Goal: Task Accomplishment & Management: Complete application form

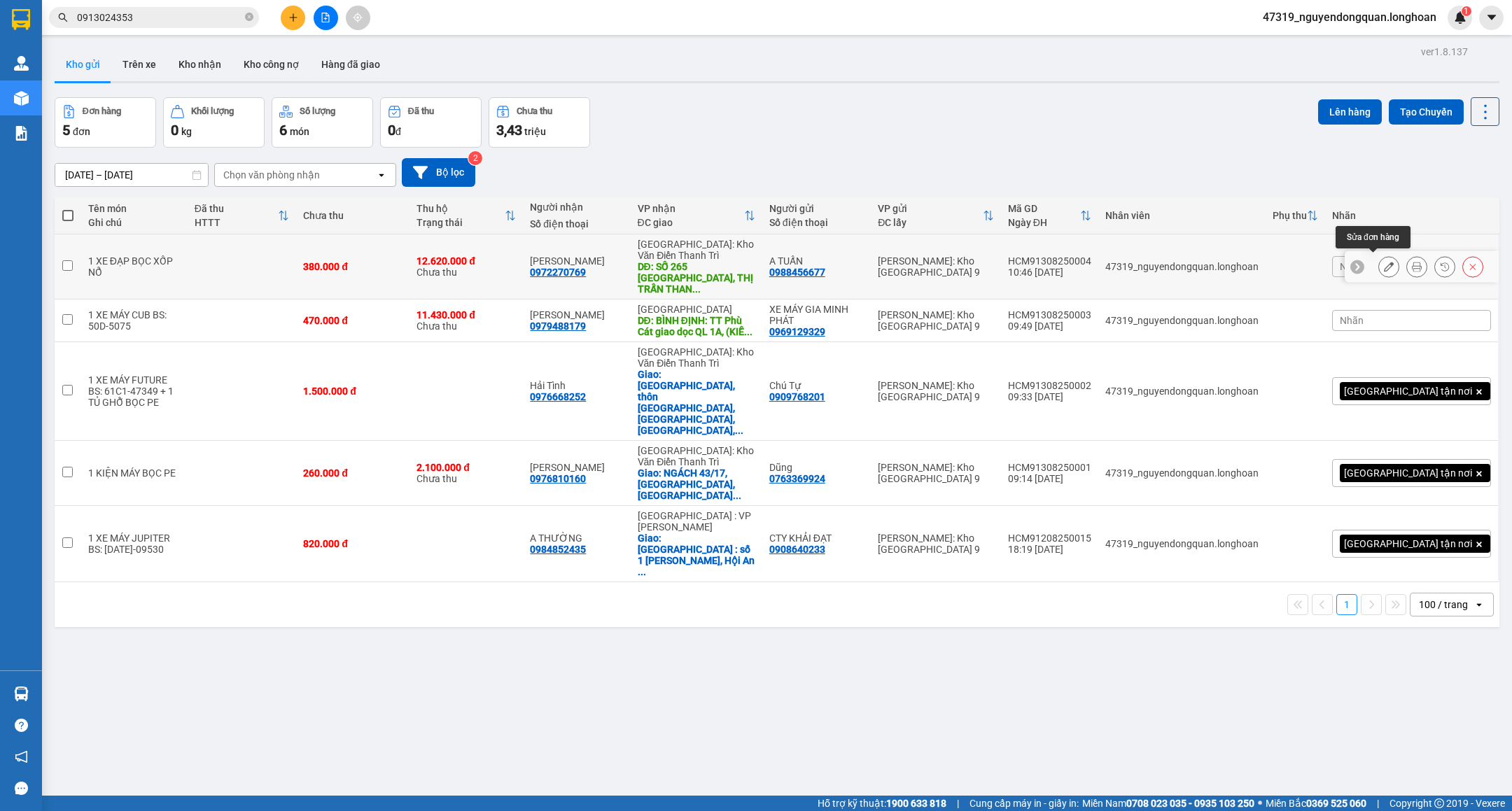
click at [1385, 262] on icon at bounding box center [1389, 267] width 9 height 9
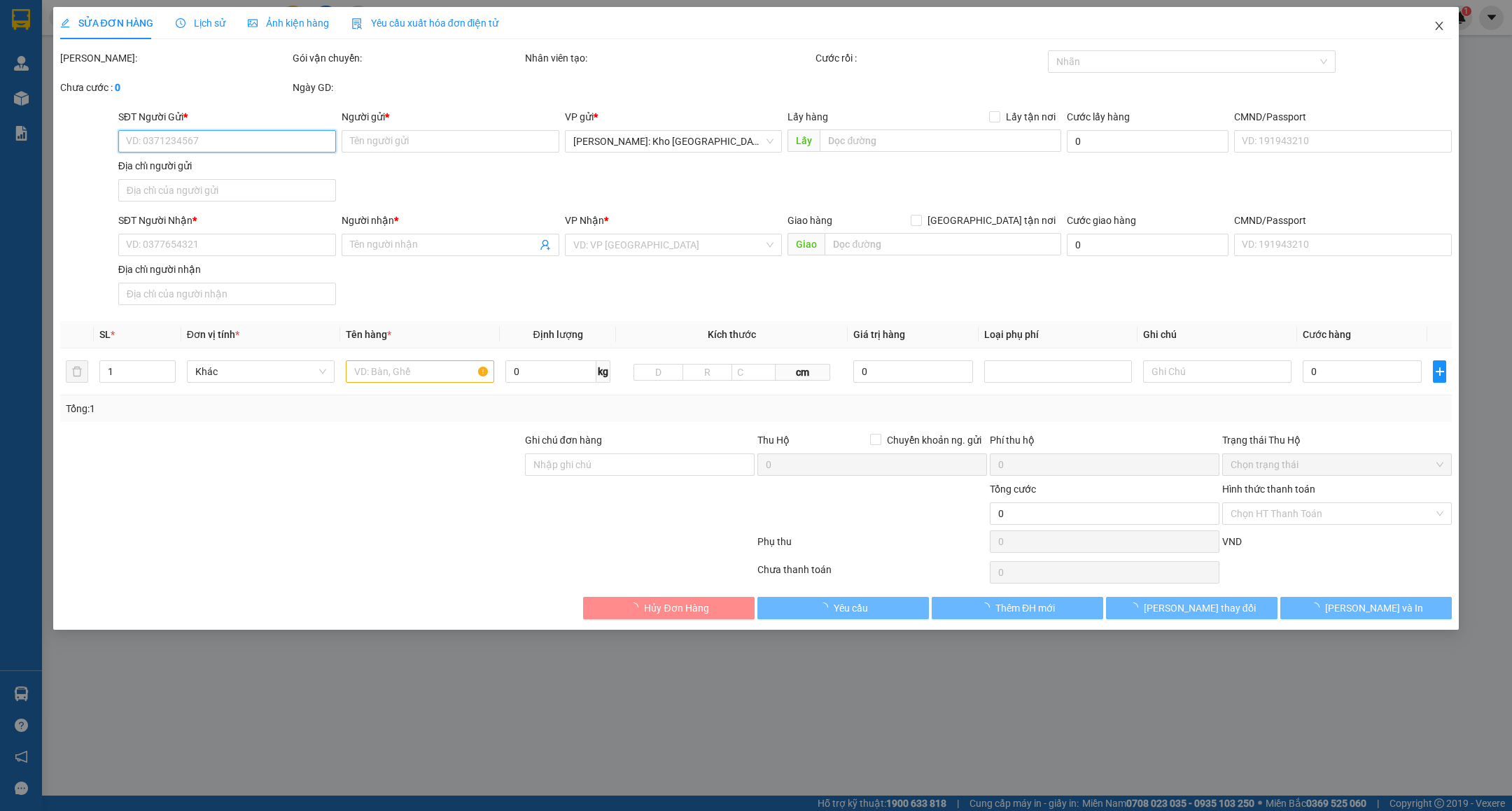
type input "0988456677"
type input "A TUẤN"
type input "0972270769"
type input "ANH LINH"
type input "SỐ 265 ĐIỆN BIÊN PHỦ, THỊ TRẤN THAN UYÊN, HUYỆN THAN UYÊN, LAI CHÂU"
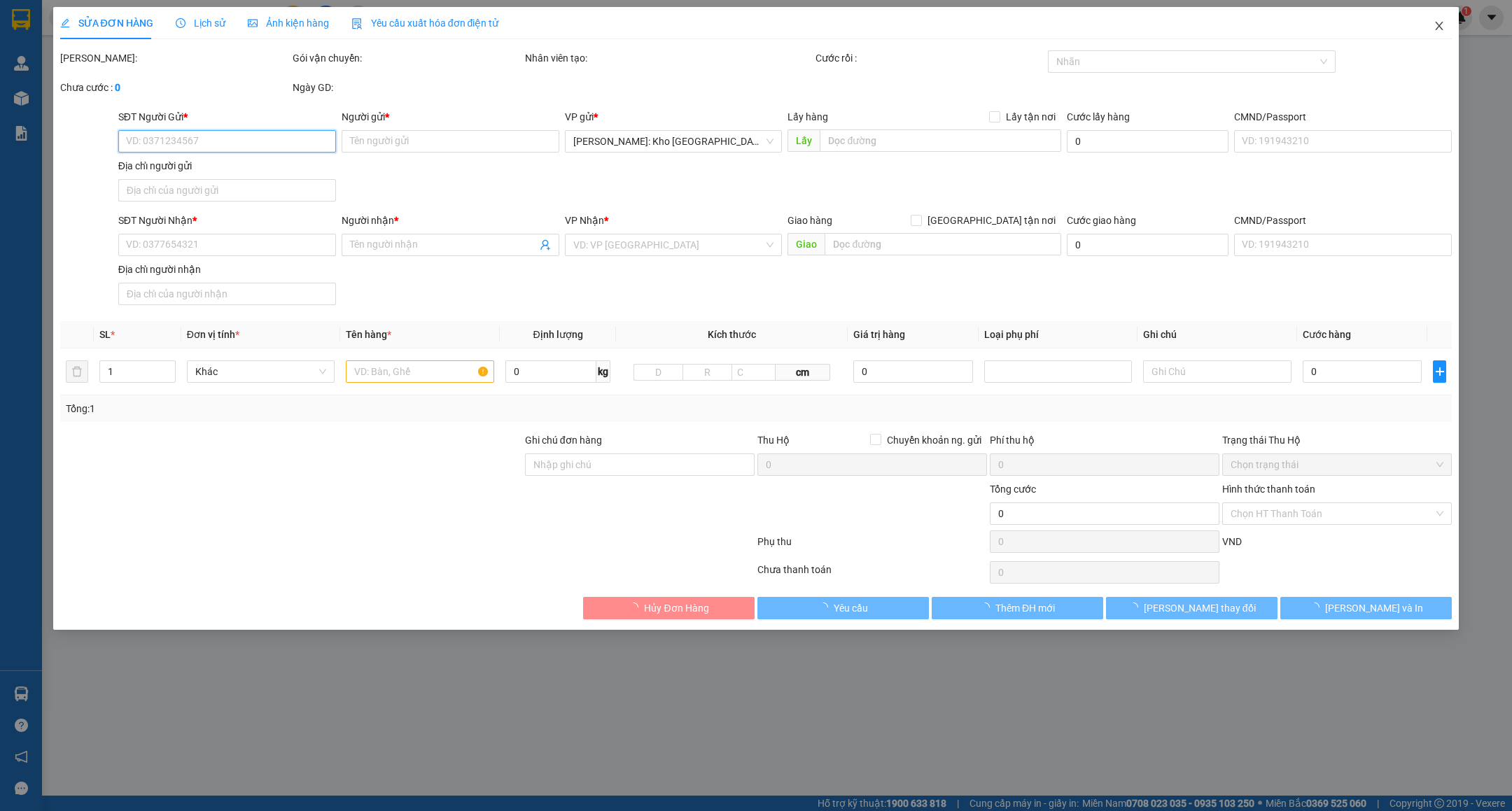
type input "nhận theo kiện-giao nguyên kiên-hư hỏng không chịu trách nhiệm"
type input "380.000"
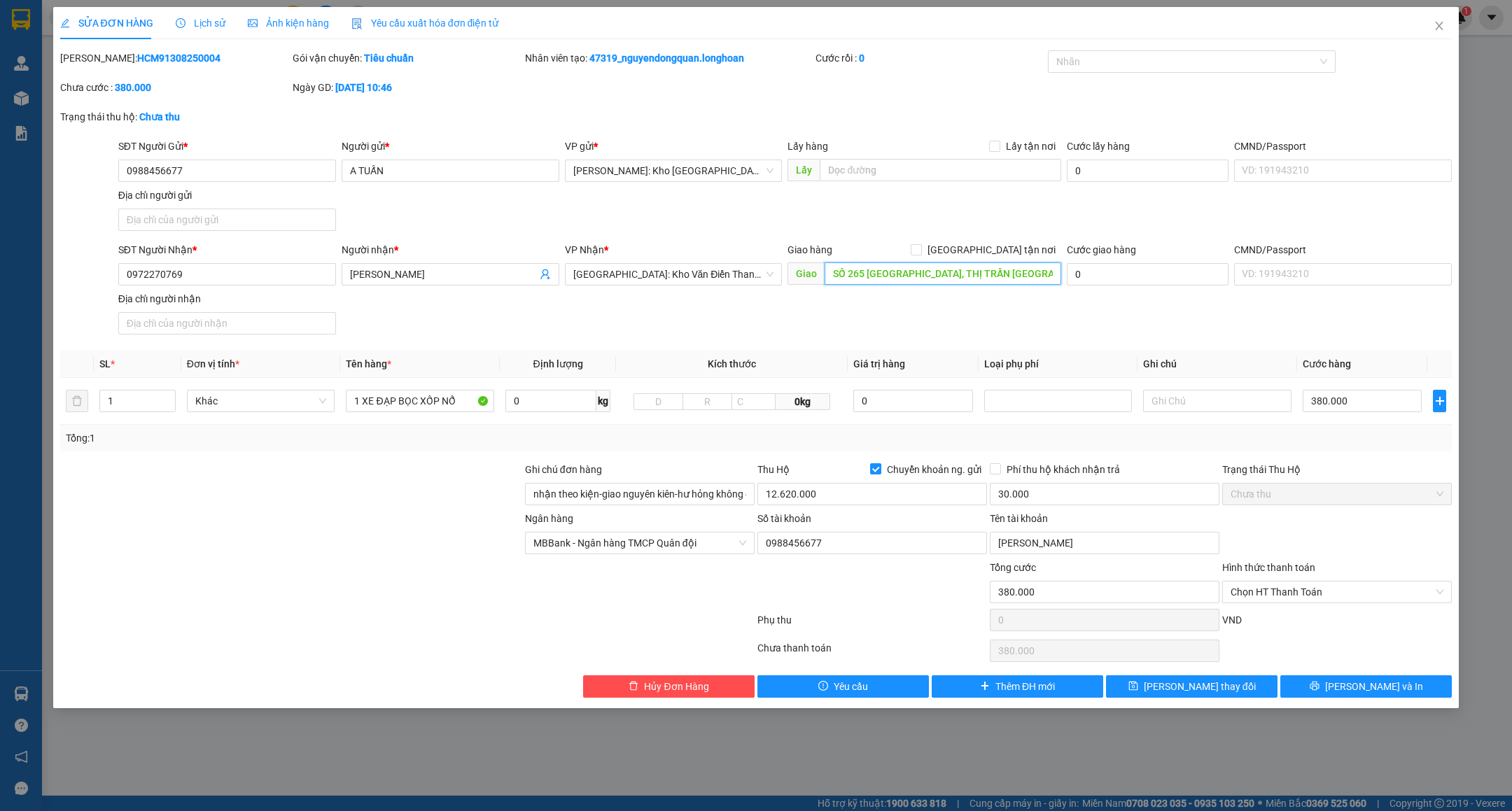
click at [1051, 273] on input "SỐ 265 ĐIỆN BIÊN PHỦ, THỊ TRẤN THAN UYÊN, HUYỆN THAN UYÊN, LAI CHÂU" at bounding box center [942, 273] width 237 height 23
paste input "TP Lai Châu (TVLT): Giao tại bến xe Lai Châu"
type input "TP Lai Châu (TVLT): Giao tại bến xe Lai Châu"
click at [922, 256] on span at bounding box center [917, 250] width 11 height 11
click at [921, 254] on input "[GEOGRAPHIC_DATA] tận nơi" at bounding box center [916, 249] width 9 height 9
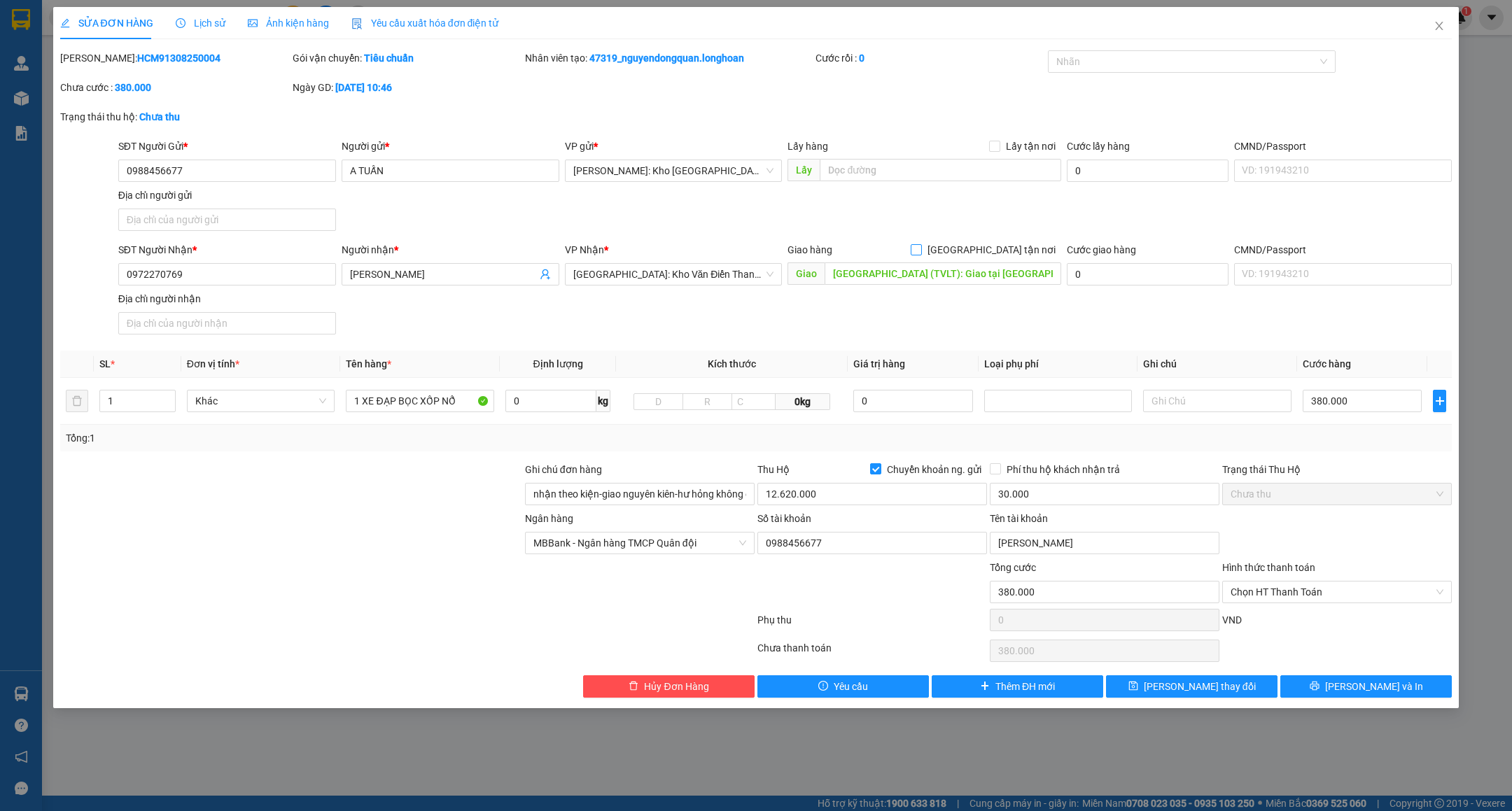
checkbox input "true"
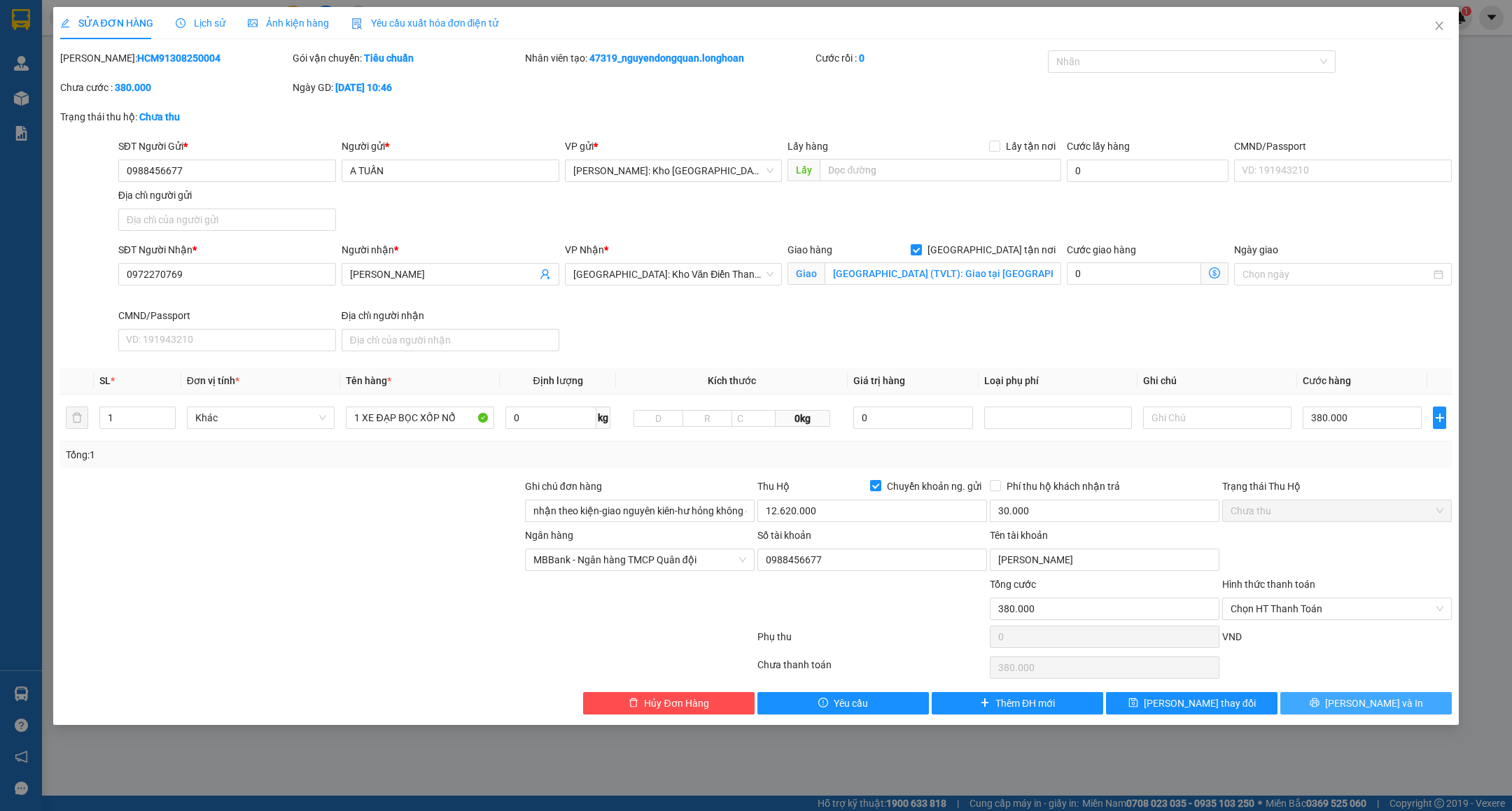
click at [1324, 705] on button "[PERSON_NAME] và In" at bounding box center [1367, 703] width 172 height 23
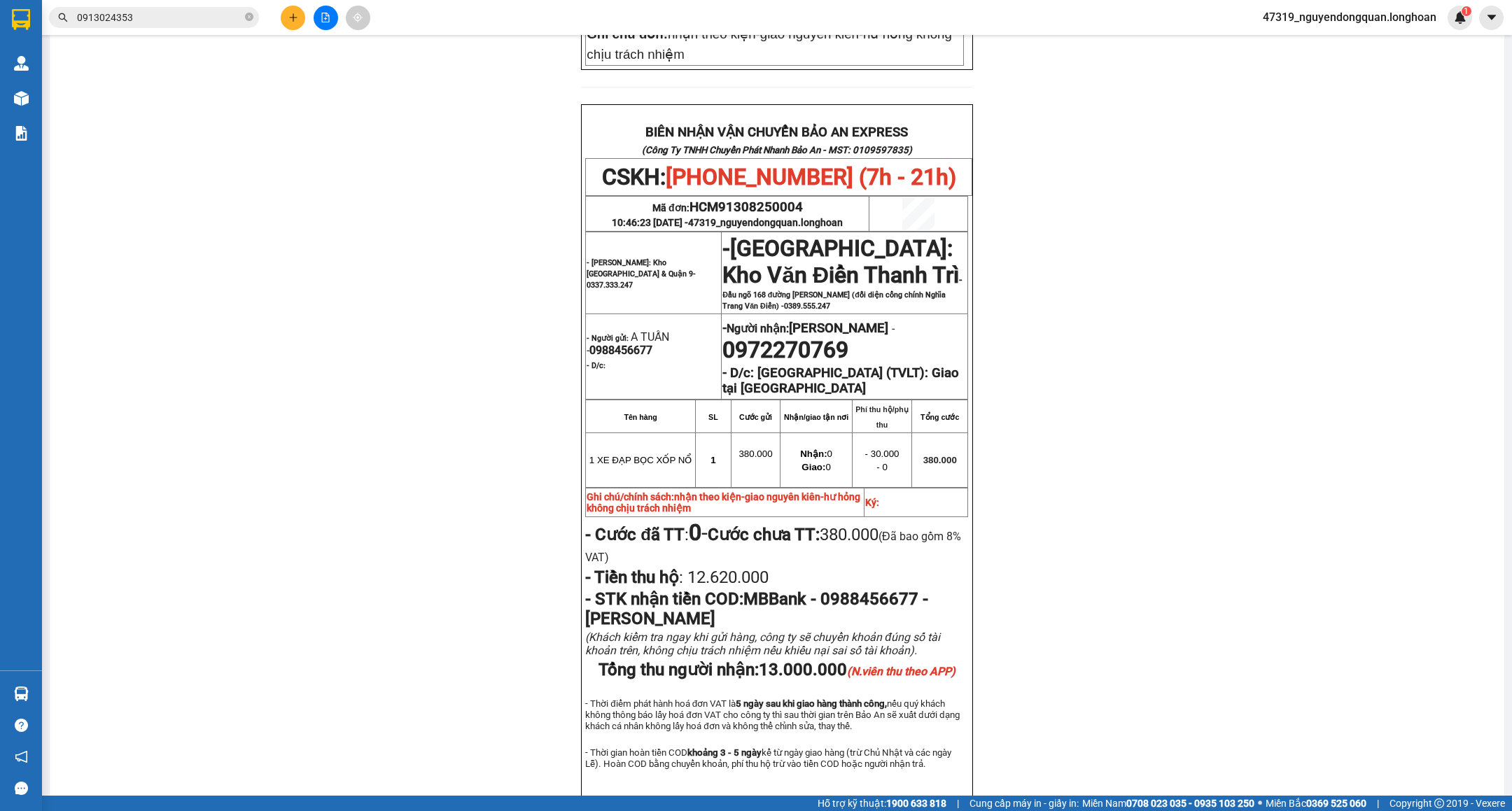
scroll to position [700, 0]
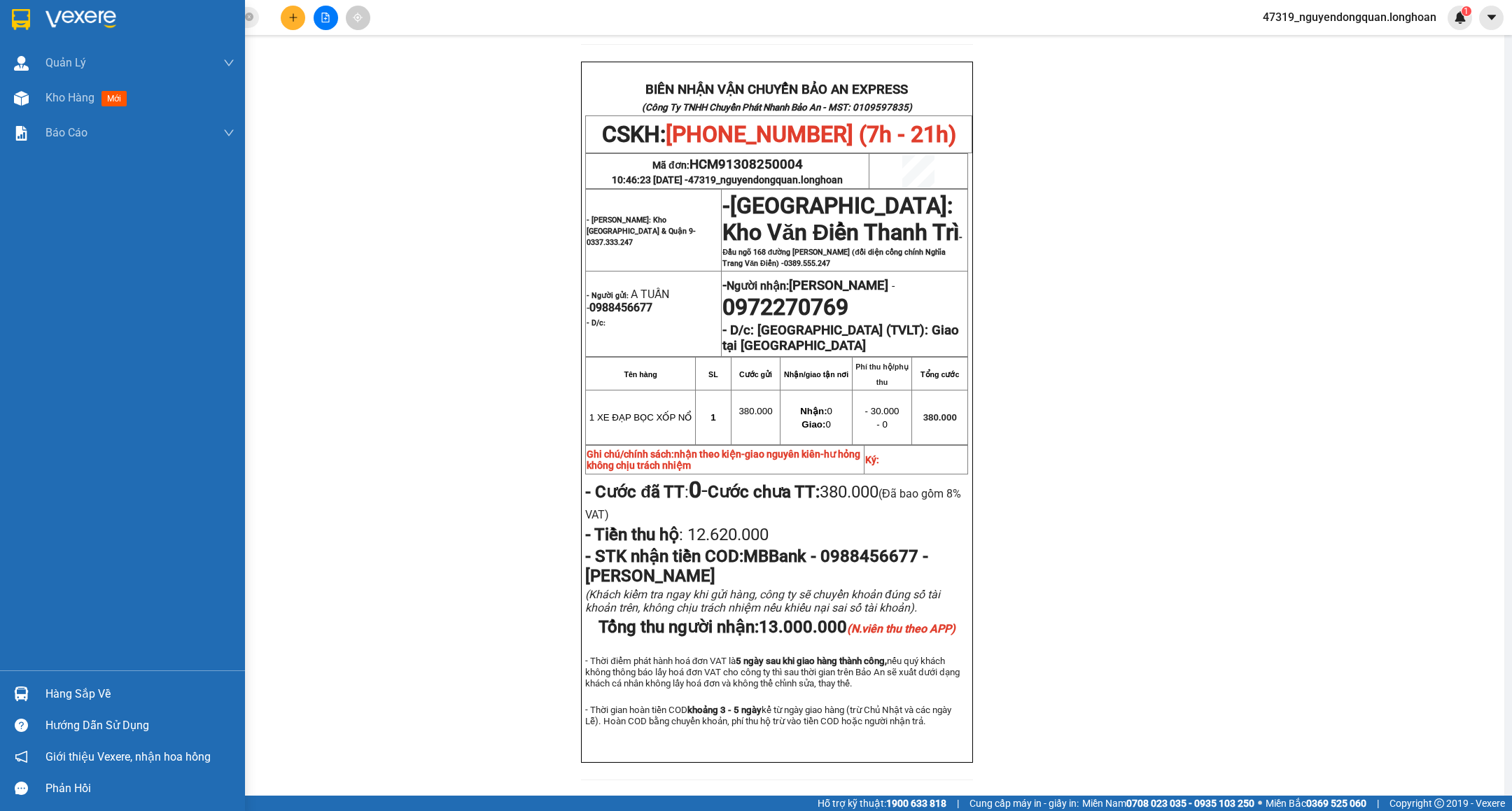
drag, startPoint x: 41, startPoint y: 21, endPoint x: 53, endPoint y: 15, distance: 13.4
click at [41, 21] on div at bounding box center [123, 23] width 245 height 45
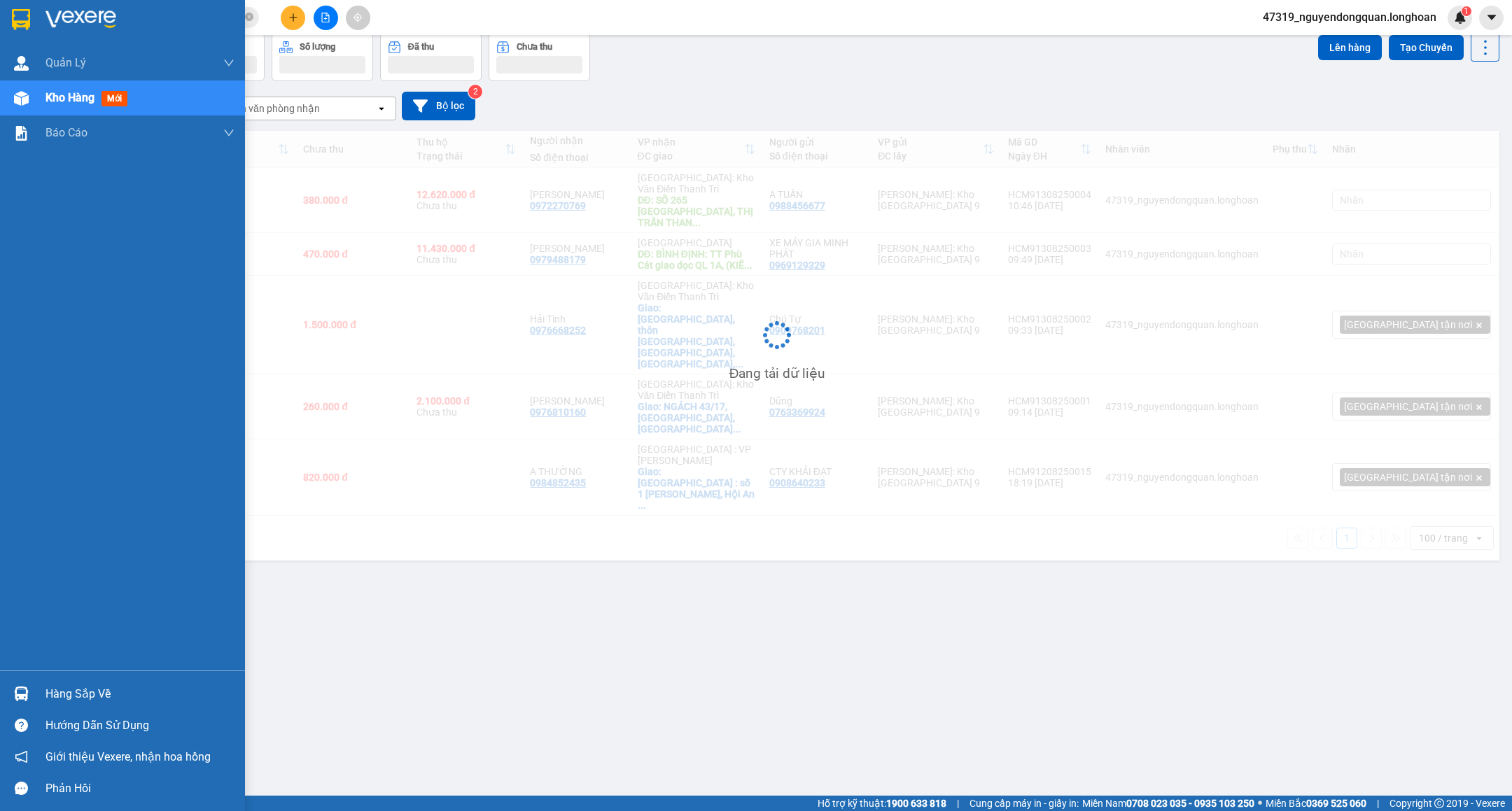
scroll to position [65, 0]
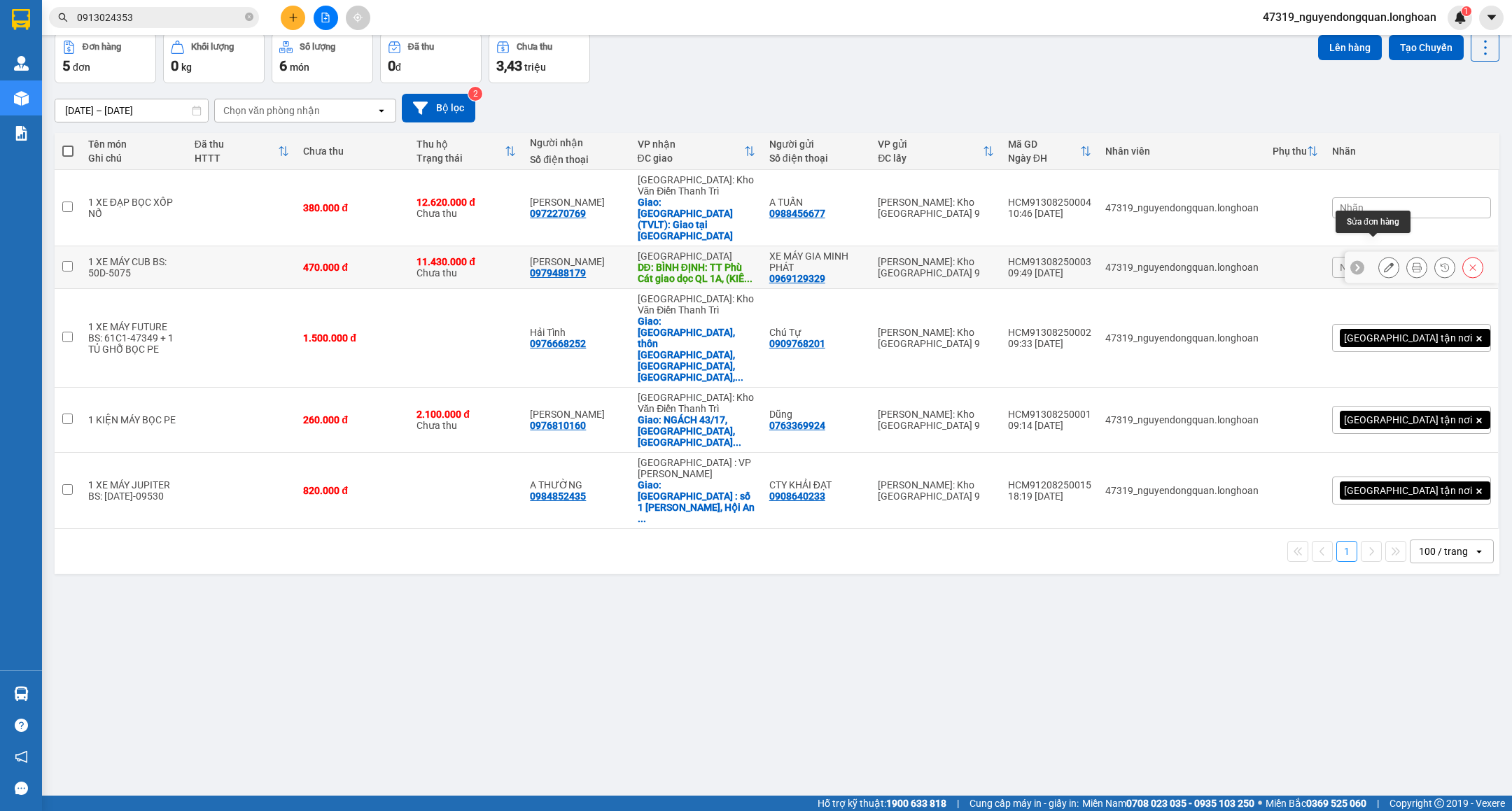
click at [1385, 262] on icon at bounding box center [1389, 267] width 9 height 9
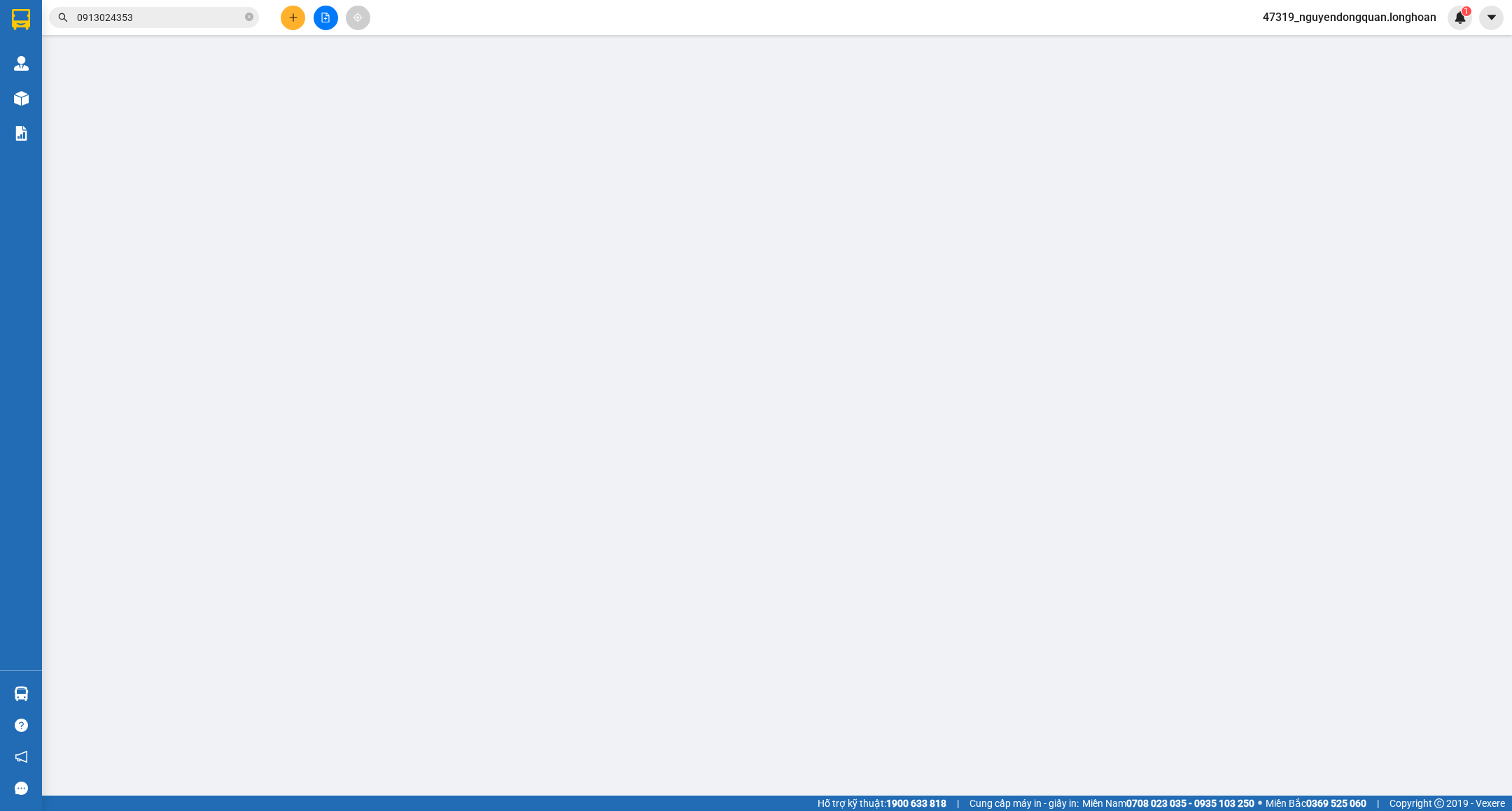
type input "0969129329"
type input "XE MÁY GIA MINH PHÁT"
type input "0979488179"
type input "HỒ VĂN SỞ"
type input "BÌNH ĐỊNH: TT Phù Cát giao dọc QL 1A, (KIỀU AN, CÁT TÂN)"
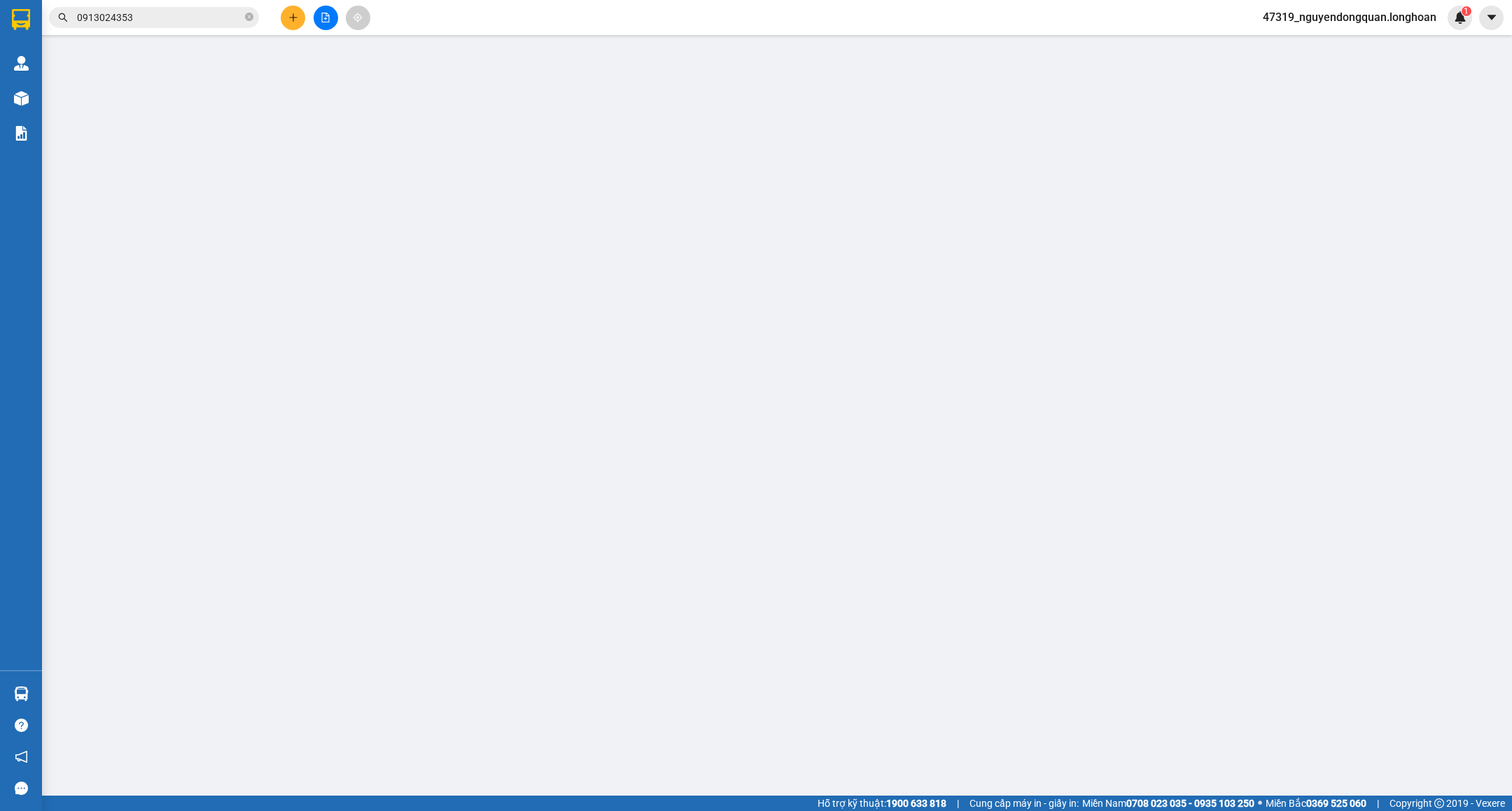
type input "CHÌA KHÓA + GIẤY TỜ DÁN YÊN XE"
type input "470.000"
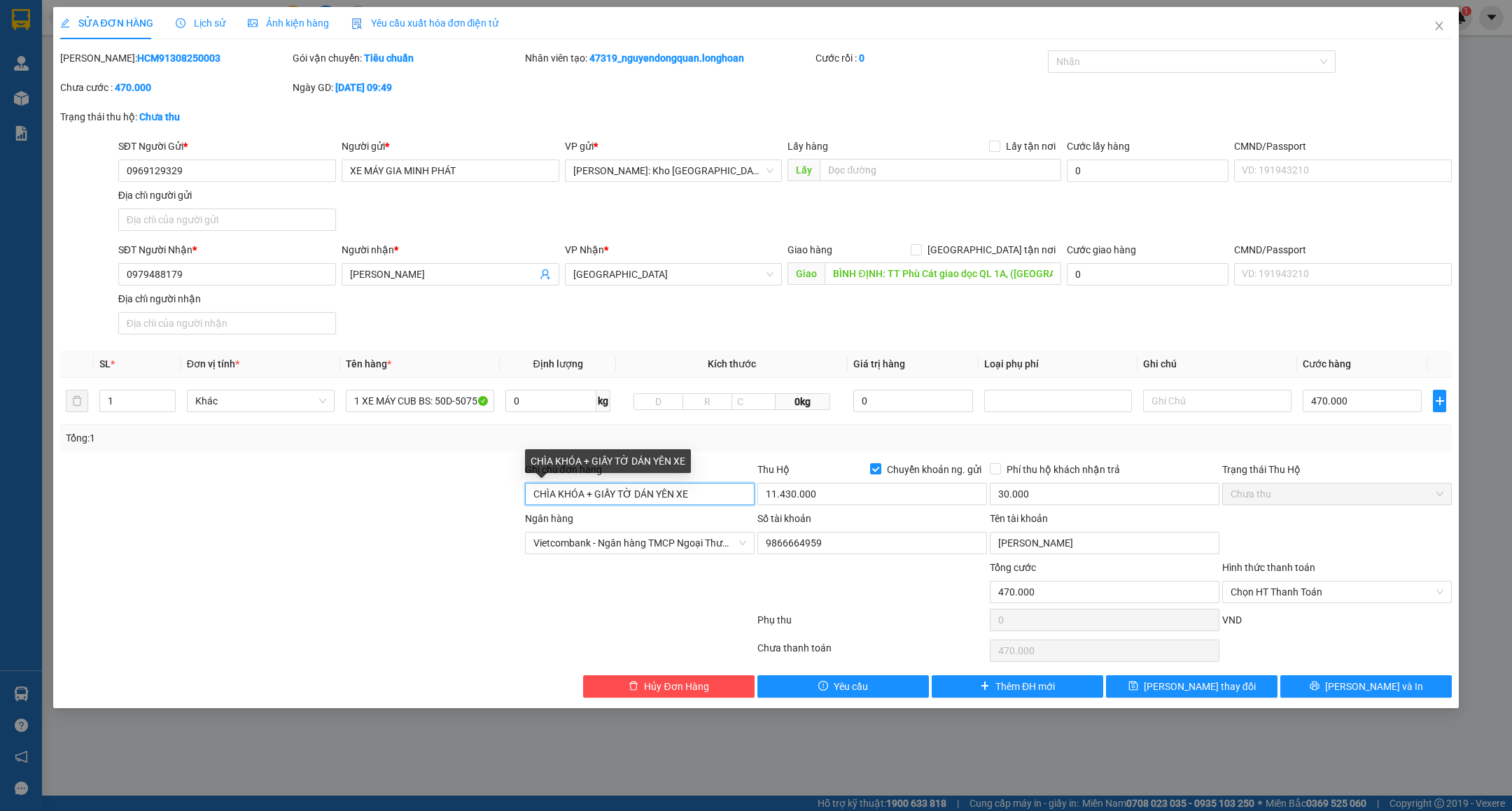
click at [710, 499] on input "CHÌA KHÓA + GIẤY TỜ DÁN YÊN XE" at bounding box center [640, 494] width 229 height 23
type input "CHÌA KHÓA + GIẤY TỜ DÁN CỐP XE"
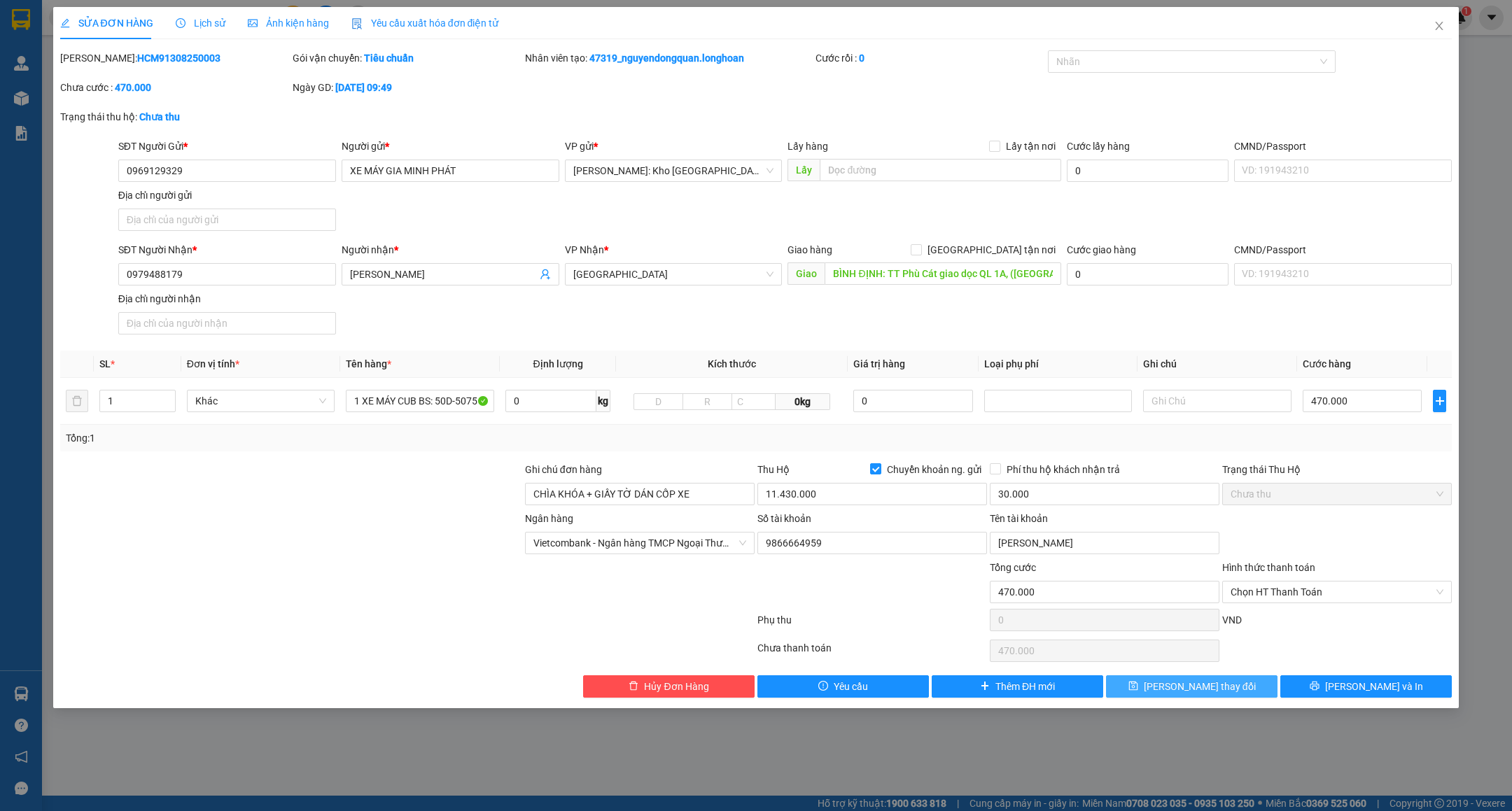
click at [1154, 696] on button "[PERSON_NAME] thay đổi" at bounding box center [1192, 687] width 172 height 23
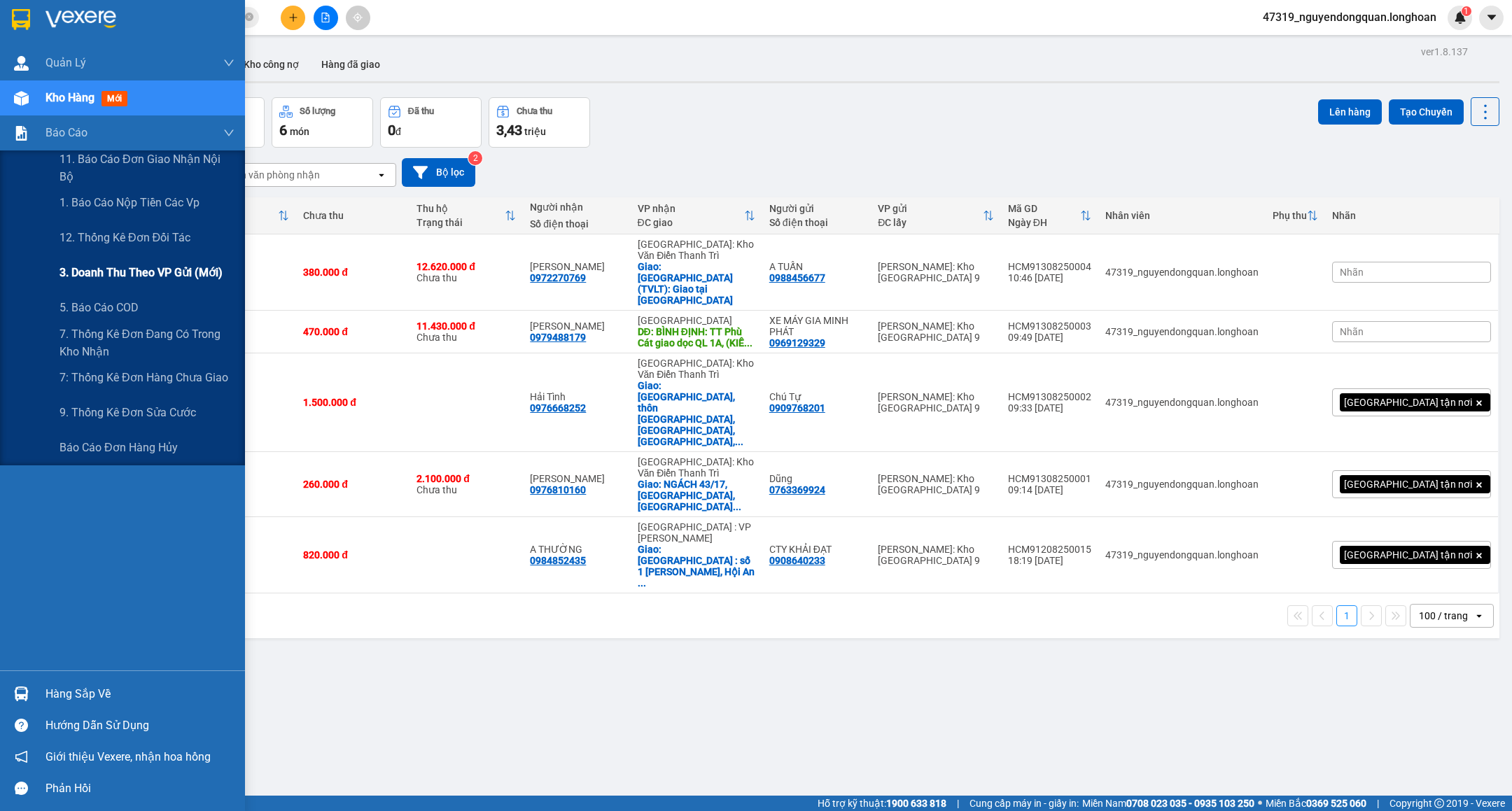
click at [118, 273] on span "3. Doanh Thu theo VP Gửi (mới)" at bounding box center [141, 273] width 163 height 18
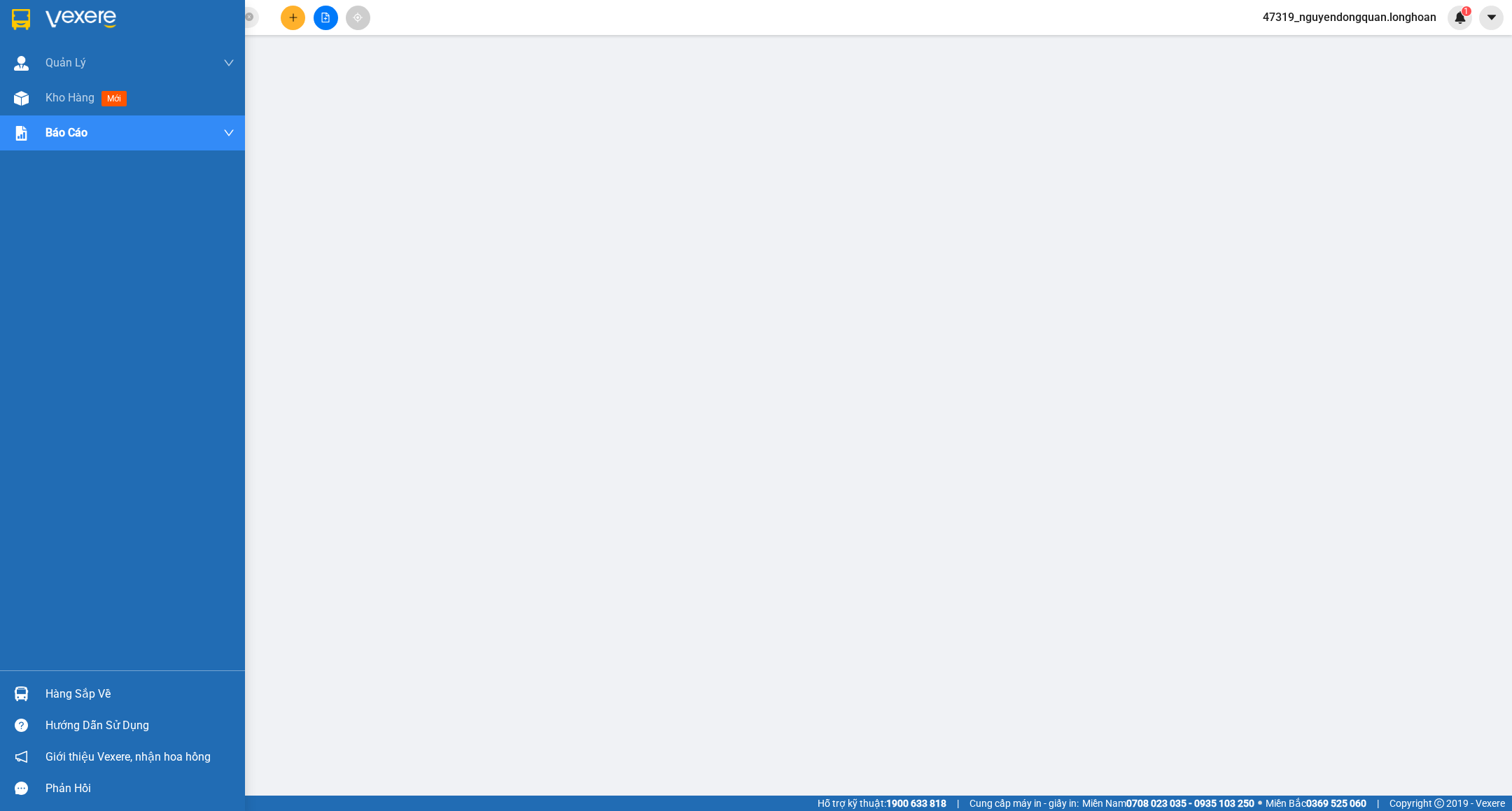
click at [9, 20] on div at bounding box center [22, 19] width 25 height 25
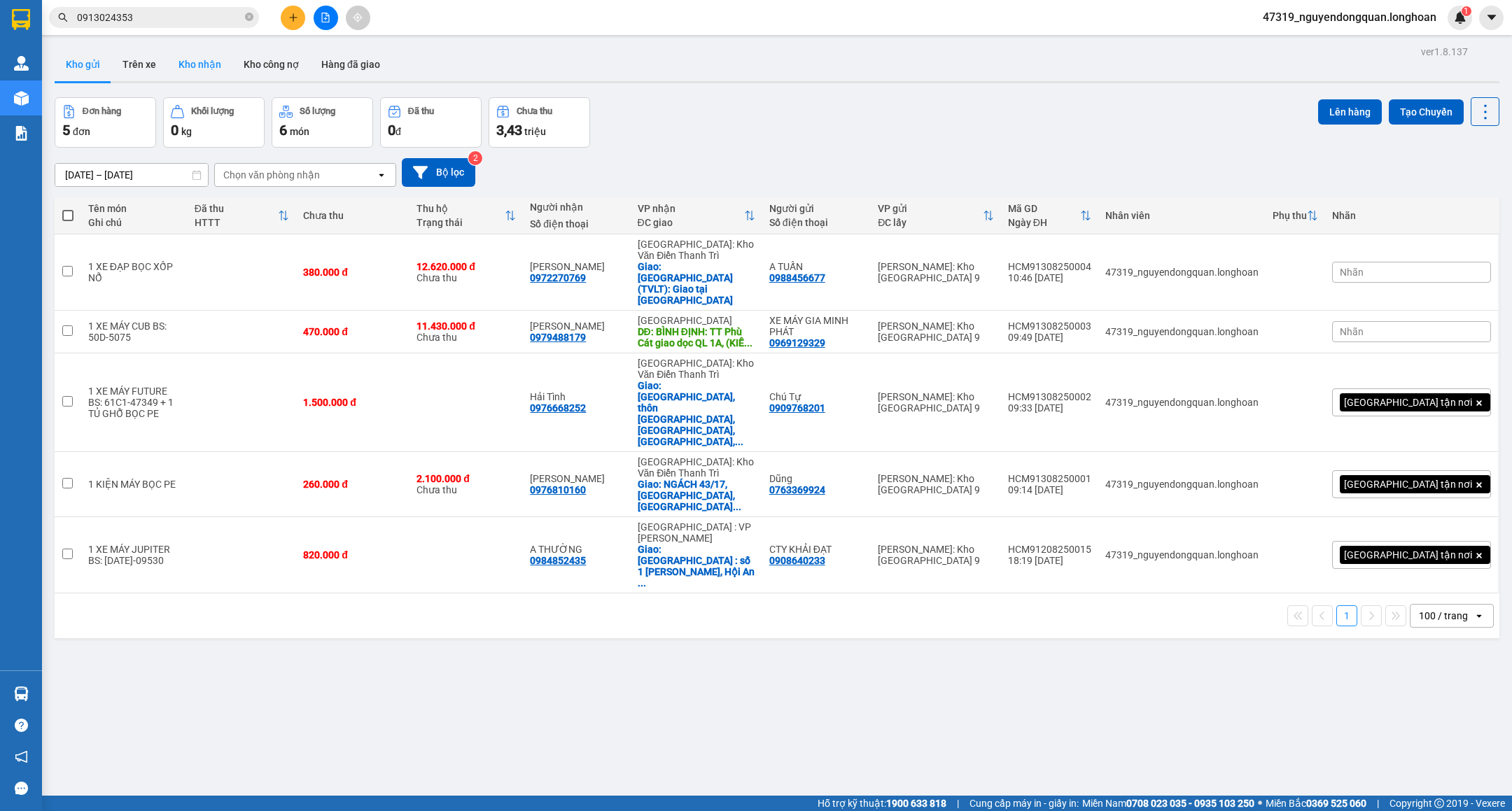
click at [221, 74] on button "Kho nhận" at bounding box center [199, 64] width 65 height 34
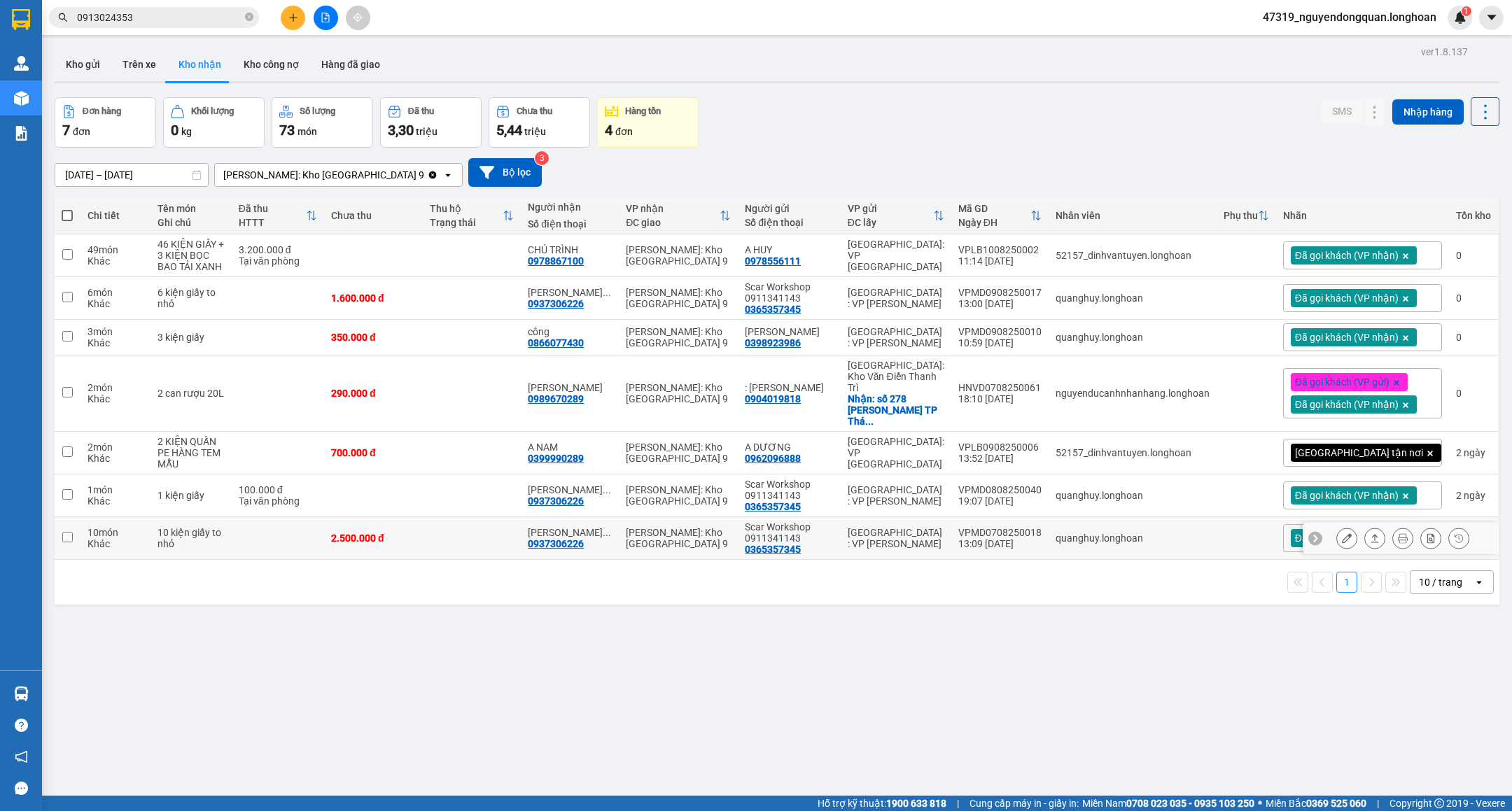
click at [1342, 534] on icon at bounding box center [1347, 538] width 9 height 9
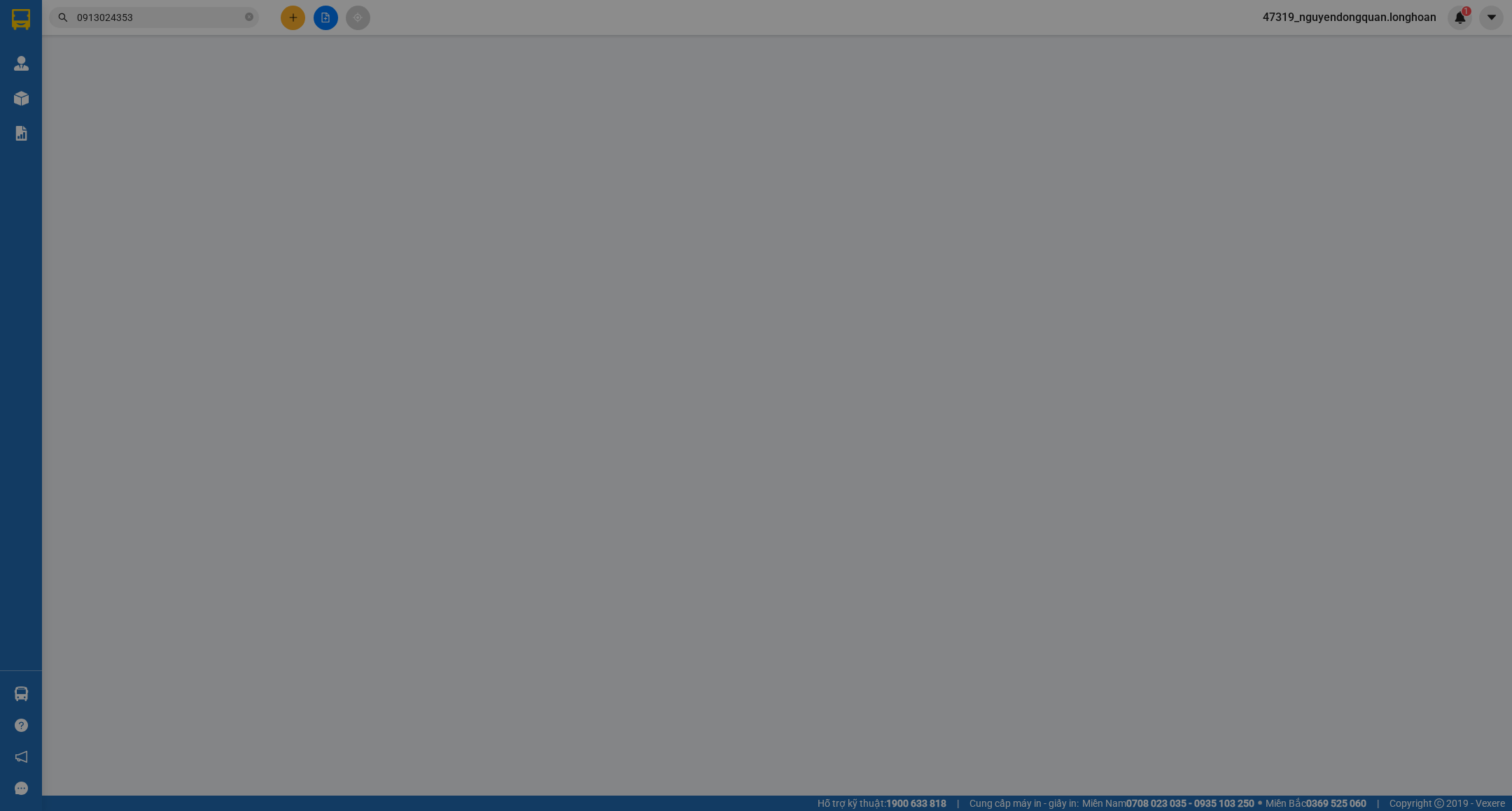
type input "0365357345"
type input "Scar Workshop 0911341143"
type input "0937306226"
type input "ĐẶNG THÀNH DUY"
type input "hàng ko đồng kiểm giao nguyên kiện hư vỡ k đền"
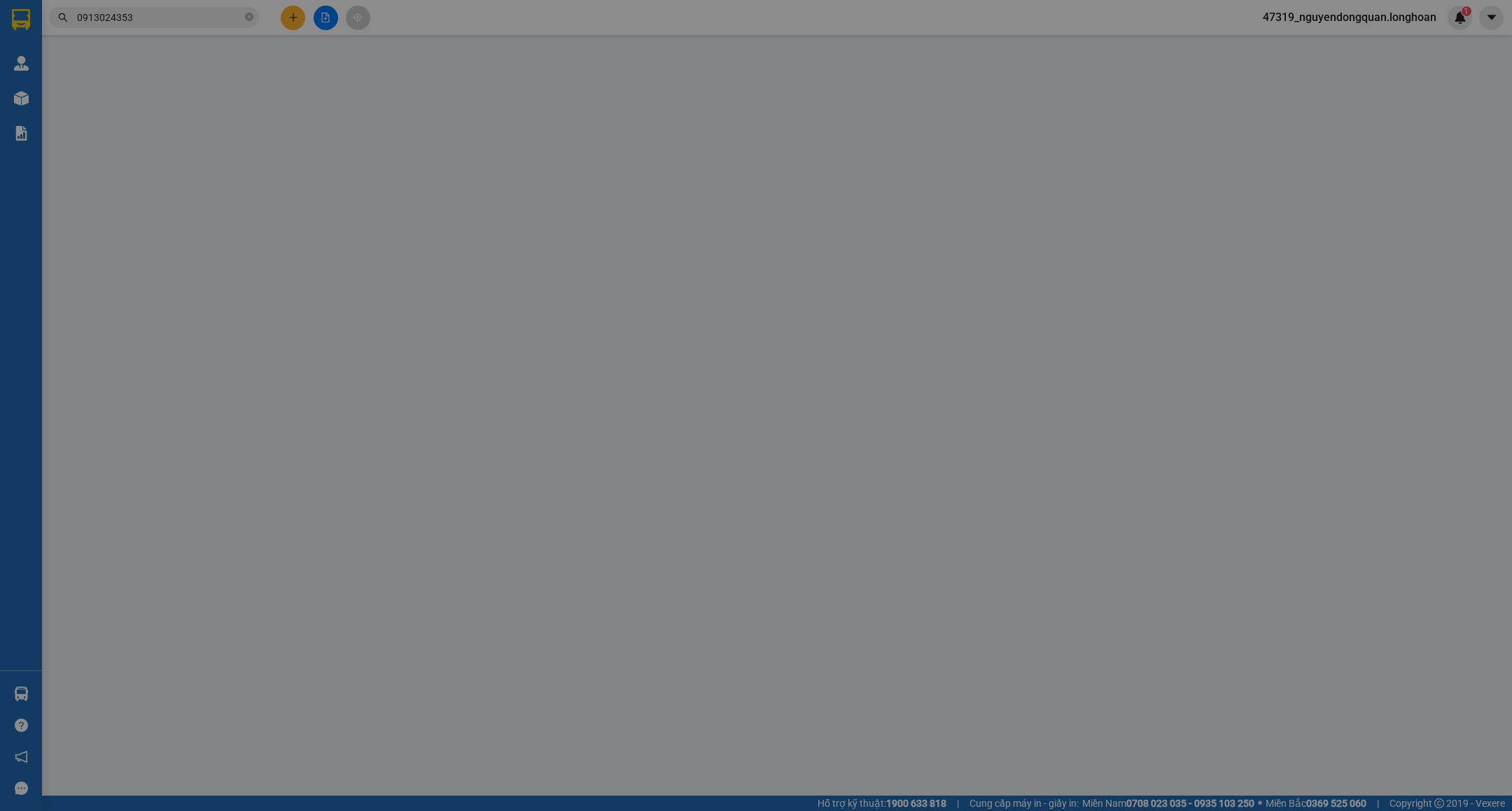
type input "2.500.000"
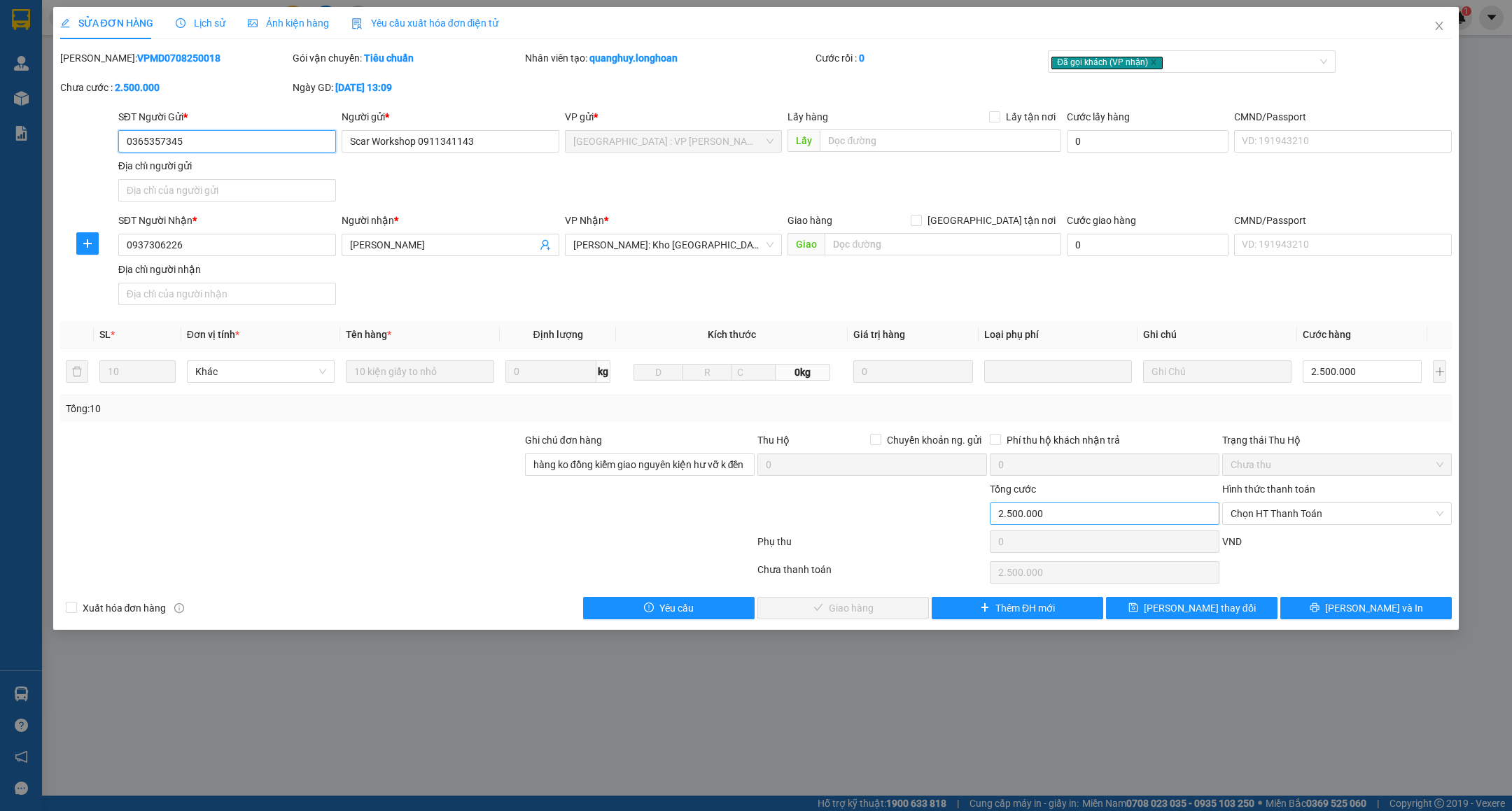
click at [1275, 517] on span "Chọn HT Thanh Toán" at bounding box center [1338, 514] width 213 height 21
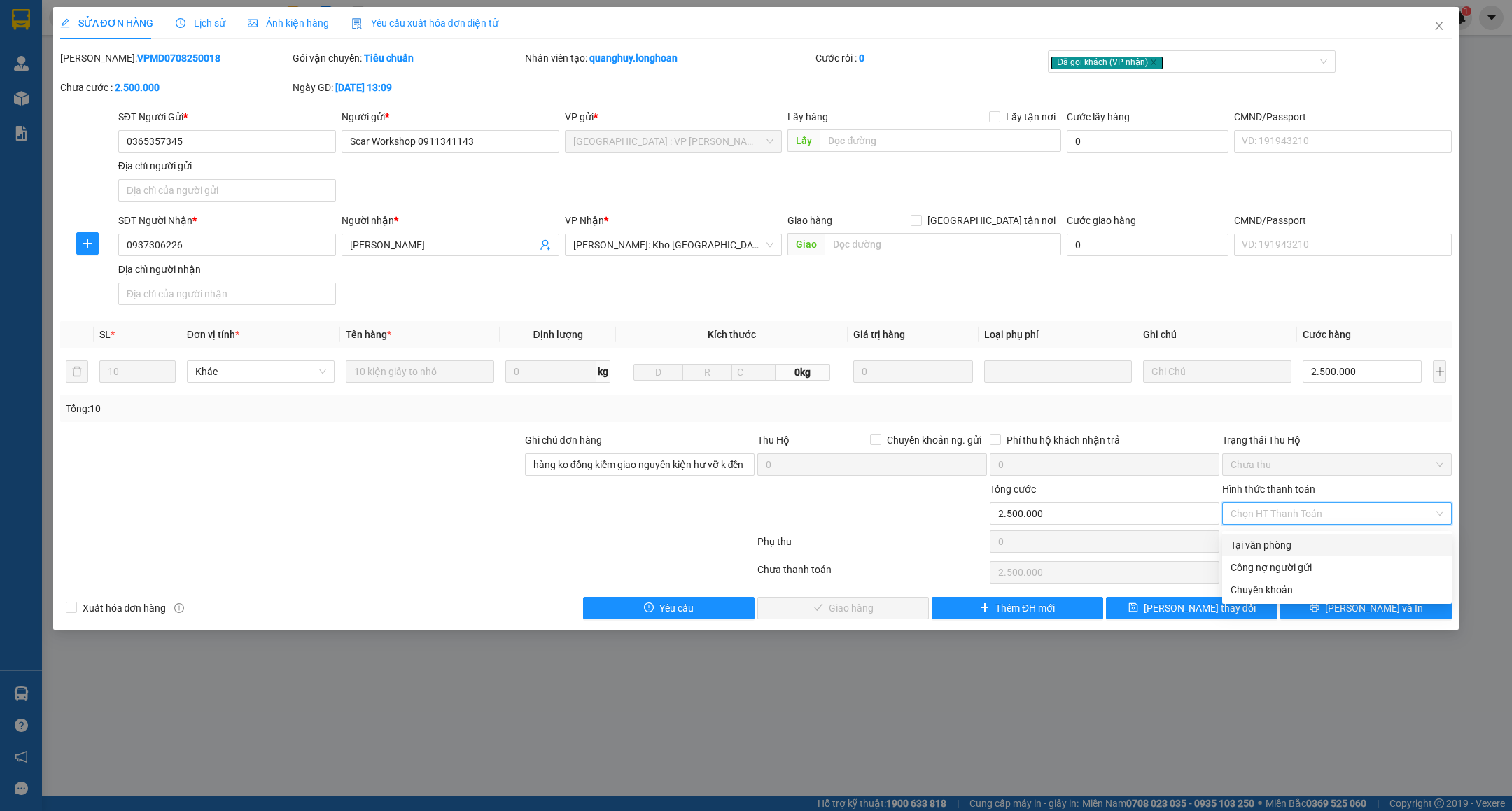
click at [1268, 538] on div "Tại văn phòng" at bounding box center [1338, 545] width 213 height 15
type input "0"
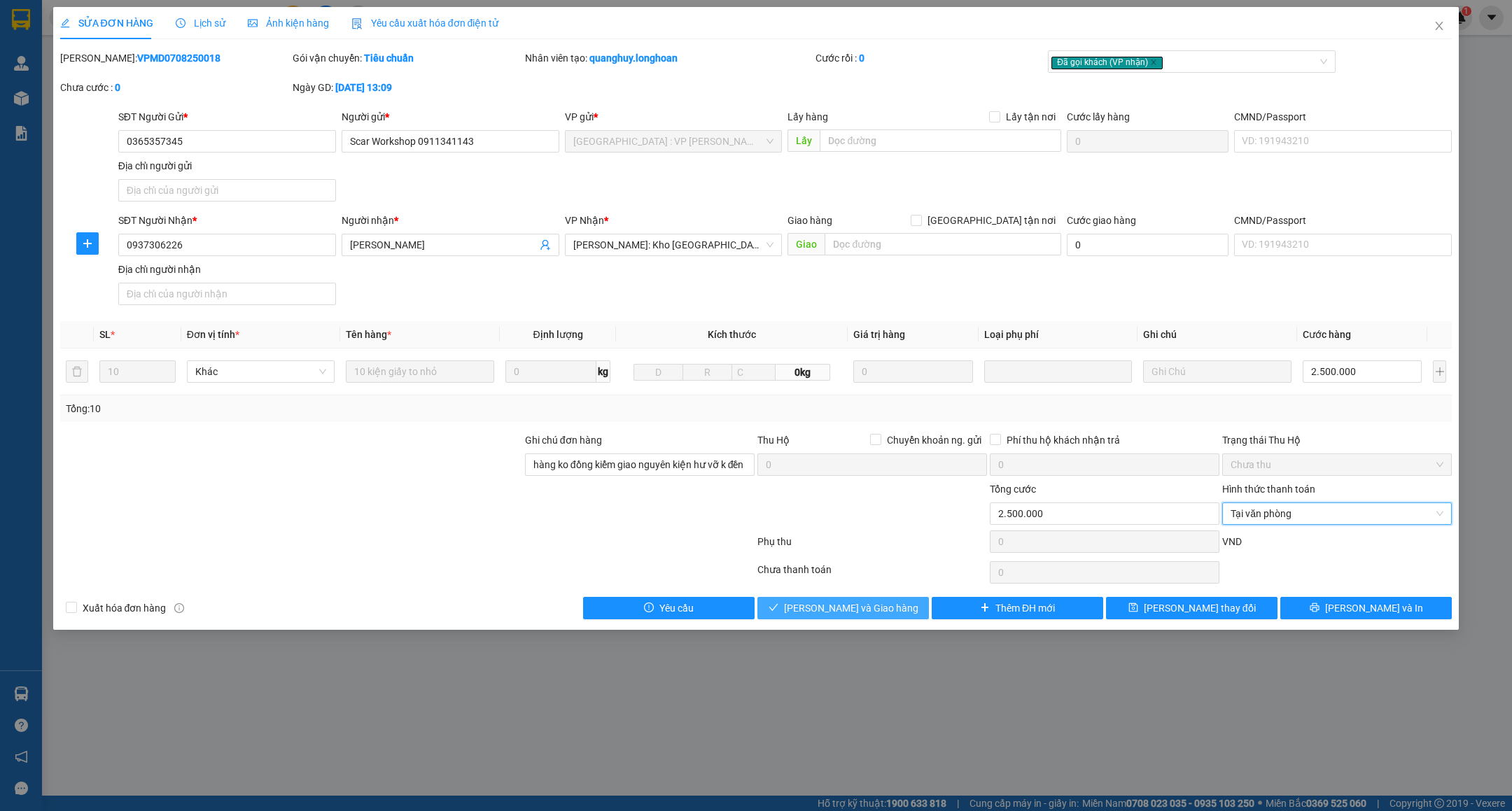
click at [860, 605] on span "[PERSON_NAME] và Giao hàng" at bounding box center [851, 608] width 135 height 15
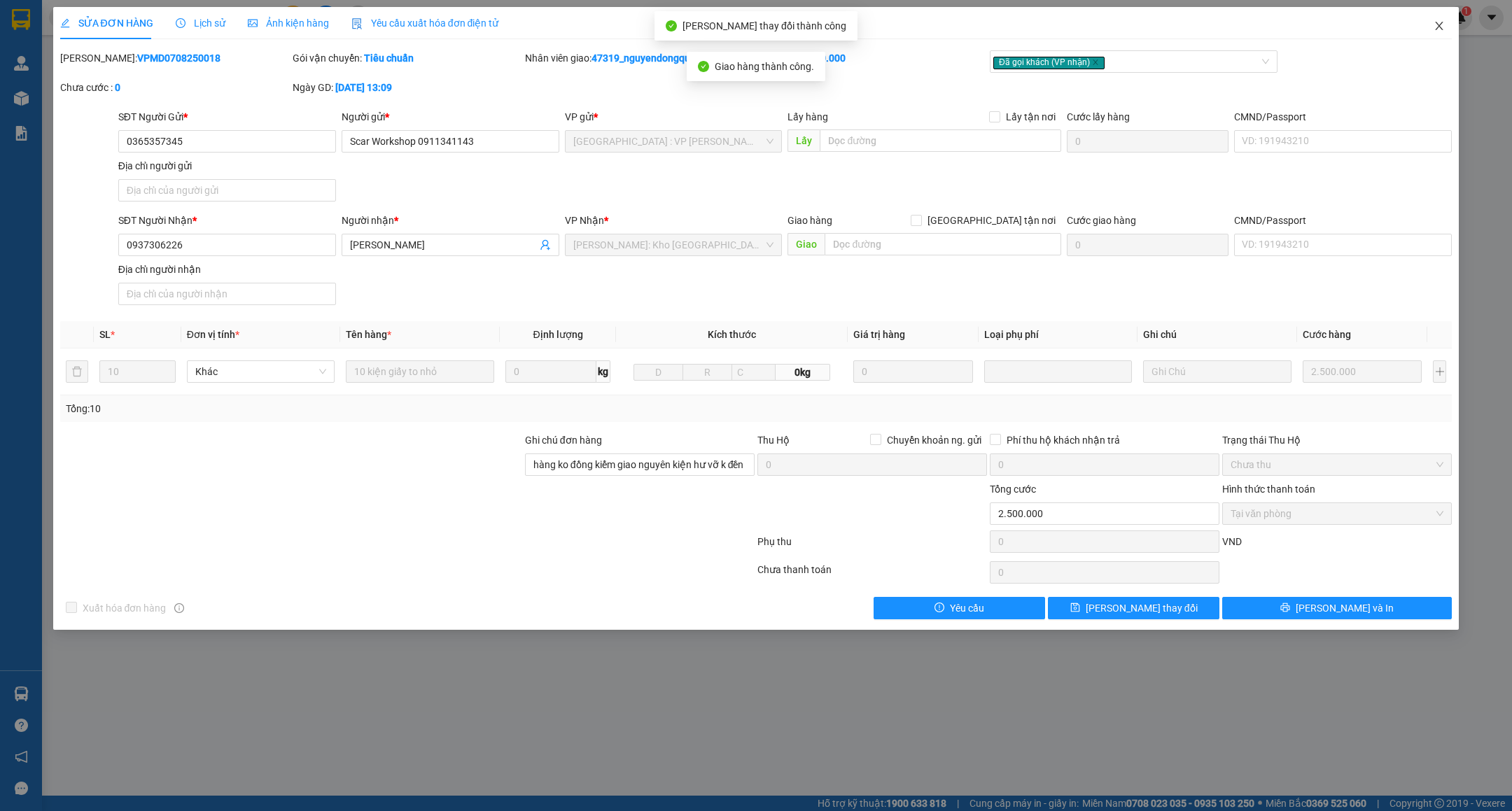
click at [1441, 27] on icon "close" at bounding box center [1439, 26] width 11 height 11
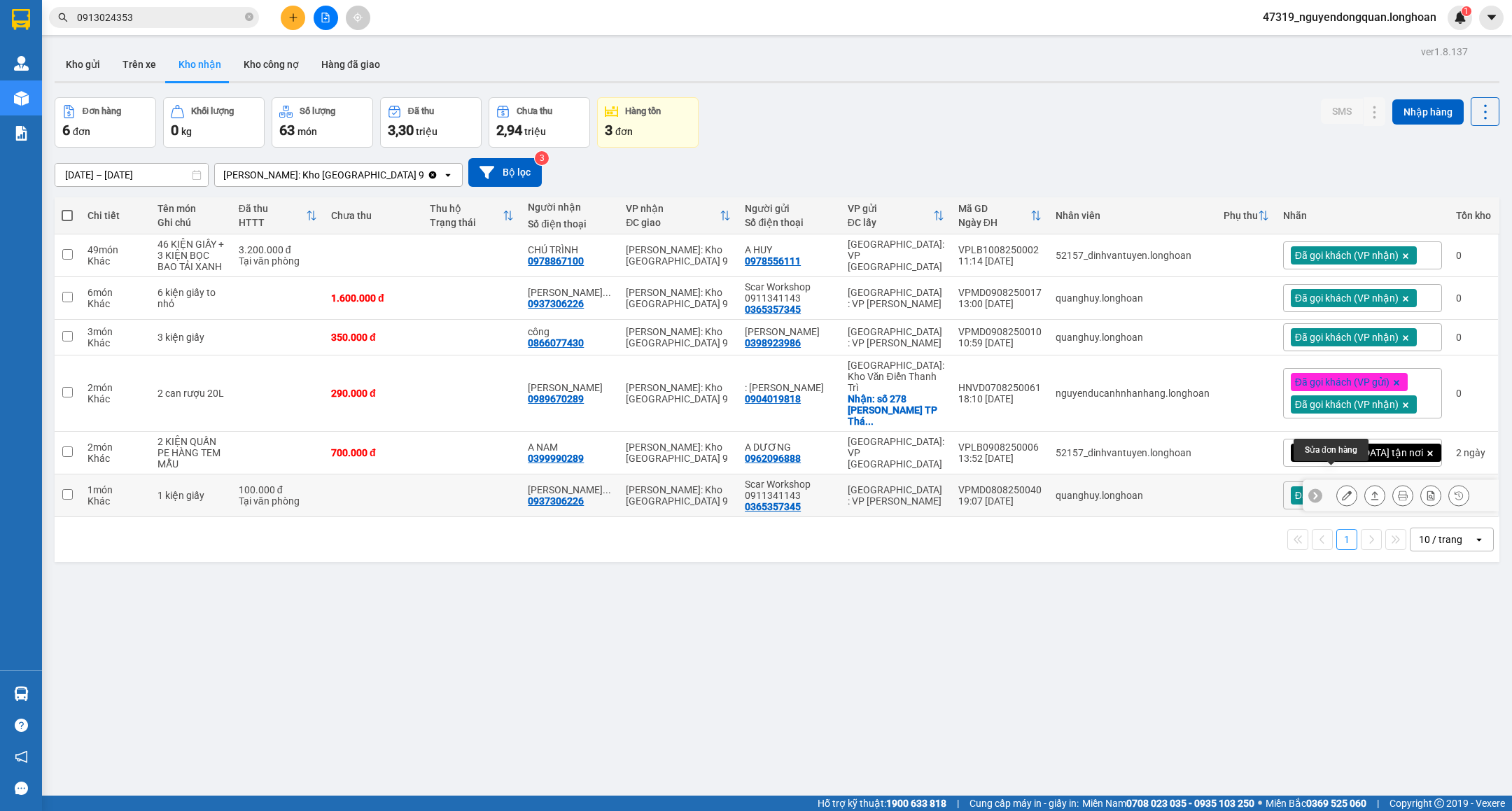
click at [1342, 490] on icon at bounding box center [1347, 495] width 9 height 9
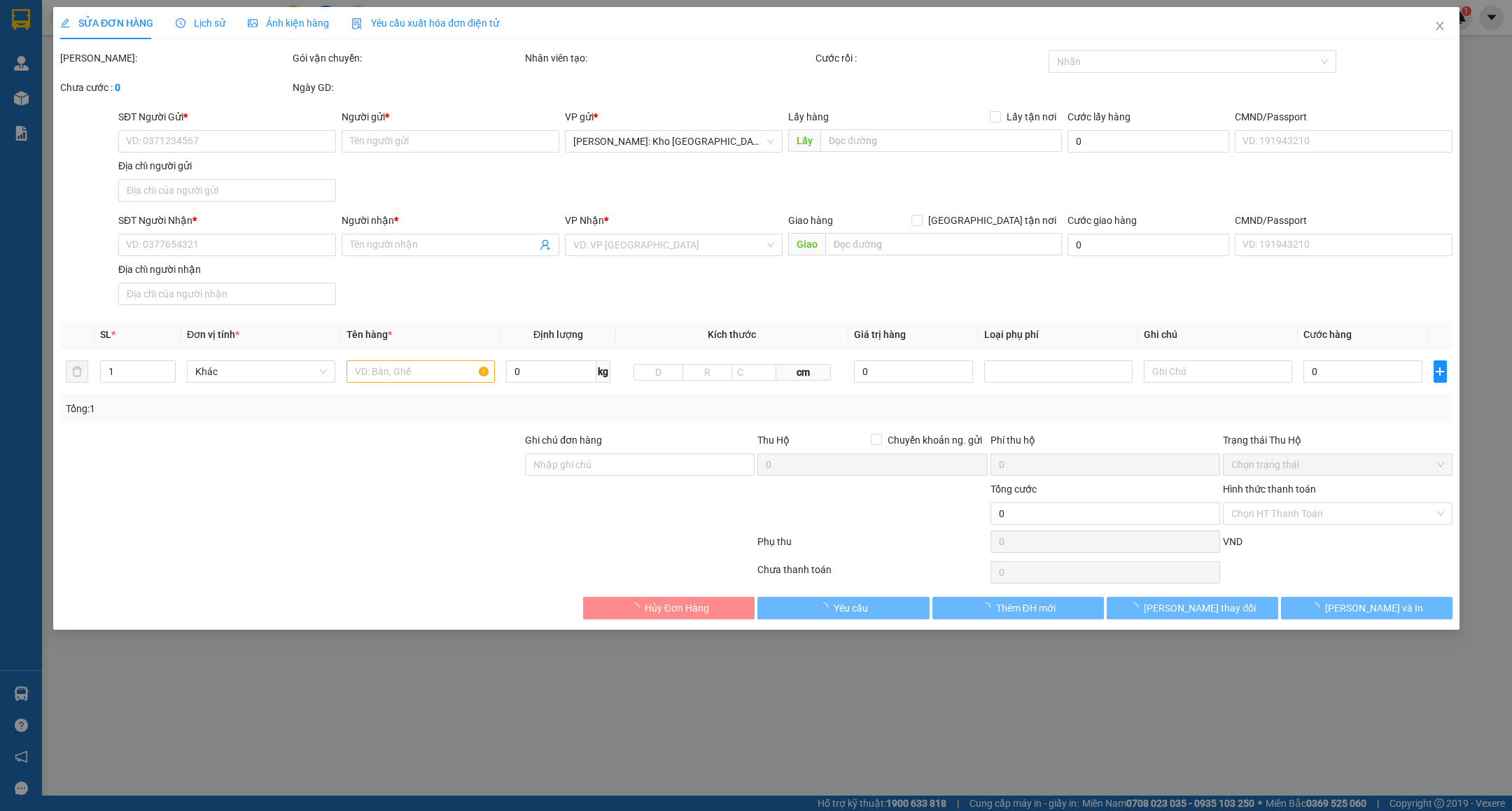
type input "0365357345"
type input "Scar Workshop 0911341143"
type input "0937306226"
type input "ĐẶNG THÀNH DUY"
type input "hàng ko đồng kiểm giao nguyên kiện hư vỡ k đền"
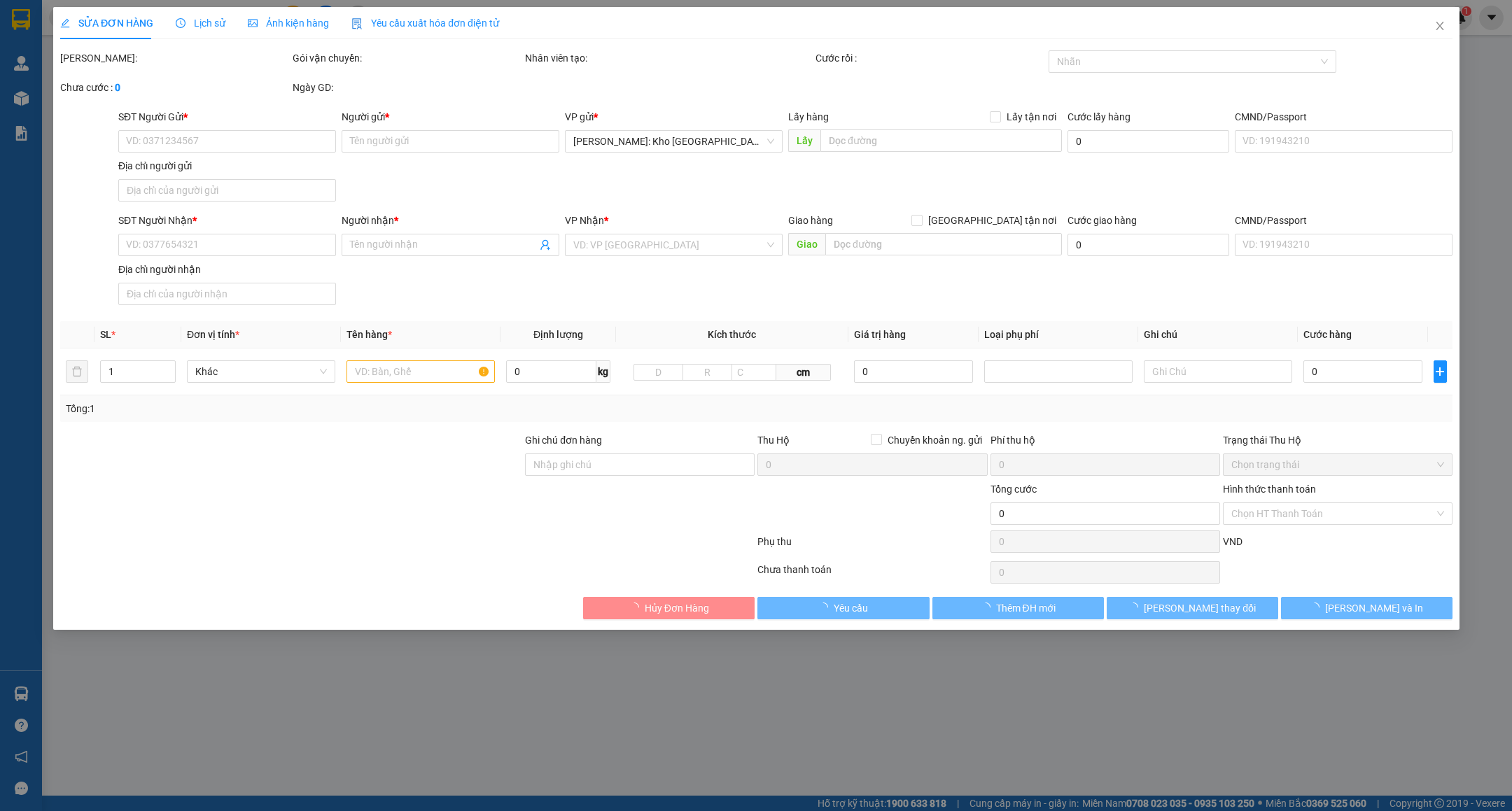
type input "100.000"
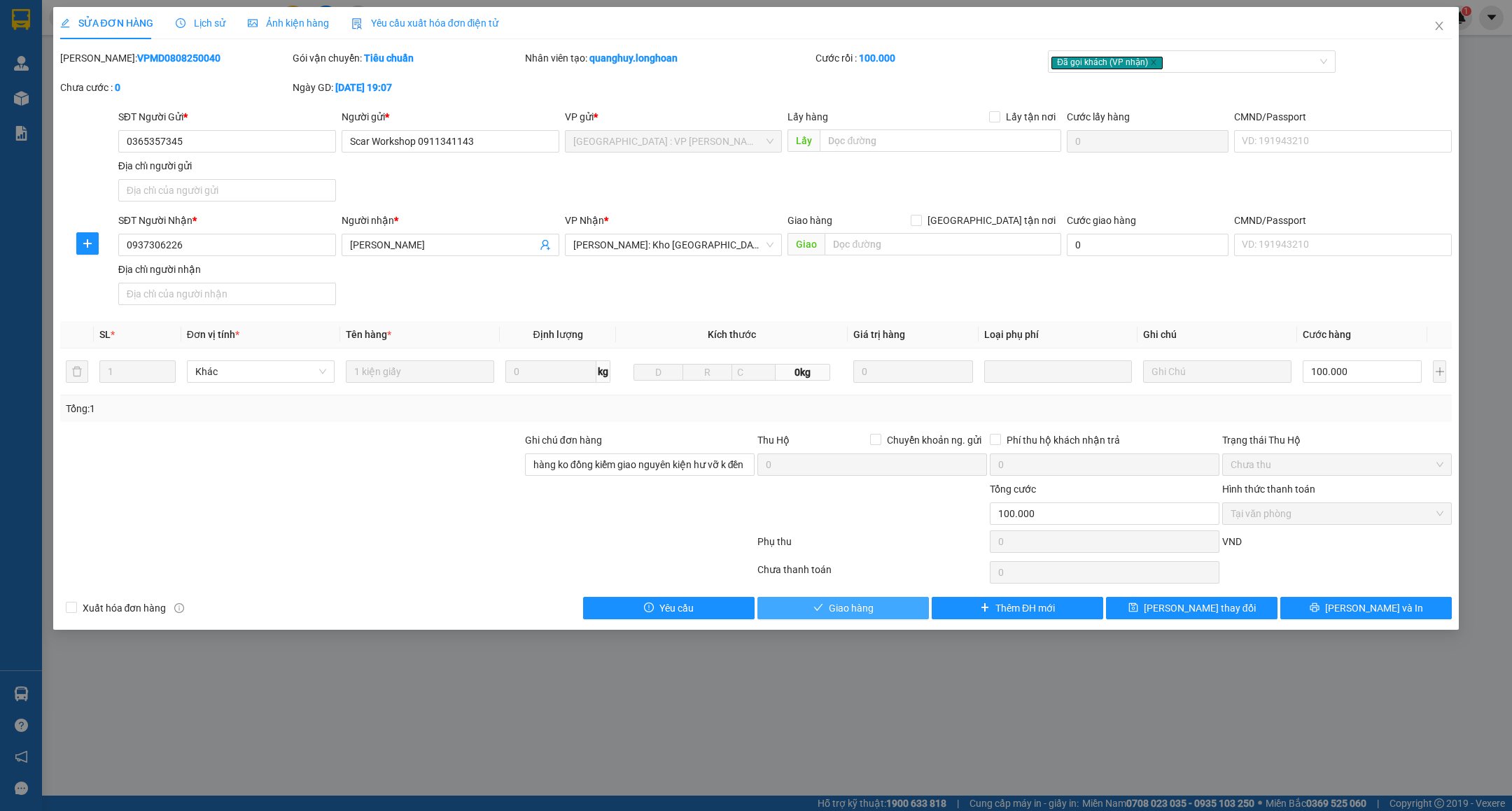
click at [876, 613] on button "Giao hàng" at bounding box center [843, 608] width 172 height 23
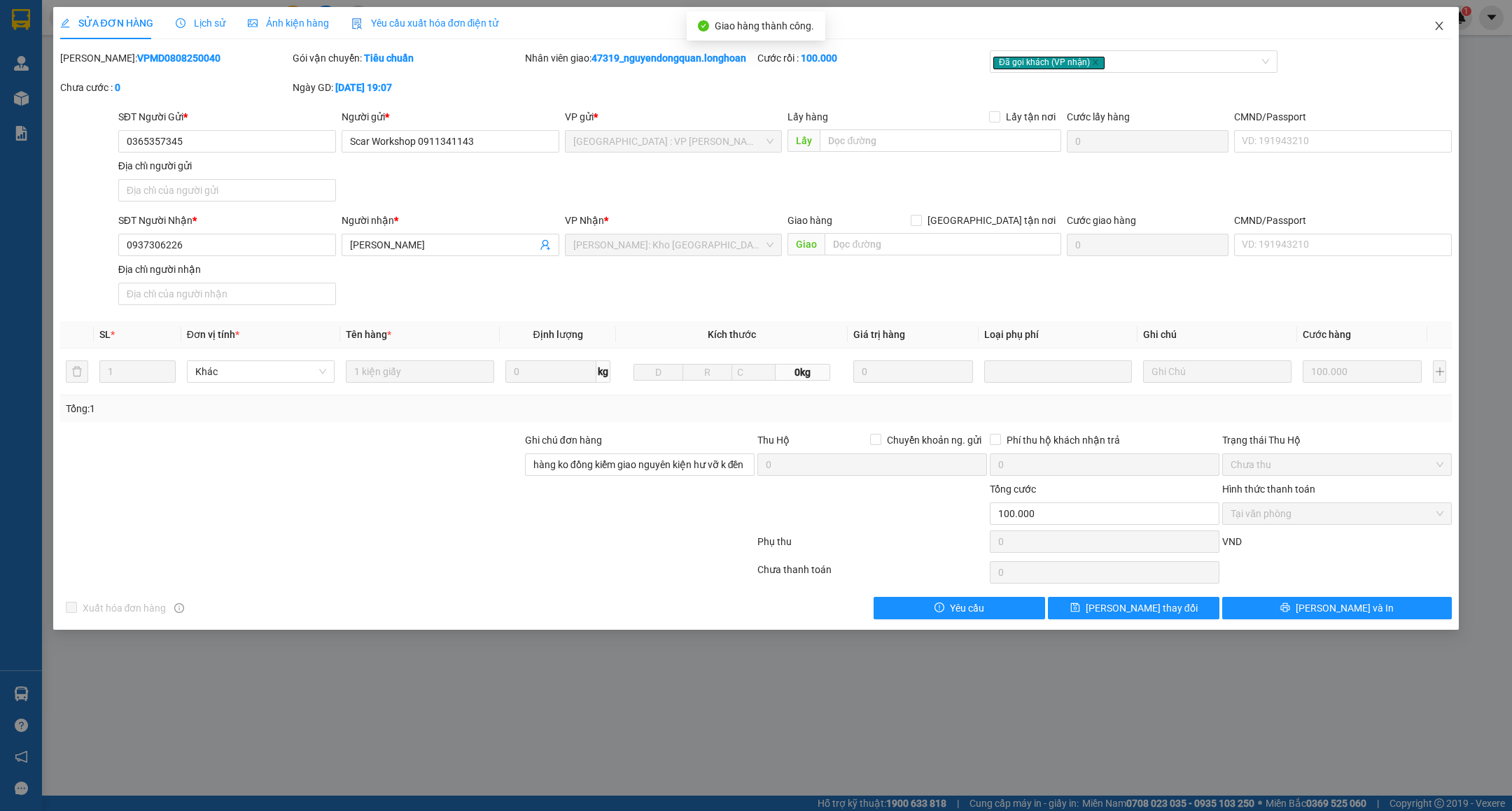
click at [1441, 25] on icon "close" at bounding box center [1439, 25] width 8 height 8
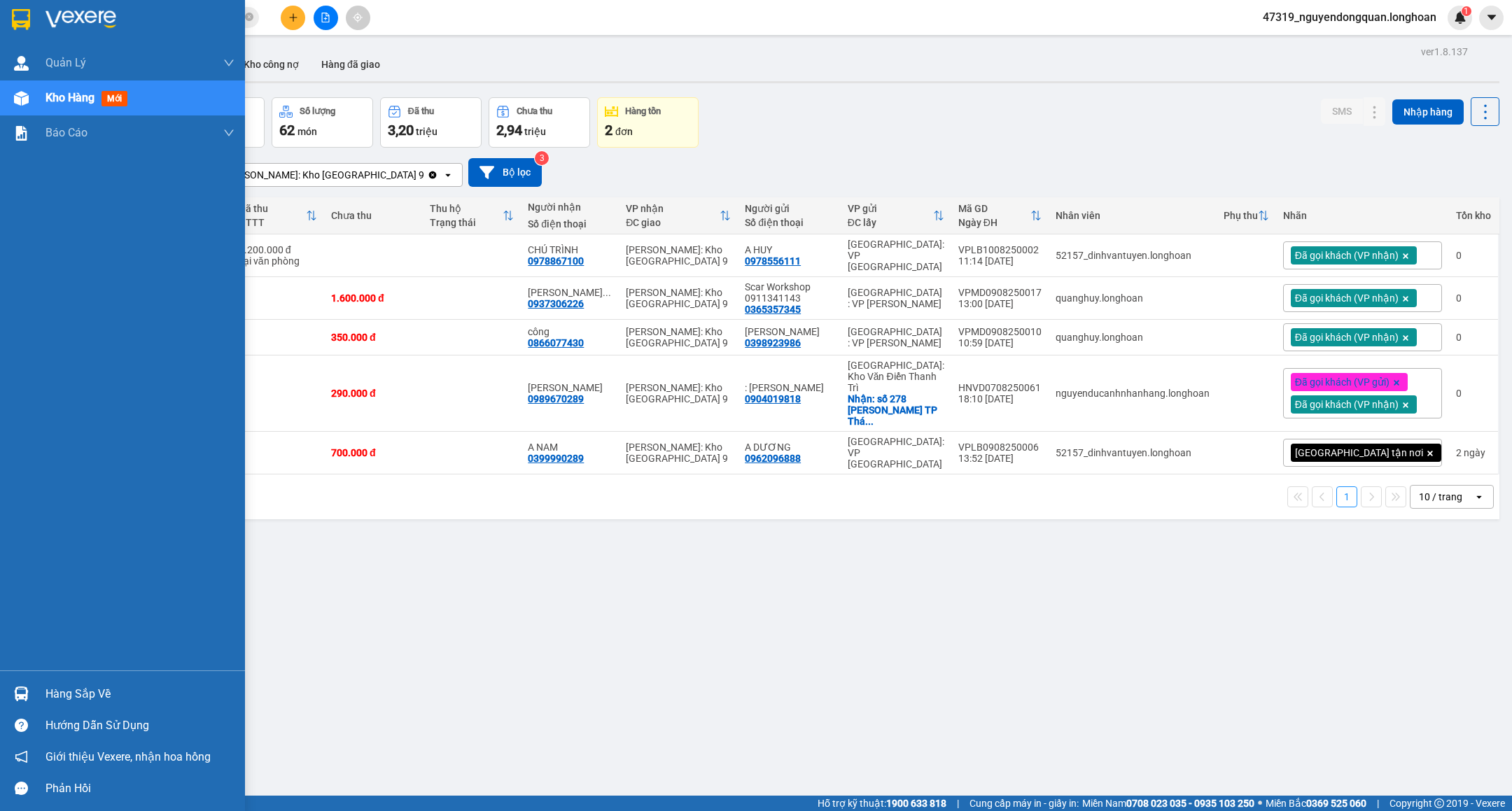
click at [15, 4] on div at bounding box center [123, 23] width 245 height 45
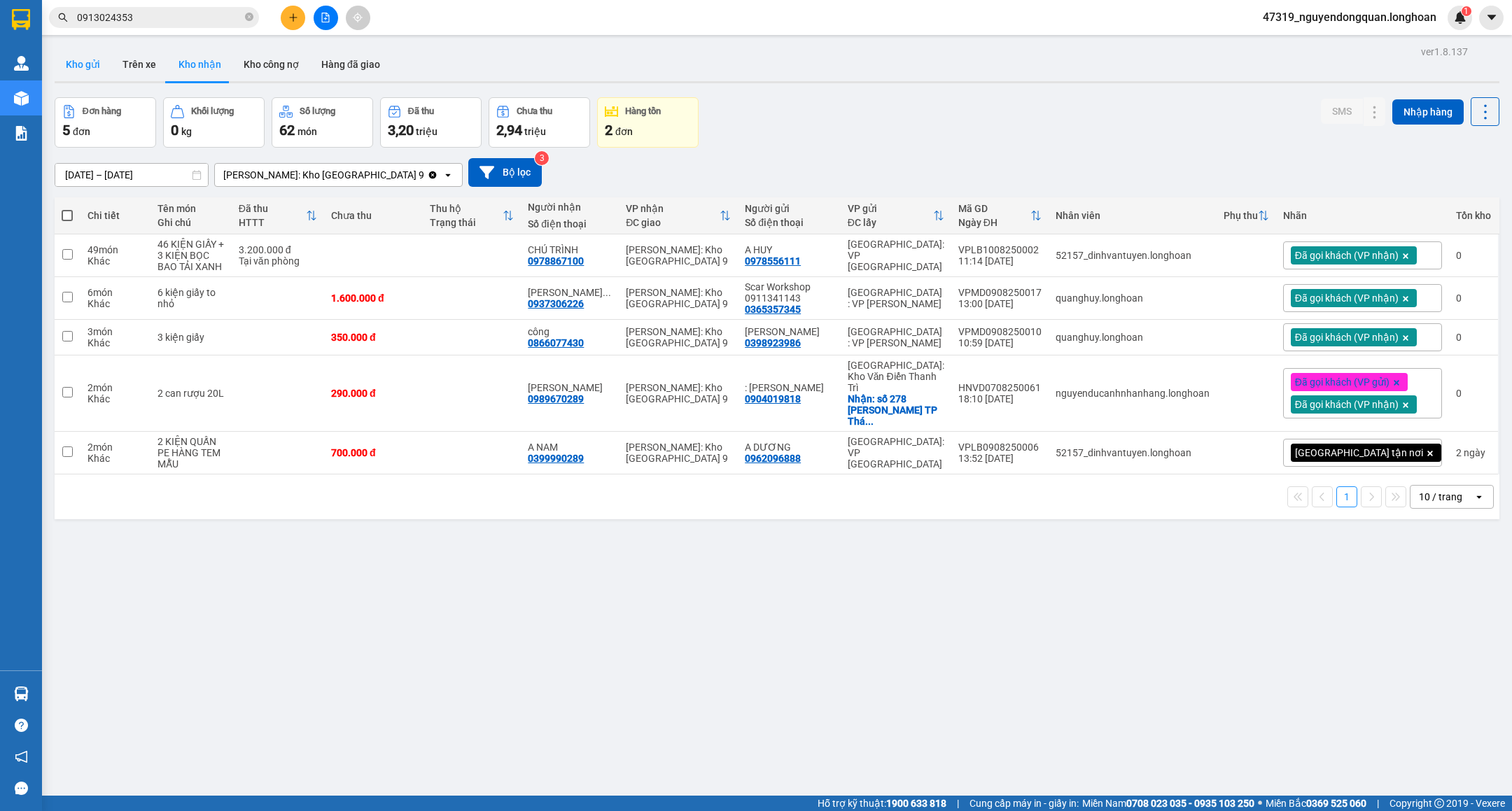
click at [80, 74] on button "Kho gửi" at bounding box center [83, 64] width 57 height 34
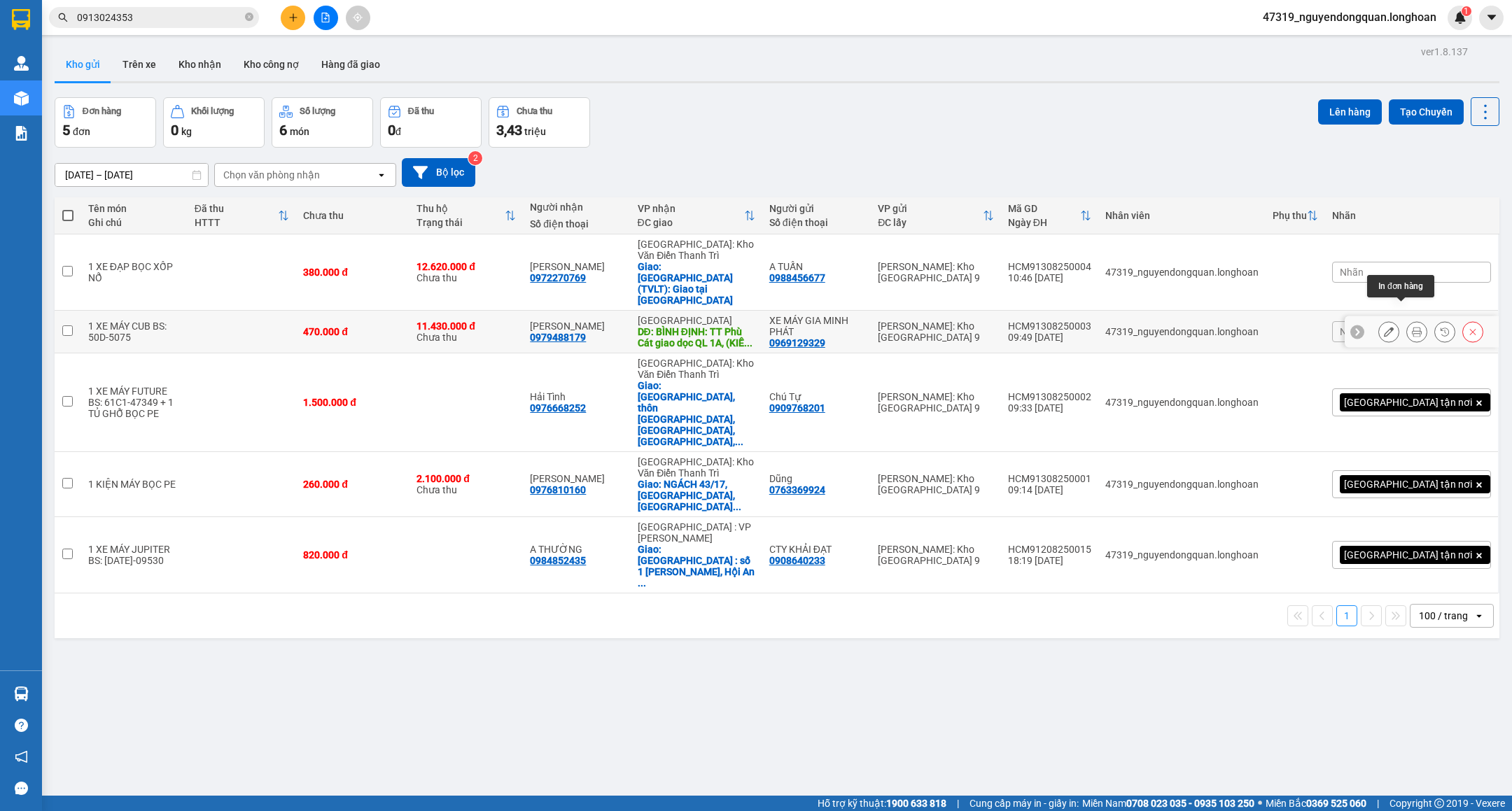
click at [1412, 327] on icon at bounding box center [1417, 332] width 9 height 9
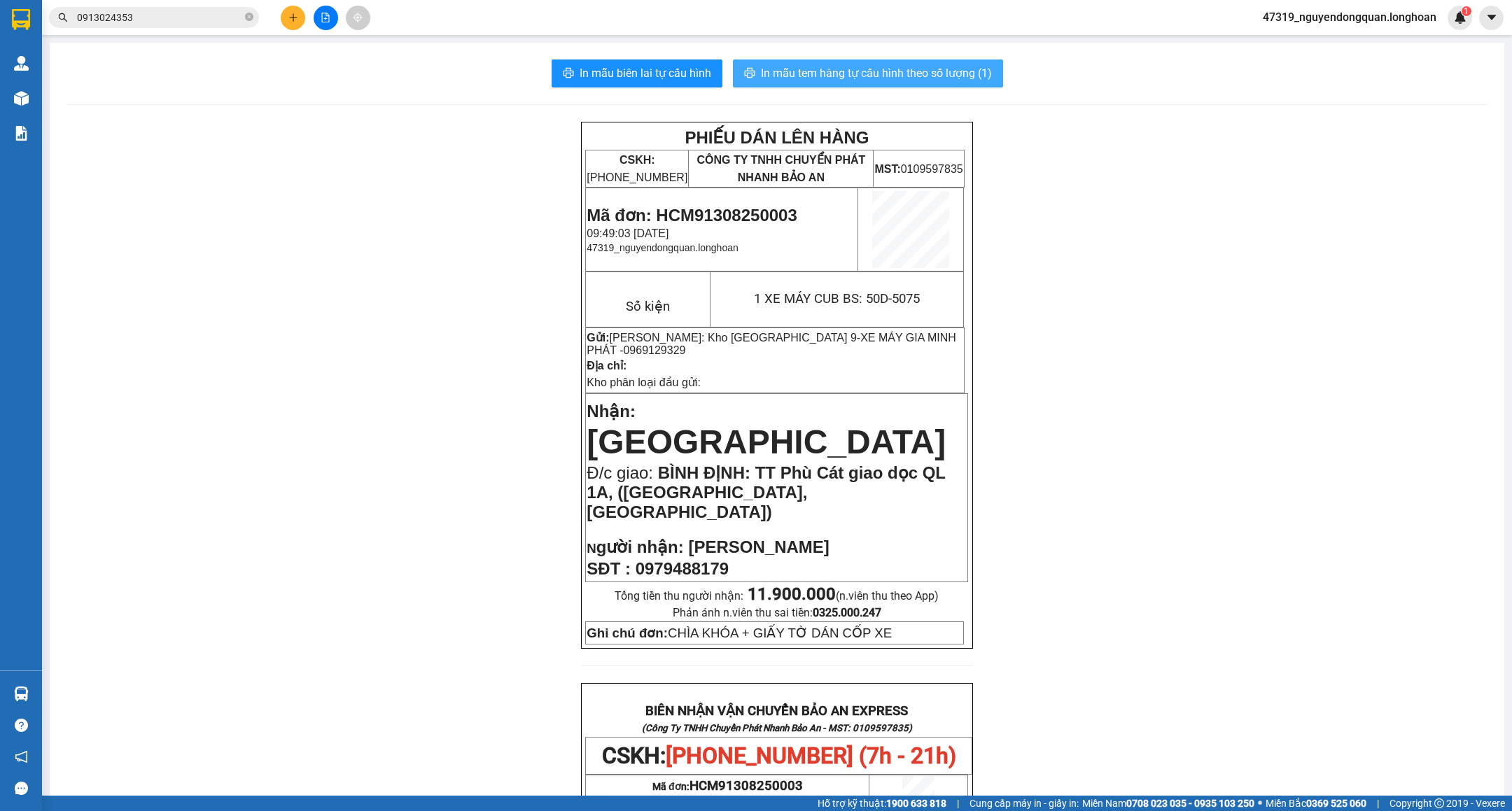
click at [887, 67] on span "In mẫu tem hàng tự cấu hình theo số lượng (1)" at bounding box center [876, 73] width 231 height 18
click at [251, 15] on icon "close-circle" at bounding box center [249, 16] width 8 height 8
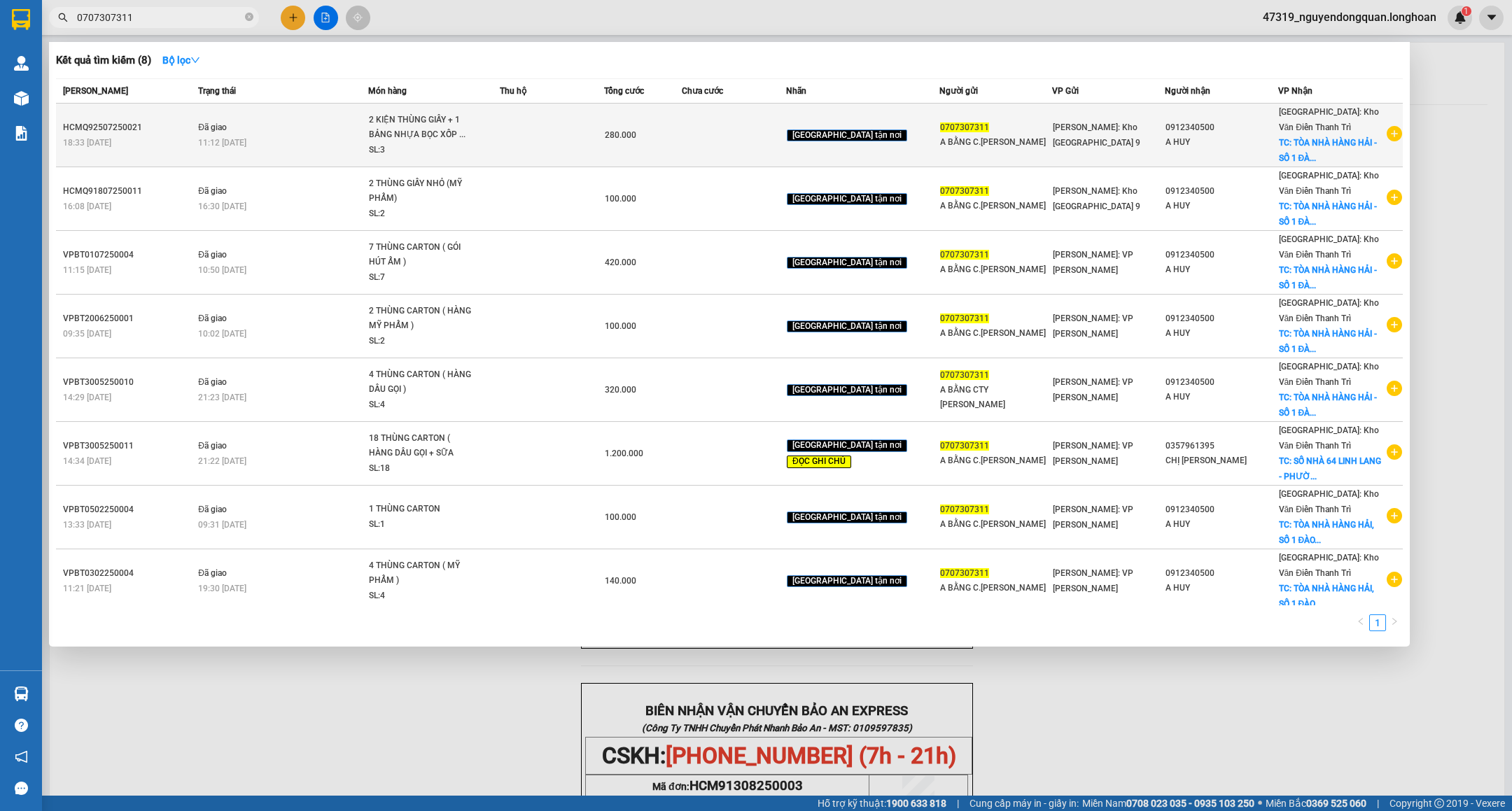
type input "0707307311"
click at [1388, 135] on icon "plus-circle" at bounding box center [1395, 134] width 15 height 15
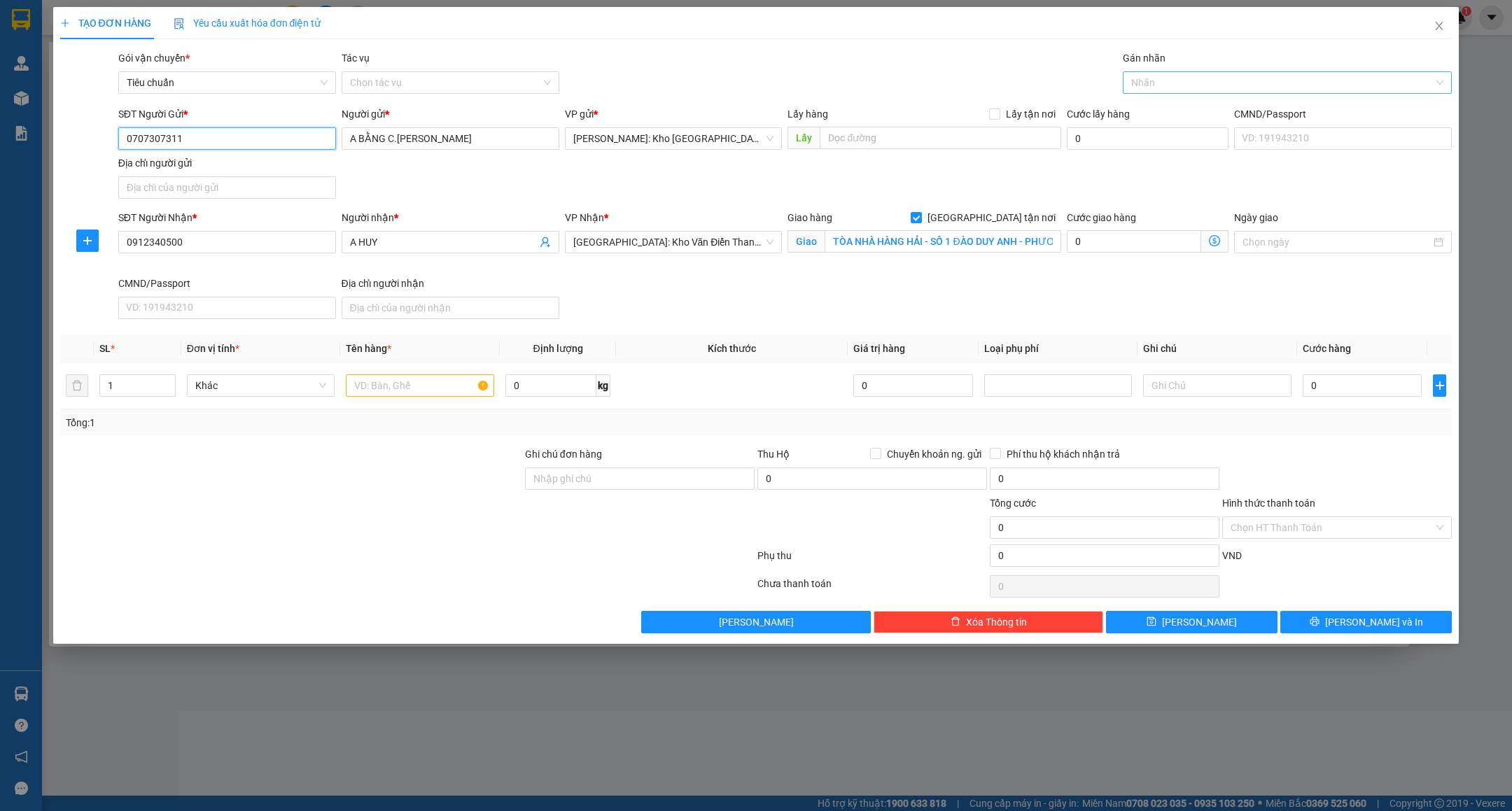
click at [1176, 83] on div at bounding box center [1280, 83] width 308 height 17
type input "GIAO"
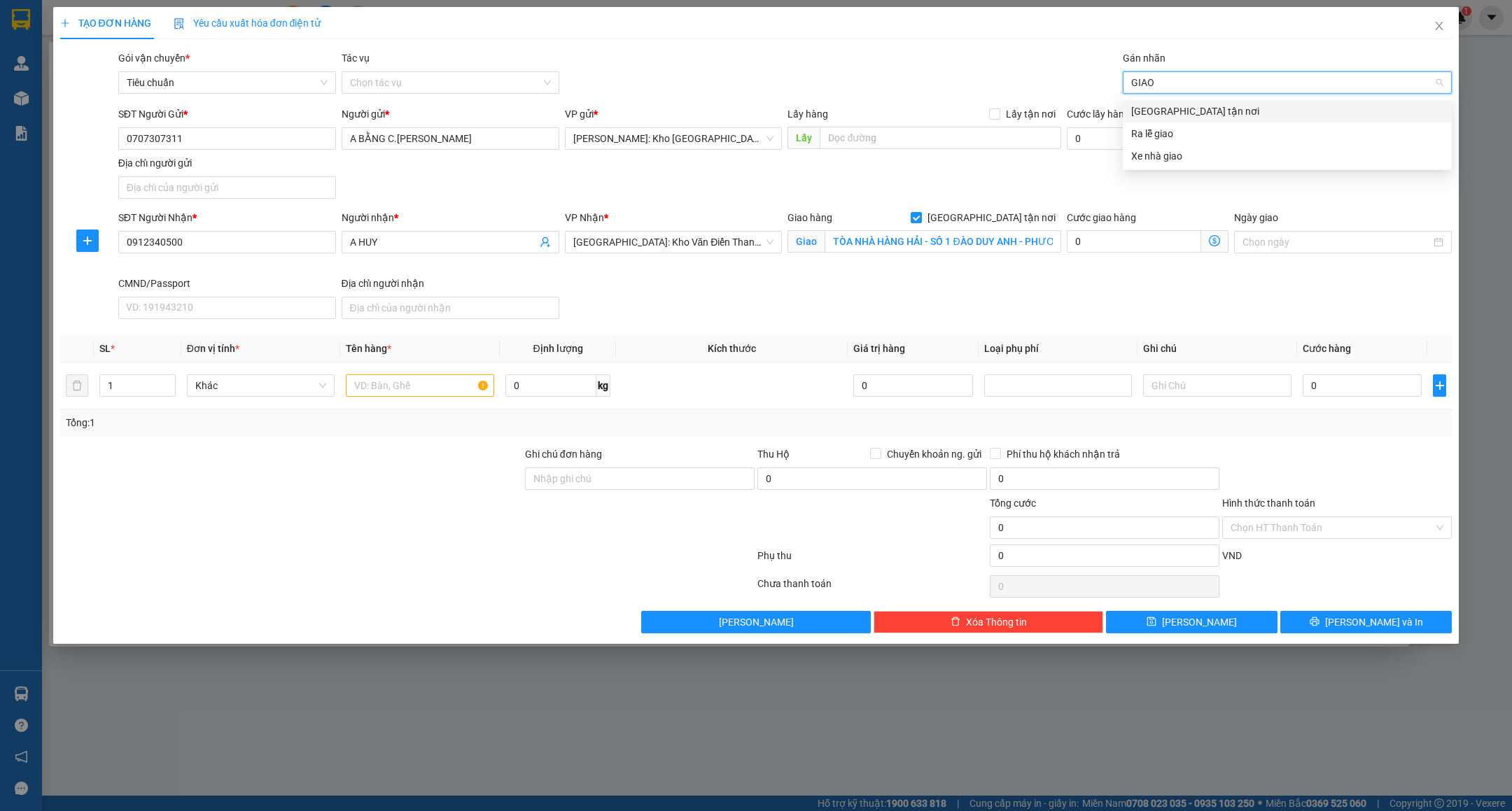
click at [1200, 101] on div "[GEOGRAPHIC_DATA] tận nơi" at bounding box center [1288, 111] width 329 height 23
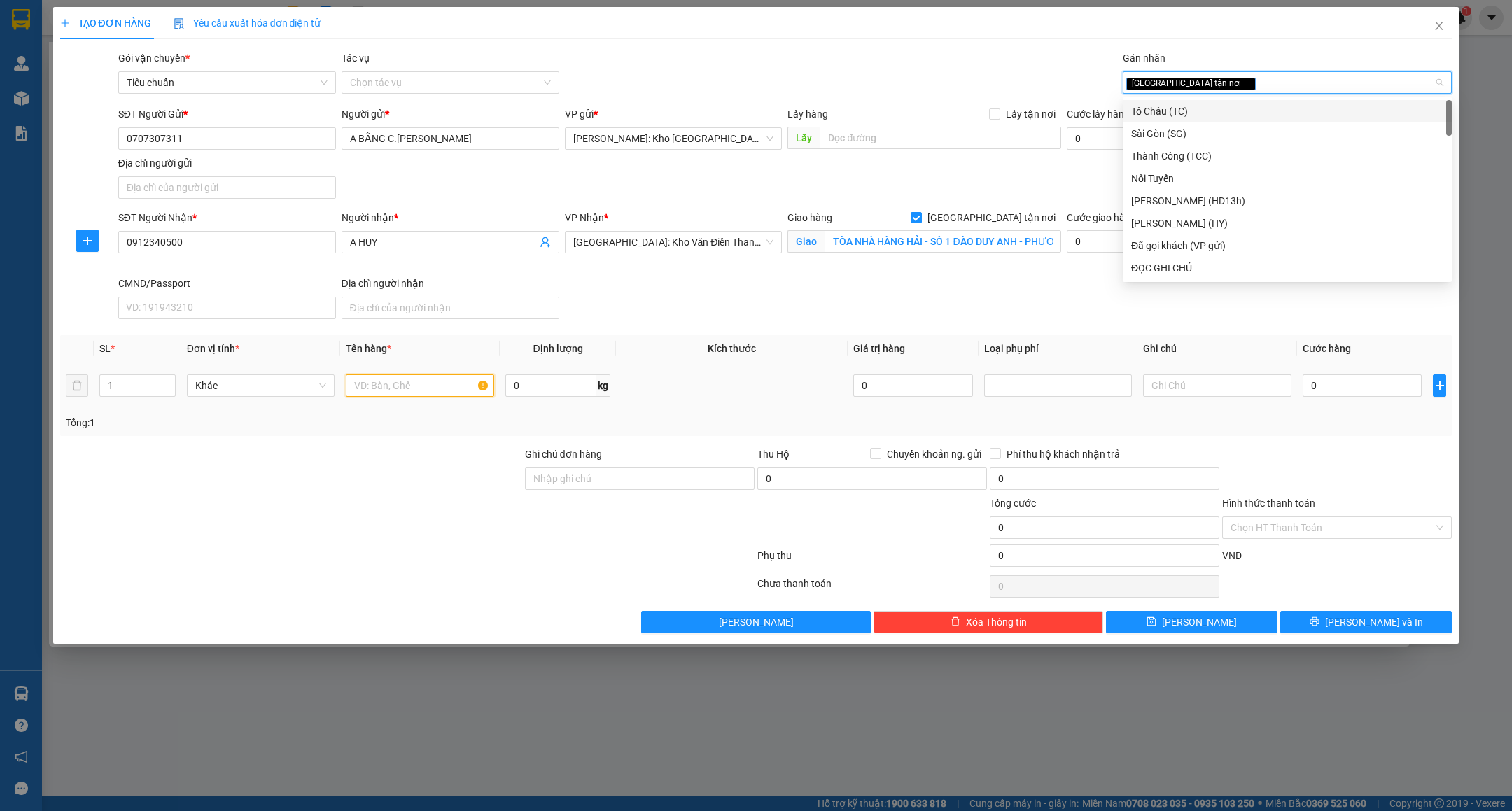
click at [448, 397] on input "text" at bounding box center [420, 386] width 148 height 23
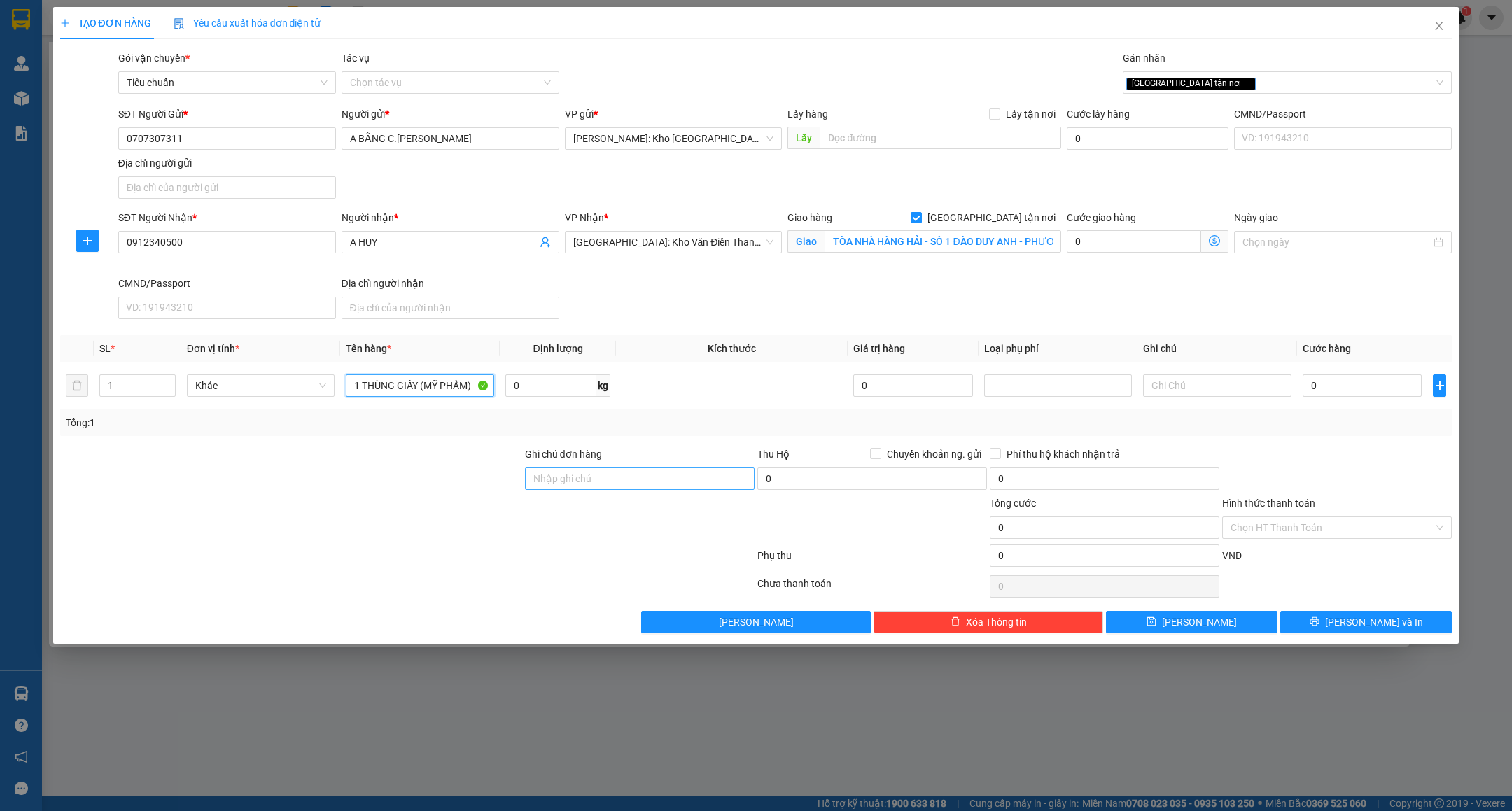
type input "1 THÙNG GIẤY (MỸ PHẨM)"
click at [645, 483] on input "Ghi chú đơn hàng" at bounding box center [640, 479] width 229 height 23
type input "nhận theo kiện-giao nguyên kiên-hư hỏng không chịu trách nhiệm"
click at [1338, 388] on input "0" at bounding box center [1362, 386] width 119 height 23
type input "1"
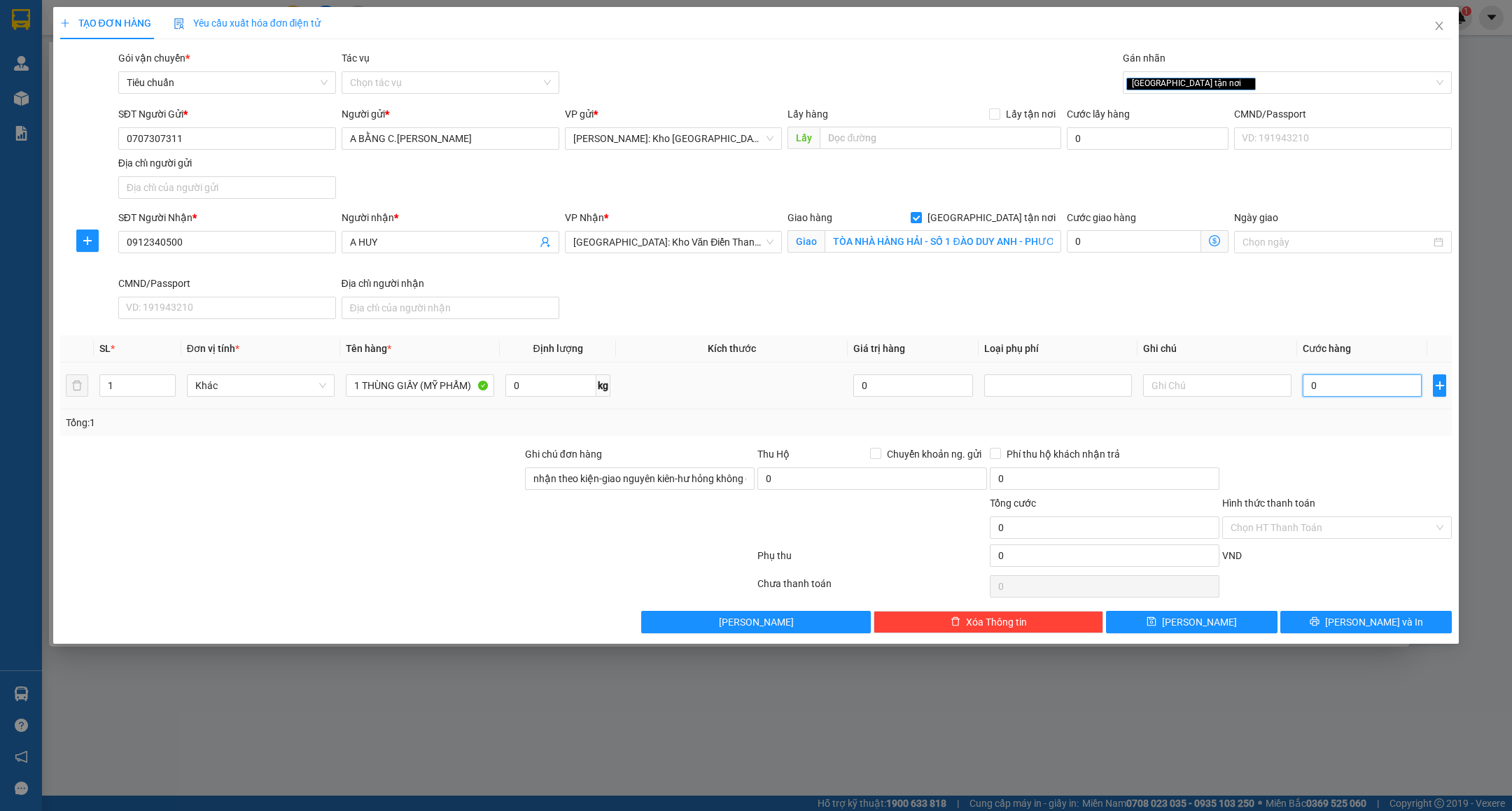
type input "1"
type input "10"
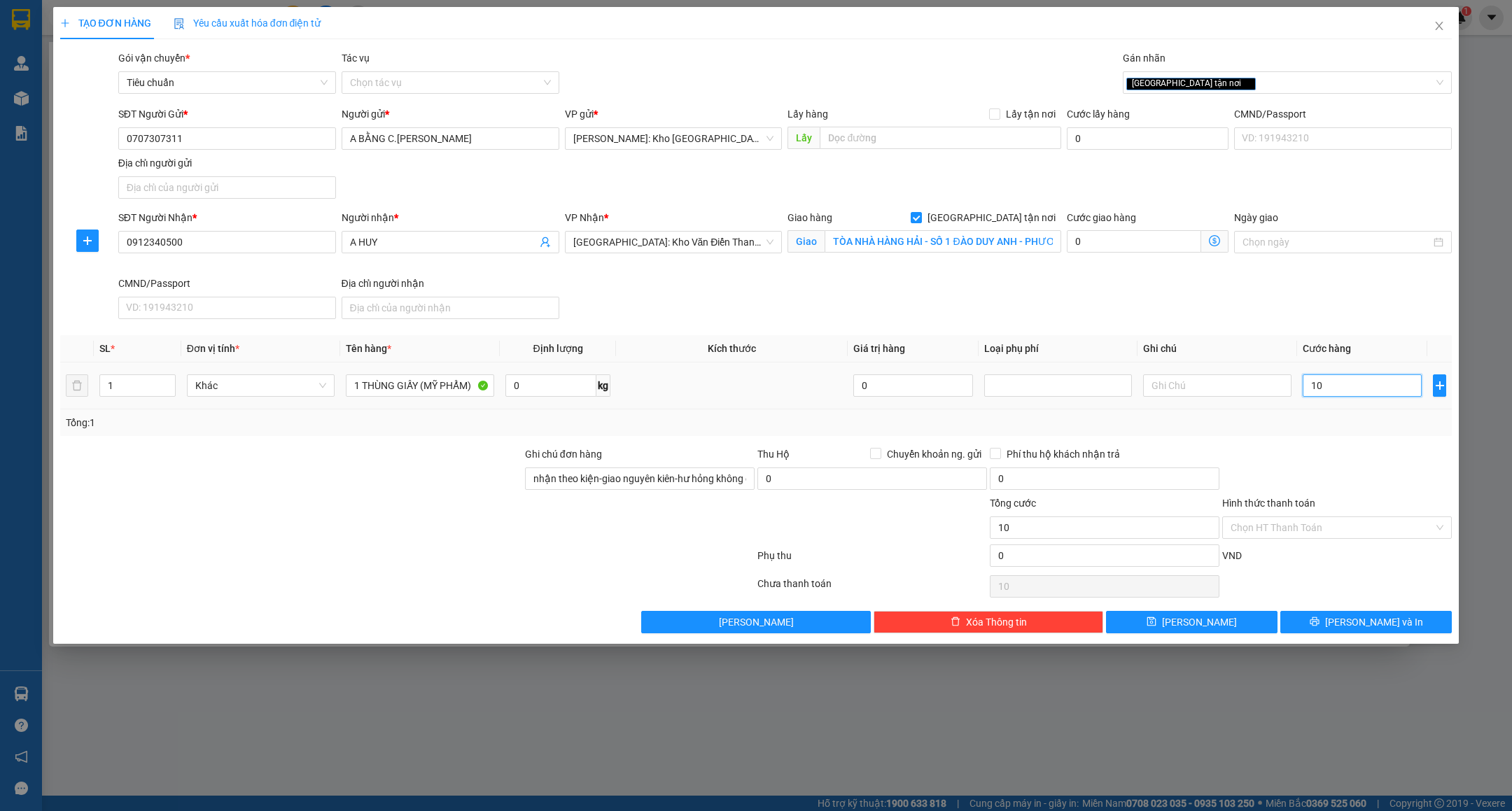
type input "100"
type input "1.000"
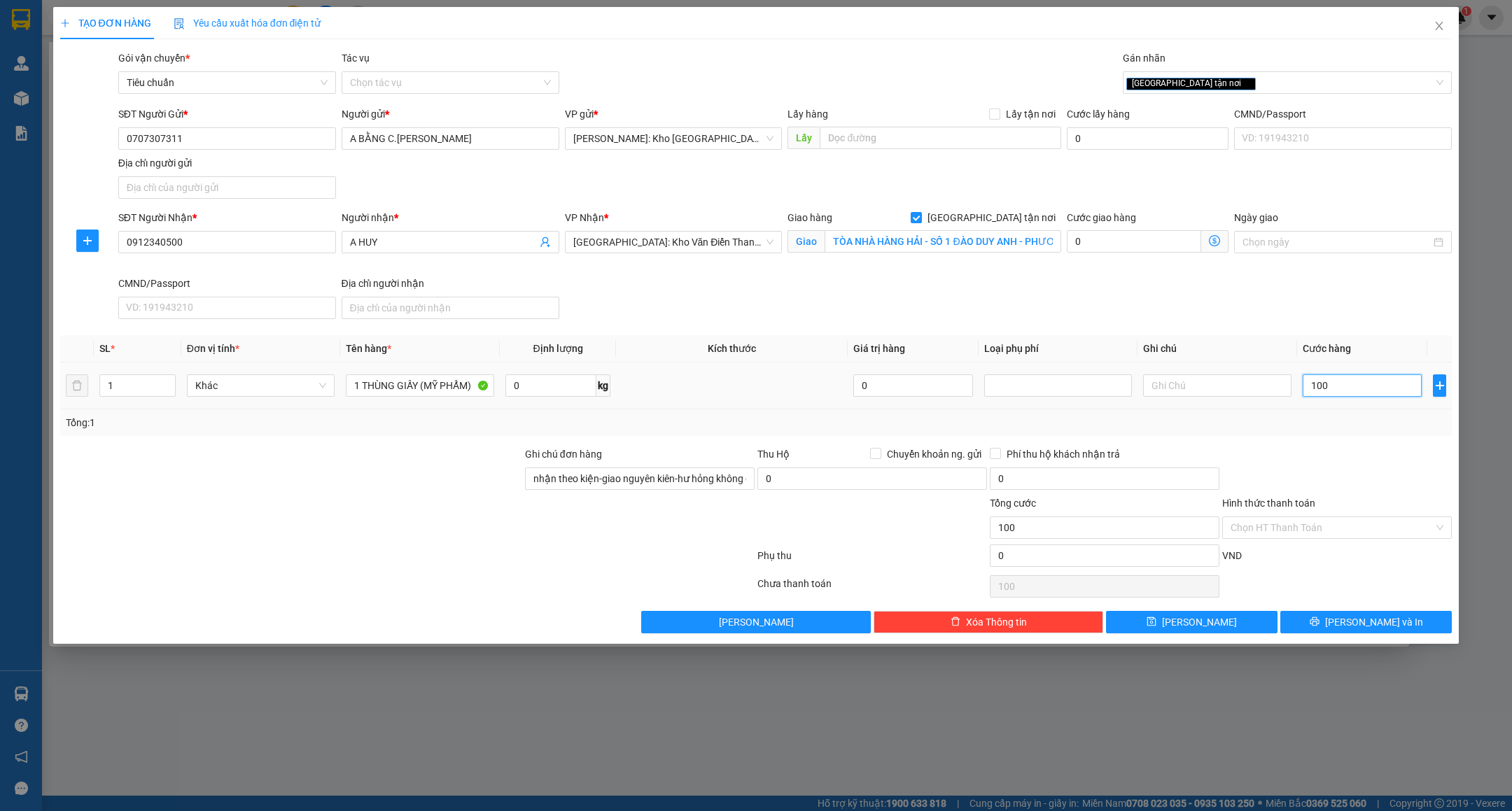
type input "1.000"
type input "10.000"
type input "100.000"
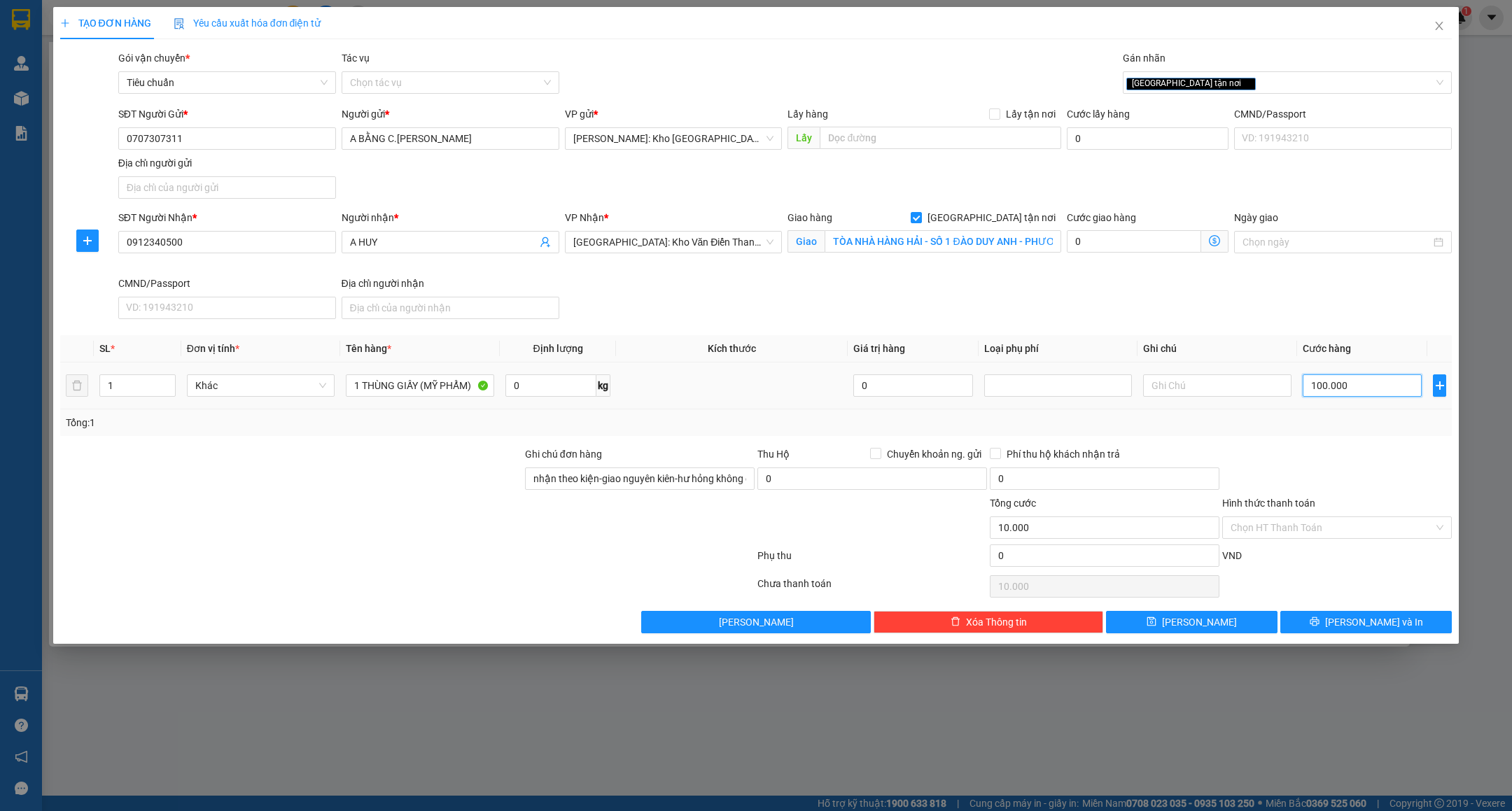
type input "100.000"
type input "100.000/Ơ]"
type input "0"
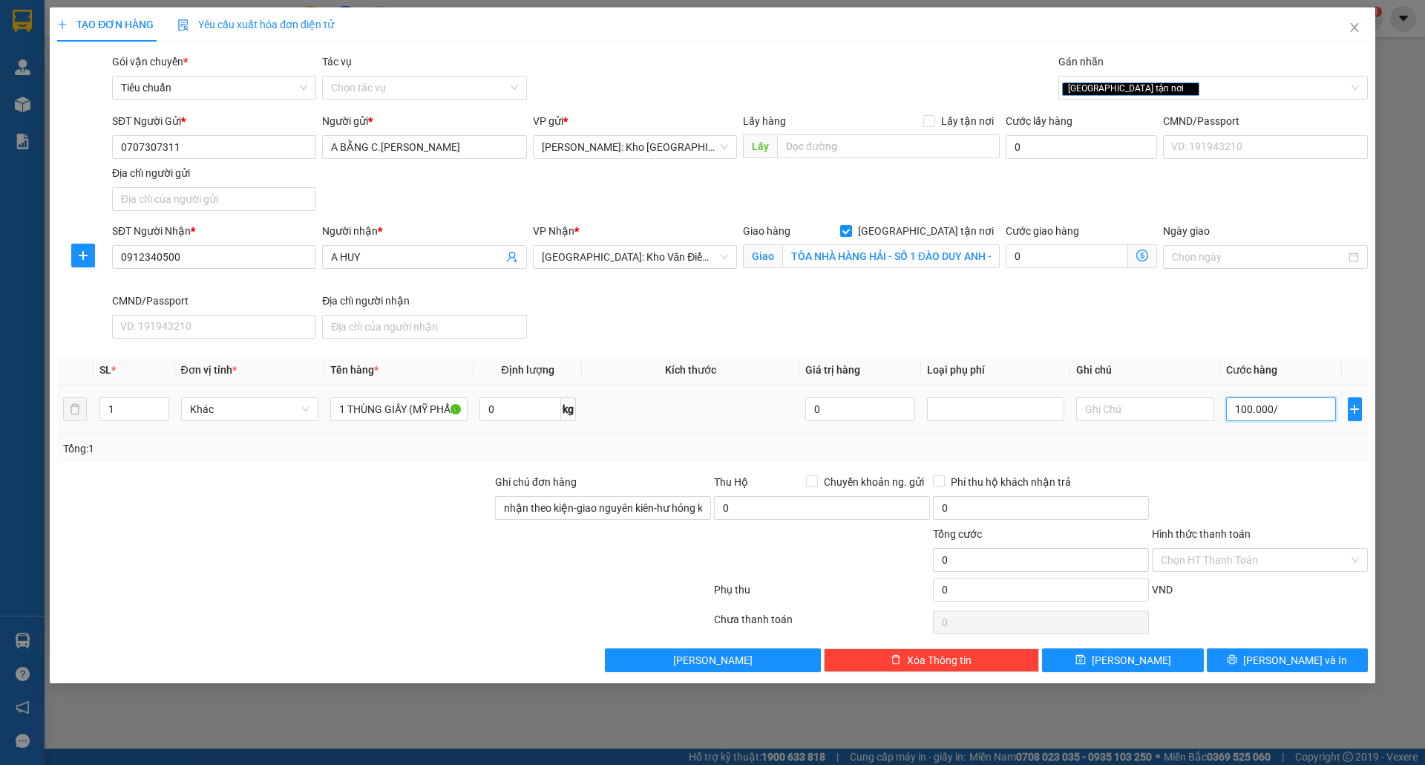
type input "100.000"
click at [1289, 548] on div "Hình thức thanh toán" at bounding box center [1260, 537] width 216 height 22
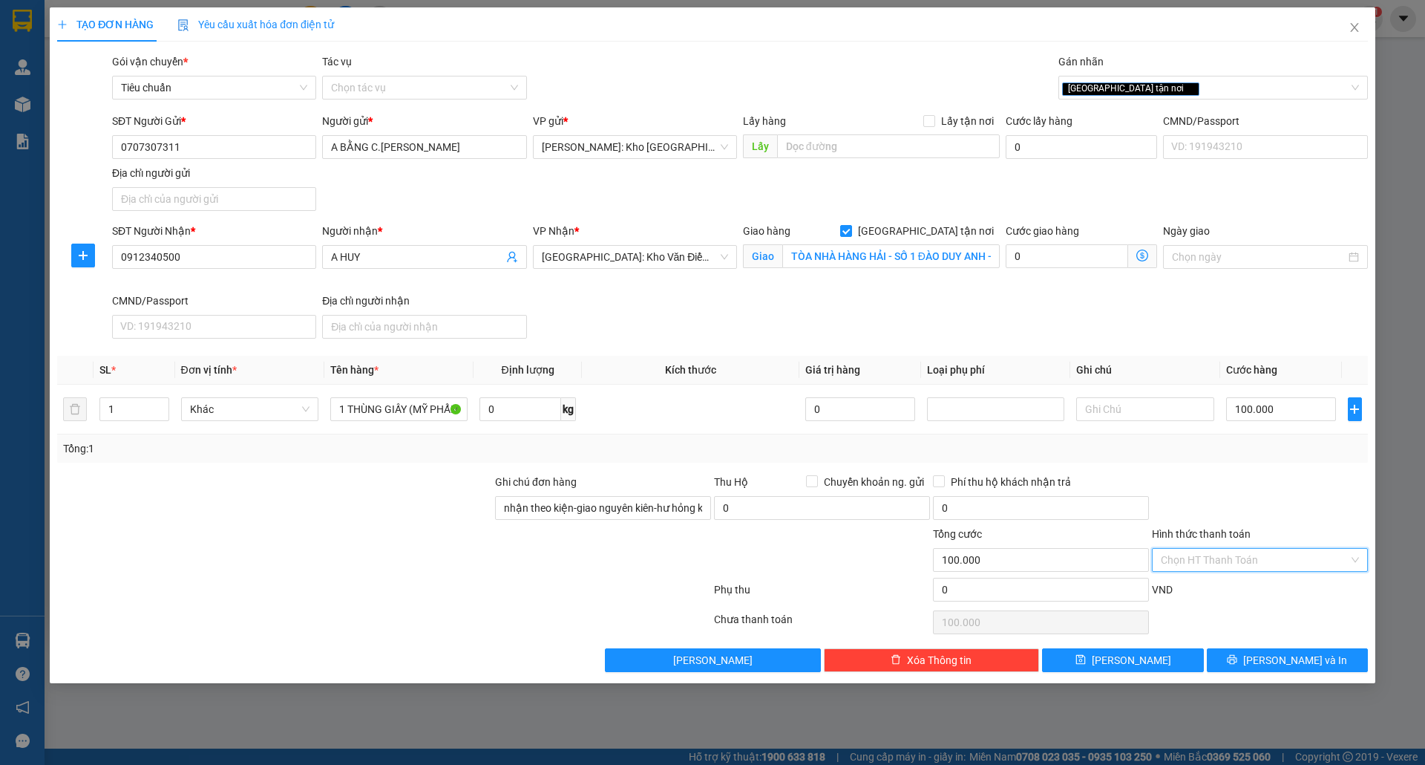
click at [1278, 563] on input "Hình thức thanh toán" at bounding box center [1255, 560] width 188 height 22
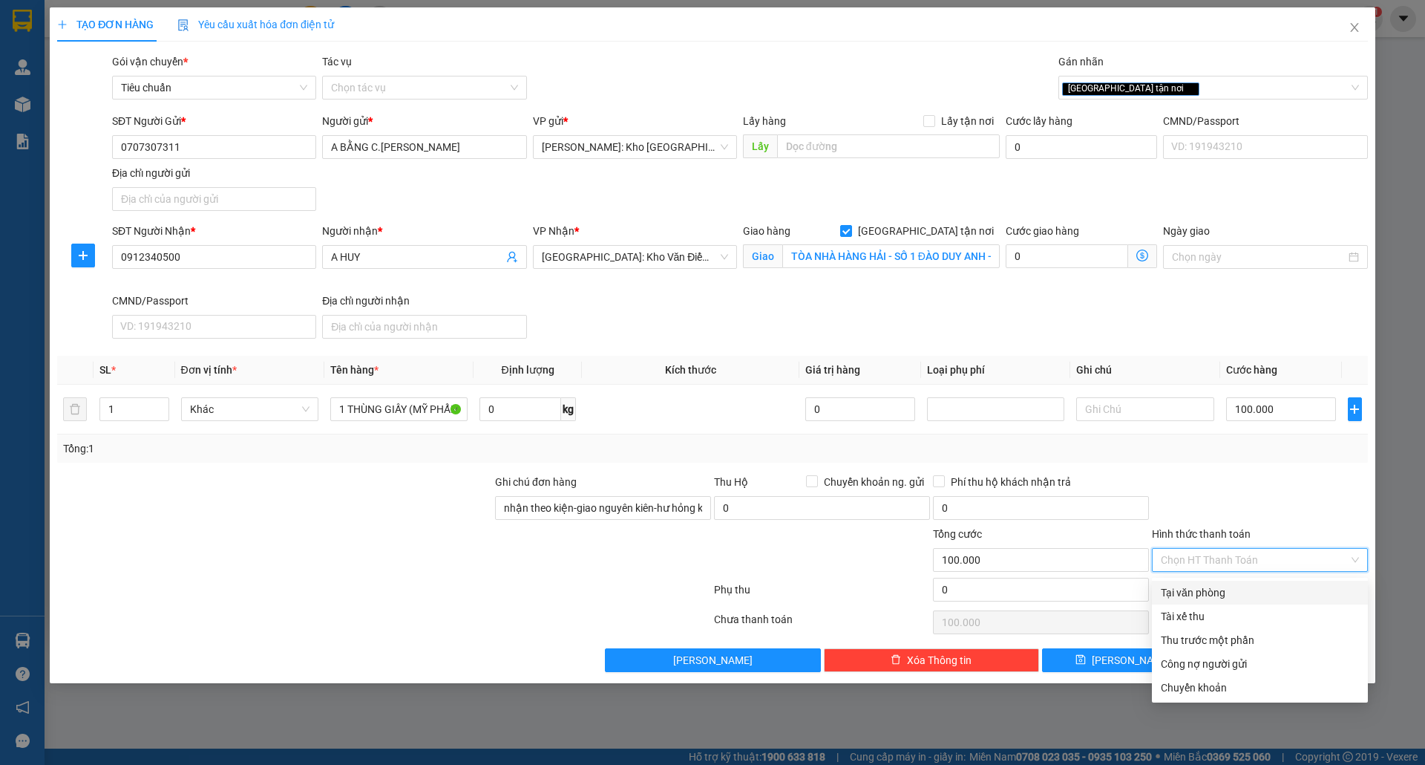
click at [1217, 595] on div "Tại văn phòng" at bounding box center [1260, 592] width 198 height 16
type input "0"
click at [1229, 588] on div "Tại văn phòng" at bounding box center [1260, 592] width 198 height 16
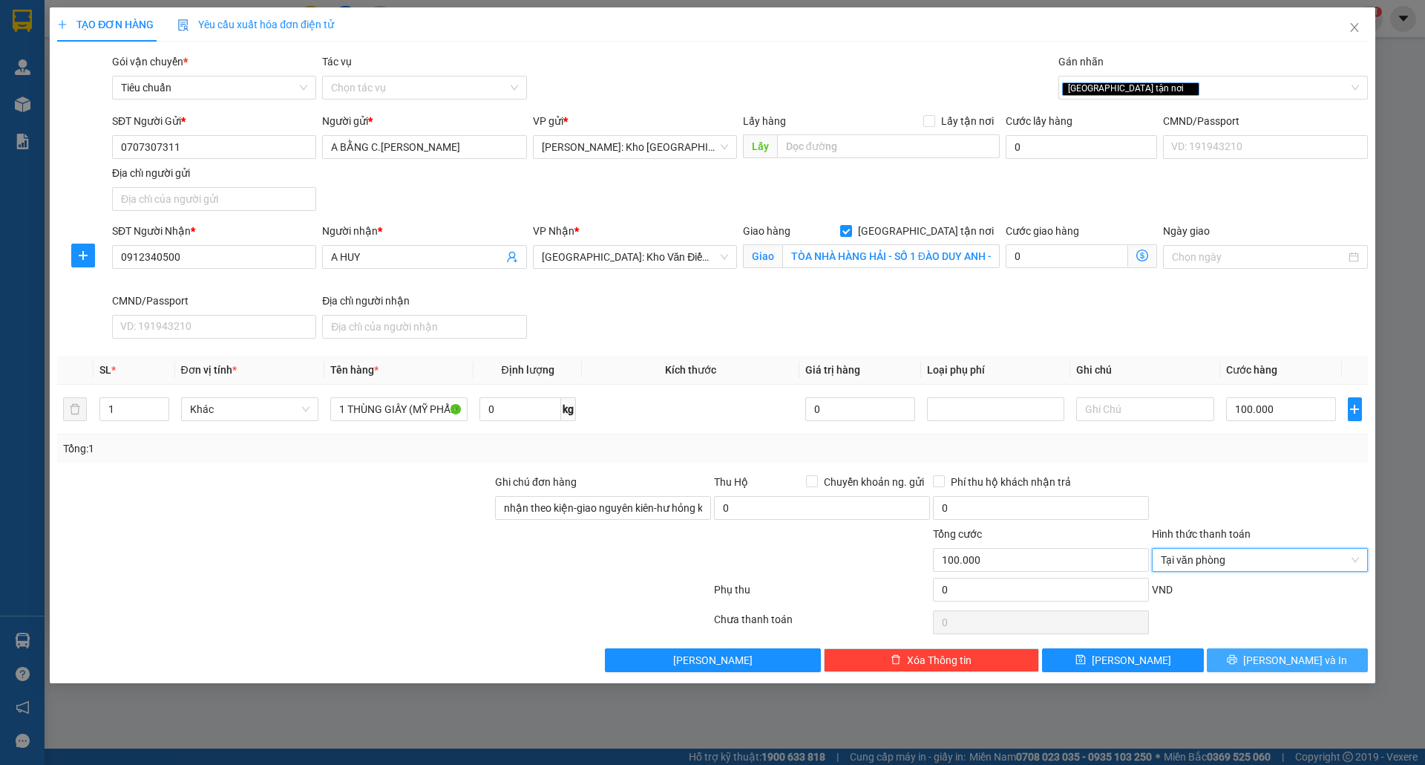
click at [1237, 664] on icon "printer" at bounding box center [1232, 659] width 10 height 10
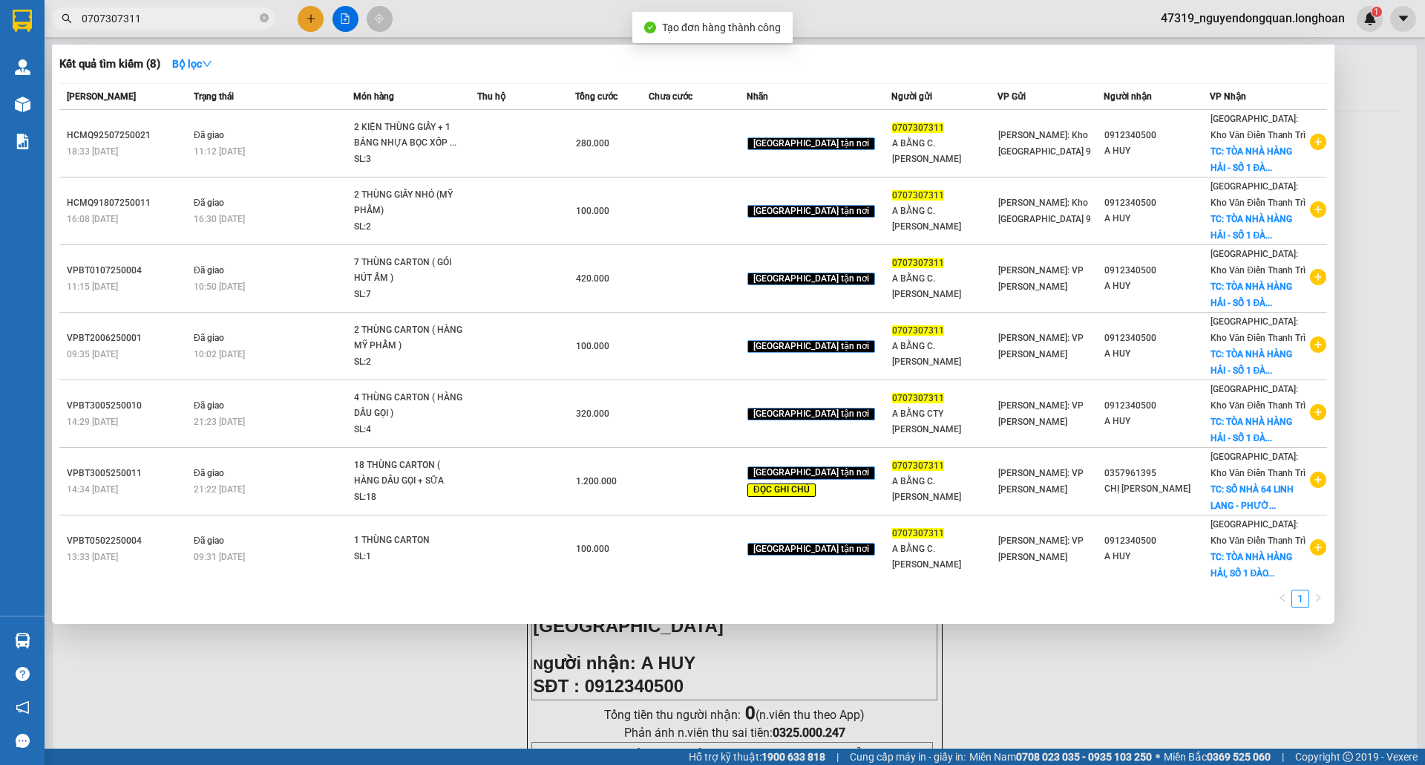
click at [869, 699] on div at bounding box center [712, 382] width 1425 height 765
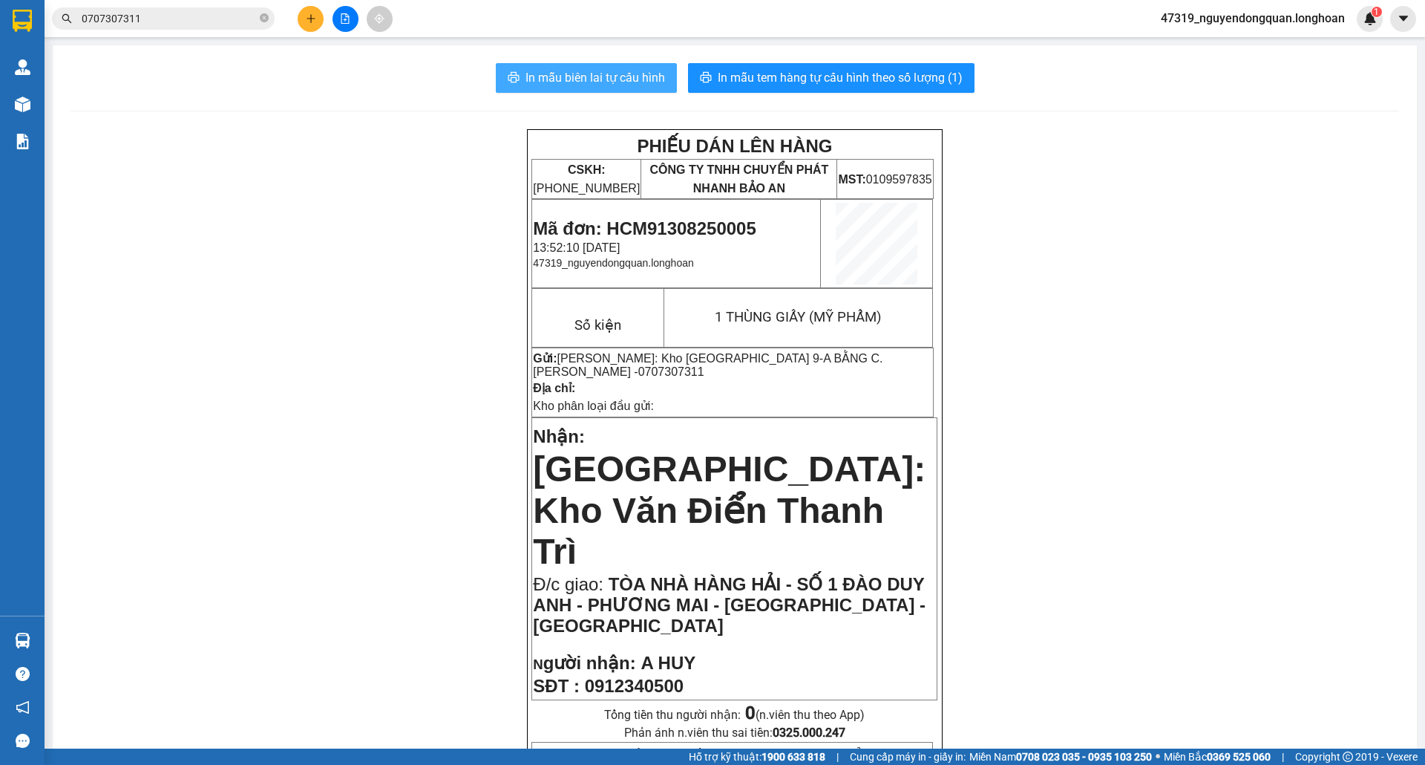
click at [577, 86] on span "In mẫu biên lai tự cấu hình" at bounding box center [596, 77] width 140 height 19
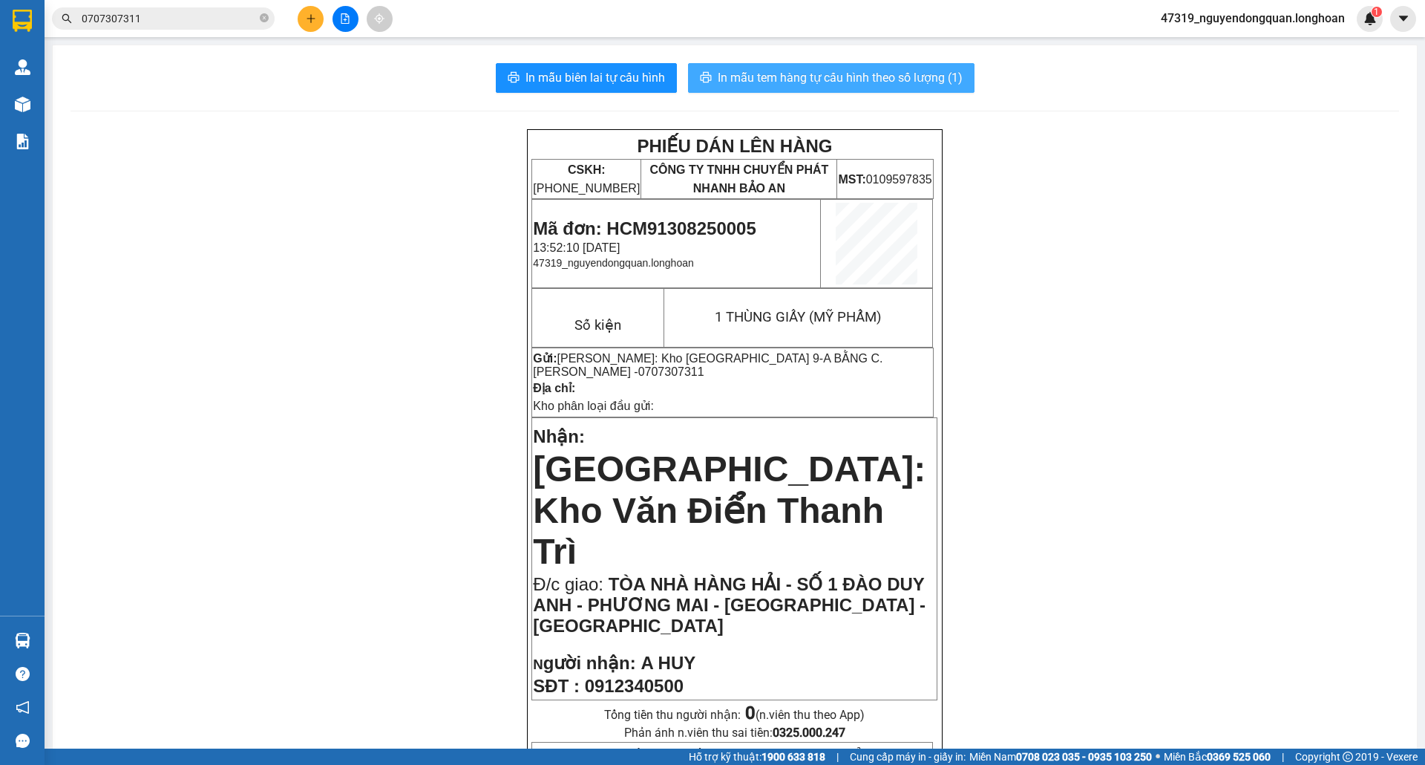
click at [827, 78] on span "In mẫu tem hàng tự cấu hình theo số lượng (1)" at bounding box center [840, 77] width 245 height 19
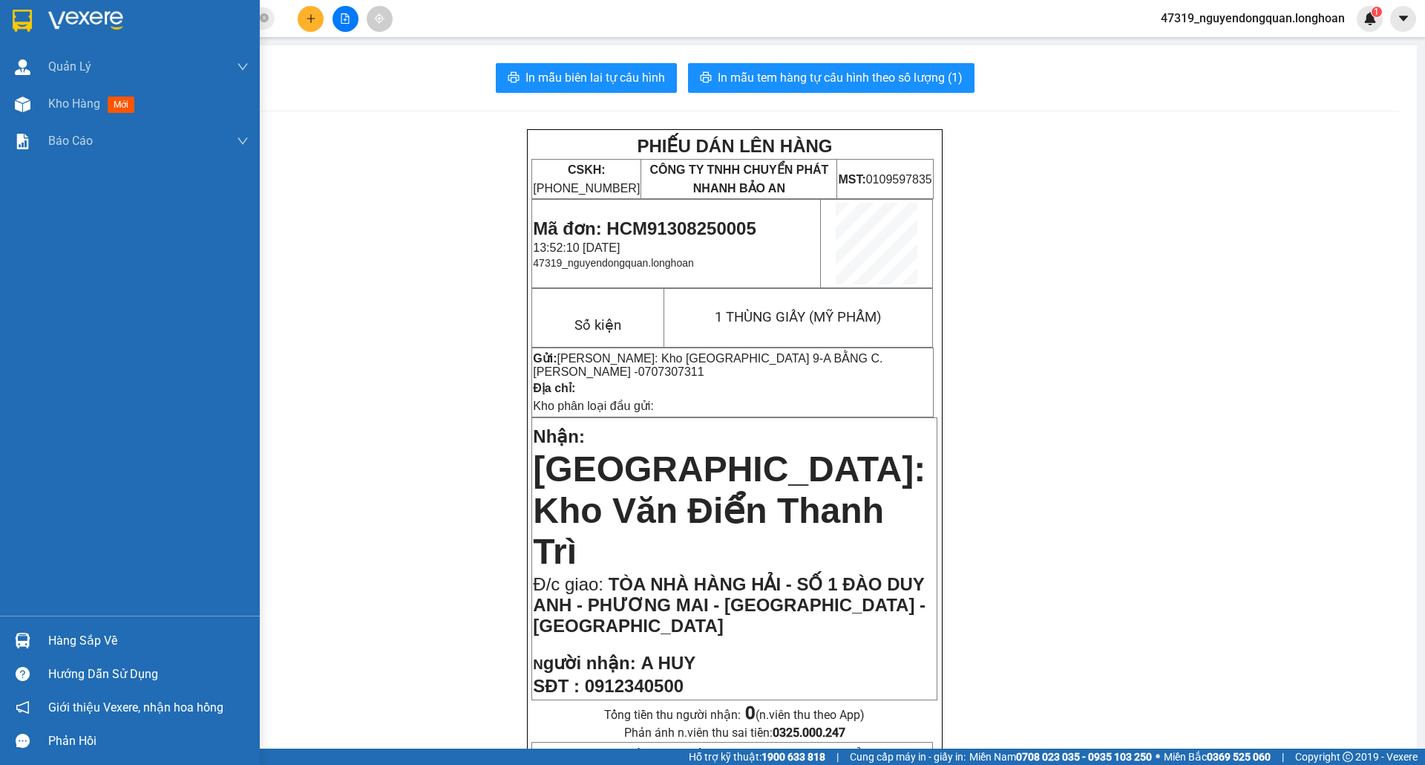
click at [16, 22] on img at bounding box center [22, 21] width 19 height 22
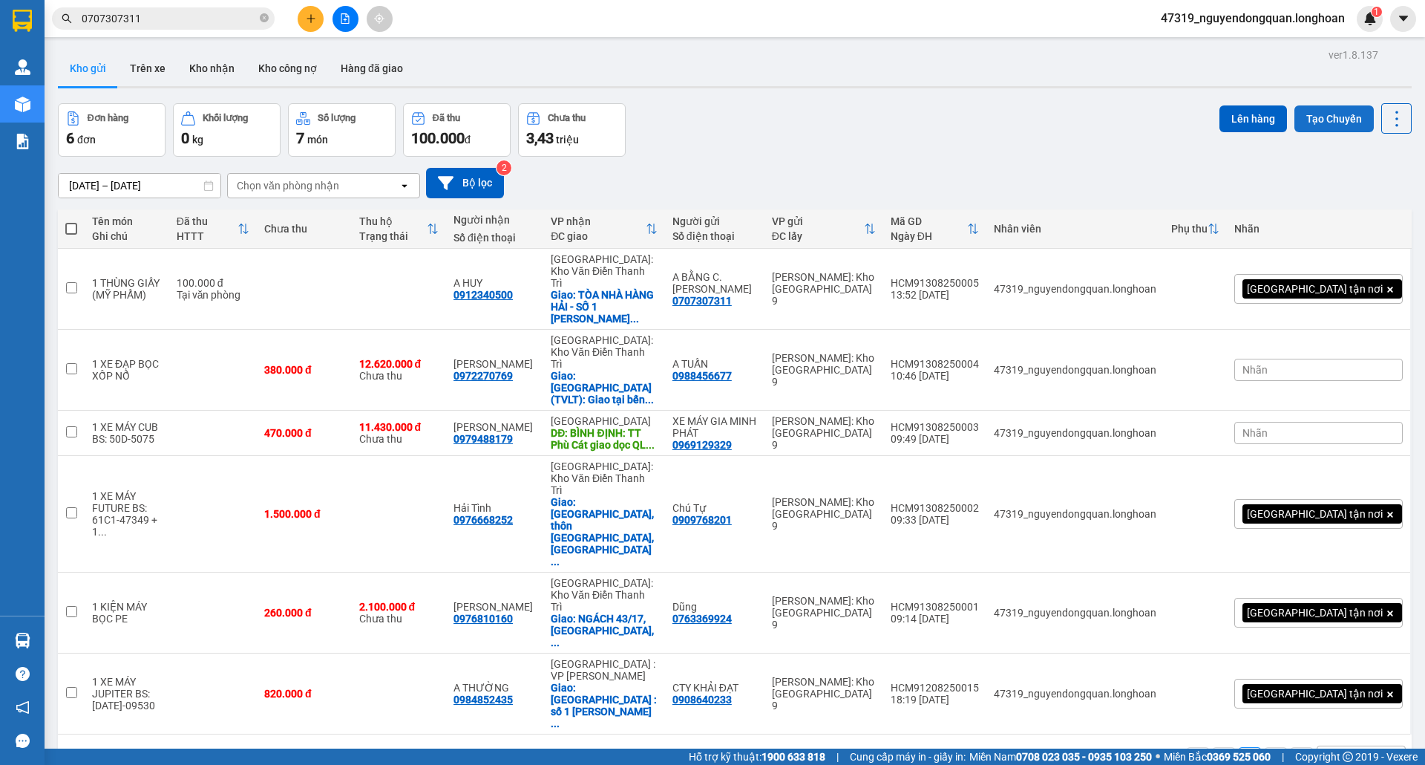
click at [1319, 123] on button "Tạo Chuyến" at bounding box center [1334, 118] width 79 height 27
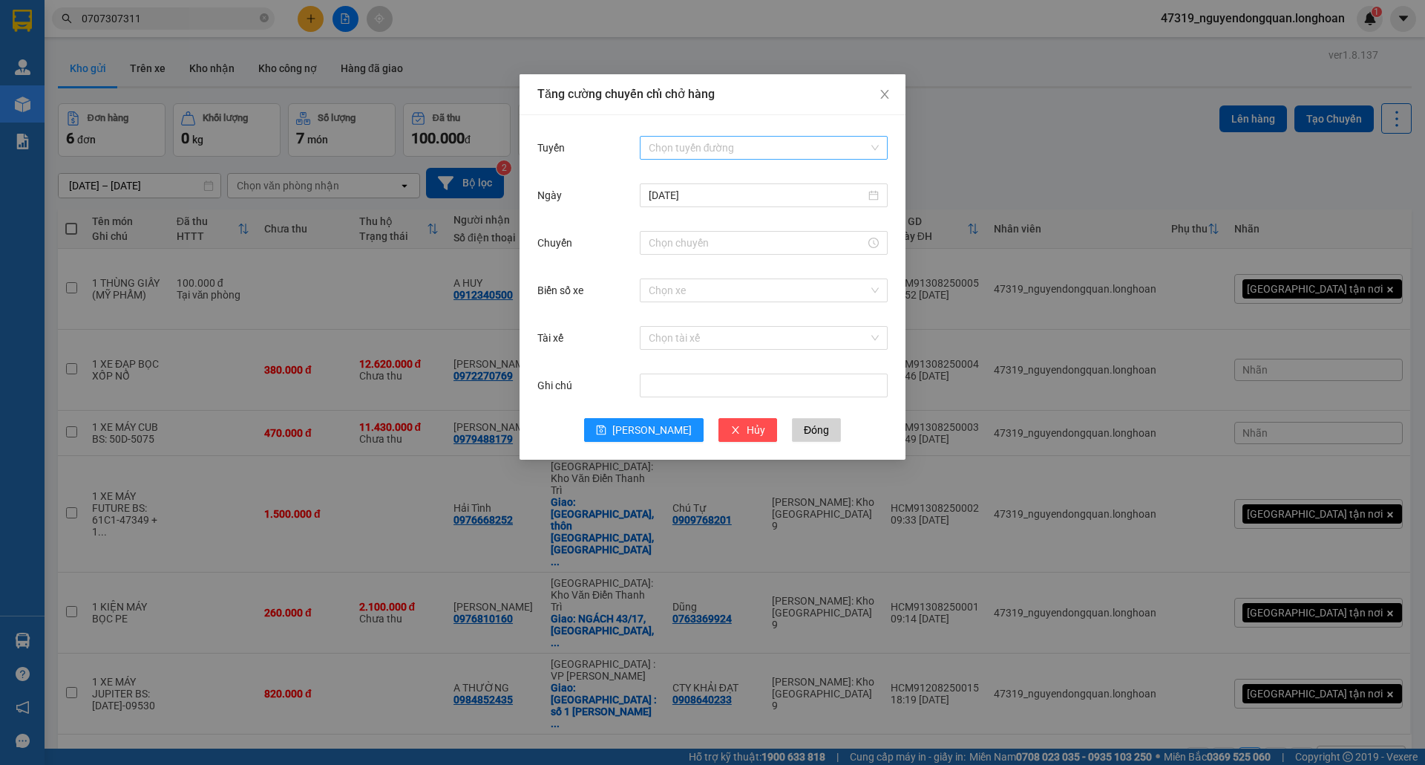
click at [762, 141] on input "Tuyến" at bounding box center [759, 148] width 220 height 22
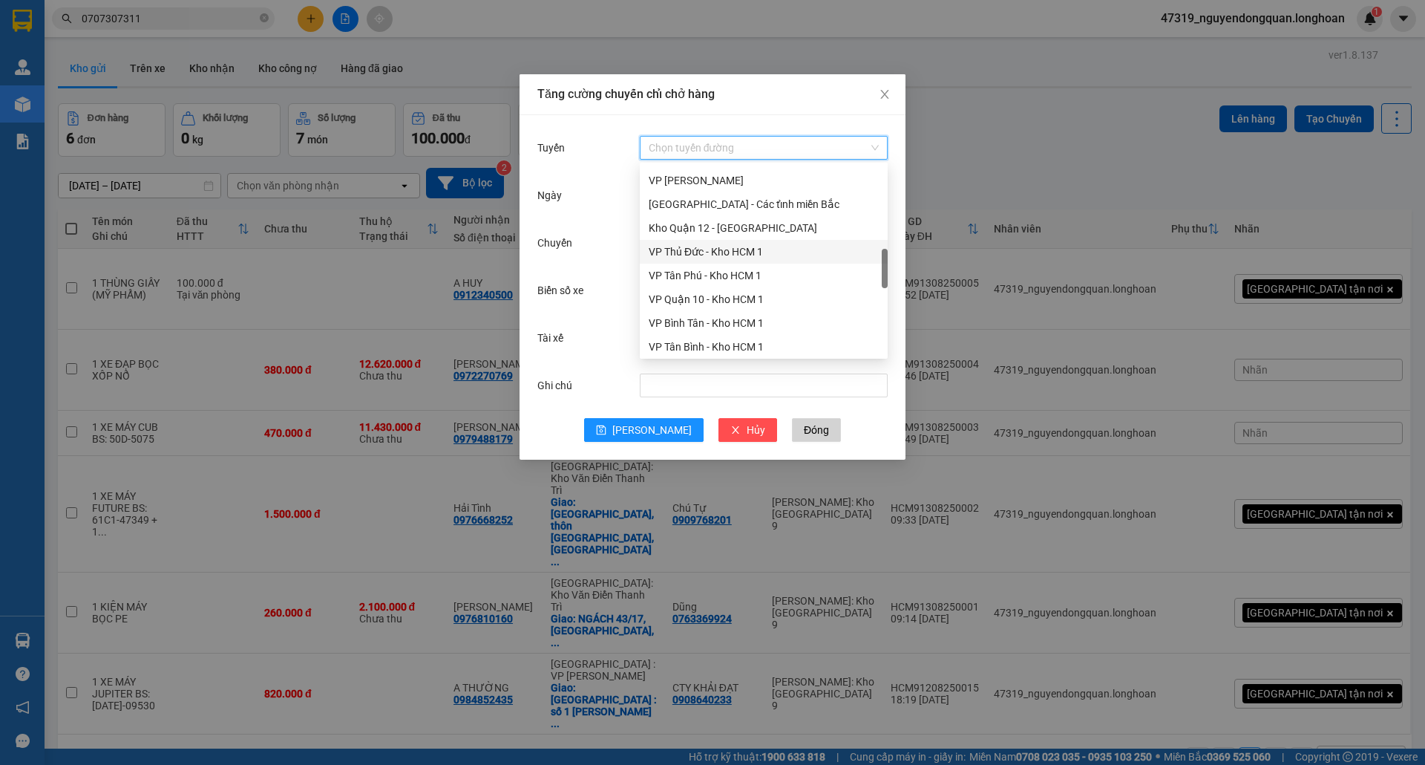
click at [720, 252] on div "VP Thủ Đức - Kho HCM 1" at bounding box center [764, 251] width 230 height 16
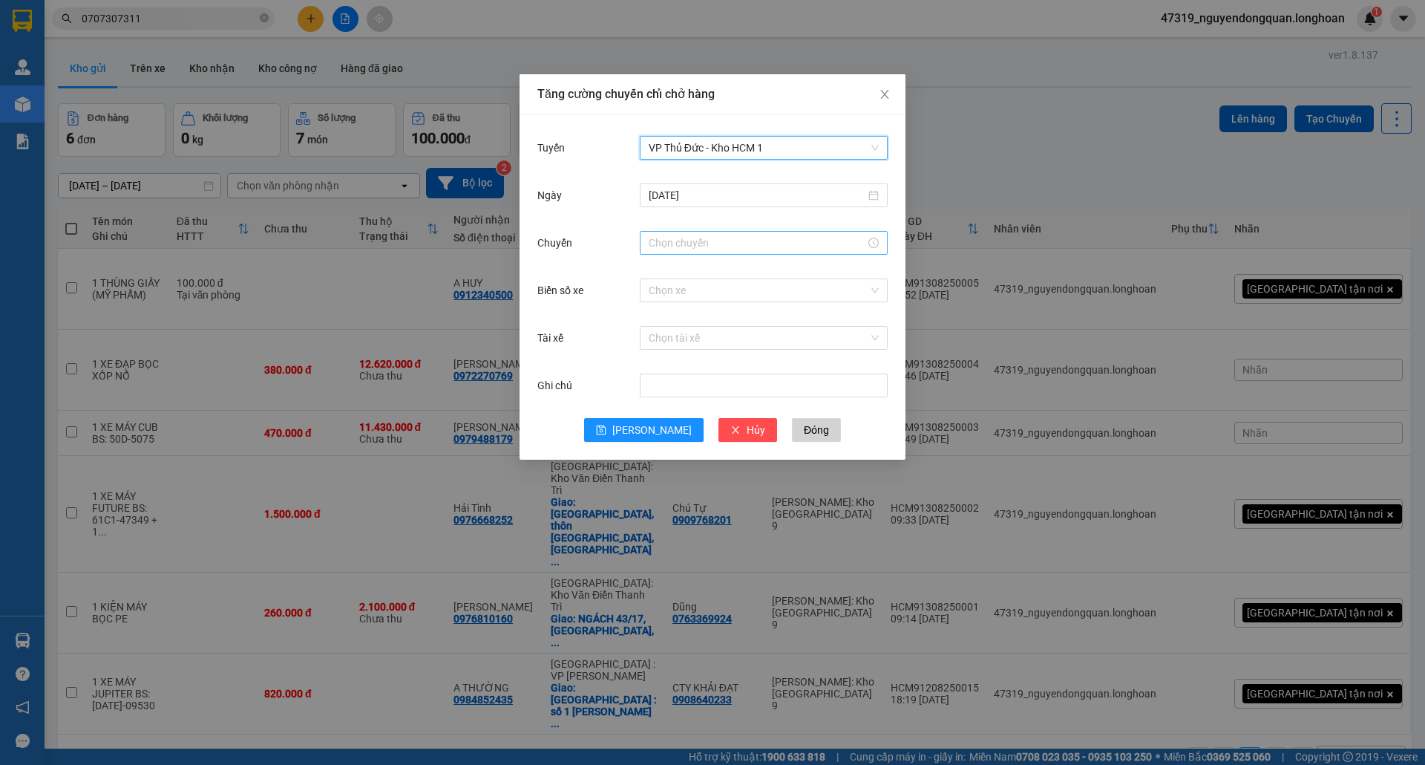
click at [725, 242] on input "Chuyến" at bounding box center [757, 243] width 217 height 16
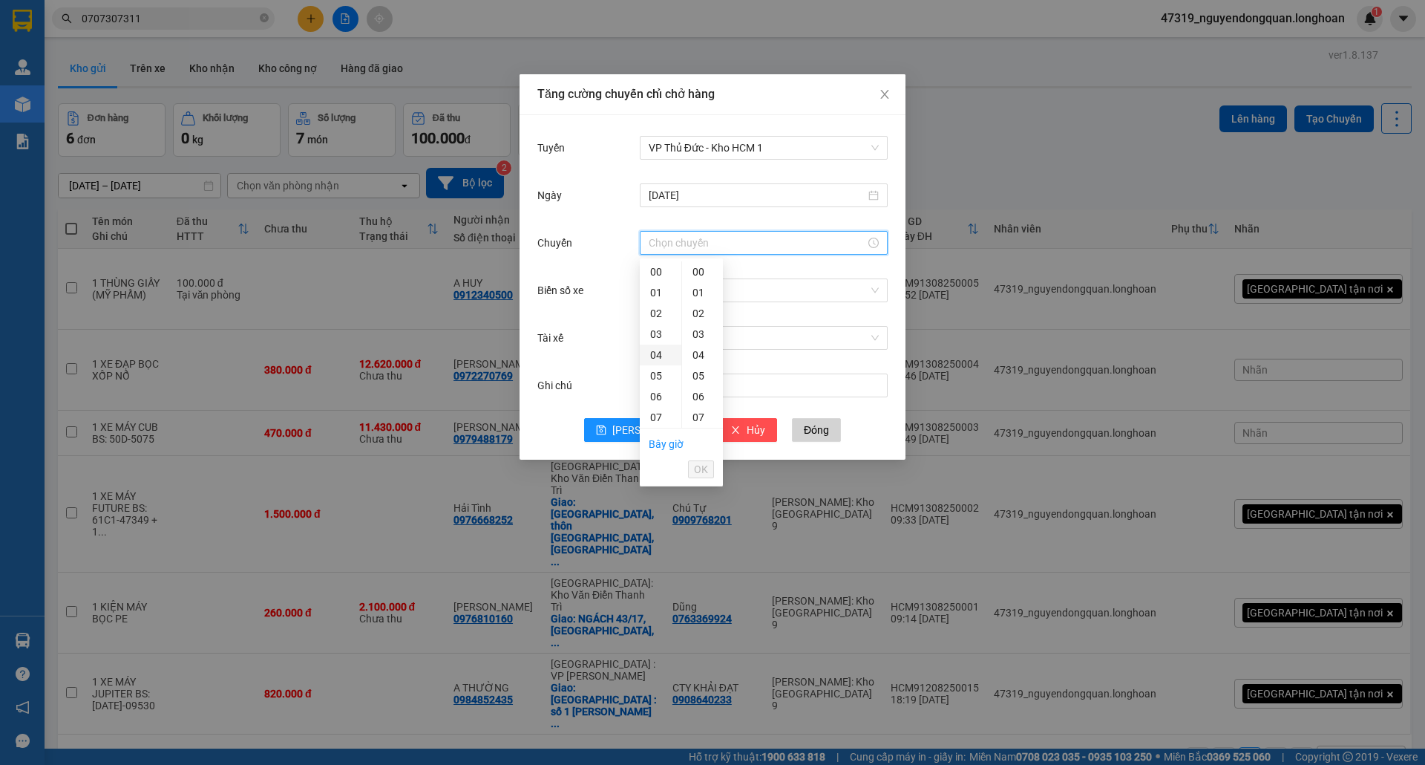
scroll to position [165, 0]
click at [658, 396] on div "14" at bounding box center [661, 397] width 42 height 21
click at [702, 315] on div "10" at bounding box center [702, 314] width 41 height 21
type input "14:10"
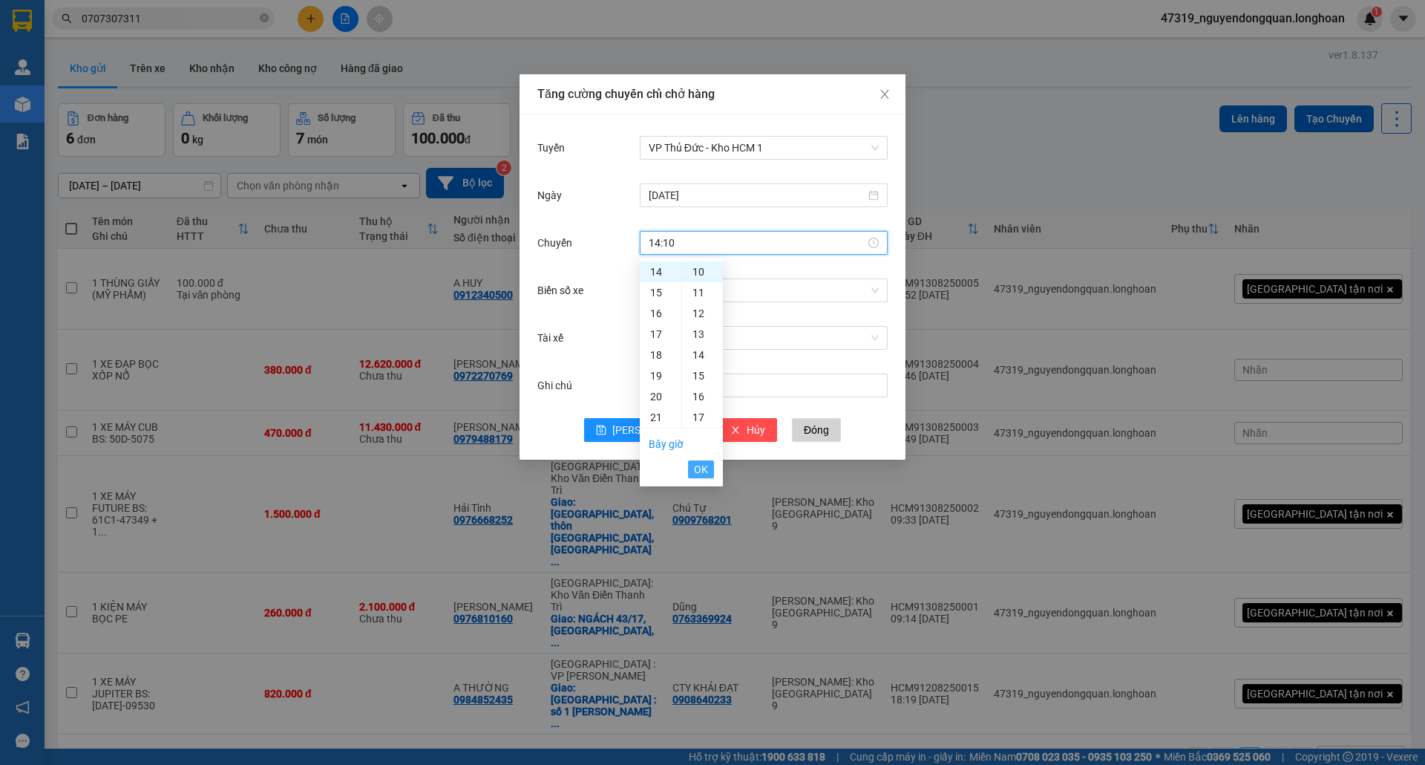
click at [707, 465] on span "OK" at bounding box center [701, 469] width 14 height 16
click at [701, 291] on input "Biển số xe" at bounding box center [759, 290] width 220 height 22
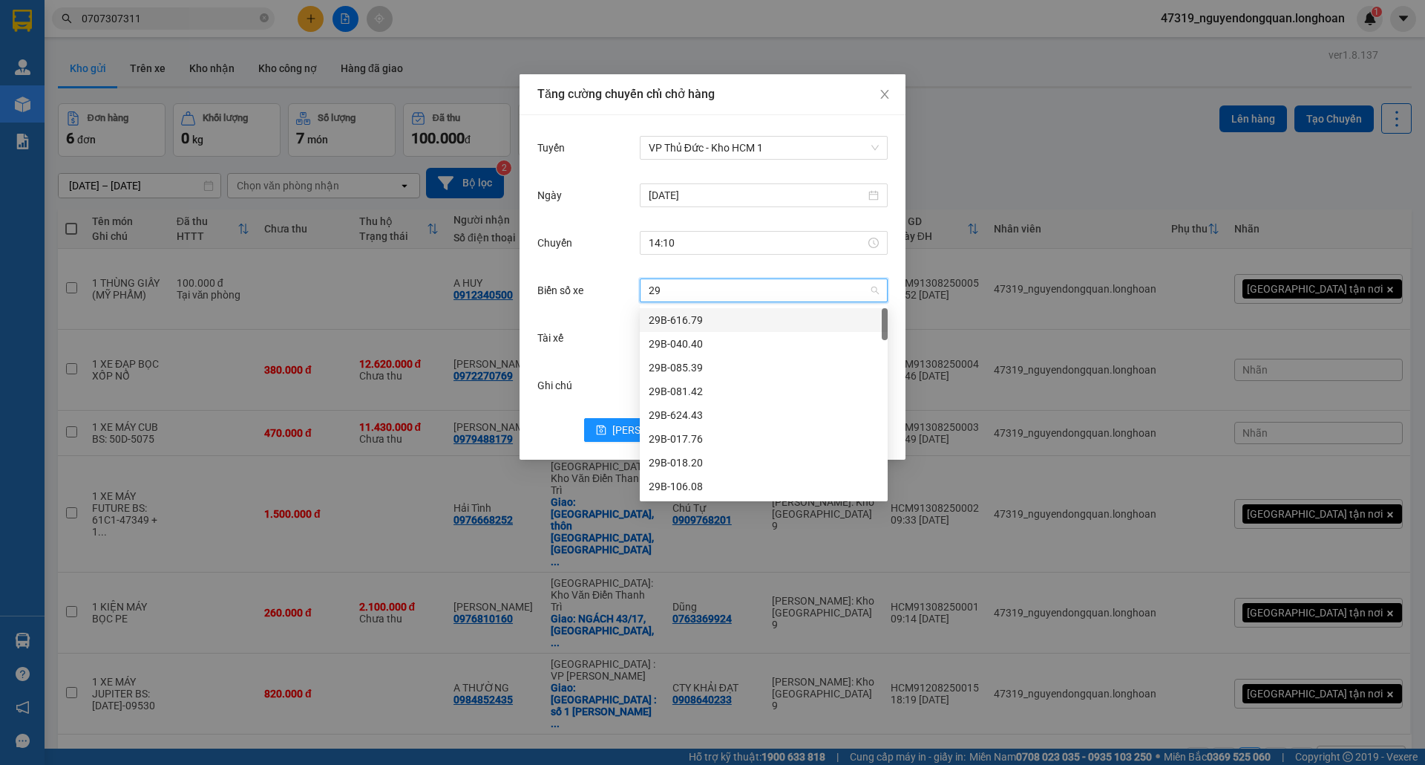
type input "29K"
click at [695, 460] on div "29K-042.64" at bounding box center [764, 462] width 230 height 16
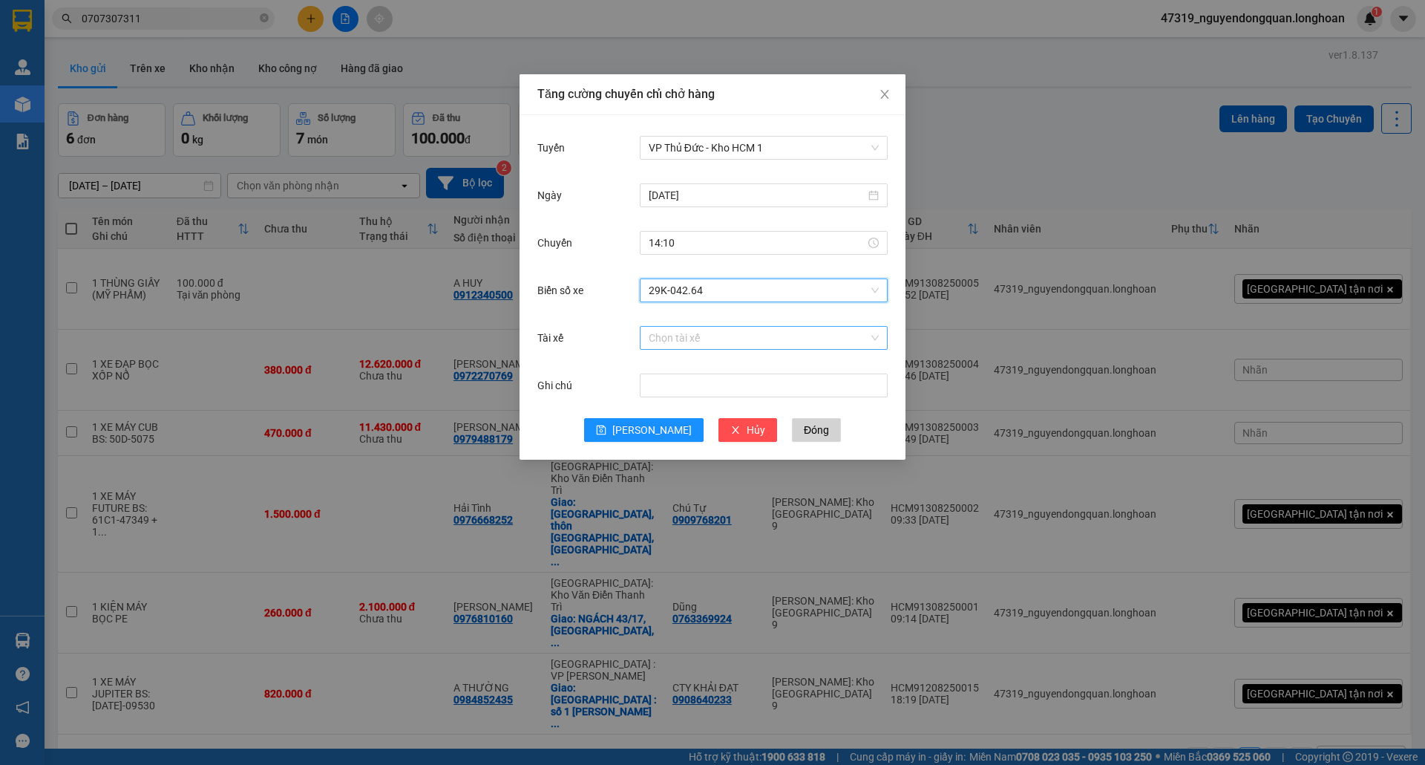
click at [708, 339] on input "Tài xế" at bounding box center [759, 338] width 220 height 22
type input "S"
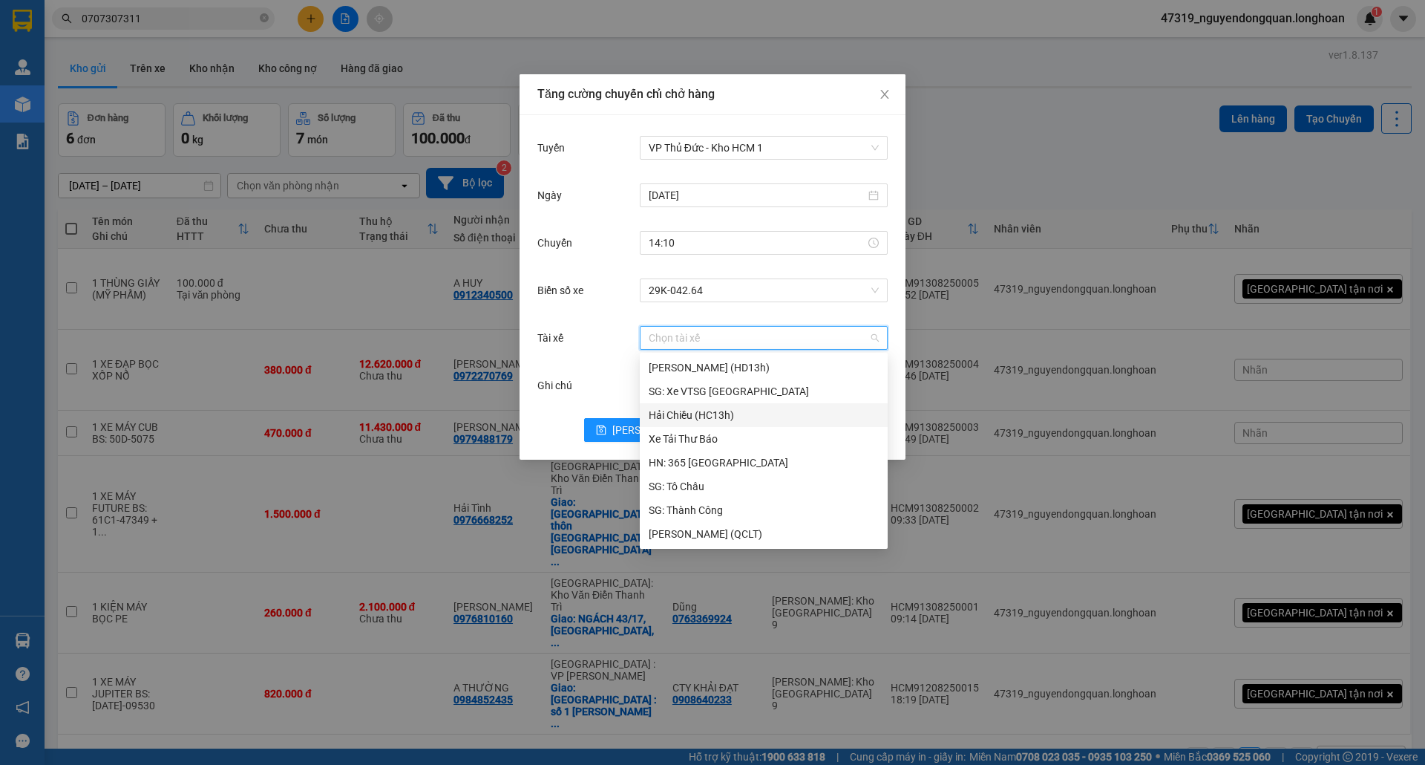
click at [900, 407] on div "Tuyến VP Thủ Đức - Kho HCM 1 Ngày 13/08/2025 Chuyến 14:10 Biển số xe 29K-042.64…" at bounding box center [713, 287] width 386 height 344
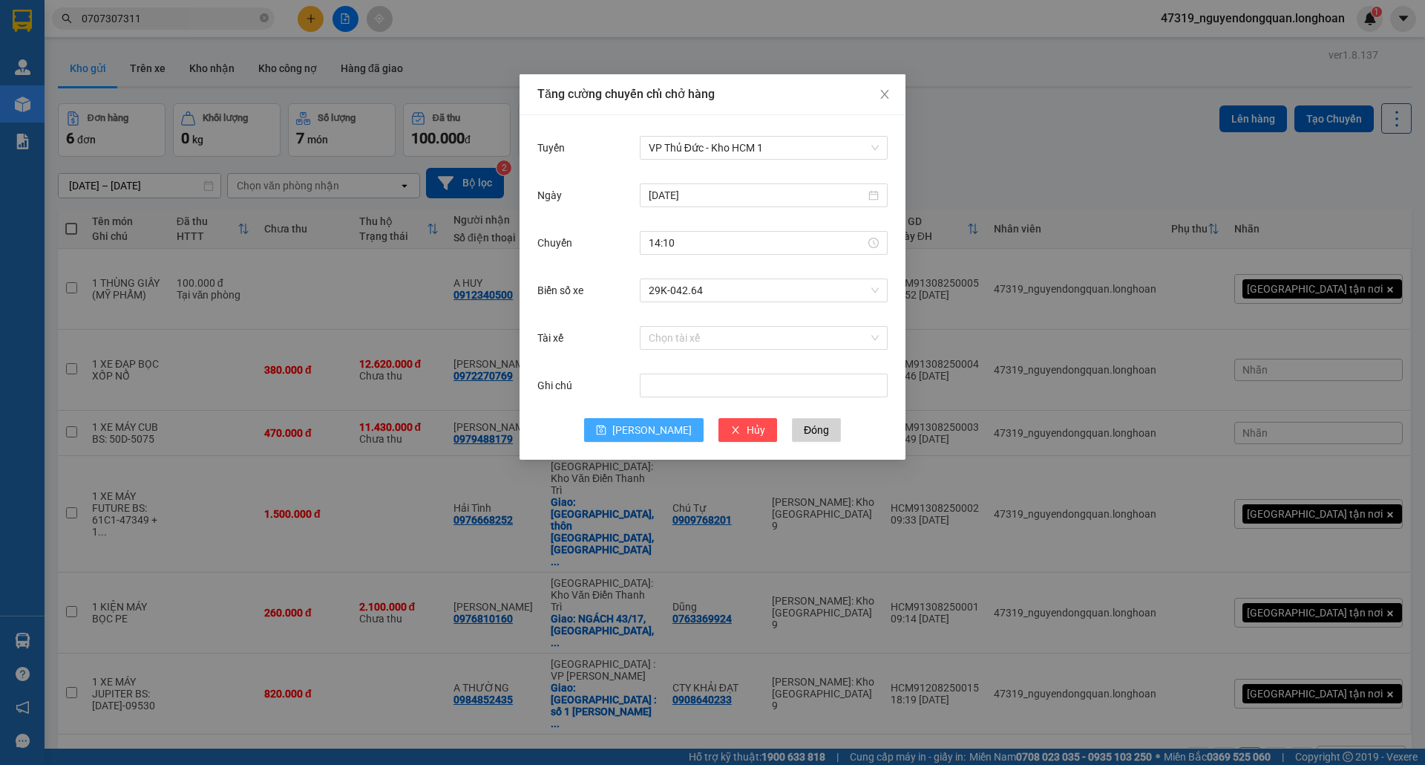
click at [648, 431] on span "Lưu" at bounding box center [651, 430] width 79 height 16
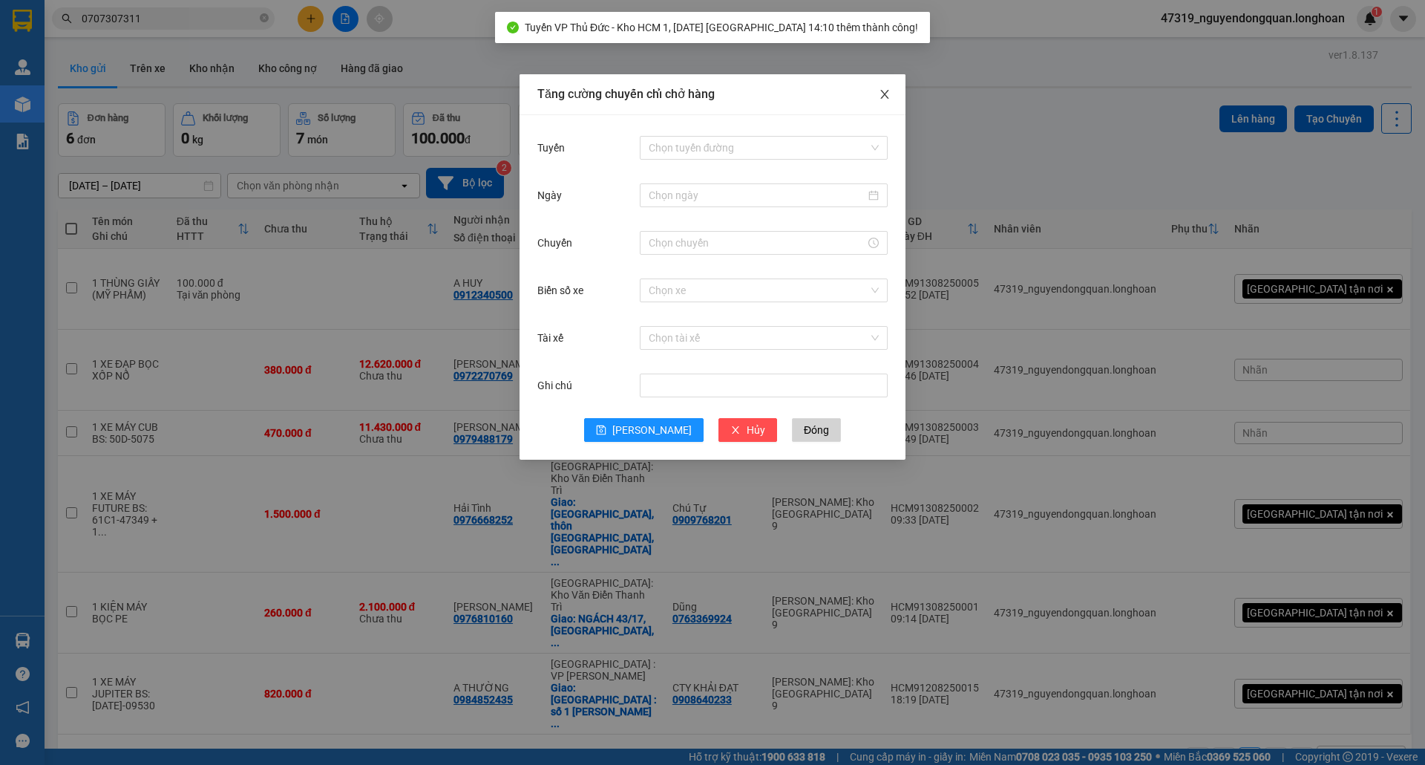
click at [883, 104] on span "Close" at bounding box center [885, 95] width 42 height 42
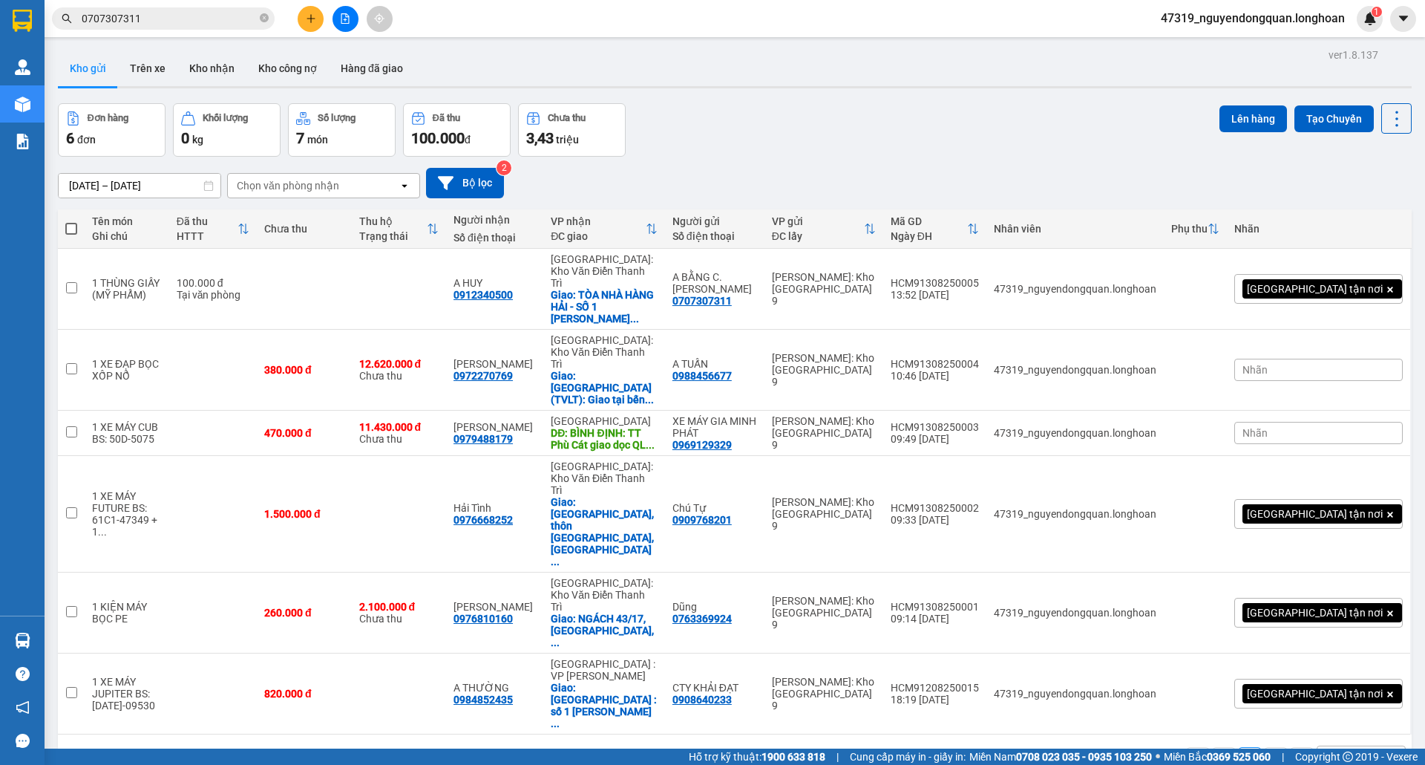
click at [69, 230] on span at bounding box center [71, 229] width 12 height 12
click at [71, 221] on input "checkbox" at bounding box center [71, 221] width 0 height 0
checkbox input "true"
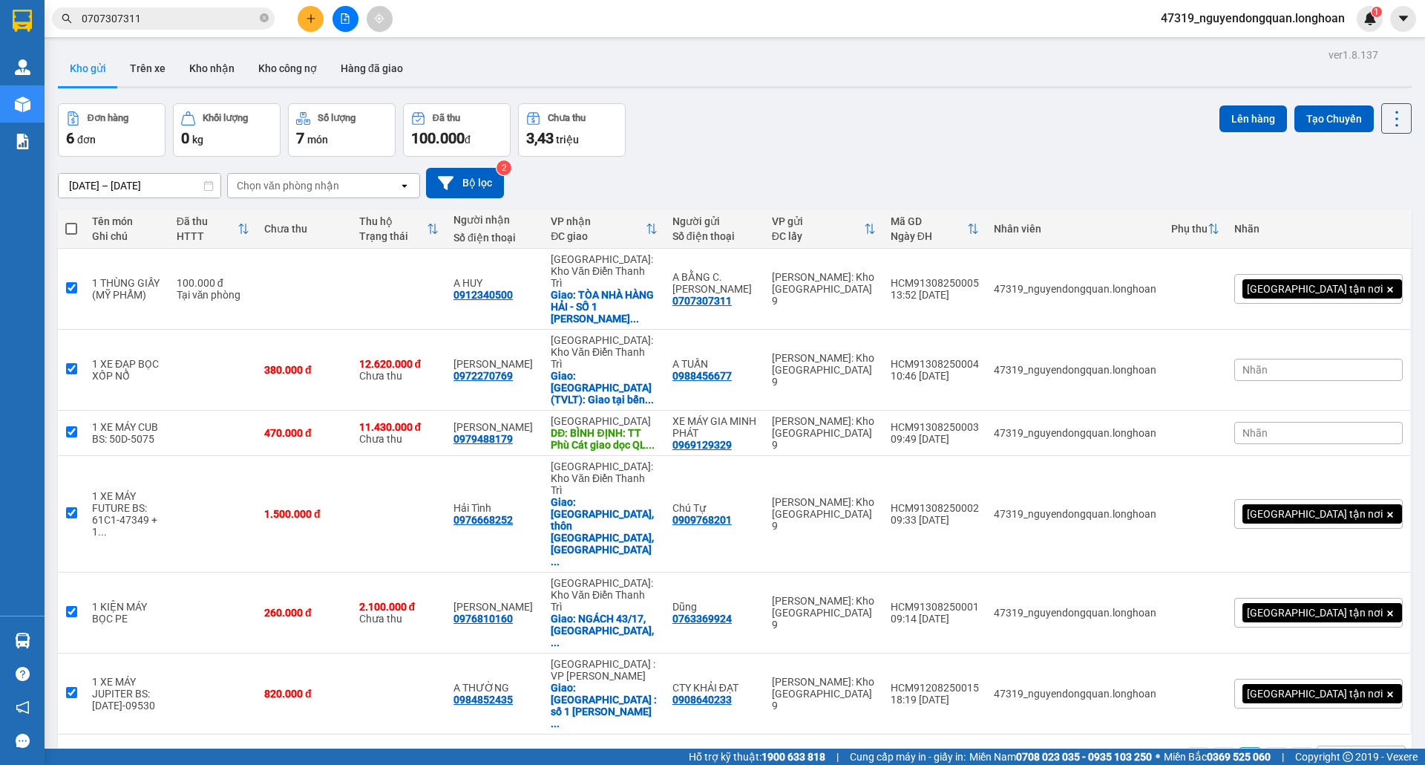
checkbox input "true"
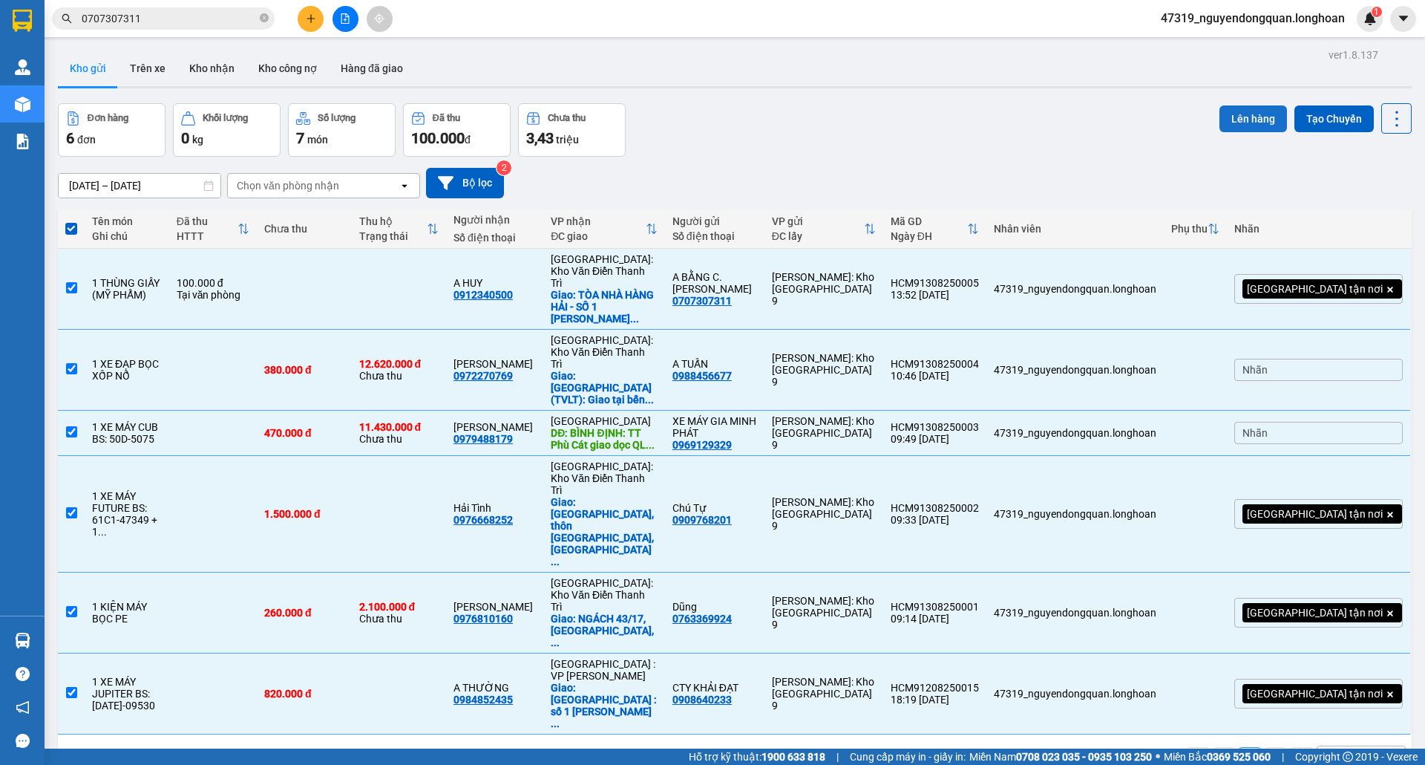
click at [1245, 126] on button "Lên hàng" at bounding box center [1254, 118] width 68 height 27
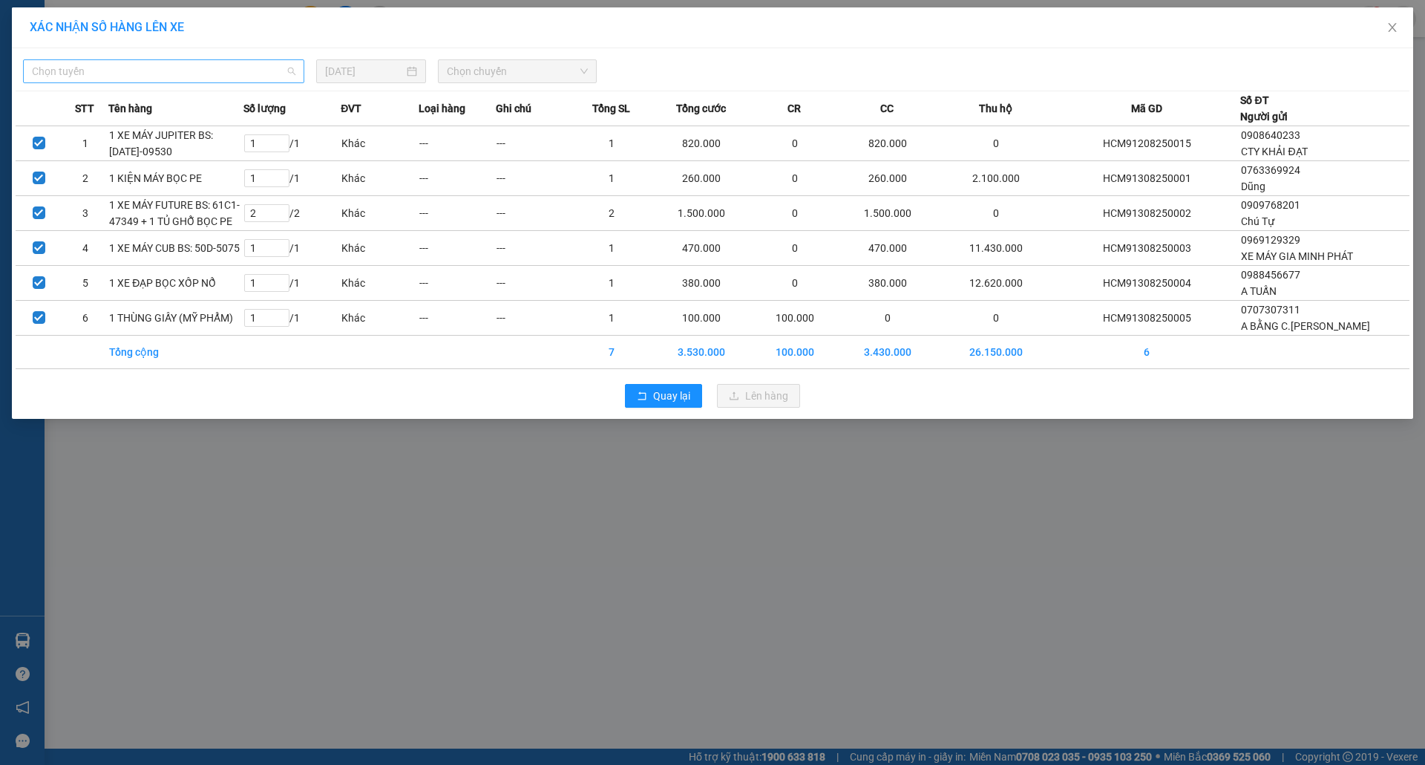
click at [227, 74] on span "Chọn tuyến" at bounding box center [164, 71] width 264 height 22
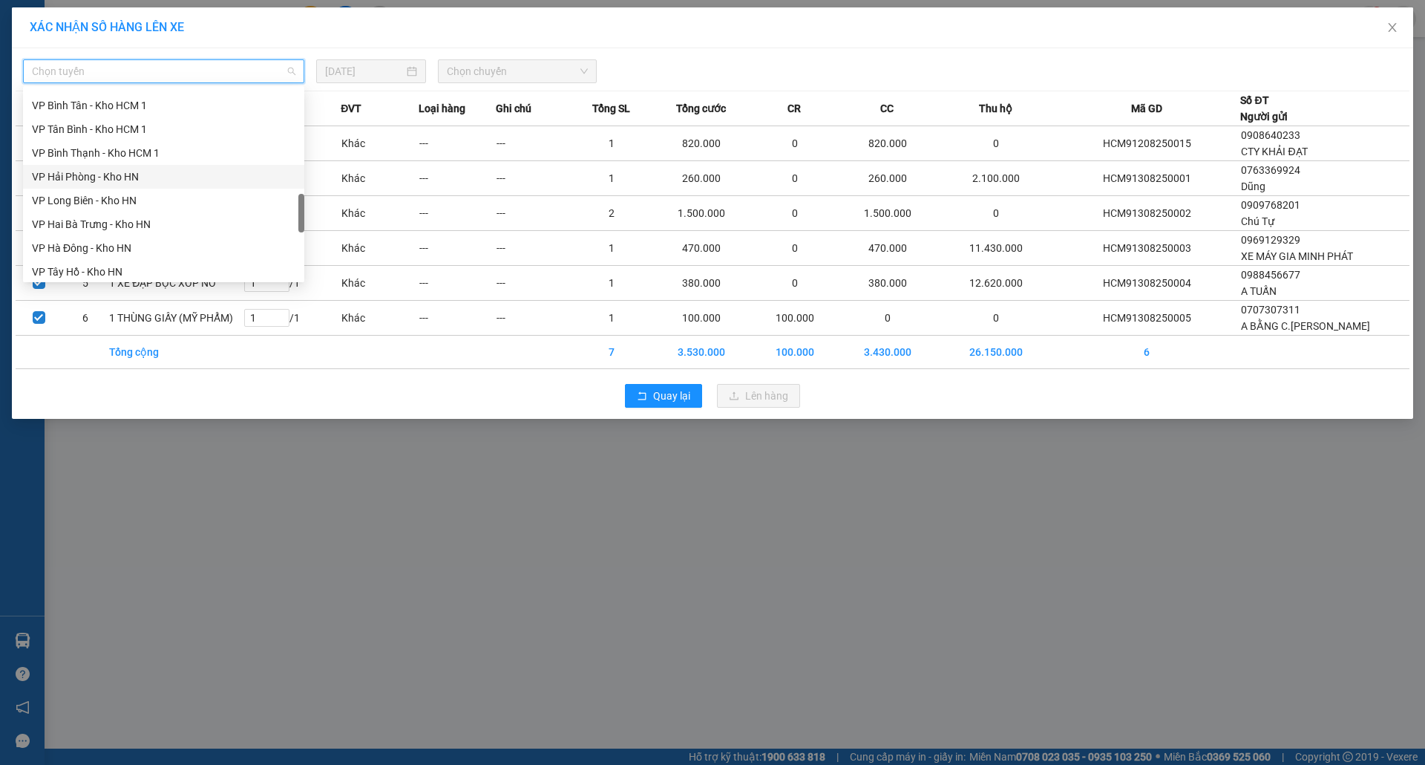
scroll to position [496, 0]
click at [117, 193] on div "VP Thủ Đức - Kho HCM 1" at bounding box center [164, 199] width 264 height 16
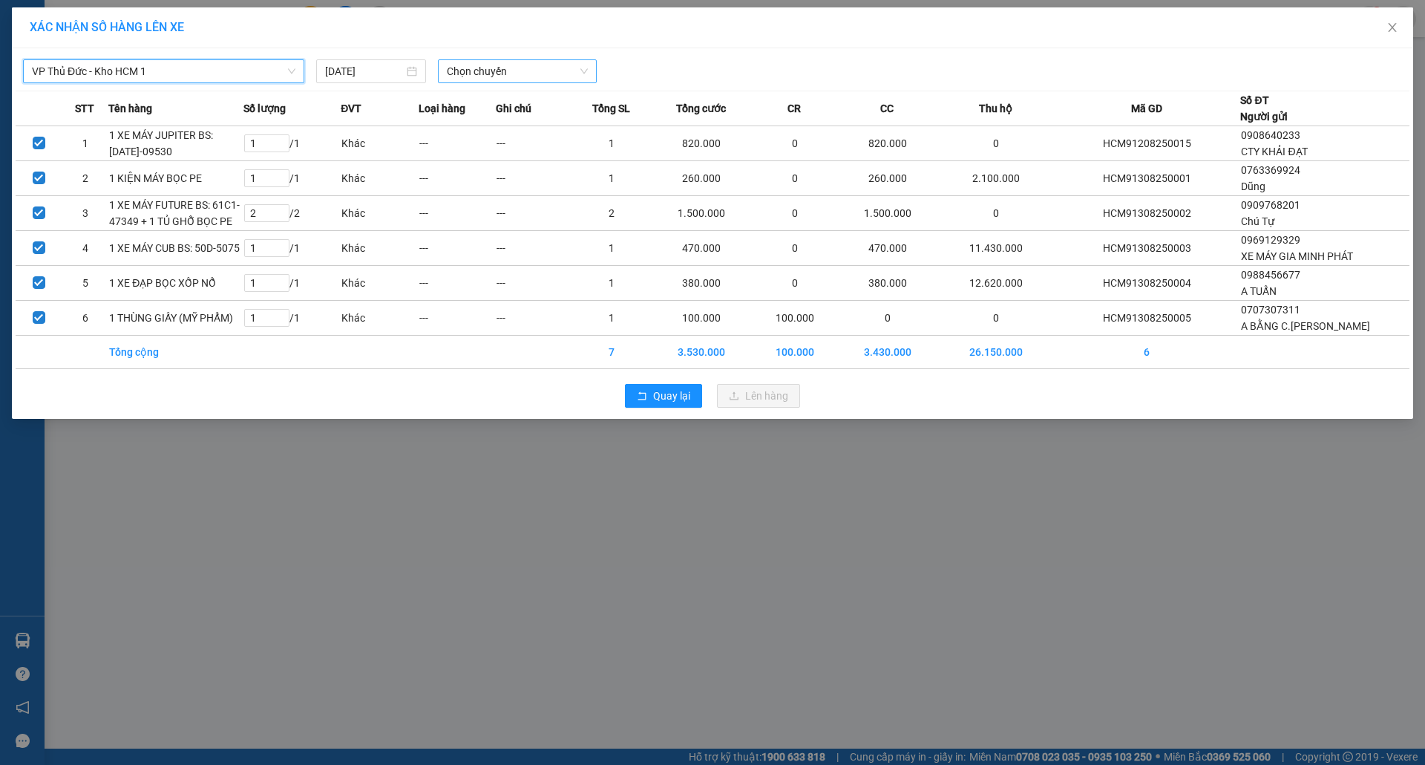
click at [485, 75] on span "Chọn chuyến" at bounding box center [517, 71] width 141 height 22
click at [505, 128] on div "14:10 (TC) - 29K-042.64" at bounding box center [505, 125] width 116 height 16
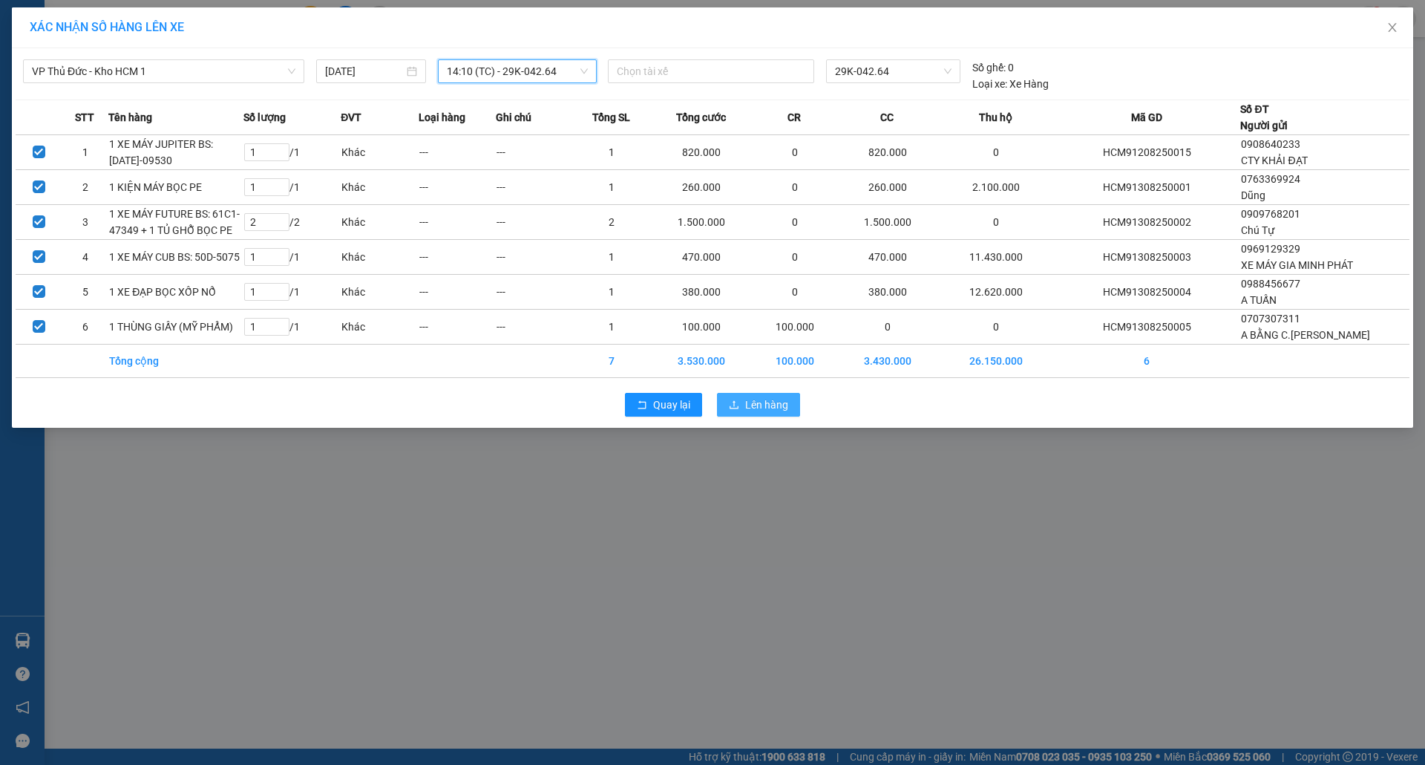
click at [747, 413] on span "Lên hàng" at bounding box center [766, 404] width 43 height 16
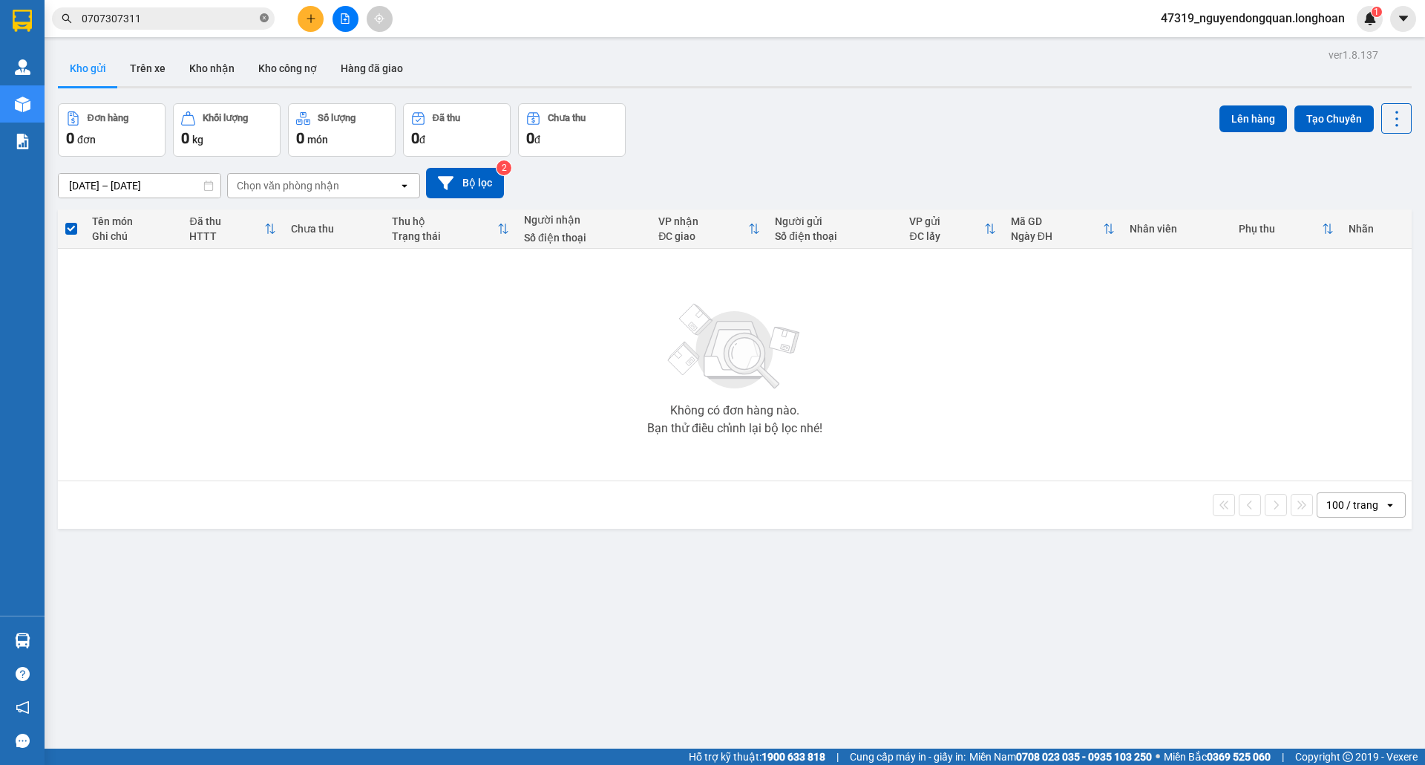
click at [263, 16] on icon "close-circle" at bounding box center [264, 17] width 9 height 9
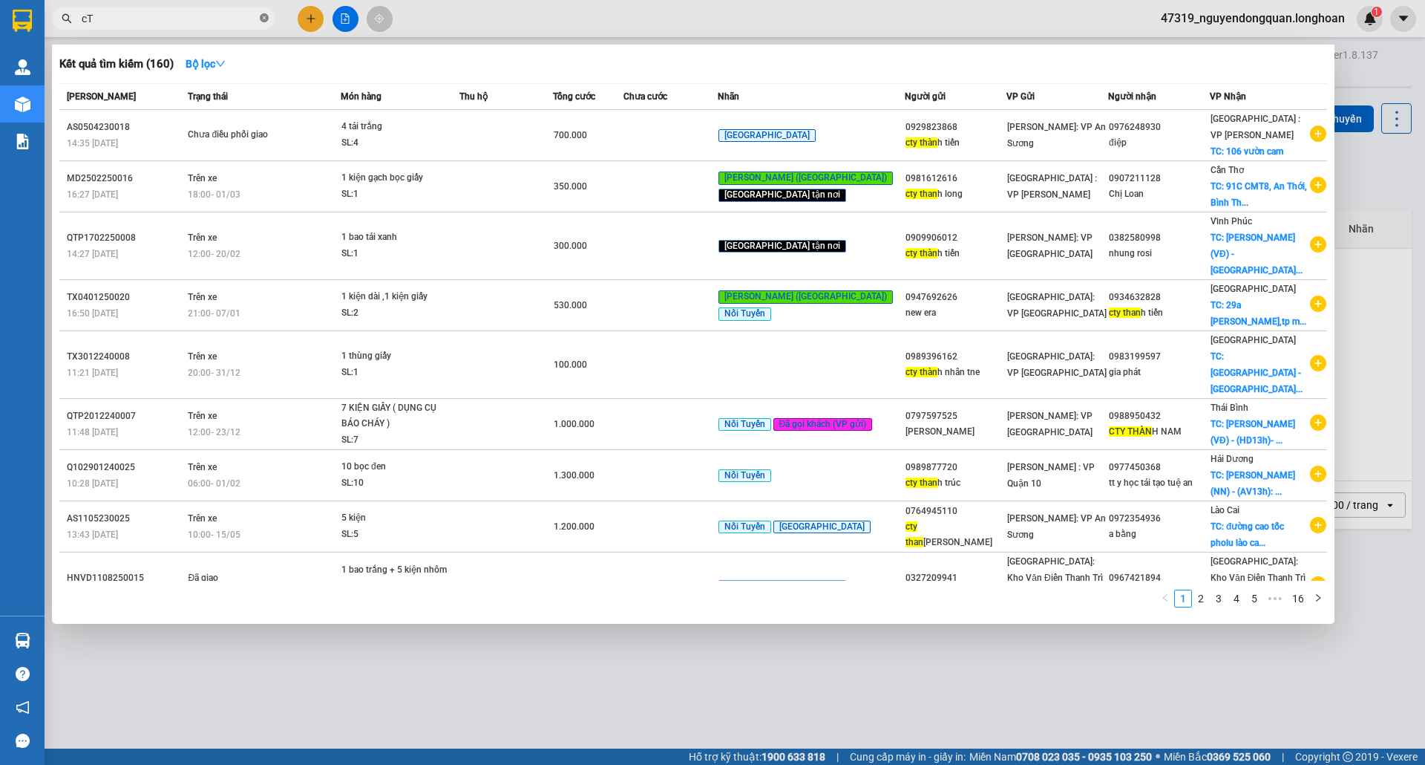
type input "c"
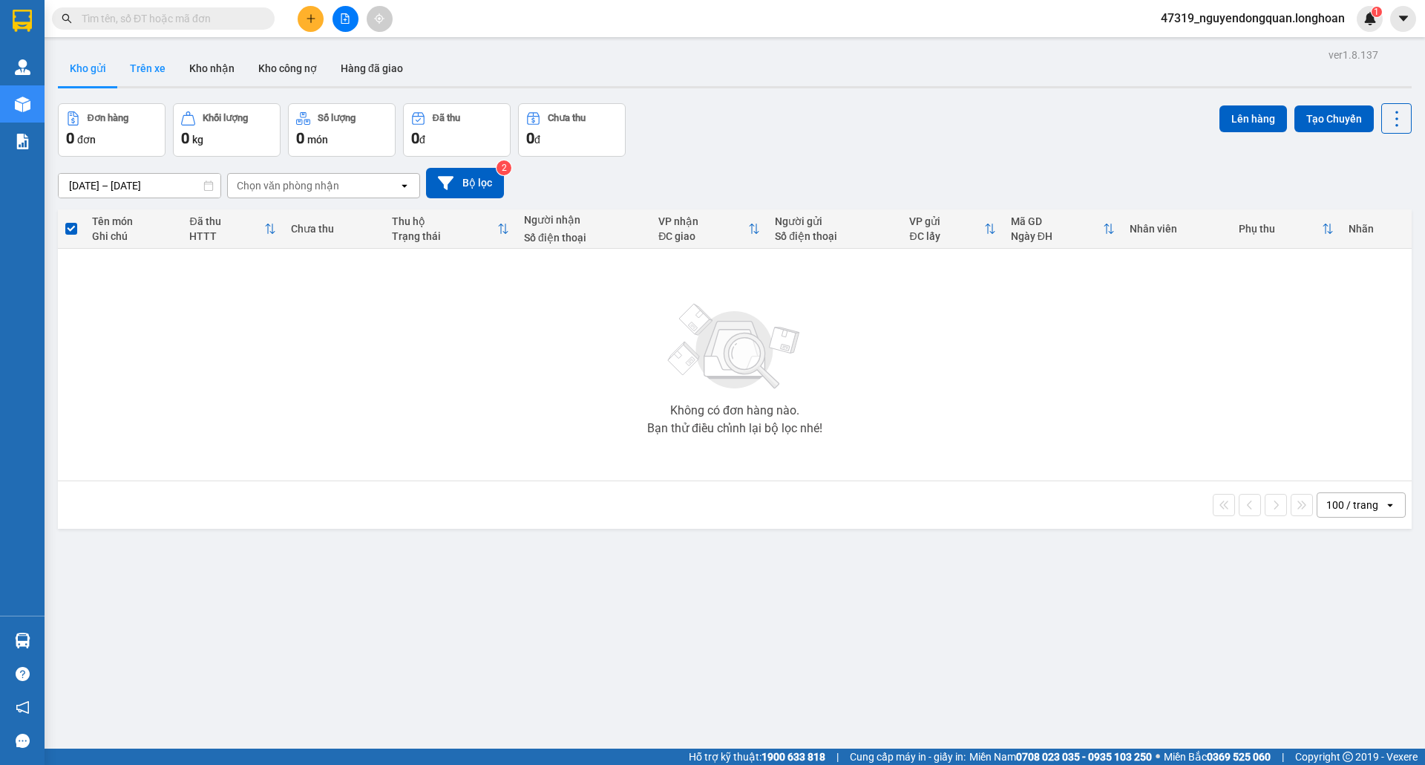
click at [153, 63] on button "Trên xe" at bounding box center [147, 68] width 59 height 36
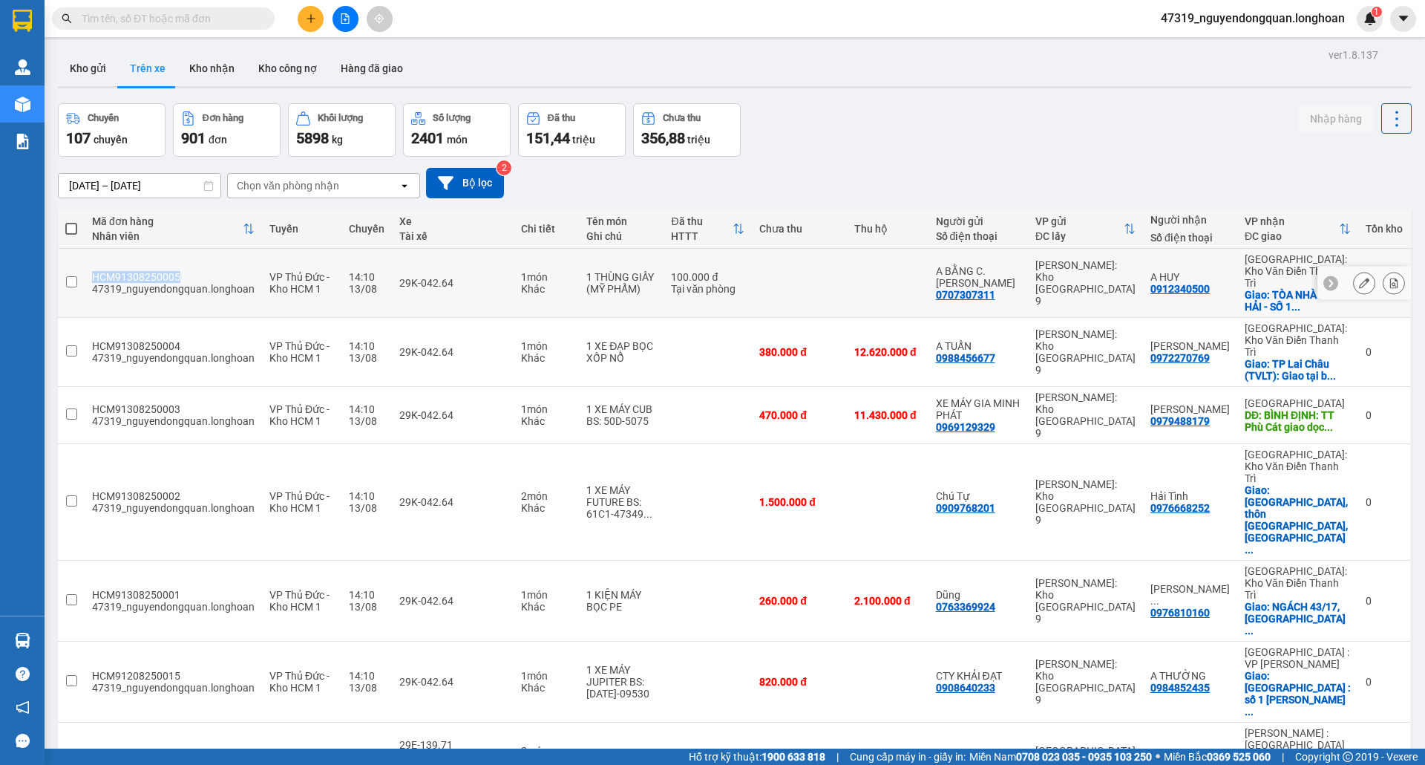
drag, startPoint x: 92, startPoint y: 269, endPoint x: 179, endPoint y: 273, distance: 87.0
click at [179, 273] on div "HCM91308250005" at bounding box center [173, 277] width 163 height 12
checkbox input "true"
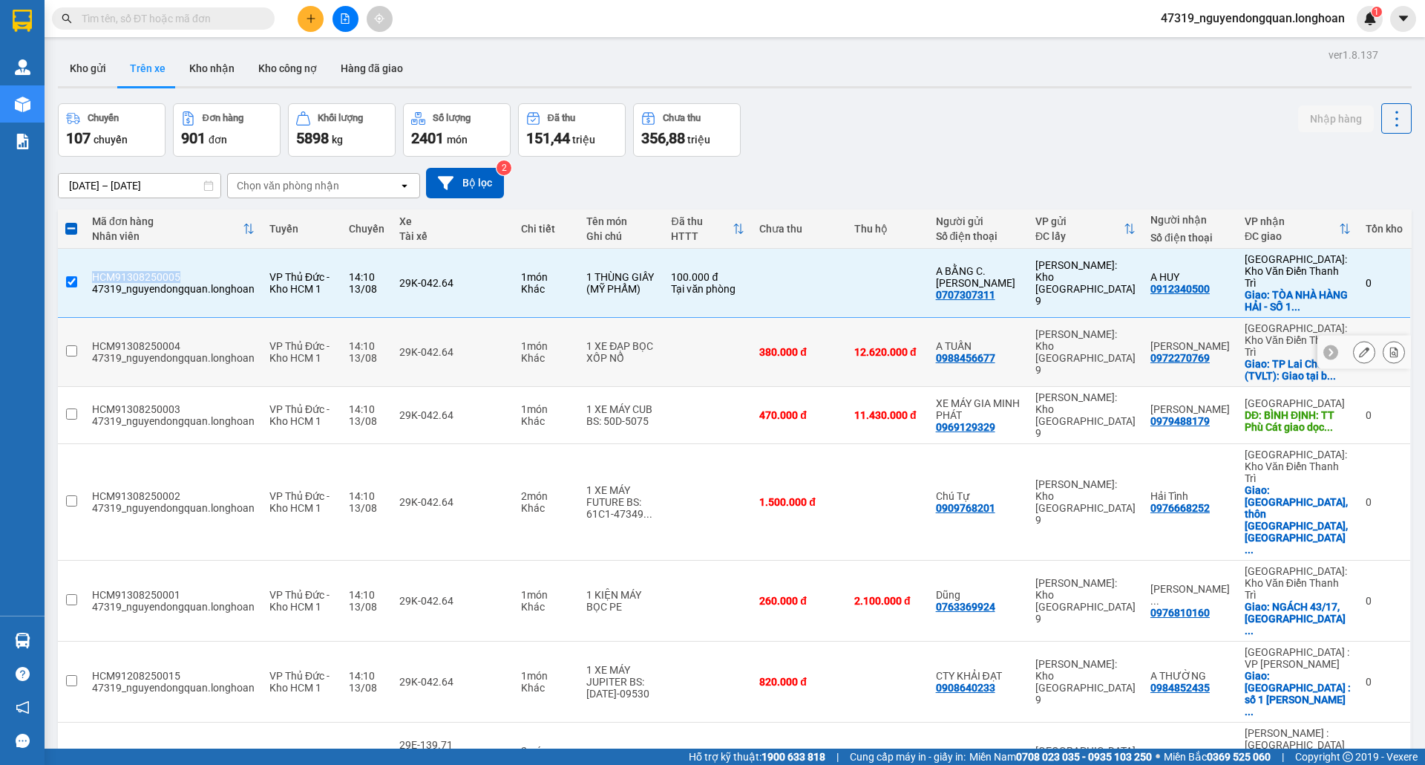
copy div "HCM91308250005"
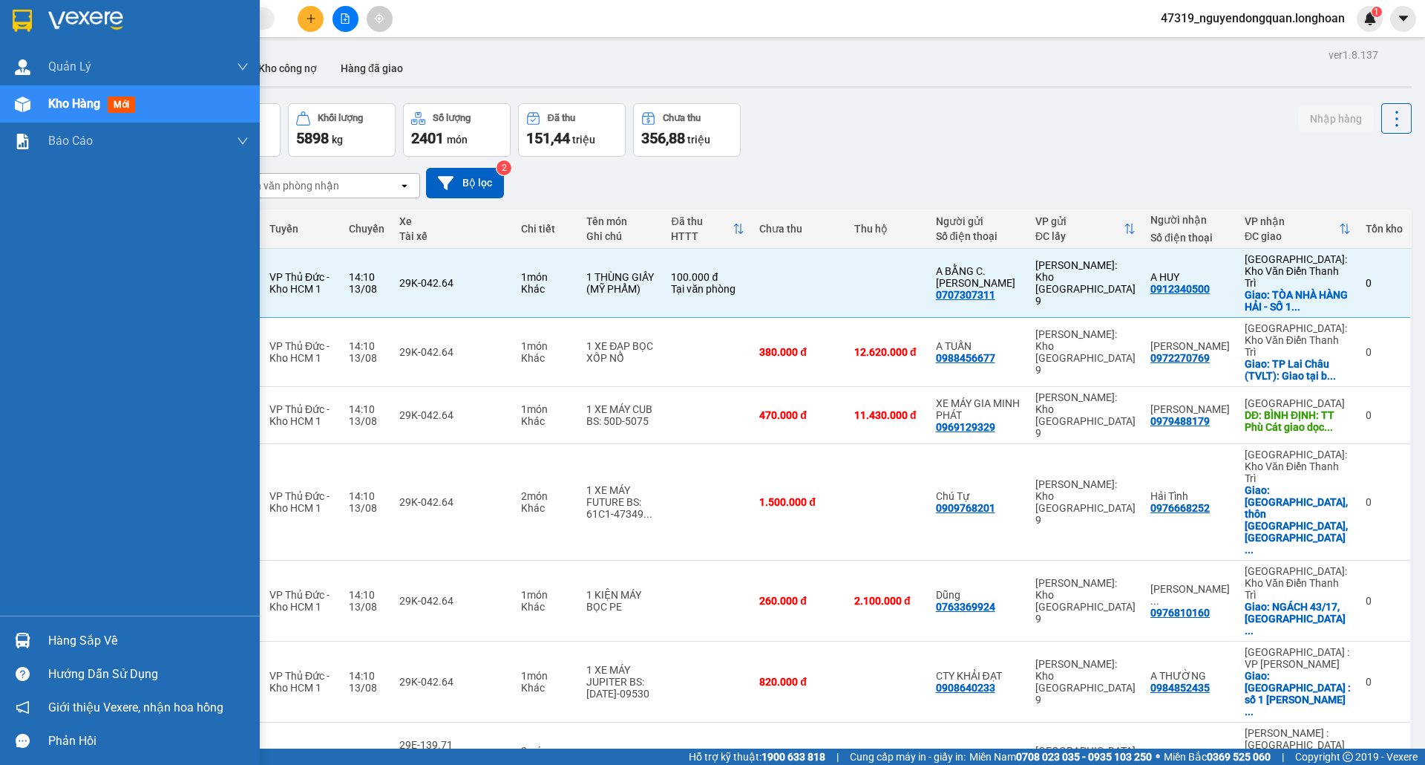
click at [24, 16] on img at bounding box center [22, 21] width 19 height 22
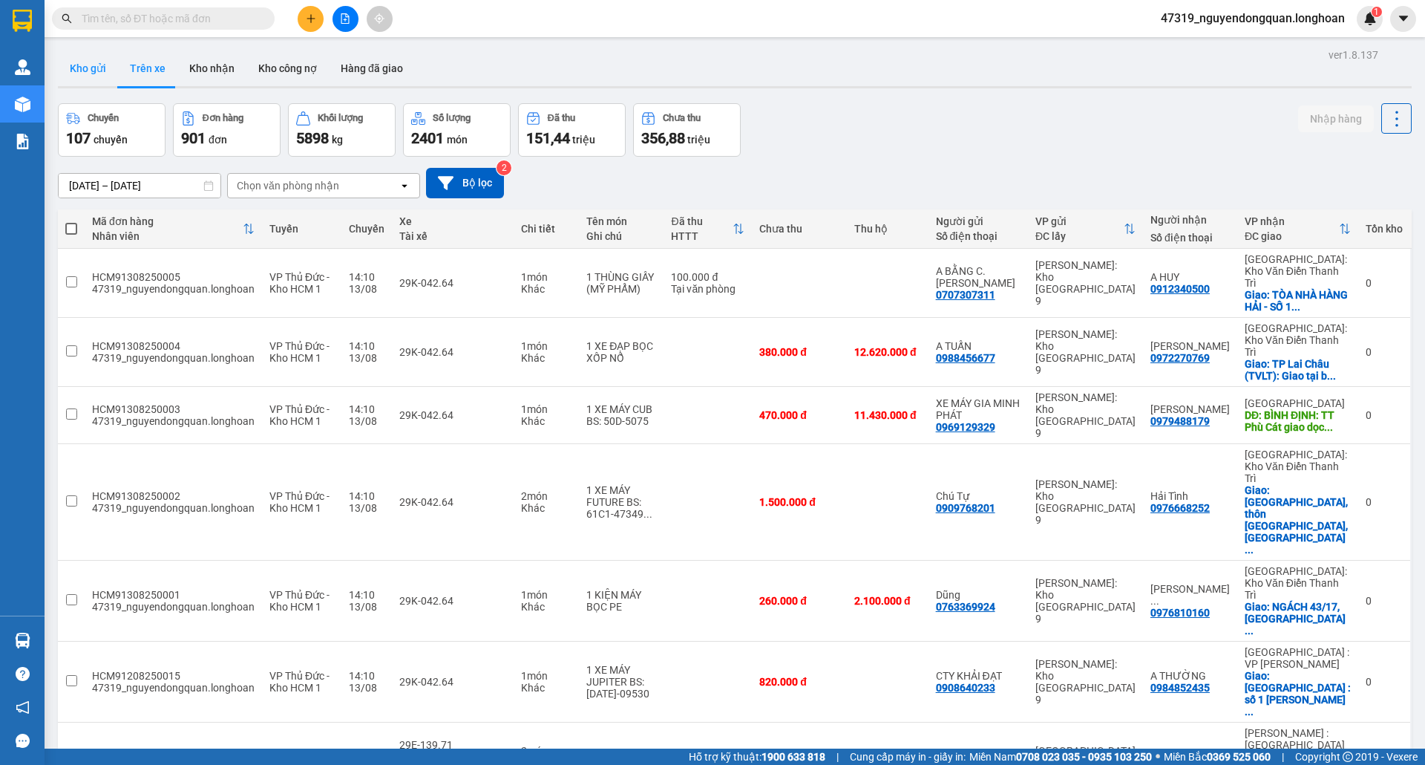
click at [72, 65] on button "Kho gửi" at bounding box center [88, 68] width 60 height 36
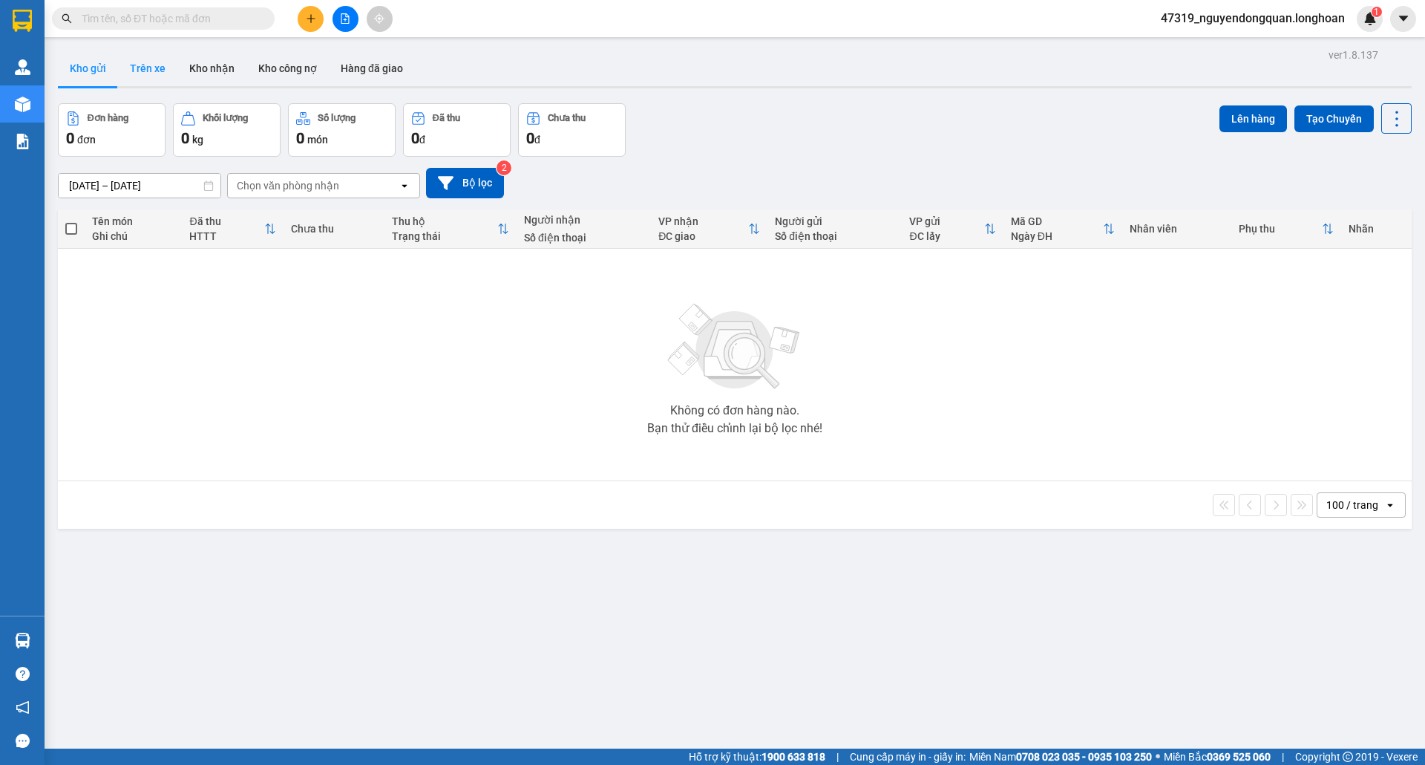
click at [152, 73] on button "Trên xe" at bounding box center [147, 68] width 59 height 36
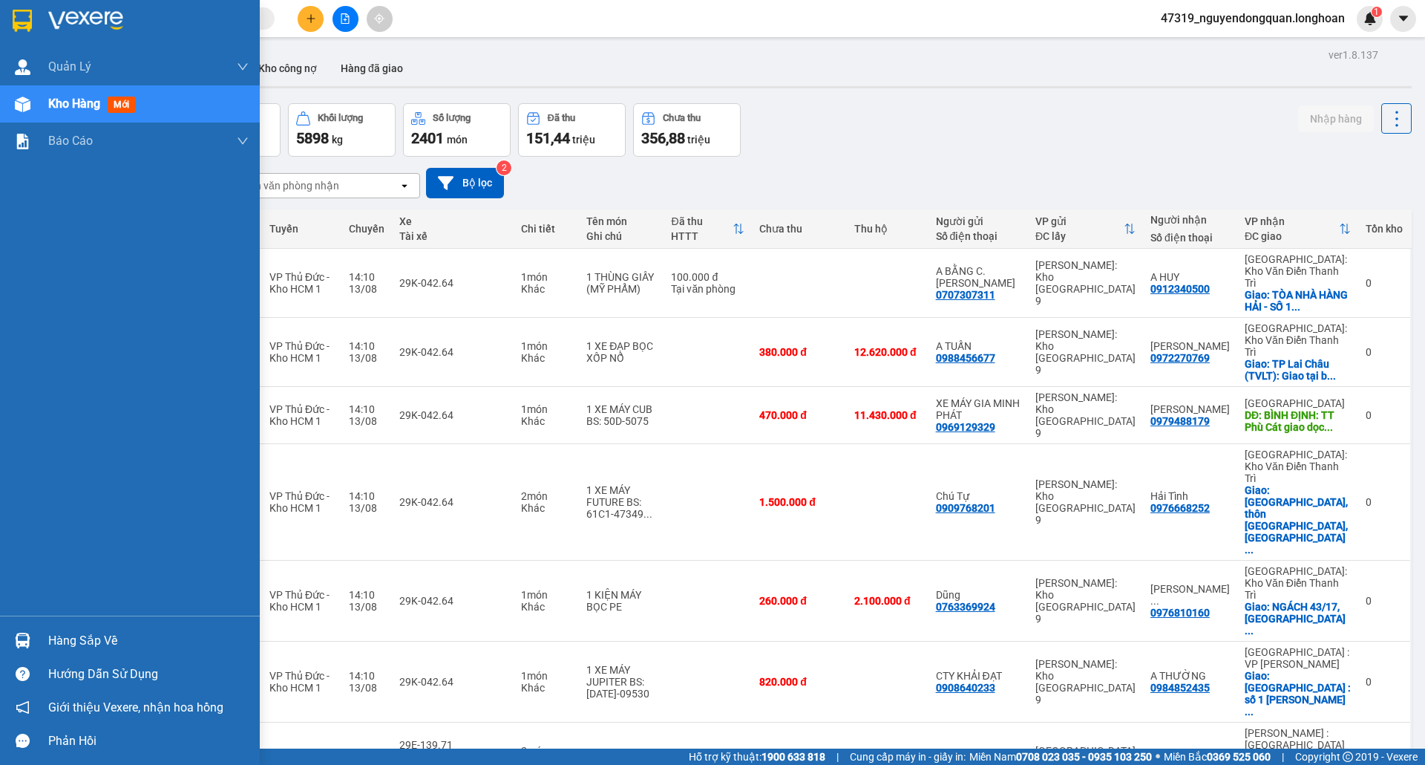
click at [34, 9] on div at bounding box center [23, 20] width 26 height 26
click at [22, 6] on div at bounding box center [130, 24] width 260 height 48
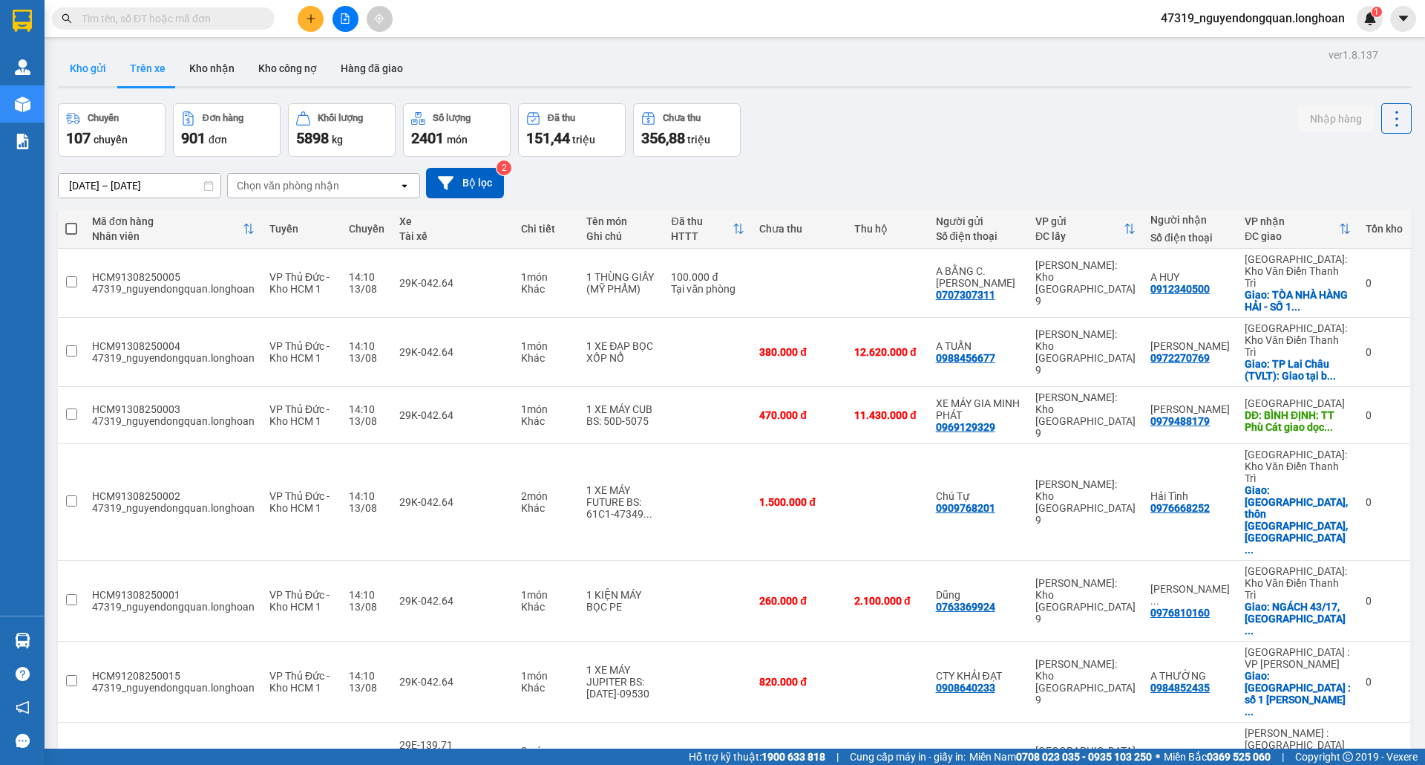
click at [84, 59] on button "Kho gửi" at bounding box center [88, 68] width 60 height 36
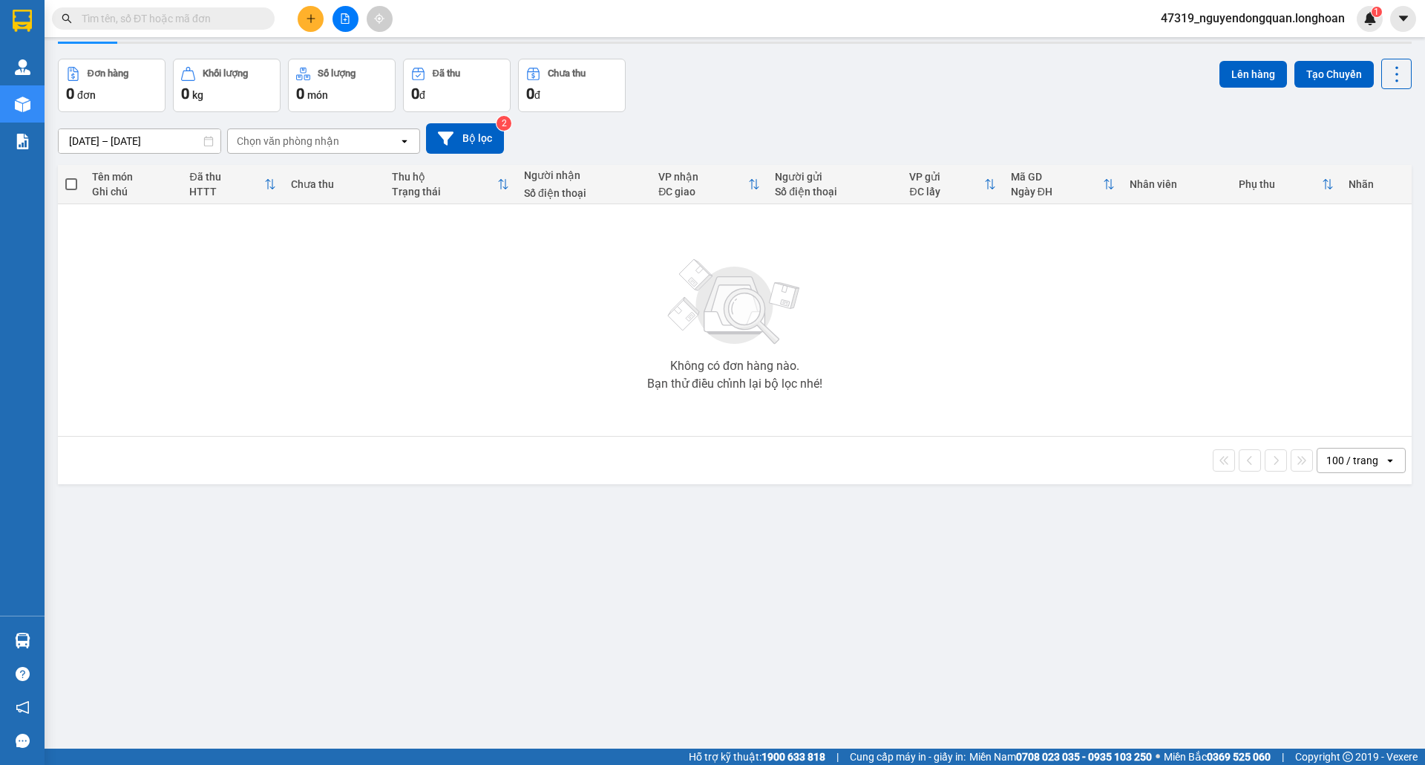
scroll to position [68, 0]
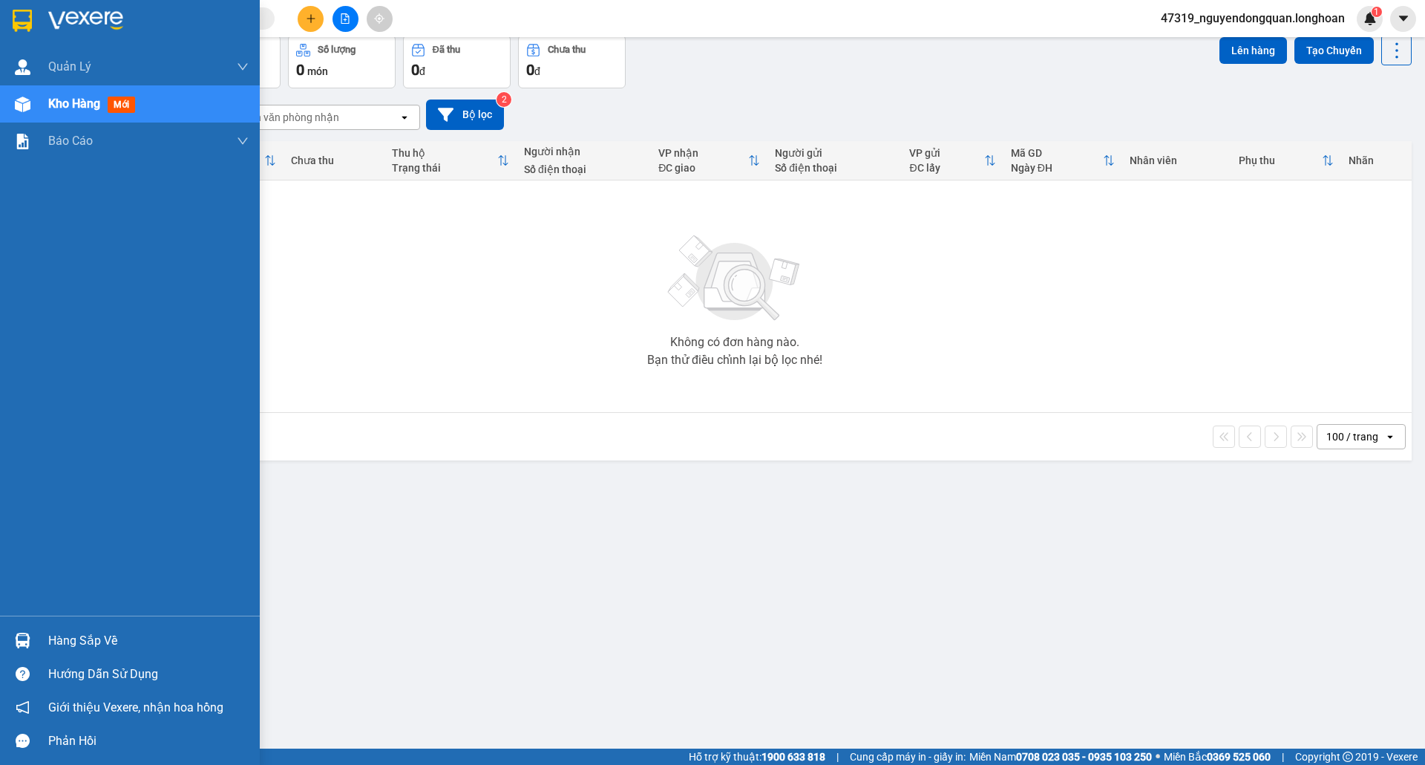
click at [99, 646] on div "Hàng sắp về" at bounding box center [148, 640] width 200 height 22
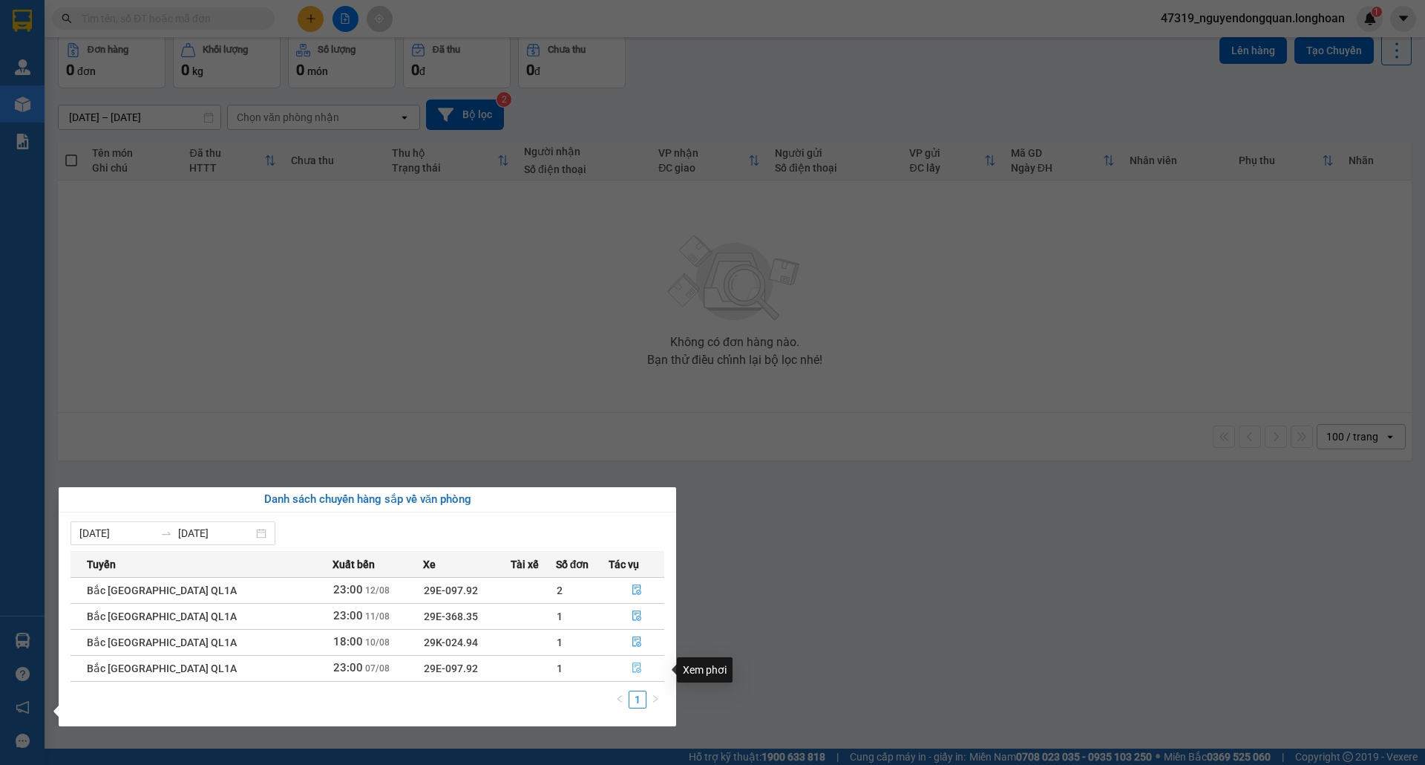
click at [635, 662] on button "button" at bounding box center [636, 668] width 54 height 24
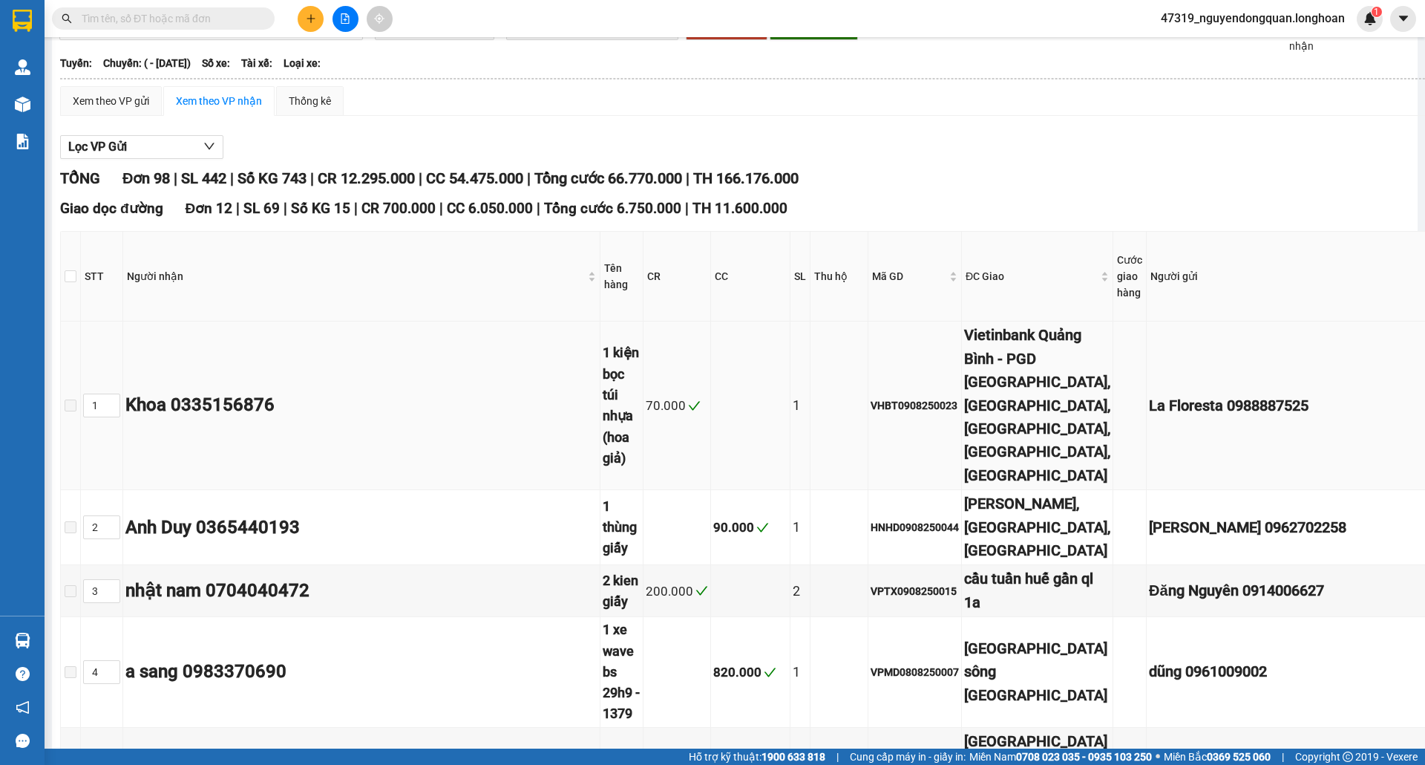
click at [711, 490] on td at bounding box center [750, 405] width 79 height 169
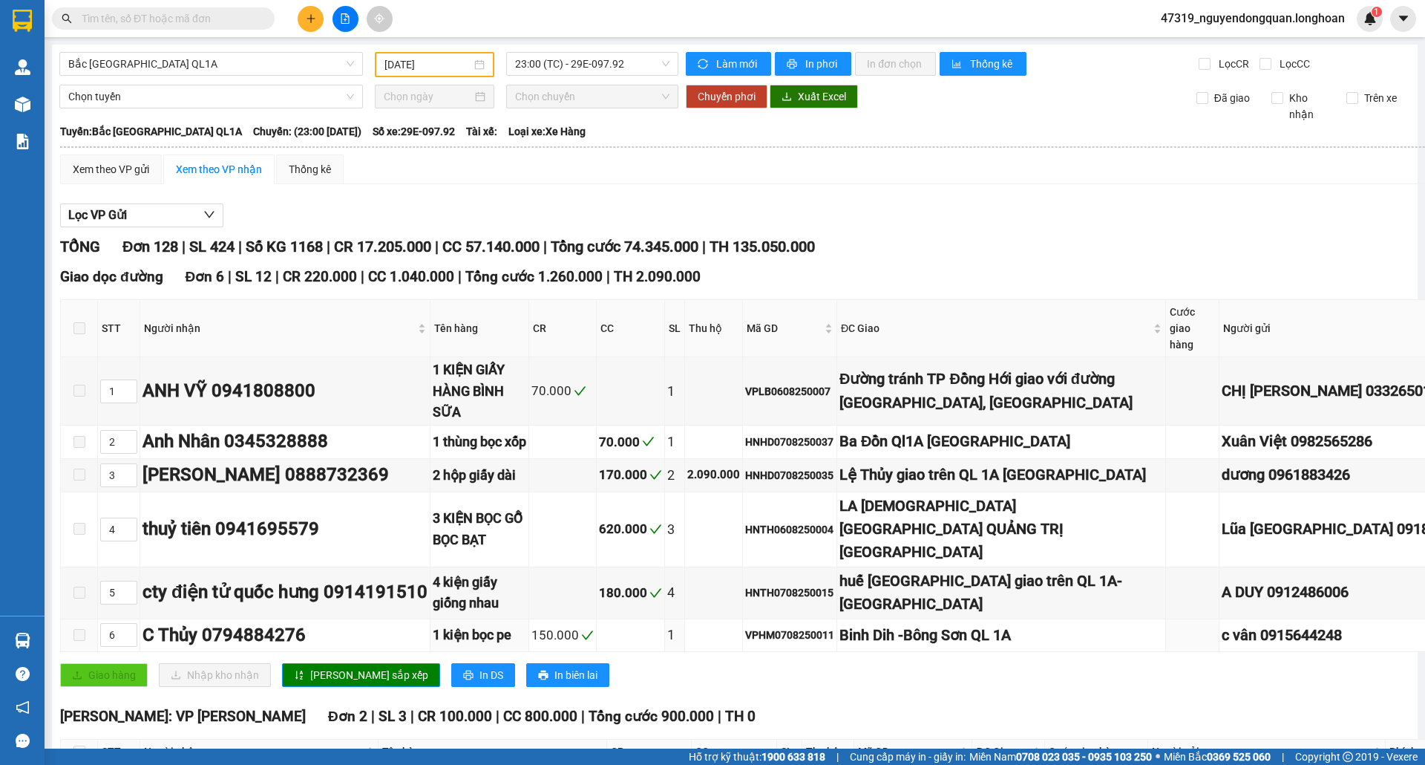
type input "07/08/2025"
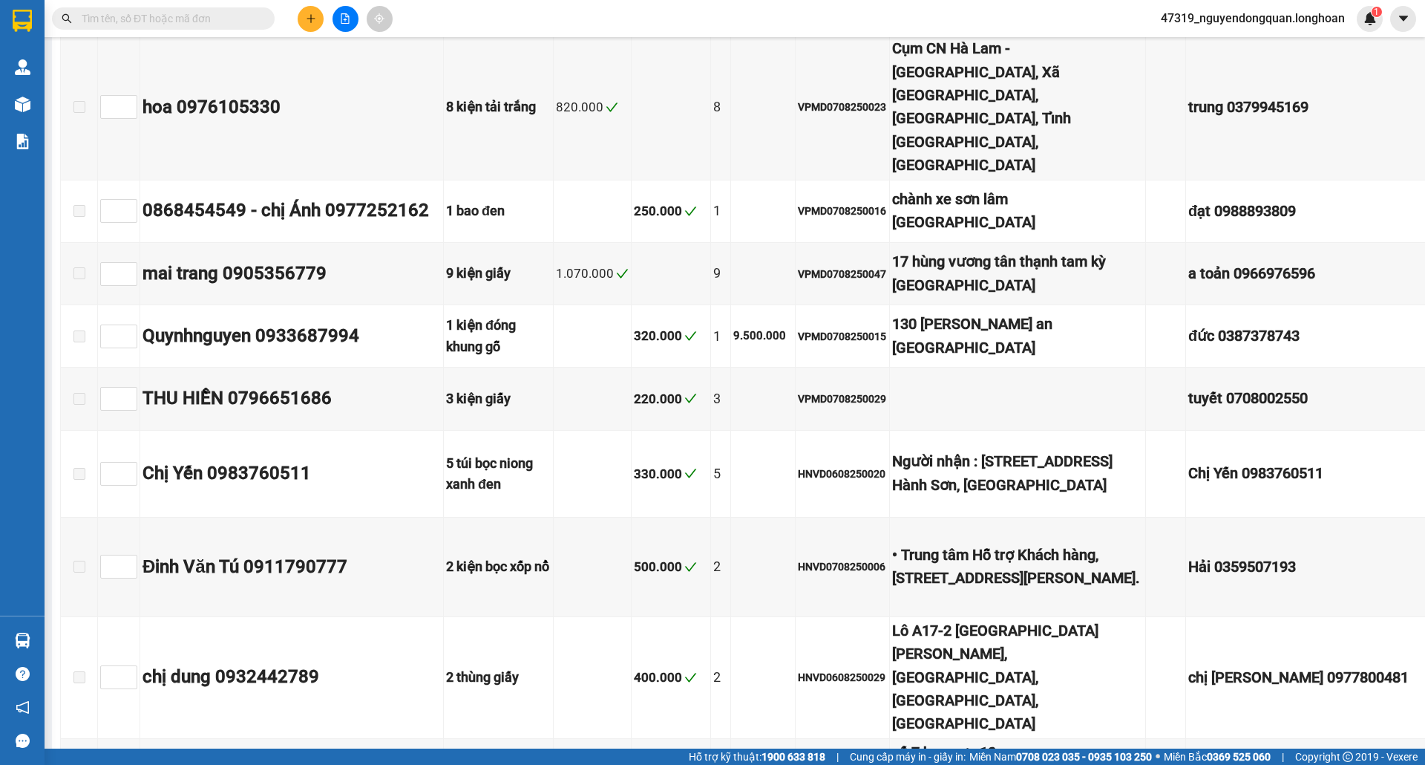
scroll to position [7918, 0]
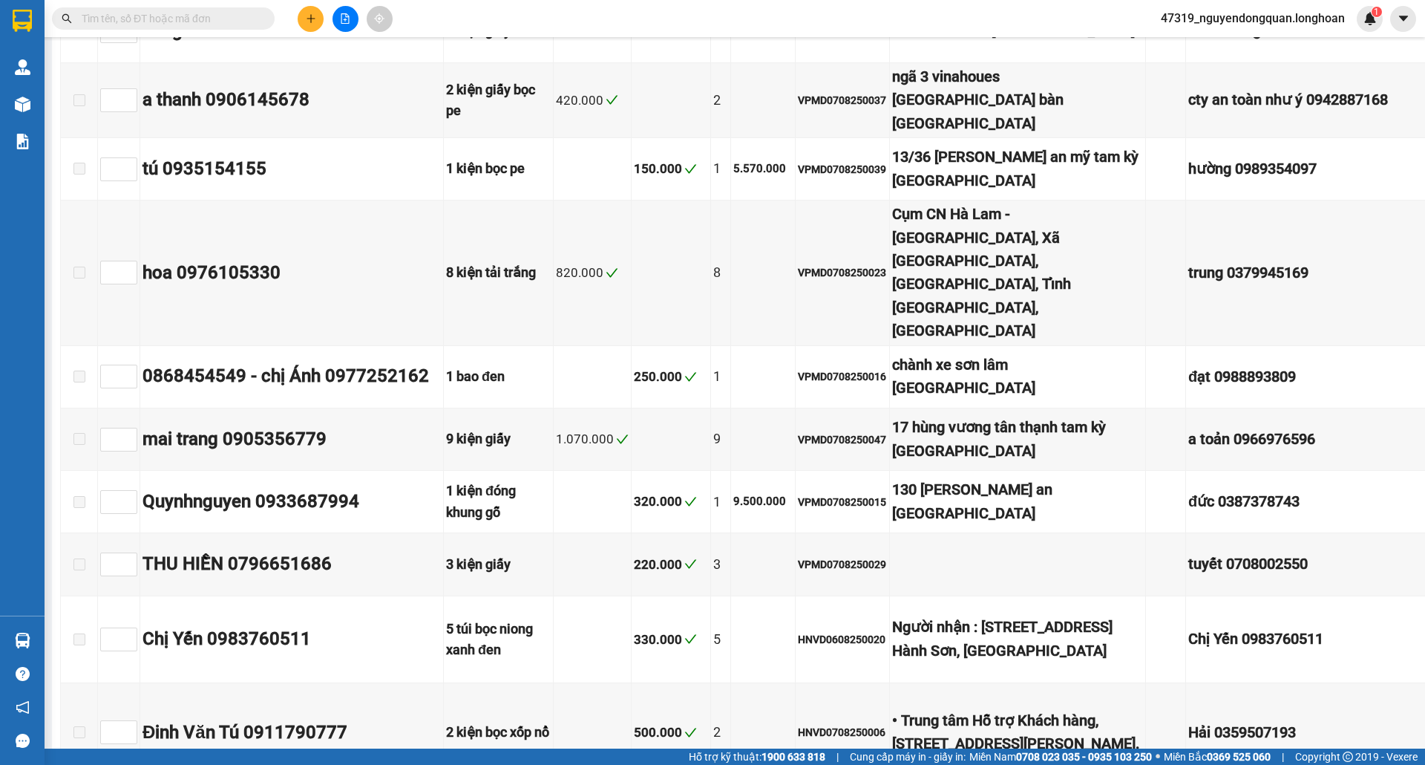
checkbox input "true"
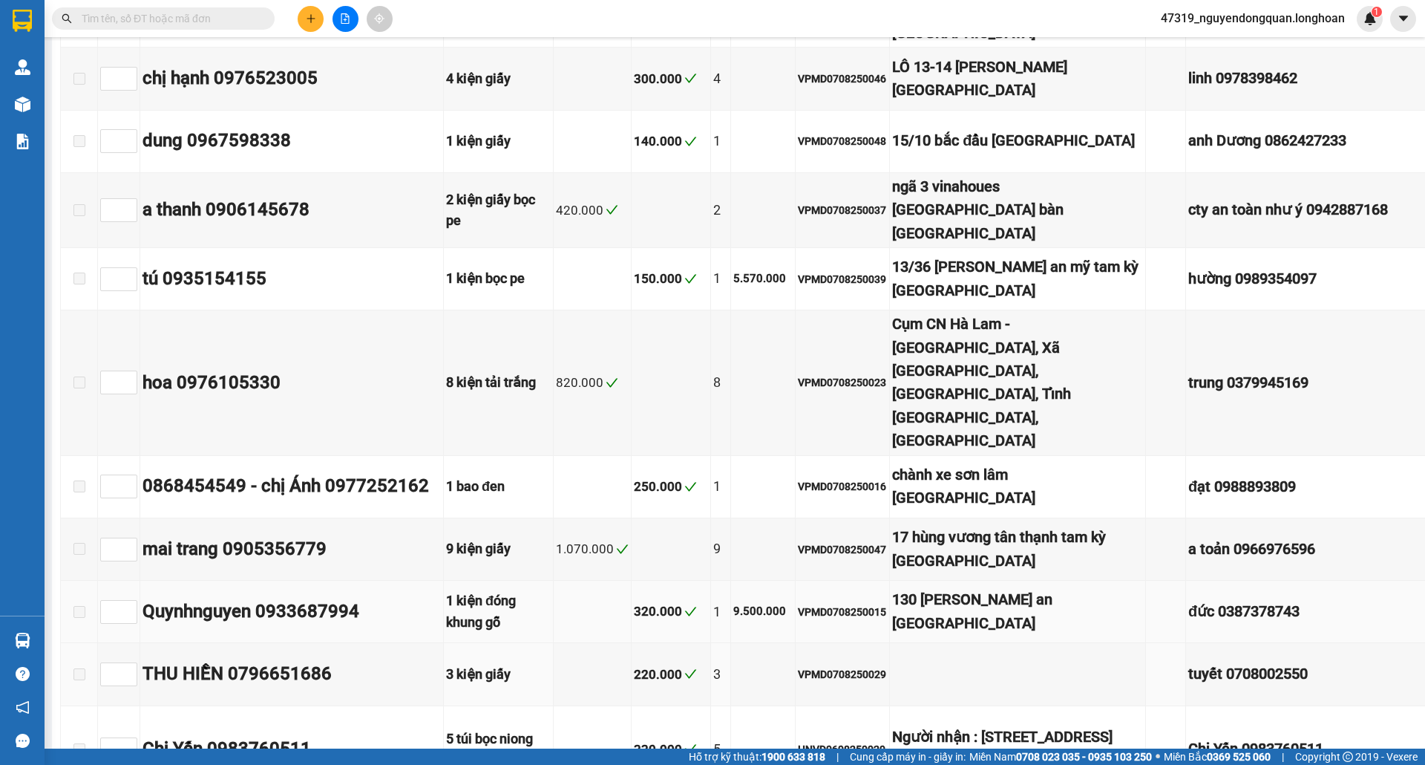
scroll to position [7094, 0]
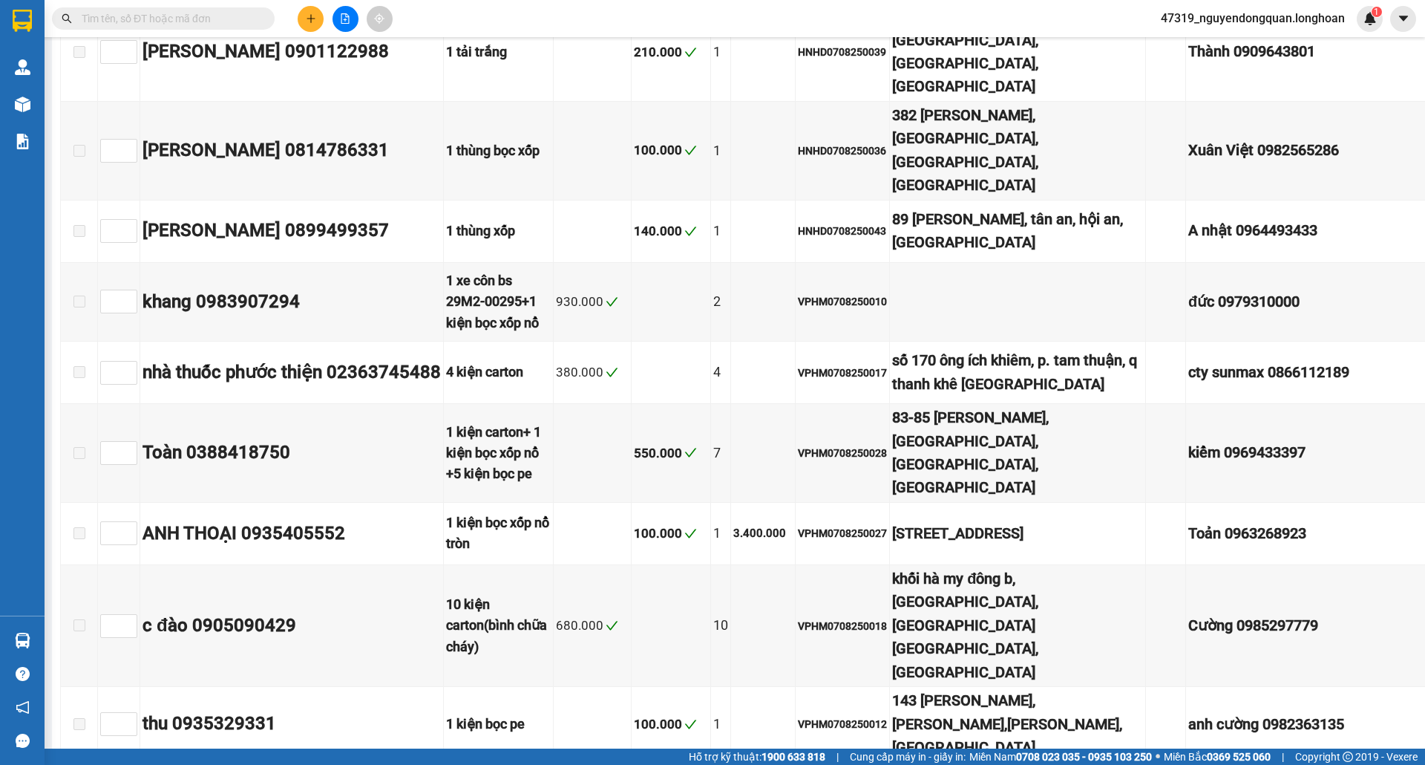
click at [211, 25] on input "text" at bounding box center [169, 18] width 175 height 16
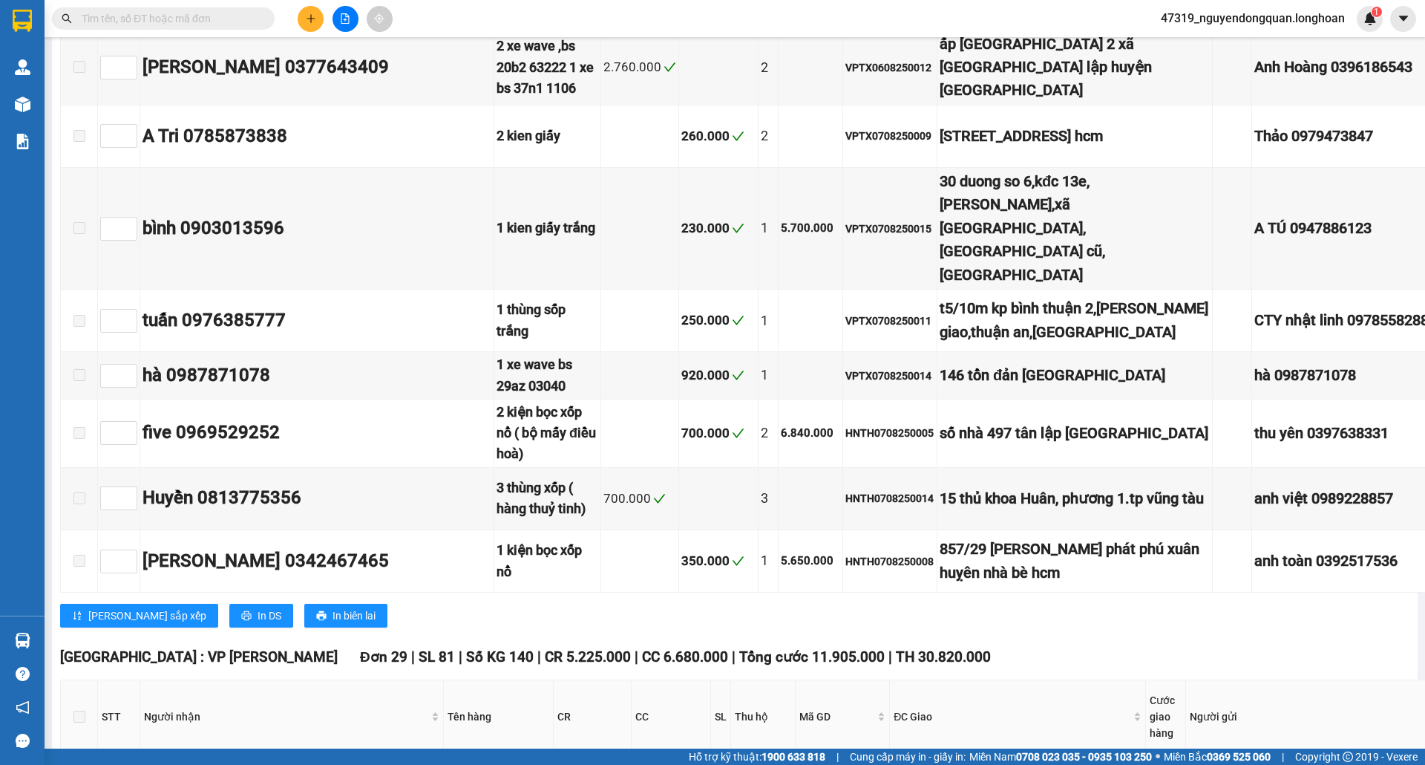
scroll to position [5609, 0]
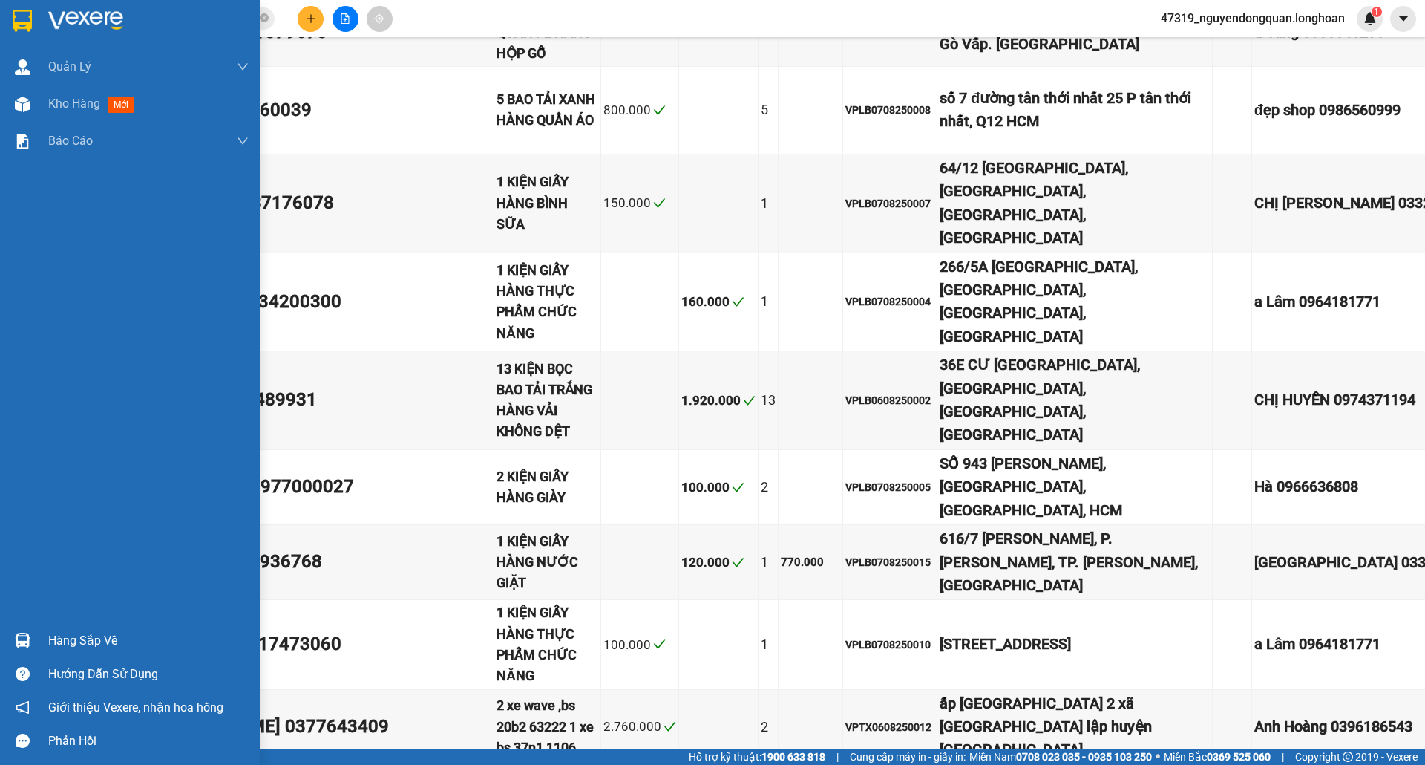
type input "0"
click at [33, 24] on div at bounding box center [23, 20] width 26 height 26
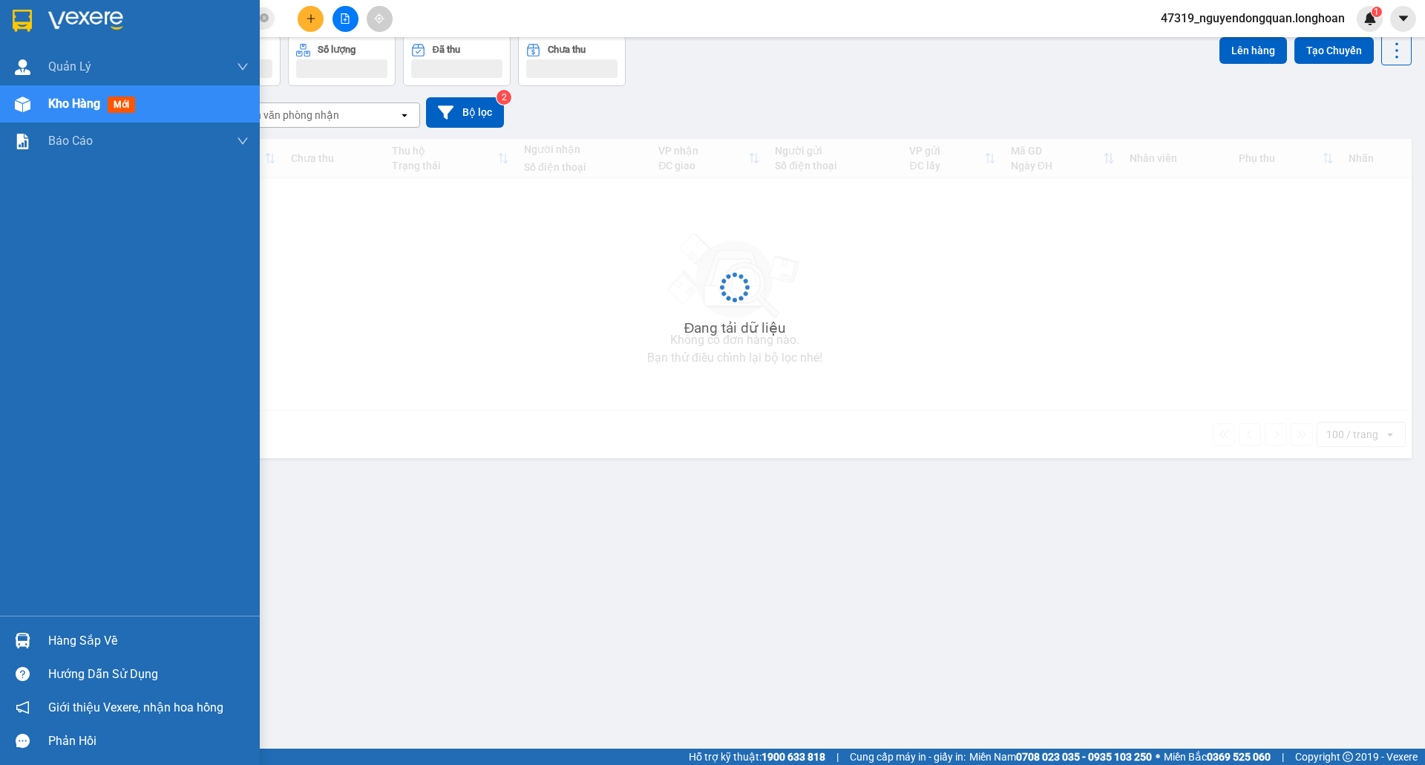
scroll to position [68, 0]
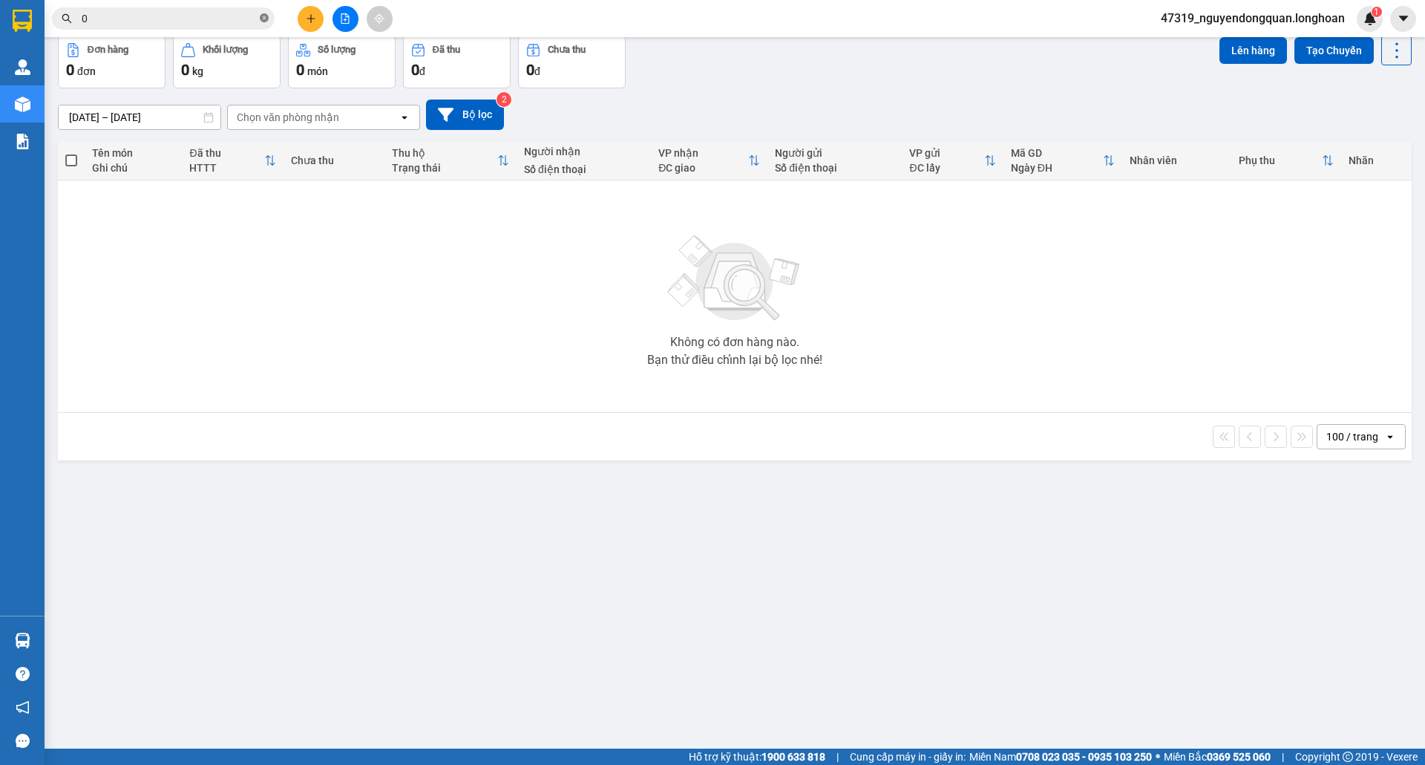
click at [263, 16] on icon "close-circle" at bounding box center [264, 17] width 9 height 9
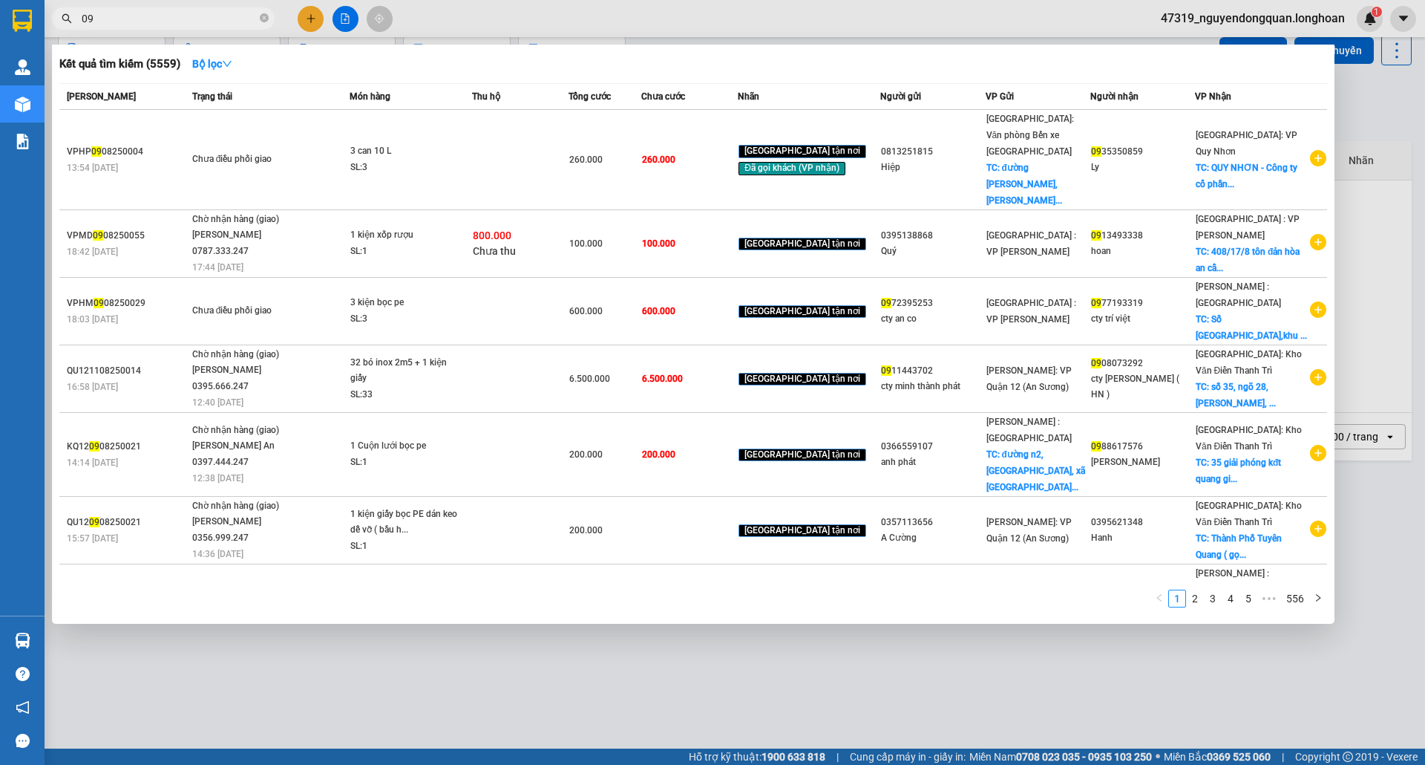
type input "0"
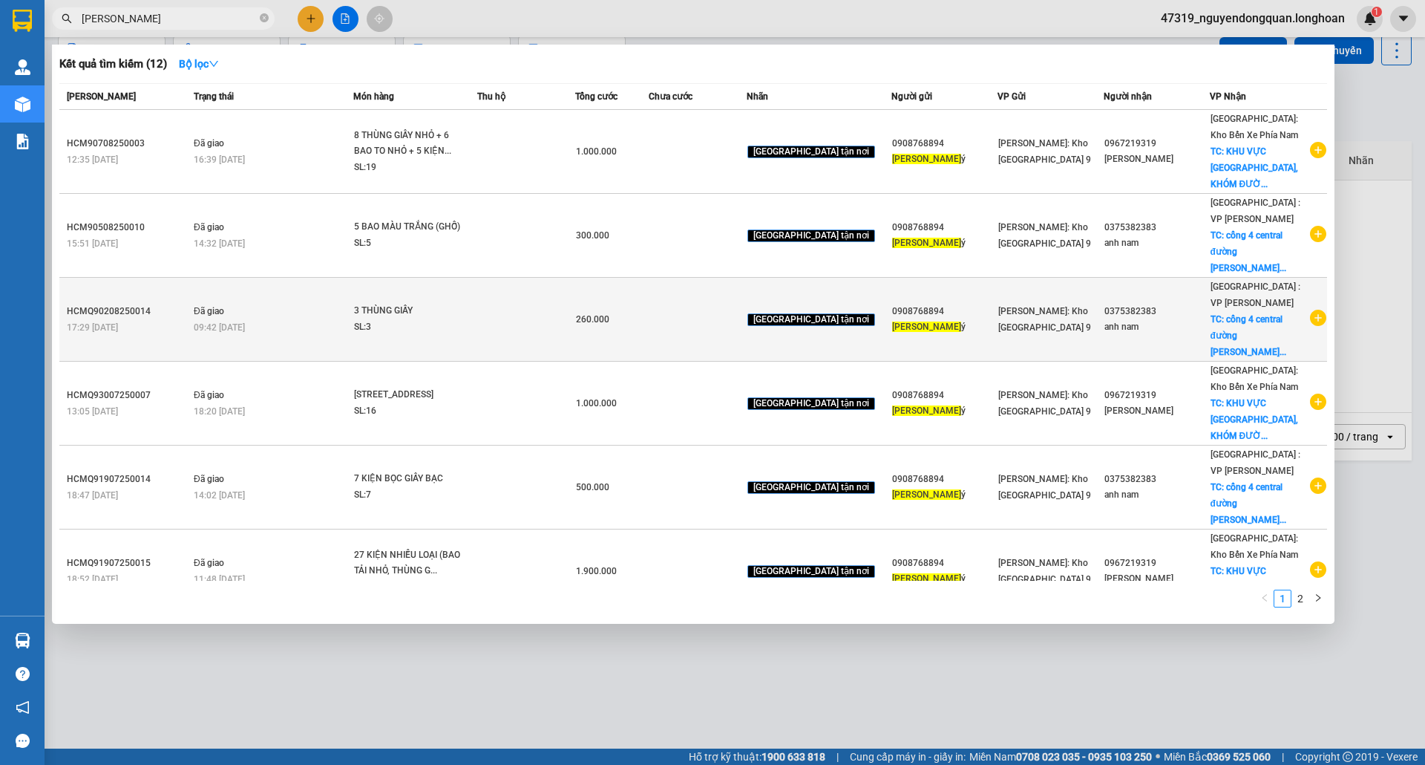
type input "lê như"
click at [1310, 310] on icon "plus-circle" at bounding box center [1318, 318] width 16 height 16
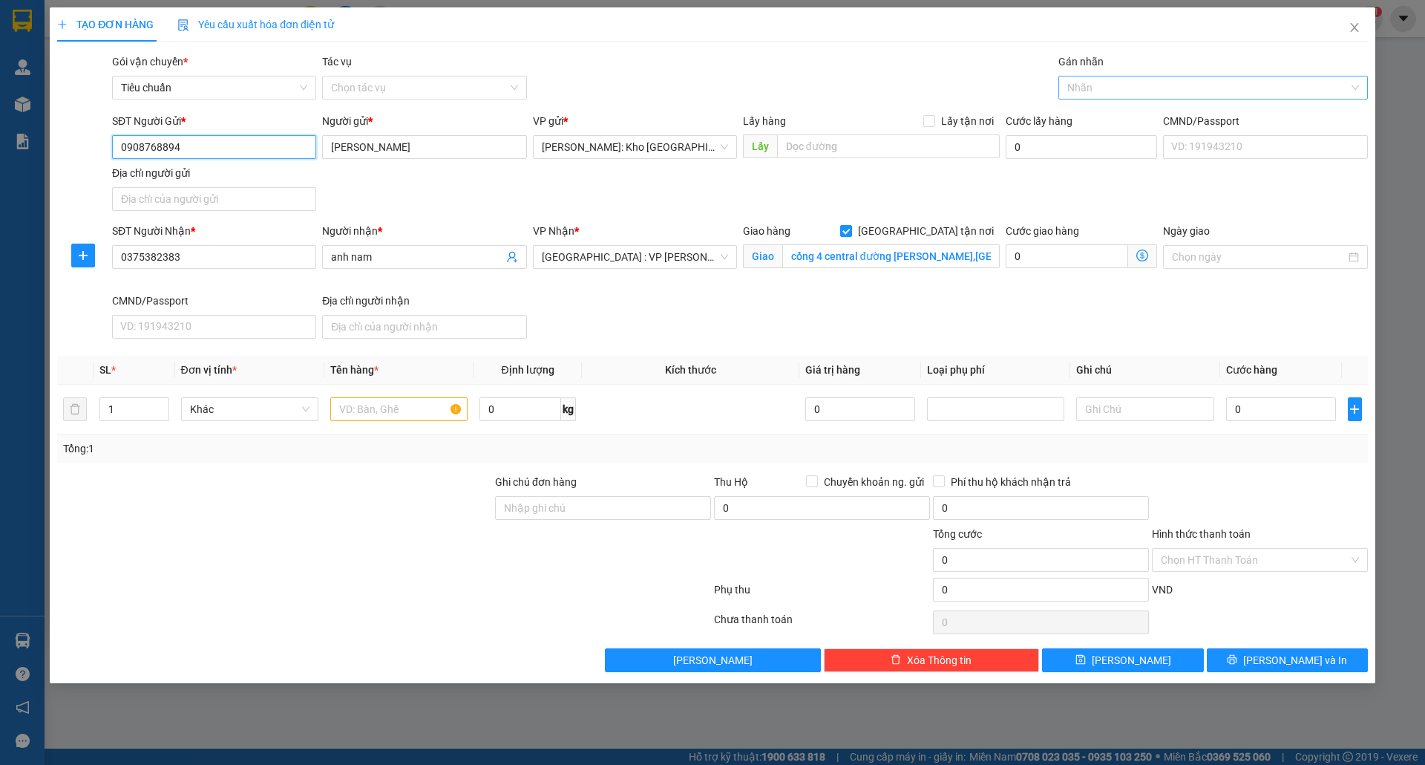
click at [1111, 79] on div at bounding box center [1205, 88] width 287 height 18
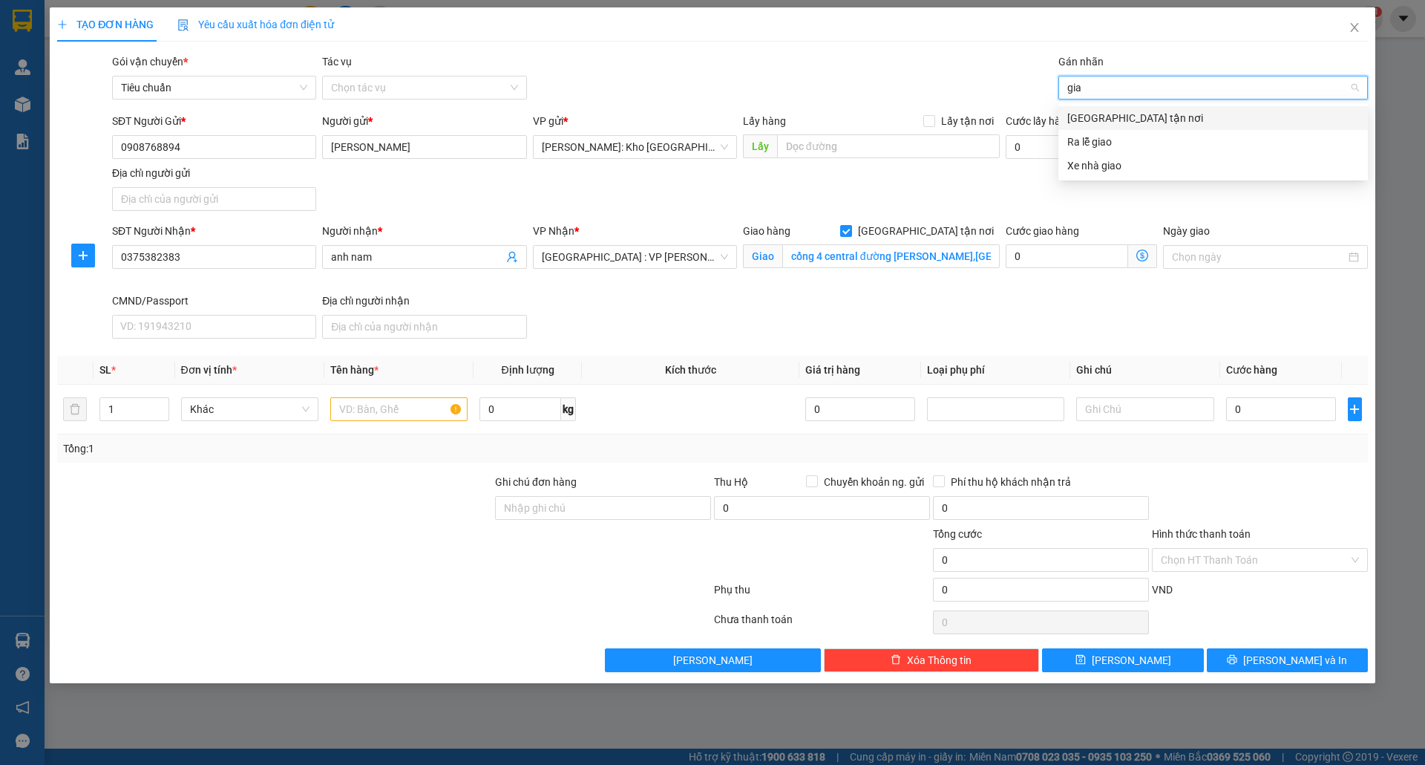
type input "giao"
click at [1070, 119] on div "[GEOGRAPHIC_DATA] tận nơi" at bounding box center [1213, 118] width 292 height 16
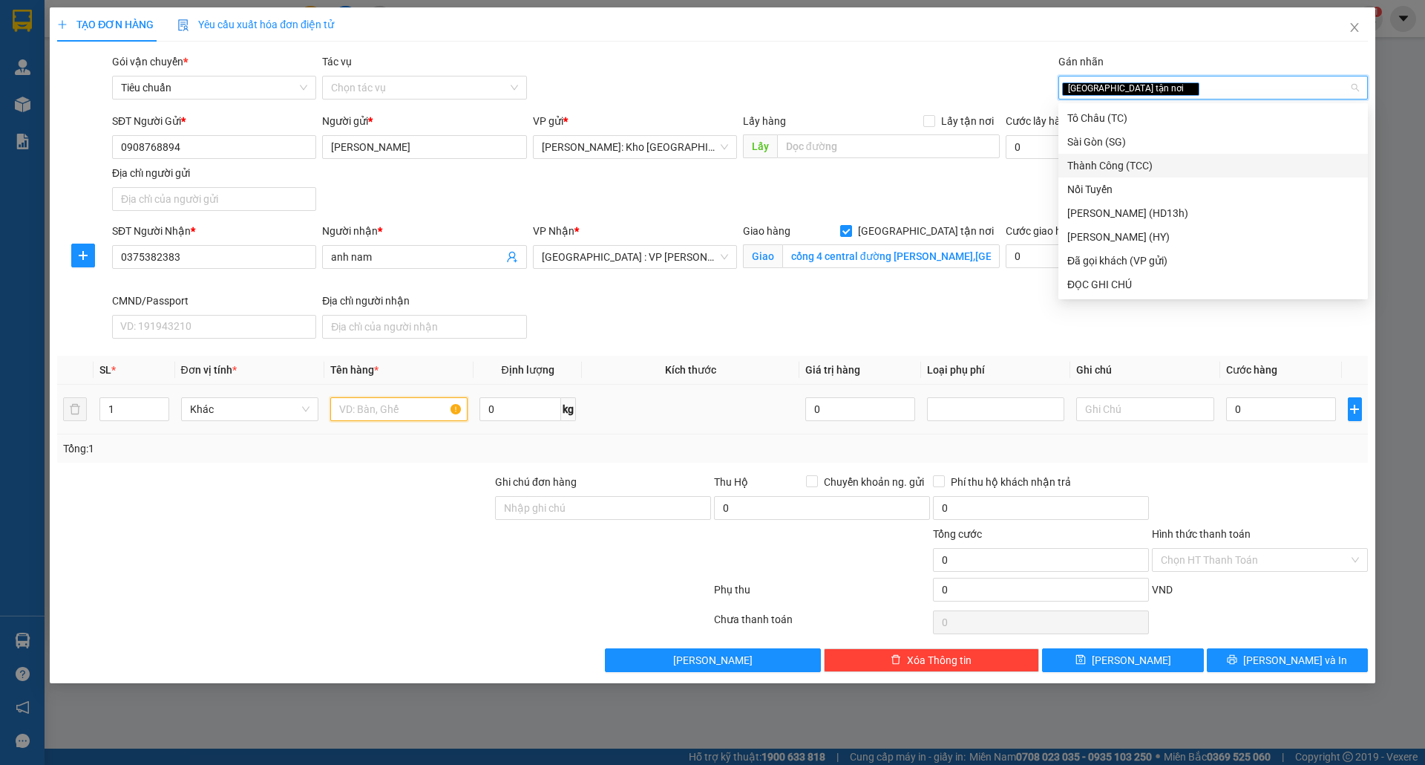
click at [382, 419] on input "text" at bounding box center [398, 409] width 137 height 24
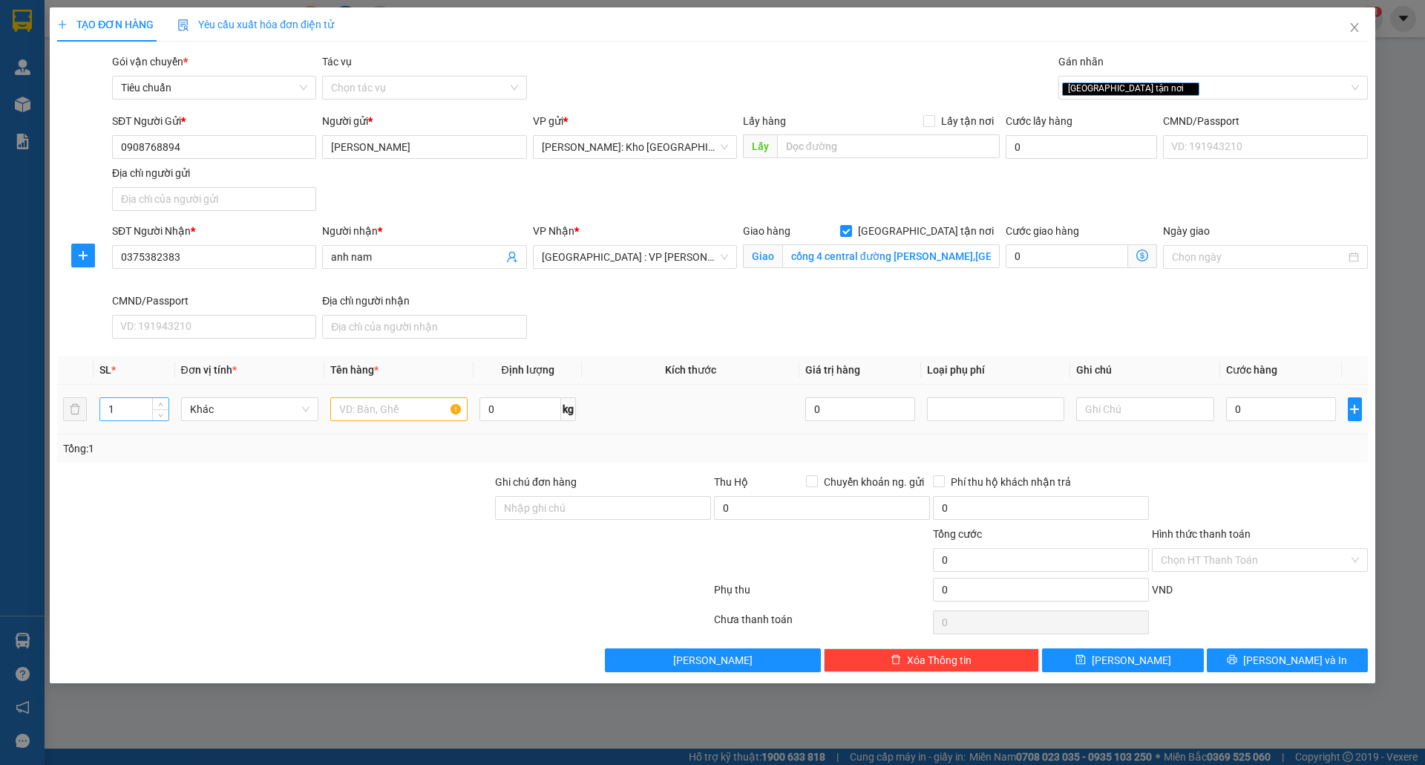
click at [125, 411] on input "1" at bounding box center [134, 409] width 68 height 22
type input "15"
click at [396, 413] on input "text" at bounding box center [398, 409] width 137 height 24
click at [889, 262] on input "cổng 4 central đường lê văn duyệt,p.nại hiên đông,sơn trà,đà nẵng" at bounding box center [890, 256] width 217 height 24
click at [1278, 419] on input "0" at bounding box center [1281, 409] width 111 height 24
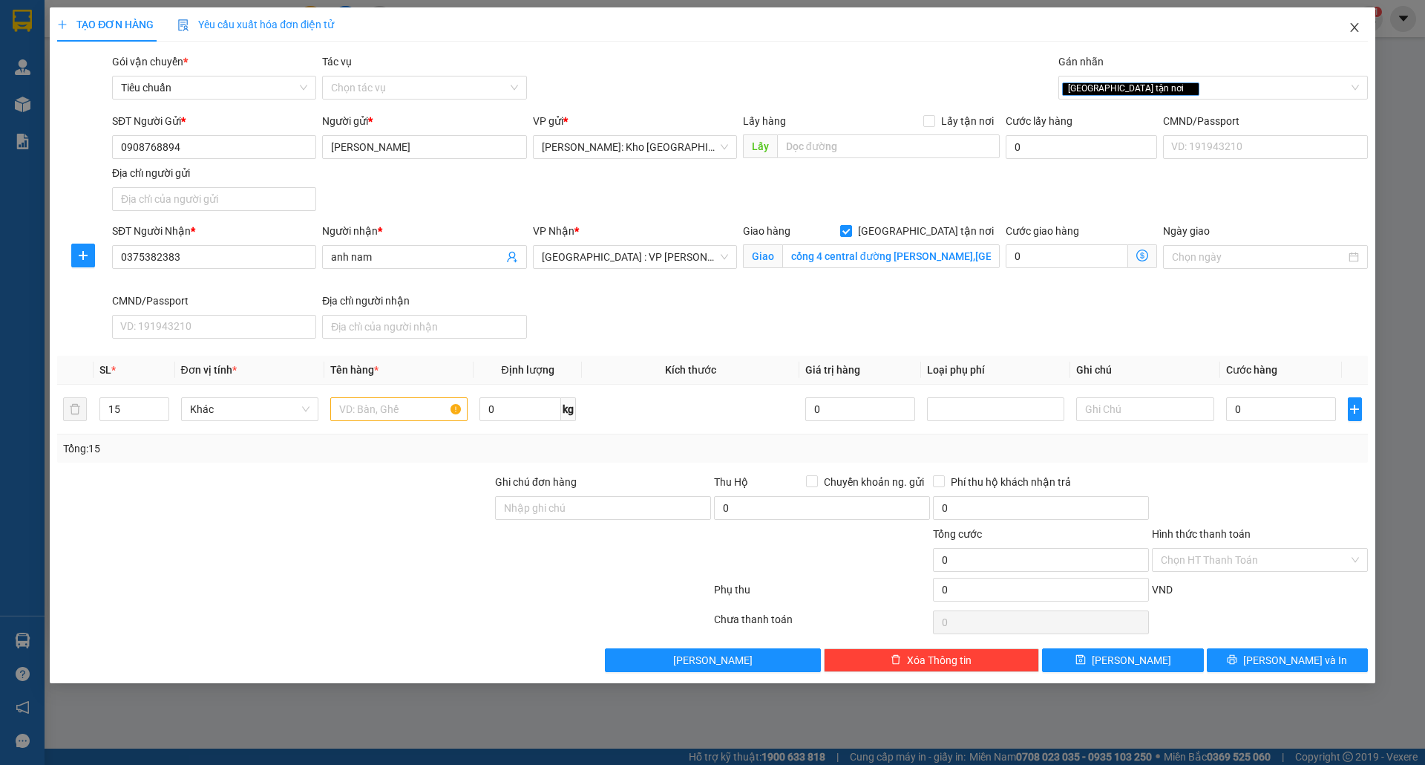
click at [1358, 25] on icon "close" at bounding box center [1355, 28] width 12 height 12
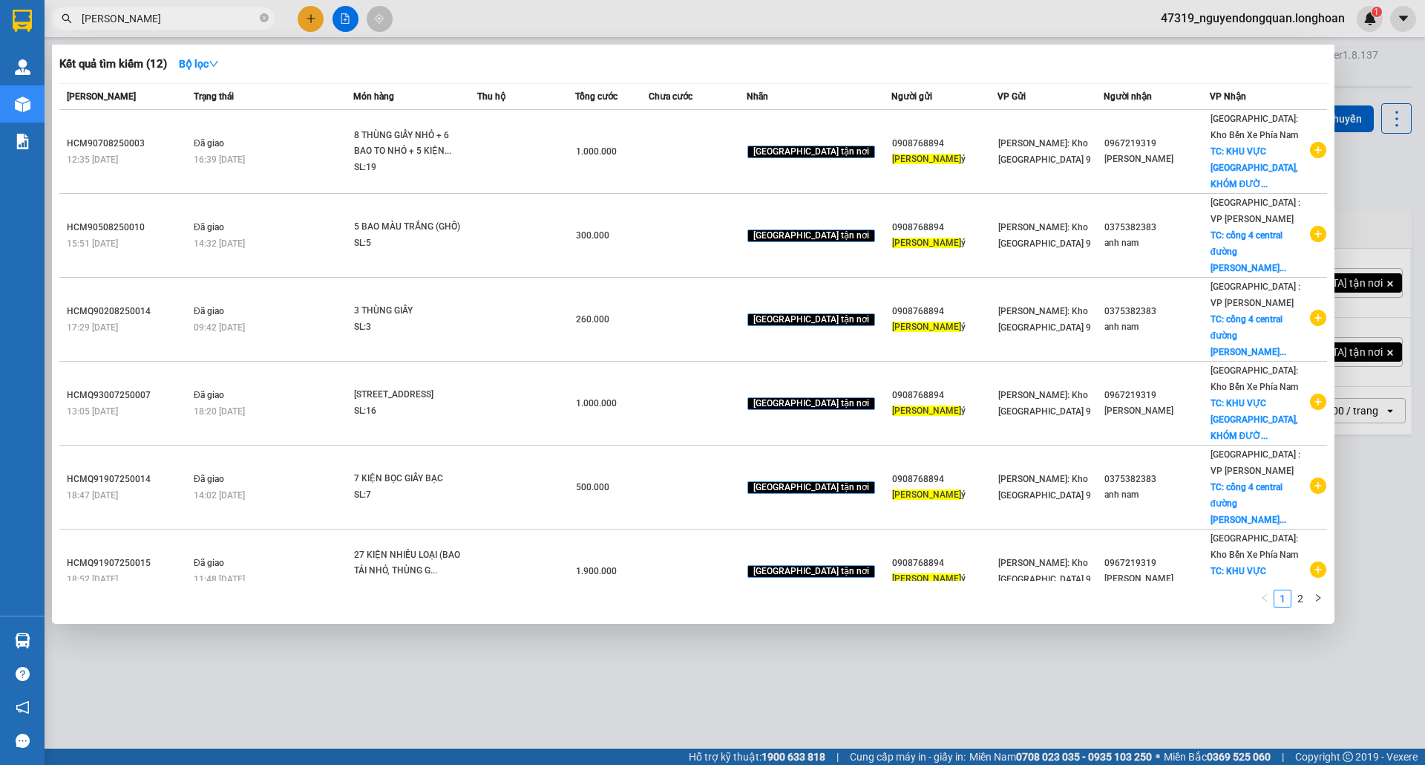
click at [665, 710] on div at bounding box center [712, 382] width 1425 height 765
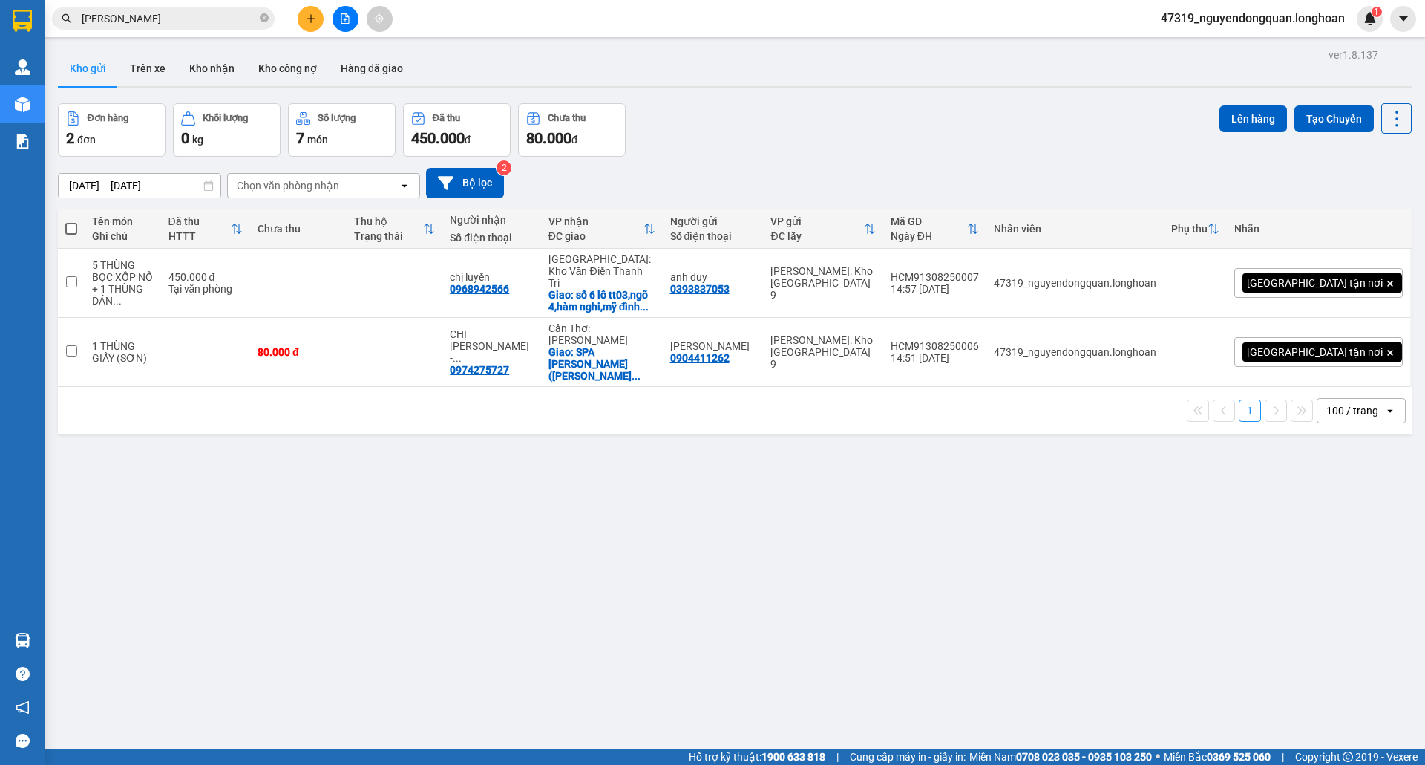
click at [402, 502] on div "ver 1.8.137 Kho gửi Trên xe Kho nhận Kho công nợ Hàng đã giao Đơn hàng 2 đơn Kh…" at bounding box center [735, 427] width 1366 height 765
drag, startPoint x: 401, startPoint y: 494, endPoint x: 289, endPoint y: 485, distance: 112.4
click at [289, 485] on div "ver 1.8.137 Kho gửi Trên xe Kho nhận Kho công nợ Hàng đã giao Đơn hàng 2 đơn Kh…" at bounding box center [735, 427] width 1366 height 765
click at [453, 434] on div "ver 1.8.137 Kho gửi Trên xe Kho nhận Kho công nợ Hàng đã giao Đơn hàng 2 đơn Kh…" at bounding box center [735, 427] width 1366 height 765
click at [196, 71] on button "Kho nhận" at bounding box center [211, 68] width 69 height 36
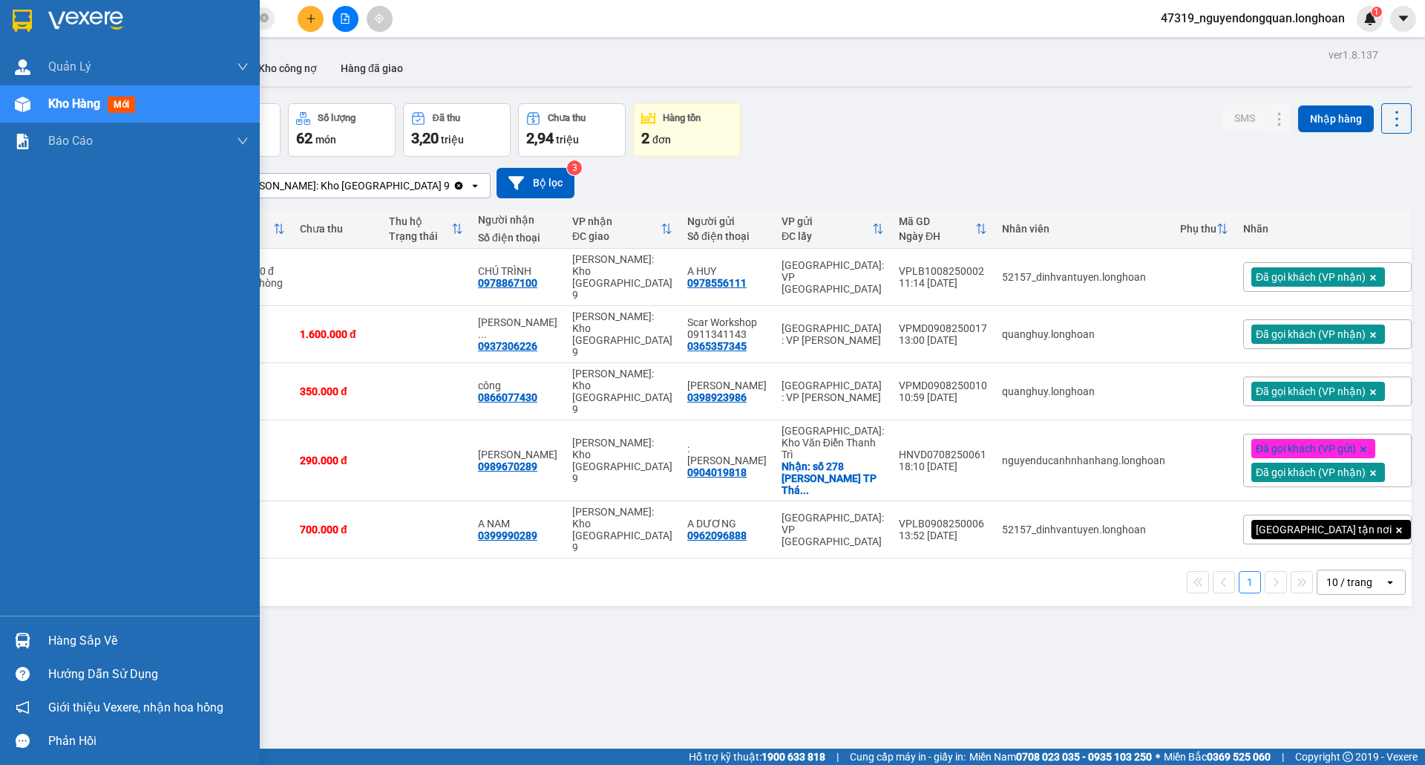
click at [120, 649] on div "Hàng sắp về" at bounding box center [148, 640] width 200 height 22
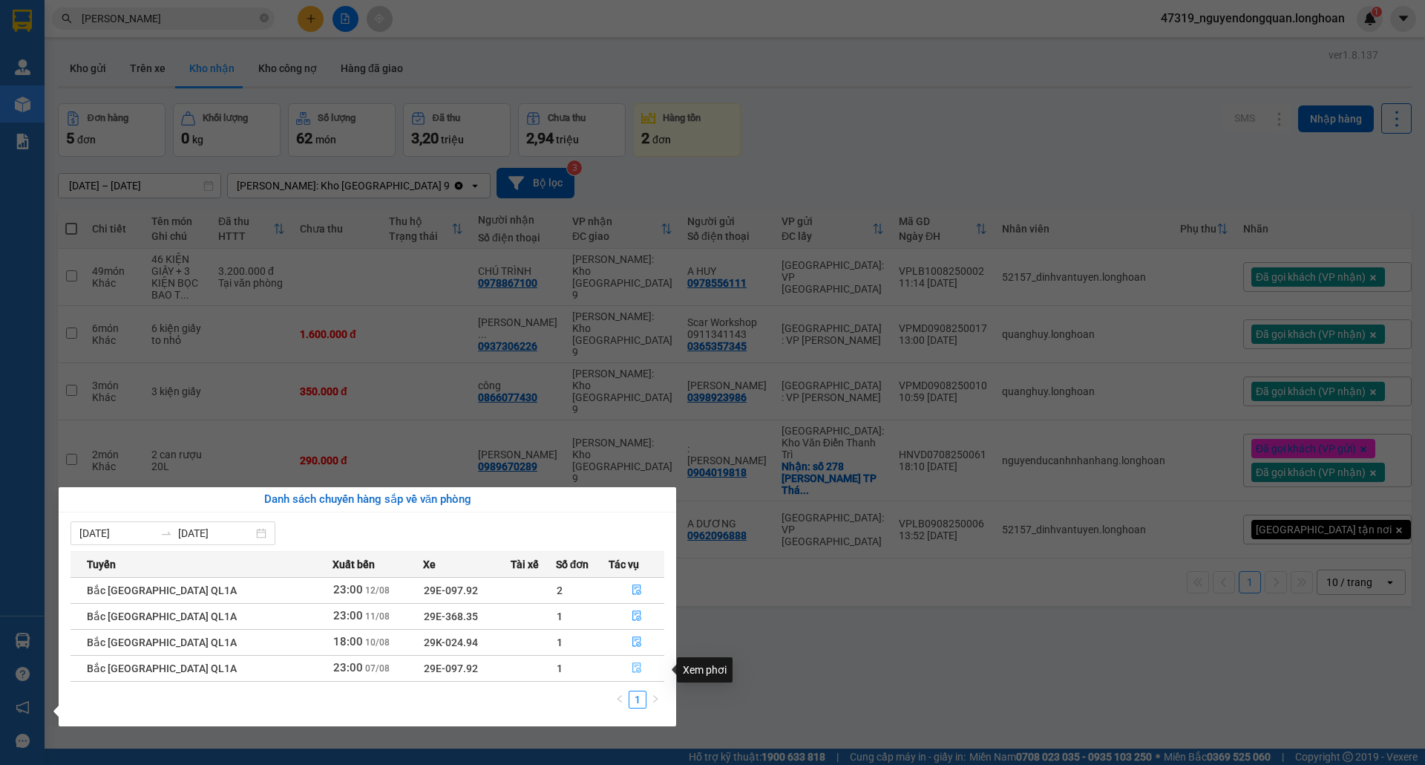
click at [639, 671] on button "button" at bounding box center [636, 668] width 54 height 24
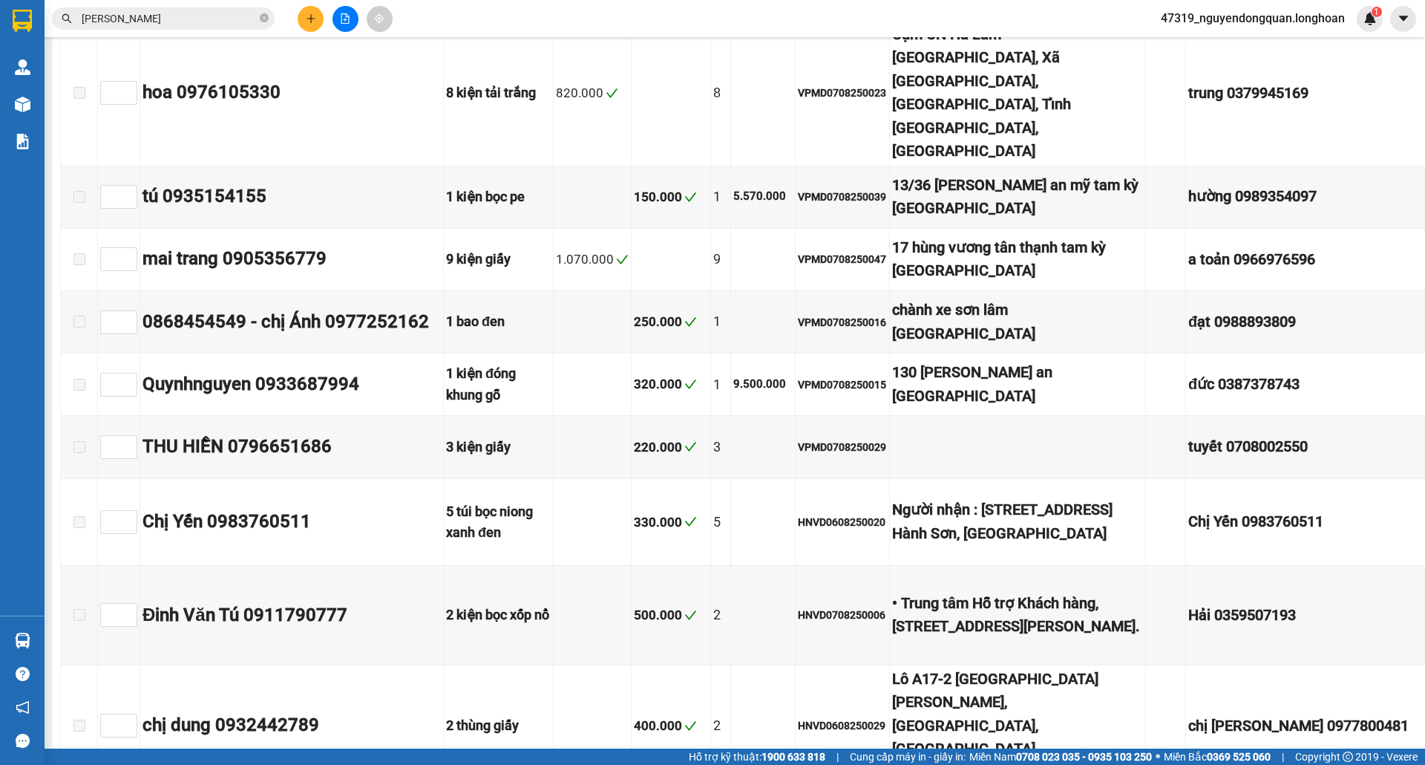
scroll to position [8083, 0]
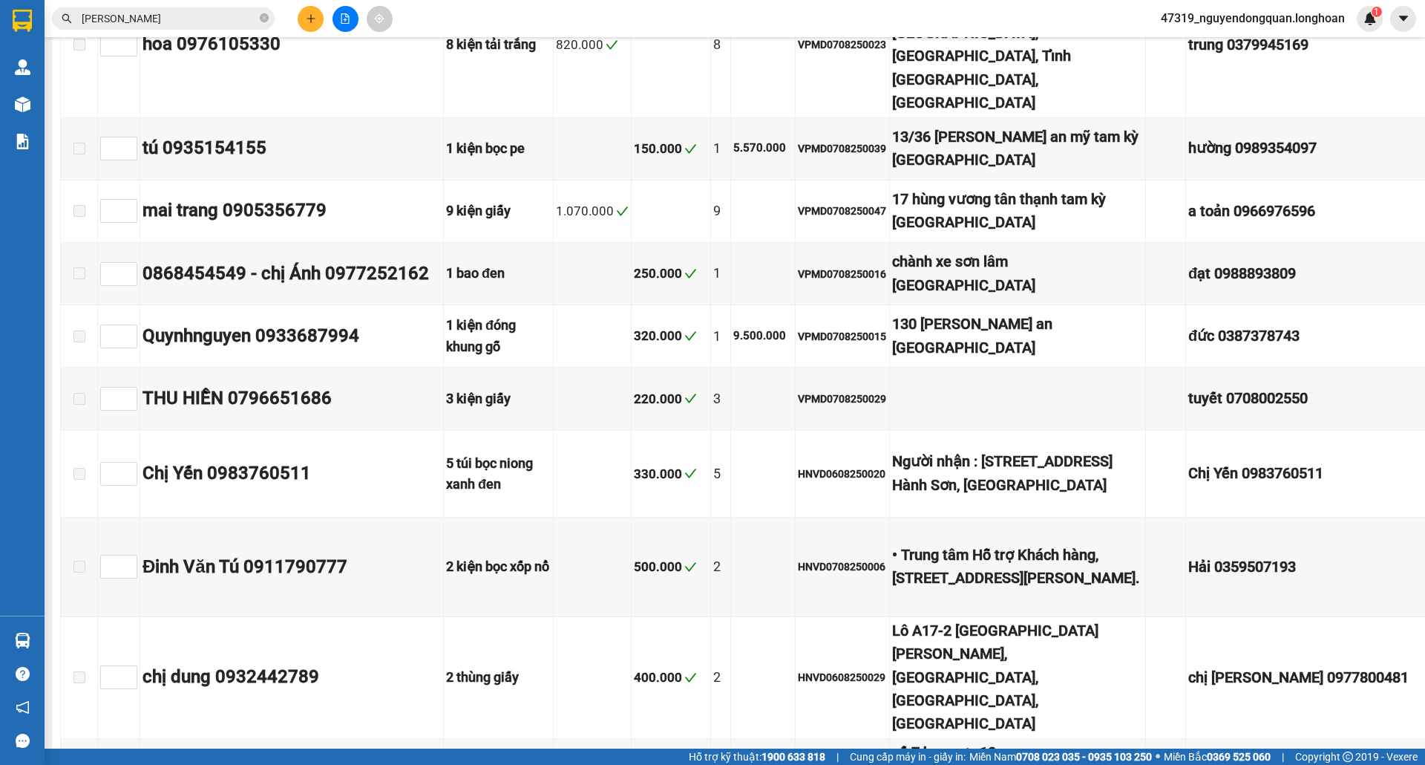
checkbox input "true"
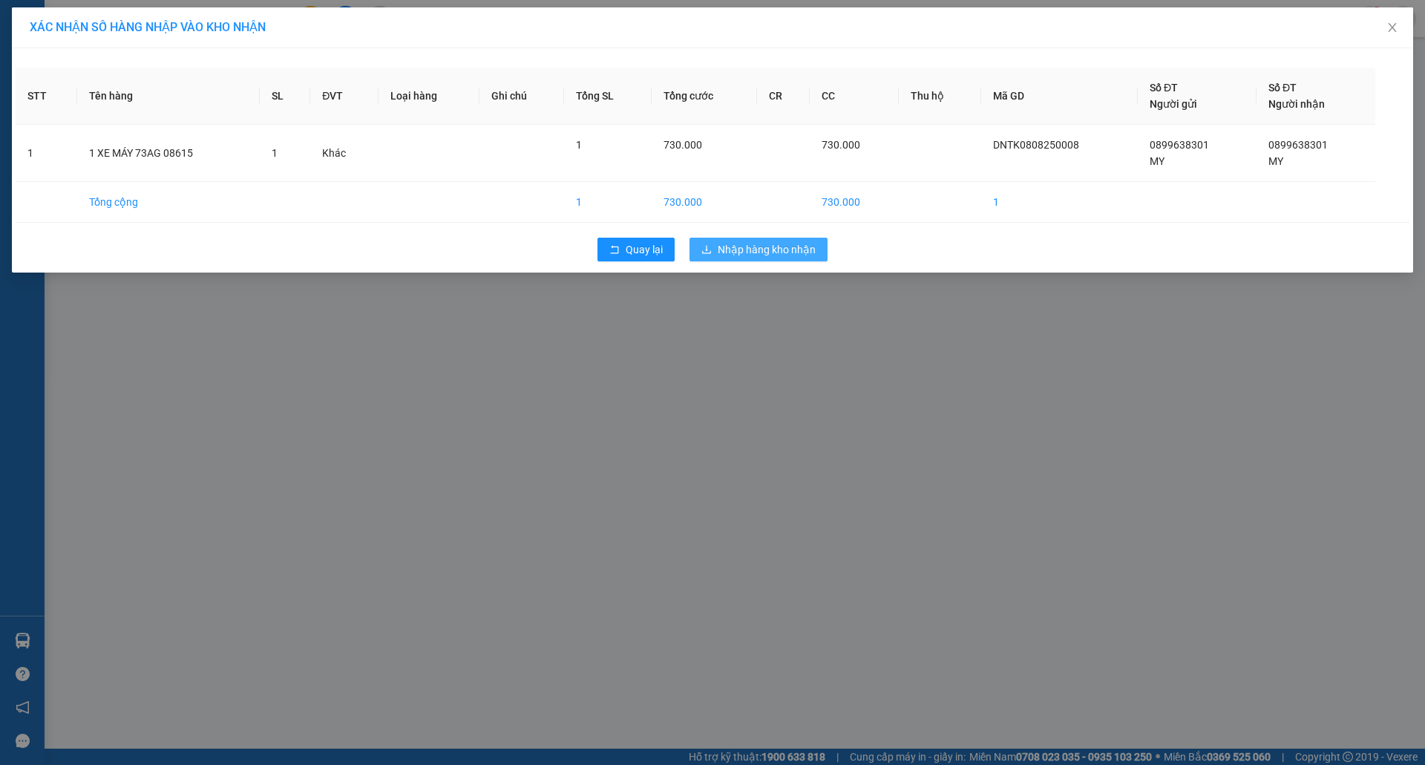
click at [744, 255] on span "Nhập hàng kho nhận" at bounding box center [767, 249] width 98 height 16
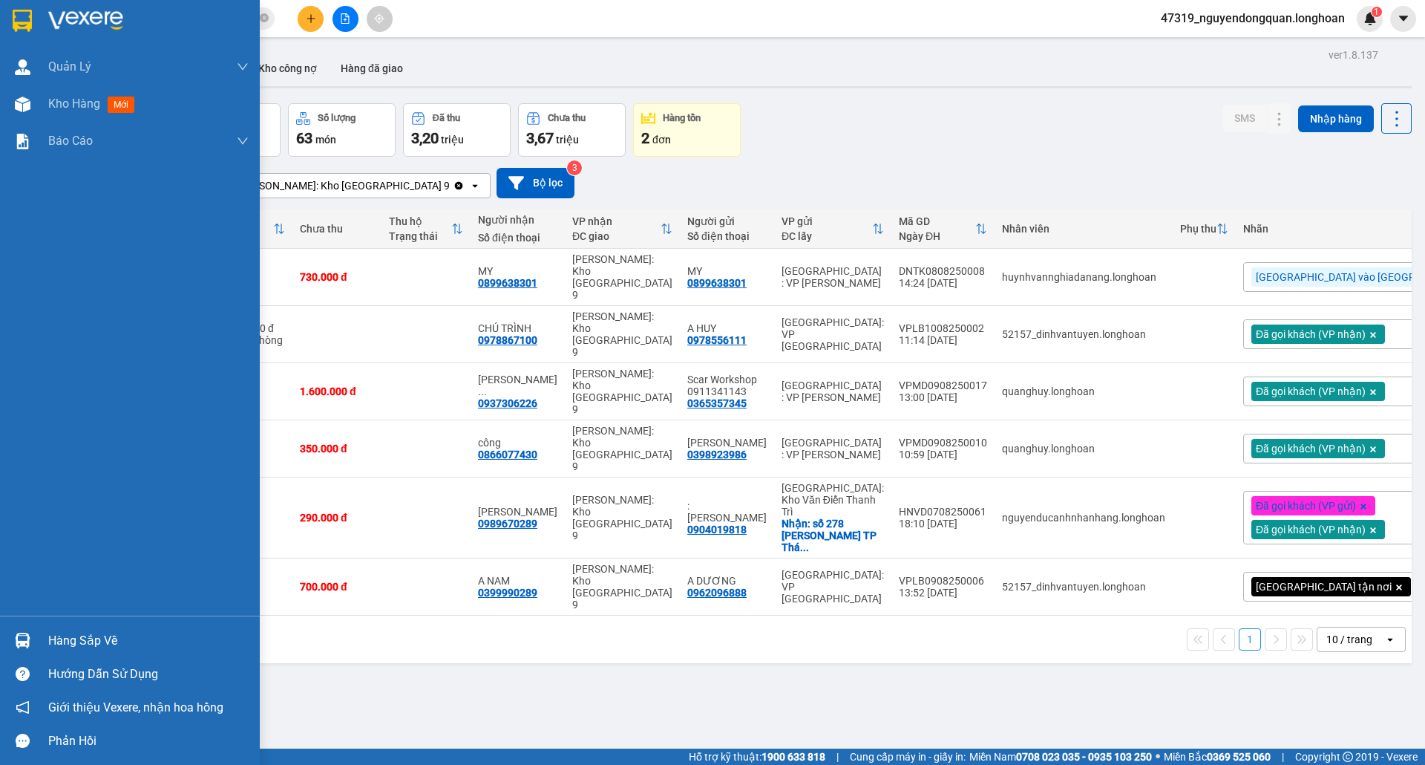
click at [137, 639] on div "Hàng sắp về" at bounding box center [148, 640] width 200 height 22
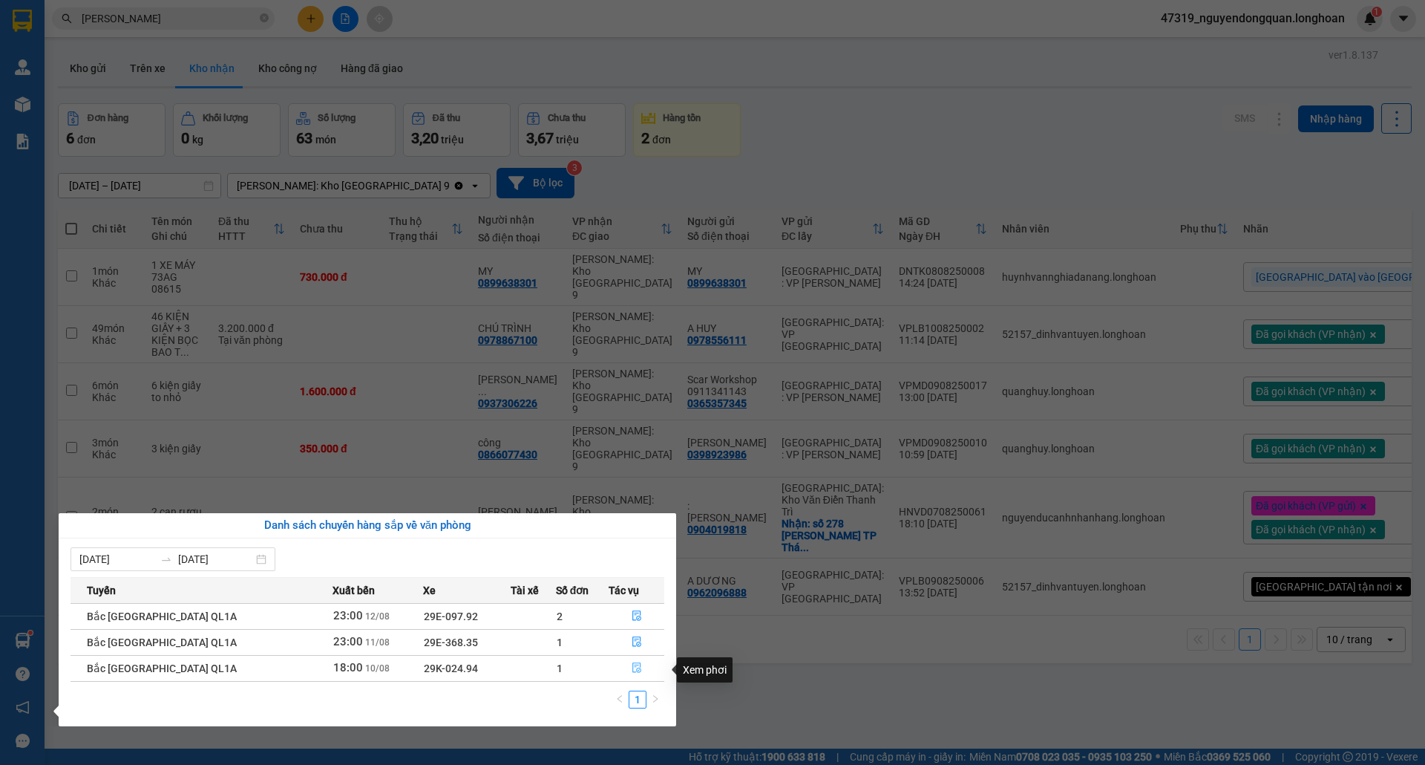
click at [632, 667] on icon "file-done" at bounding box center [637, 667] width 10 height 10
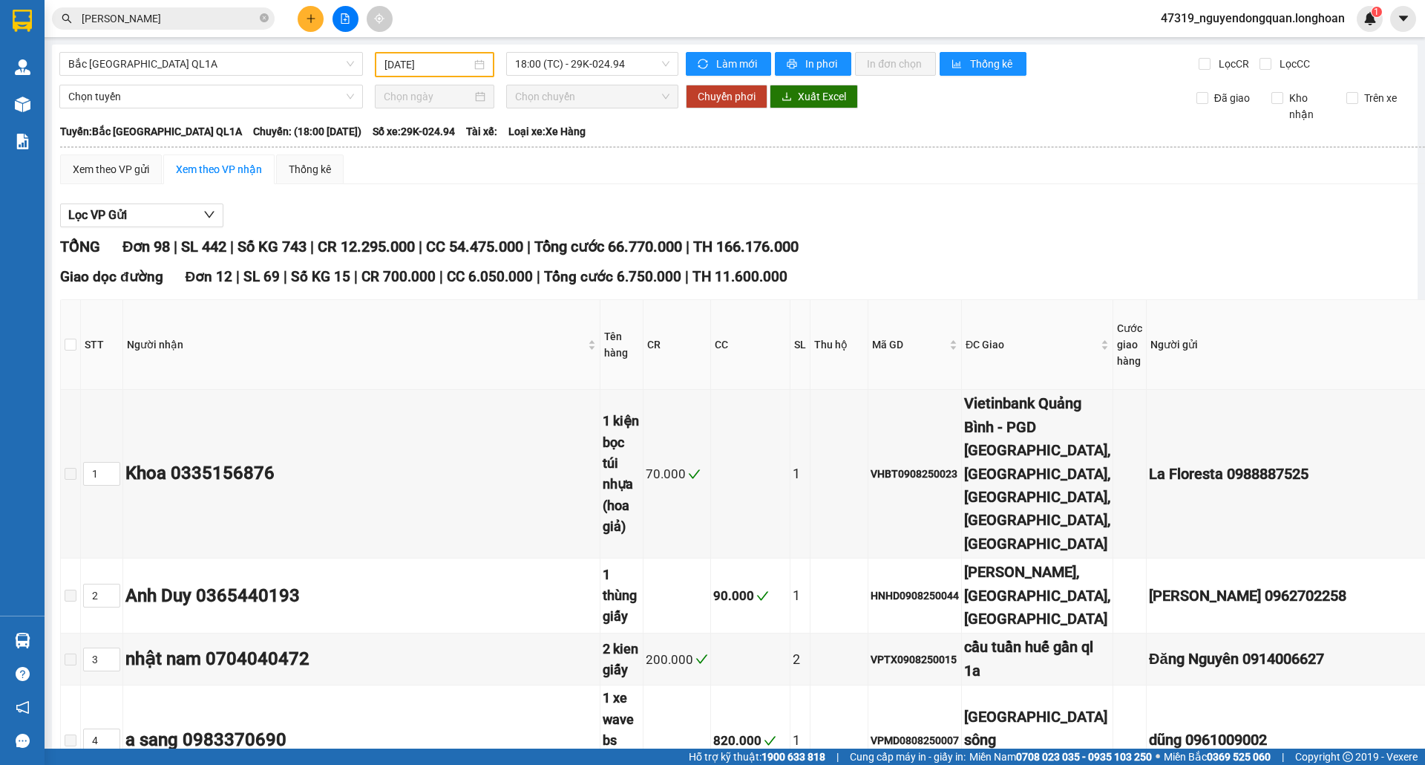
type input "10/08/2025"
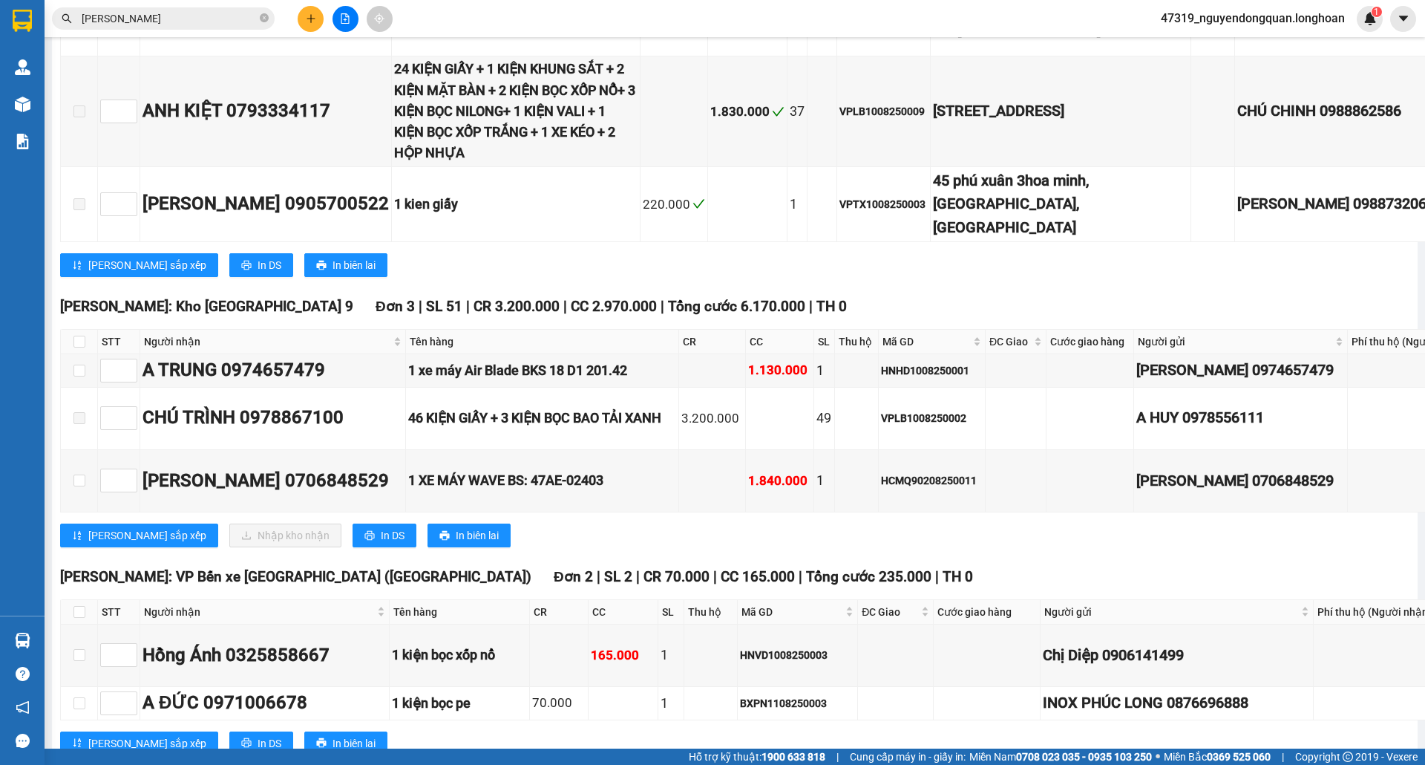
scroll to position [5114, 0]
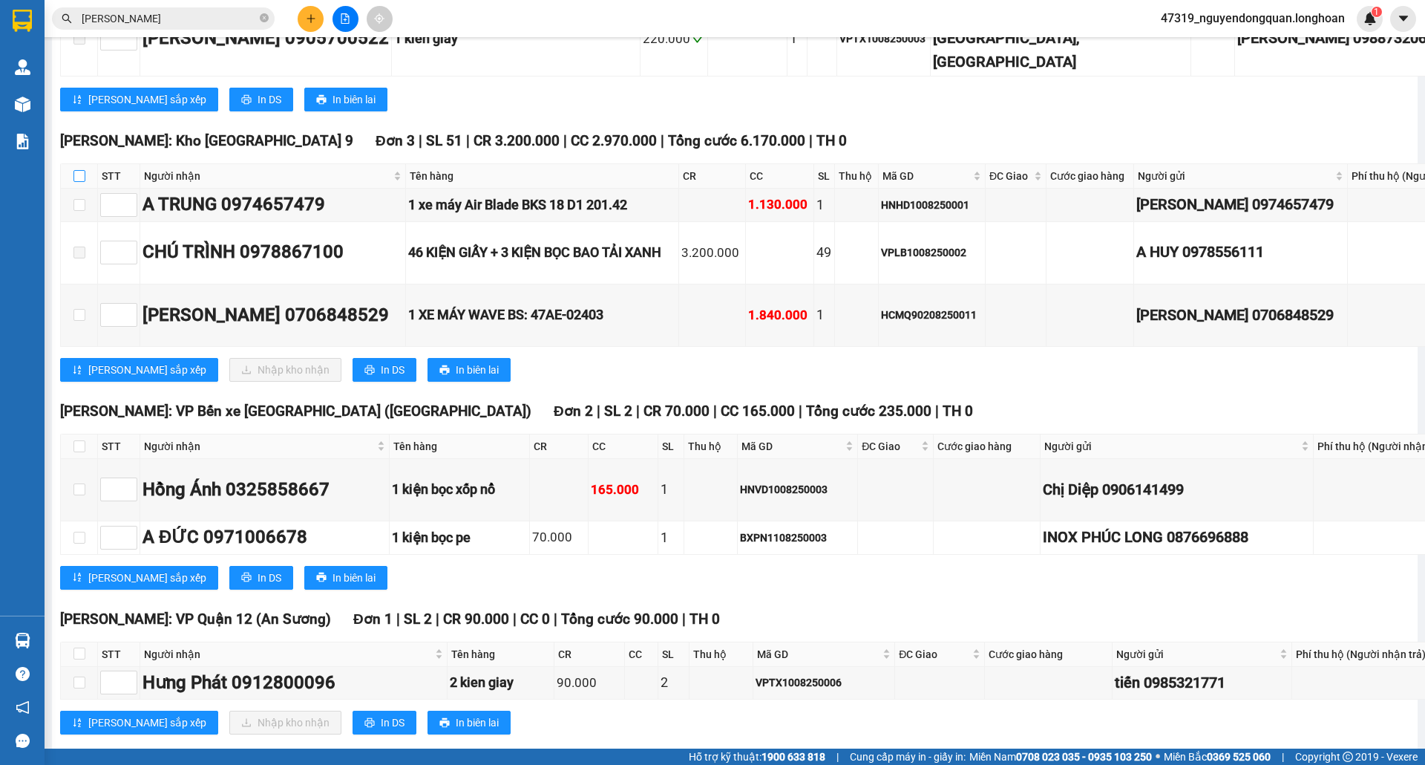
click at [73, 182] on input "checkbox" at bounding box center [79, 176] width 12 height 12
checkbox input "true"
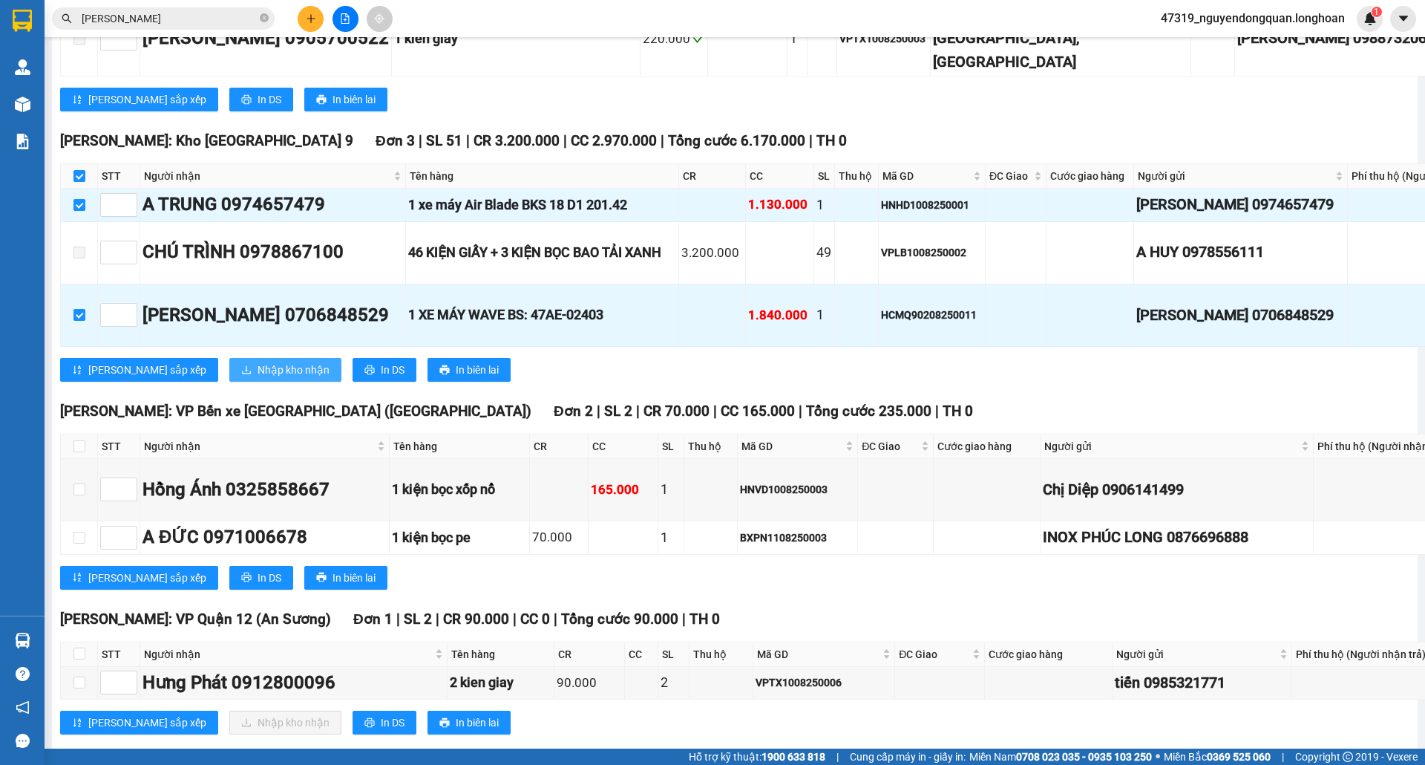
click at [258, 378] on span "Nhập kho nhận" at bounding box center [294, 370] width 72 height 16
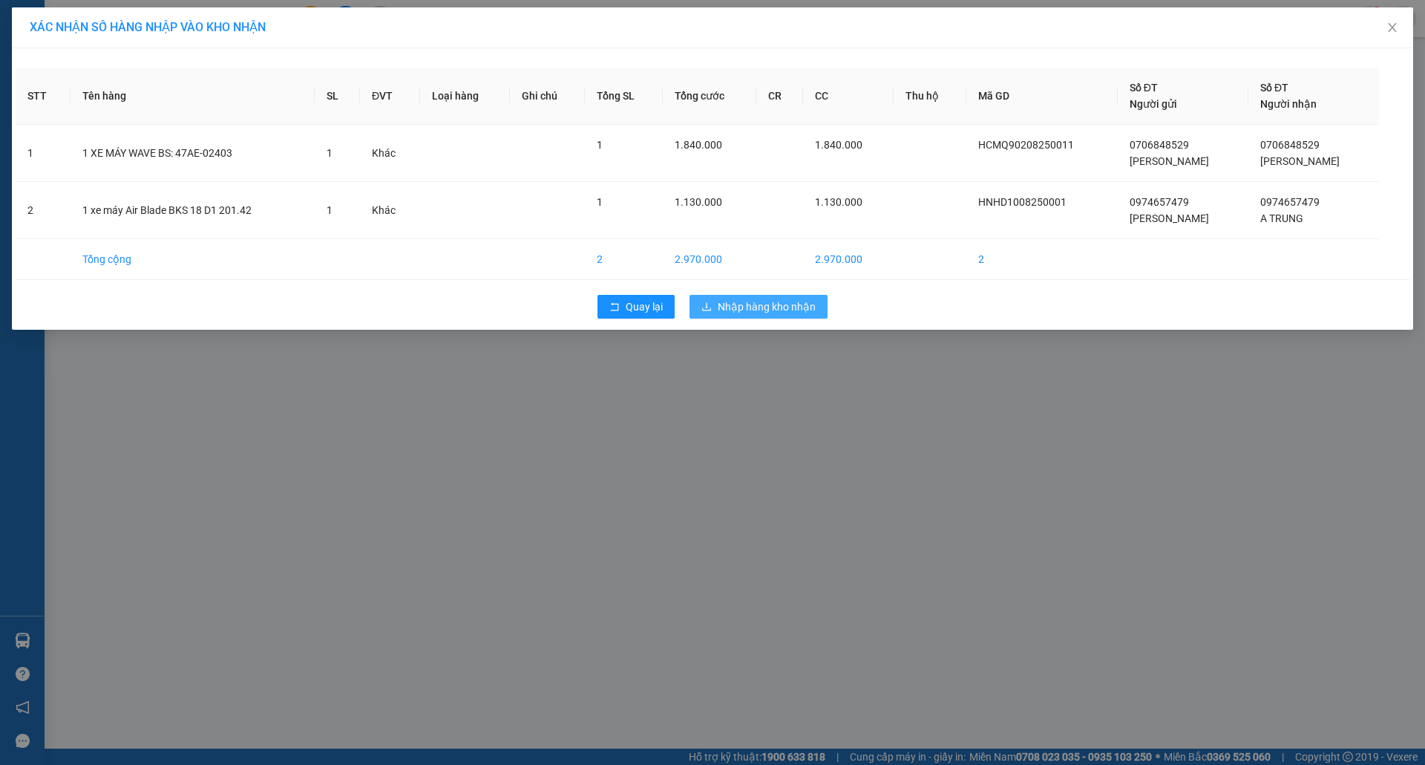
click at [744, 307] on span "Nhập hàng kho nhận" at bounding box center [767, 306] width 98 height 16
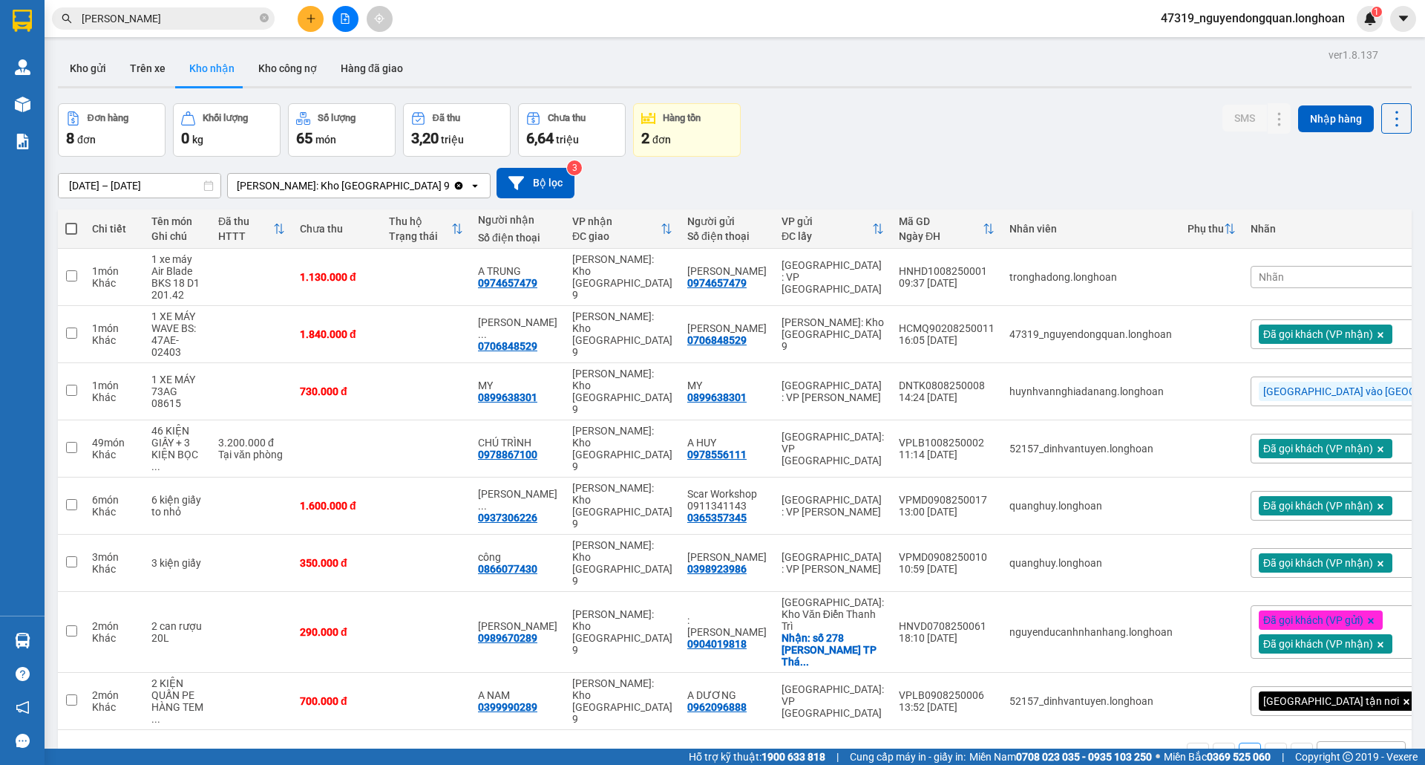
click at [1333, 382] on div "Đà Nẵng vào Nam" at bounding box center [1378, 391] width 255 height 30
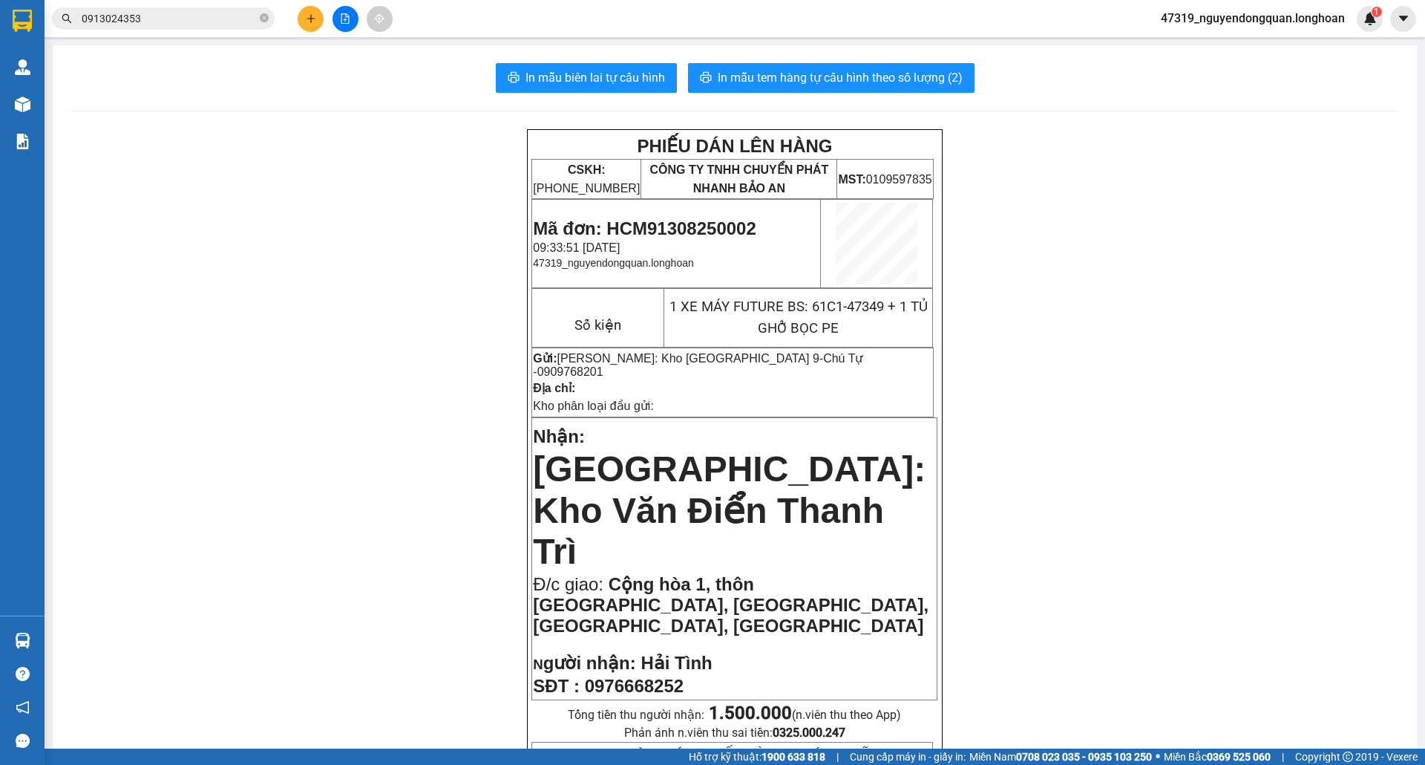
click at [307, 24] on button at bounding box center [311, 19] width 26 height 26
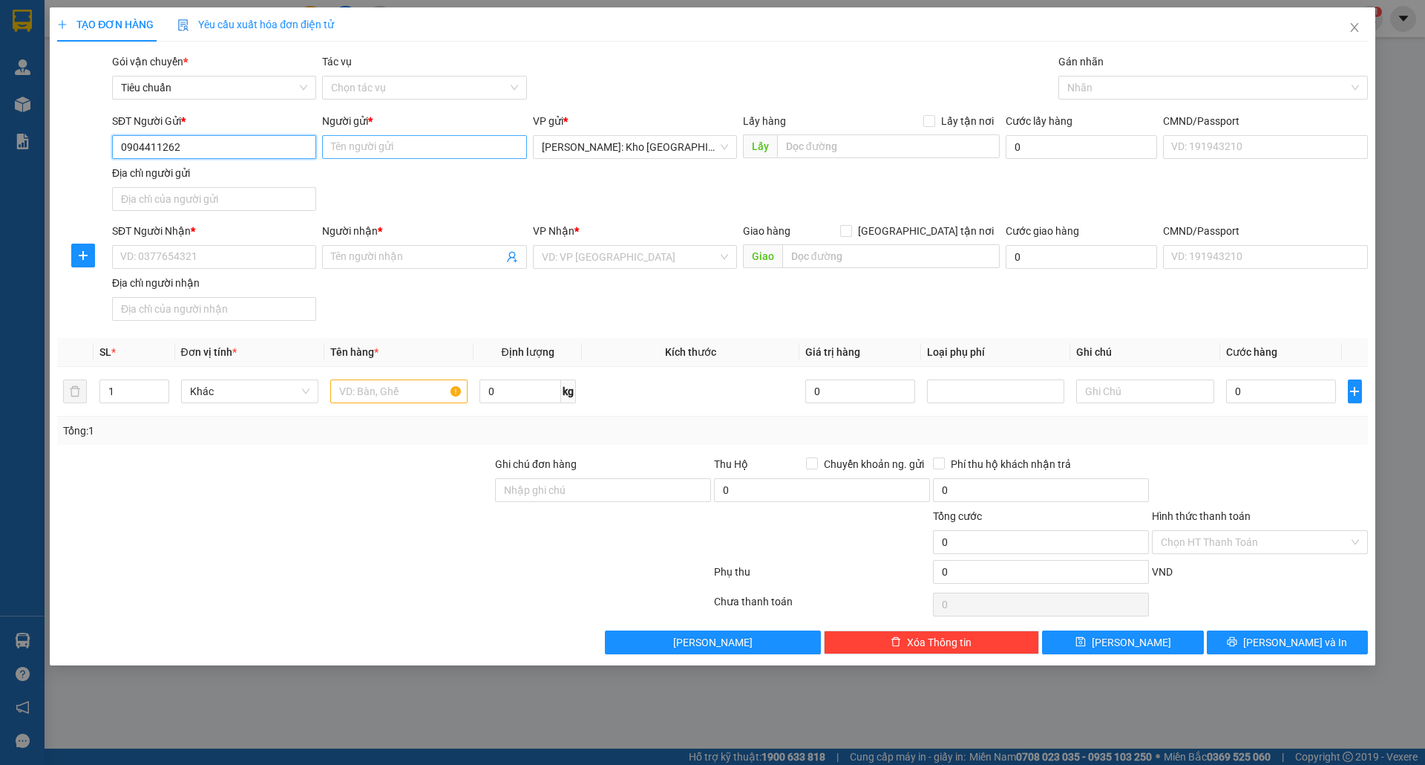
type input "0904411262"
click at [371, 145] on input "Người gửi *" at bounding box center [424, 147] width 204 height 24
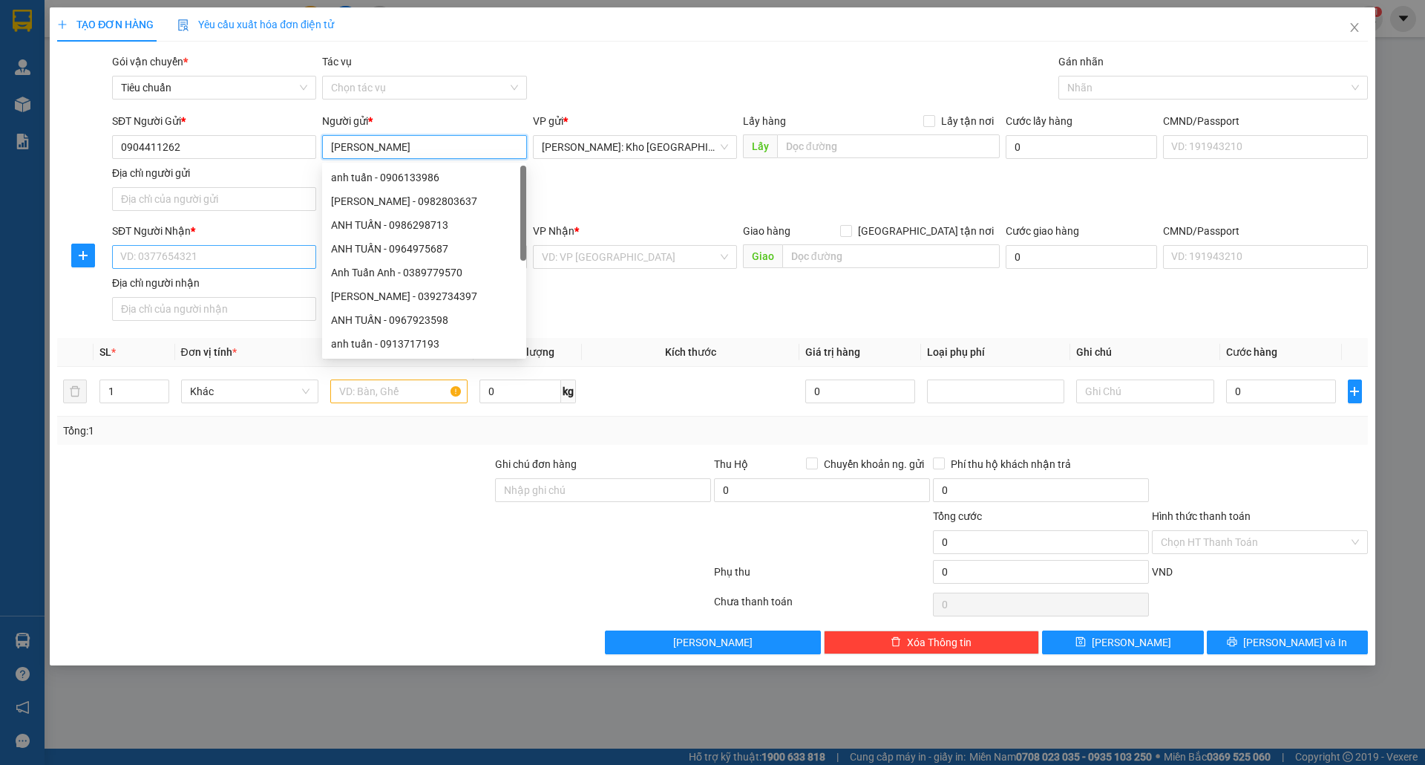
type input "[PERSON_NAME]"
click at [184, 267] on input "SĐT Người Nhận *" at bounding box center [214, 257] width 204 height 24
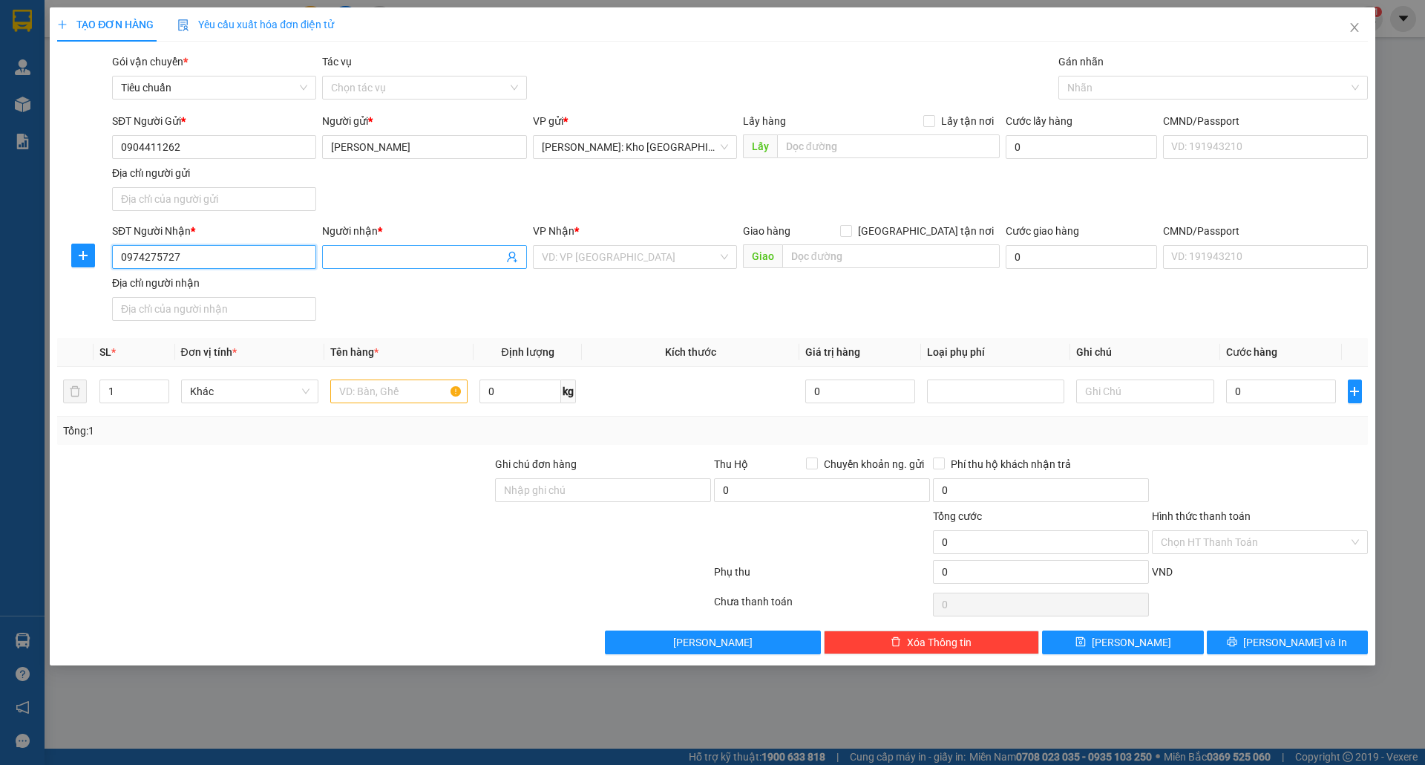
type input "0974275727"
click at [402, 261] on input "Người nhận *" at bounding box center [416, 257] width 171 height 16
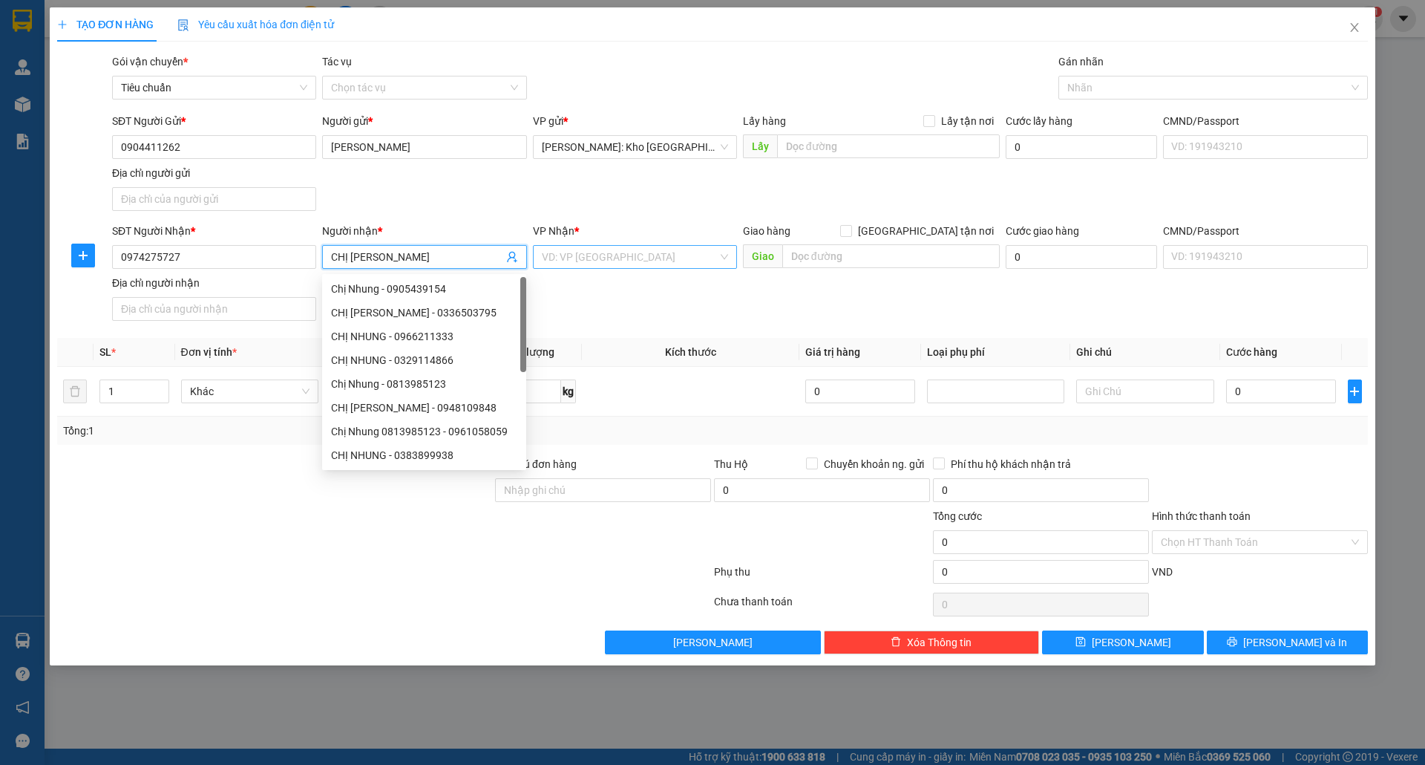
type input "CHỊ NHUNG"
click at [672, 263] on input "search" at bounding box center [630, 257] width 176 height 22
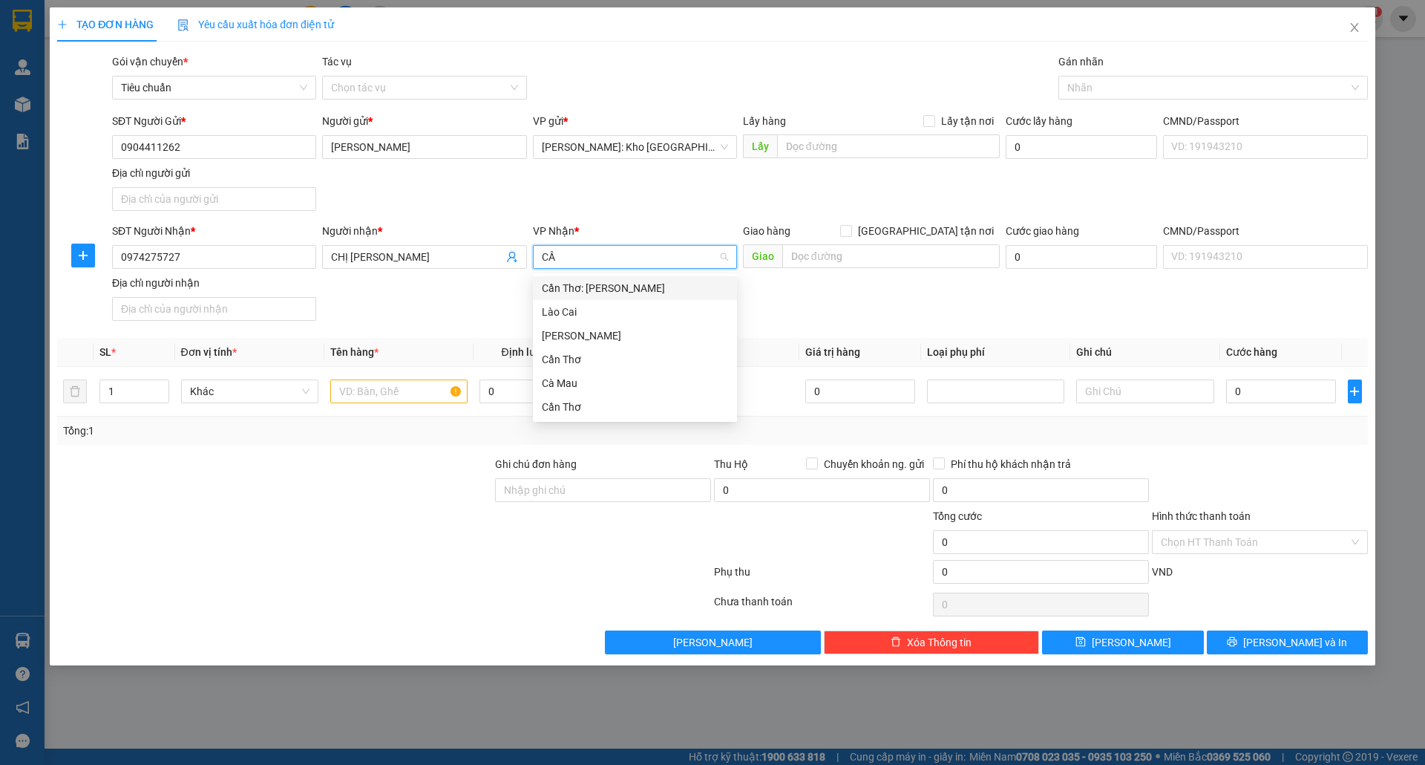
type input "CẦN"
click at [609, 298] on div "Cần Thơ: [PERSON_NAME]" at bounding box center [635, 288] width 204 height 24
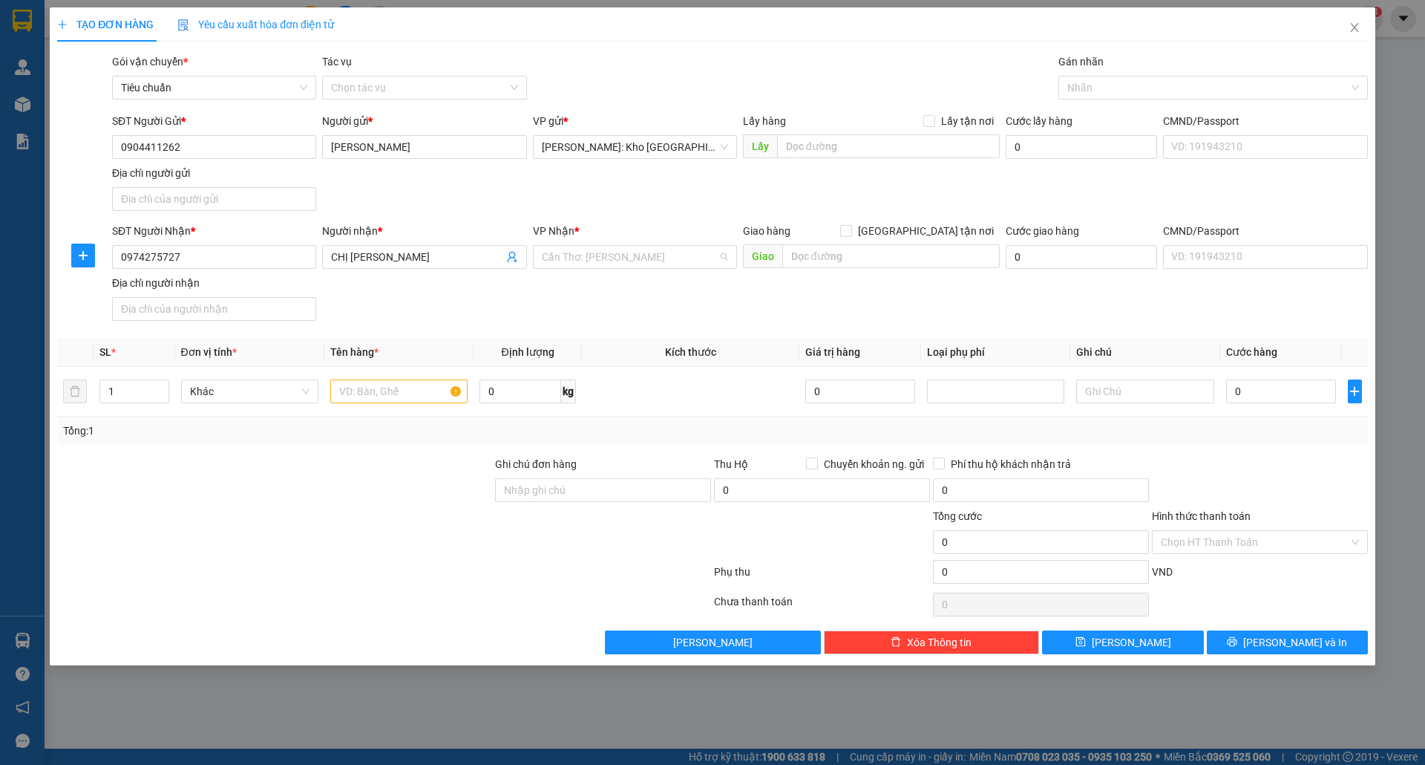
scroll to position [333, 0]
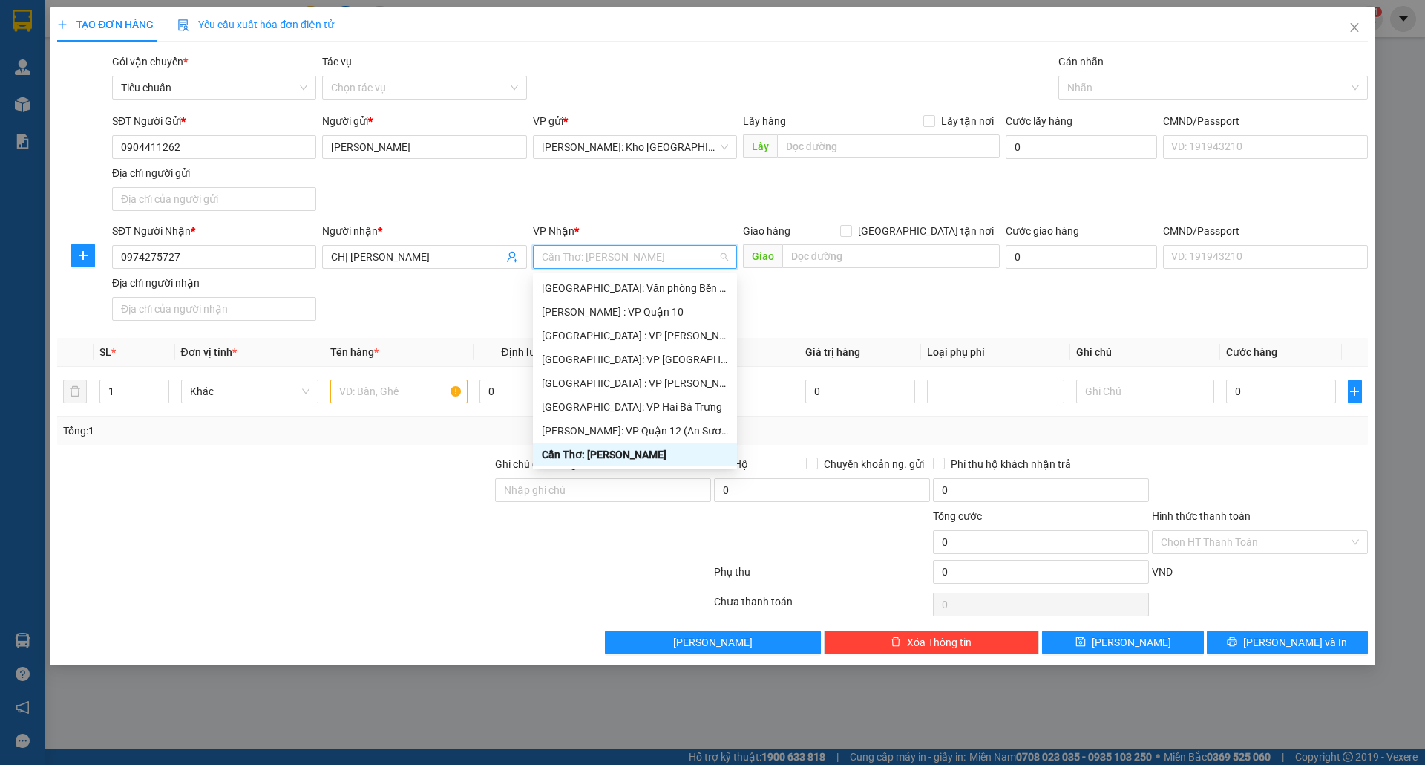
click at [633, 452] on div "Cần Thơ: [PERSON_NAME]" at bounding box center [635, 454] width 186 height 16
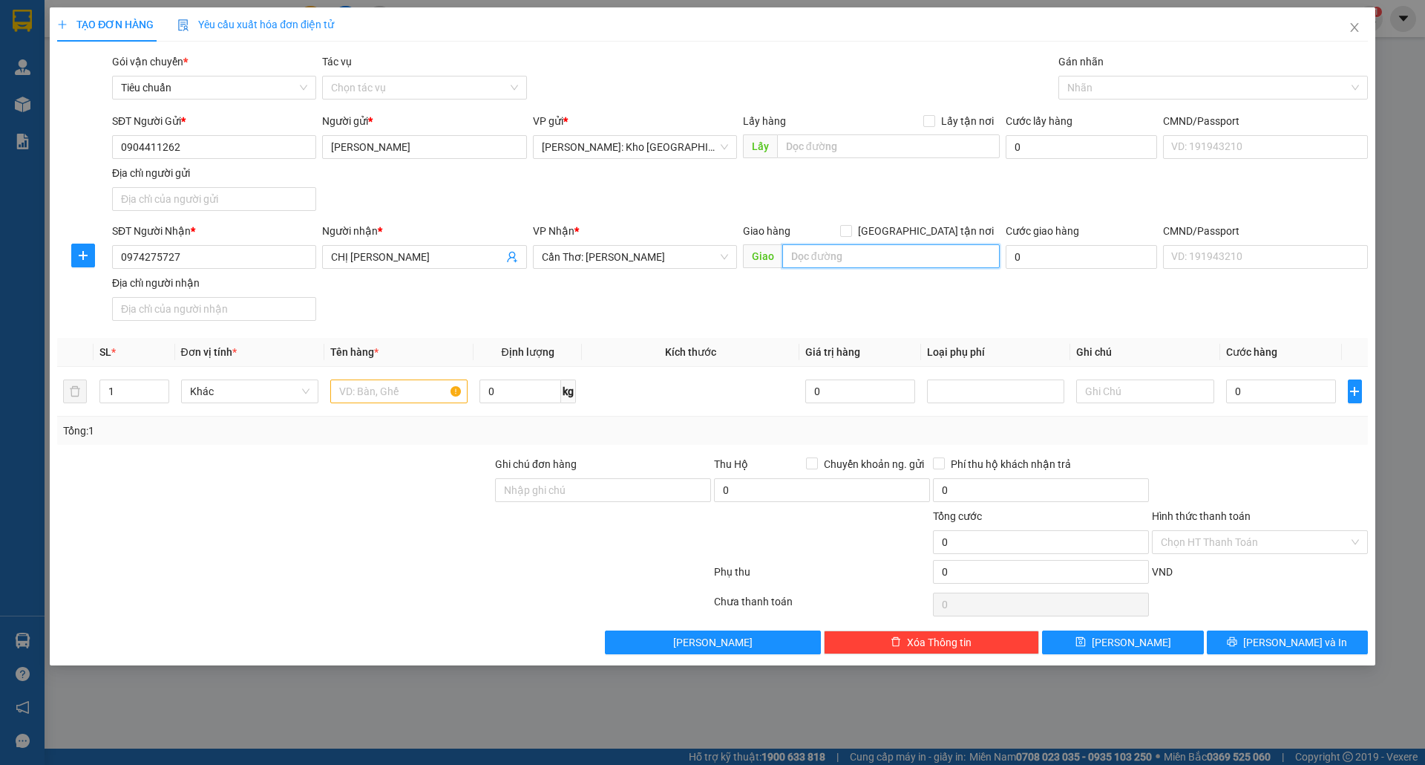
click at [860, 251] on input "text" at bounding box center [890, 256] width 217 height 24
type input "SPA MỘC NHUNG, THỚI BÌNH, PHƯỚC THỚI, Ô MÔN, CẦN THƠ"
click at [407, 254] on input "CHỊ NHUNG" at bounding box center [416, 257] width 171 height 16
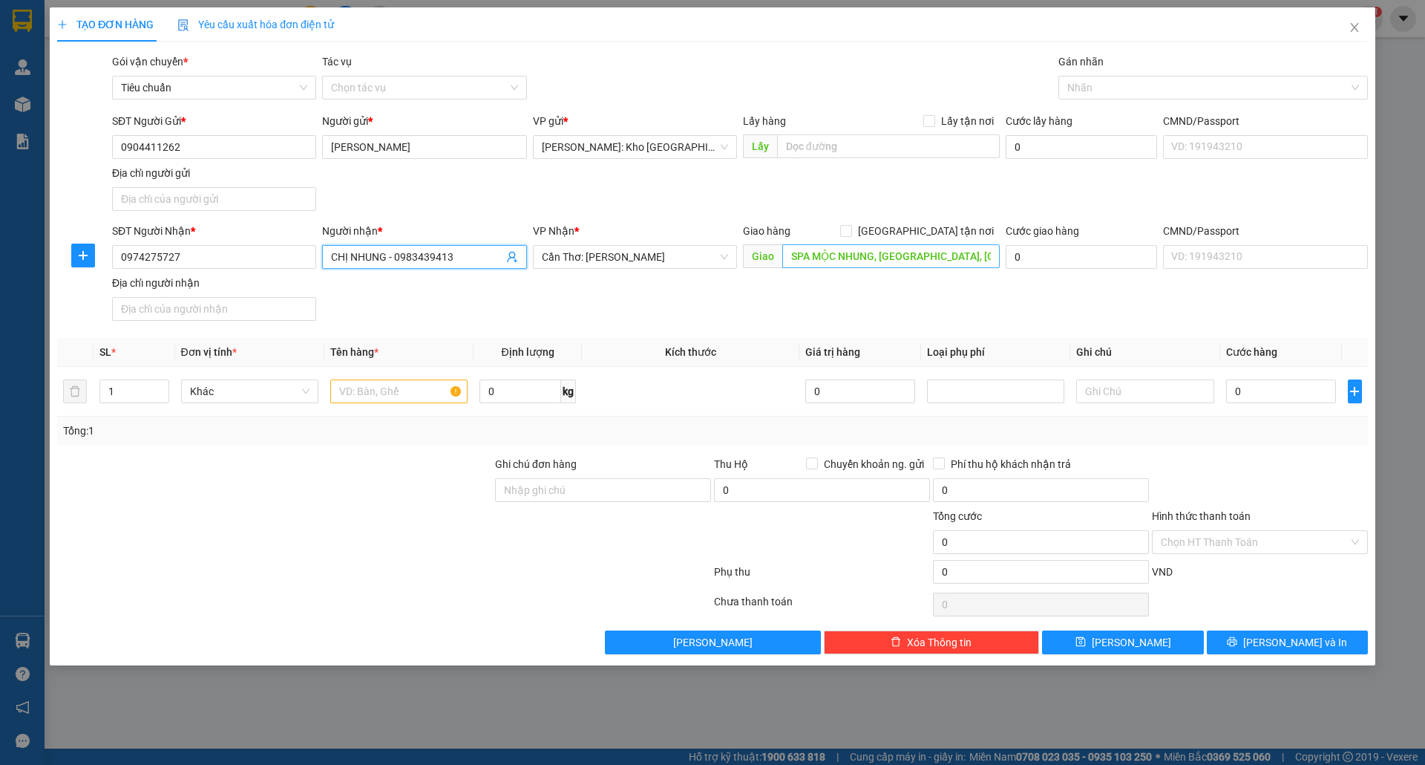
type input "CHỊ NHUNG - 0983439413"
type input "0"
click at [821, 261] on input "text" at bounding box center [890, 256] width 217 height 24
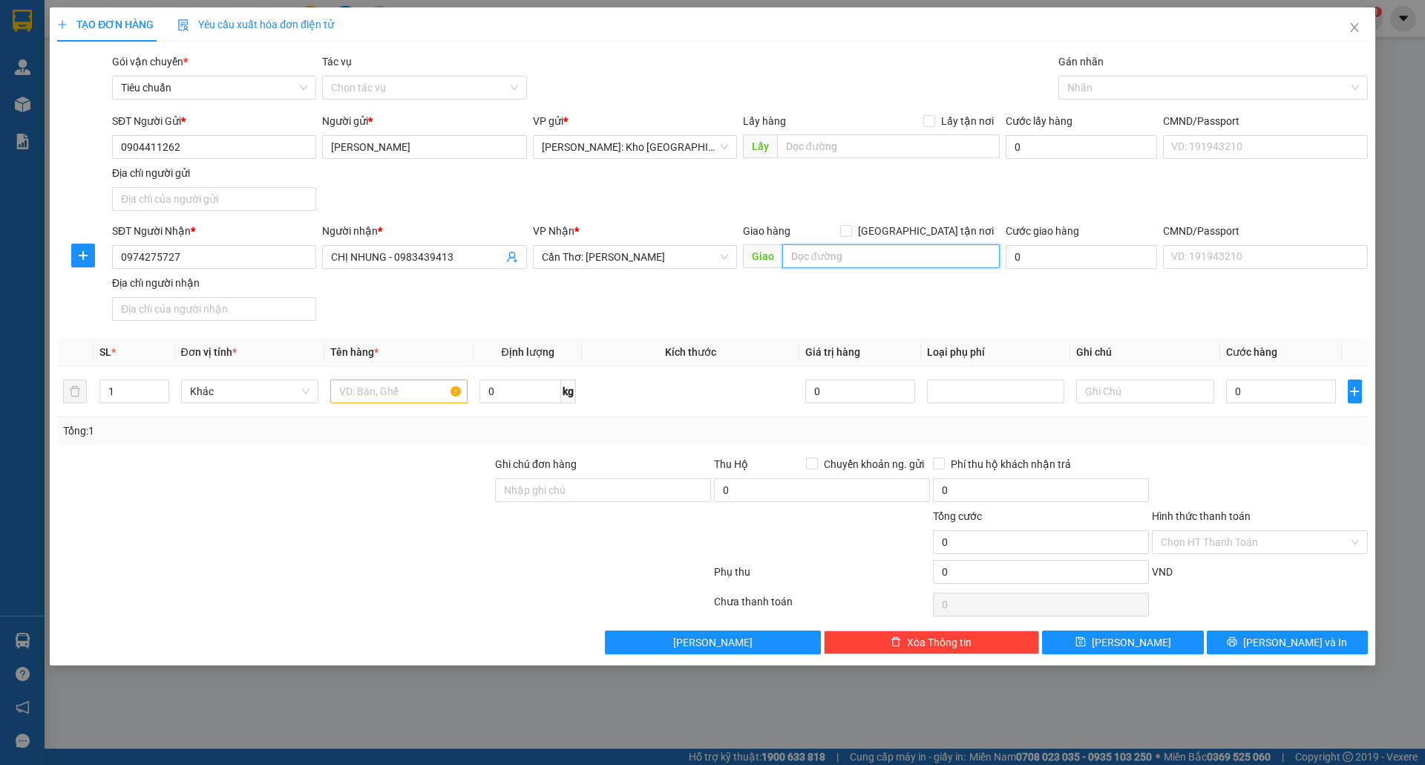
click at [852, 262] on input "text" at bounding box center [890, 256] width 217 height 24
click at [823, 246] on input "text" at bounding box center [890, 256] width 217 height 24
click at [825, 249] on input "text" at bounding box center [890, 256] width 217 height 24
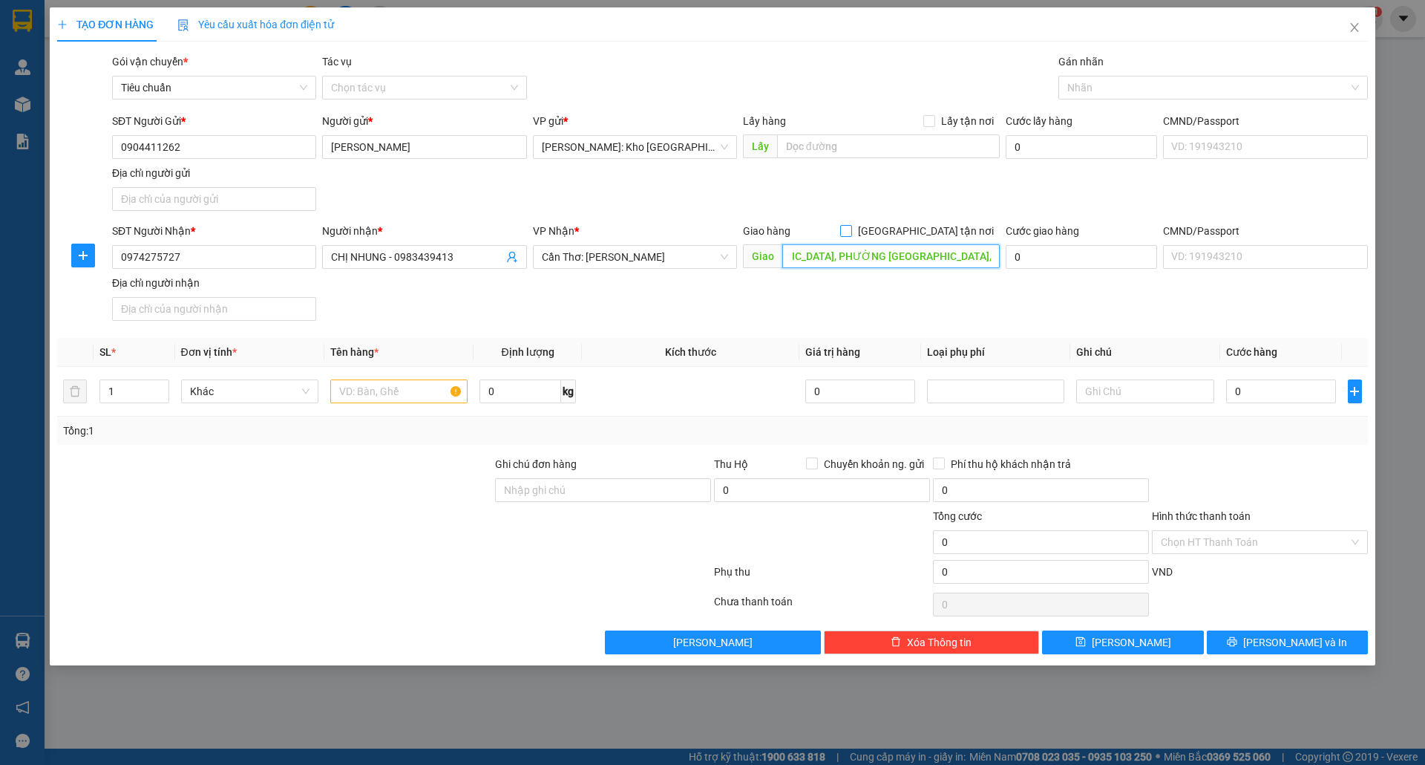
type input "SPA MỘC NHUNG (BÙI THỊ NHU), KHU VỰC THỚI BÌNH, PHƯỜNG PHƯỚC THỚI, QUẬN Ô MÔN, …"
click at [852, 235] on span at bounding box center [846, 231] width 12 height 12
click at [851, 235] on input "[GEOGRAPHIC_DATA] tận nơi" at bounding box center [845, 230] width 10 height 10
checkbox input "true"
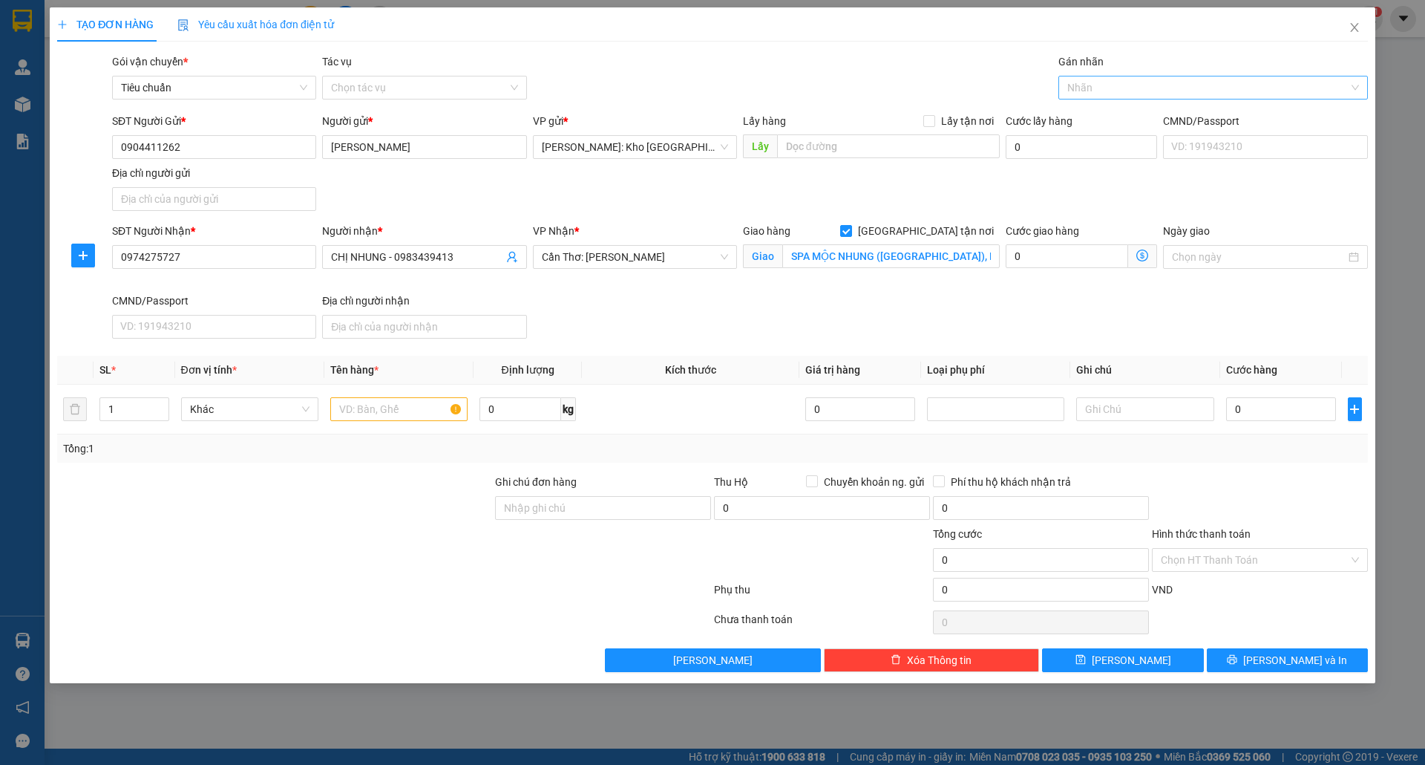
click at [1153, 88] on div at bounding box center [1205, 88] width 287 height 18
type input "GIAO"
click at [1151, 119] on div "[GEOGRAPHIC_DATA] tận nơi" at bounding box center [1213, 118] width 292 height 16
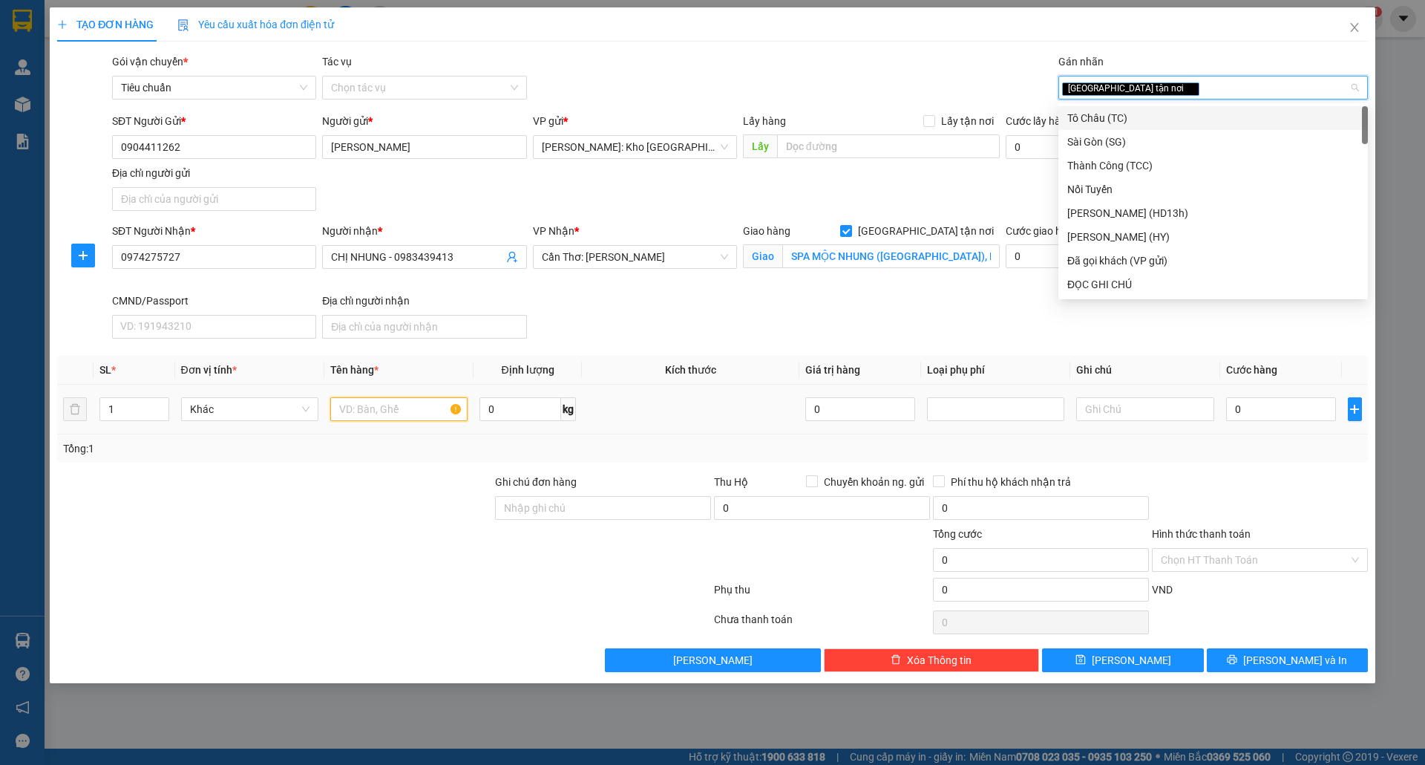
click at [390, 414] on input "text" at bounding box center [398, 409] width 137 height 24
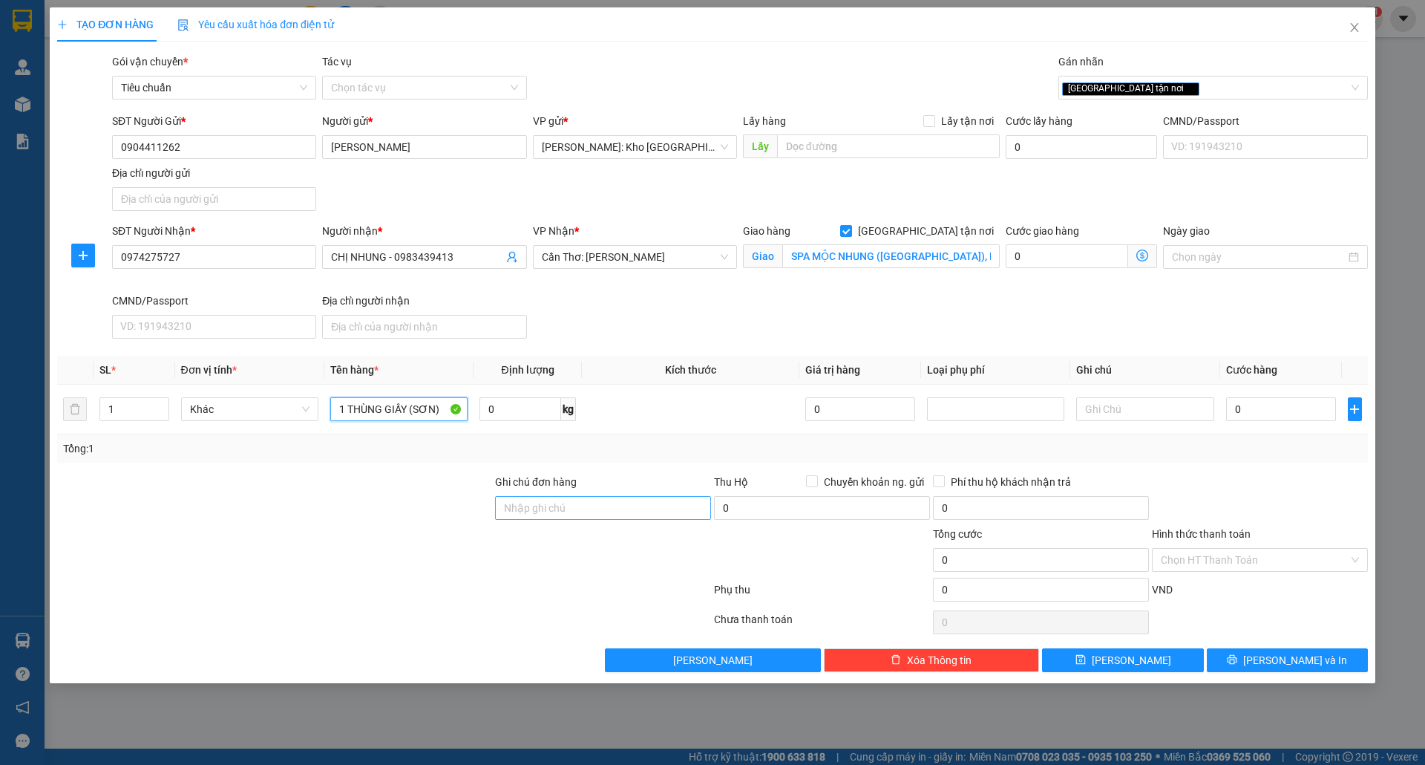
type input "1 THÙNG GIẤY (SƠN)"
click at [652, 517] on input "Ghi chú đơn hàng" at bounding box center [603, 508] width 216 height 24
type input "nhận theo kiện-giao nguyên kiên-hư hỏng không chịu trách nhiệm"
click at [1286, 396] on td "0" at bounding box center [1281, 410] width 122 height 50
click at [1274, 411] on input "0" at bounding box center [1281, 409] width 111 height 24
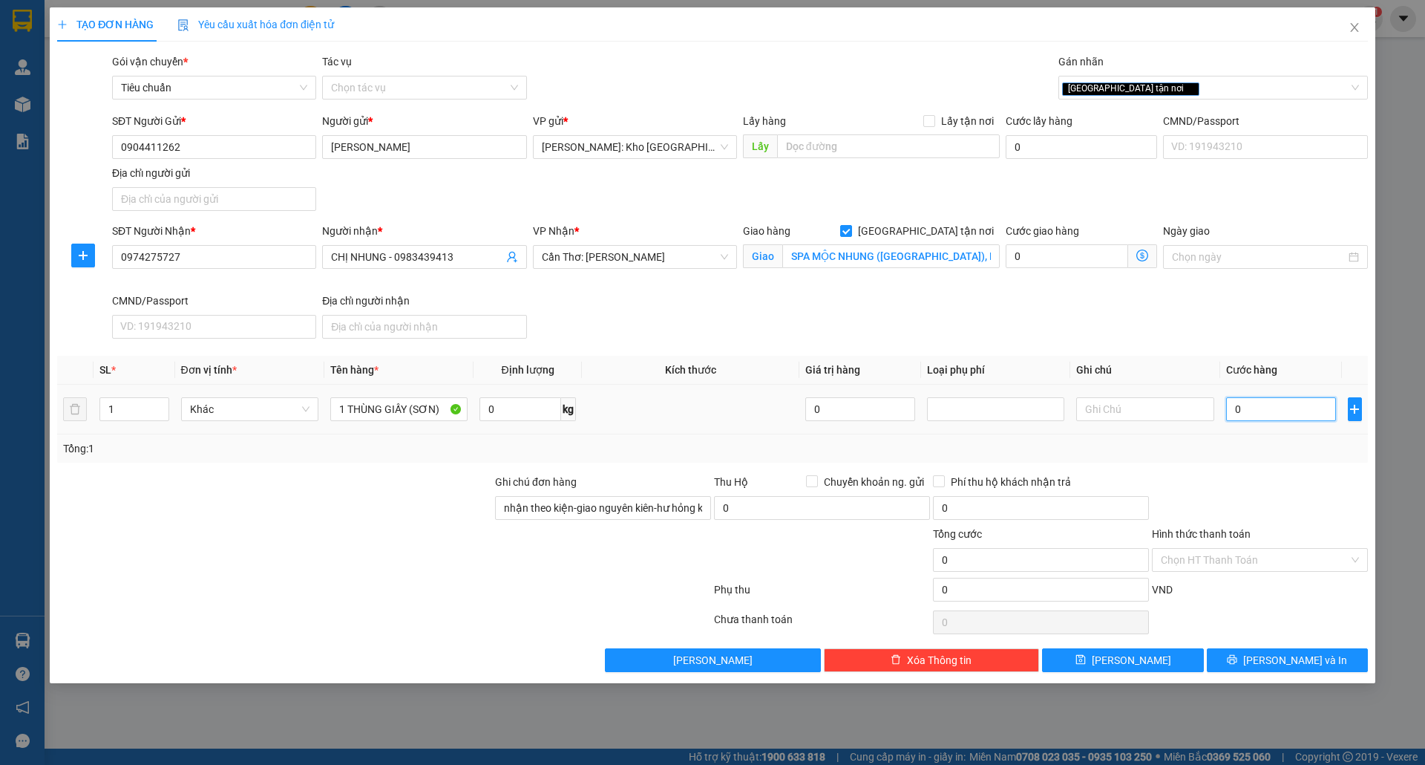
type input "8"
type input "80"
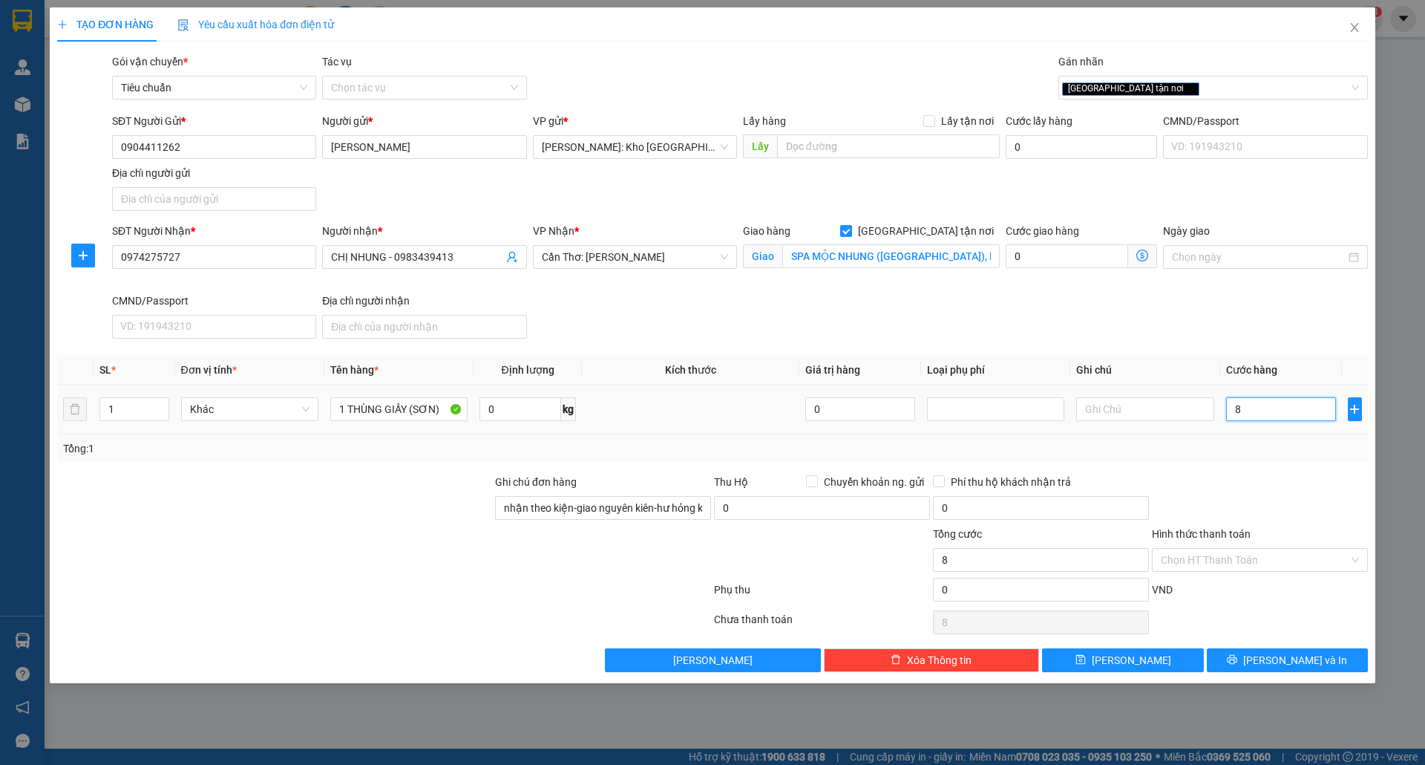
type input "80"
type input "800"
type input "8.000"
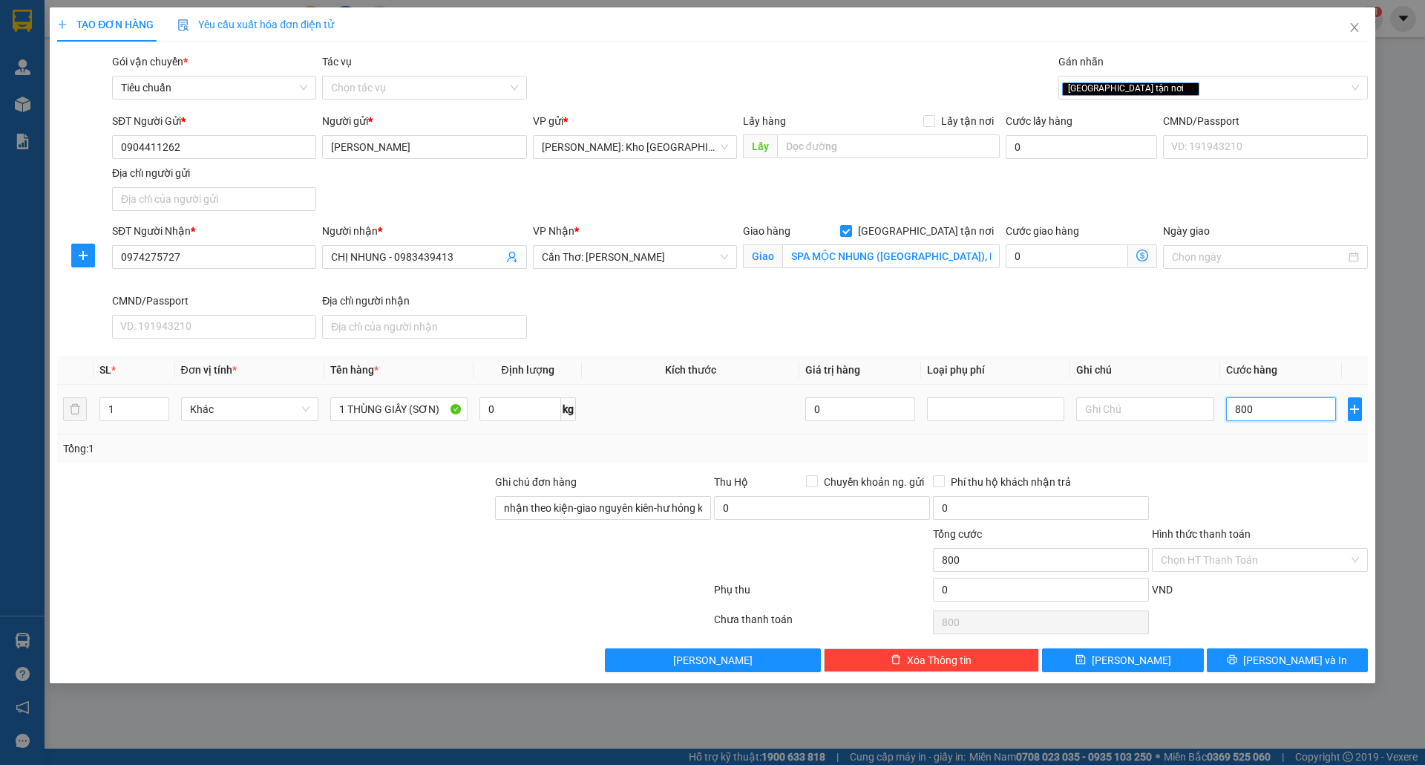
type input "8.000"
type input "80.000"
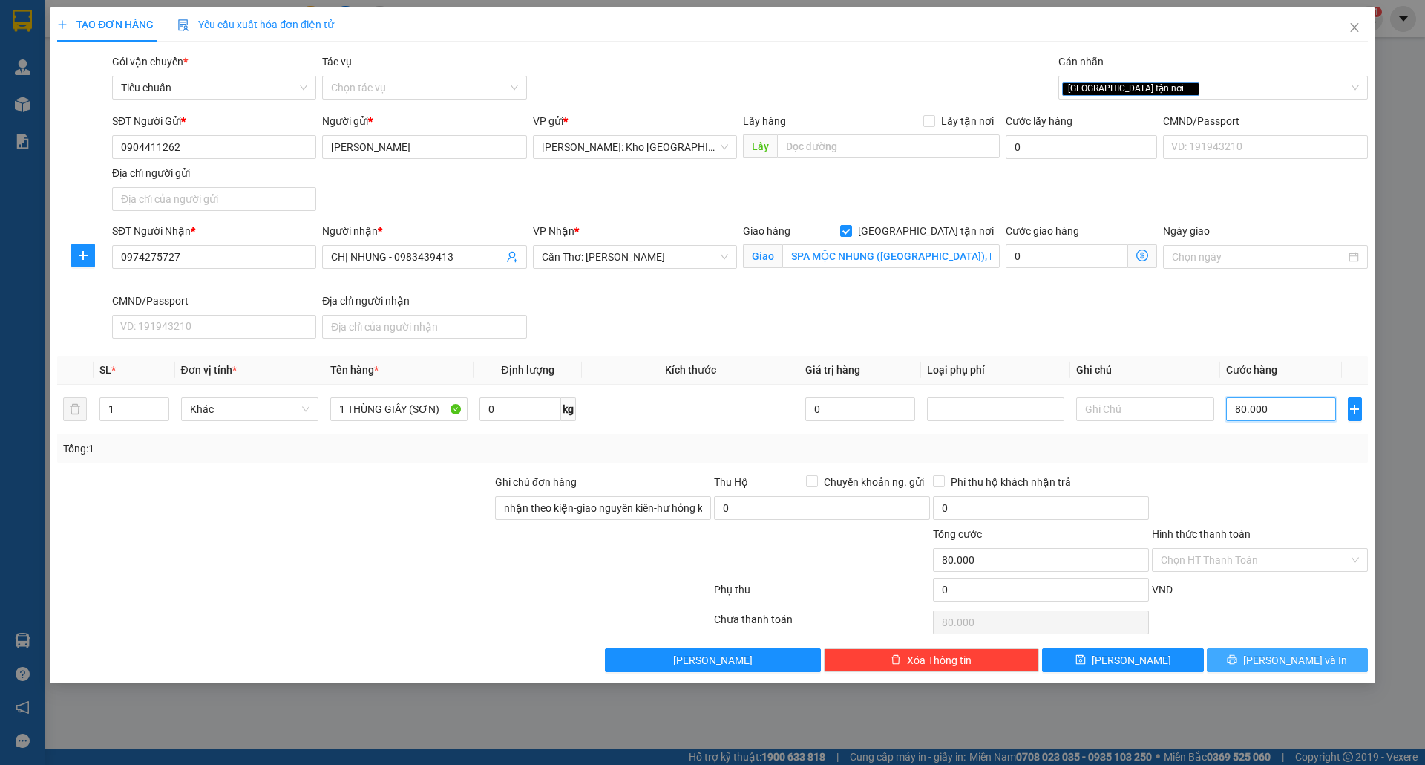
type input "80.000"
click at [1295, 663] on span "[PERSON_NAME] và In" at bounding box center [1295, 660] width 104 height 16
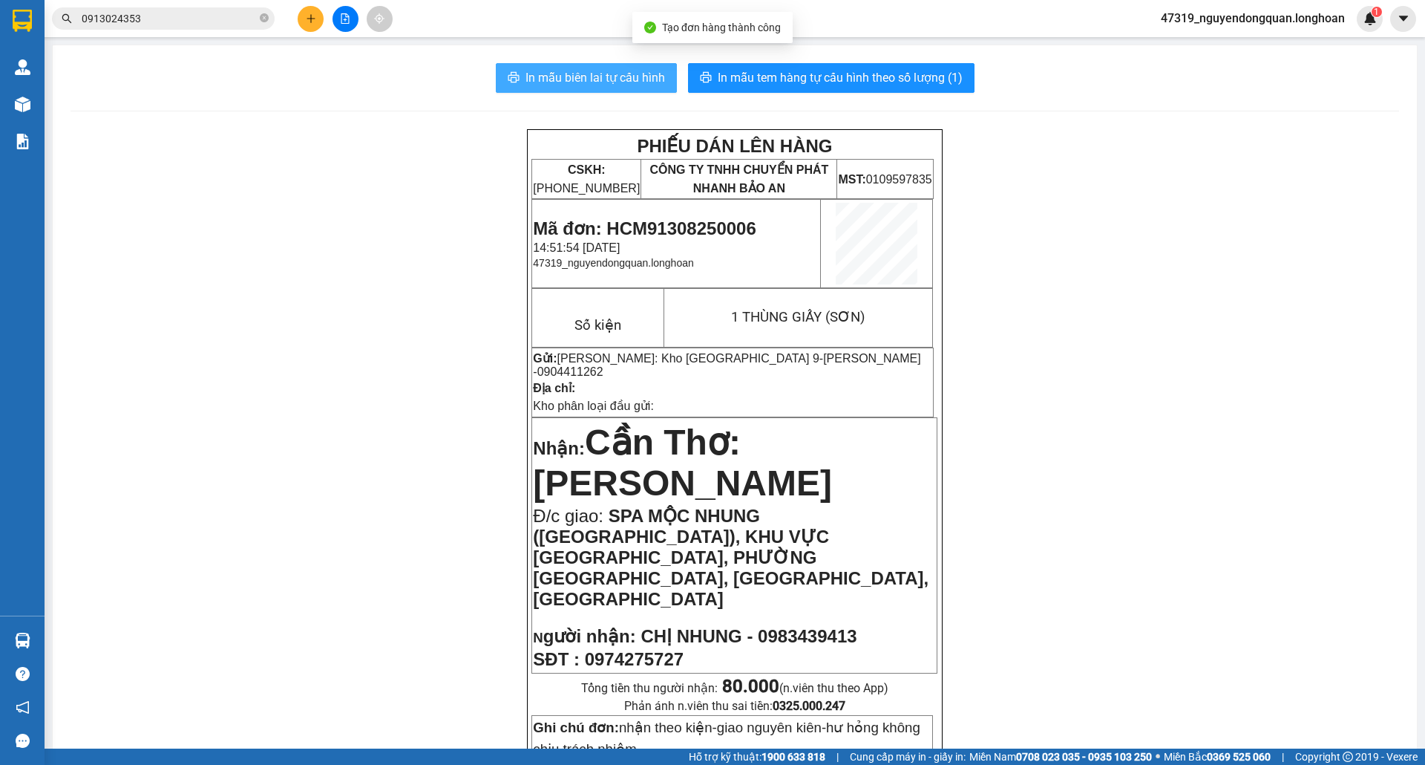
click at [557, 83] on span "In mẫu biên lai tự cấu hình" at bounding box center [596, 77] width 140 height 19
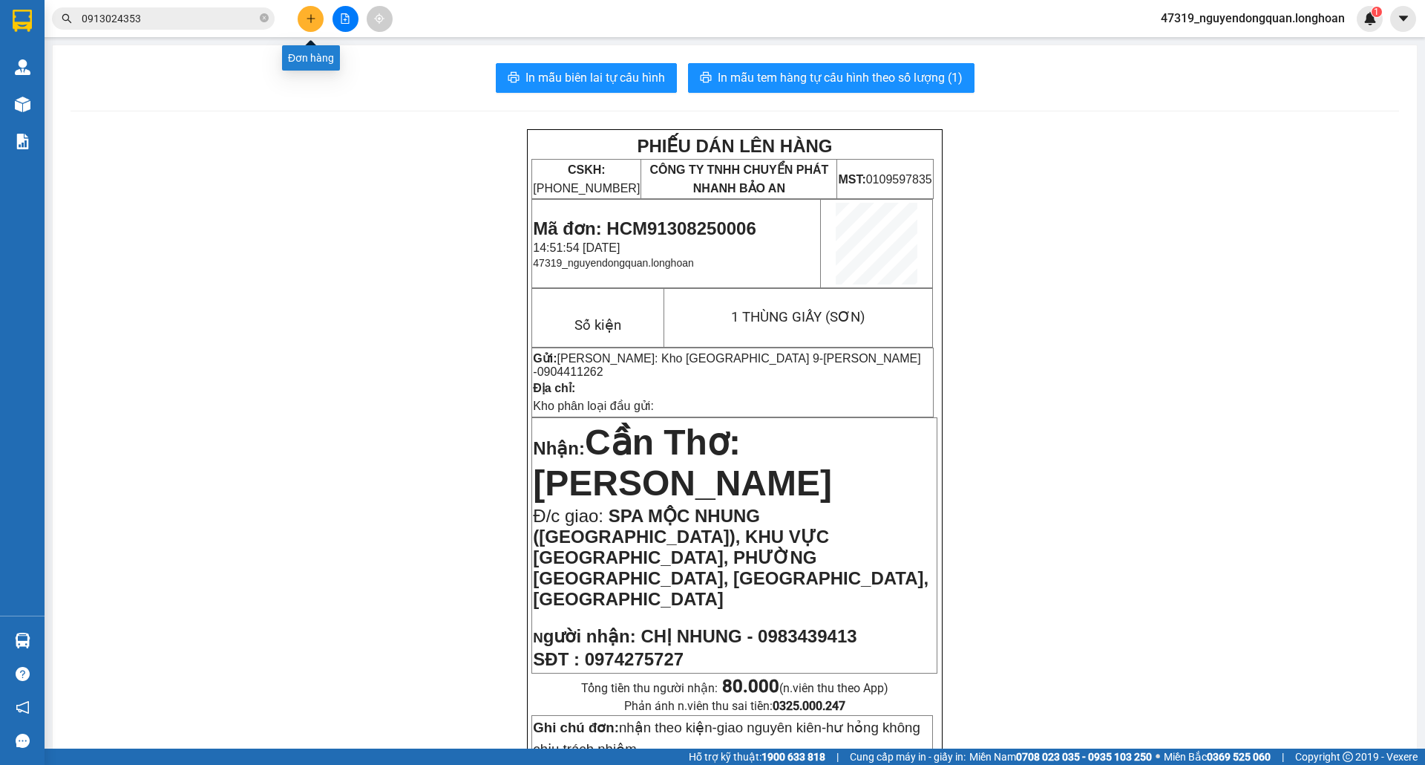
click at [306, 13] on icon "plus" at bounding box center [311, 18] width 10 height 10
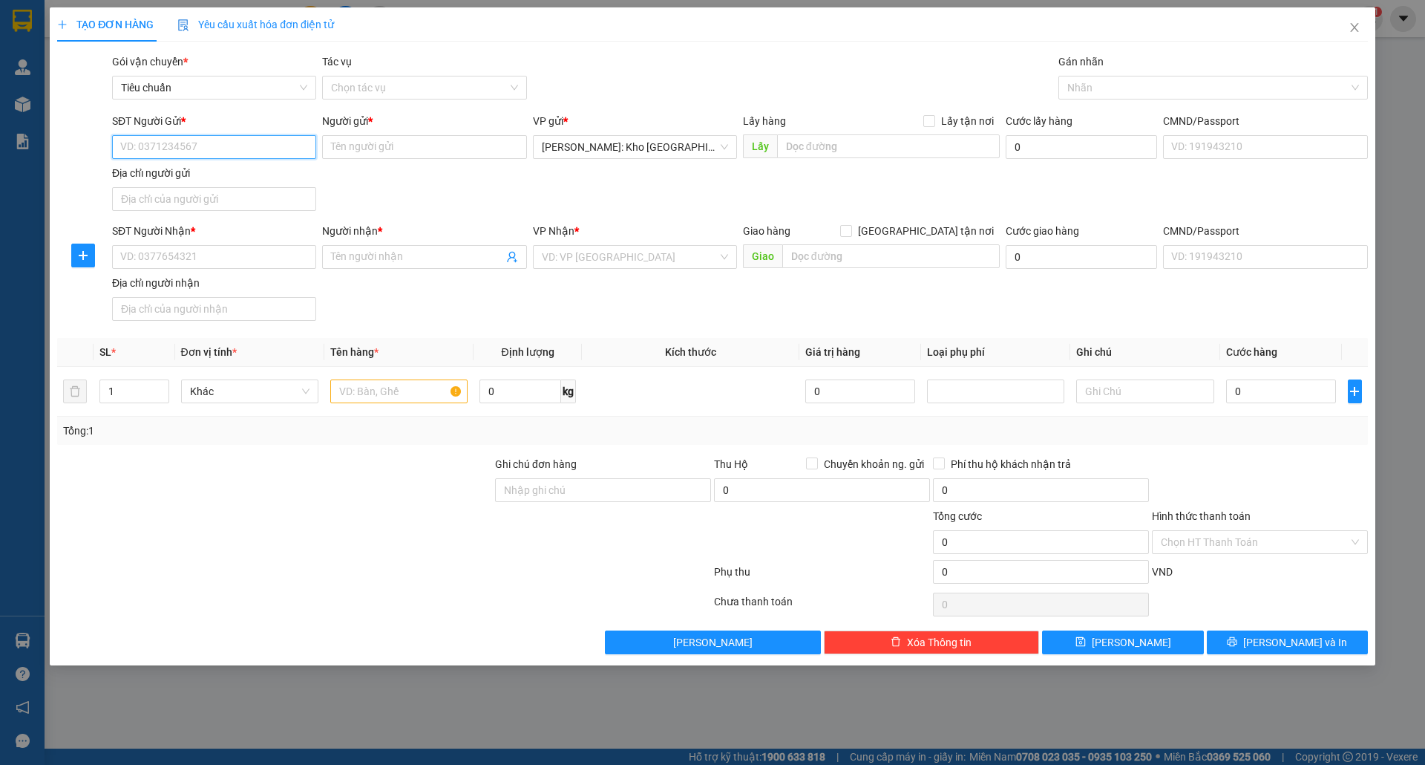
click at [247, 157] on input "SĐT Người Gửi *" at bounding box center [214, 147] width 204 height 24
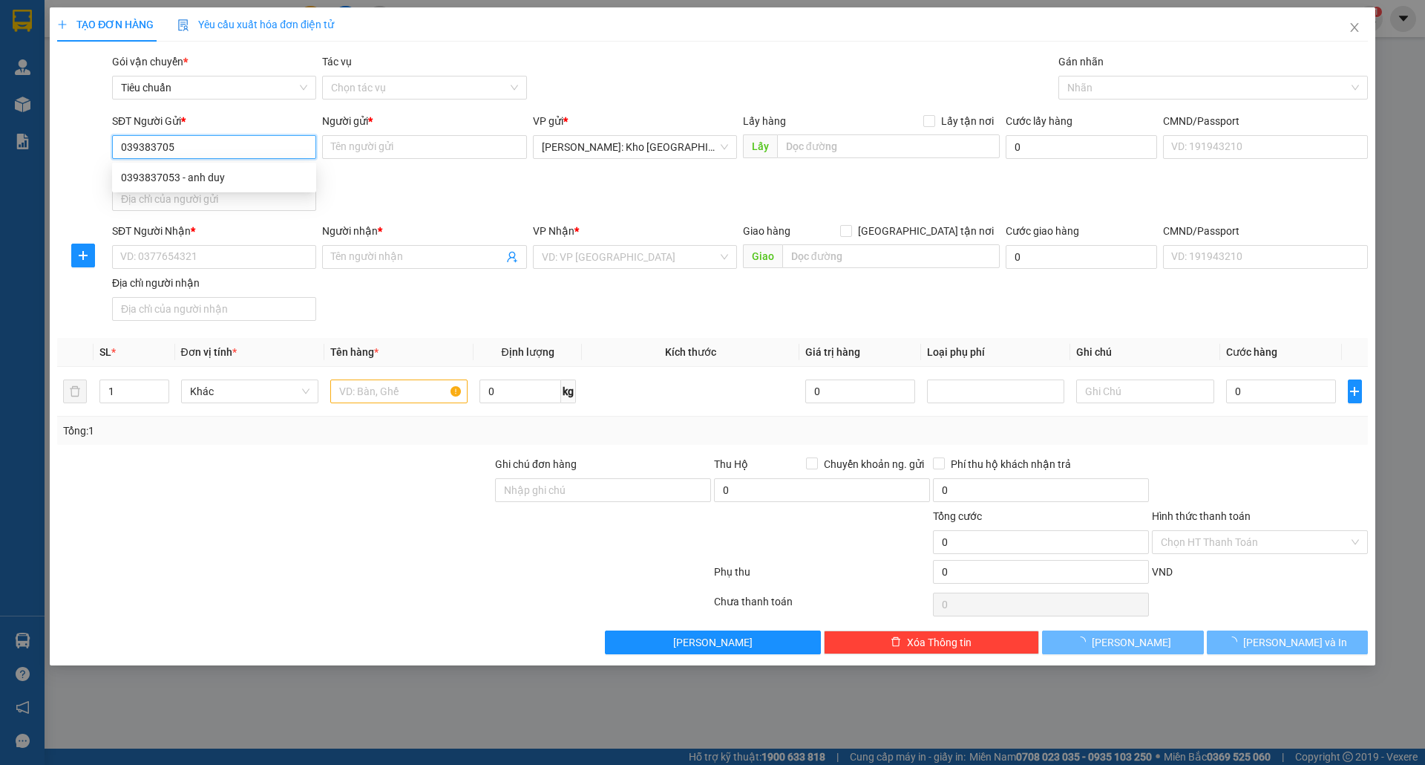
type input "0393837053"
click at [238, 183] on div "0393837053 - anh duy" at bounding box center [214, 177] width 186 height 16
type input "anh duy"
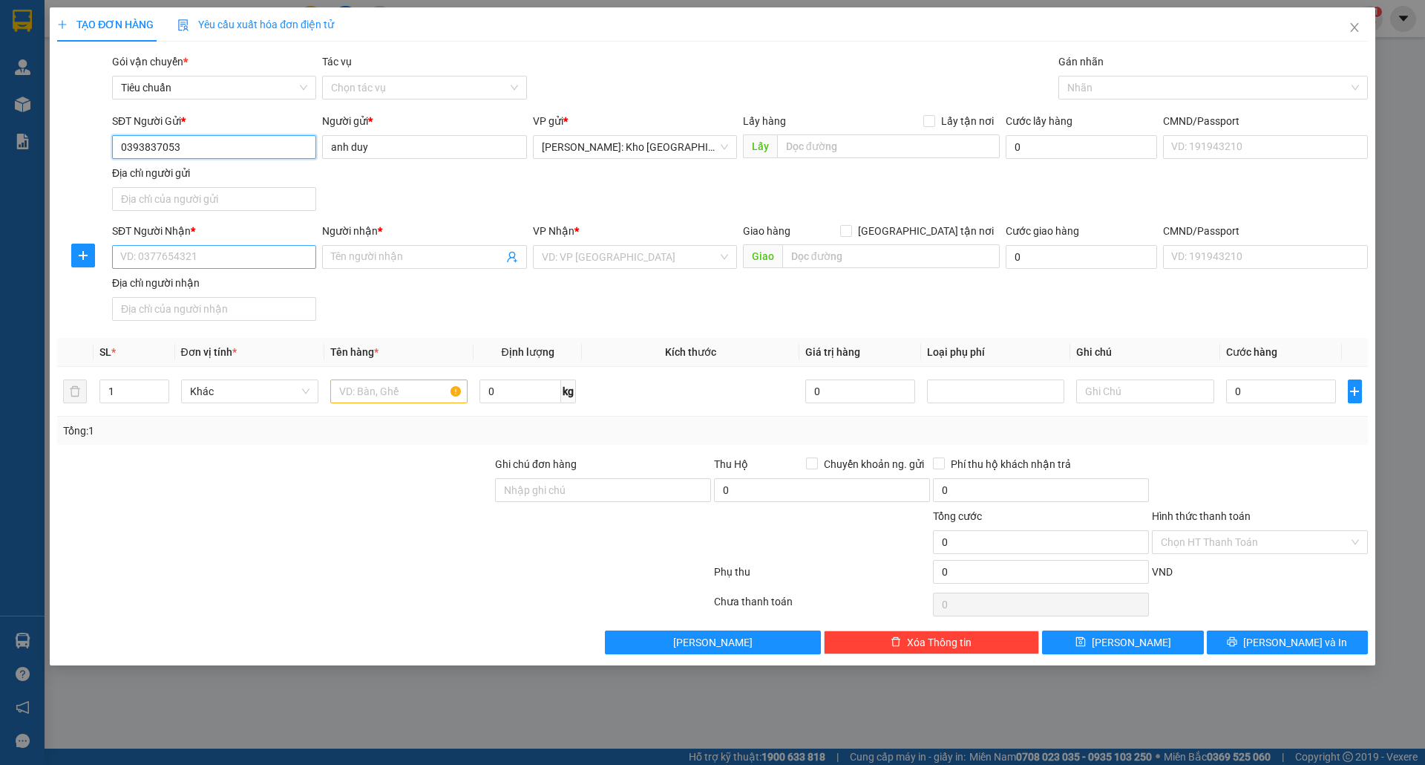
type input "0393837053"
click at [263, 266] on input "SĐT Người Nhận *" at bounding box center [214, 257] width 204 height 24
click at [257, 290] on div "0968942566 - chị luyến" at bounding box center [214, 289] width 186 height 16
type input "0968942566"
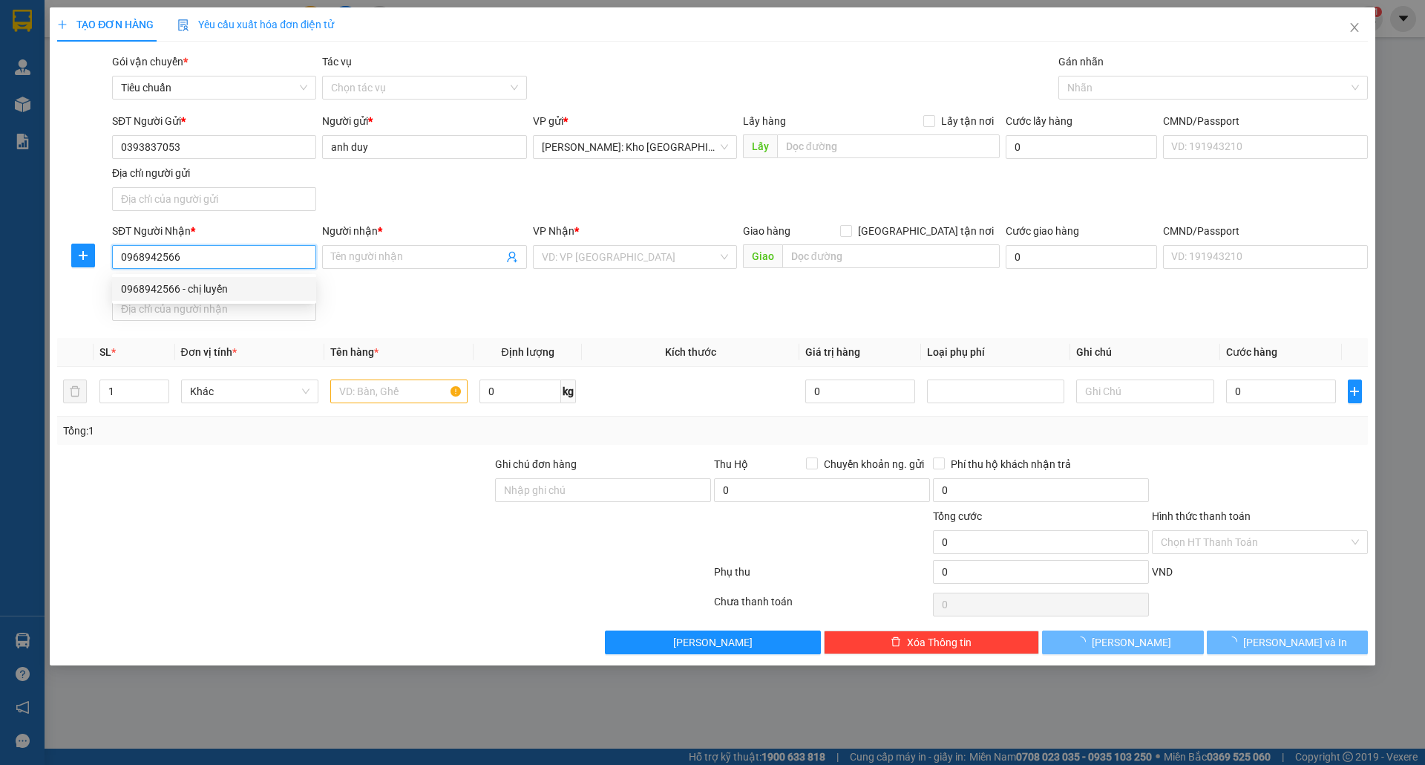
type input "chị luyến"
checkbox input "true"
type input "số 6 lô tt03,ngõ 4,hàm nghi,mỹ đình 2,nam từ liêm,hà nội"
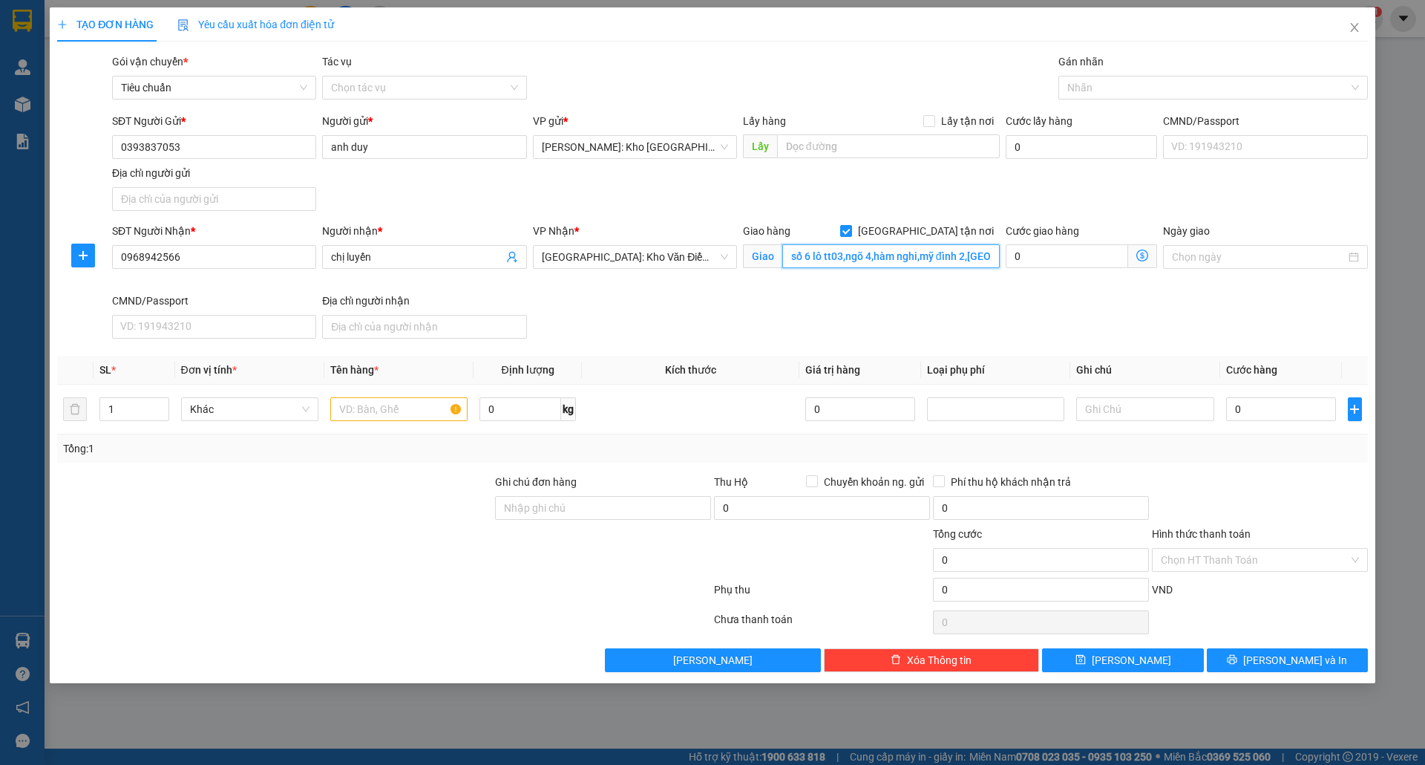
click at [822, 263] on input "số 6 lô tt03,ngõ 4,hàm nghi,mỹ đình 2,nam từ liêm,hà nội" at bounding box center [890, 256] width 217 height 24
click at [1135, 88] on div at bounding box center [1205, 88] width 287 height 18
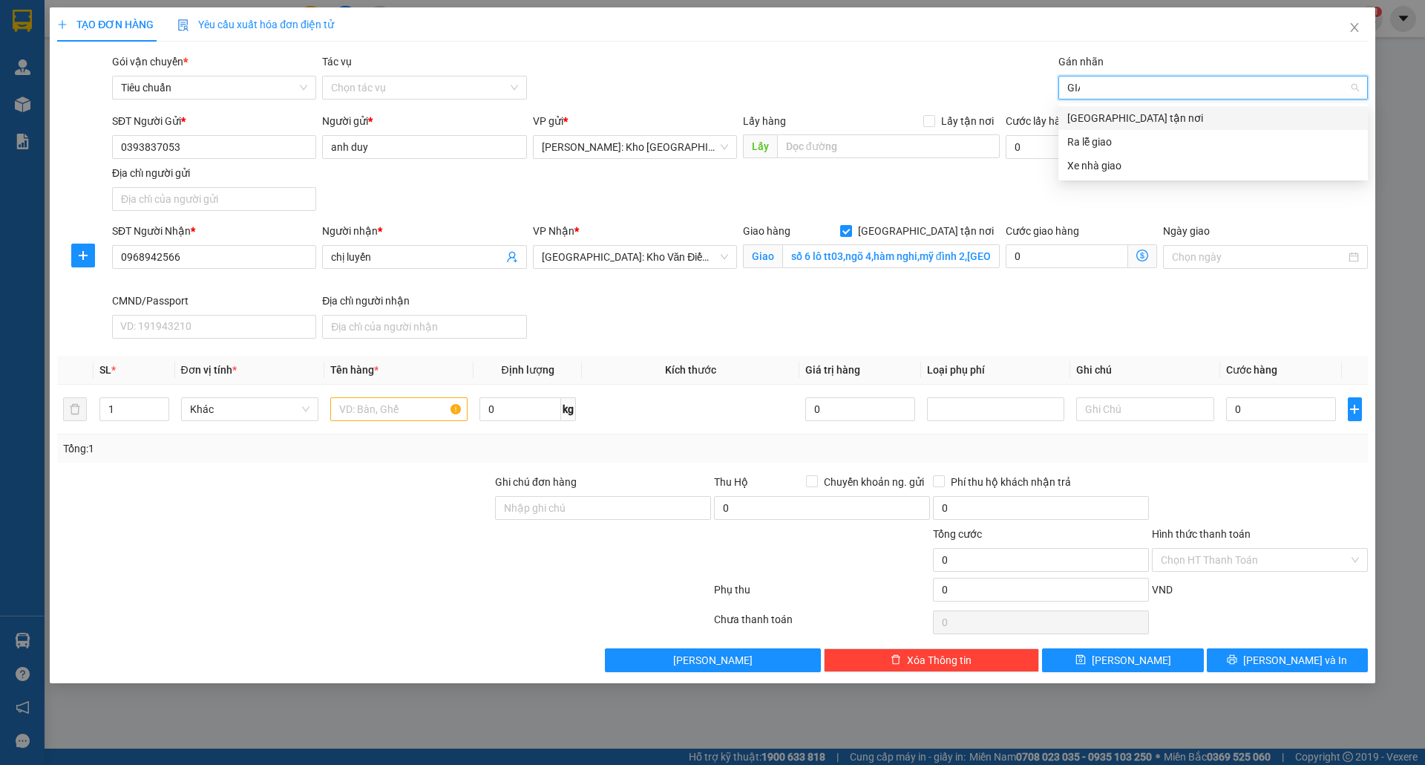
type input "GIAO"
click at [1123, 122] on div "[GEOGRAPHIC_DATA] tận nơi" at bounding box center [1213, 118] width 292 height 16
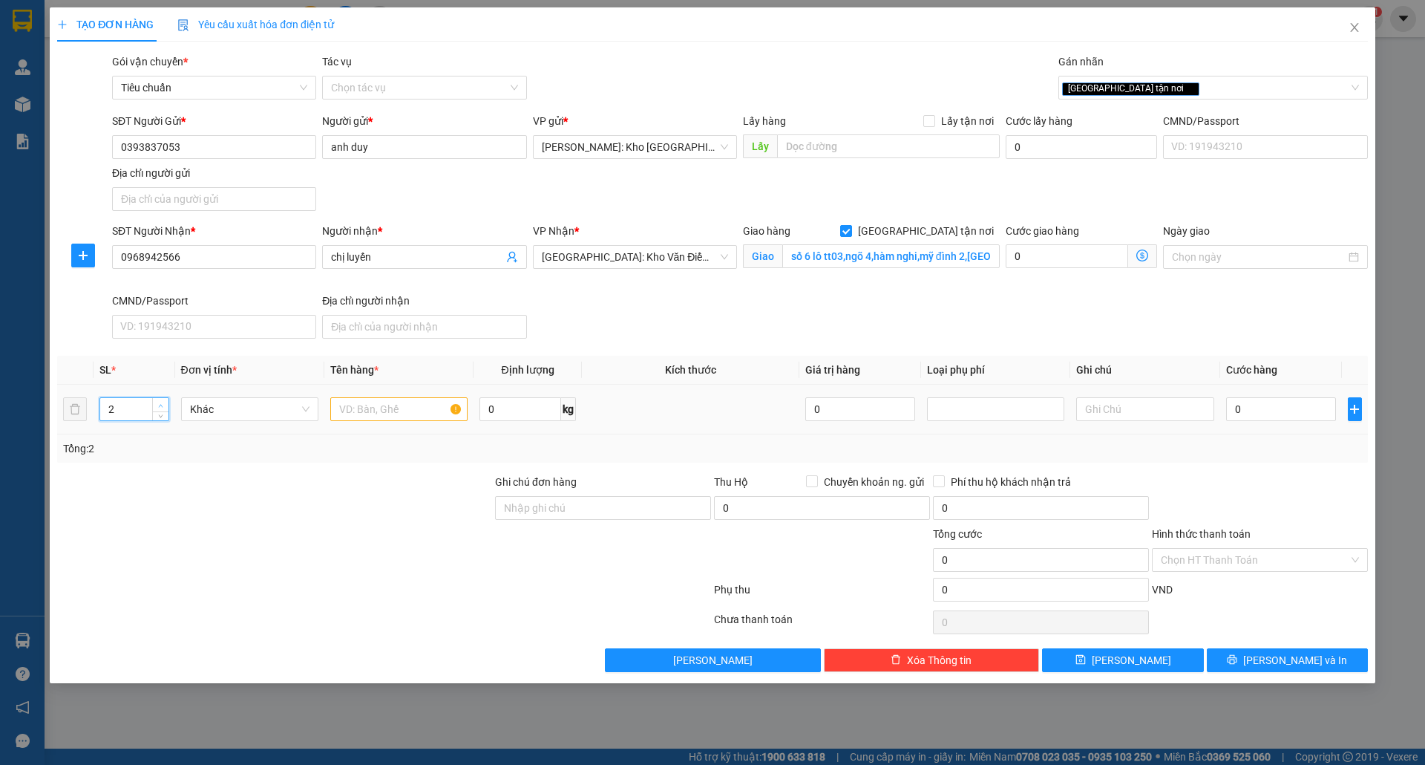
click at [161, 405] on icon "up" at bounding box center [160, 405] width 5 height 5
type input "6"
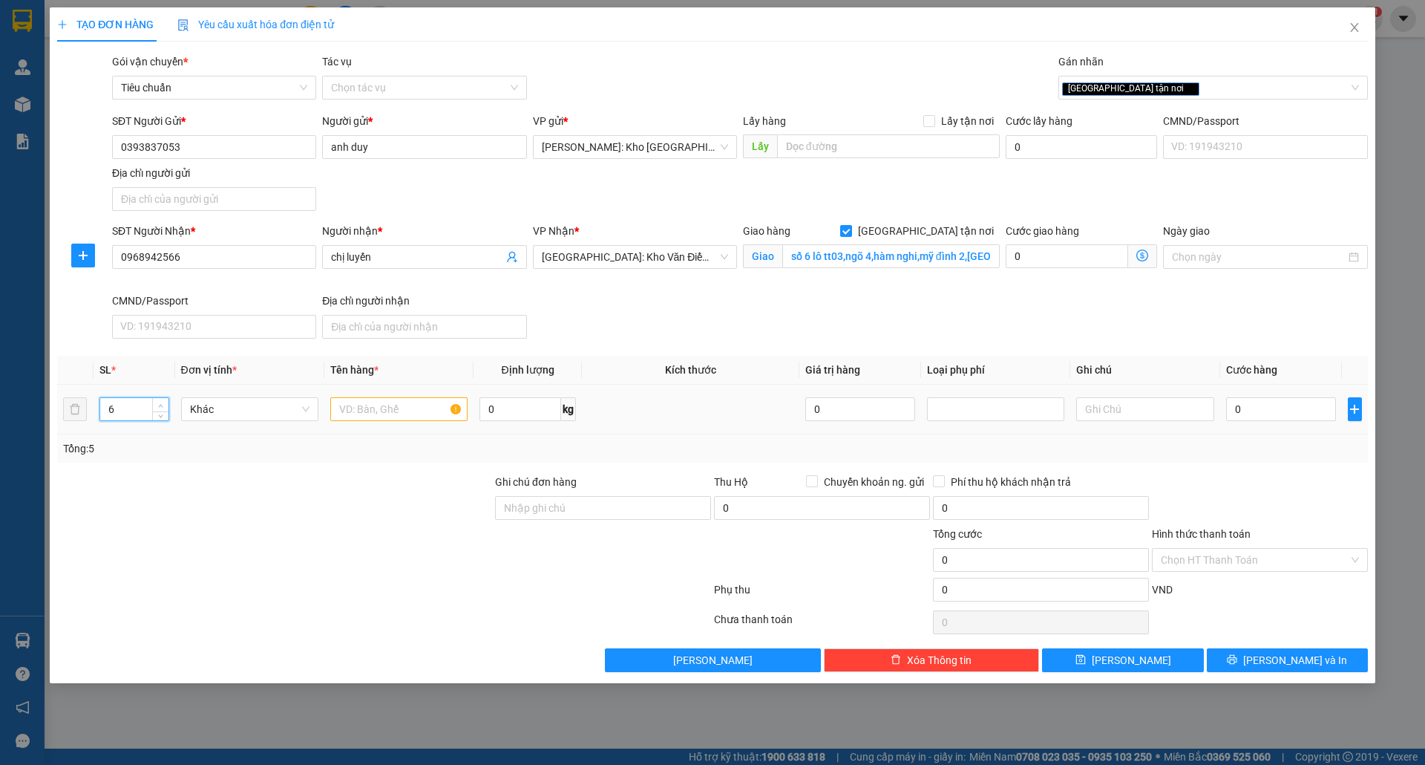
click at [161, 405] on icon "up" at bounding box center [160, 405] width 5 height 5
click at [407, 416] on input "text" at bounding box center [398, 409] width 137 height 24
type input "5 THÙNG BỌC XỐP NỔ + 1 THÙNG DÁN BĂNG KEO DỄ VỠ"
click at [648, 512] on input "Ghi chú đơn hàng" at bounding box center [603, 508] width 216 height 24
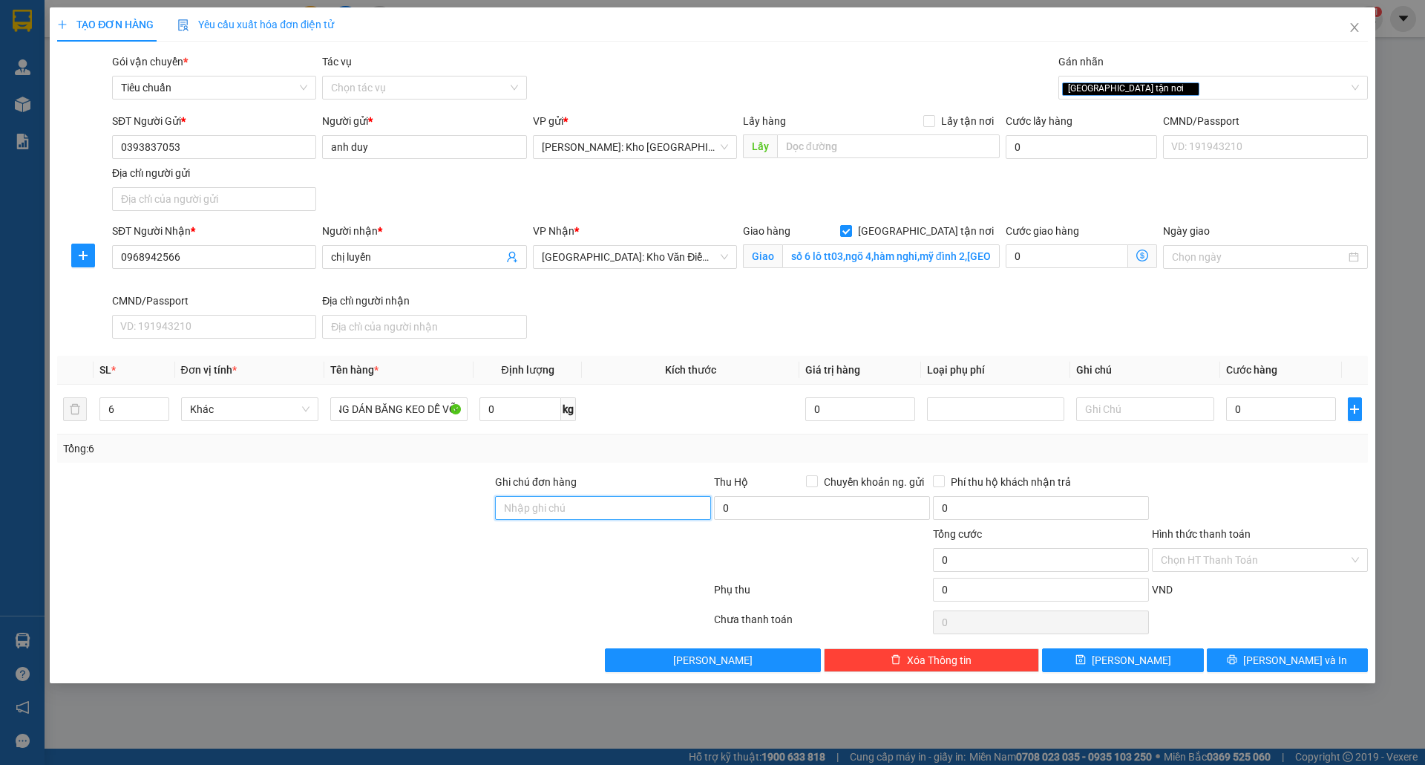
scroll to position [0, 0]
type input "nhận theo kiện-giao nguyên kiên-hư hỏng không chịu trách nhiệm"
click at [1271, 413] on input "0" at bounding box center [1281, 409] width 111 height 24
type input "4"
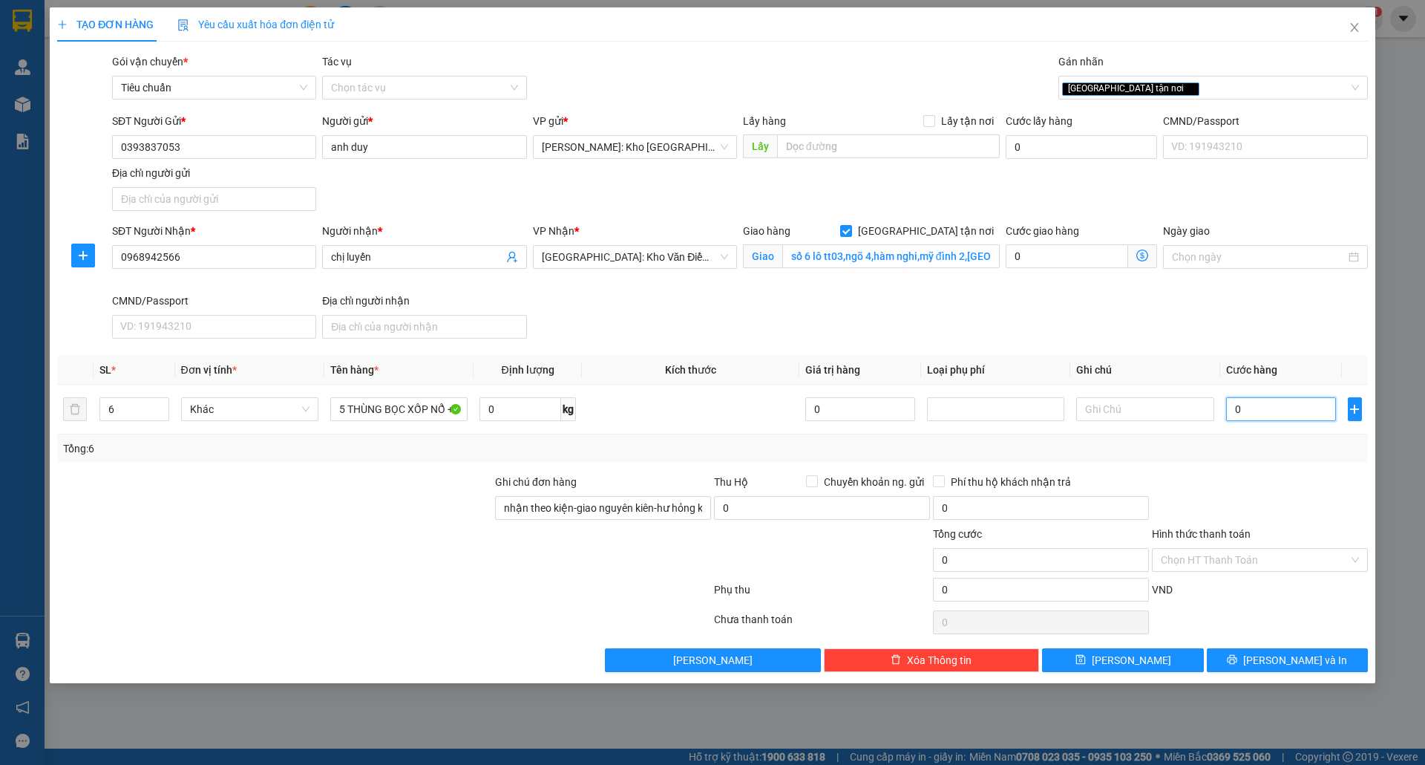
type input "4"
type input "45"
type input "450"
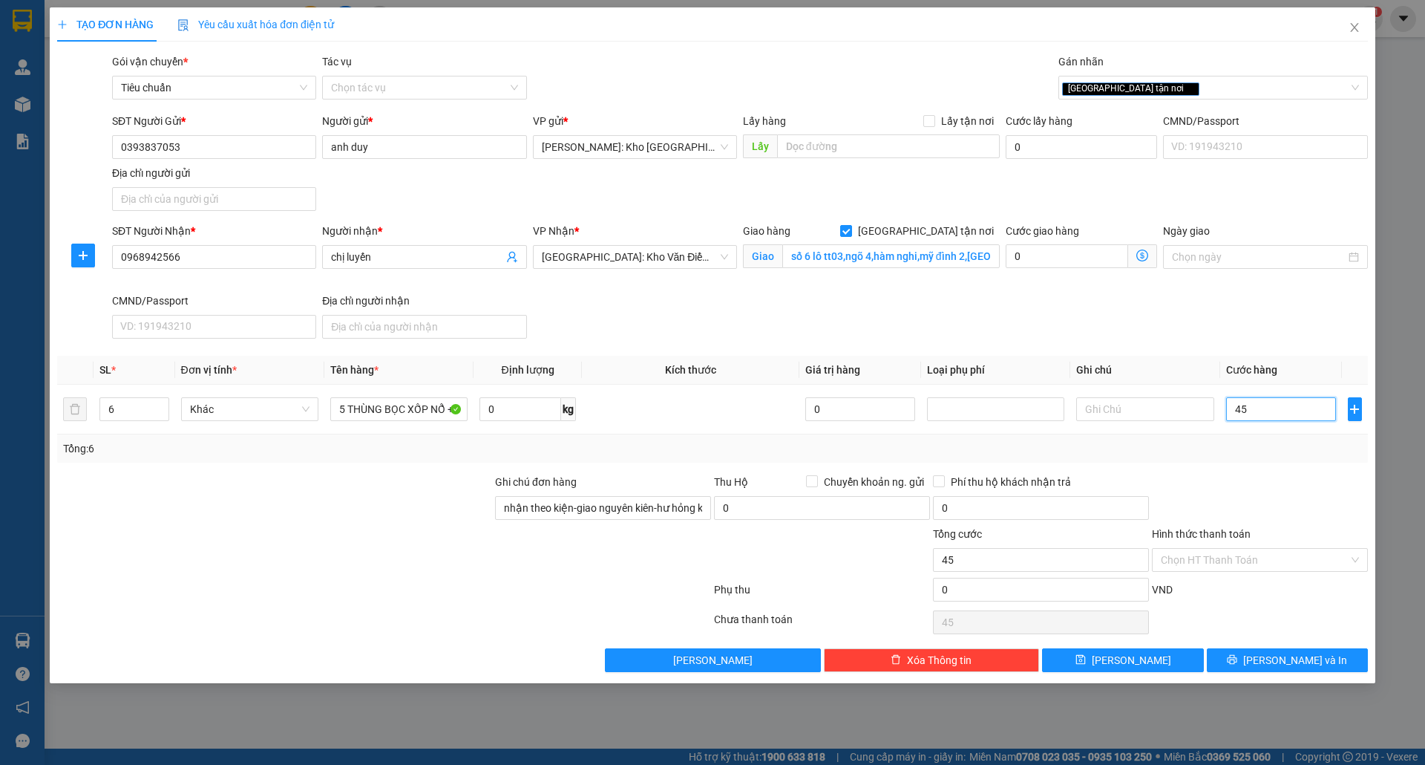
type input "450"
type input "4.500"
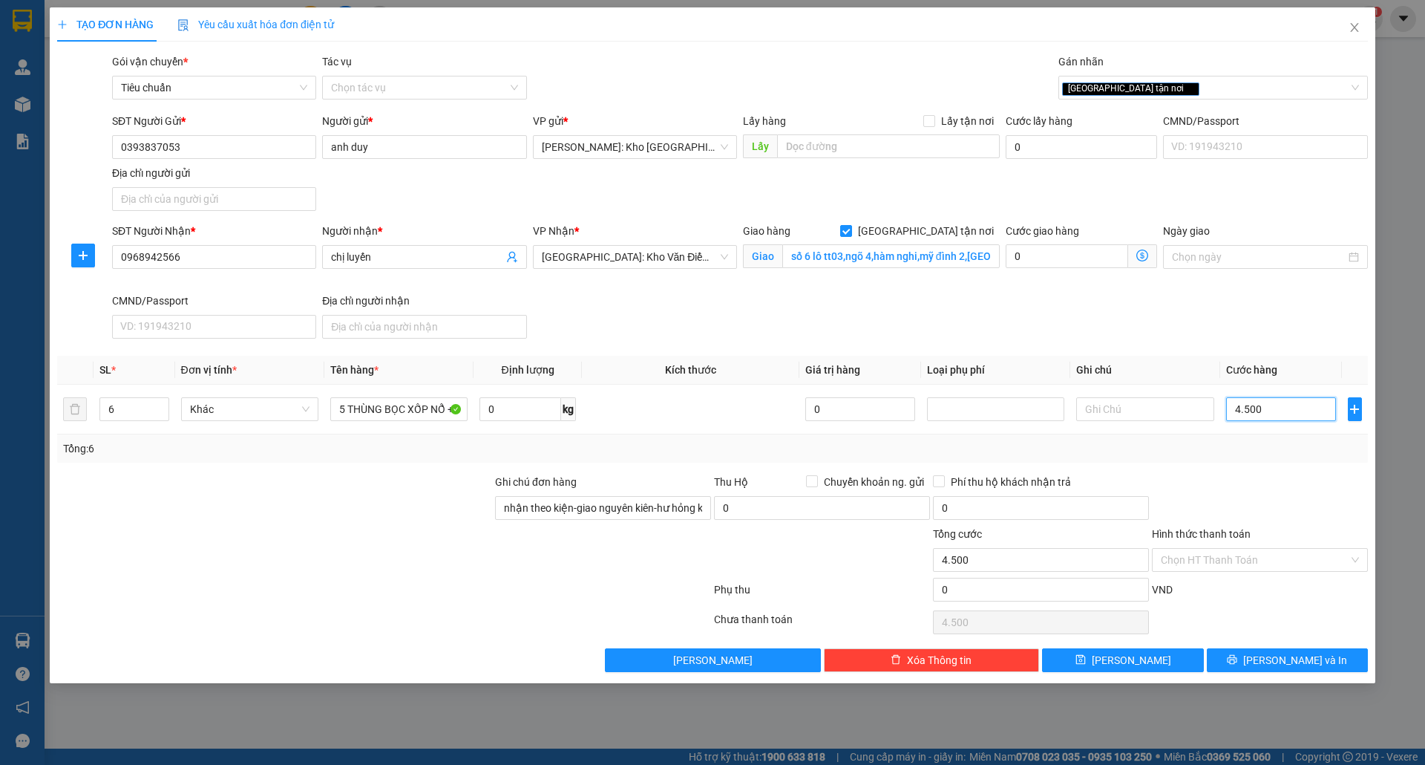
type input "45.000"
type input "450.000"
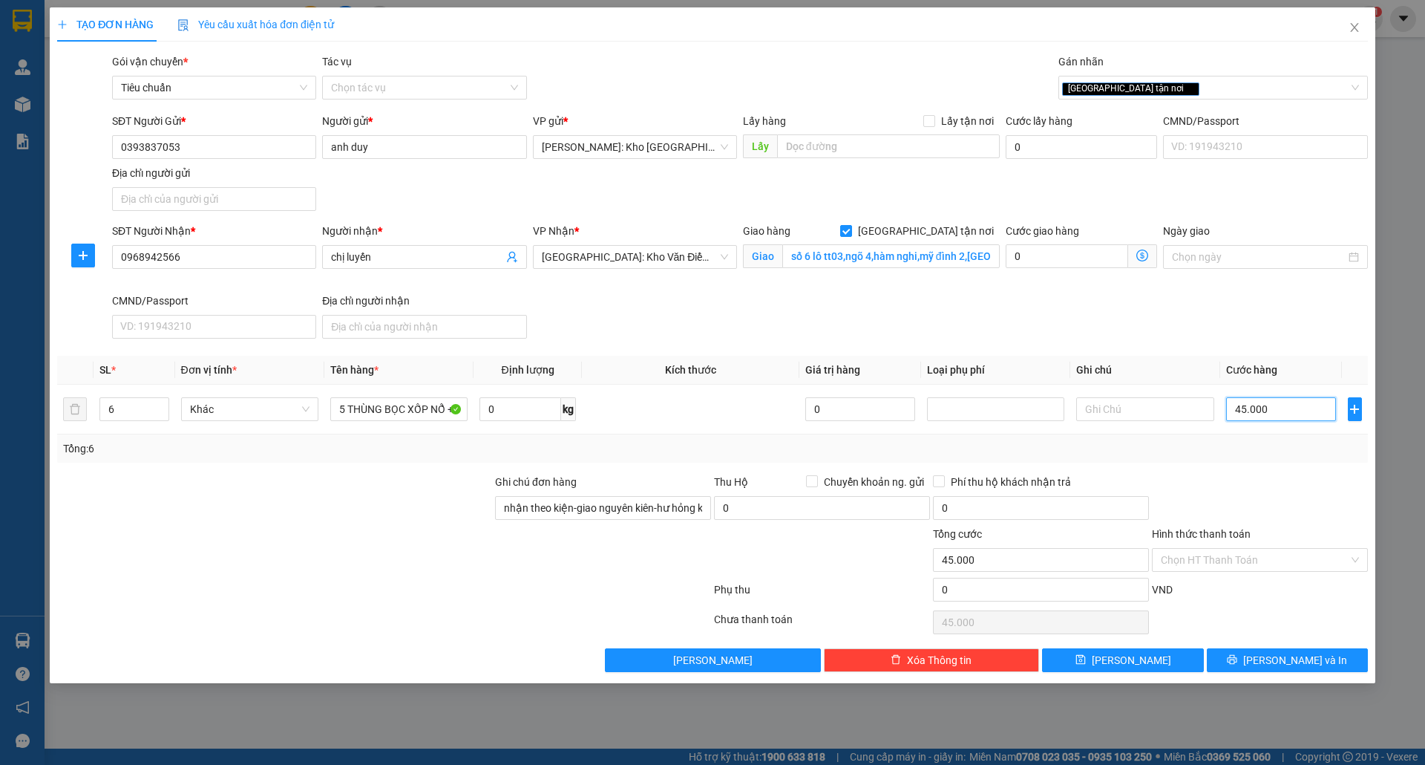
type input "450.000"
click at [1243, 659] on button "Lưu và In" at bounding box center [1287, 660] width 161 height 24
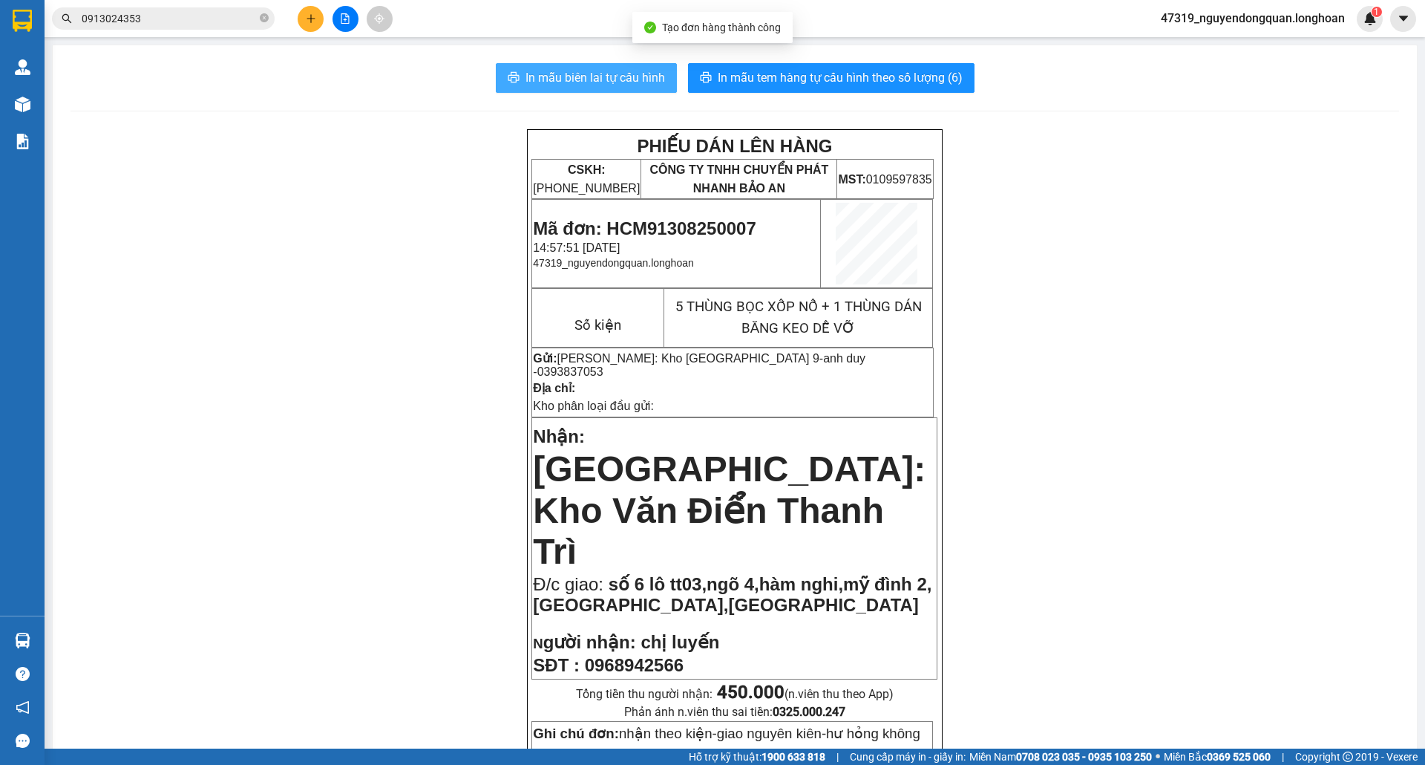
click at [612, 81] on span "In mẫu biên lai tự cấu hình" at bounding box center [596, 77] width 140 height 19
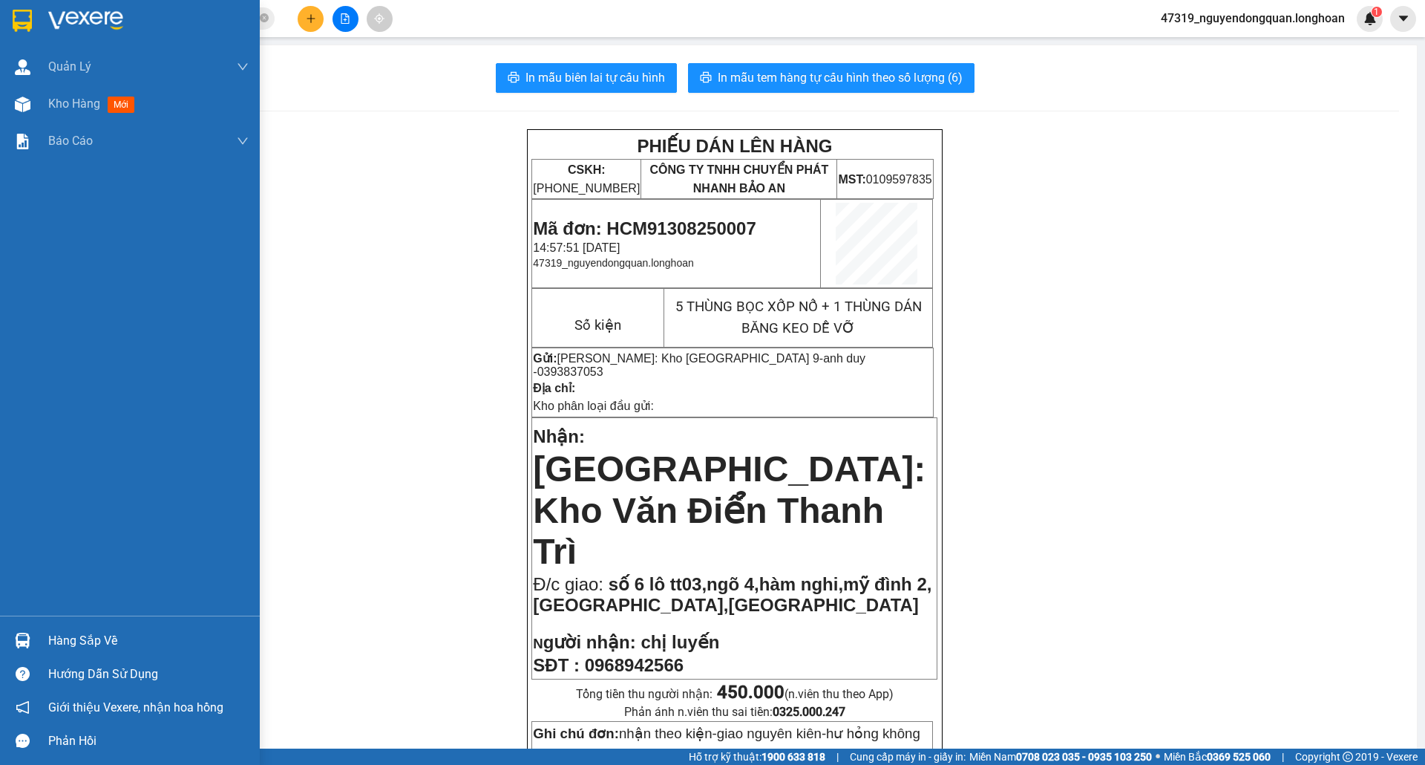
click at [3, 27] on div at bounding box center [130, 24] width 260 height 48
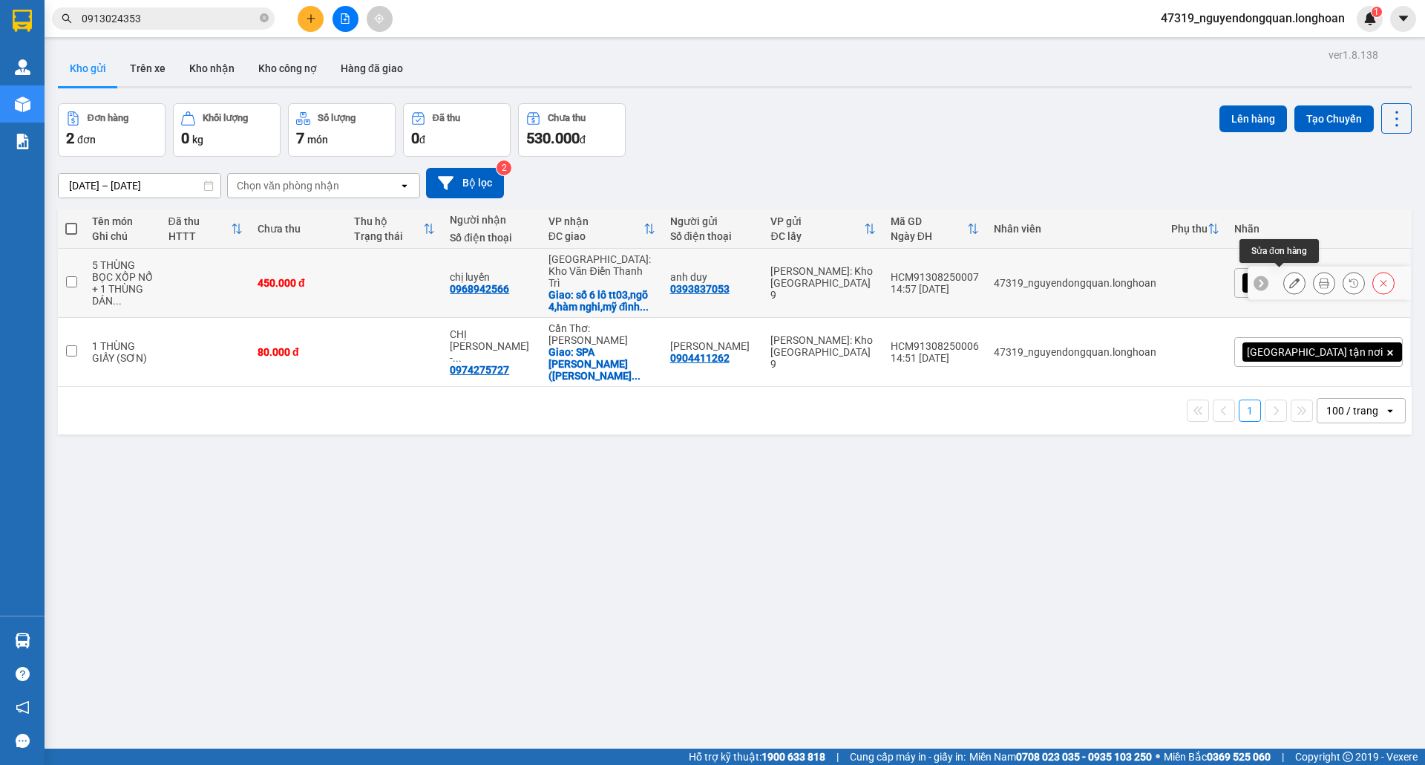
click at [1289, 279] on icon at bounding box center [1294, 283] width 10 height 10
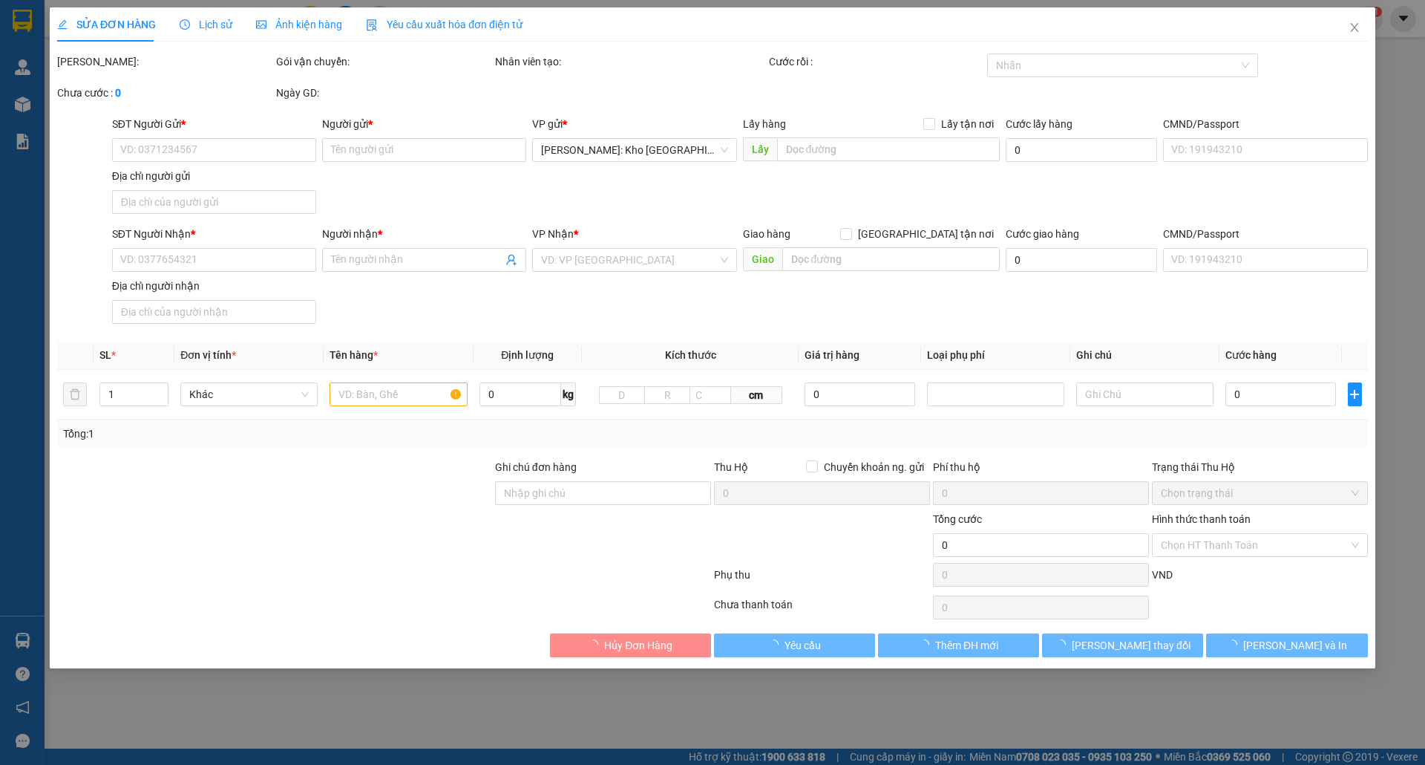
type input "0393837053"
type input "anh duy"
type input "0968942566"
type input "chị luyến"
checkbox input "true"
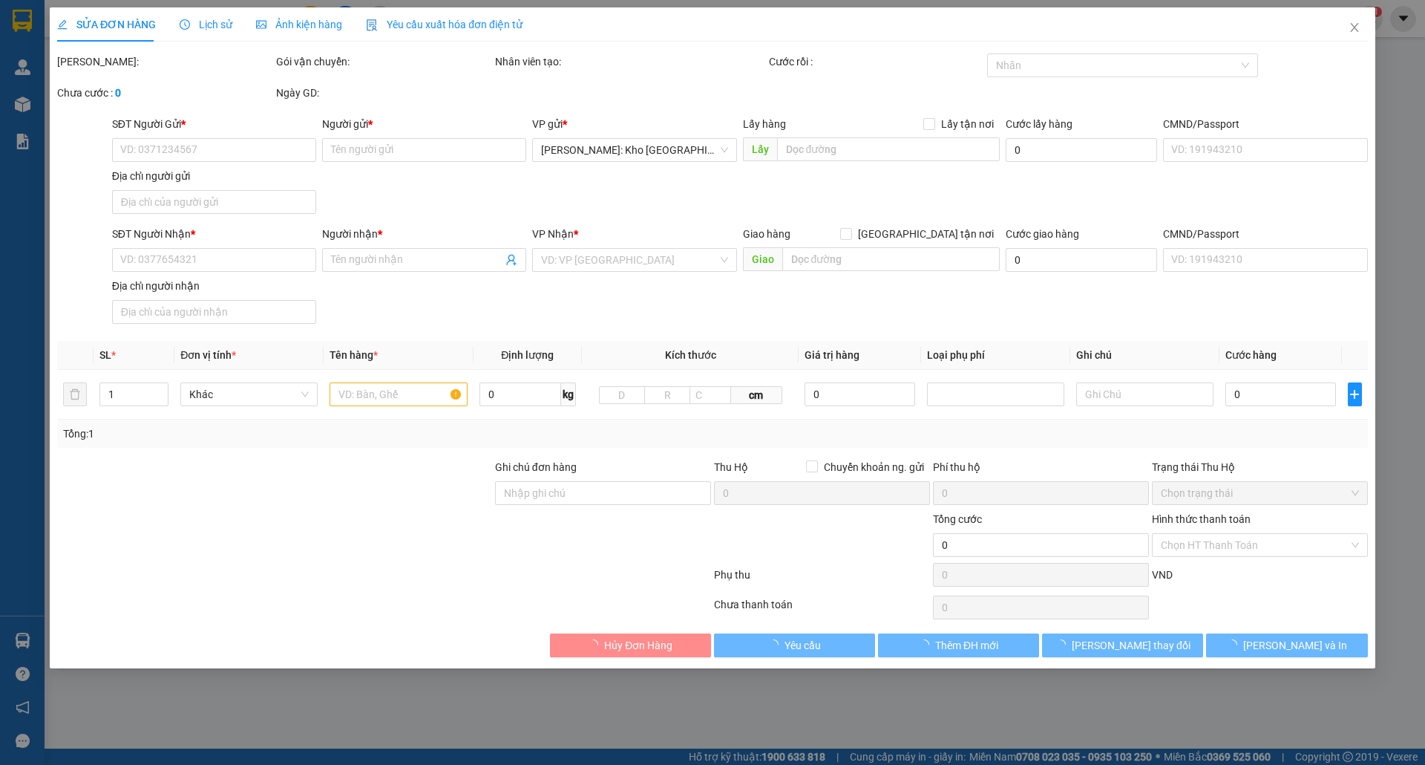
type input "số 6 lô tt03,ngõ 4,hàm nghi,mỹ đình 2,nam từ liêm,hà nội"
type input "nhận theo kiện-giao nguyên kiên-hư hỏng không chịu trách nhiệm"
type input "450.000"
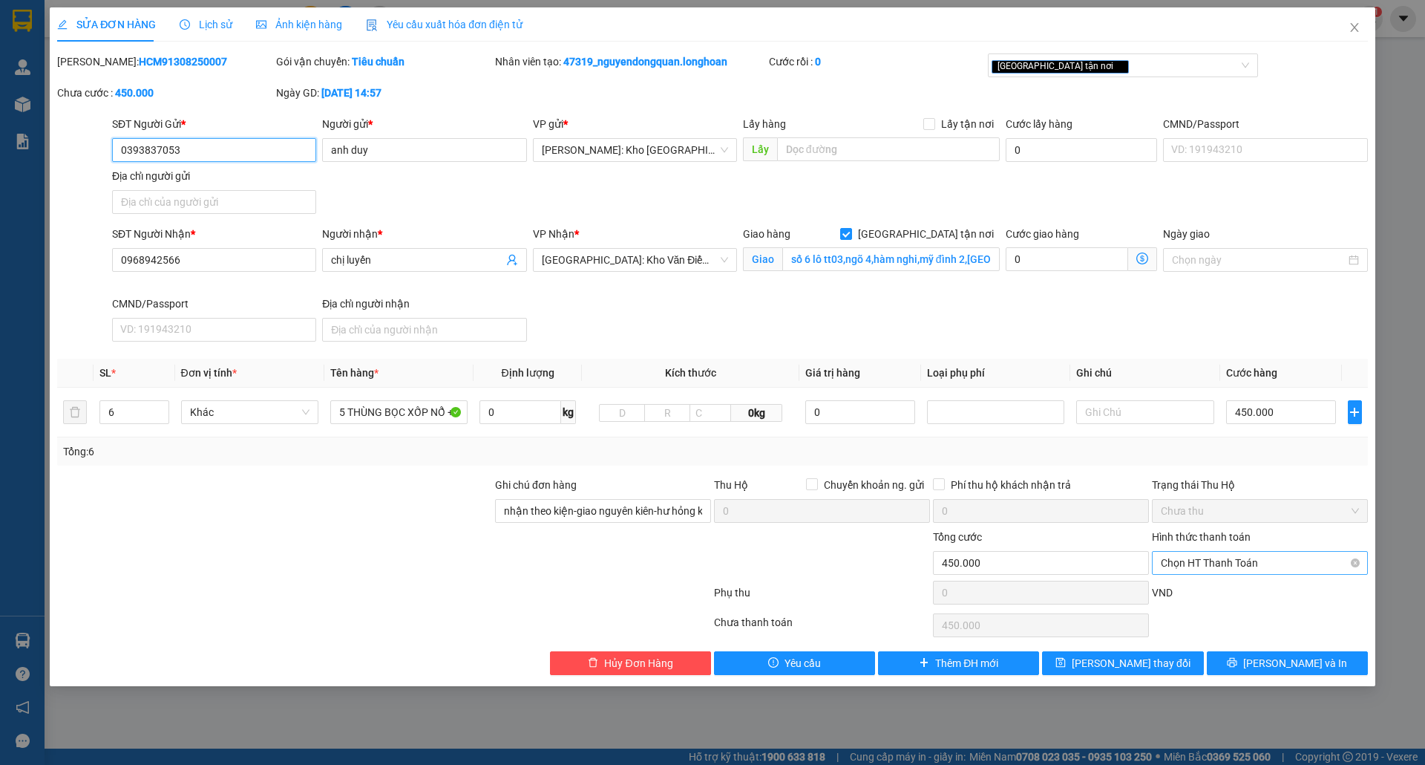
click at [1263, 554] on span "Chọn HT Thanh Toán" at bounding box center [1260, 563] width 198 height 22
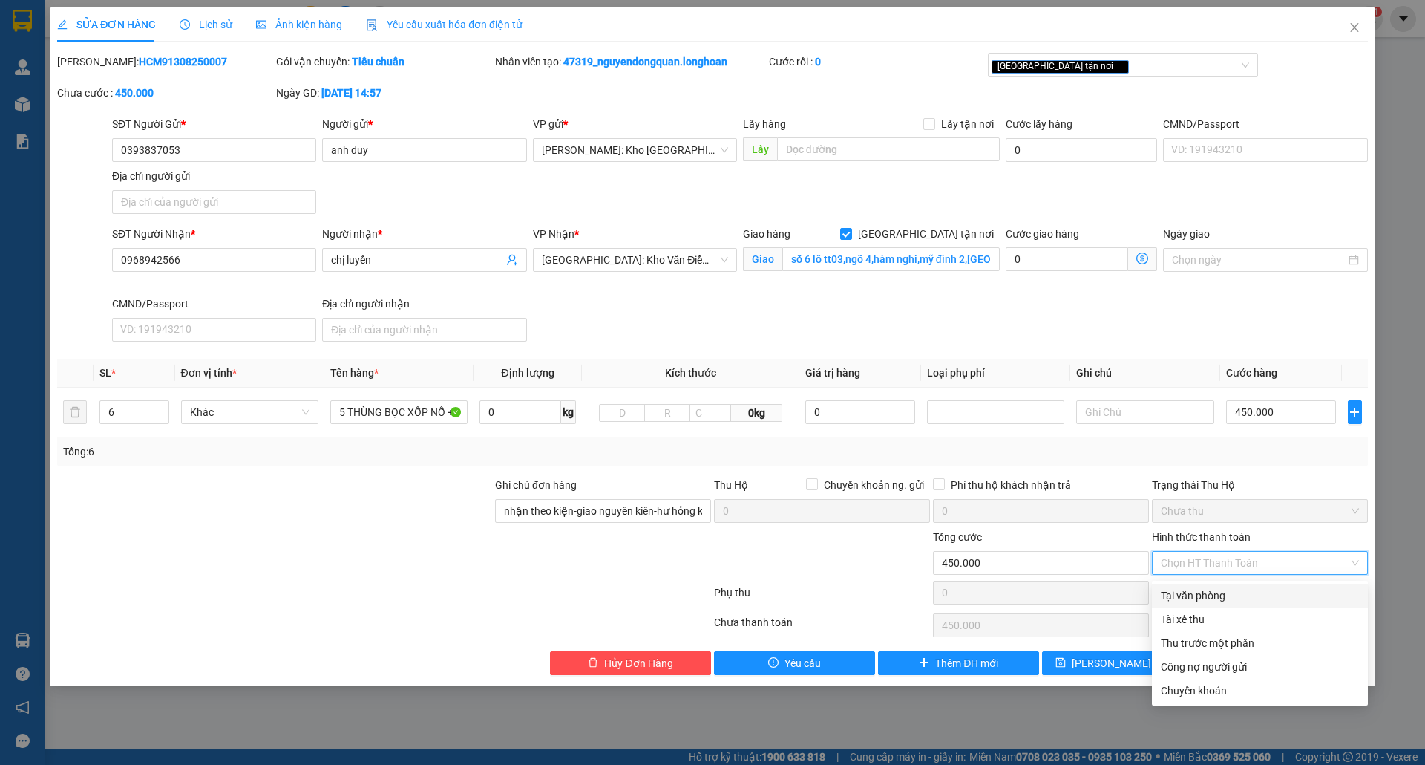
click at [1231, 592] on div "Tại văn phòng" at bounding box center [1260, 595] width 198 height 16
type input "0"
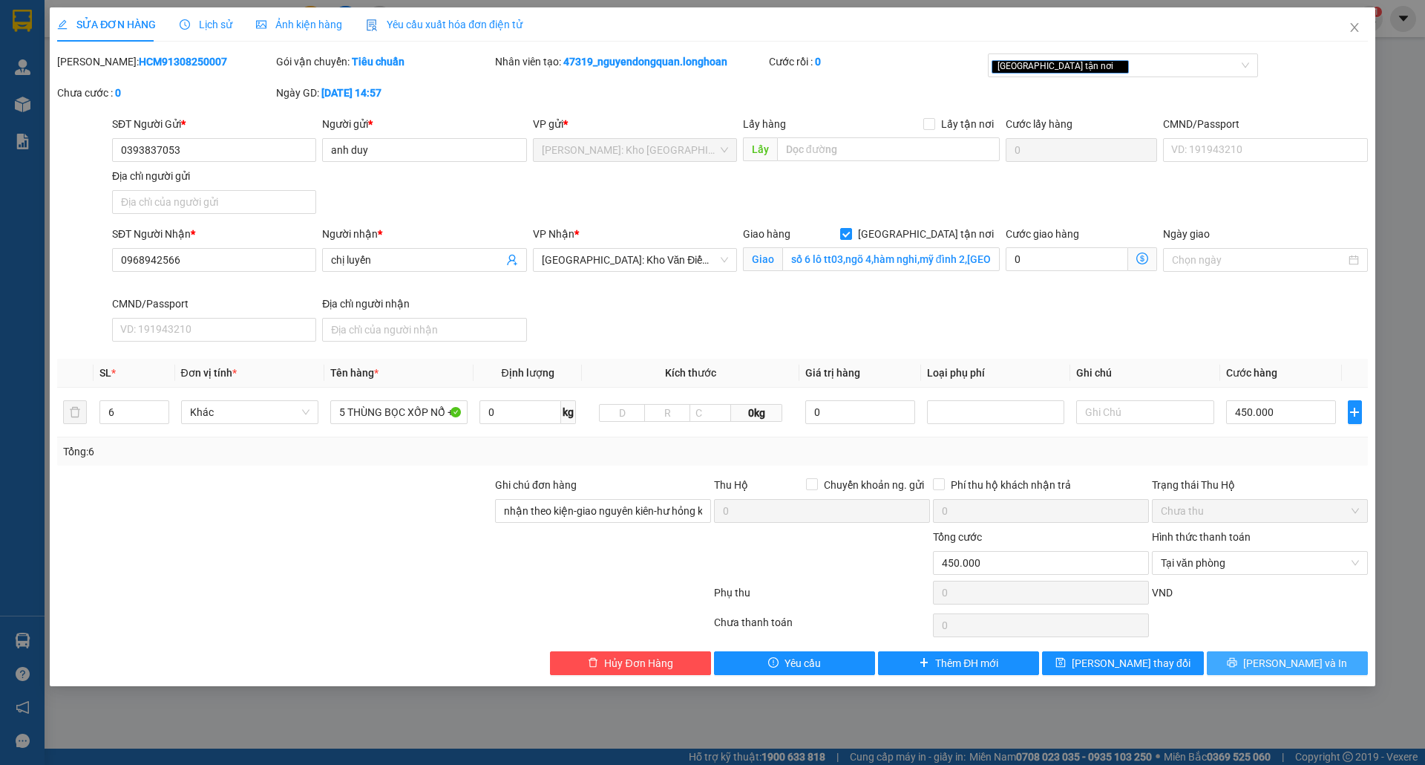
click at [1302, 660] on span "Lưu và In" at bounding box center [1295, 663] width 104 height 16
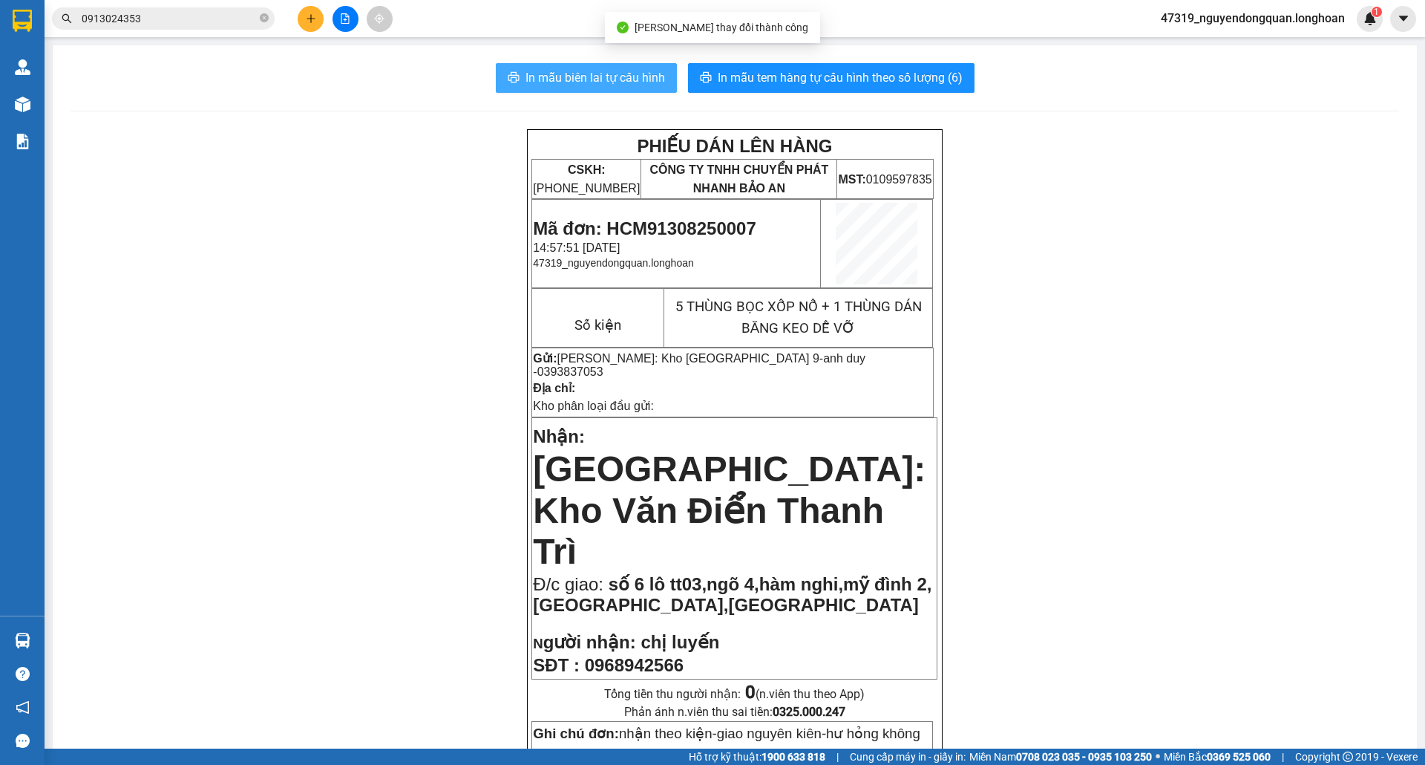
click at [619, 78] on span "In mẫu biên lai tự cấu hình" at bounding box center [596, 77] width 140 height 19
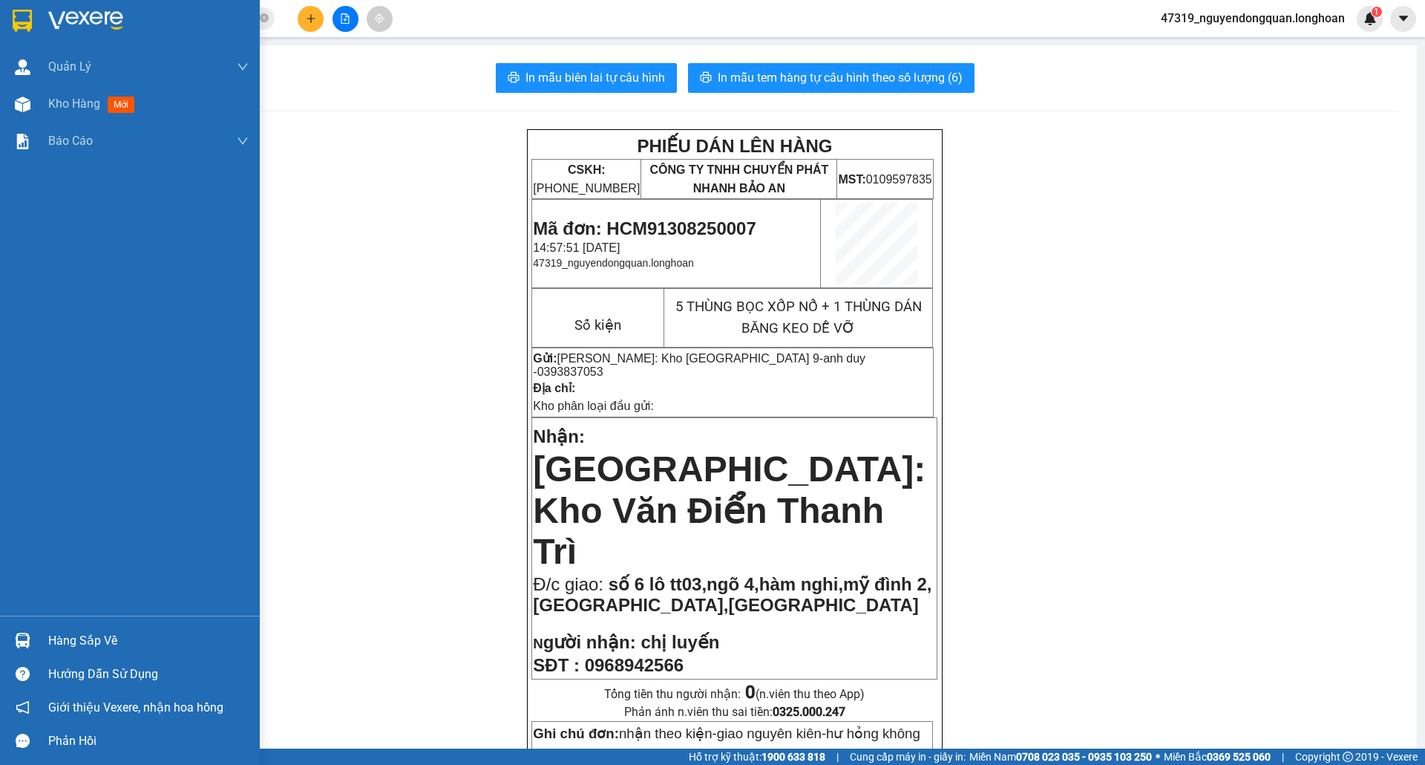
click at [7, 16] on div at bounding box center [130, 24] width 260 height 48
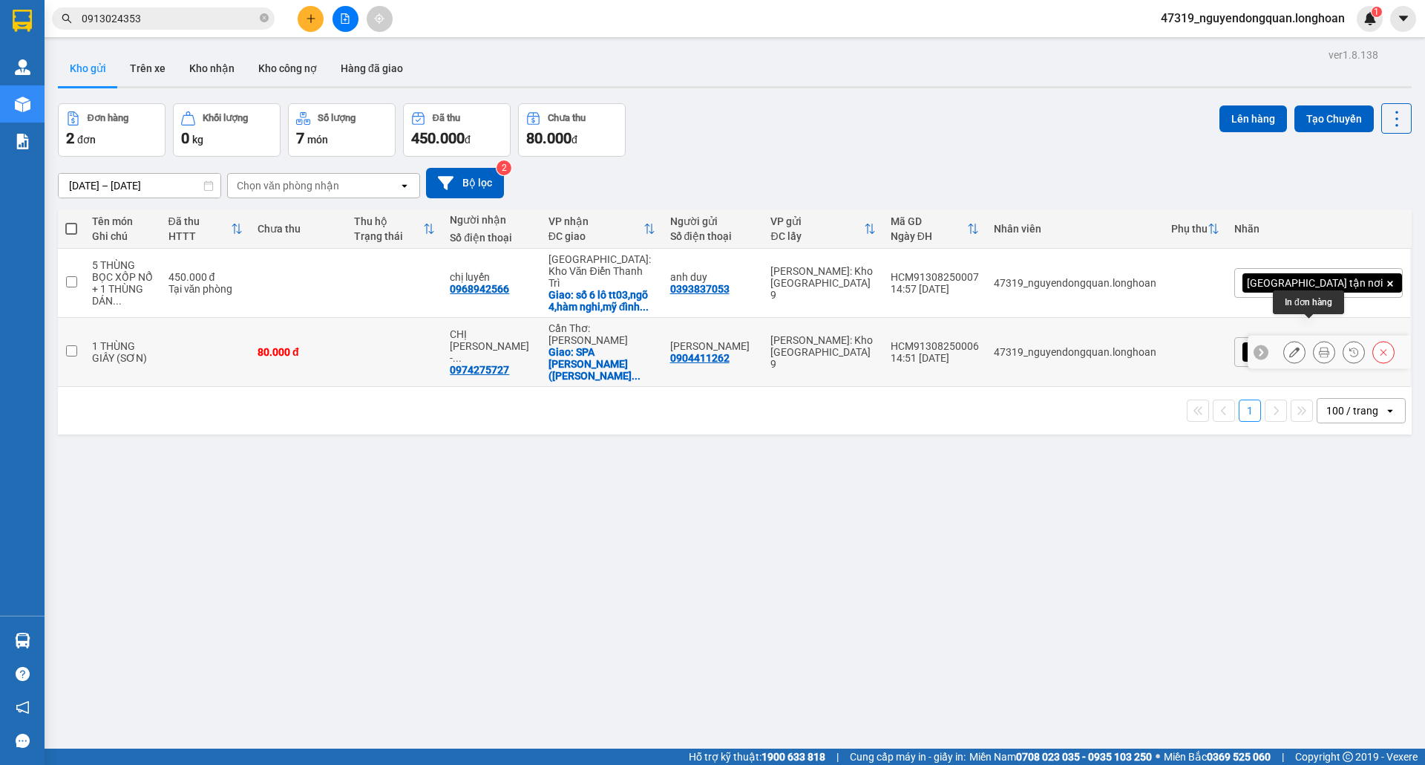
click at [1319, 347] on icon at bounding box center [1324, 352] width 10 height 10
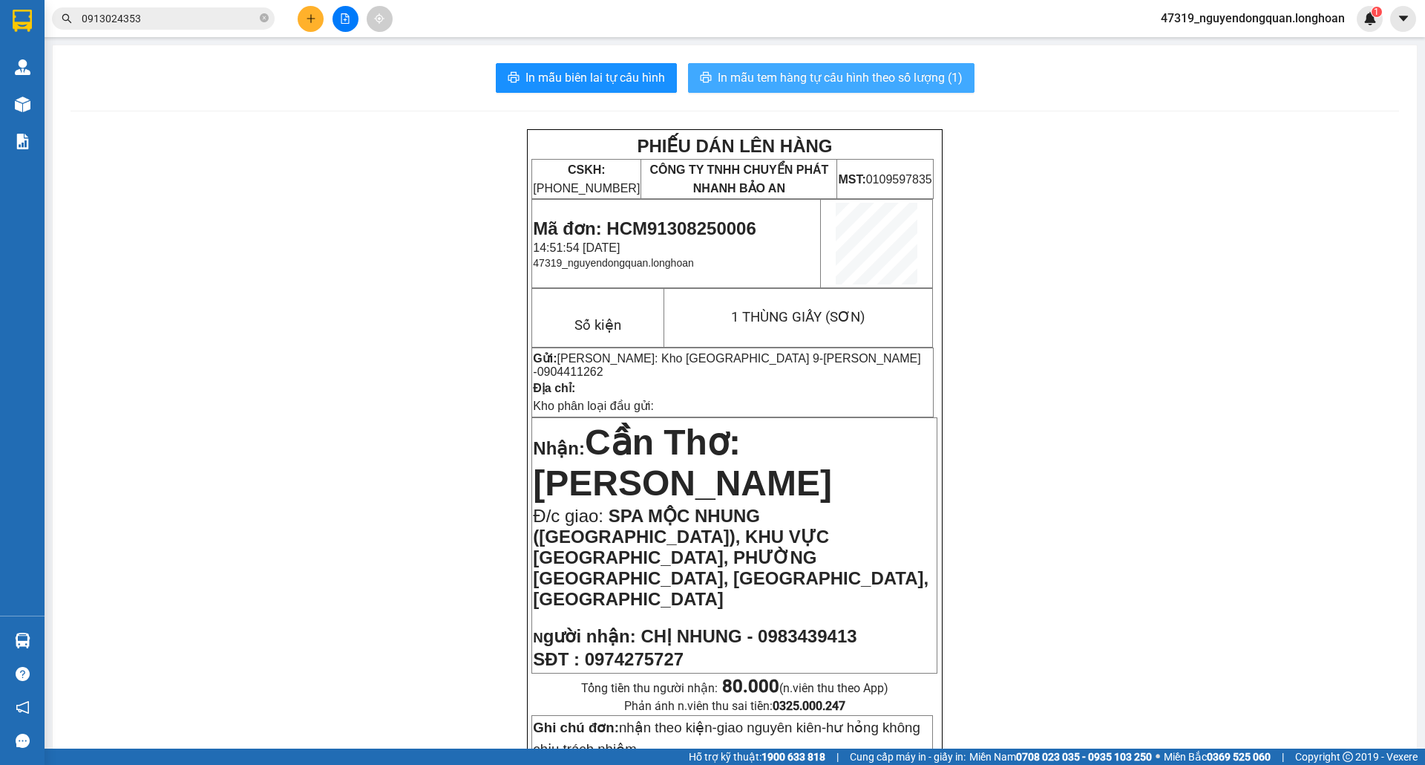
click at [918, 86] on span "In mẫu tem hàng tự cấu hình theo số lượng (1)" at bounding box center [840, 77] width 245 height 19
click at [820, 68] on span "In mẫu tem hàng tự cấu hình theo số lượng (1)" at bounding box center [840, 77] width 245 height 19
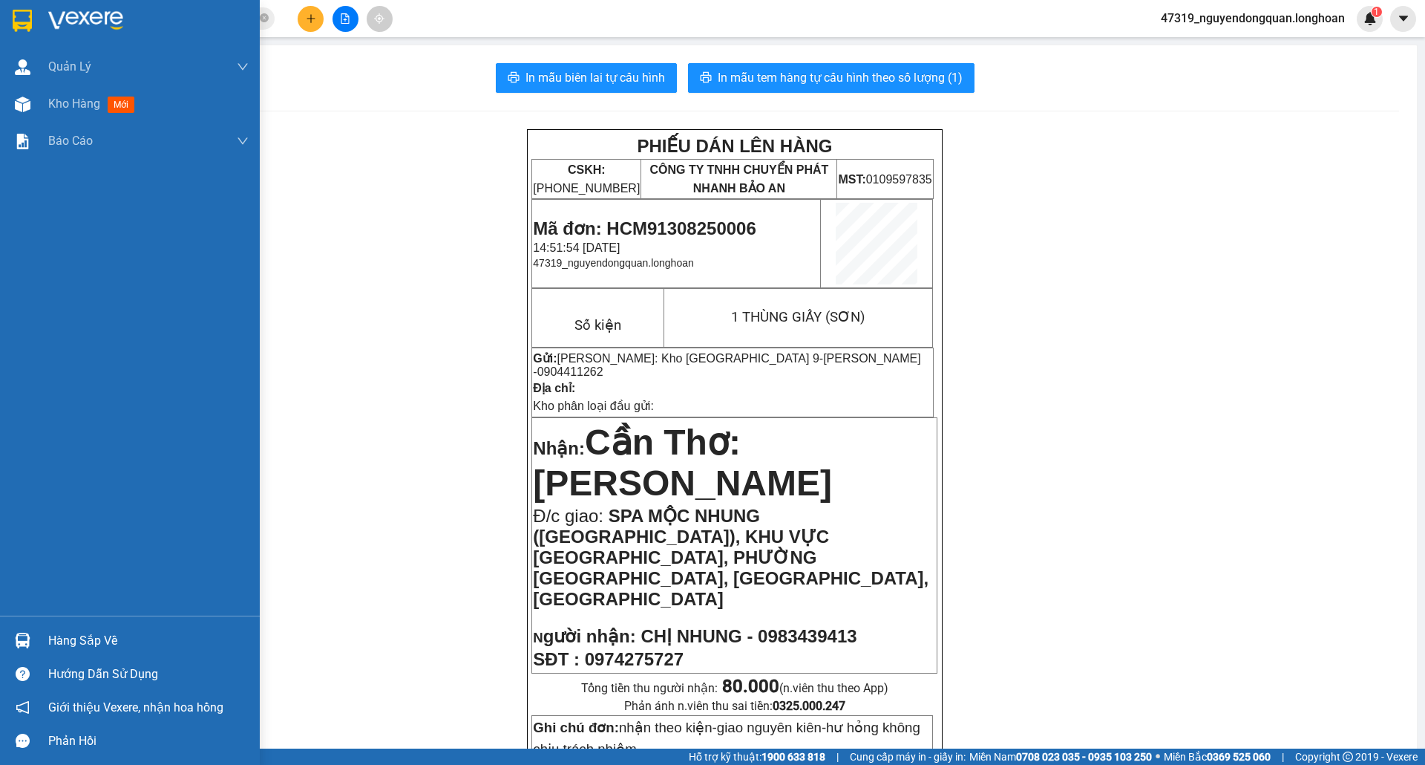
click at [10, 4] on div at bounding box center [130, 24] width 260 height 48
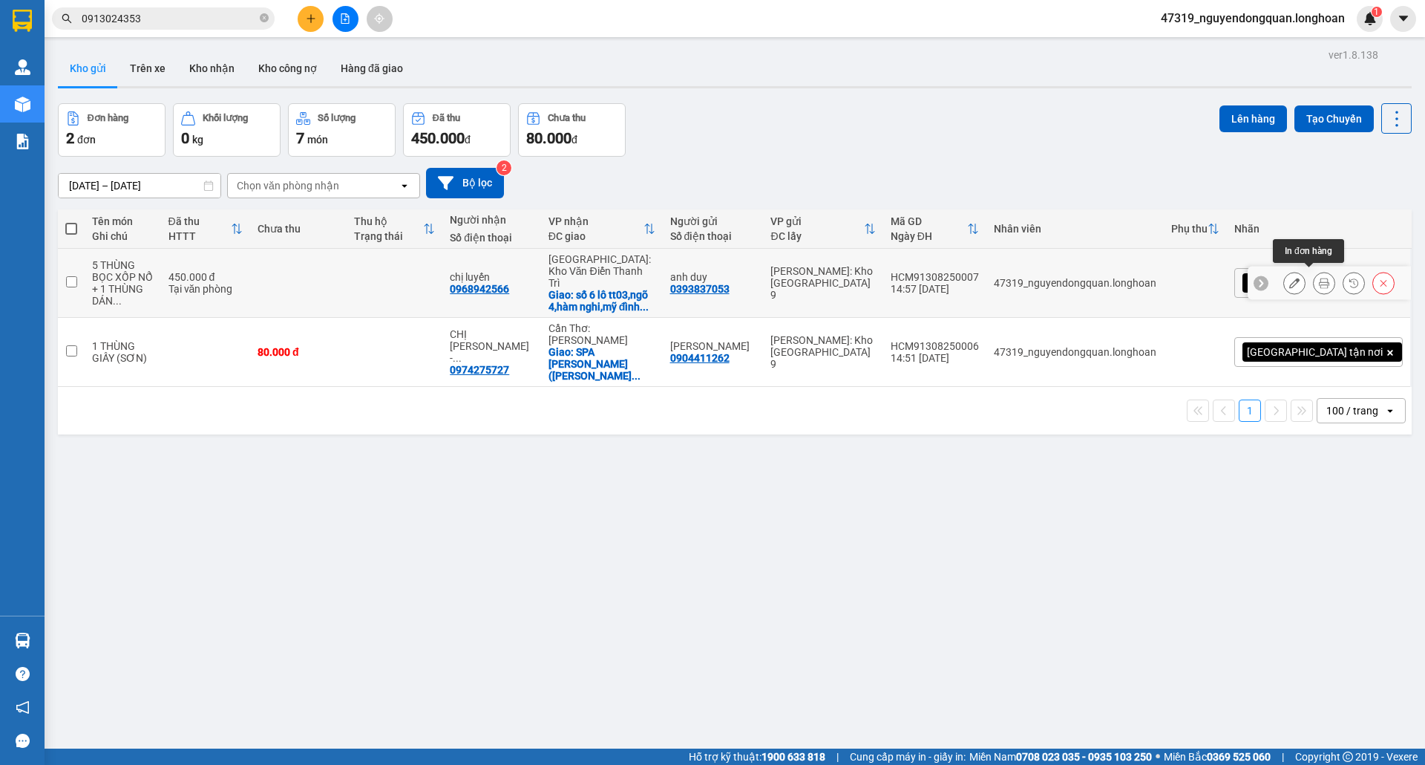
click at [1319, 279] on icon at bounding box center [1324, 283] width 10 height 10
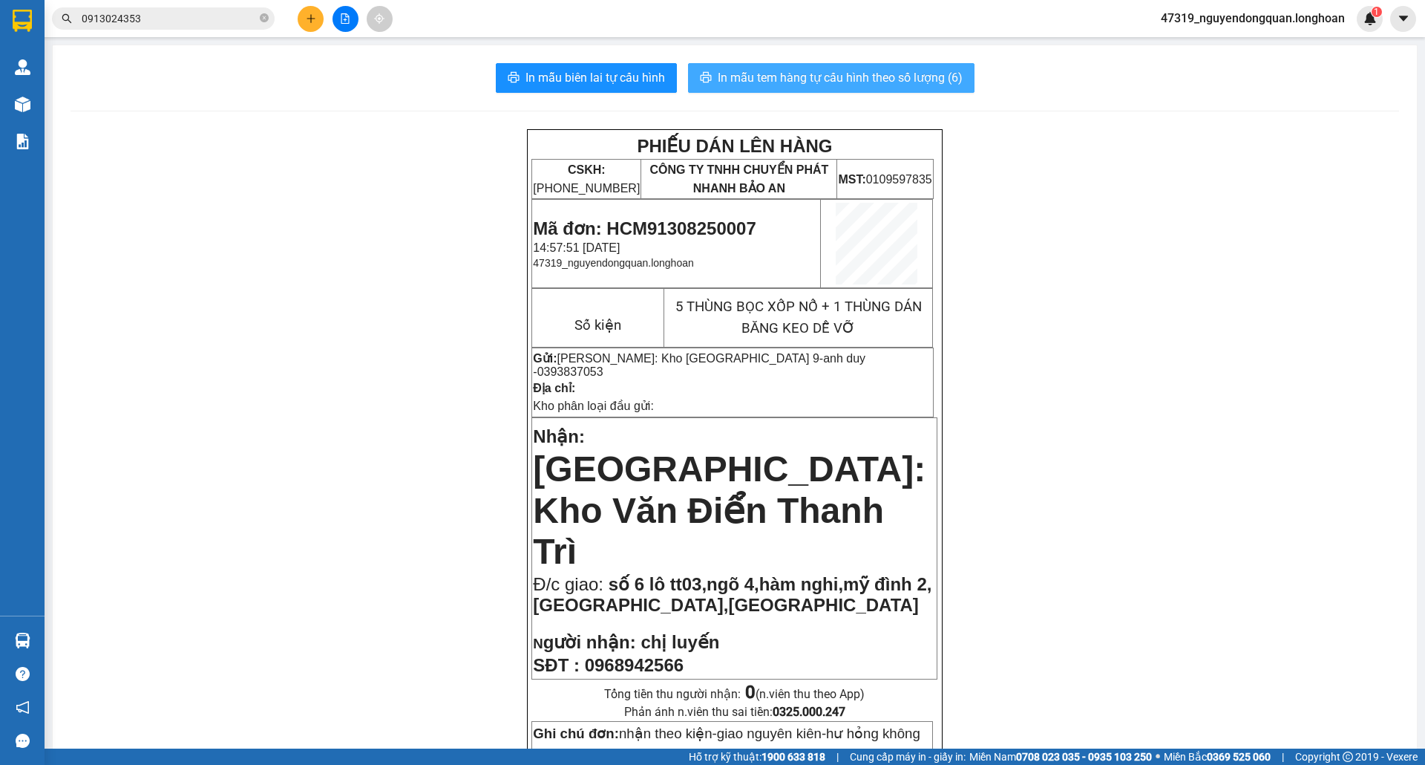
click at [904, 83] on span "In mẫu tem hàng tự cấu hình theo số lượng (6)" at bounding box center [840, 77] width 245 height 19
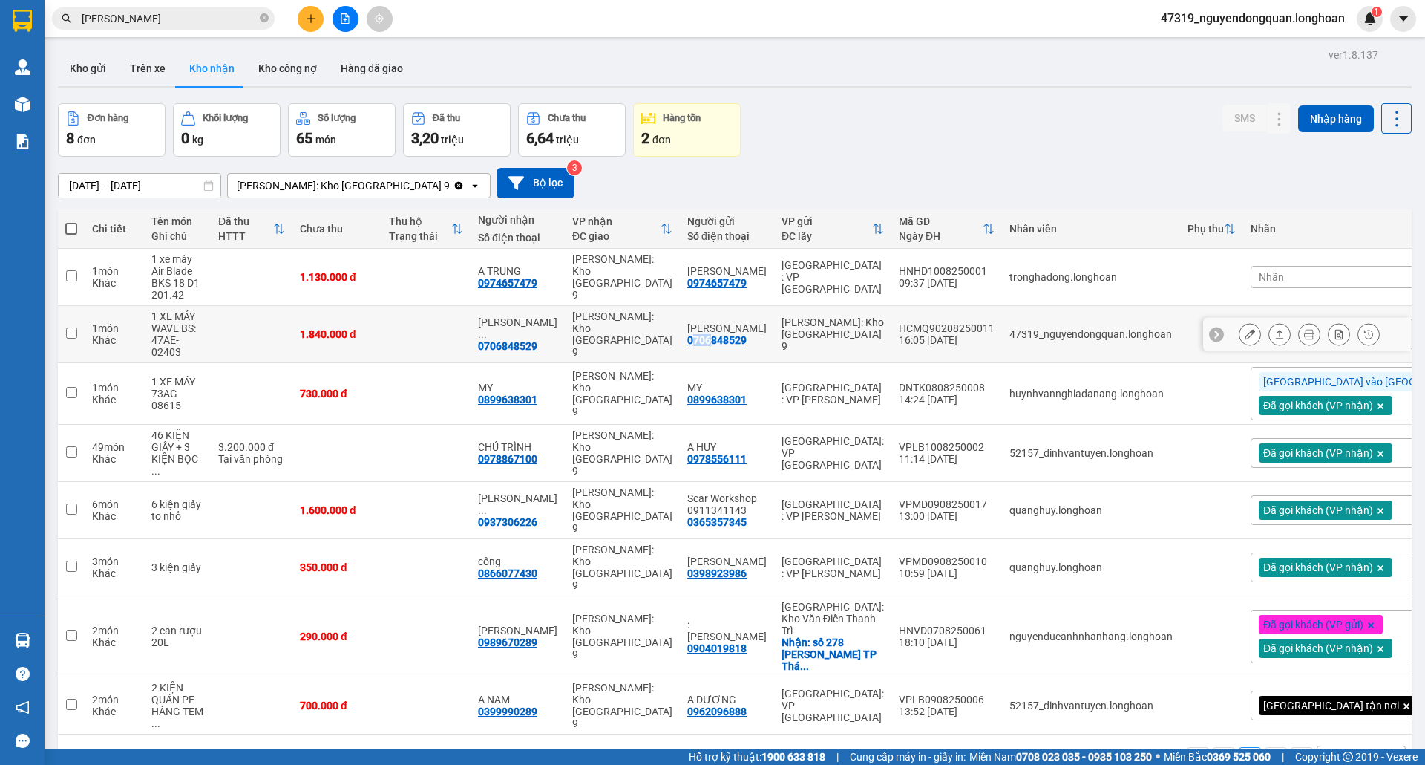
drag, startPoint x: 674, startPoint y: 347, endPoint x: 695, endPoint y: 345, distance: 20.9
click at [695, 345] on div "0706848529" at bounding box center [716, 340] width 59 height 12
drag, startPoint x: 670, startPoint y: 347, endPoint x: 731, endPoint y: 349, distance: 61.6
click at [731, 349] on td "LÊ HOÀNG HƯNG 0706848529" at bounding box center [727, 334] width 94 height 57
checkbox input "true"
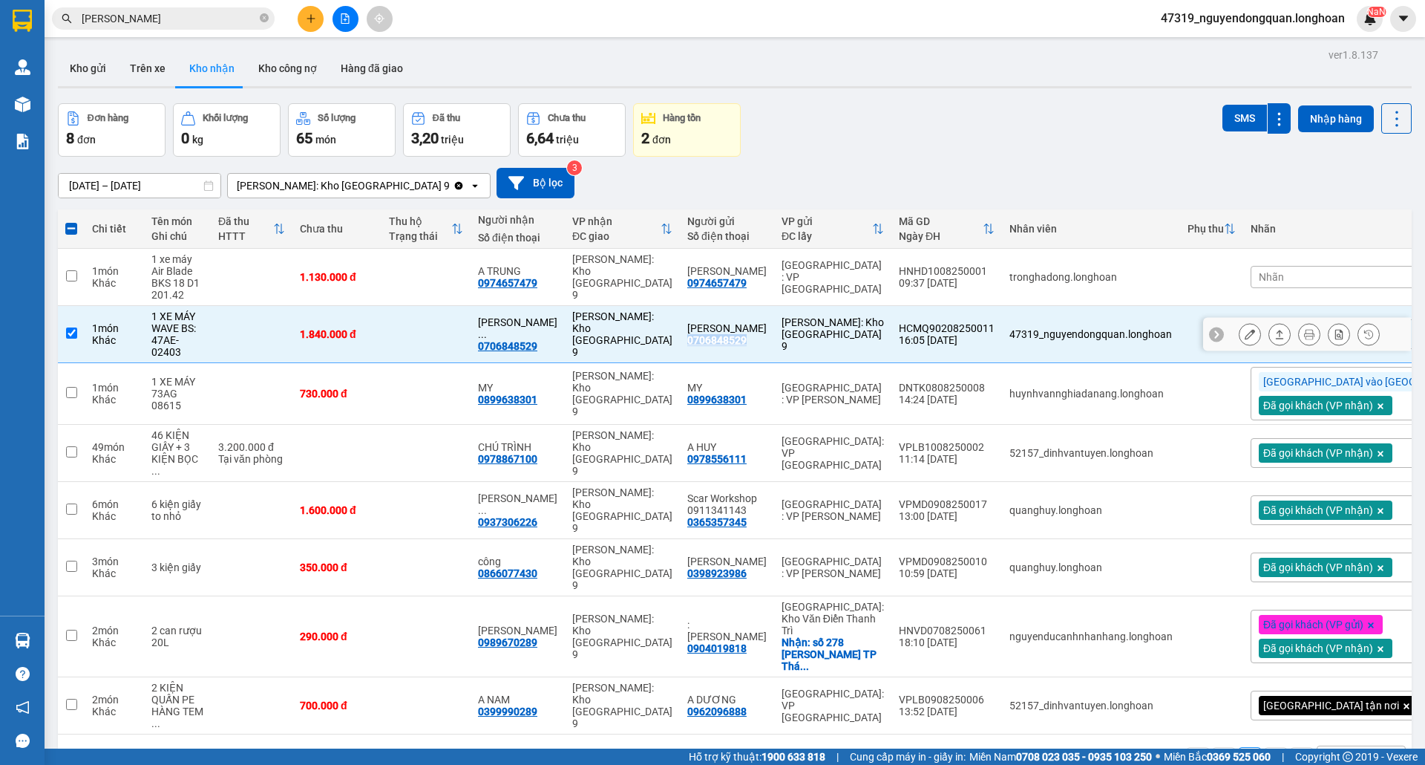
copy div "0706848529"
click at [1301, 336] on button at bounding box center [1309, 334] width 21 height 26
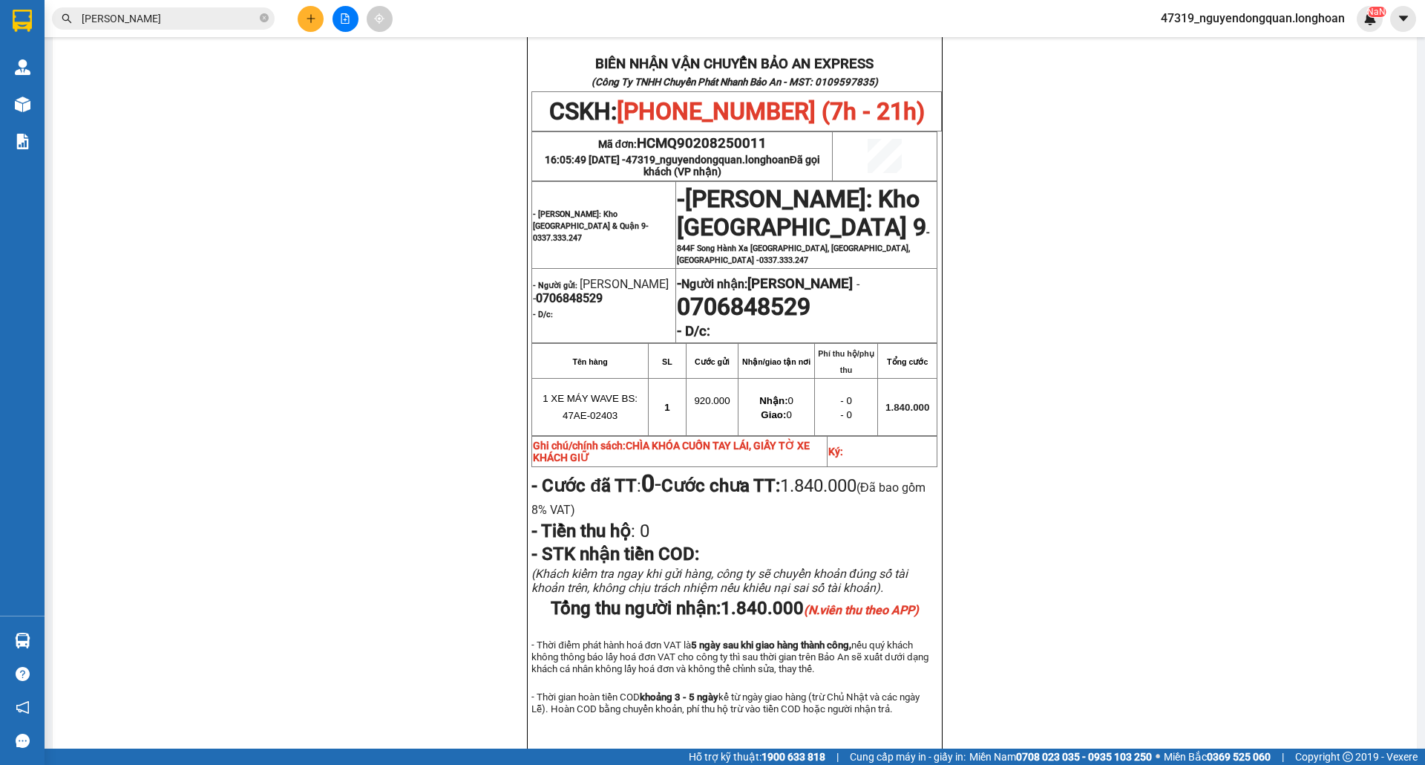
scroll to position [48, 0]
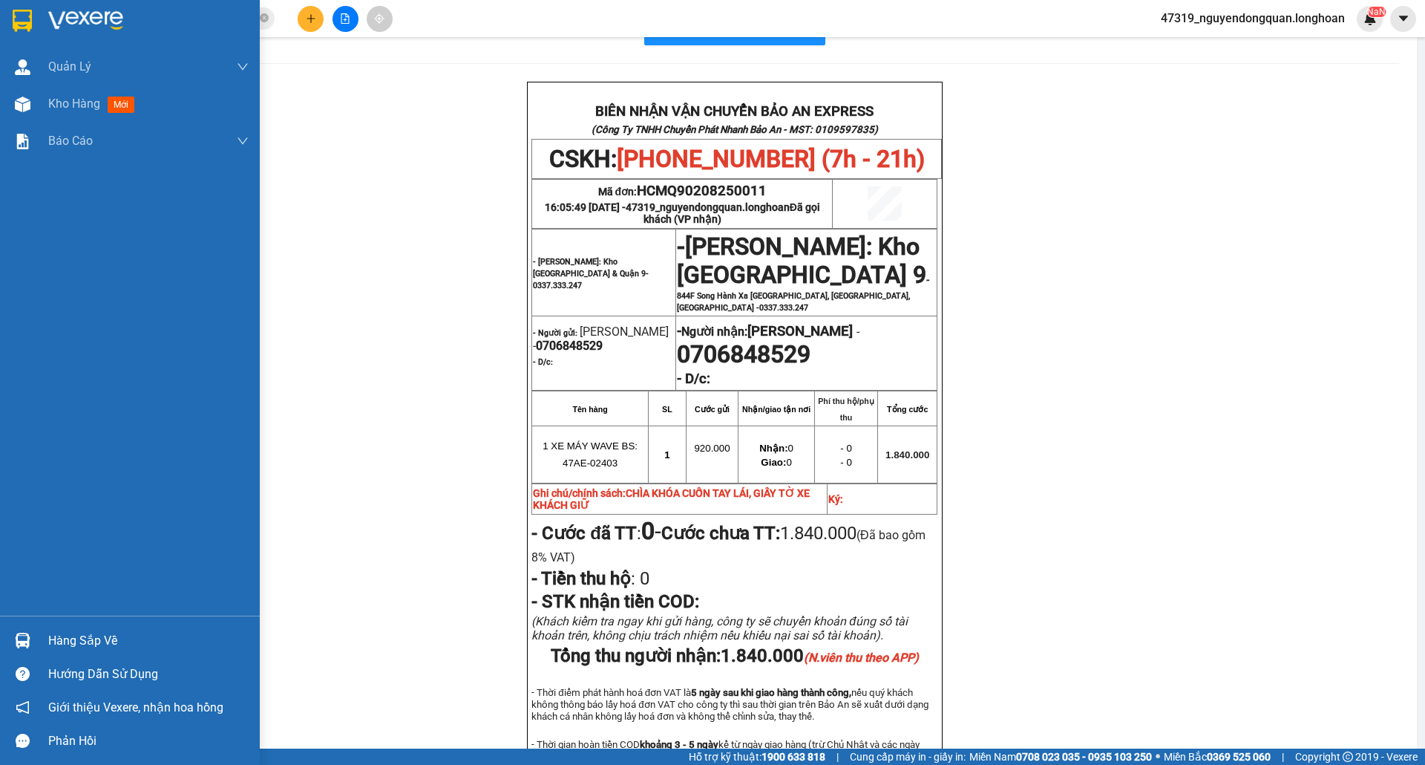
click at [15, 18] on img at bounding box center [22, 21] width 19 height 22
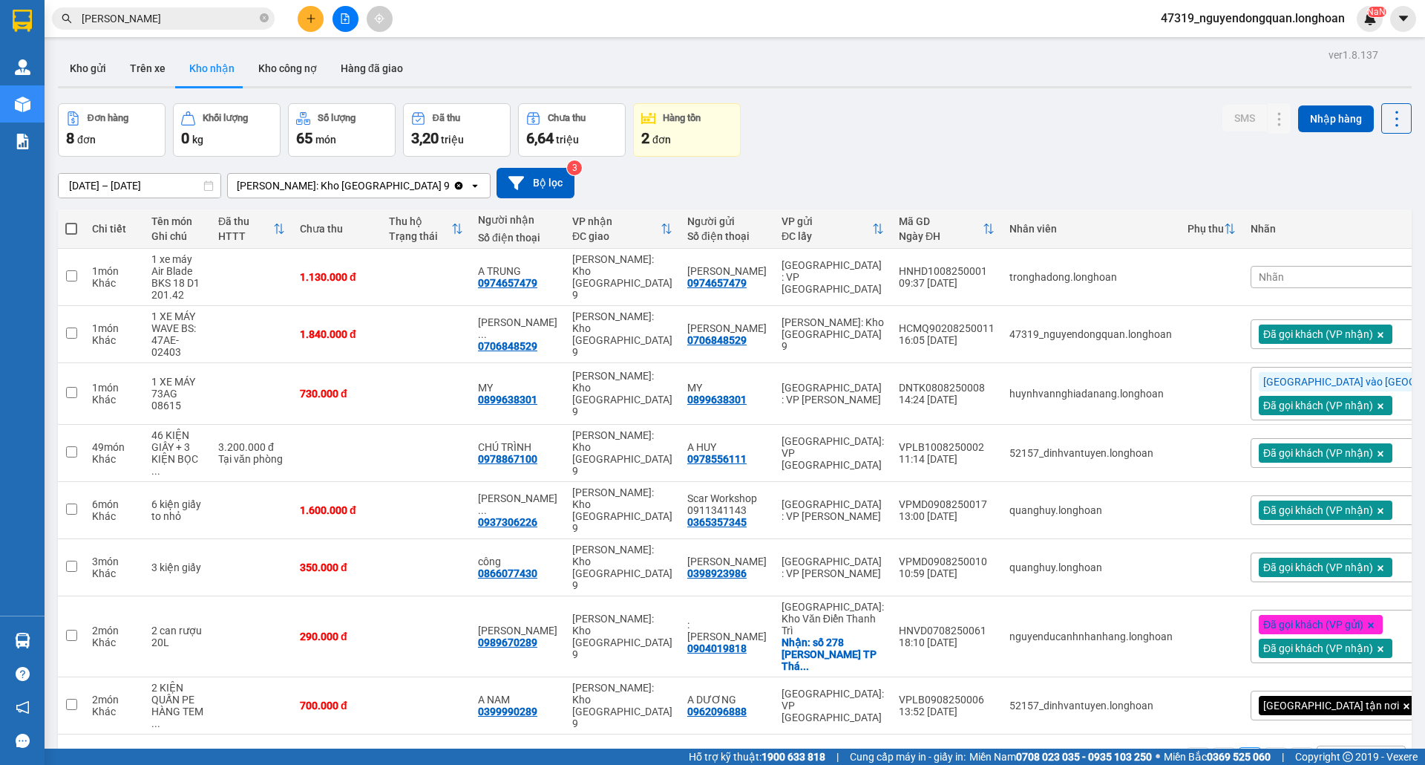
click at [1256, 271] on div "Nhãn" at bounding box center [1378, 277] width 255 height 22
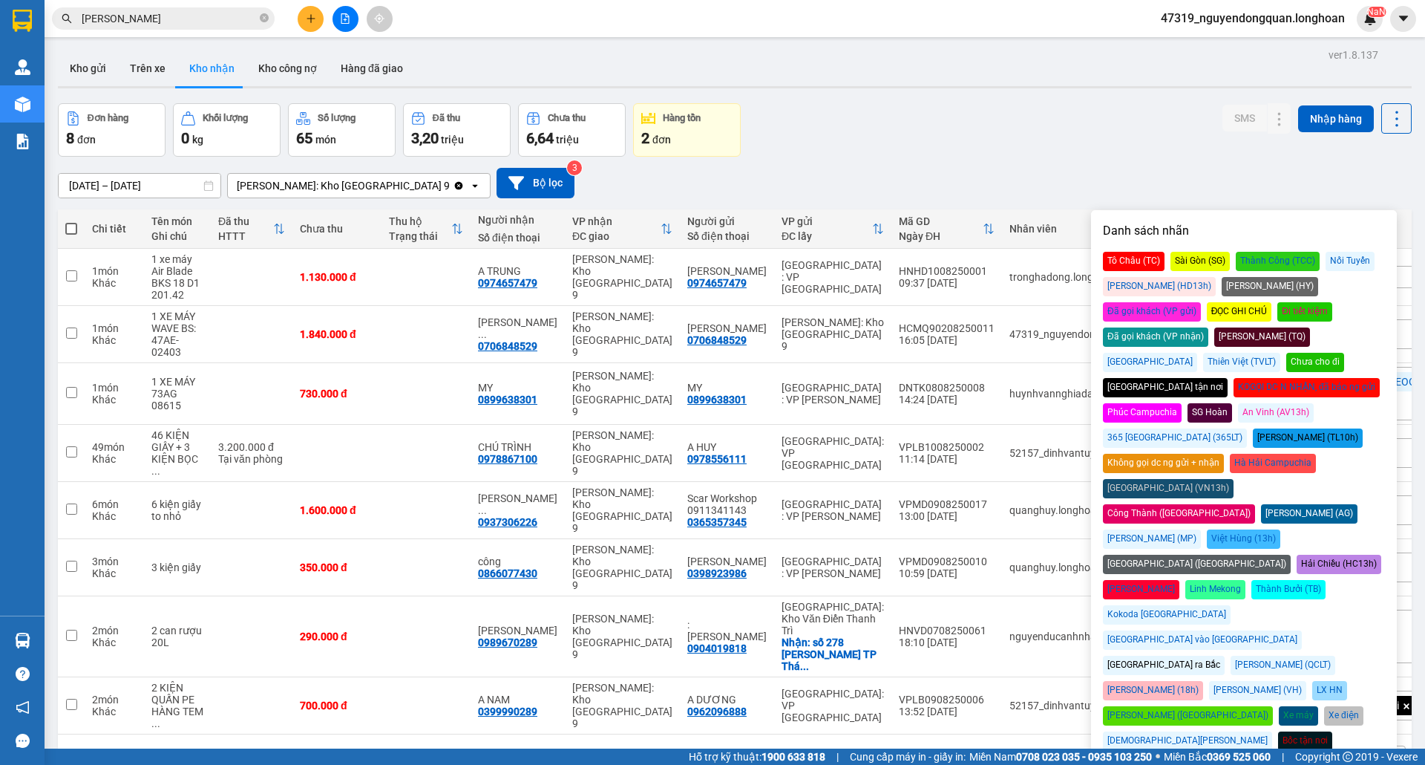
click at [1208, 327] on div "Đã gọi khách (VP nhận)" at bounding box center [1155, 336] width 105 height 19
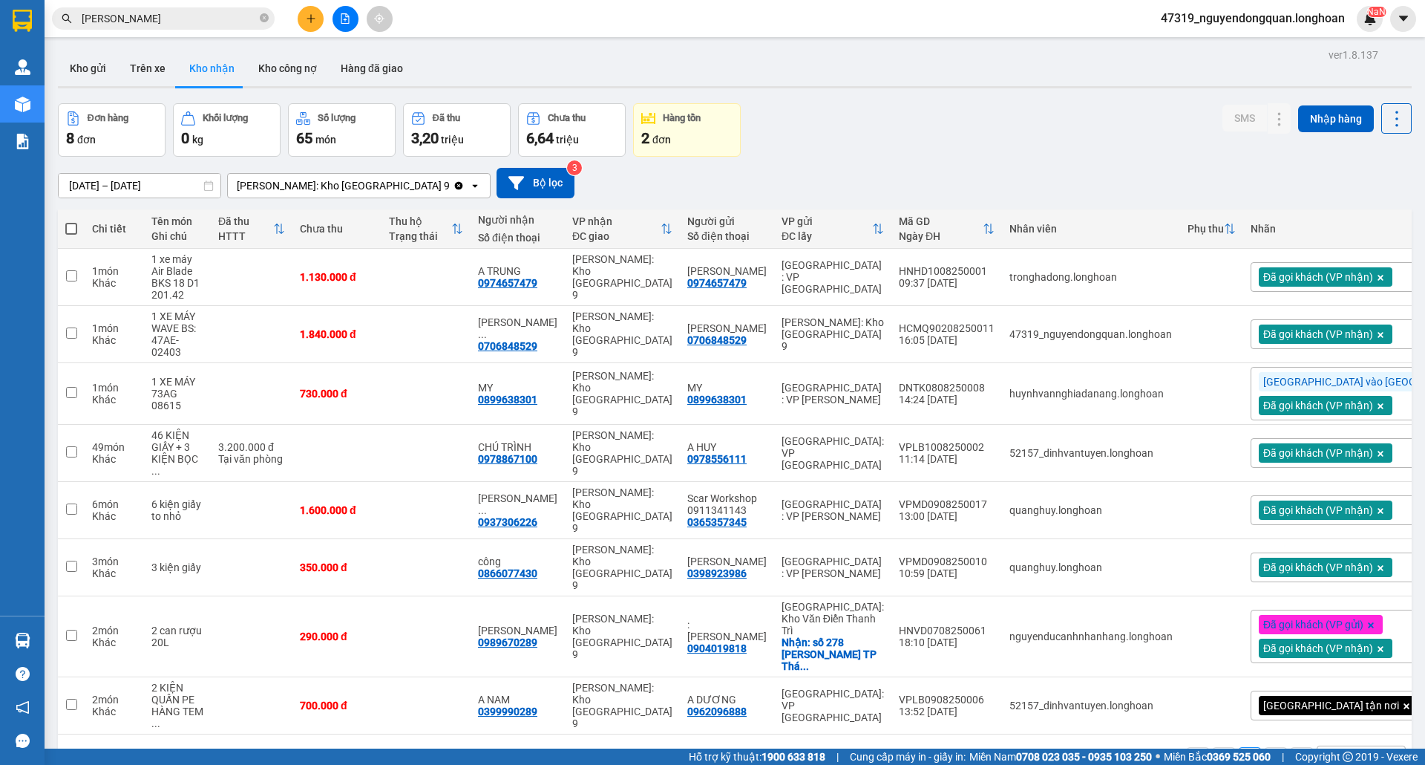
click at [1042, 92] on div "ver 1.8.137 Kho gửi Trên xe Kho nhận Kho công nợ Hàng đã giao Đơn hàng 8 đơn Kh…" at bounding box center [735, 427] width 1366 height 765
click at [304, 16] on button at bounding box center [311, 19] width 26 height 26
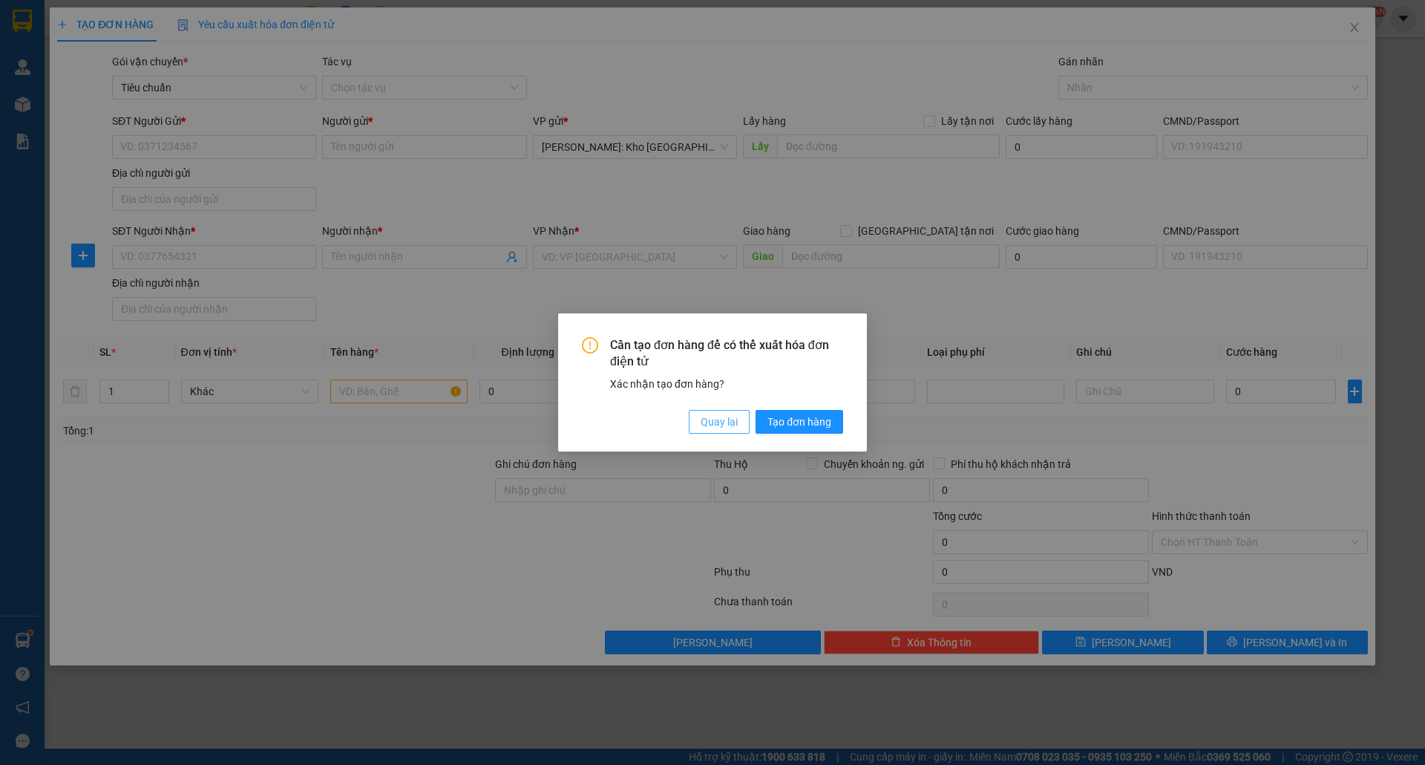
click at [734, 411] on button "Quay lại" at bounding box center [719, 422] width 61 height 24
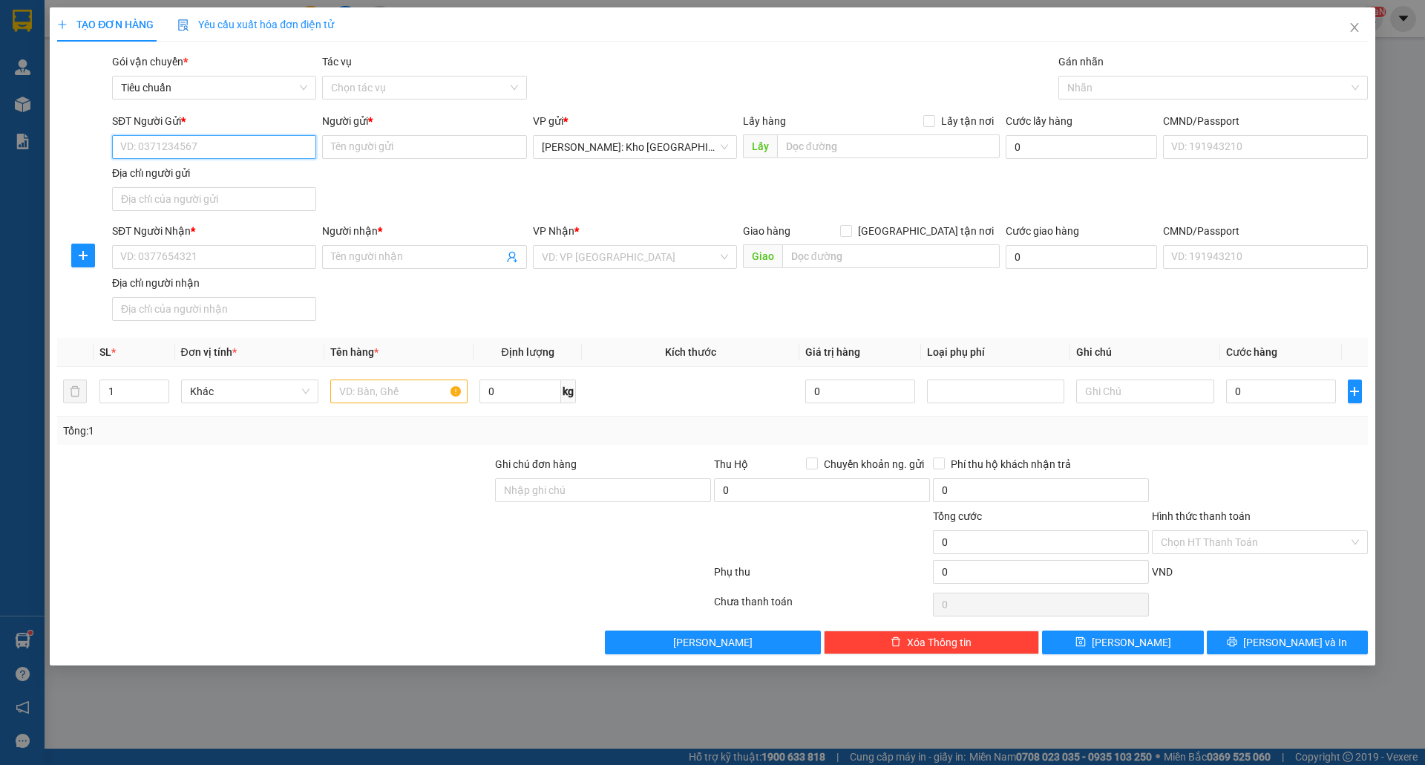
click at [244, 149] on input "SĐT Người Gửi *" at bounding box center [214, 147] width 204 height 24
type input "0705322853"
click at [229, 181] on div "0705322853 - ANH NHÂN" at bounding box center [214, 177] width 186 height 16
type input "ANH NHÂN"
click at [257, 267] on input "SĐT Người Nhận *" at bounding box center [214, 257] width 204 height 24
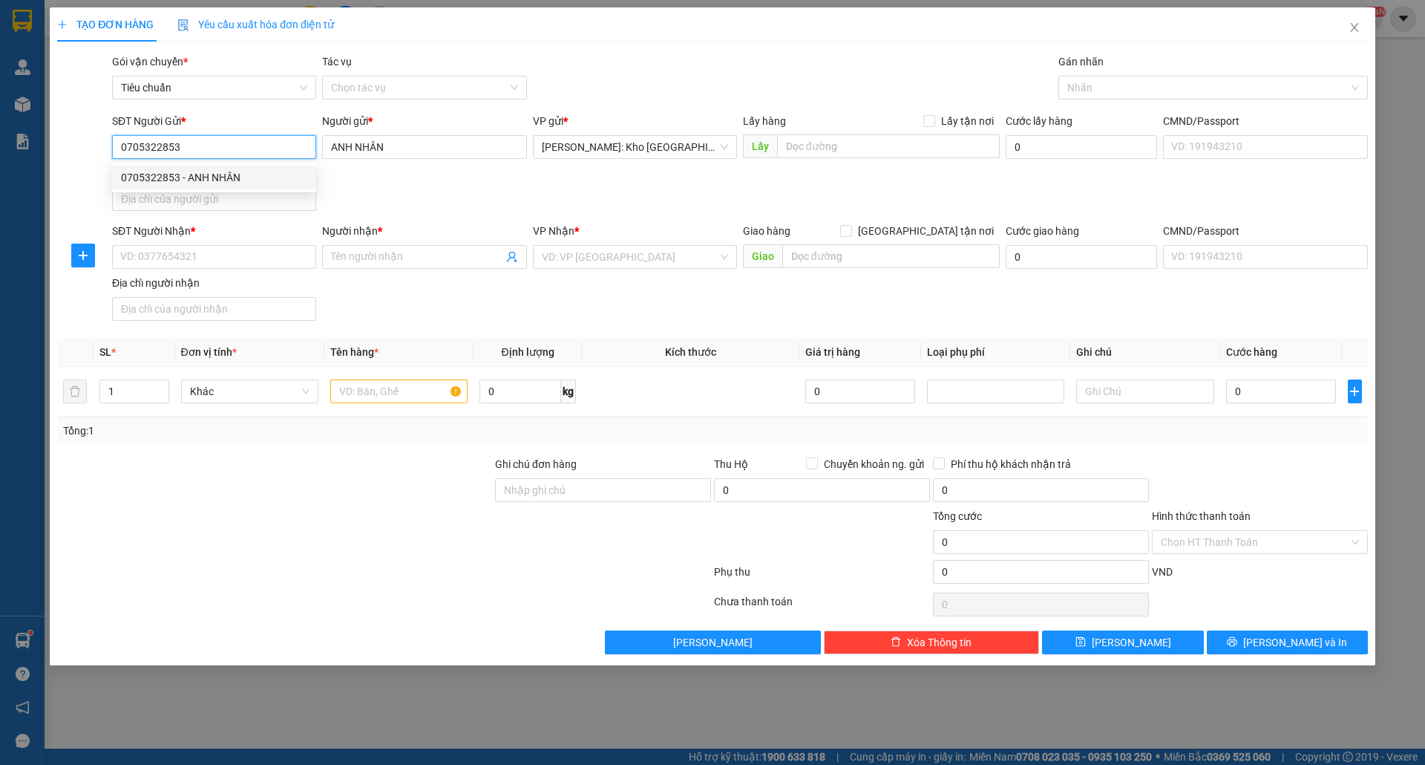
drag, startPoint x: 197, startPoint y: 149, endPoint x: 108, endPoint y: 155, distance: 89.3
click at [105, 153] on div "SĐT Người Gửi * 0705322853 Người gửi * ANH NHÂN VP gửi * Hồ Chí Minh: Kho Thủ Đ…" at bounding box center [713, 165] width 1314 height 104
type input "0906906015"
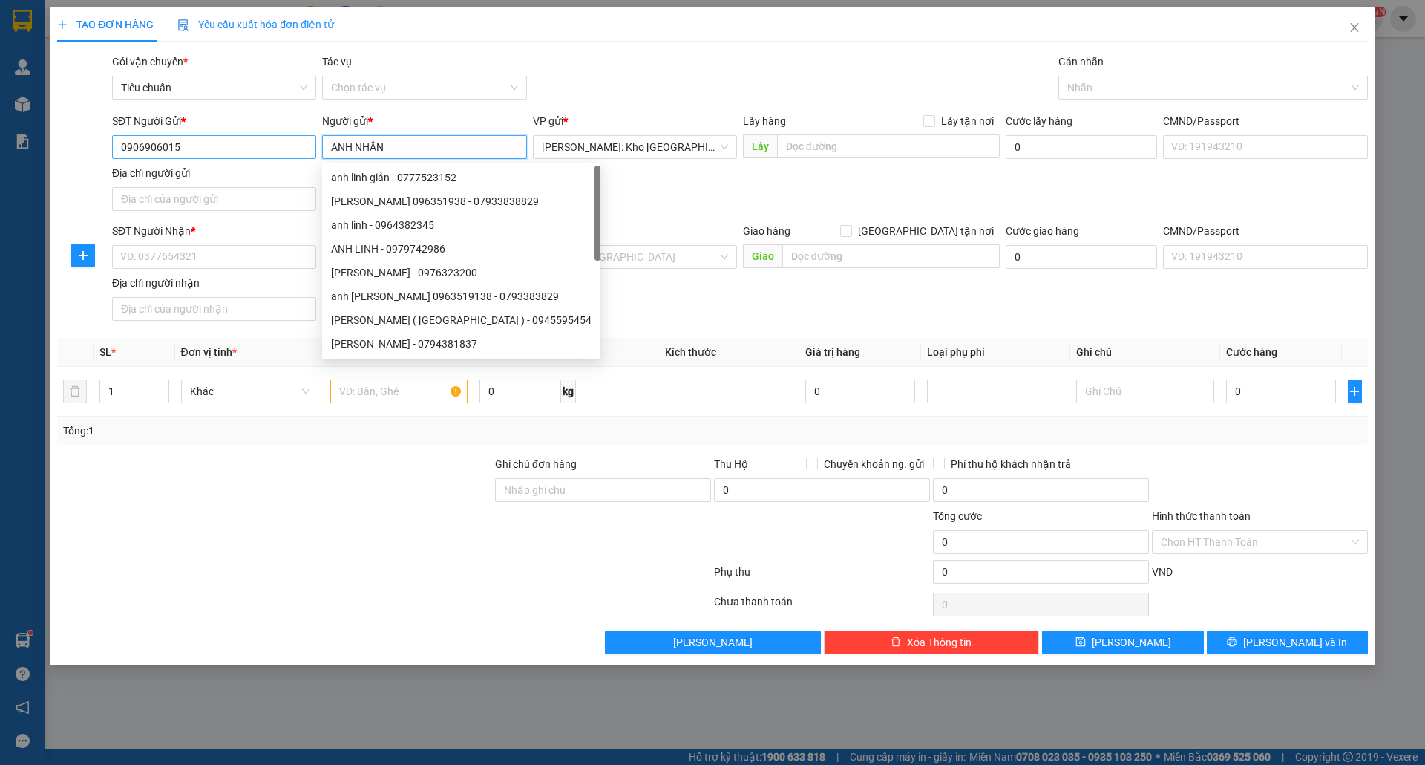
drag, startPoint x: 404, startPoint y: 151, endPoint x: 307, endPoint y: 154, distance: 96.5
click at [307, 154] on div "SĐT Người Gửi * 0906906015 Người gửi * ANH NHÂN VP gửi * Hồ Chí Minh: Kho Thủ Đ…" at bounding box center [740, 165] width 1262 height 104
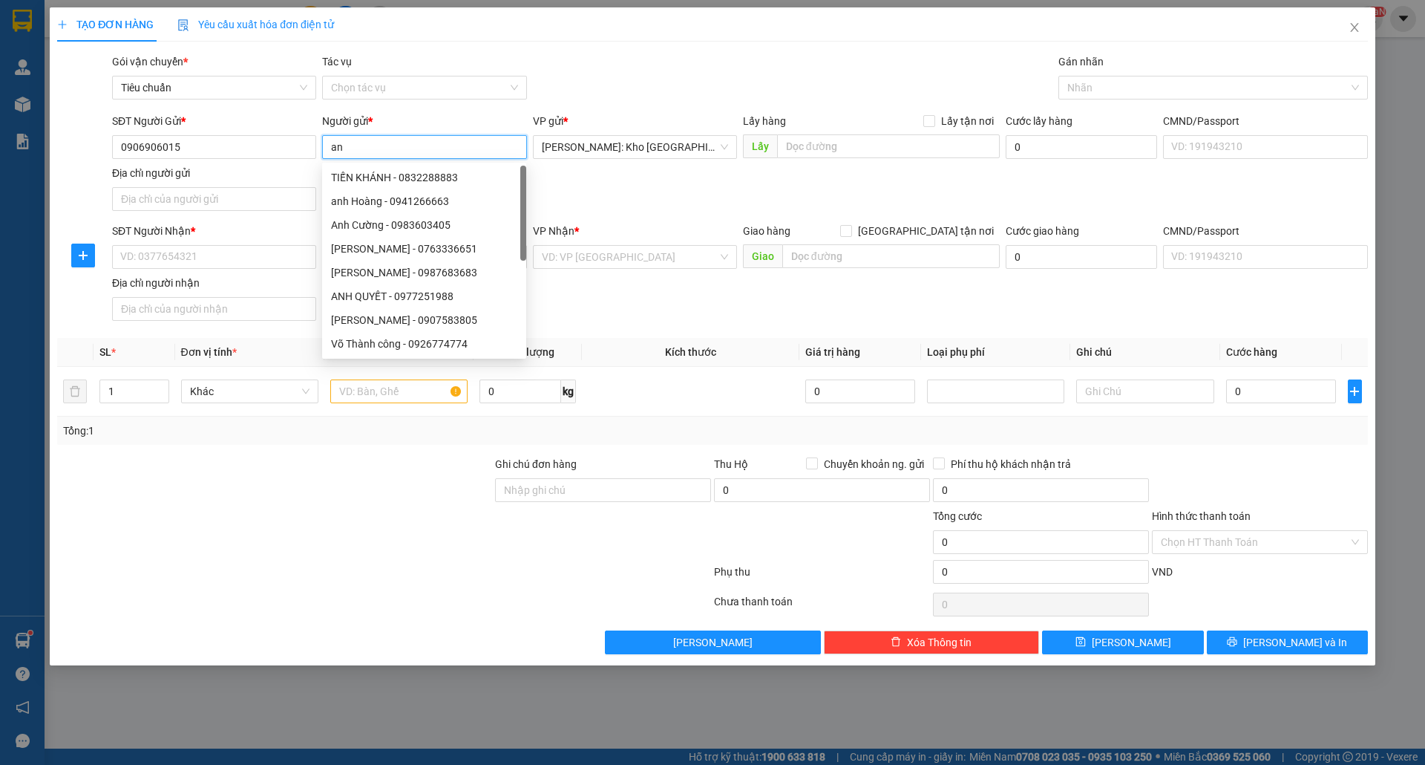
type input "a"
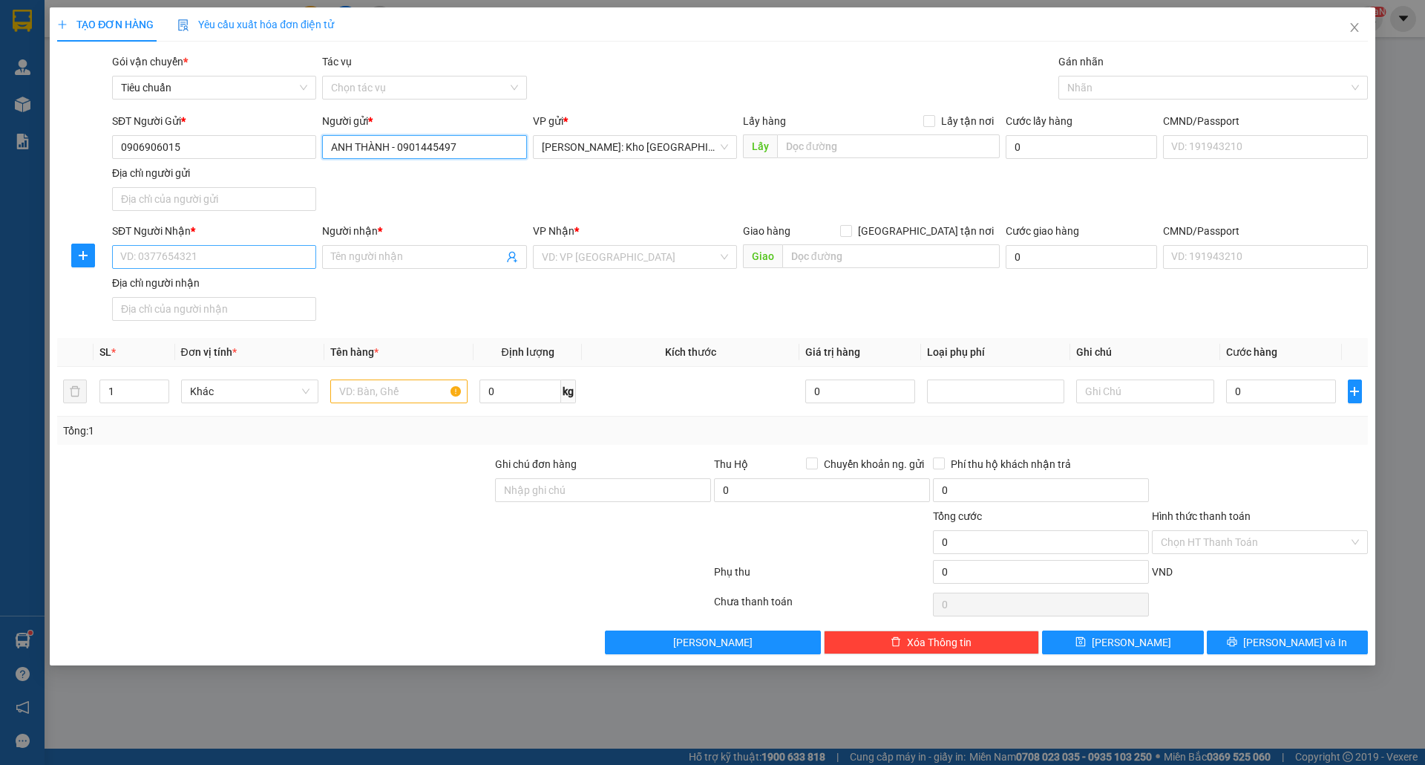
type input "ANH THÀNH - 0901445497"
click at [193, 249] on input "SĐT Người Nhận *" at bounding box center [214, 257] width 204 height 24
type input "0983737808"
click at [428, 263] on input "Người nhận *" at bounding box center [416, 257] width 171 height 16
type input "[PERSON_NAME]"
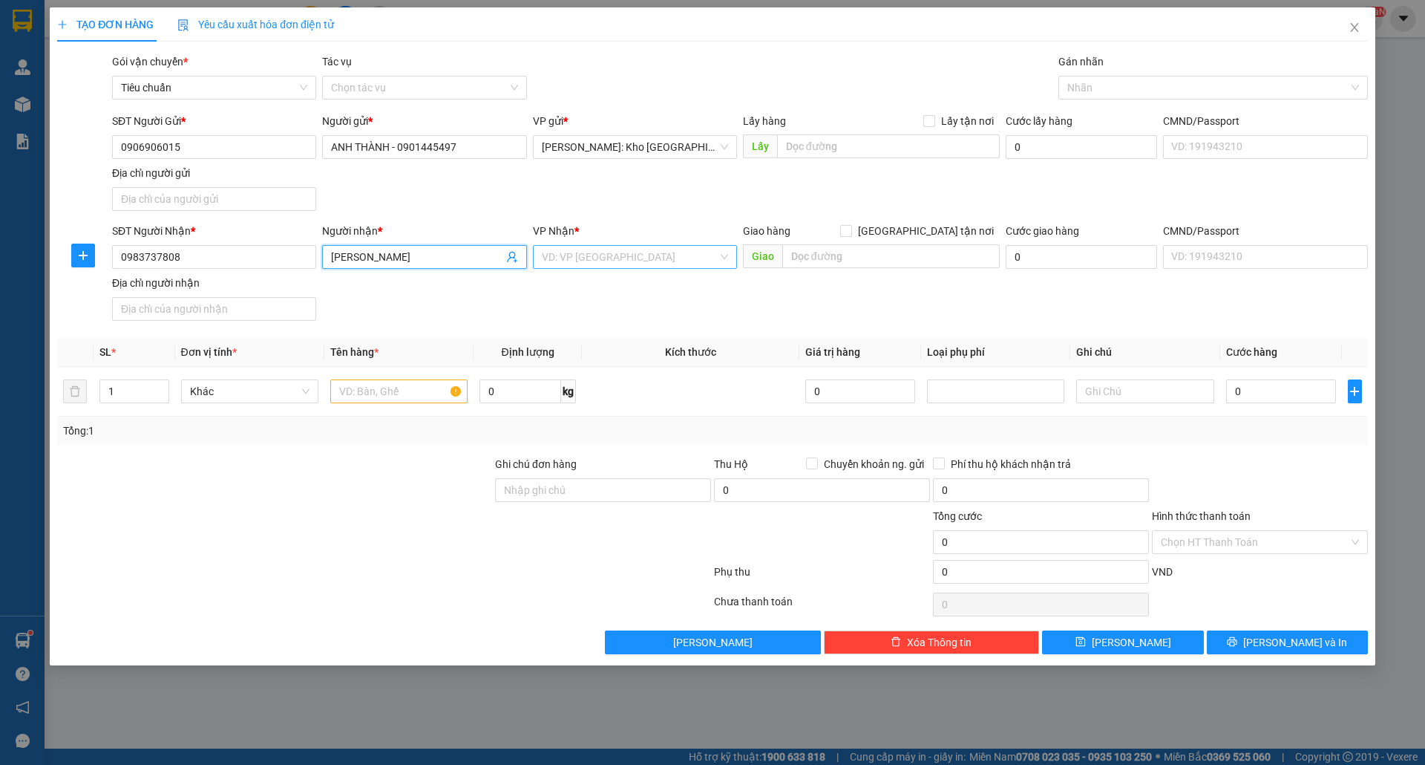
click at [592, 255] on input "search" at bounding box center [630, 257] width 176 height 22
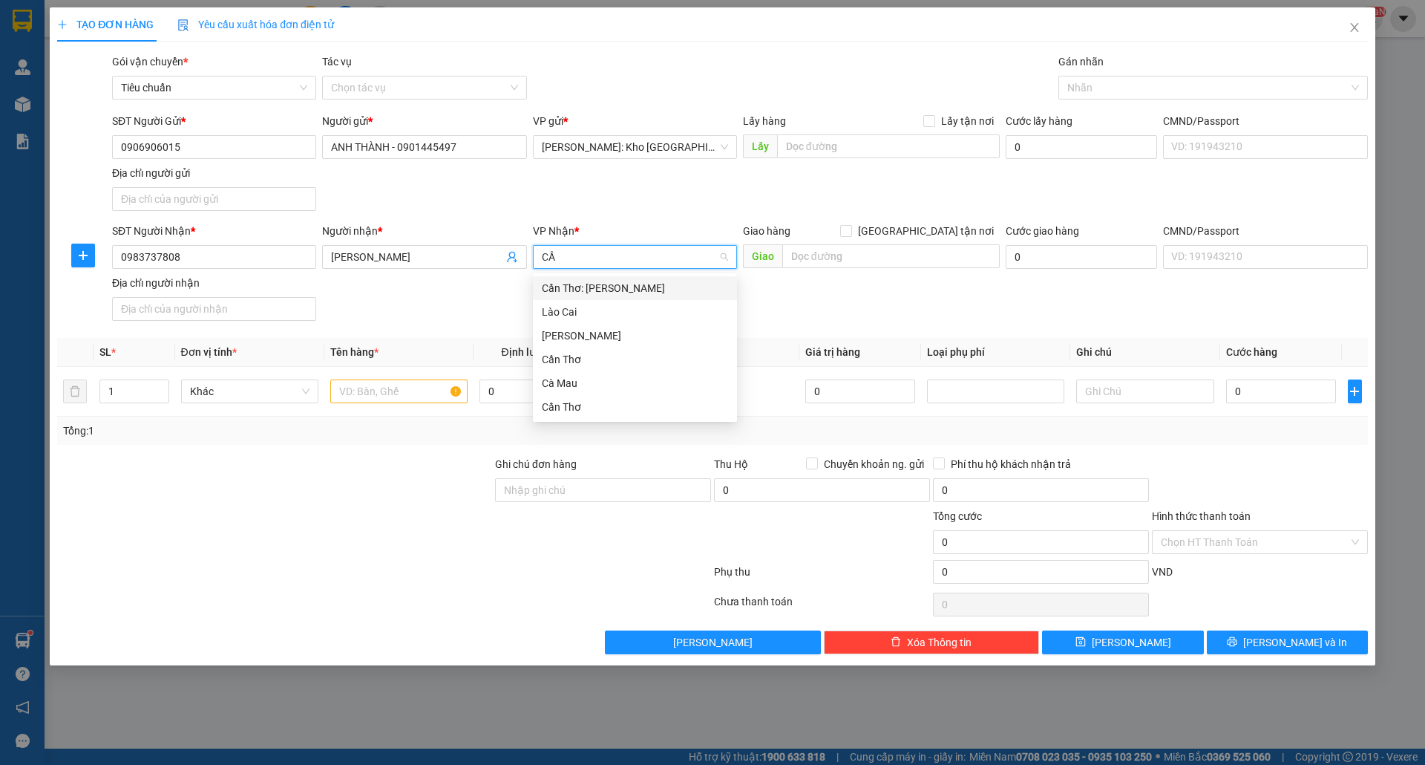
type input "CẦN"
click at [644, 291] on div "Cần Thơ: [PERSON_NAME]" at bounding box center [635, 288] width 186 height 16
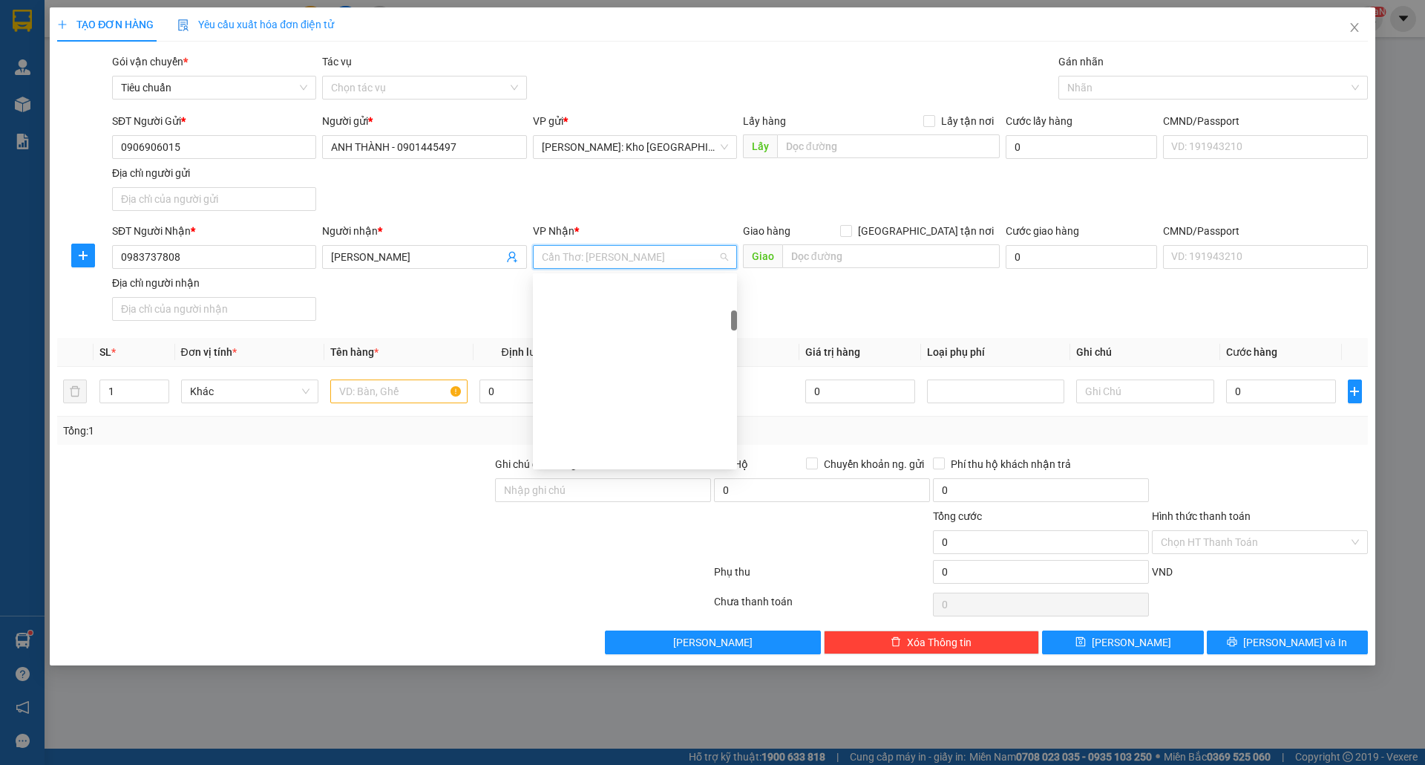
scroll to position [333, 0]
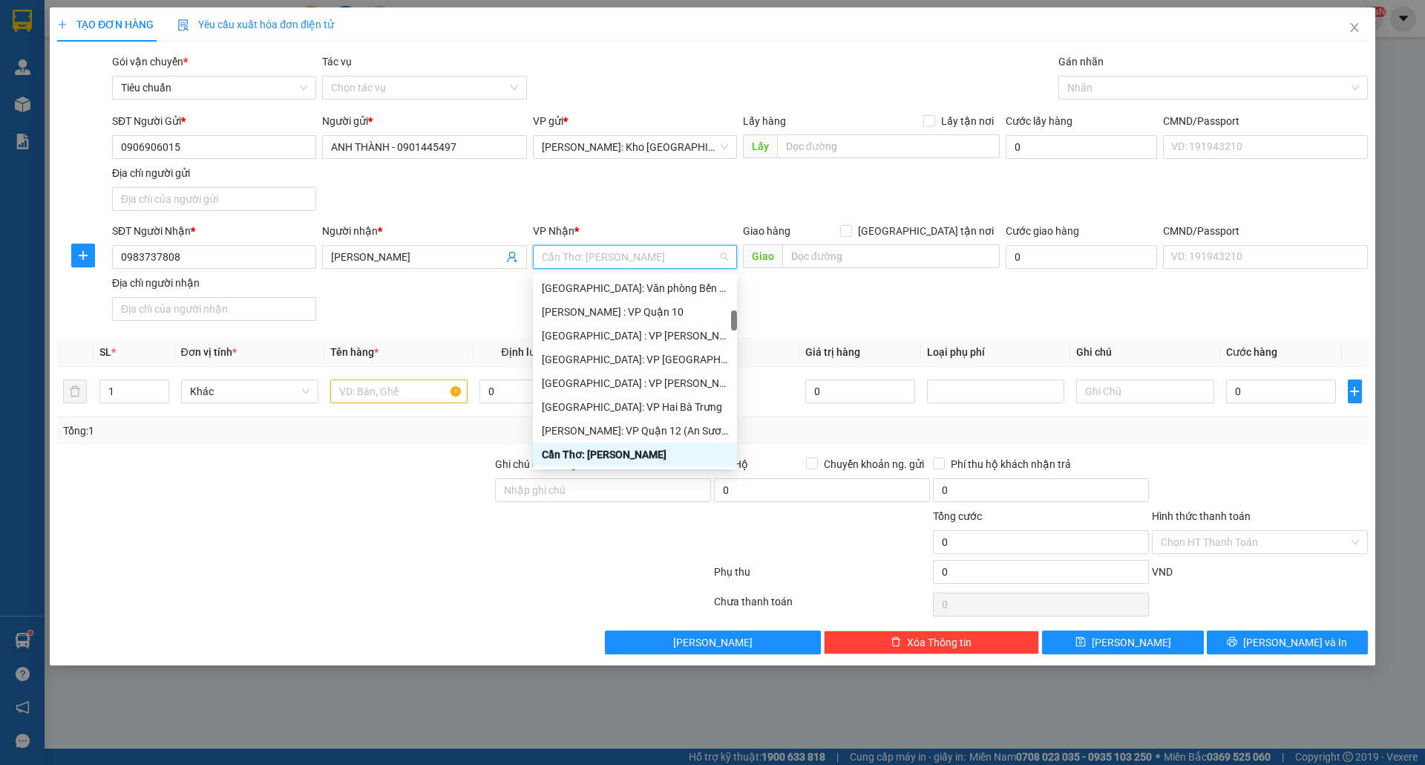
click at [630, 459] on div "Cần Thơ: [PERSON_NAME]" at bounding box center [635, 454] width 186 height 16
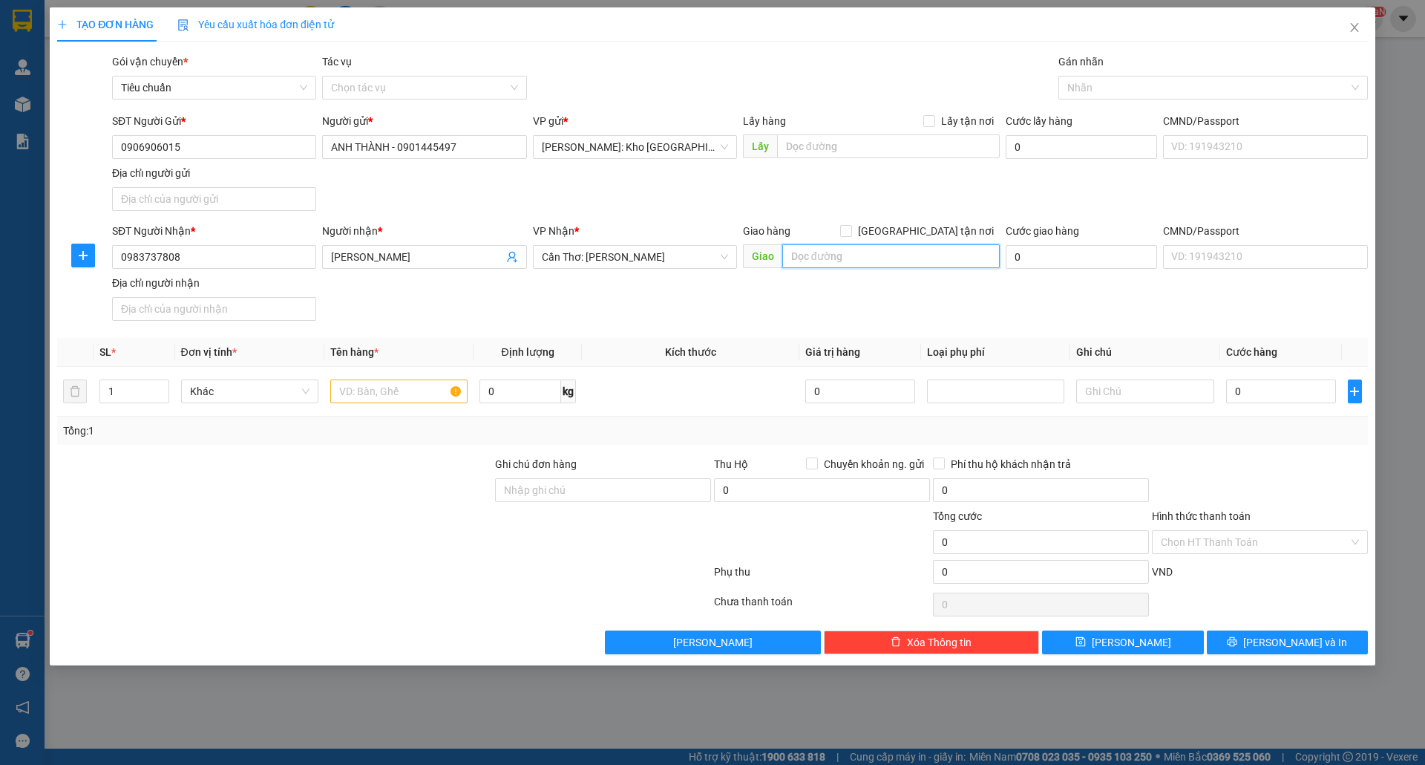
click at [892, 255] on input "text" at bounding box center [890, 256] width 217 height 24
click at [951, 266] on input "TỔ 5, KHÓM THANHFT" at bounding box center [890, 256] width 217 height 24
type input "TỔ 5, KHÓM THÀNH TÂM, [GEOGRAPHIC_DATA], [GEOGRAPHIC_DATA], [GEOGRAPHIC_DATA]"
click at [851, 229] on input "[GEOGRAPHIC_DATA] tận nơi" at bounding box center [845, 230] width 10 height 10
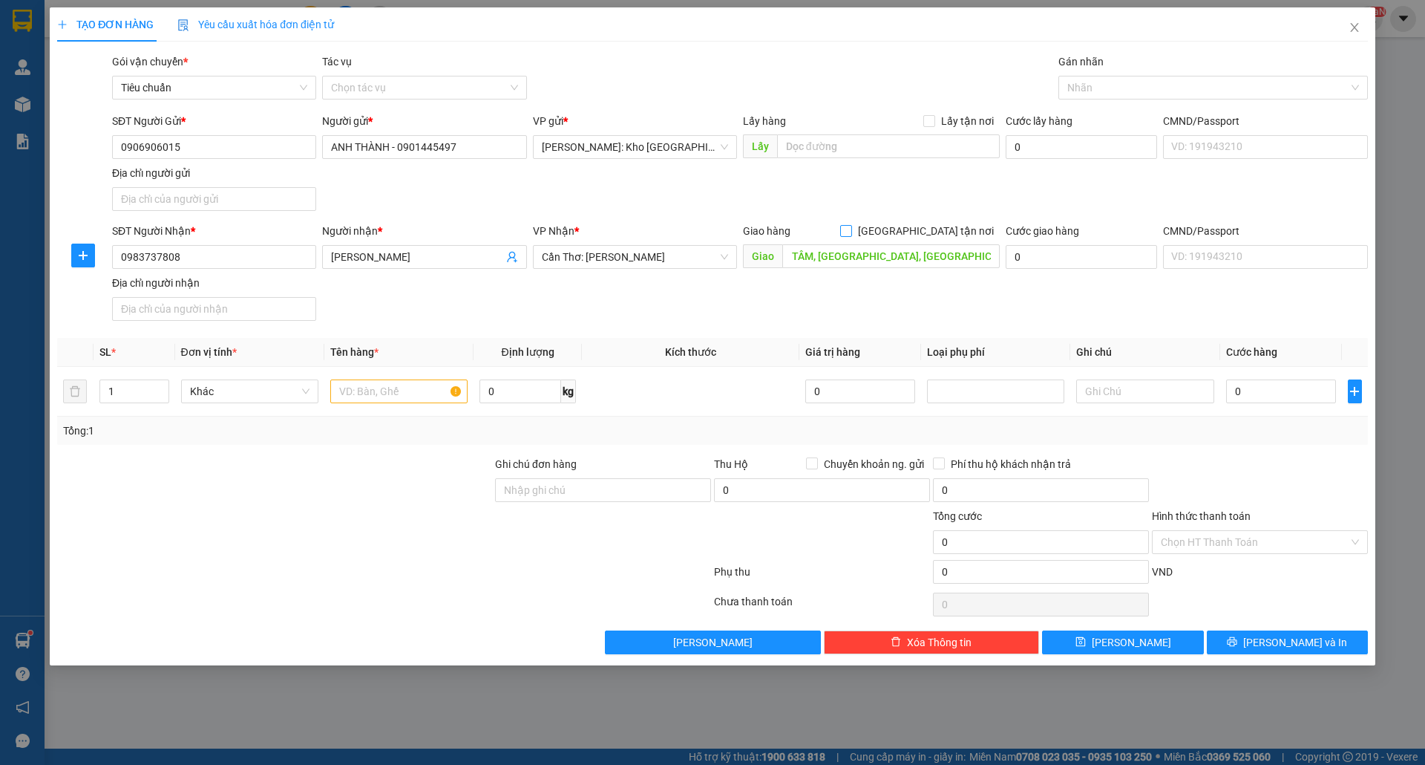
checkbox input "true"
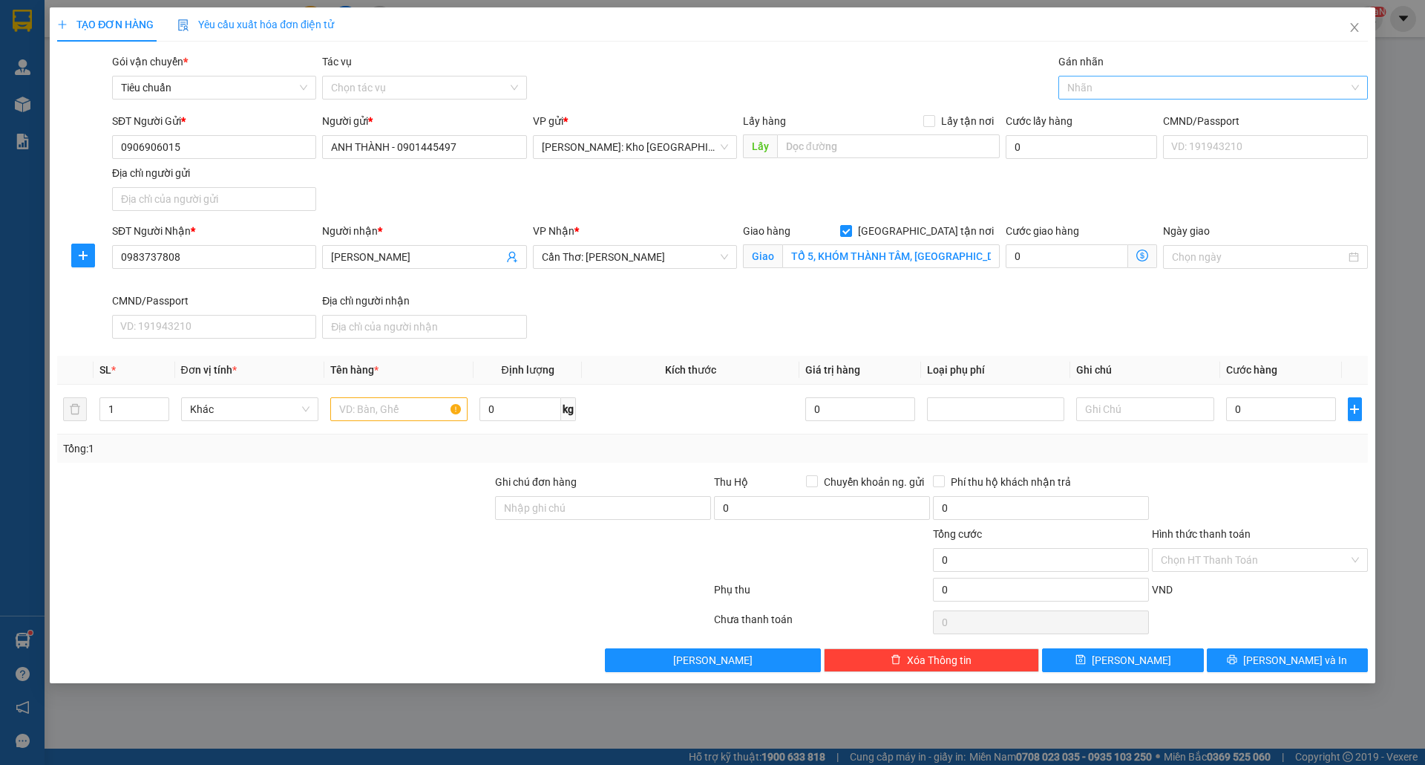
click at [1150, 88] on div at bounding box center [1205, 88] width 287 height 18
type input "GIAO"
click at [1152, 120] on div "[GEOGRAPHIC_DATA] tận nơi" at bounding box center [1213, 118] width 292 height 16
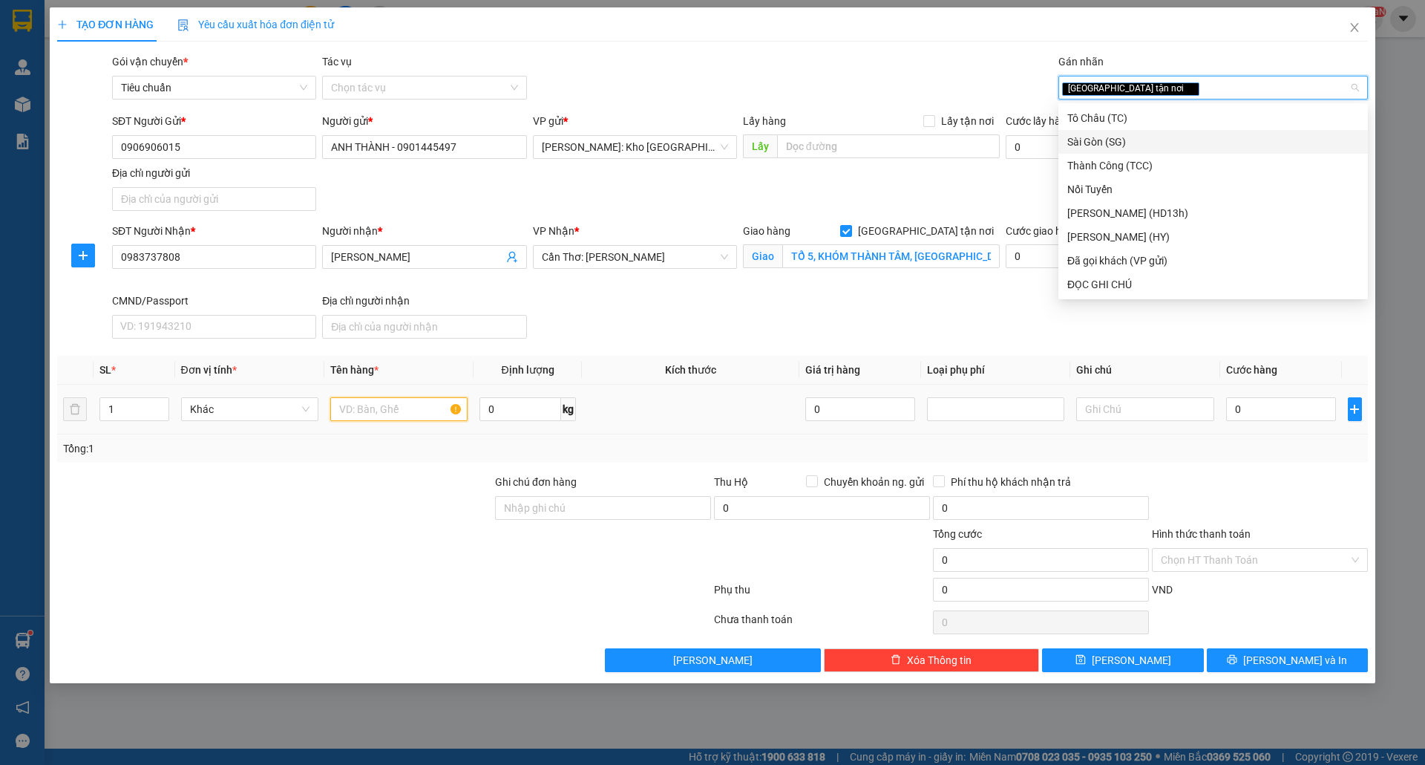
click at [399, 411] on input "text" at bounding box center [398, 409] width 137 height 24
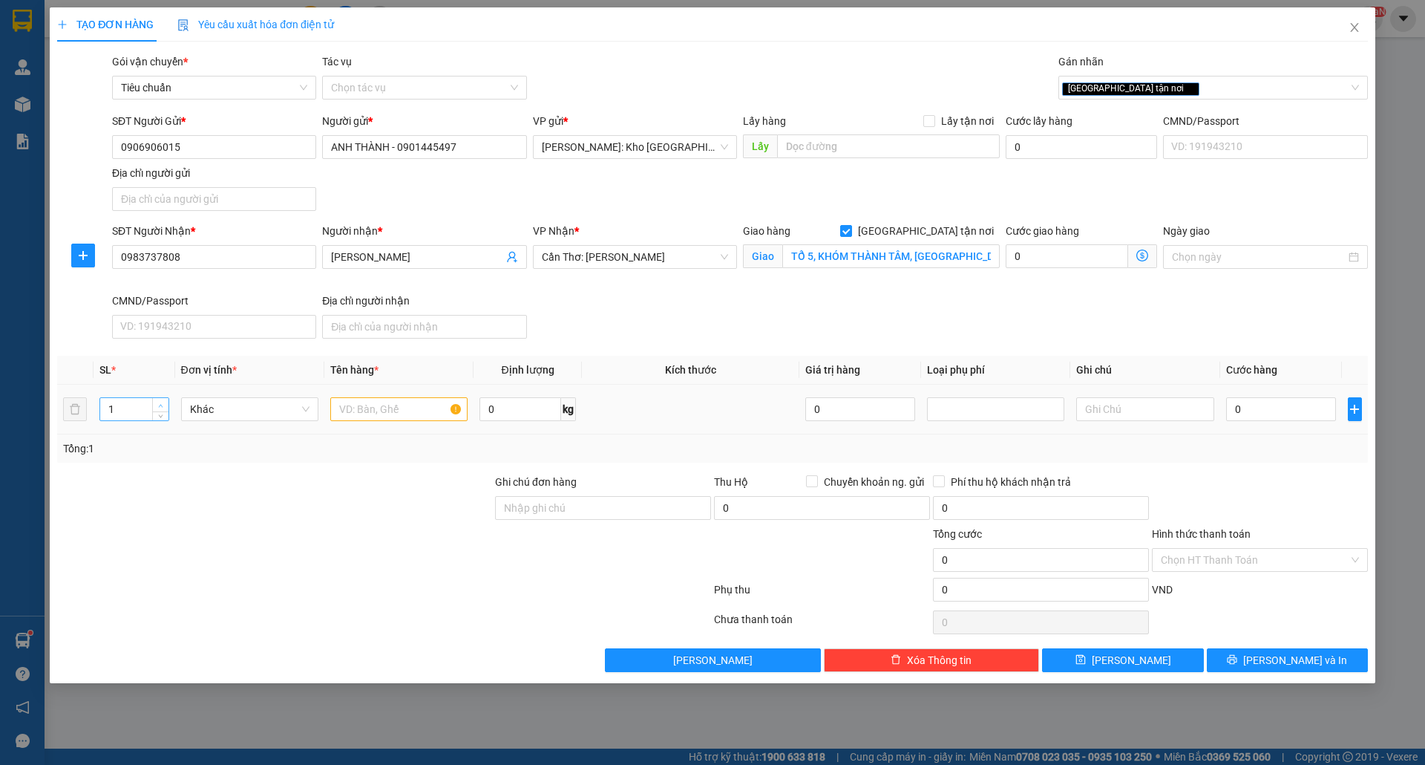
type input "2"
click at [160, 407] on icon "up" at bounding box center [161, 405] width 4 height 3
click at [373, 419] on input "text" at bounding box center [398, 409] width 137 height 24
type input "2 THÙNG GIẤY (LY NHỰA)"
click at [1239, 416] on input "0" at bounding box center [1281, 409] width 111 height 24
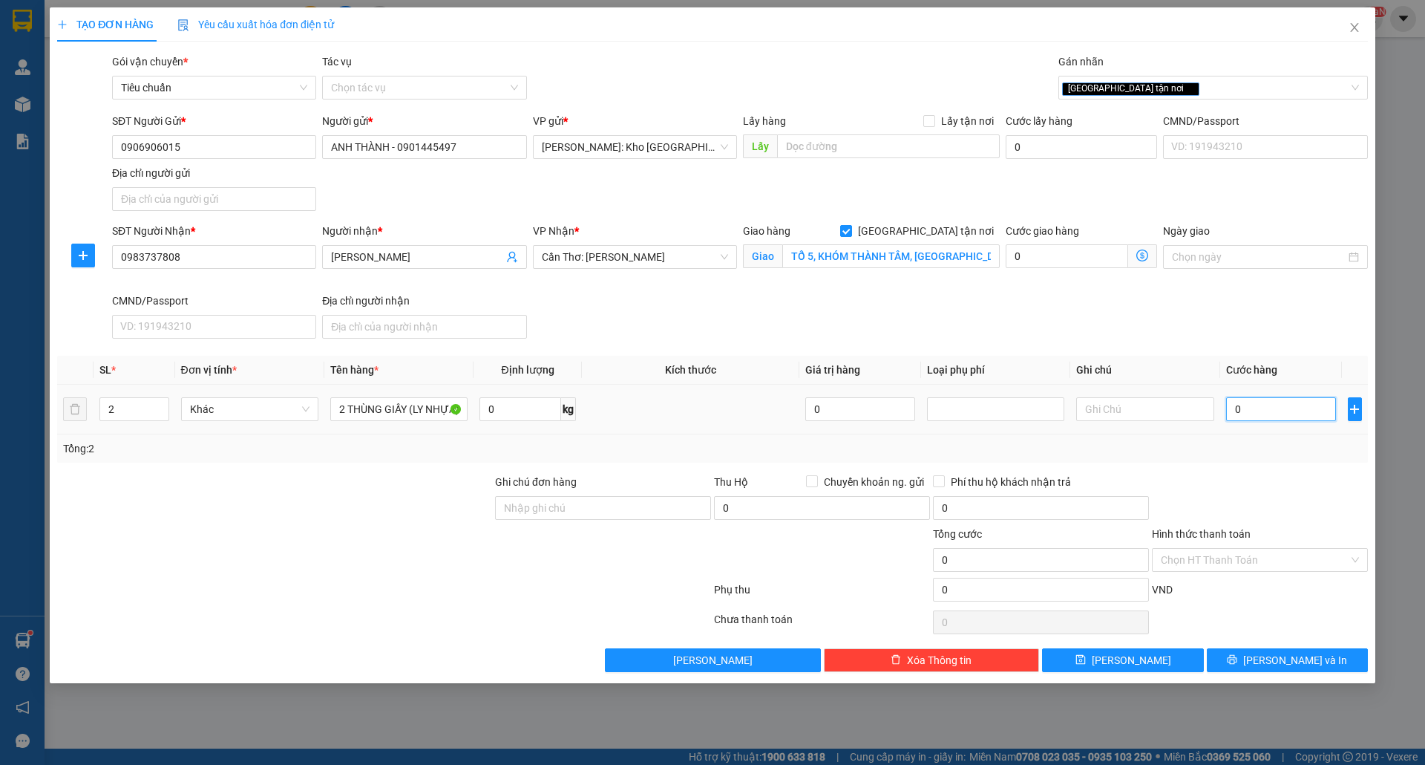
type input "1"
type input "14"
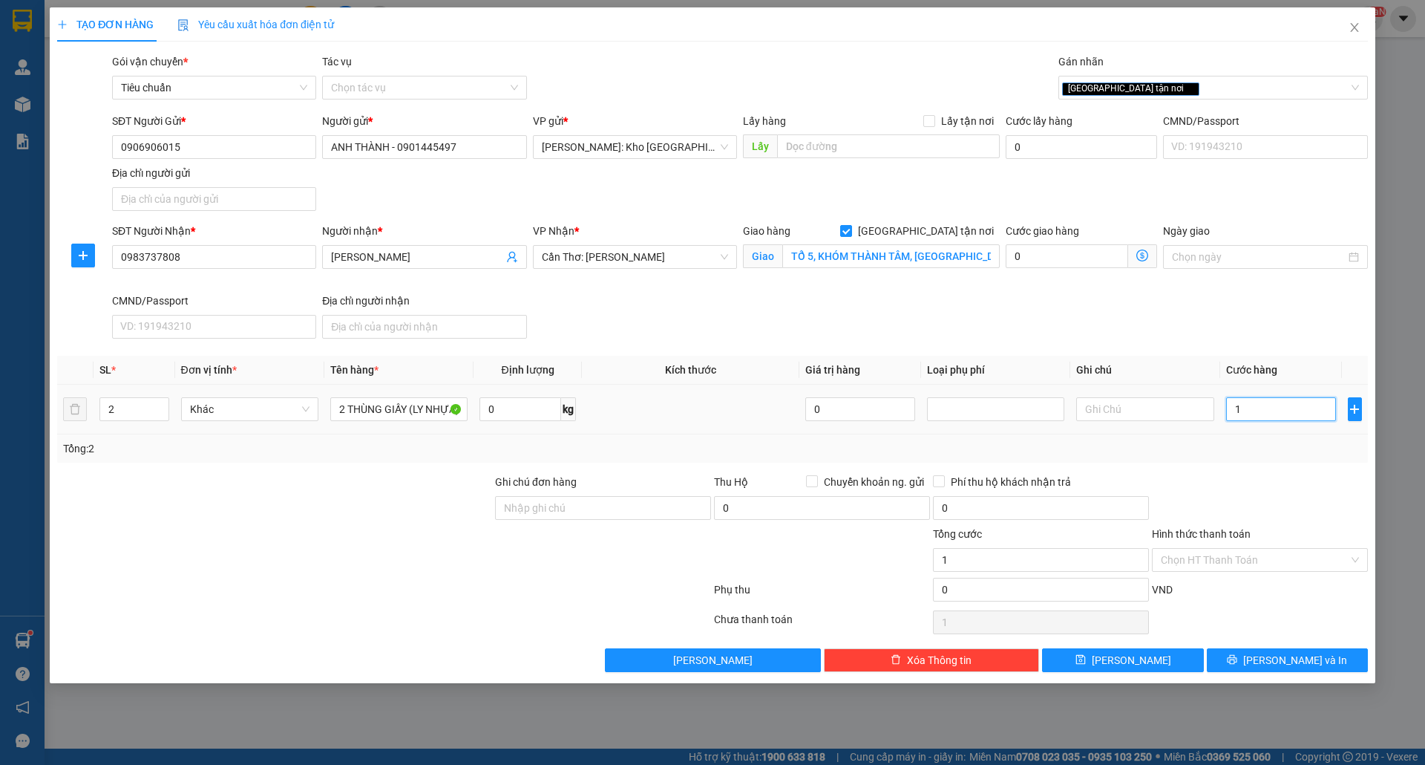
type input "14"
type input "140"
type input "1.400"
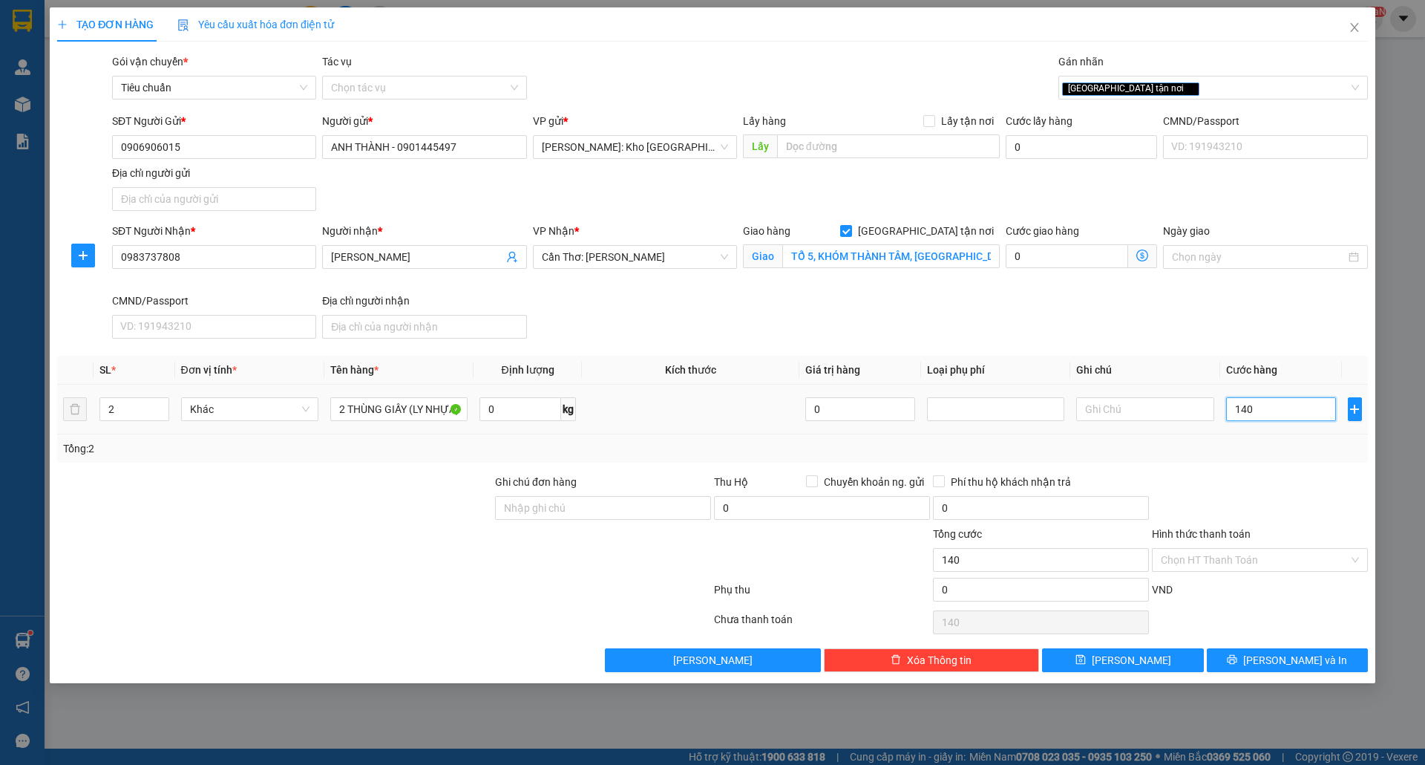
type input "1.400"
type input "14.000"
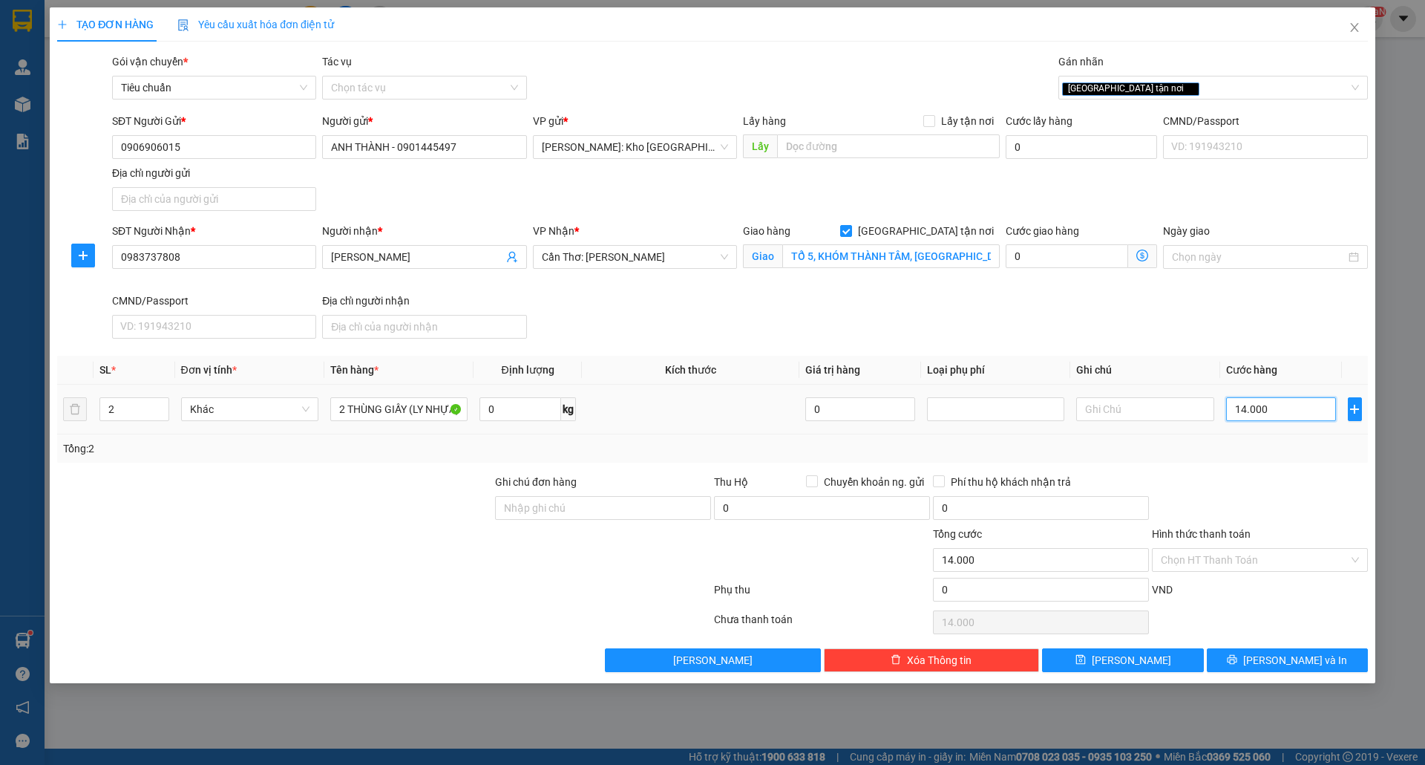
type input "140.000"
click at [560, 506] on input "Ghi chú đơn hàng" at bounding box center [603, 508] width 216 height 24
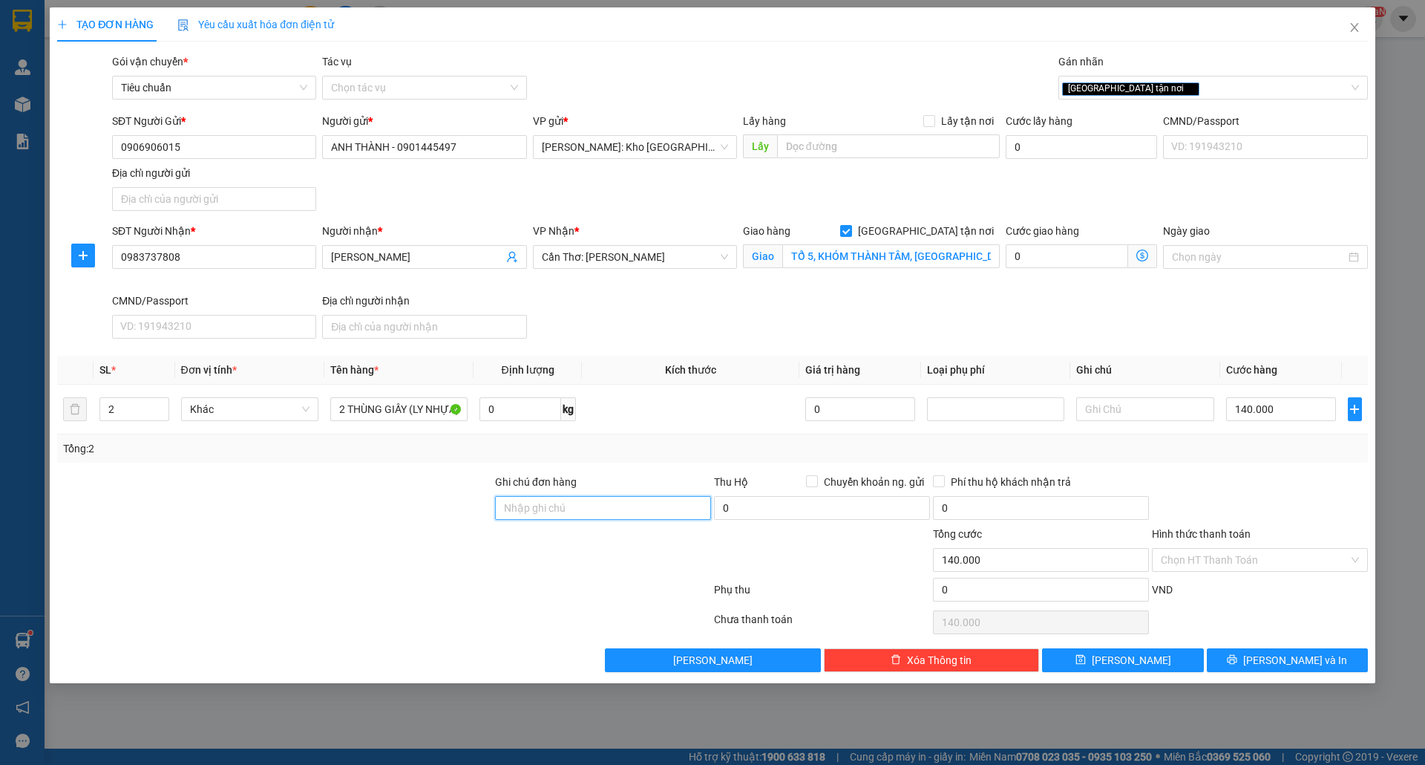
type input "nhận theo kiện-giao nguyên kiên-hư hỏng không chịu trách nhiệm"
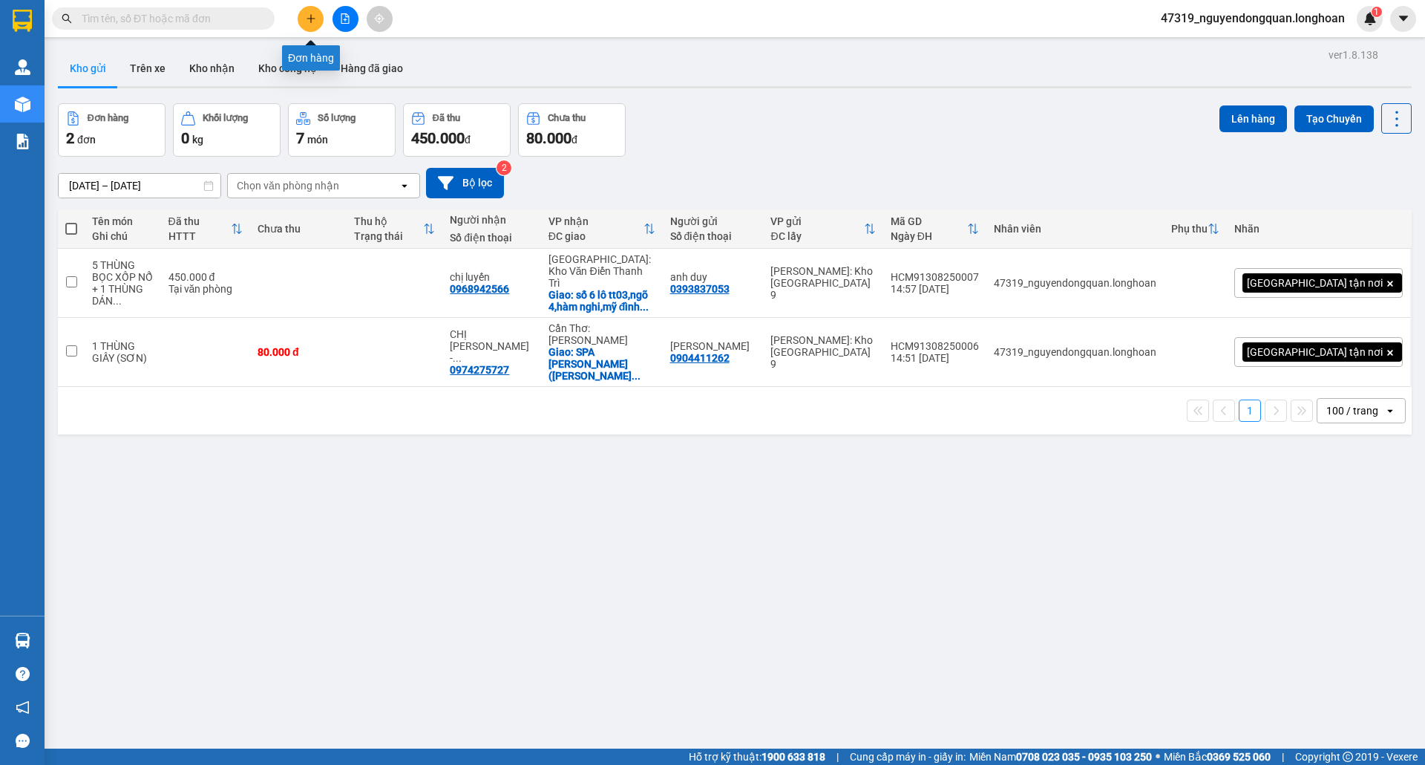
click at [309, 19] on icon "plus" at bounding box center [311, 18] width 10 height 10
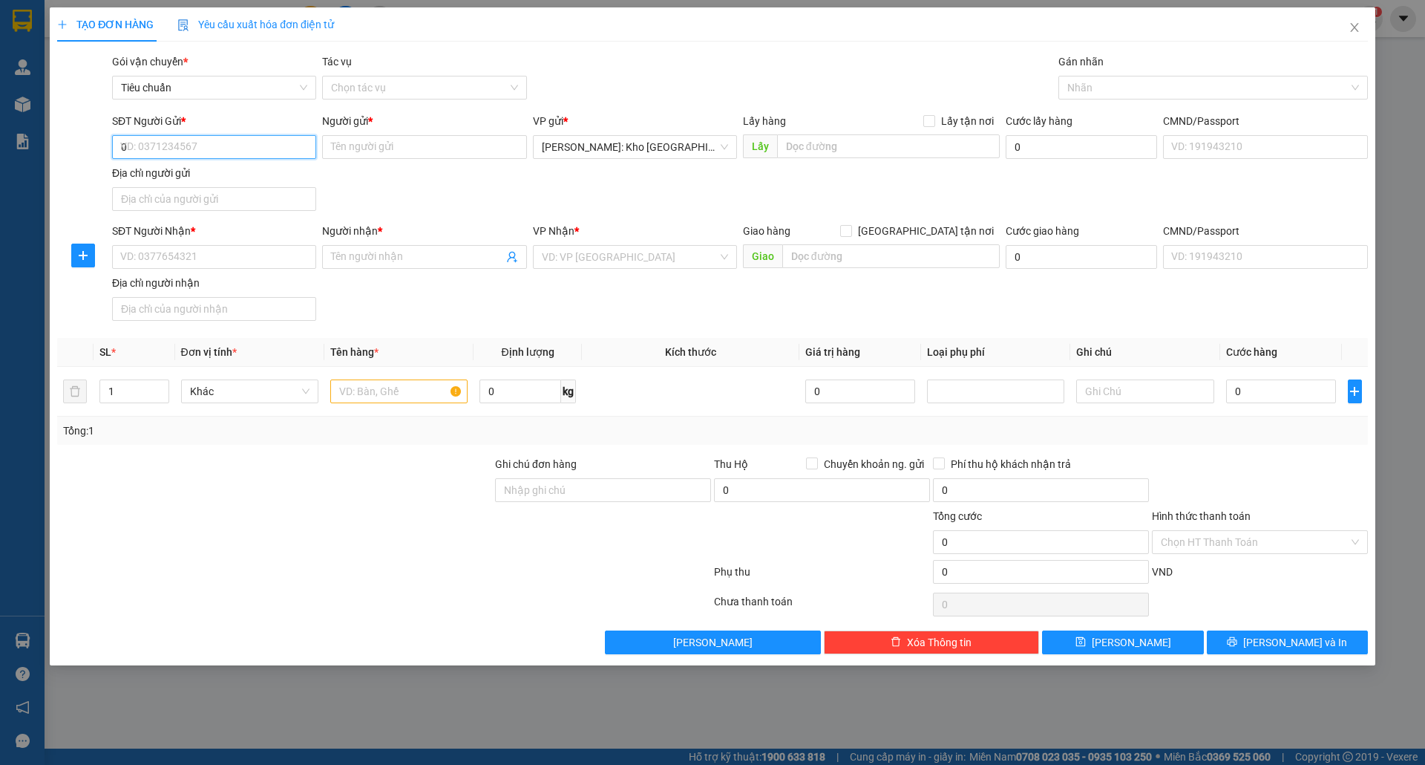
type input "09"
type input "0"
click at [215, 144] on input "0906906015" at bounding box center [214, 147] width 204 height 24
type input "0906906015"
click at [369, 154] on input "Người gửi *" at bounding box center [424, 147] width 204 height 24
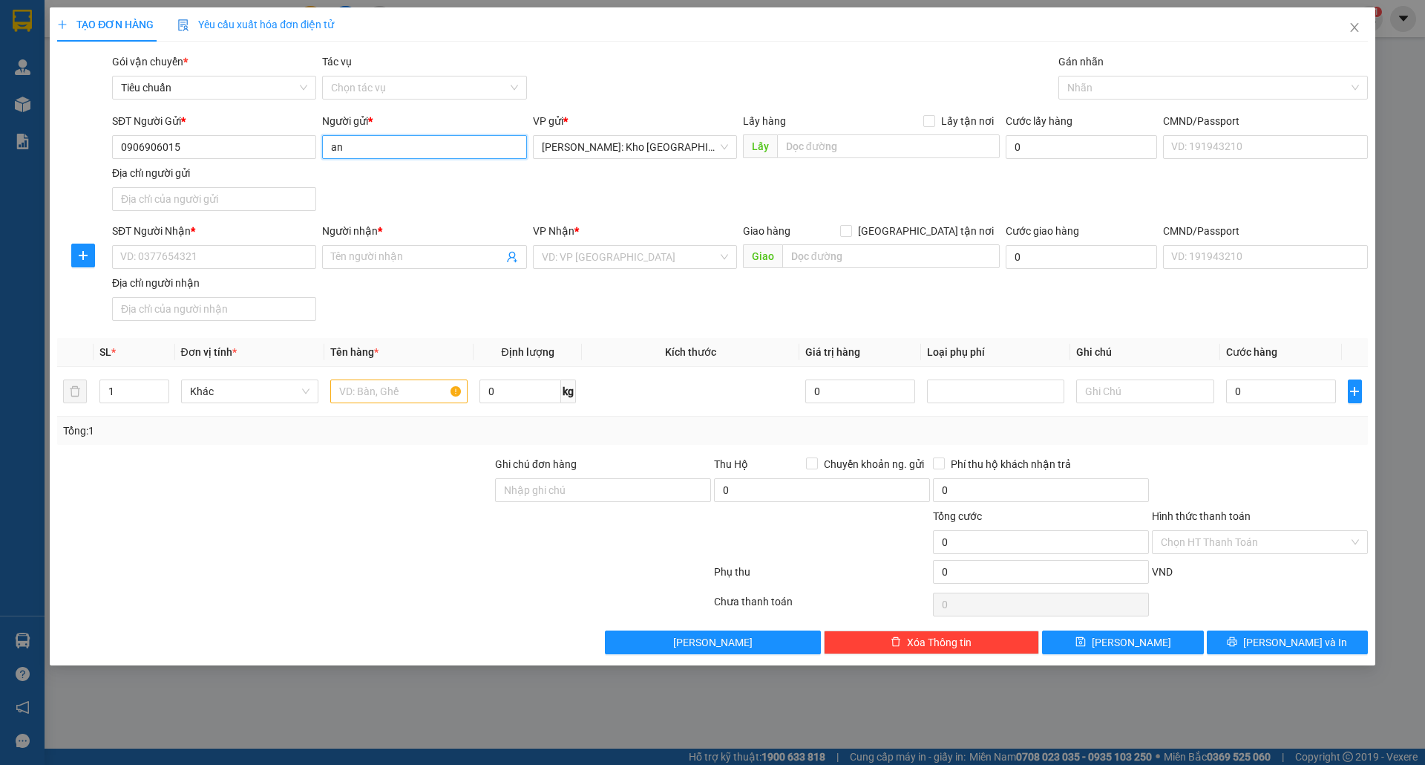
type input "a"
click at [408, 146] on input "ANH THÀNH" at bounding box center [424, 147] width 204 height 24
click at [393, 148] on input "ANH THÀNH 0901445497" at bounding box center [424, 147] width 204 height 24
type input "ANH THÀNH - 0901445497"
drag, startPoint x: 220, startPoint y: 255, endPoint x: 262, endPoint y: 255, distance: 41.6
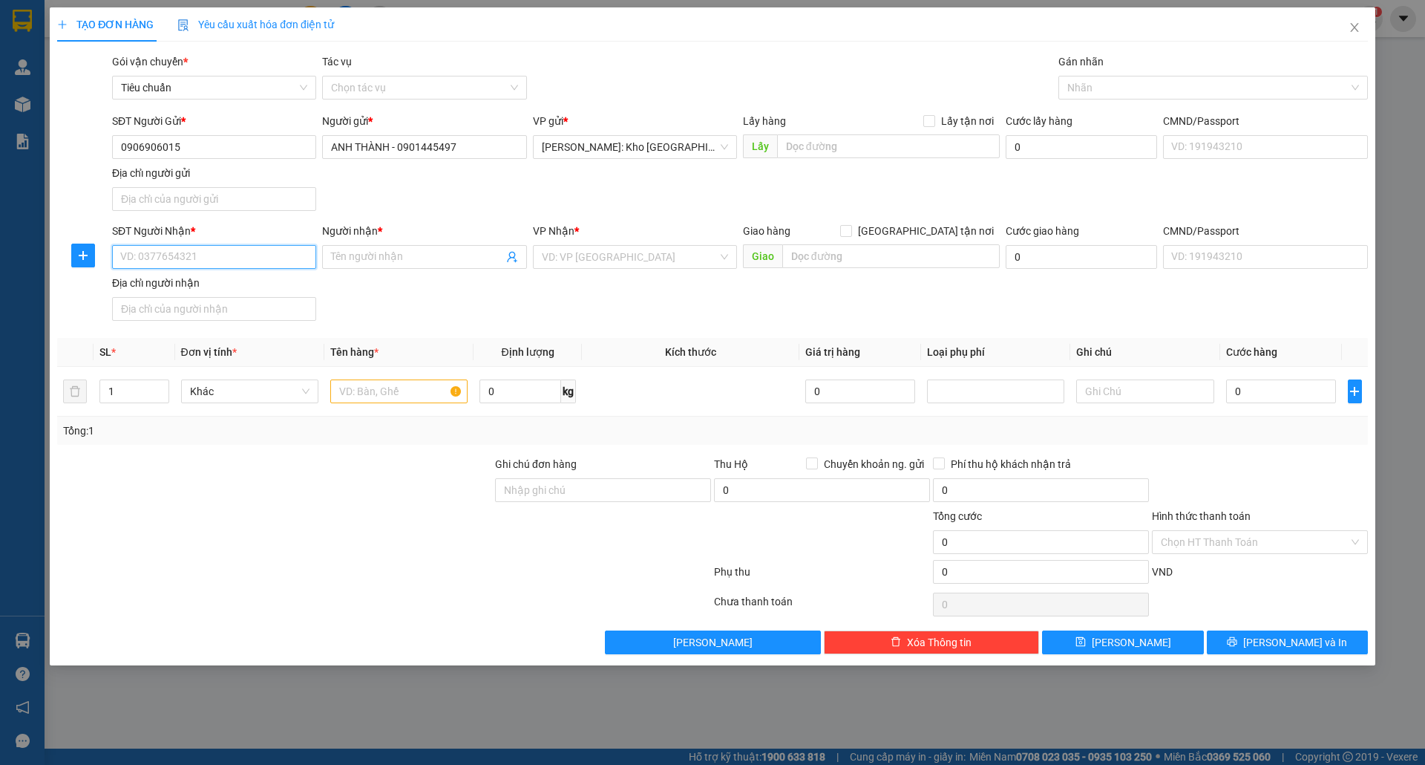
click at [221, 255] on input "SĐT Người Nhận *" at bounding box center [214, 257] width 204 height 24
type input "0983737808"
click at [454, 260] on input "Người nhận *" at bounding box center [416, 257] width 171 height 16
click at [432, 249] on input "VN TRINHÂ" at bounding box center [416, 257] width 171 height 16
type input "V"
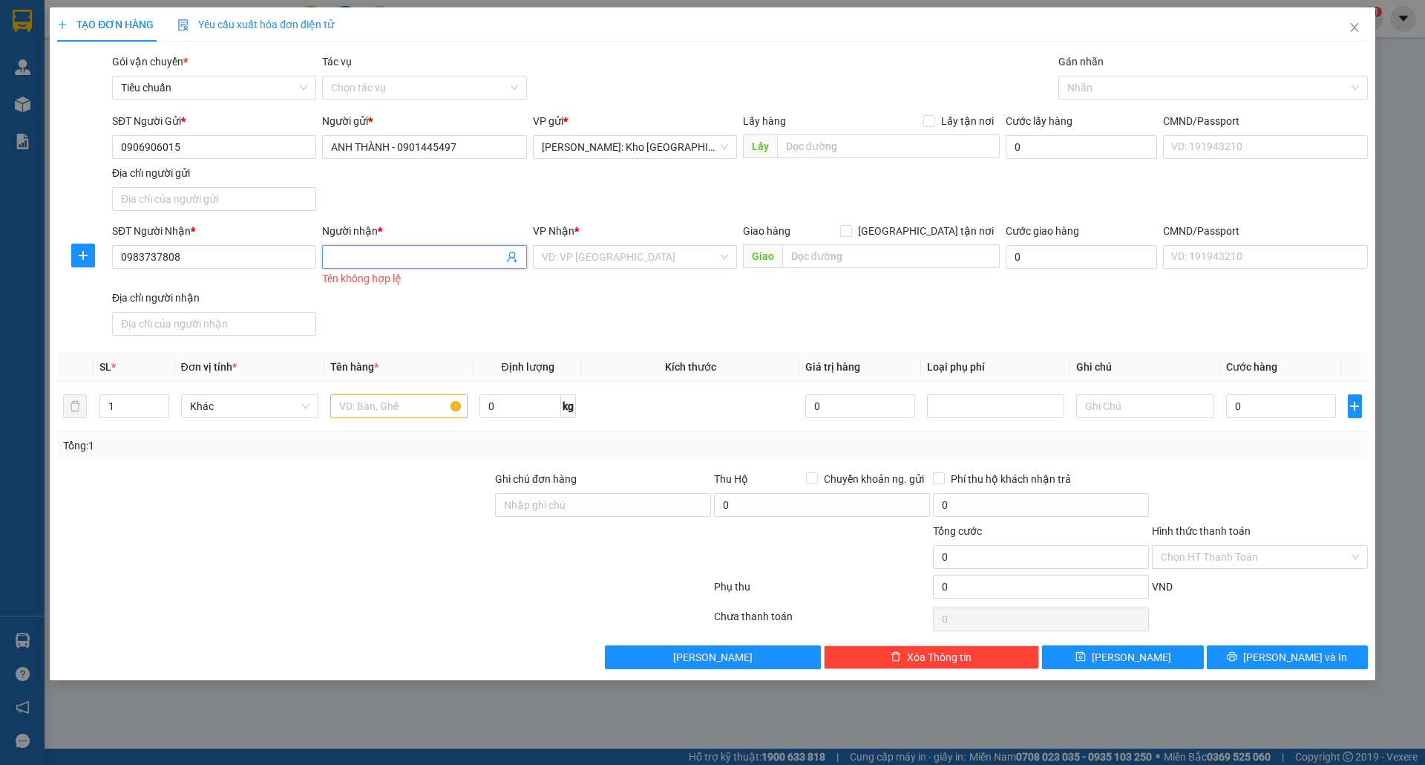
click at [411, 254] on input "Người nhận *" at bounding box center [416, 257] width 171 height 16
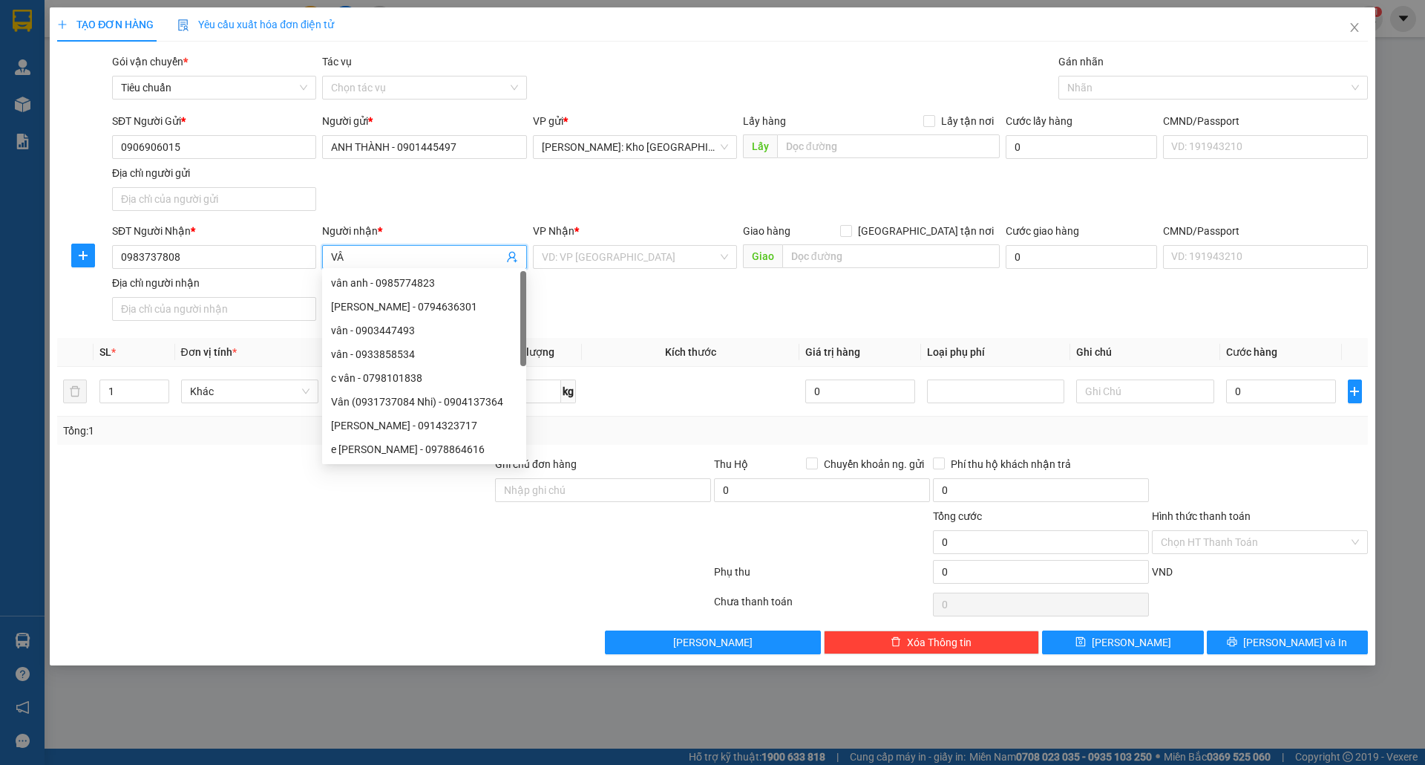
click at [413, 253] on input "VÂ" at bounding box center [416, 257] width 171 height 16
type input "V"
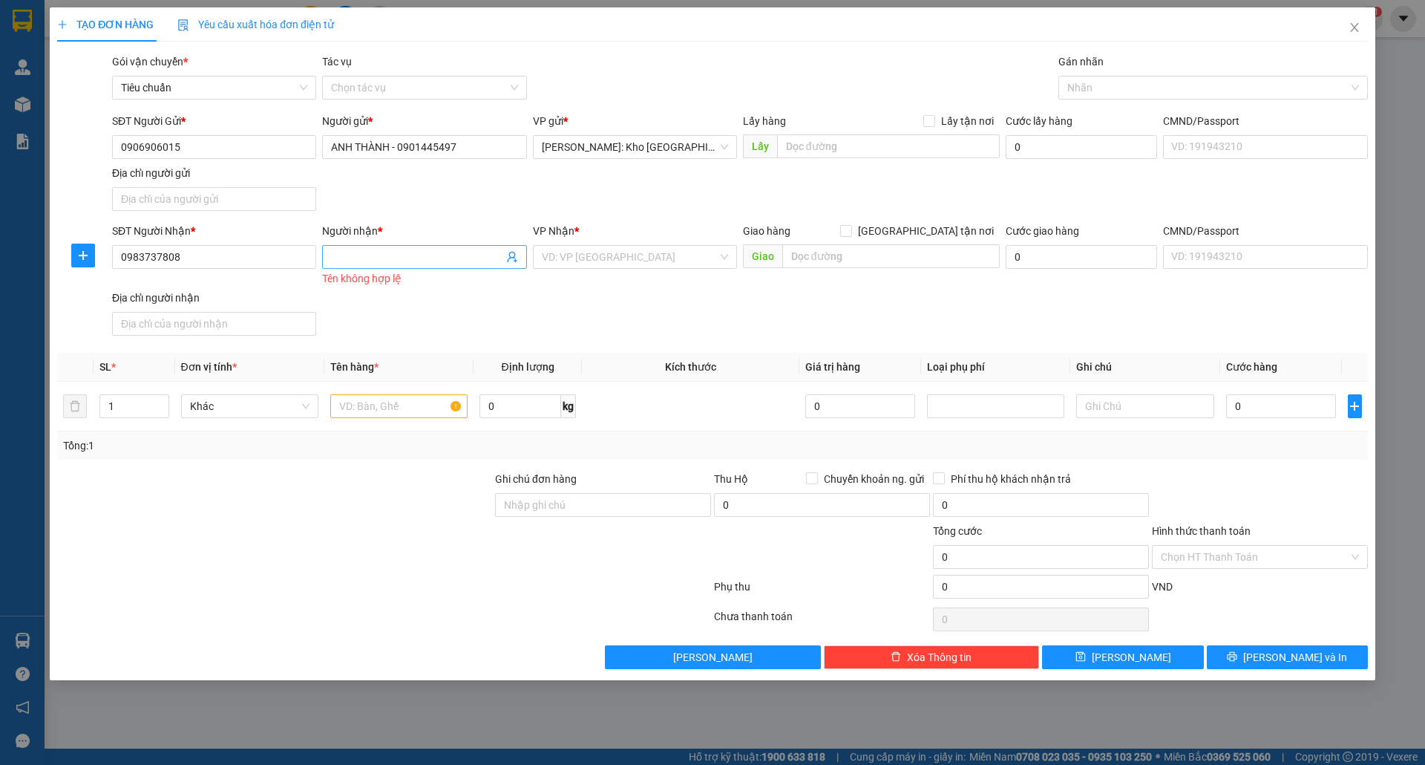
click at [413, 258] on input "Người nhận *" at bounding box center [416, 257] width 171 height 16
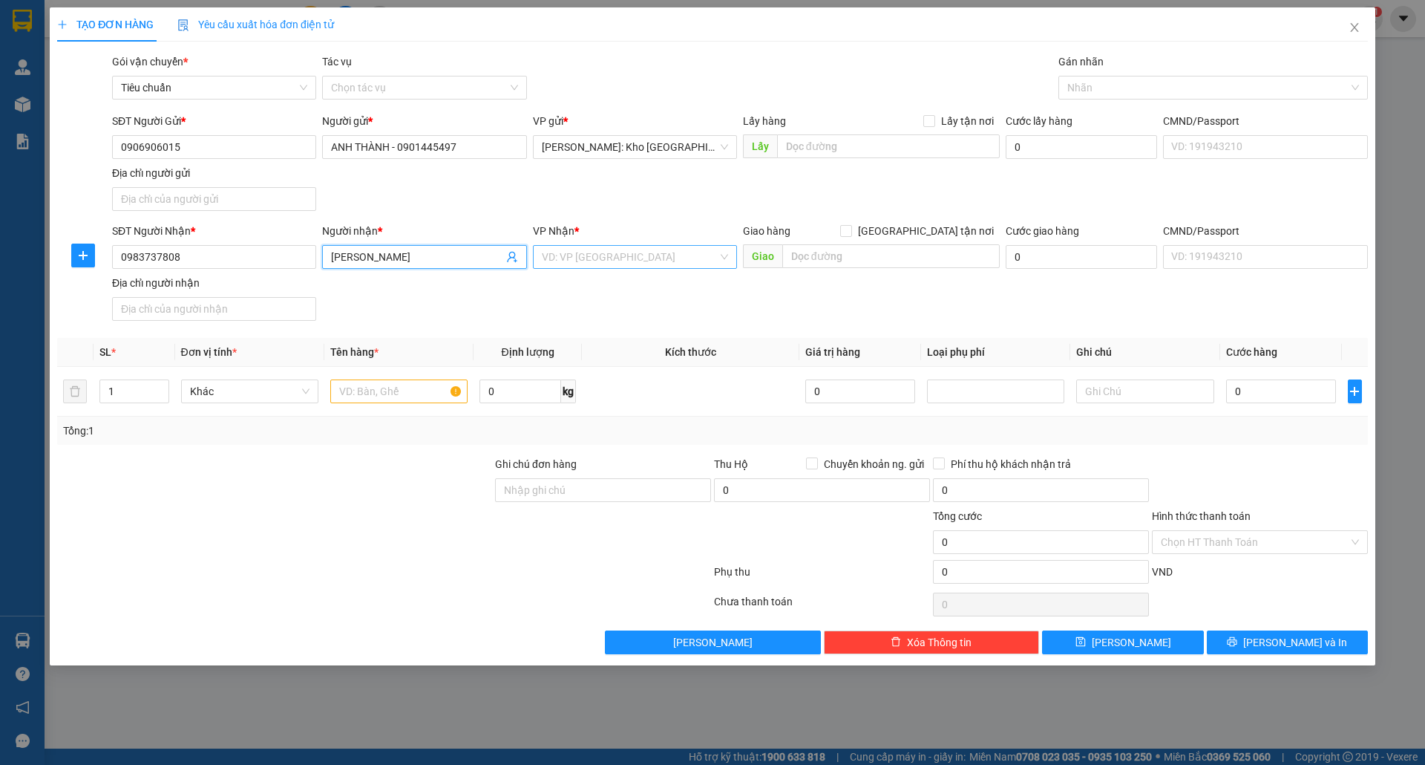
type input "[PERSON_NAME]"
click at [606, 246] on input "search" at bounding box center [630, 257] width 176 height 22
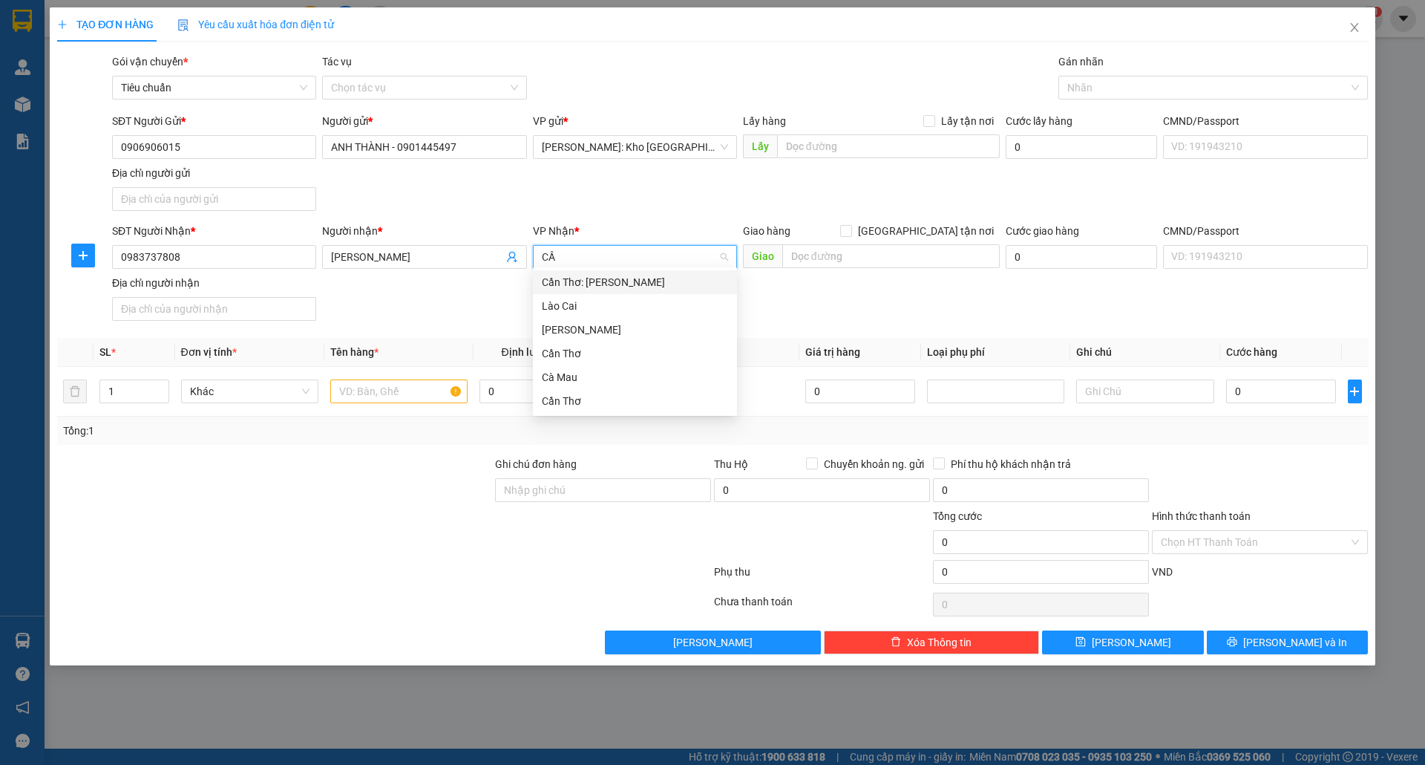
type input "CẦN"
click at [645, 283] on div "Cần Thơ: [PERSON_NAME]" at bounding box center [635, 282] width 186 height 16
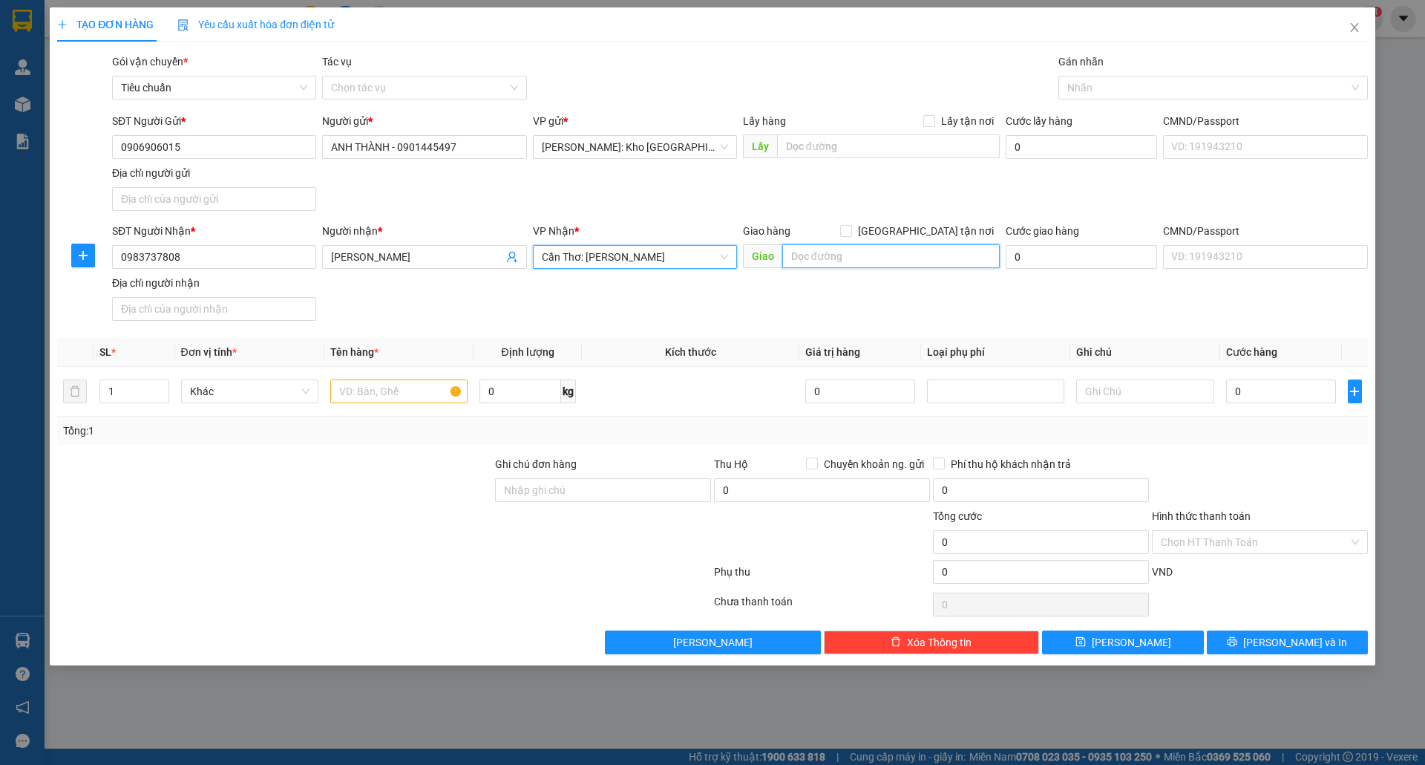
click at [854, 255] on input "text" at bounding box center [890, 256] width 217 height 24
type input "TỔ 5, KHÓM THÀNH TÂM, THÀNH LỢI, BÌNH TÂN, VĨNH LONG"
click at [851, 226] on input "[GEOGRAPHIC_DATA] tận nơi" at bounding box center [845, 230] width 10 height 10
checkbox input "true"
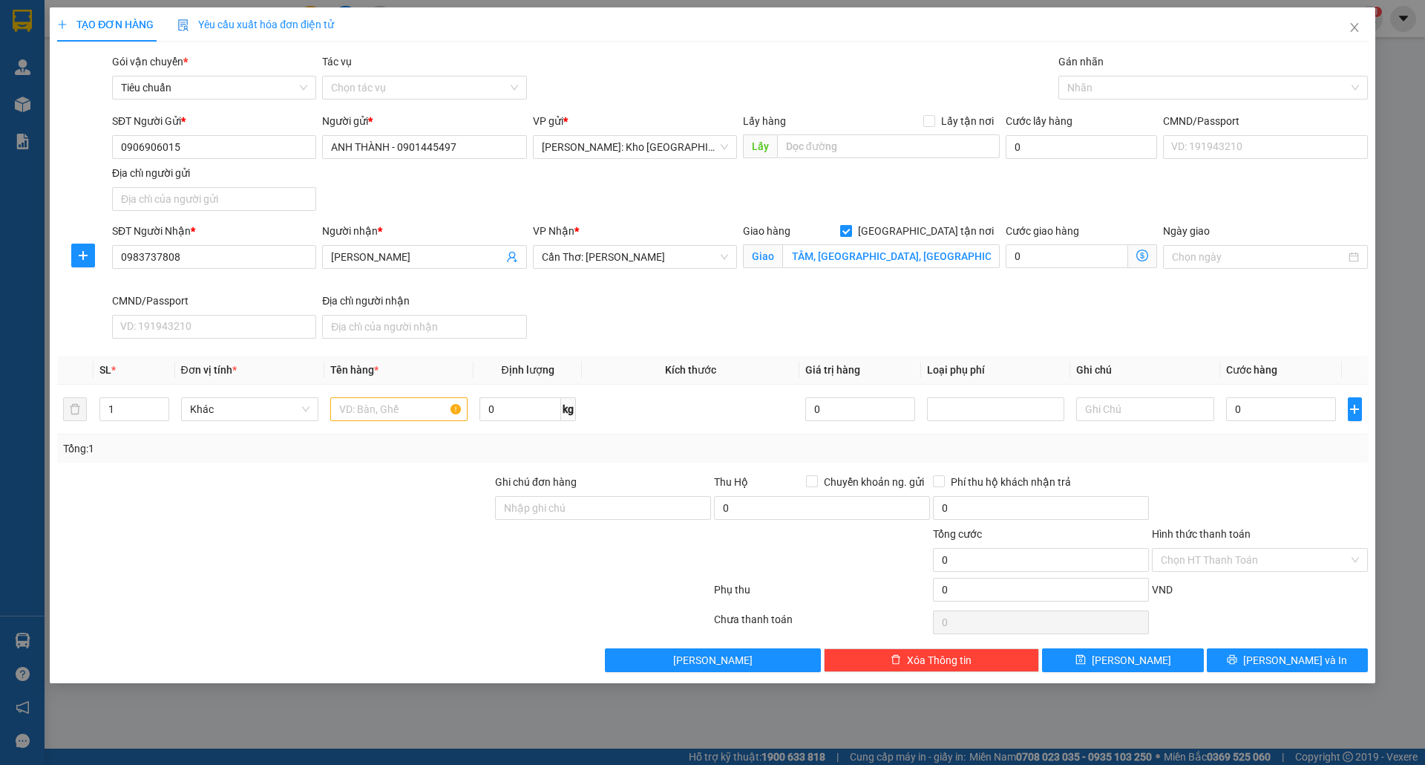
scroll to position [0, 0]
click at [1085, 92] on div at bounding box center [1205, 88] width 287 height 18
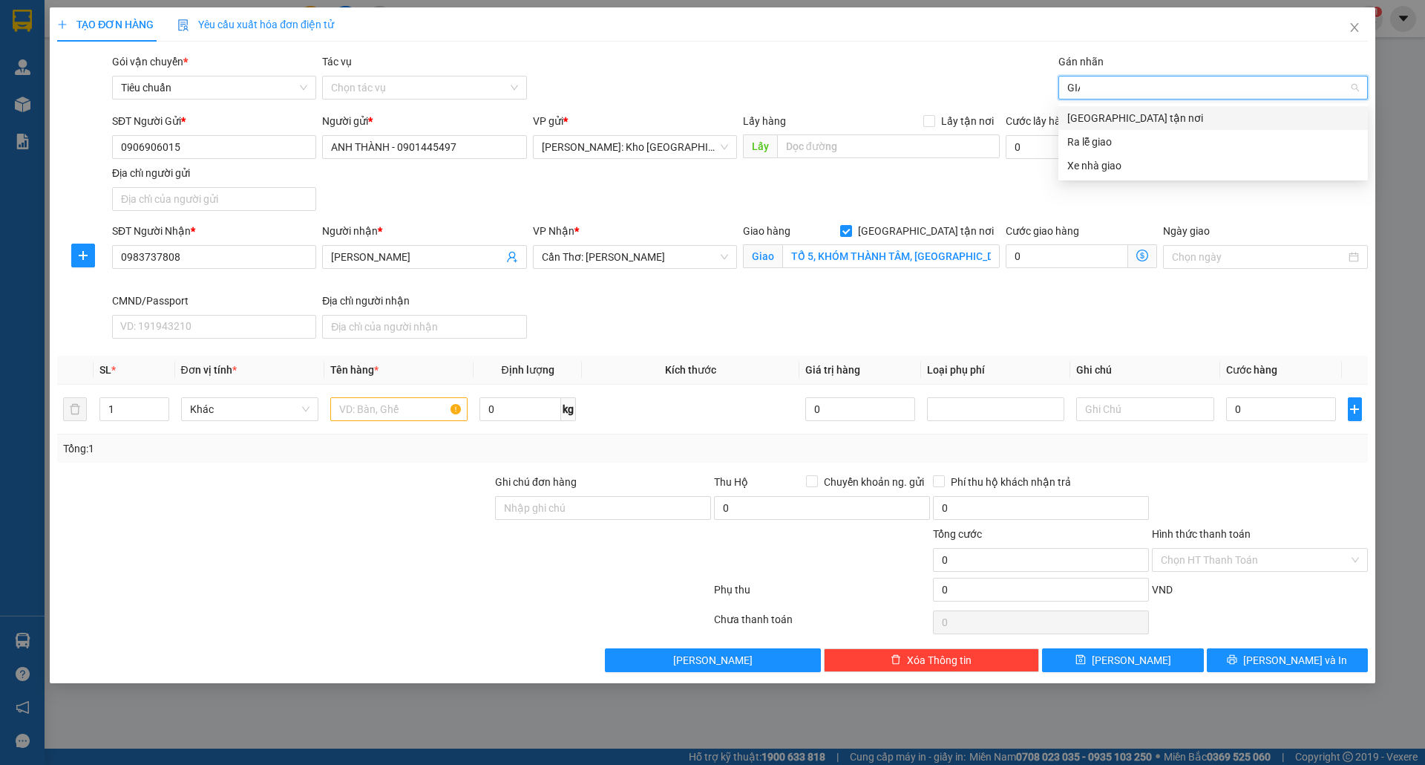
type input "GIAO"
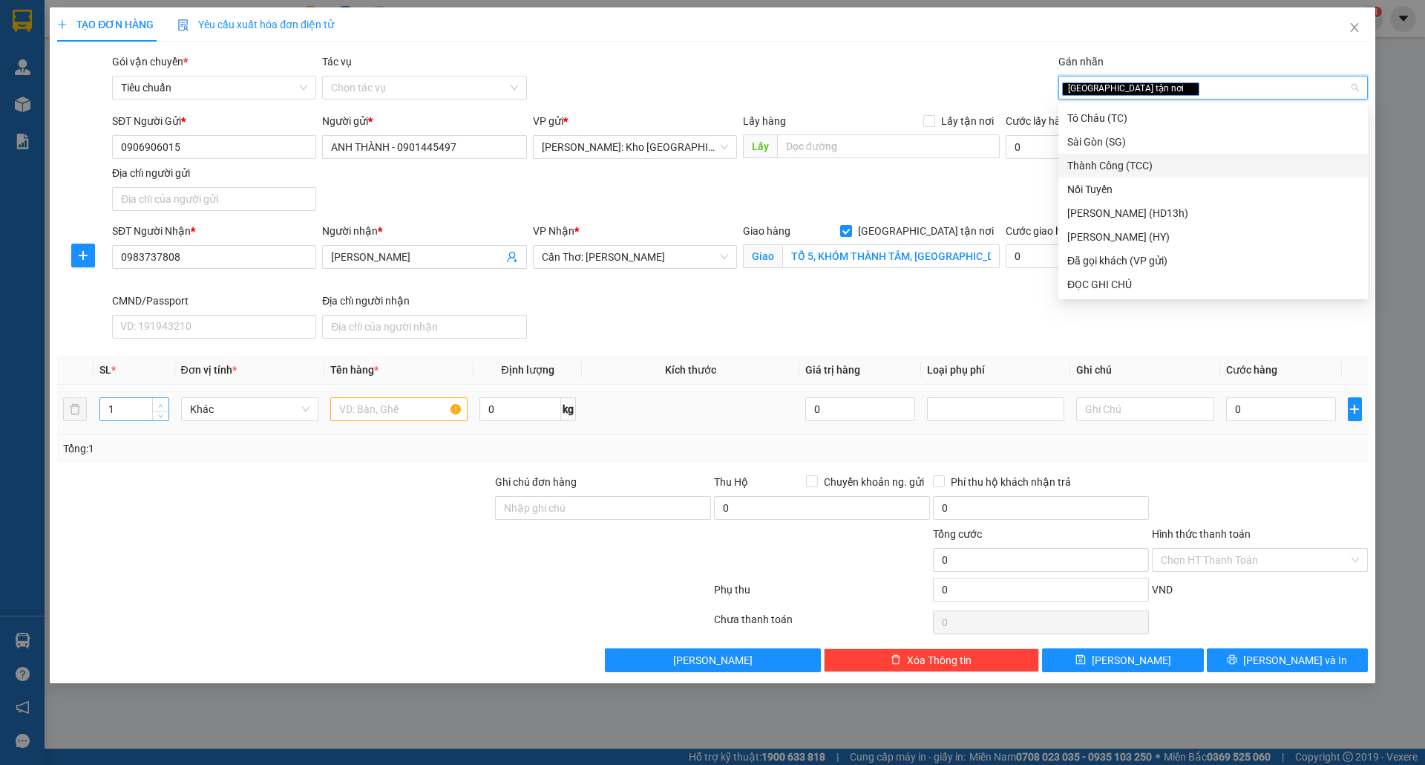
type input "2"
click at [162, 401] on span "up" at bounding box center [161, 405] width 9 height 9
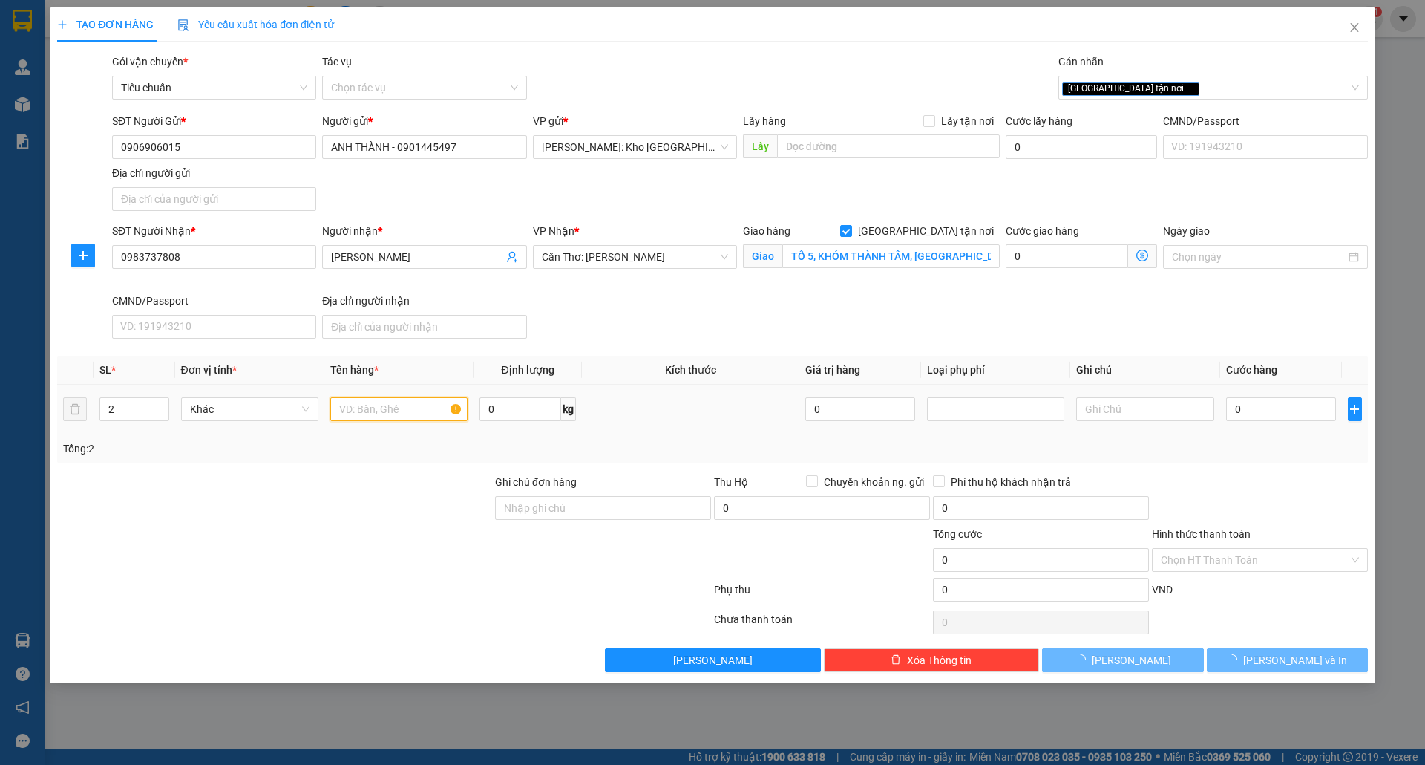
click at [393, 413] on input "text" at bounding box center [398, 409] width 137 height 24
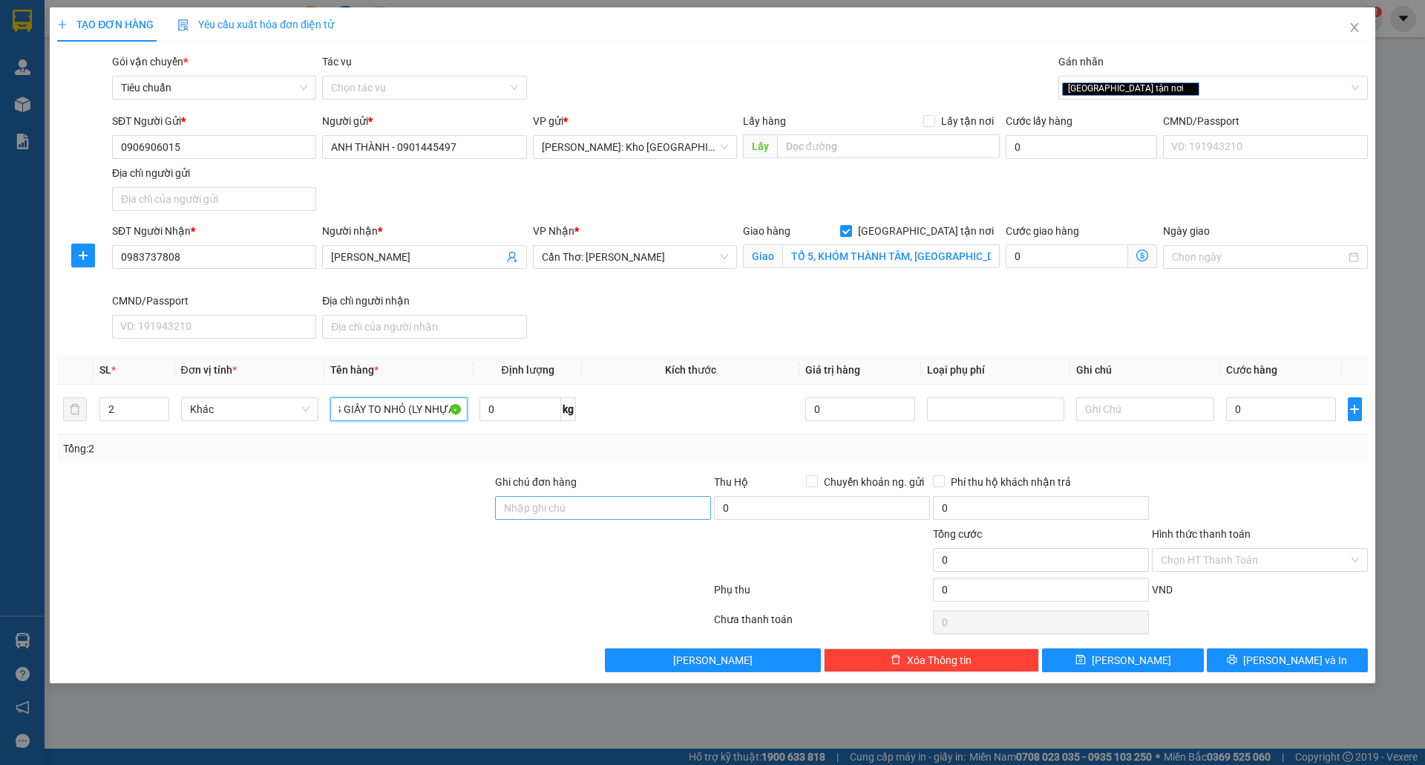
type input "2 THÙNG GIẤY TO NHỎ (LY NHỰA)"
drag, startPoint x: 534, startPoint y: 500, endPoint x: 594, endPoint y: 500, distance: 59.4
click at [534, 500] on input "Ghi chú đơn hàng" at bounding box center [603, 508] width 216 height 24
type input "nhận theo kiện-giao nguyên kiên-hư hỏng không chịu trách nhiệm"
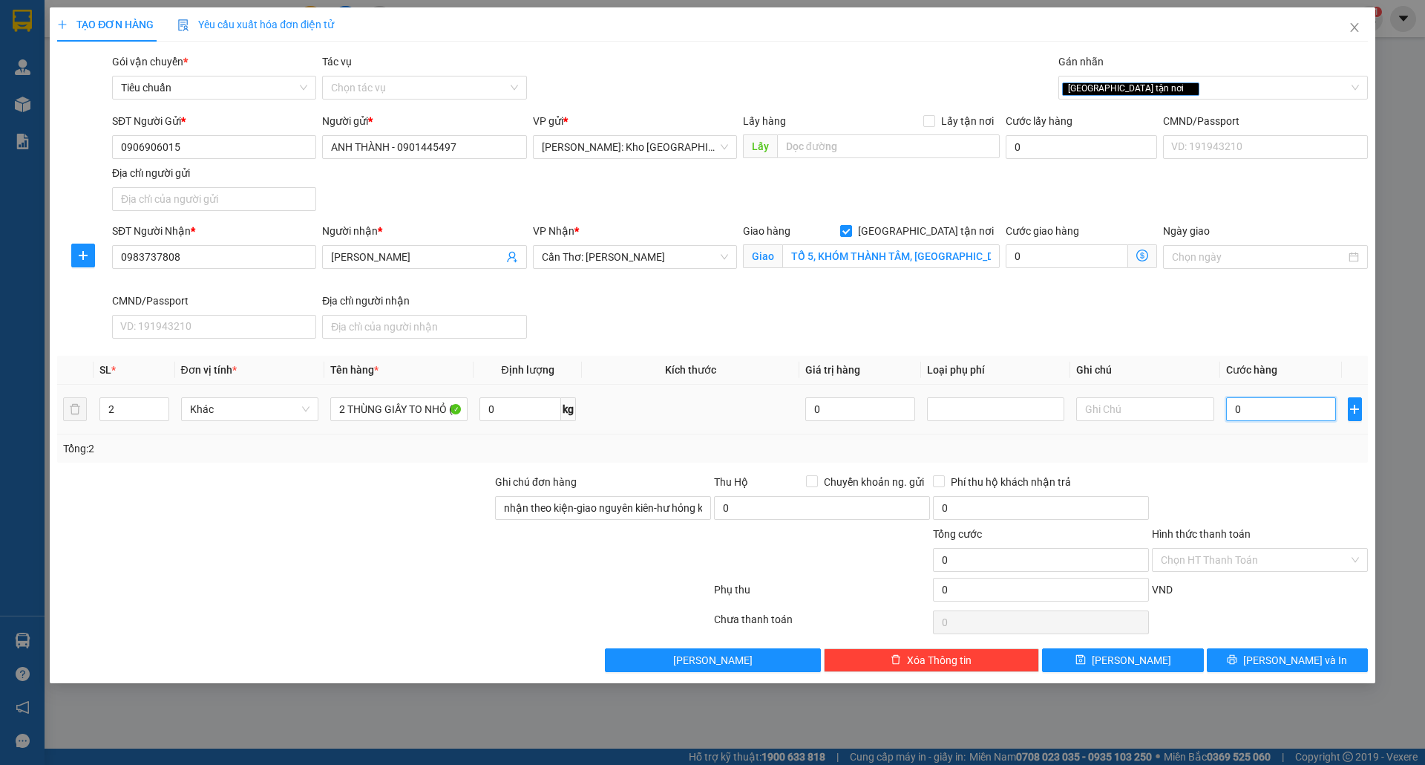
click at [1250, 411] on input "0" at bounding box center [1281, 409] width 111 height 24
type input "001"
type input "1"
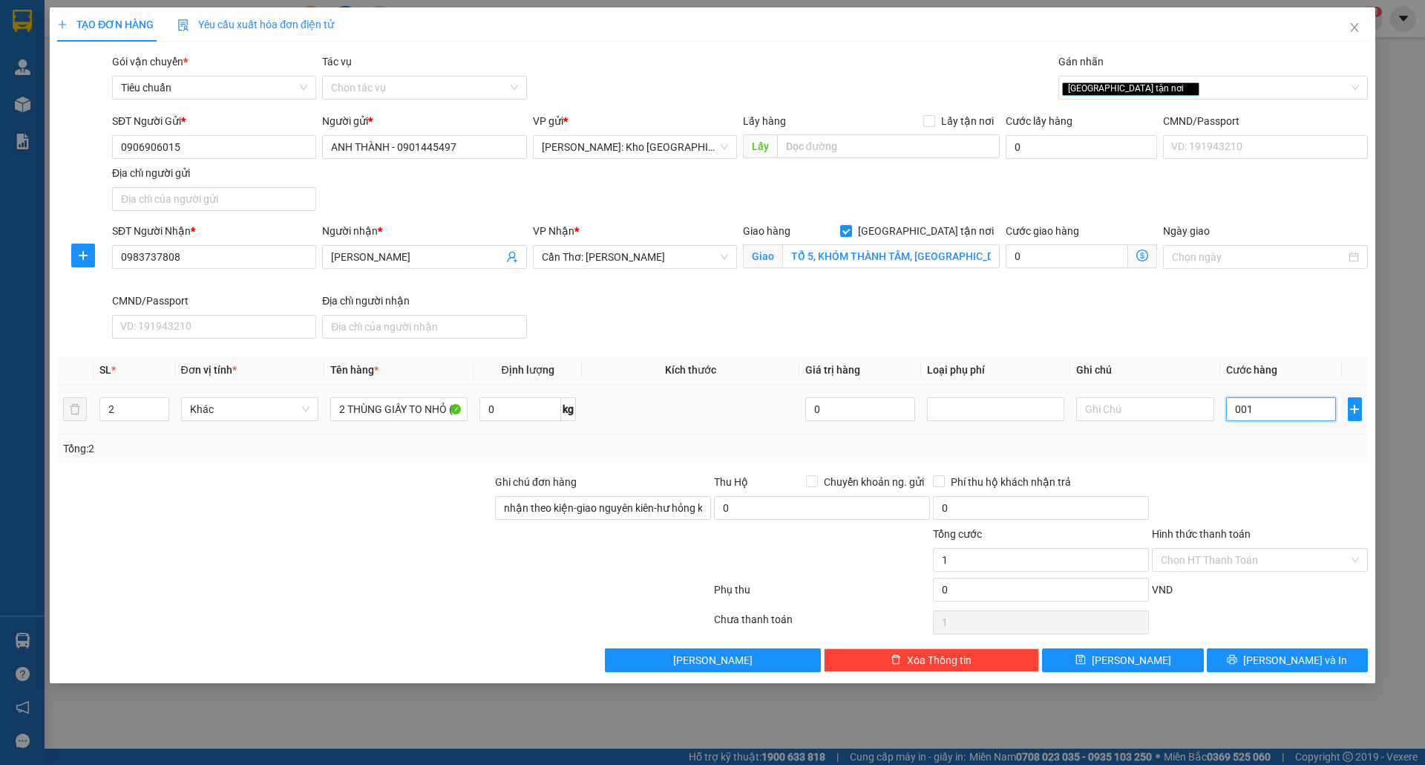
type input "0.014"
type input "14"
type input "00.140"
type input "140"
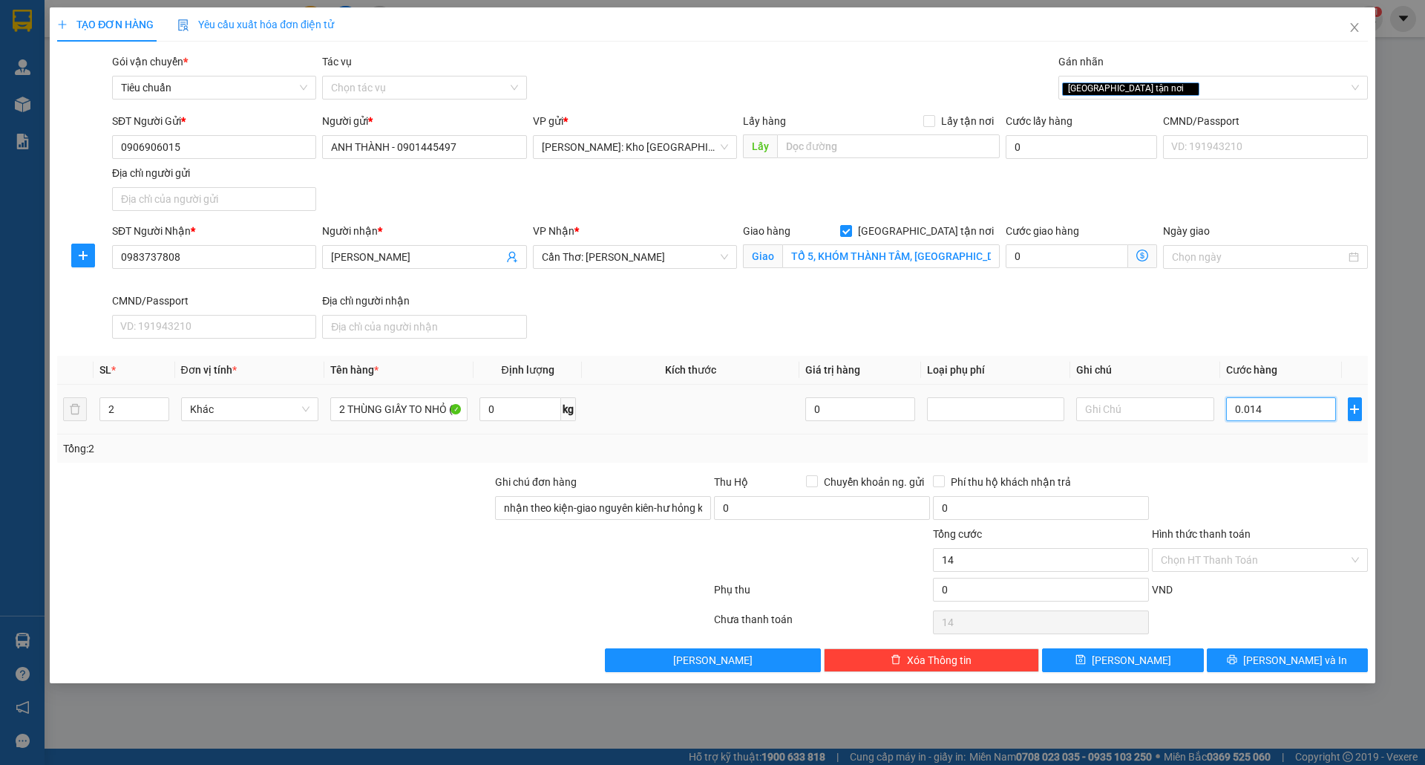
type input "140"
type input "0.001.400"
type input "1.400"
type input "000.014.000"
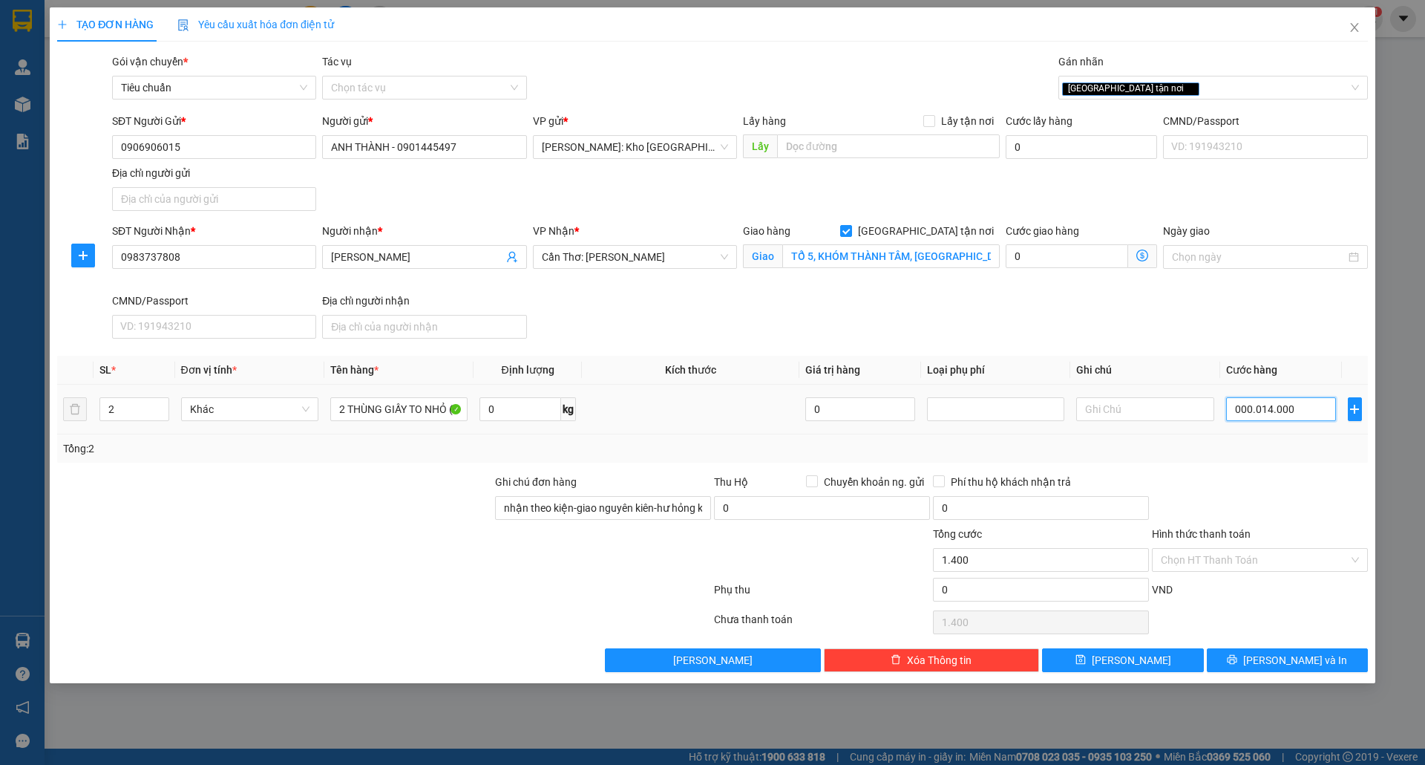
type input "14.000"
type input "00.000.140.000"
type input "140.000"
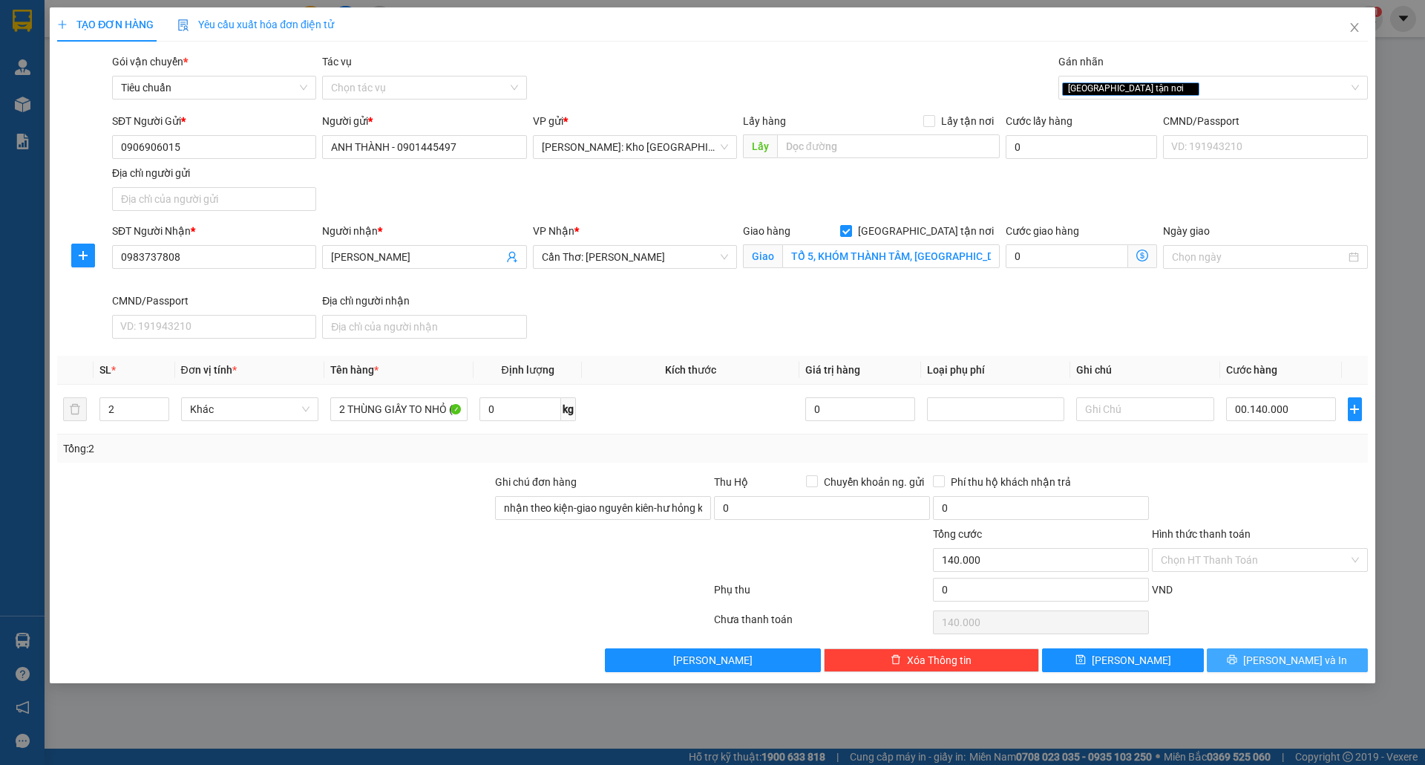
click at [1260, 672] on div "Transit Pickup Surcharge Ids Transit Deliver Surcharge Ids Transit Deliver Surc…" at bounding box center [712, 362] width 1311 height 618
type input "140.000"
click at [1200, 559] on input "Hình thức thanh toán" at bounding box center [1255, 560] width 188 height 22
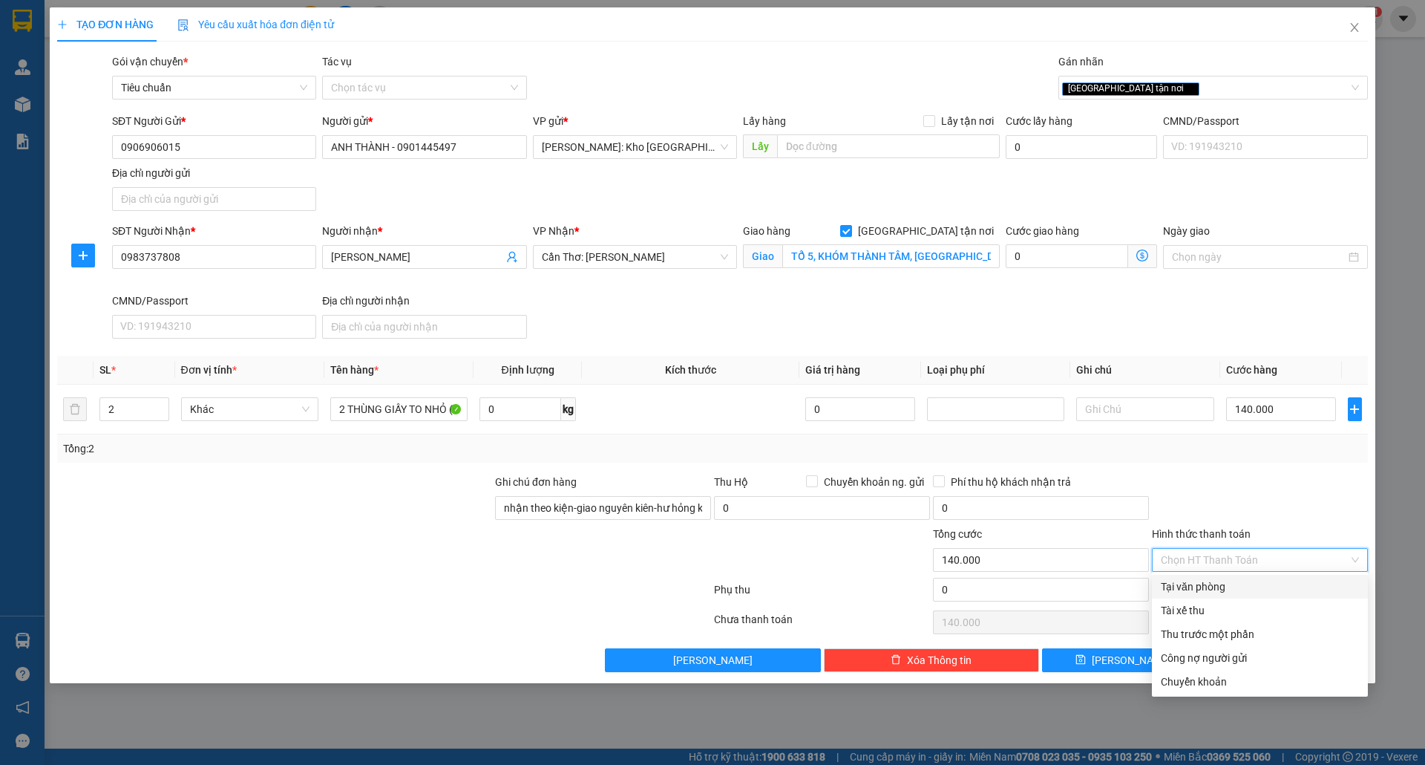
click at [1201, 583] on div "Tại văn phòng" at bounding box center [1260, 586] width 198 height 16
type input "0"
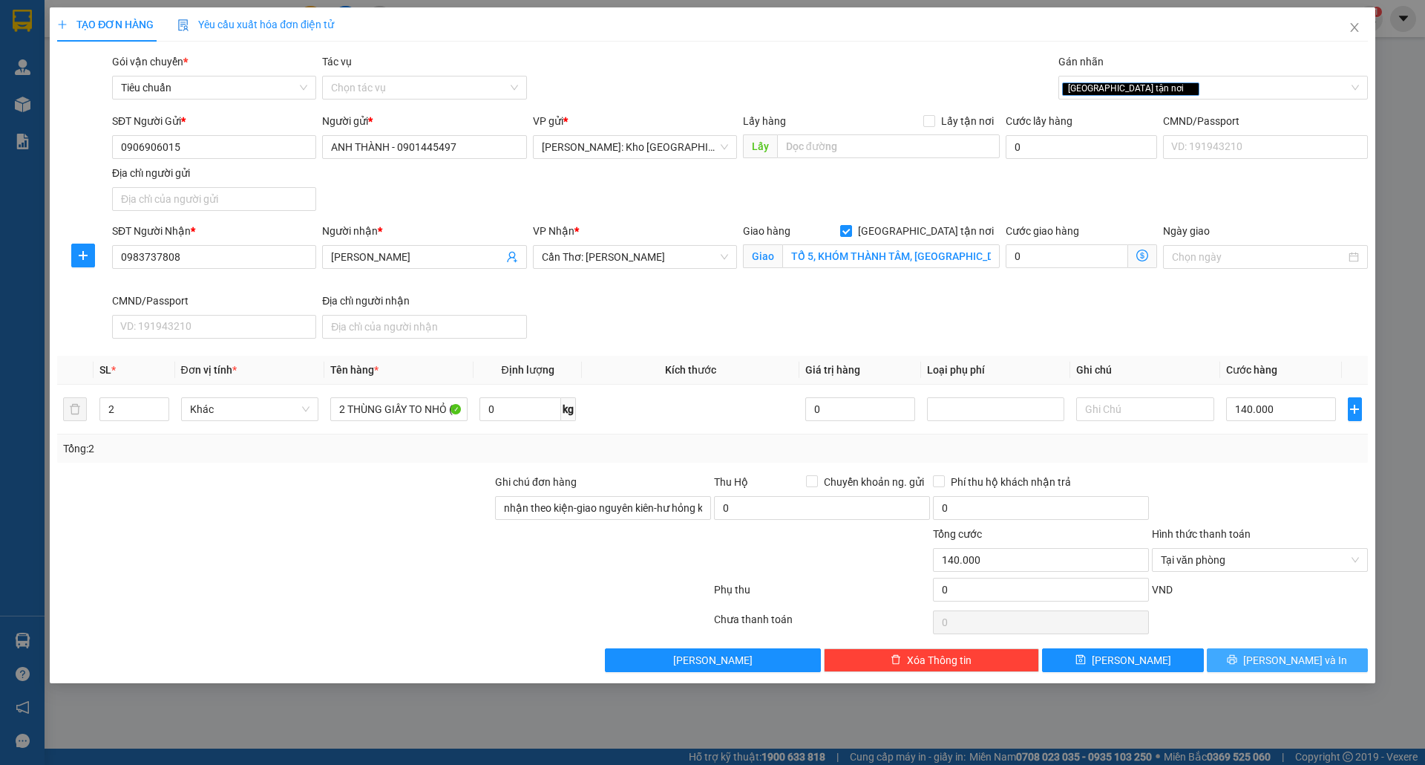
click at [1255, 672] on button "Lưu và In" at bounding box center [1287, 660] width 161 height 24
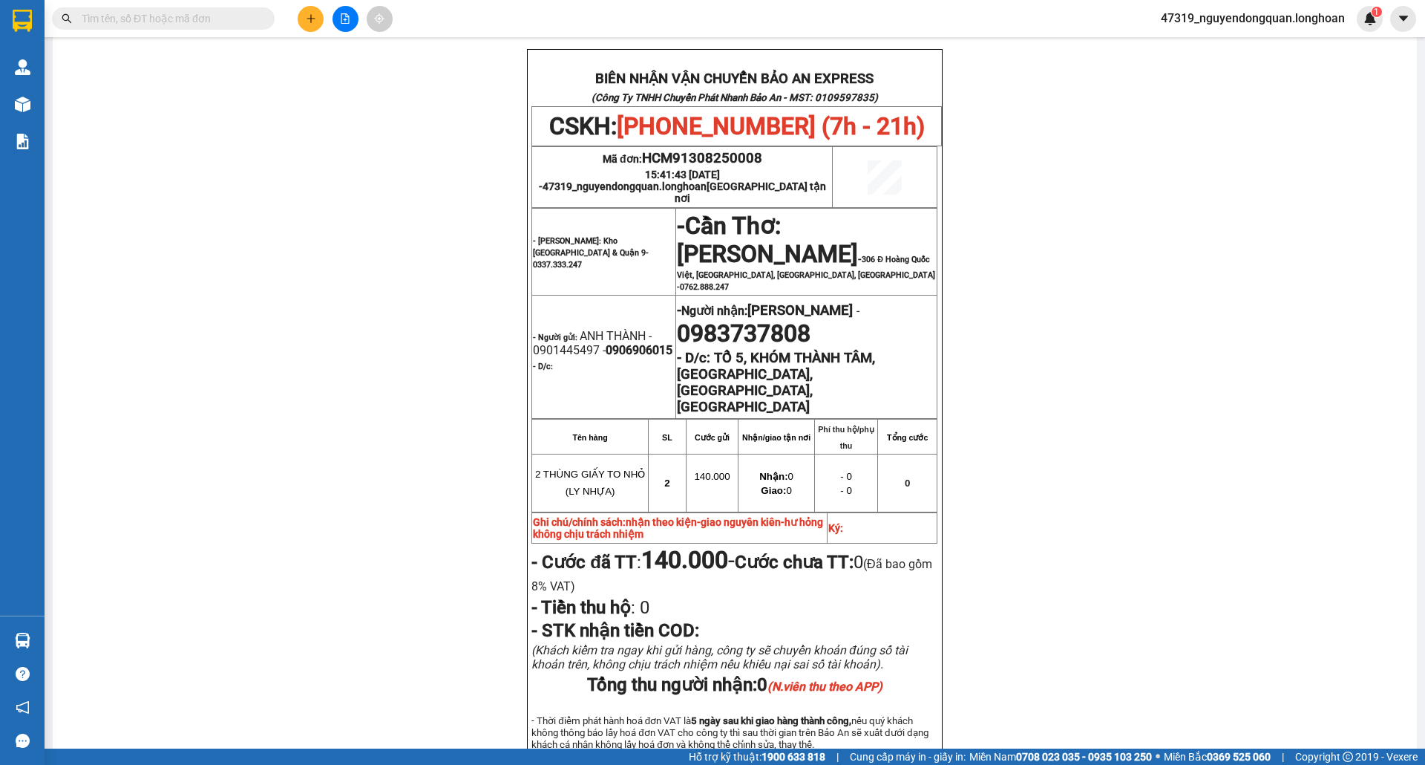
scroll to position [704, 0]
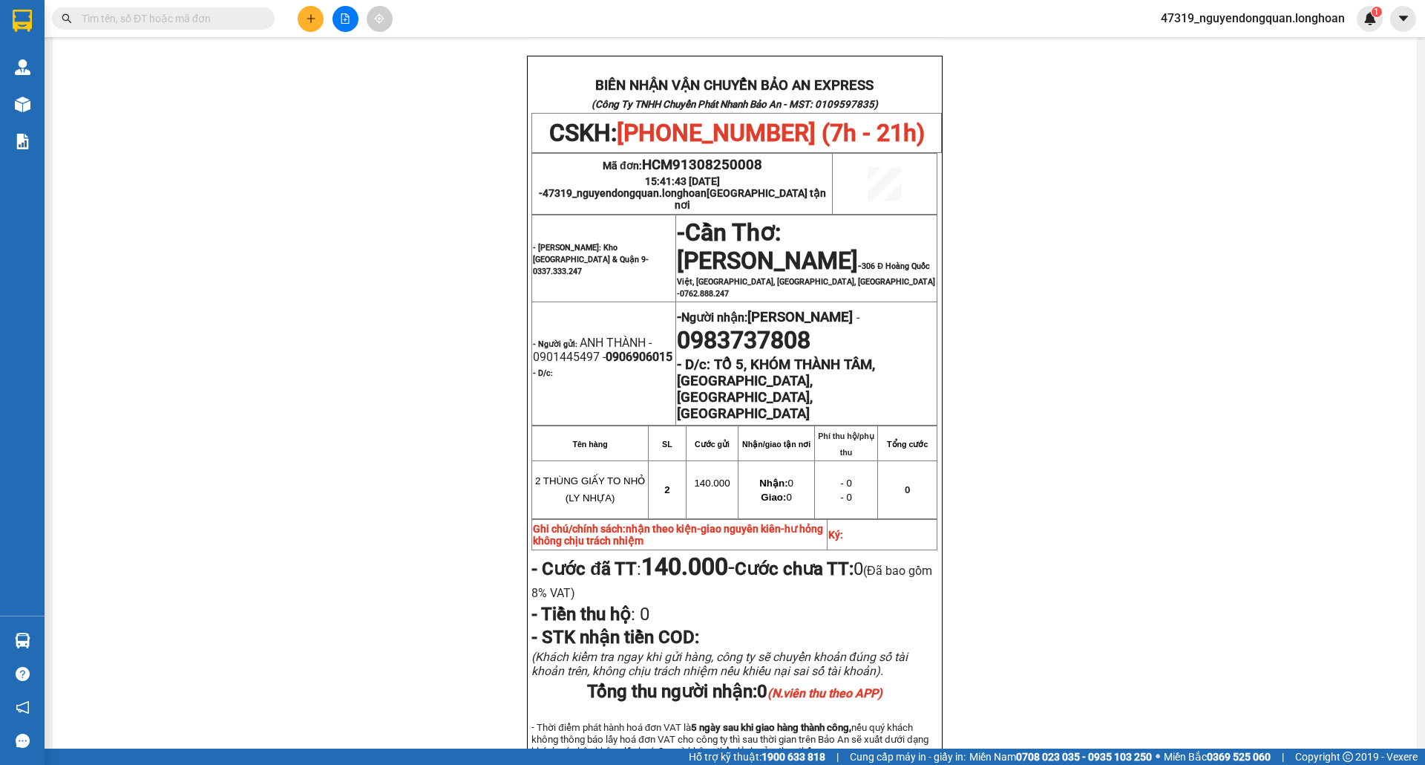
click at [197, 24] on input "text" at bounding box center [169, 18] width 175 height 16
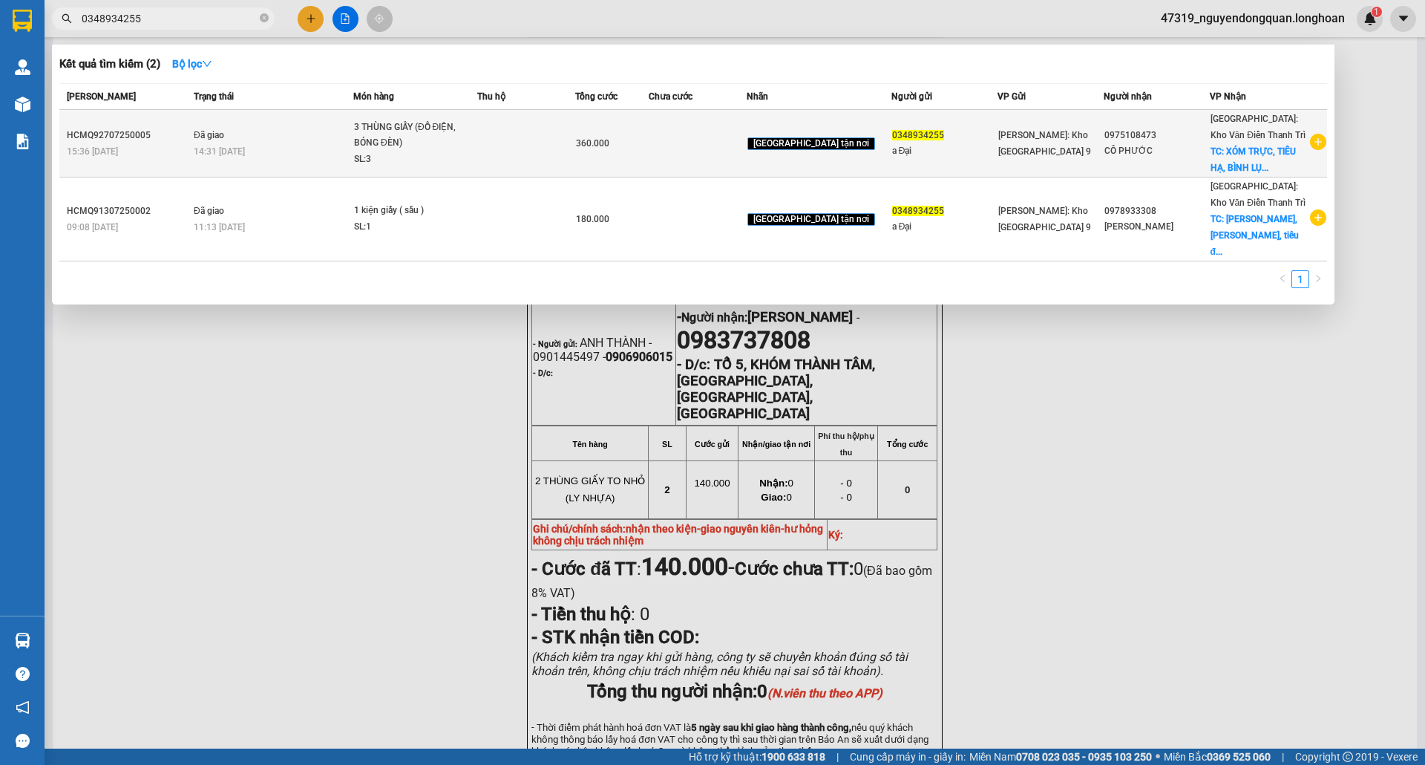
type input "0348934255"
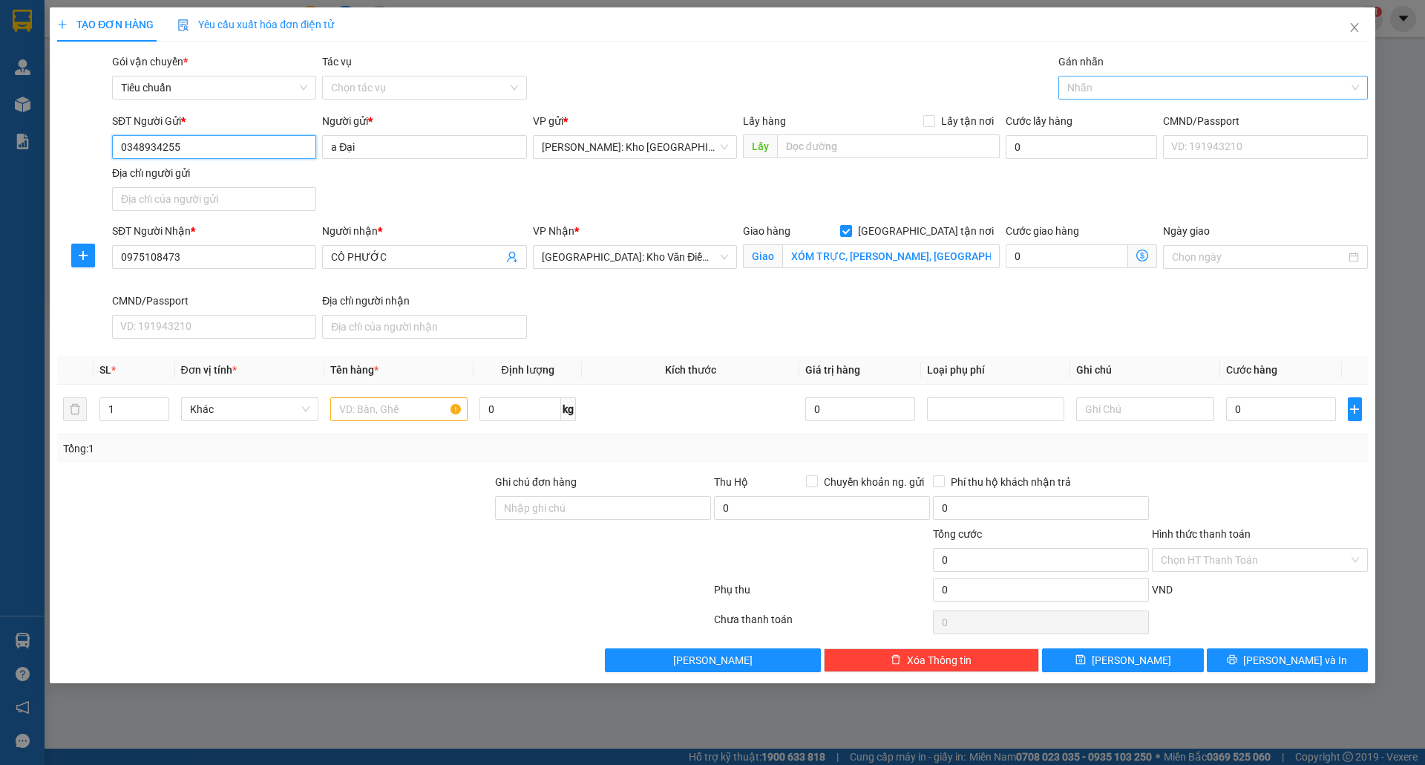
click at [1133, 85] on div at bounding box center [1205, 88] width 287 height 18
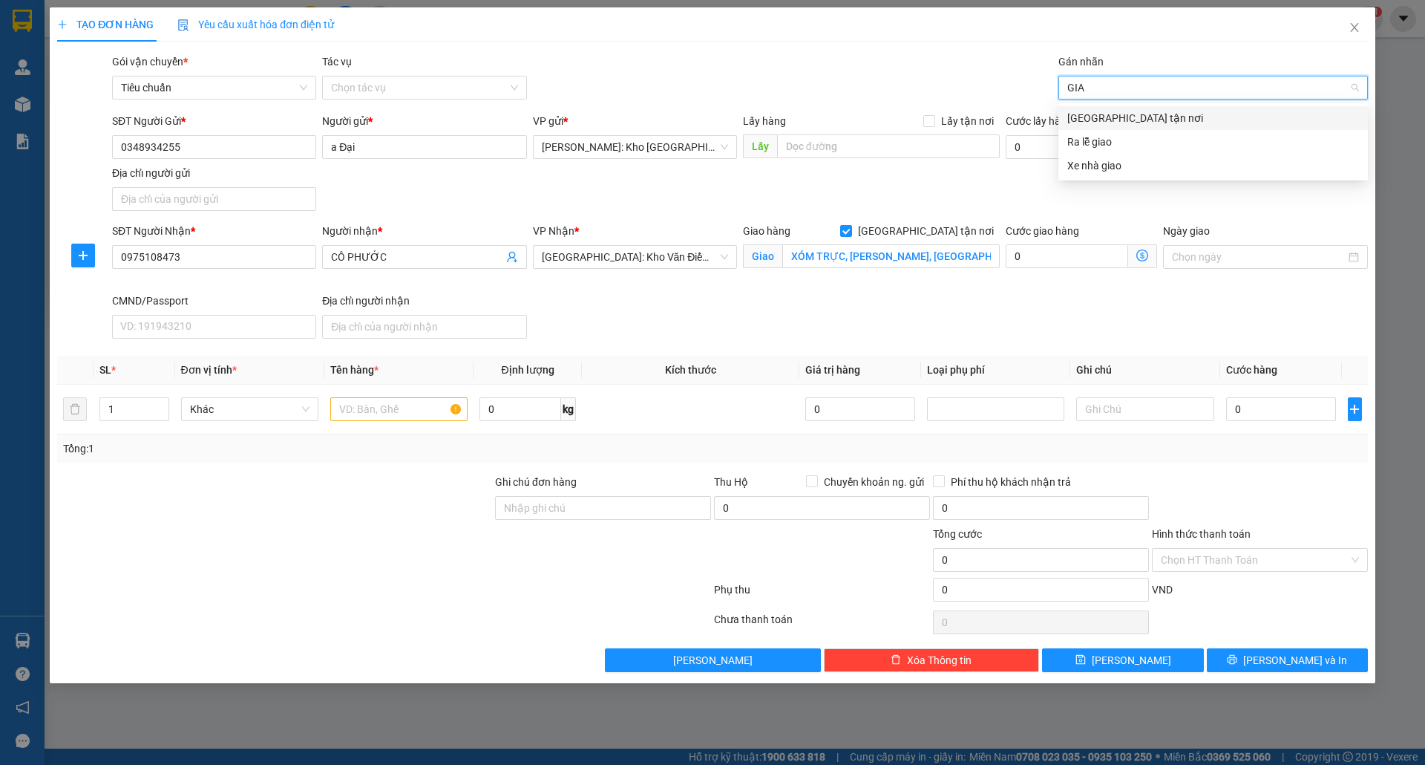
type input "GIAO"
click at [1121, 122] on div "[GEOGRAPHIC_DATA] tận nơi" at bounding box center [1213, 118] width 292 height 16
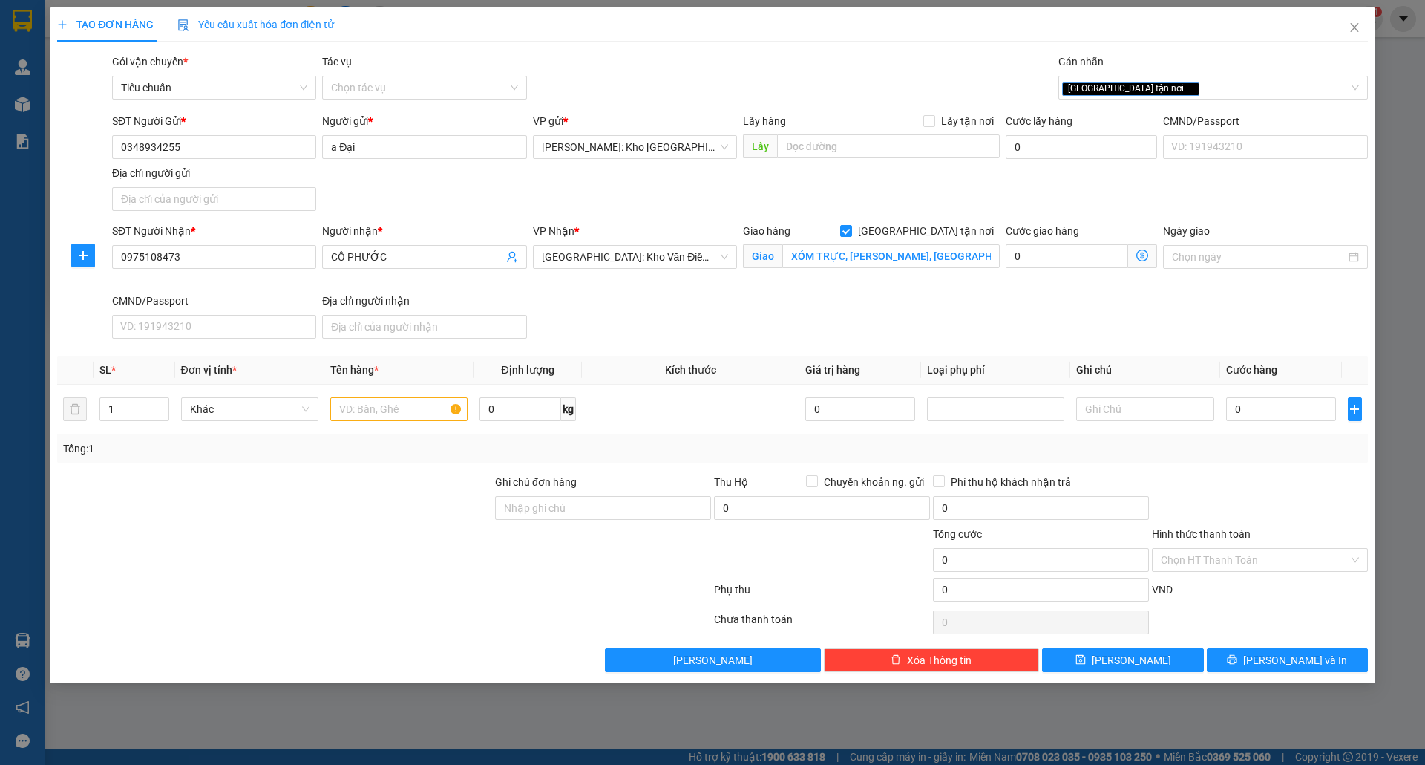
click at [350, 530] on div at bounding box center [275, 552] width 438 height 52
click at [163, 401] on span "up" at bounding box center [161, 405] width 9 height 9
type input "5"
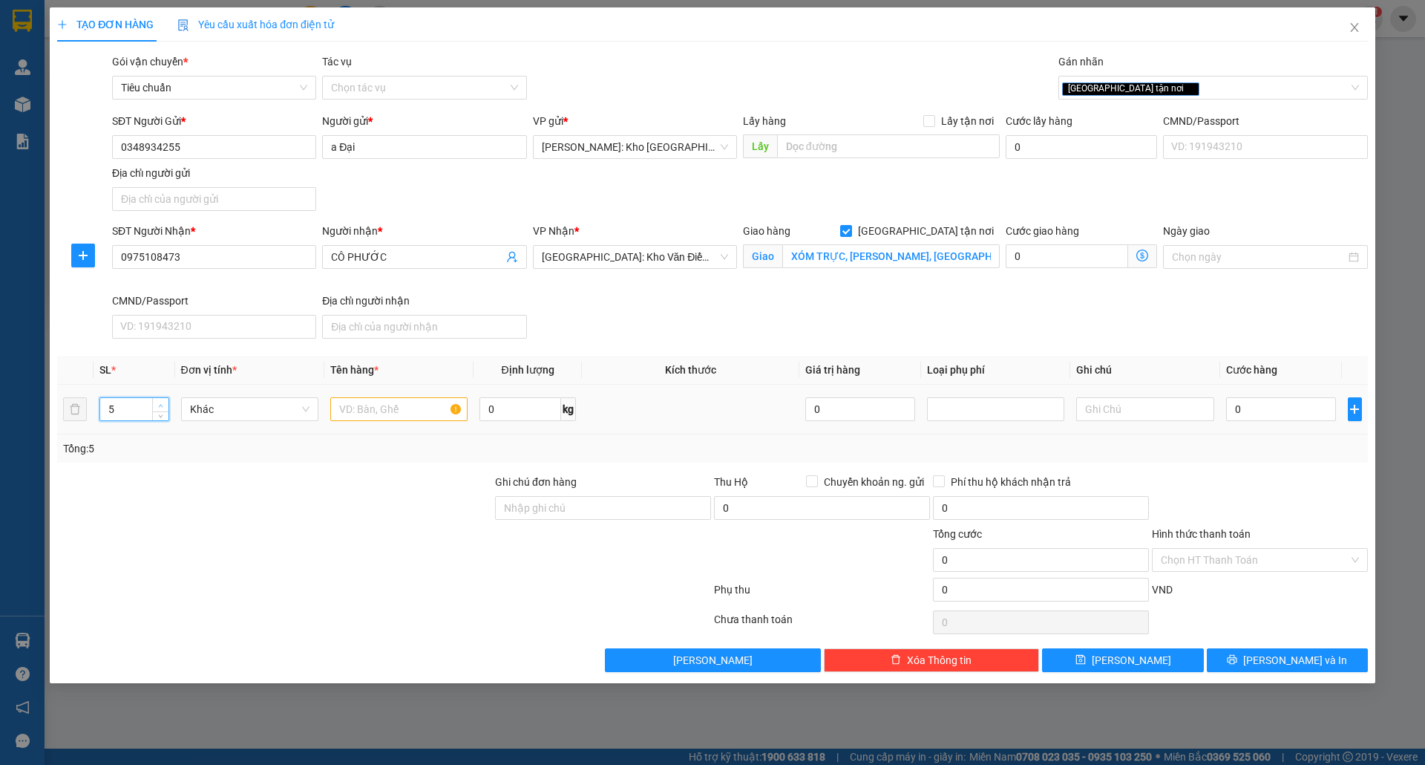
click at [163, 401] on span "up" at bounding box center [161, 405] width 9 height 9
click at [436, 411] on input "text" at bounding box center [398, 409] width 137 height 24
type input "5"
type input "4 THÙNG GIẤY + 1 CÁI RƯƠNG SẮT"
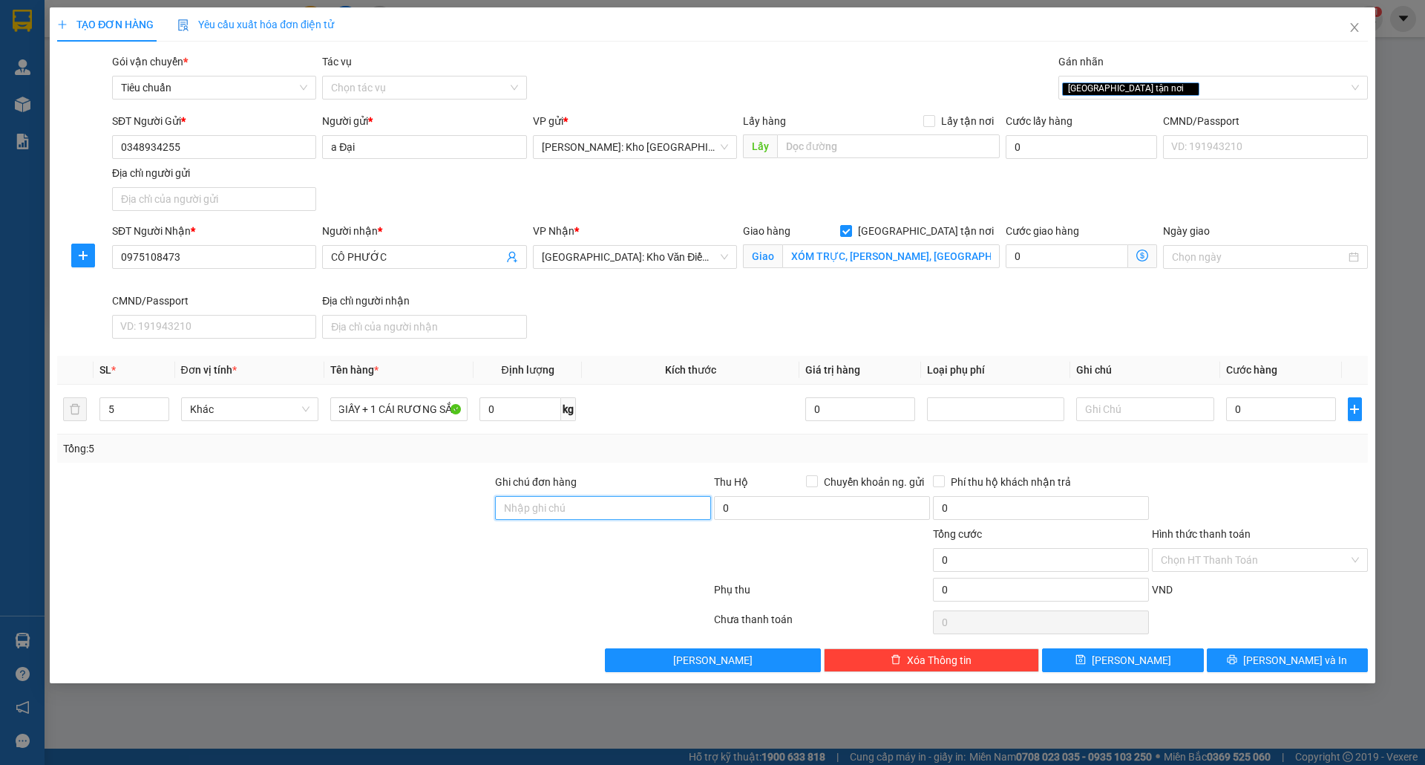
click at [629, 506] on input "Ghi chú đơn hàng" at bounding box center [603, 508] width 216 height 24
type input "nhận theo kiện-giao nguyên kiên-hư hỏng không chịu trách nhiệm"
click at [1278, 405] on input "0" at bounding box center [1281, 409] width 111 height 24
click at [1269, 404] on input "0" at bounding box center [1281, 409] width 111 height 24
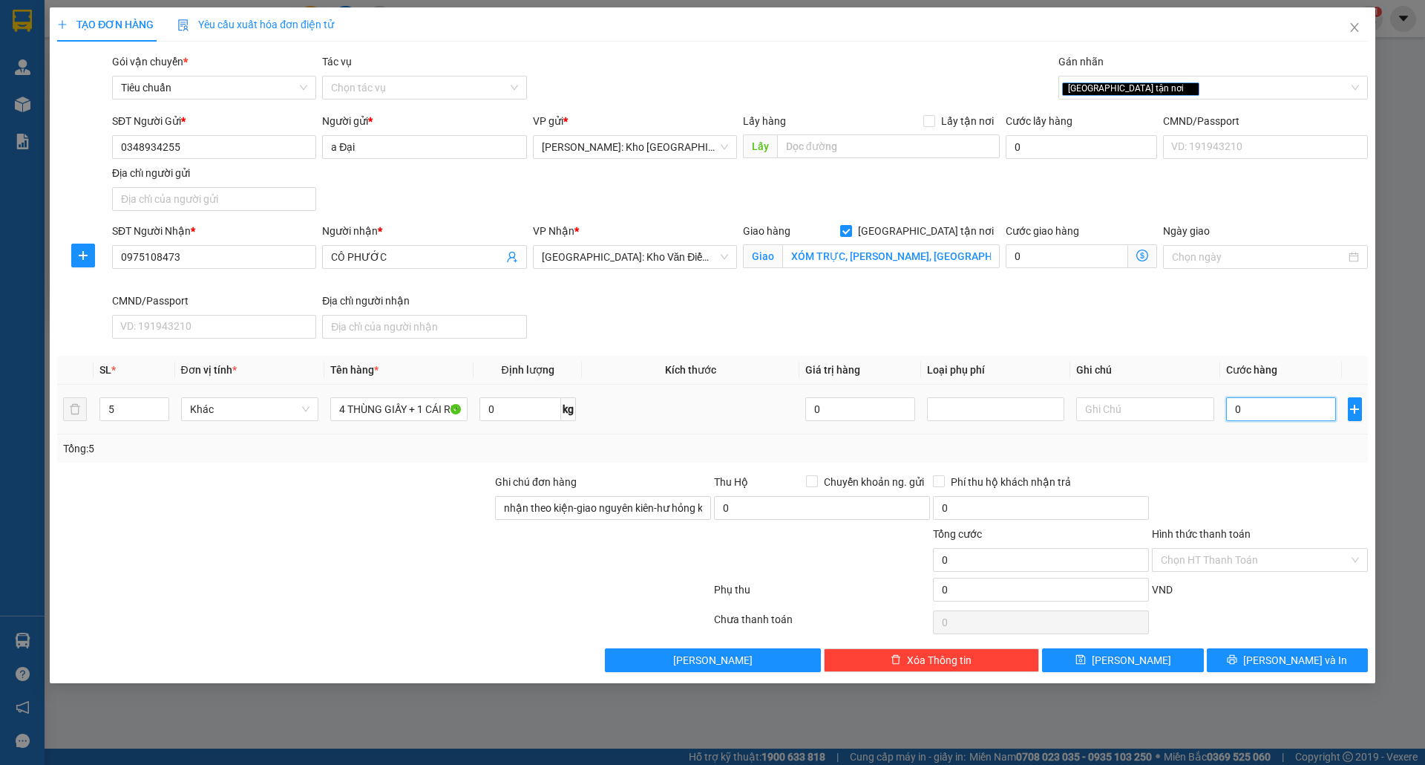
type input "007"
type input "7"
type input "0.070"
type input "70"
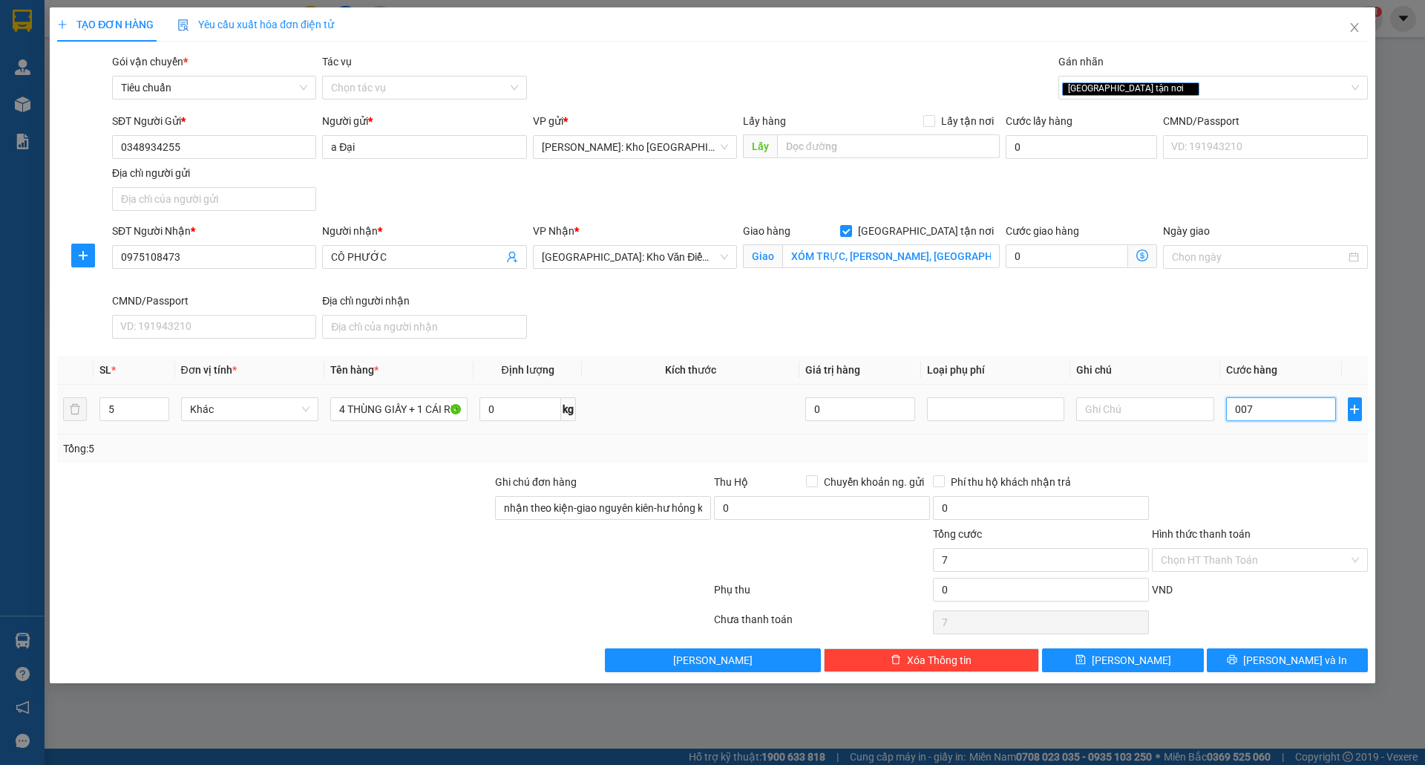
type input "70"
type input "00.700"
type input "700"
type input "0.007.000"
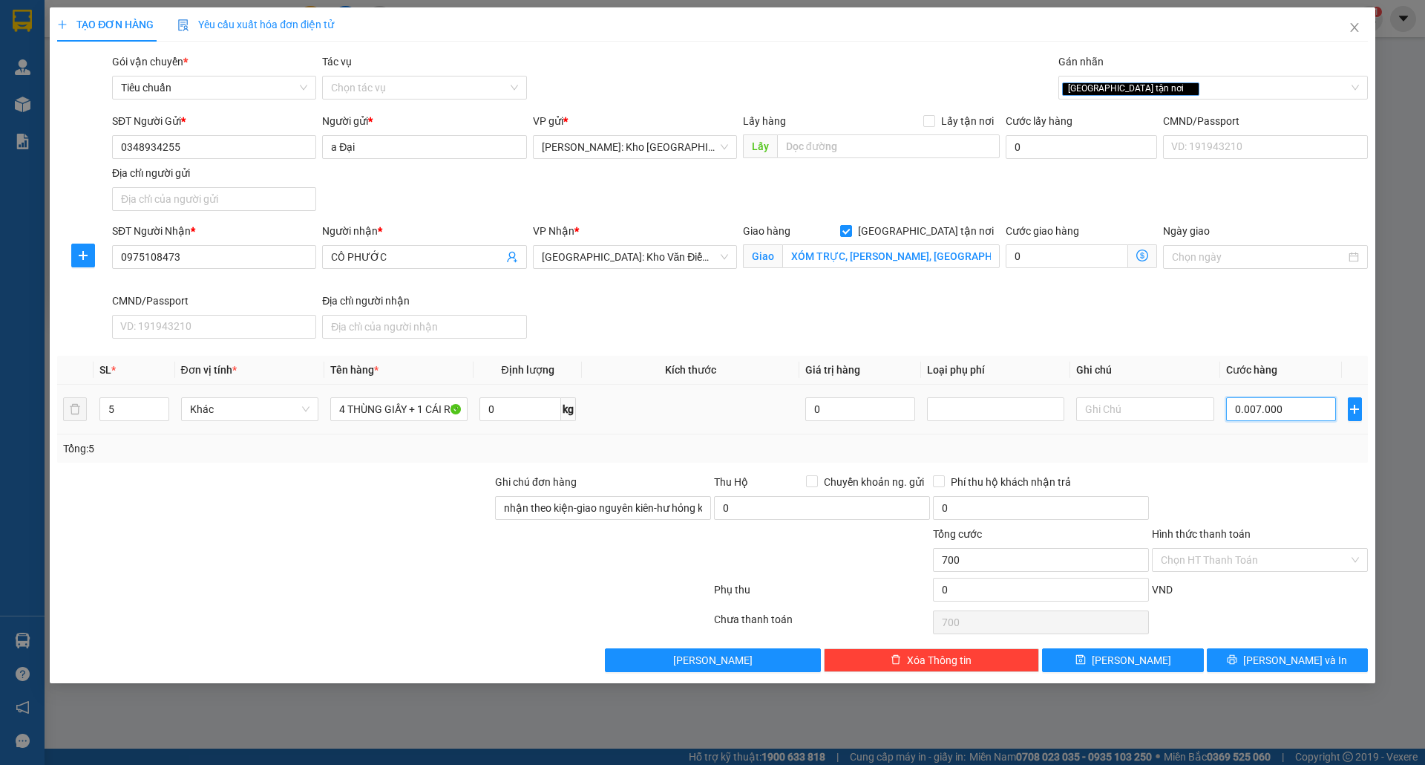
type input "7.000"
type input "000.070.000"
type input "70.000"
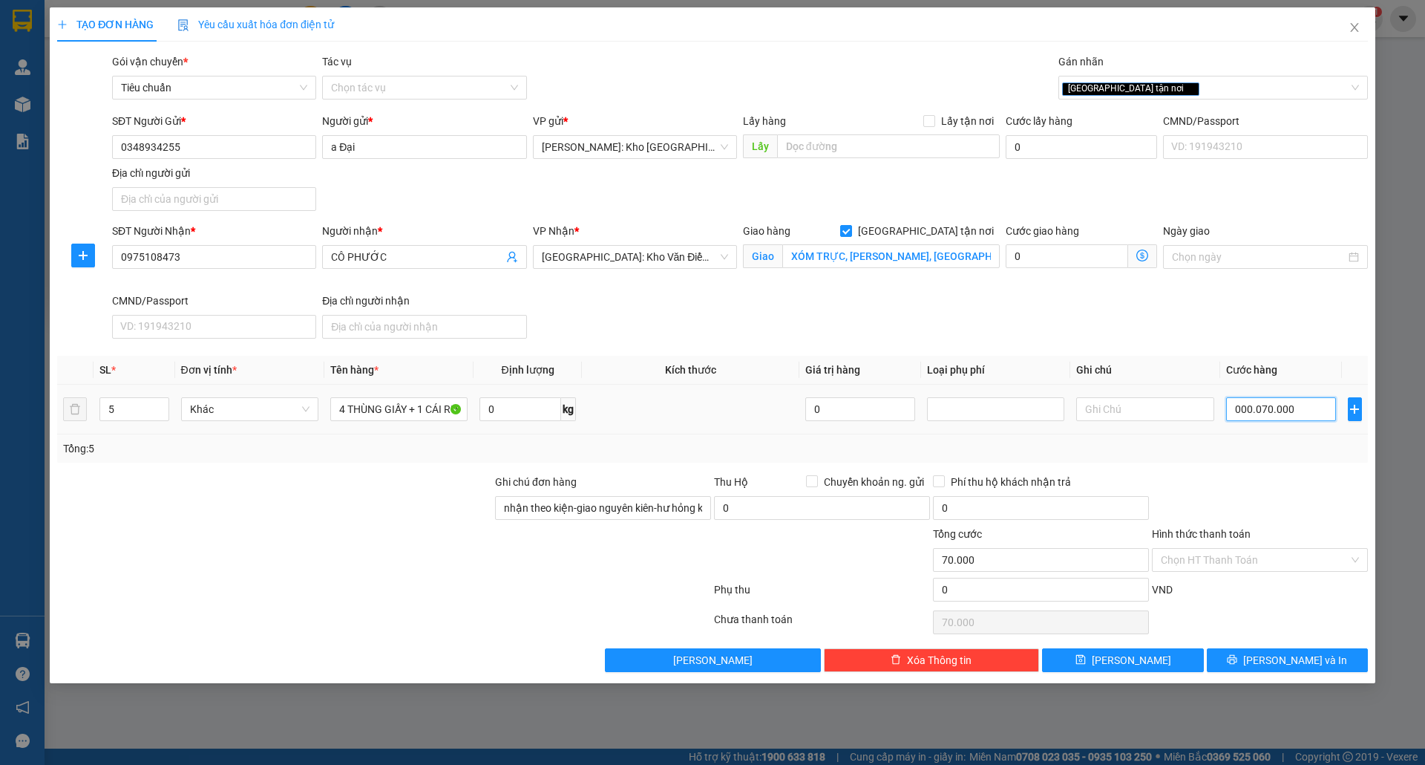
type input "00.000.700.000"
type input "700.000"
click at [1259, 561] on input "Hình thức thanh toán" at bounding box center [1255, 560] width 188 height 22
type input "700.000"
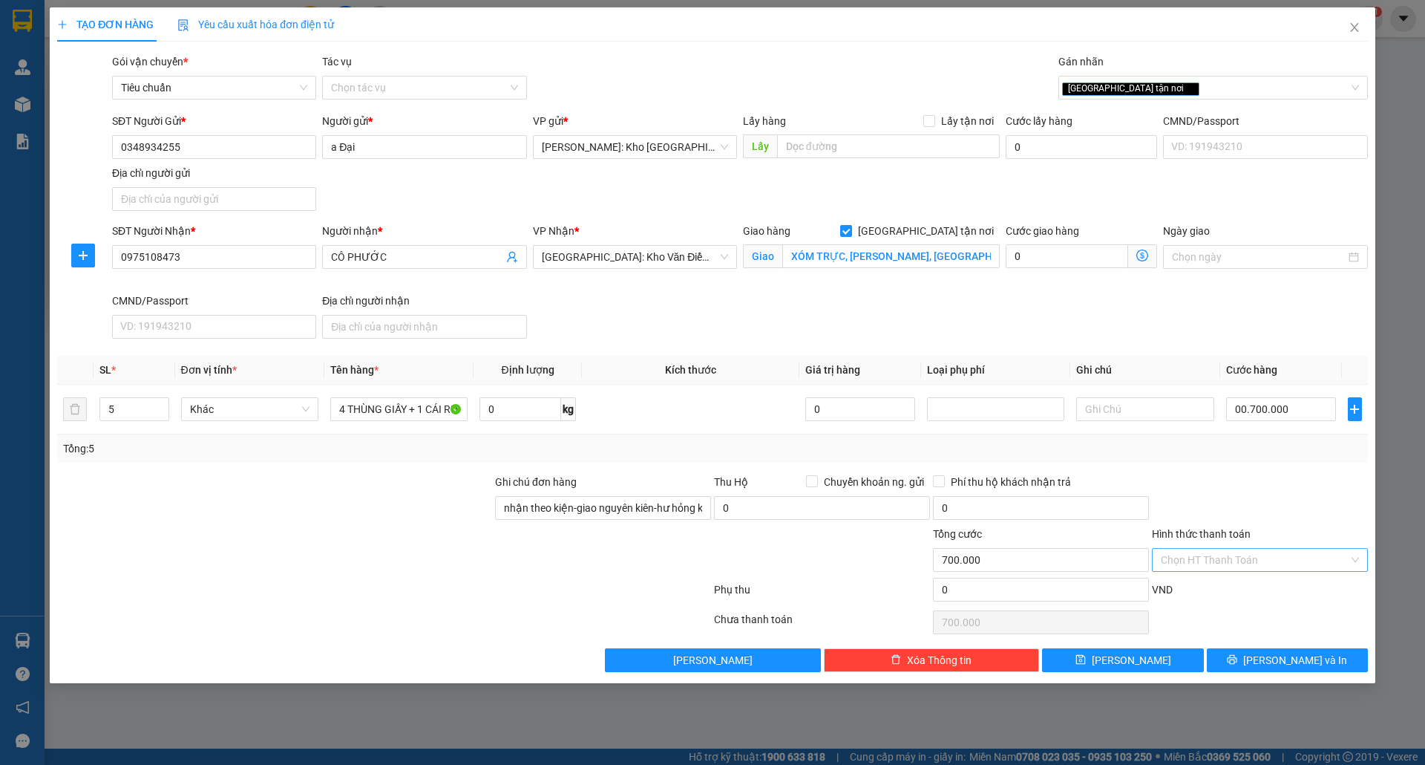
type input "700.000"
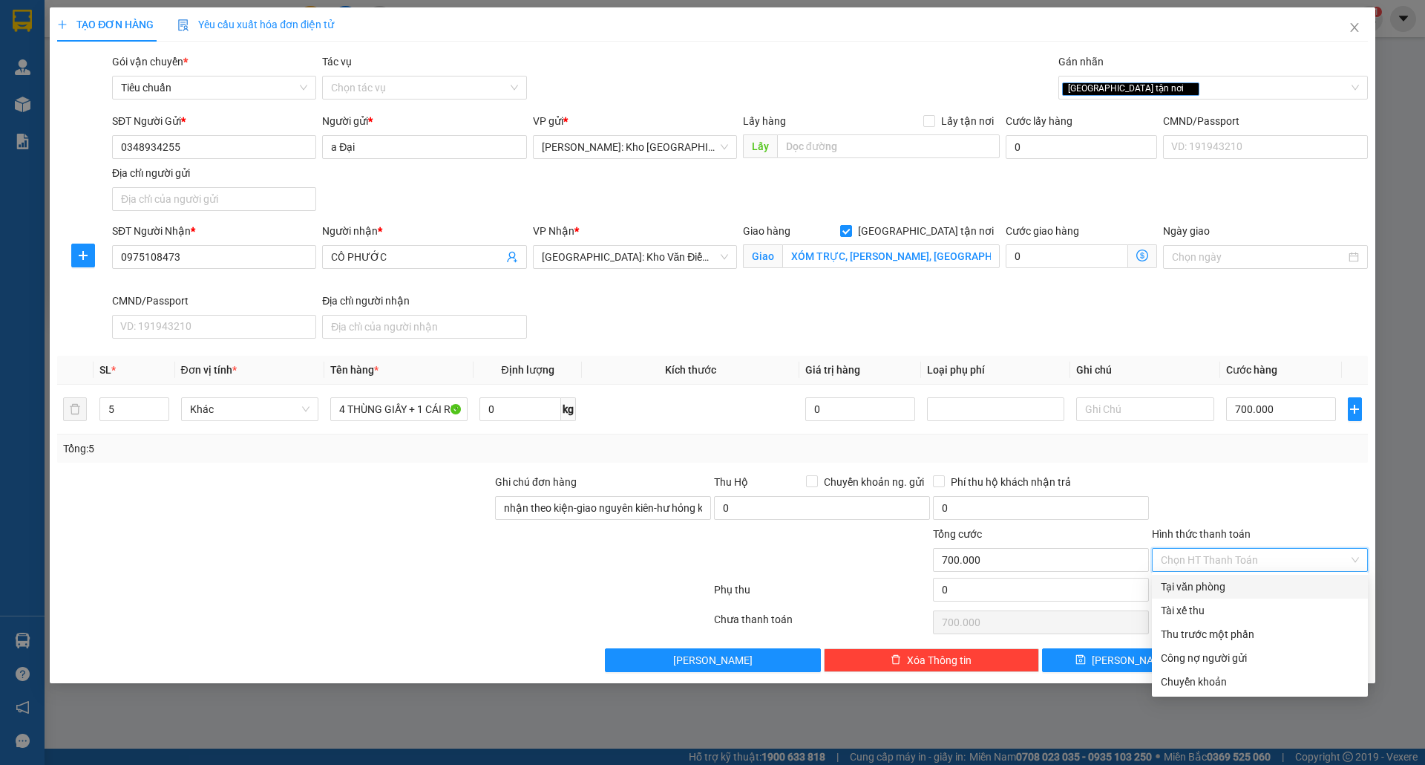
click at [1221, 589] on div "Tại văn phòng" at bounding box center [1260, 586] width 198 height 16
type input "0"
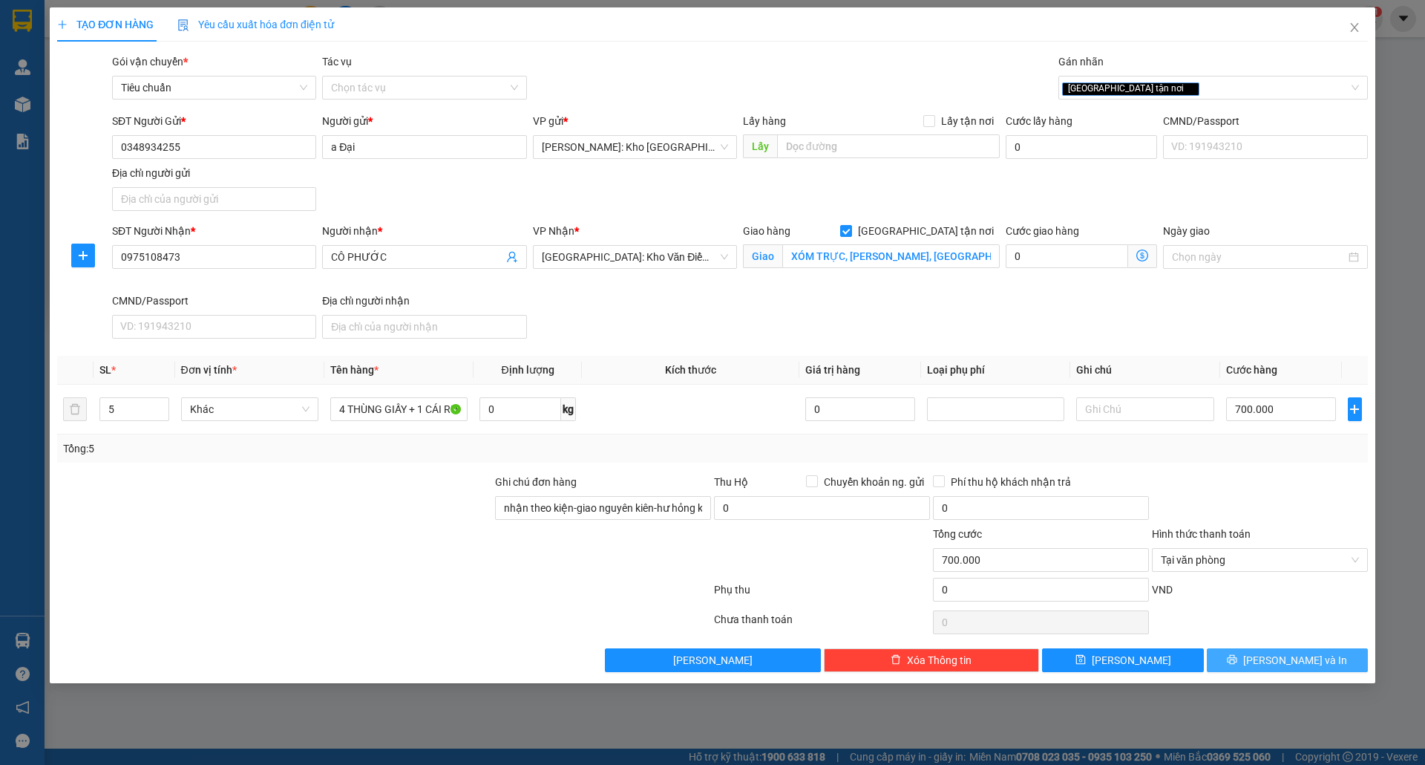
click at [1305, 668] on span "Lưu và In" at bounding box center [1295, 660] width 104 height 16
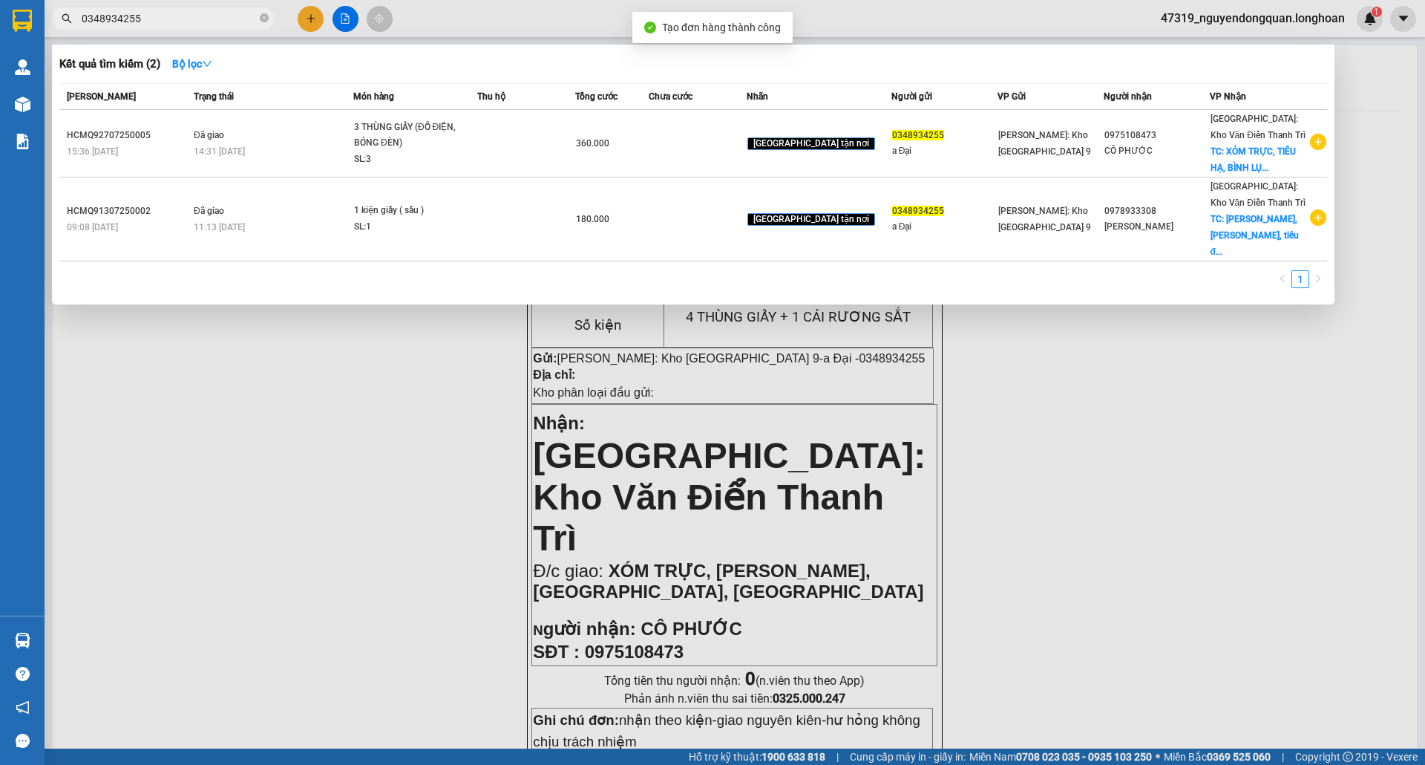
drag, startPoint x: 705, startPoint y: 395, endPoint x: 710, endPoint y: 384, distance: 12.0
click at [705, 393] on div at bounding box center [712, 382] width 1425 height 765
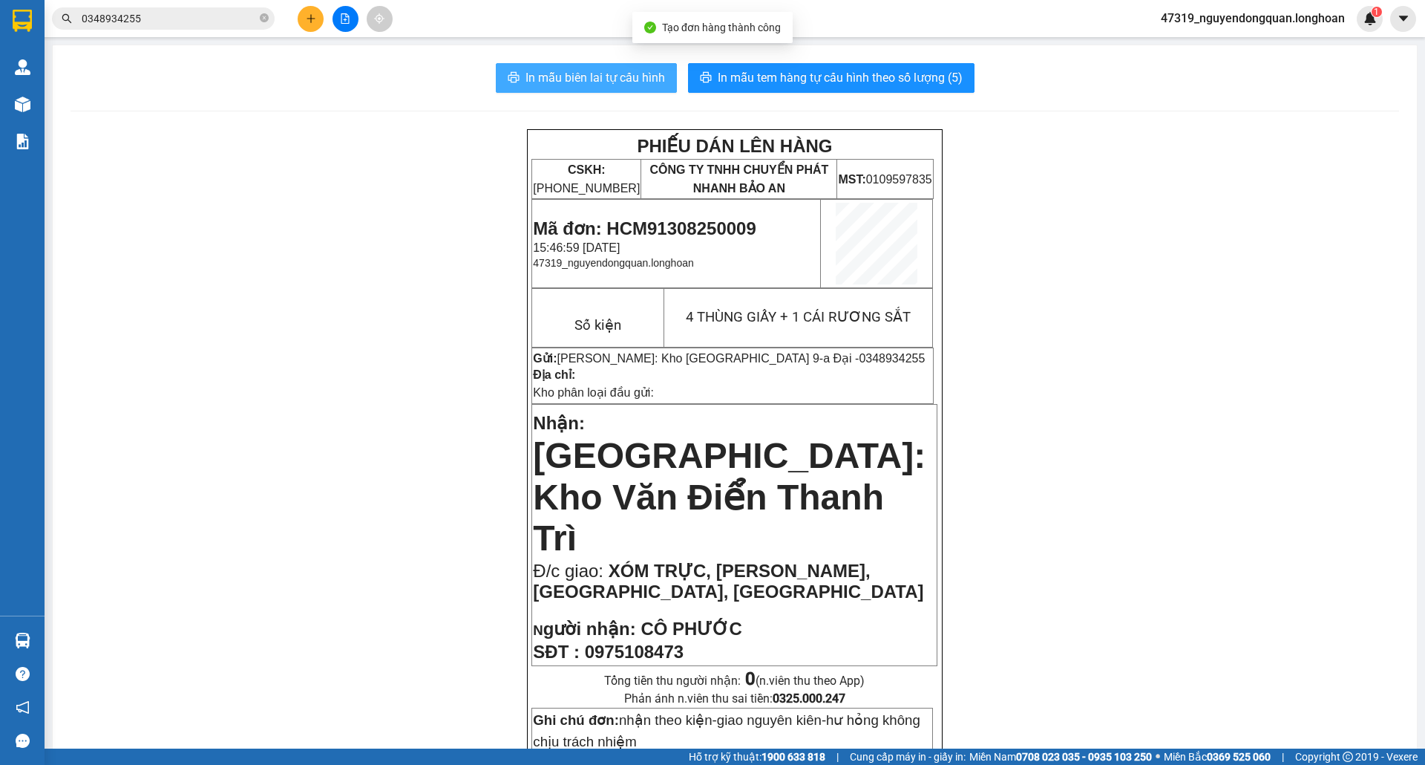
click at [588, 78] on span "In mẫu biên lai tự cấu hình" at bounding box center [596, 77] width 140 height 19
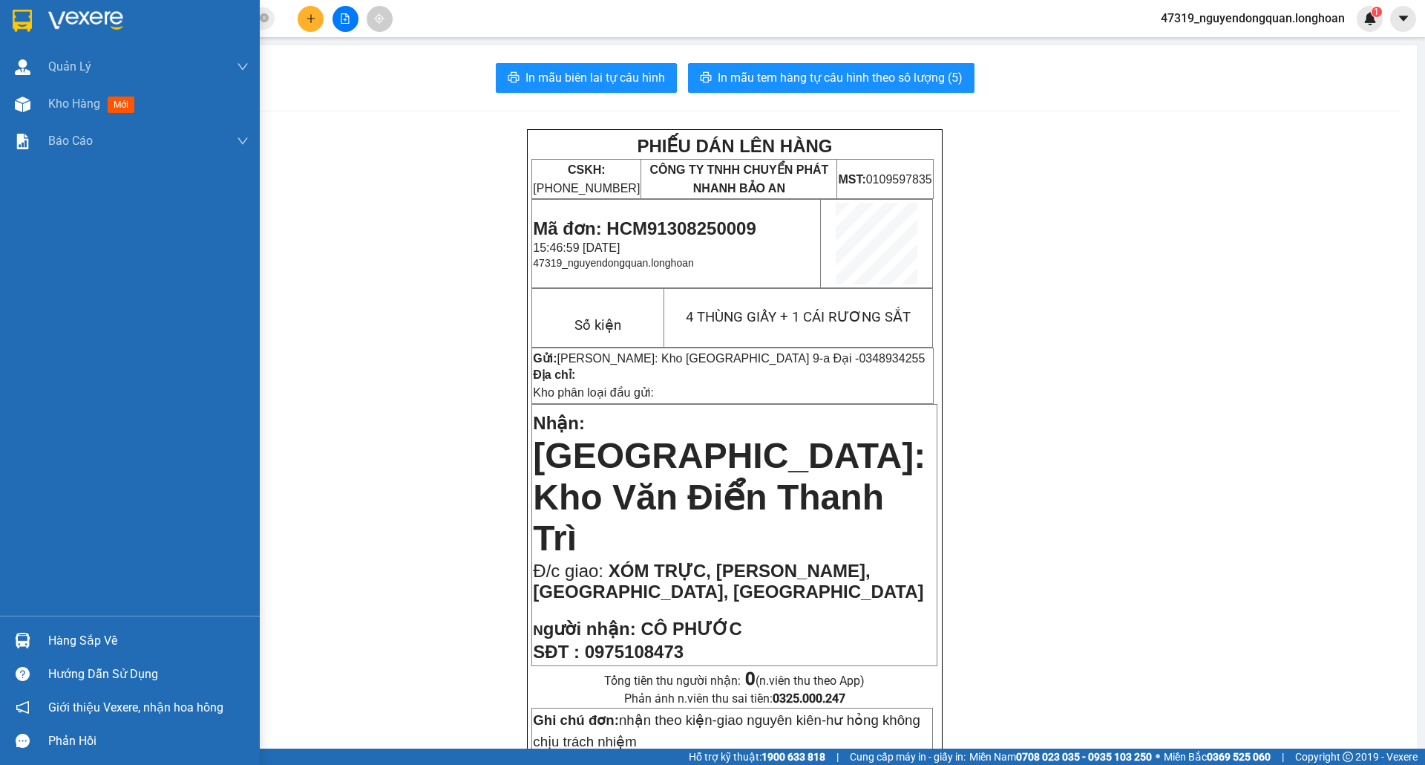
click at [16, 10] on img at bounding box center [22, 21] width 19 height 22
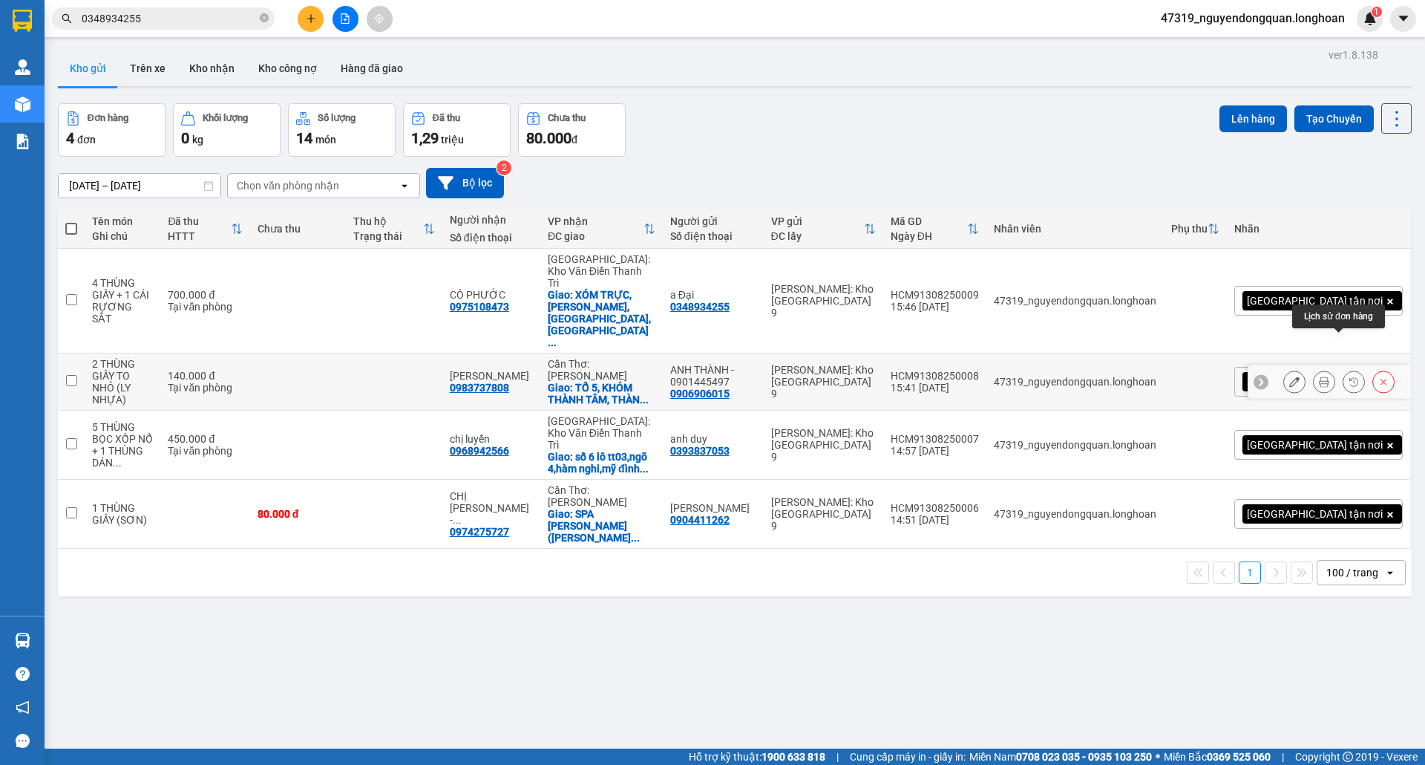
click at [1319, 376] on icon at bounding box center [1324, 381] width 10 height 10
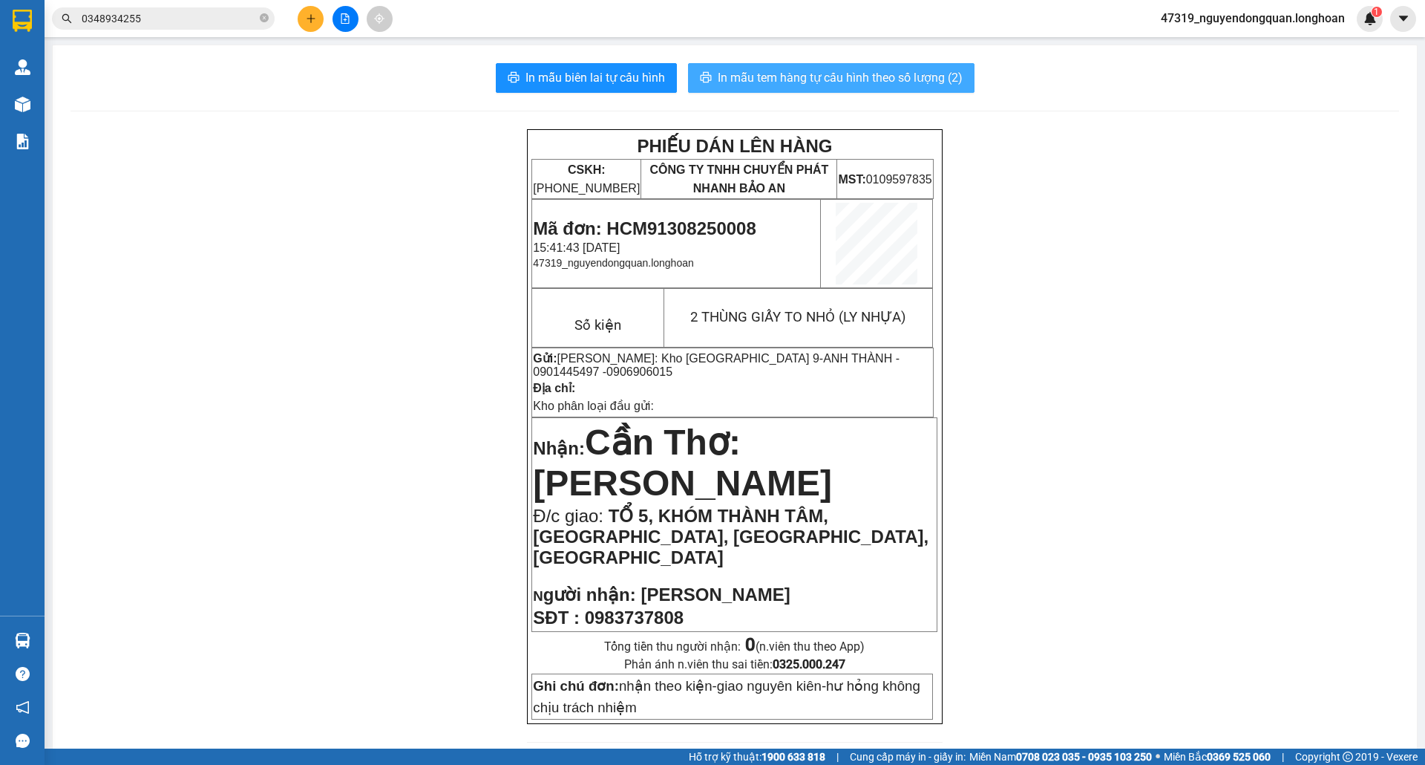
click at [879, 90] on button "In mẫu tem hàng tự cấu hình theo số lượng (2)" at bounding box center [831, 78] width 287 height 30
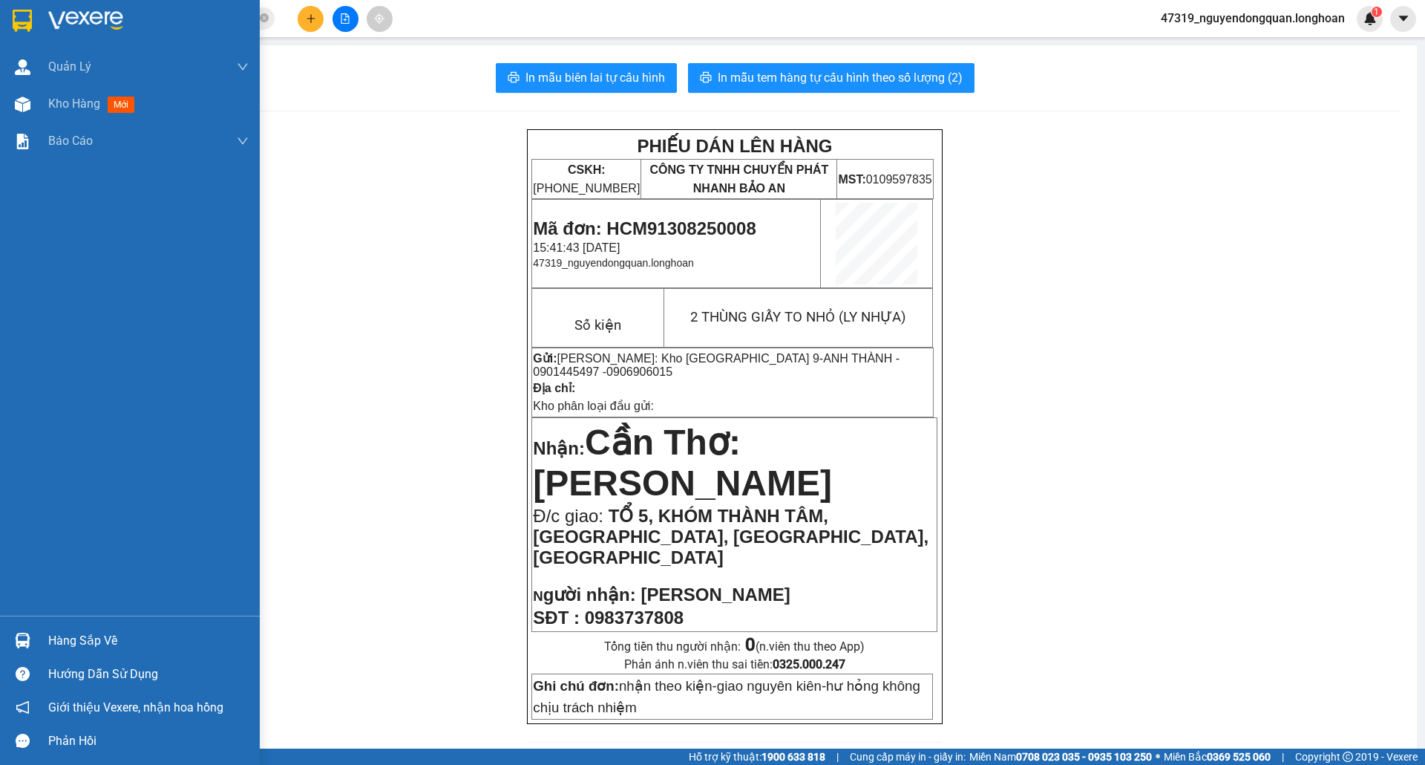
click at [33, 16] on div at bounding box center [23, 20] width 26 height 26
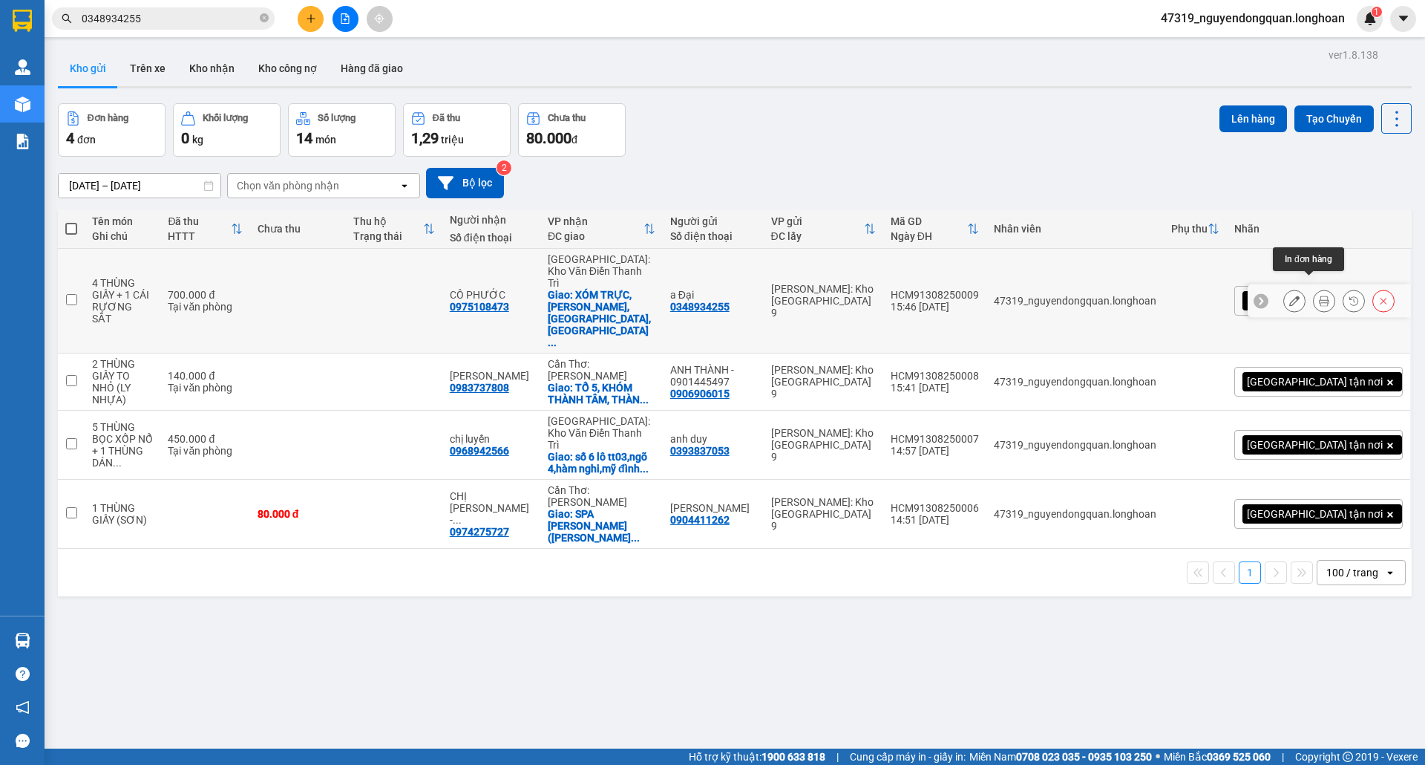
click at [1319, 295] on icon at bounding box center [1324, 300] width 10 height 10
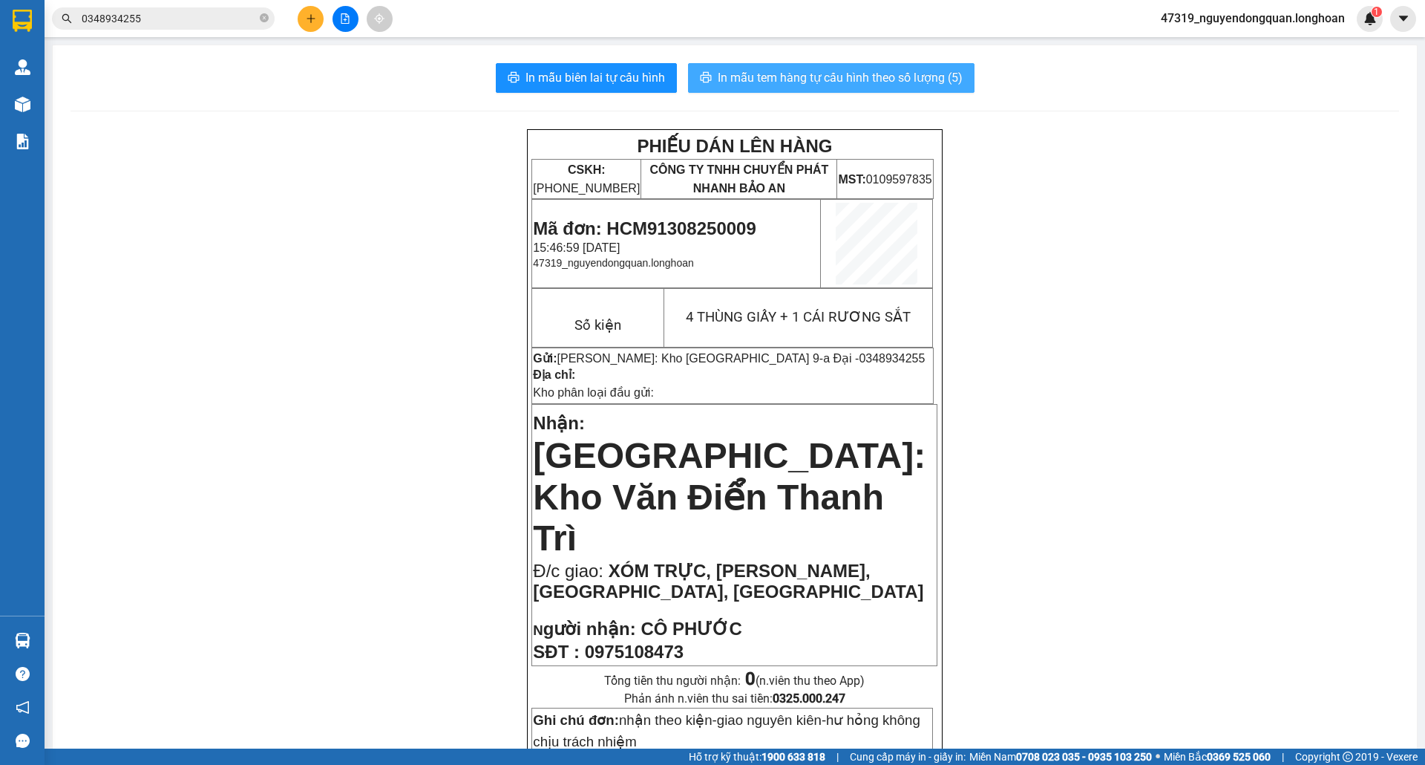
click at [888, 76] on span "In mẫu tem hàng tự cấu hình theo số lượng (5)" at bounding box center [840, 77] width 245 height 19
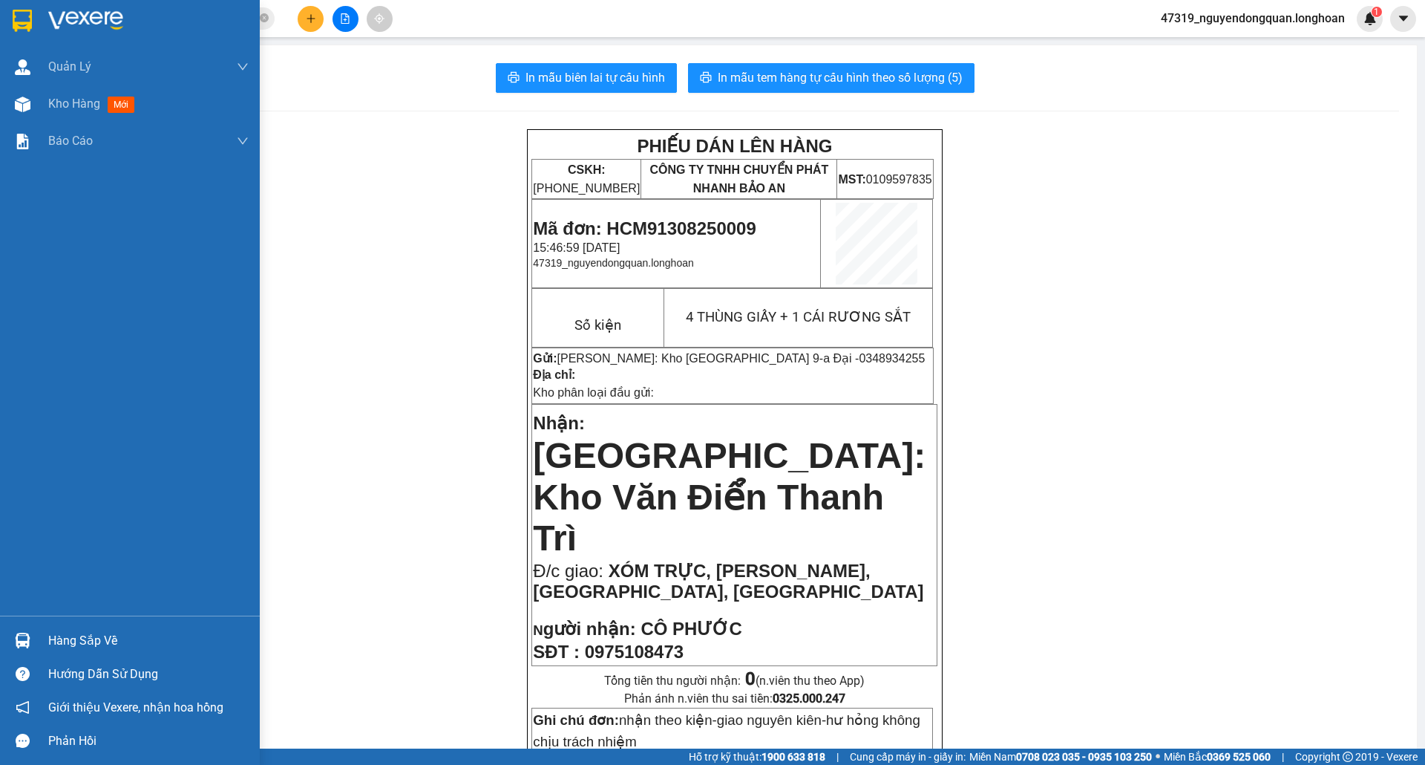
click at [22, 24] on img at bounding box center [22, 21] width 19 height 22
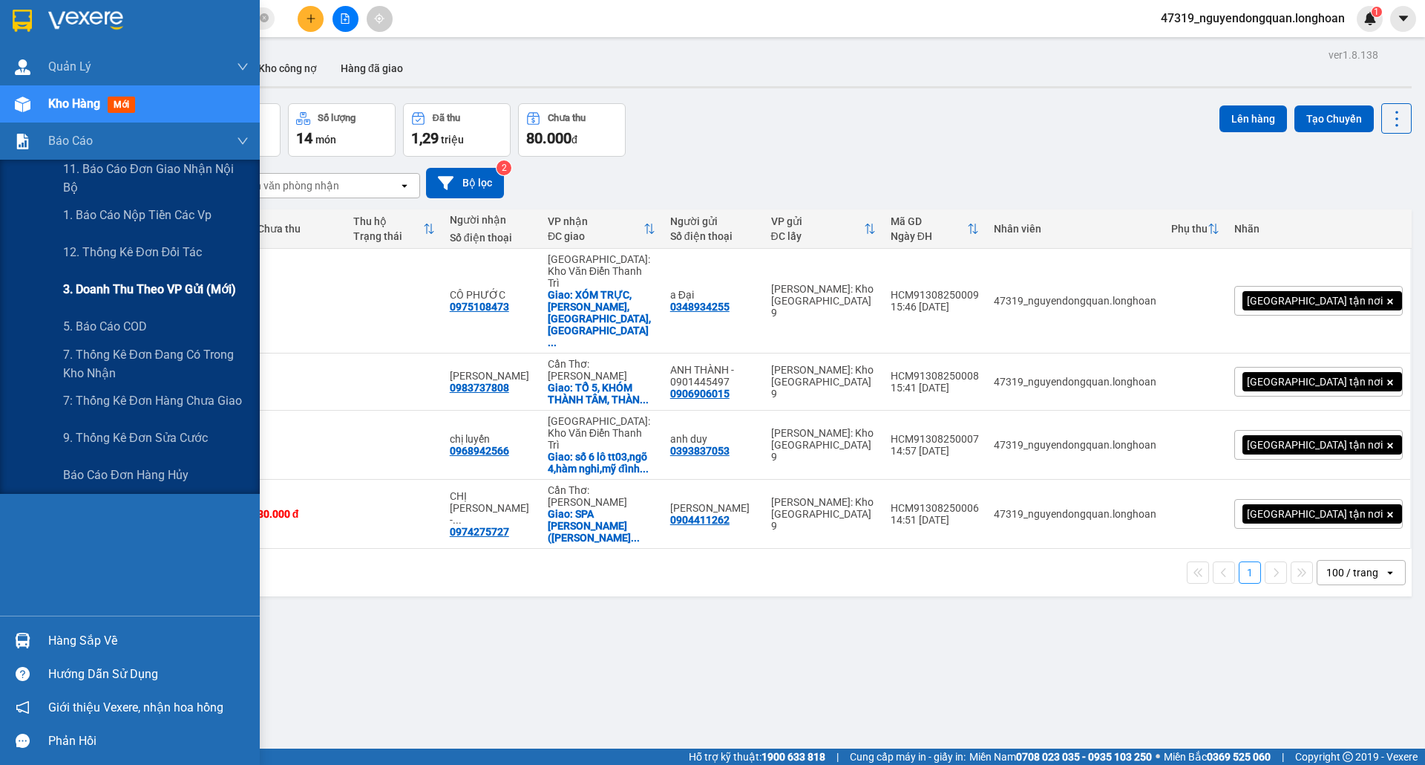
click at [146, 289] on span "3. Doanh Thu theo VP Gửi (mới)" at bounding box center [149, 289] width 173 height 19
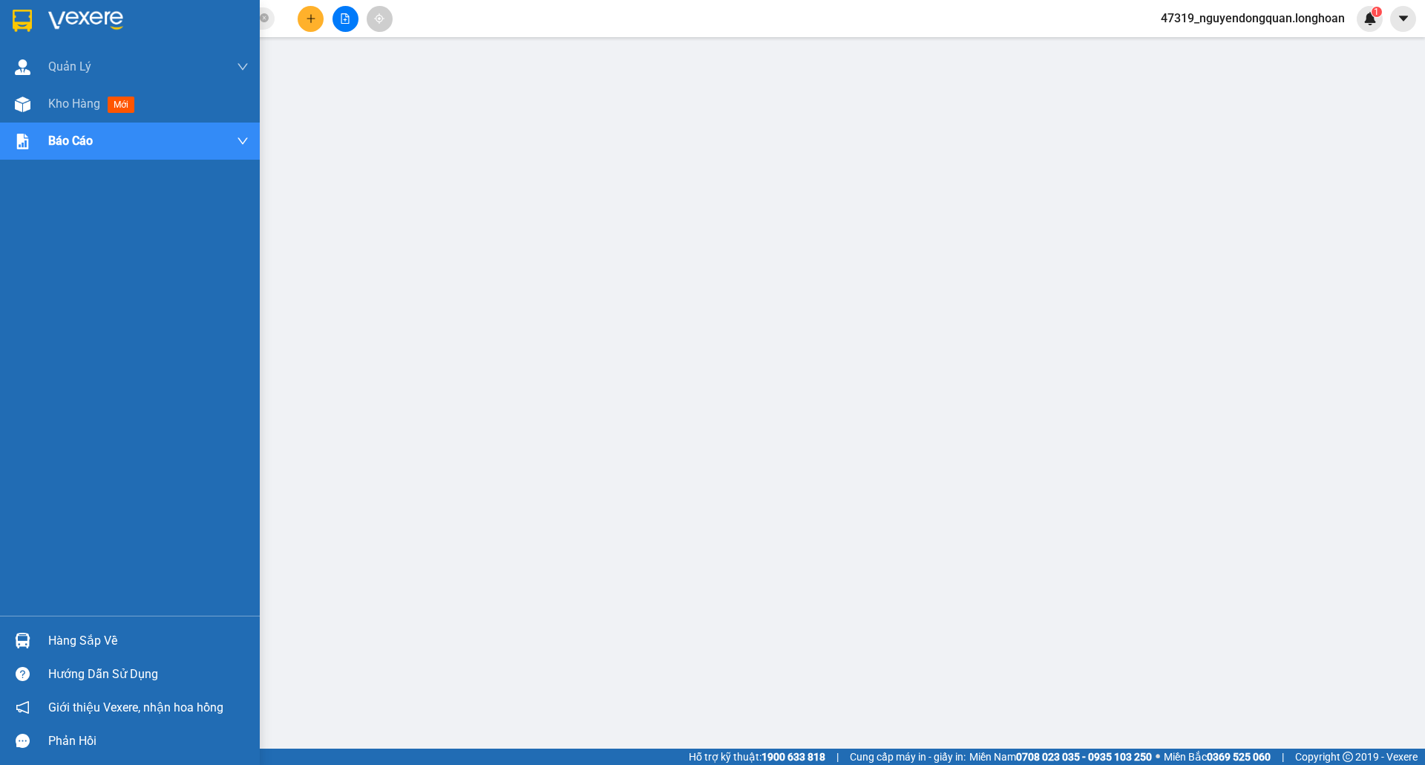
click at [27, 10] on img at bounding box center [22, 21] width 19 height 22
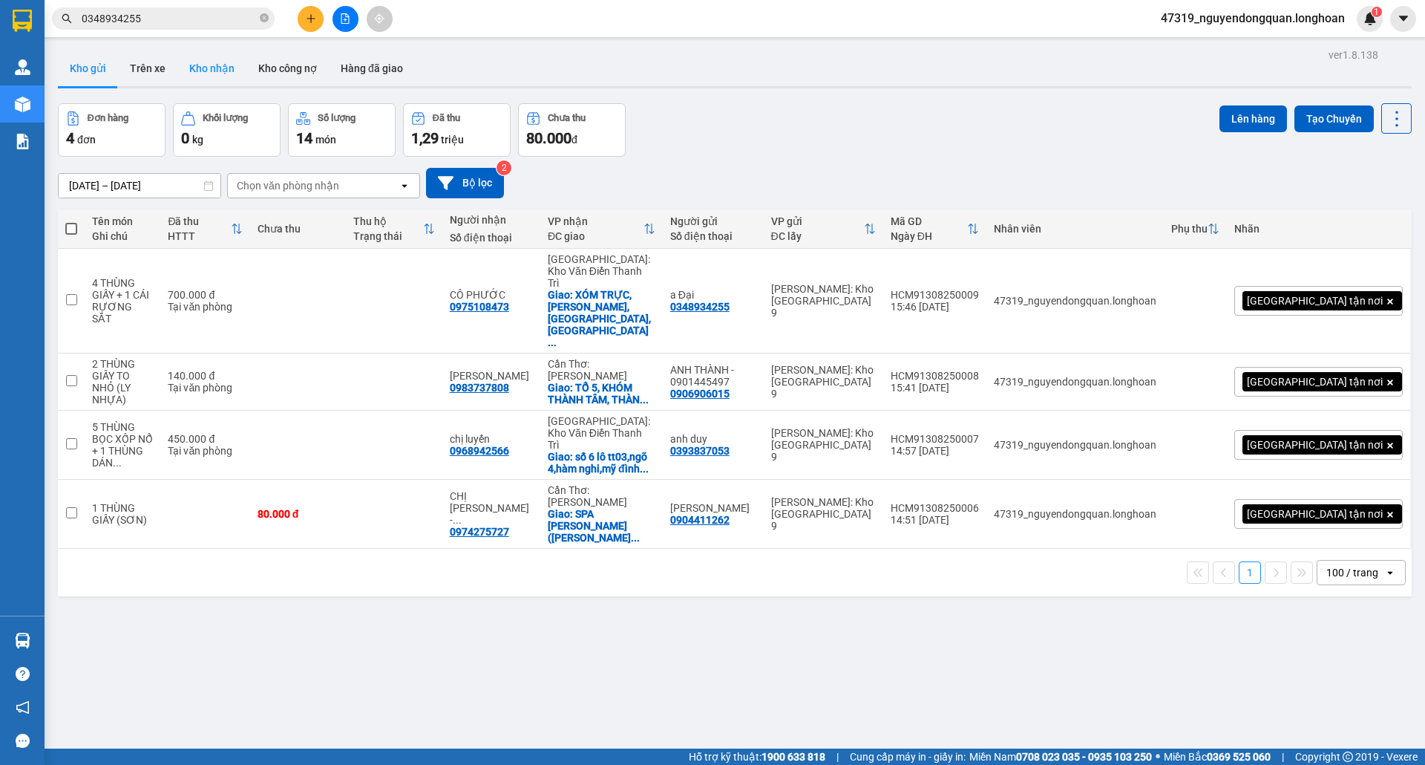
click at [223, 69] on button "Kho nhận" at bounding box center [211, 68] width 69 height 36
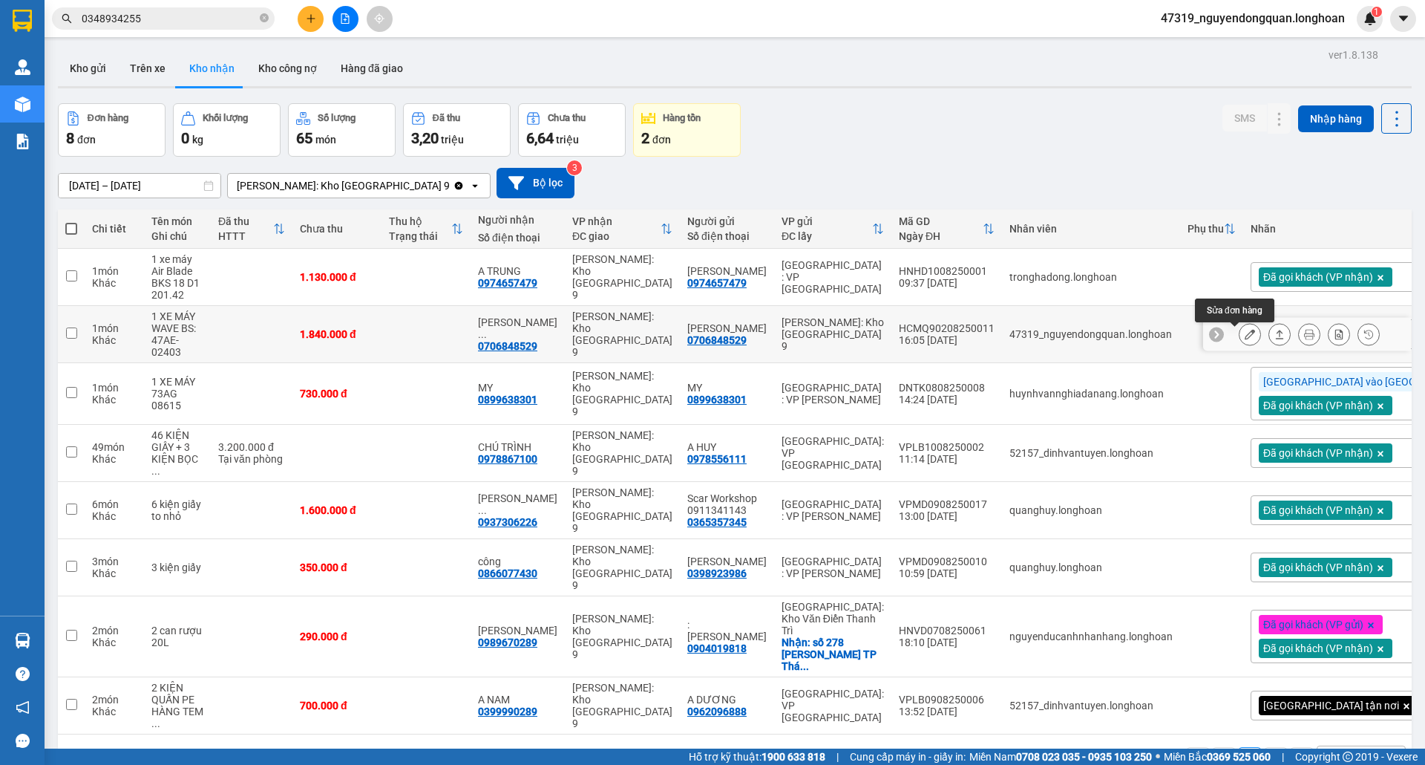
click at [1245, 339] on icon at bounding box center [1250, 334] width 10 height 10
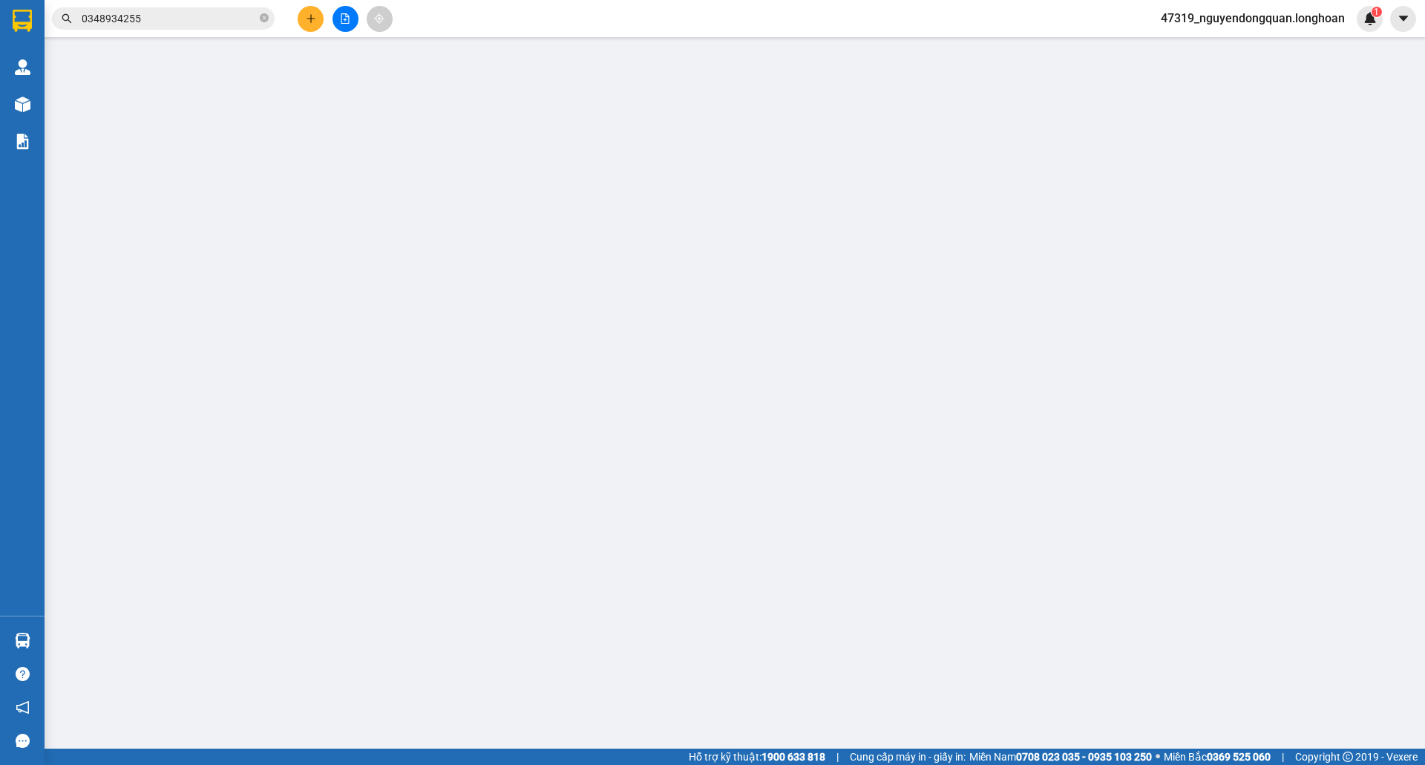
type input "0706848529"
type input "LÊ HOÀNG HƯNG"
type input "0706848529"
type input "LÊ HOÀNG HƯNG"
type input "CHÌA KHÓA CUỐN TAY LÁI, GIẤY TỜ XE KHÁCH GIỮ"
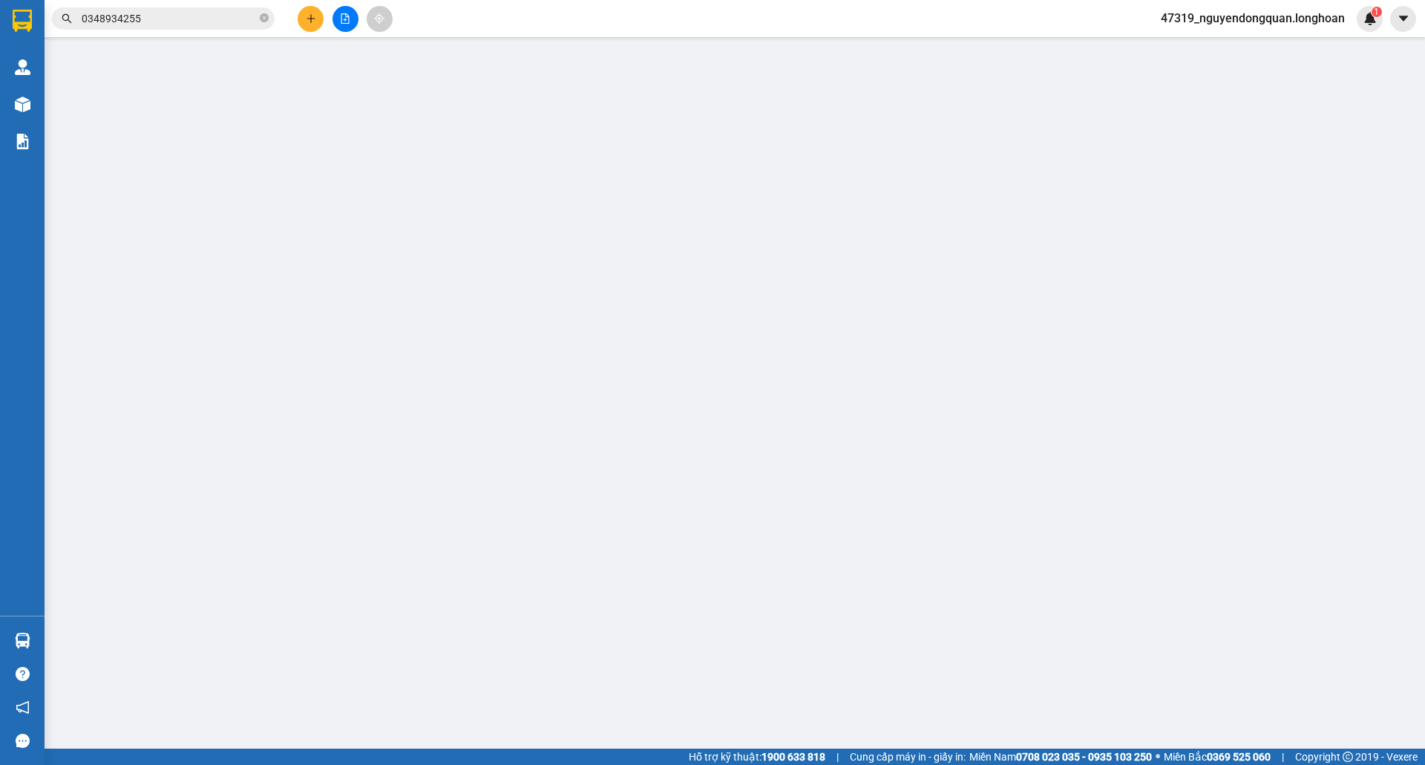
type input "1.840.000"
type input "0"
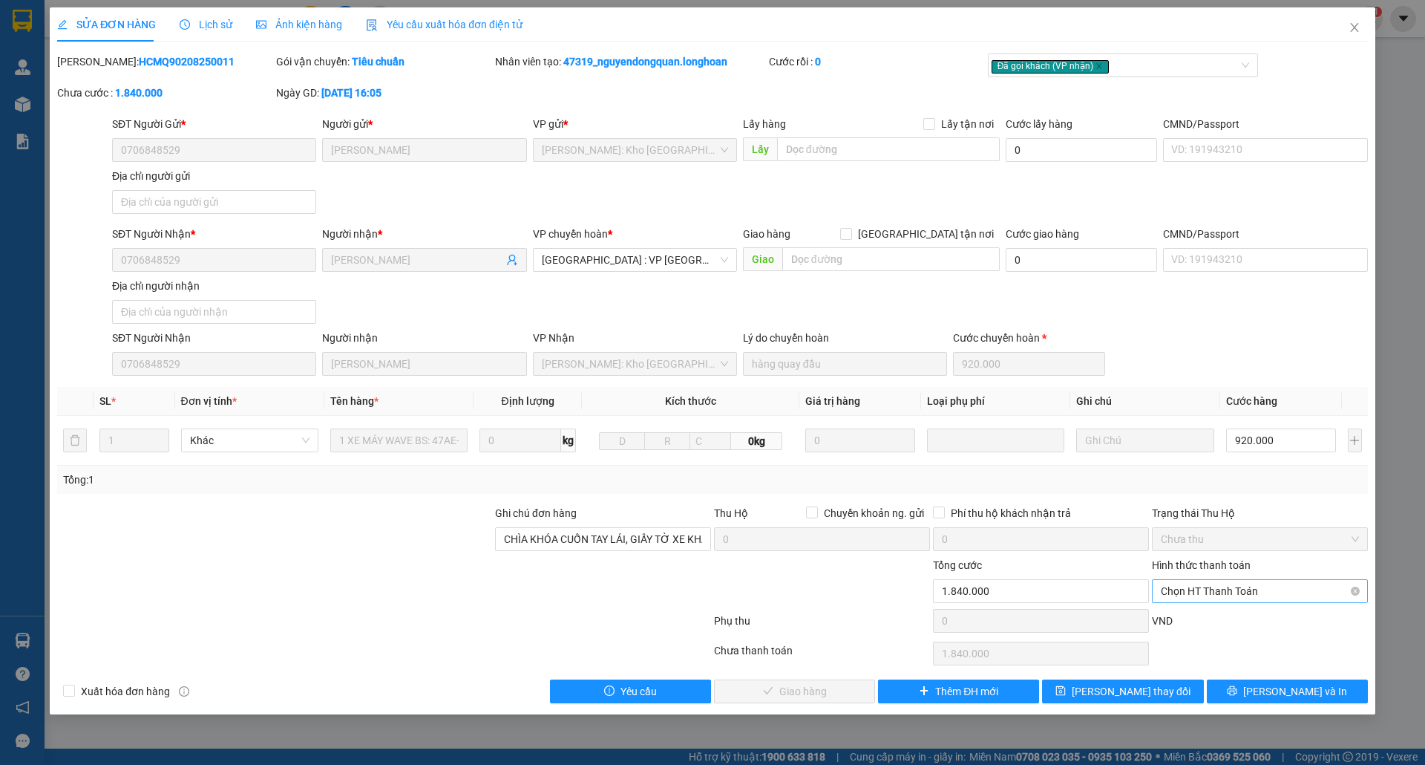
click at [1189, 583] on span "Chọn HT Thanh Toán" at bounding box center [1260, 591] width 198 height 22
click at [1209, 612] on div "Tại văn phòng" at bounding box center [1260, 612] width 198 height 16
type input "0"
drag, startPoint x: 741, startPoint y: 710, endPoint x: 740, endPoint y: 702, distance: 8.2
click at [742, 703] on button "Lưu và Giao hàng" at bounding box center [794, 691] width 161 height 24
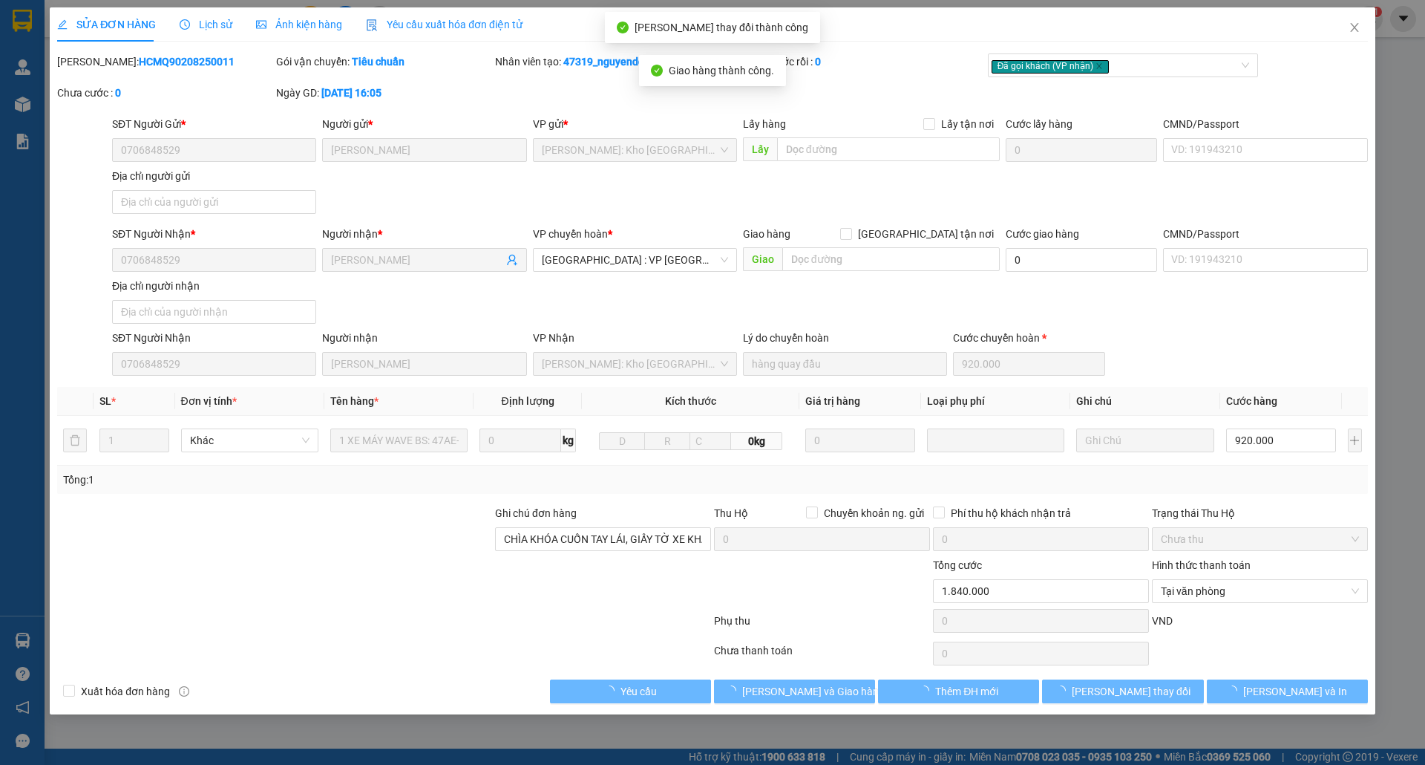
type input "1.840.000"
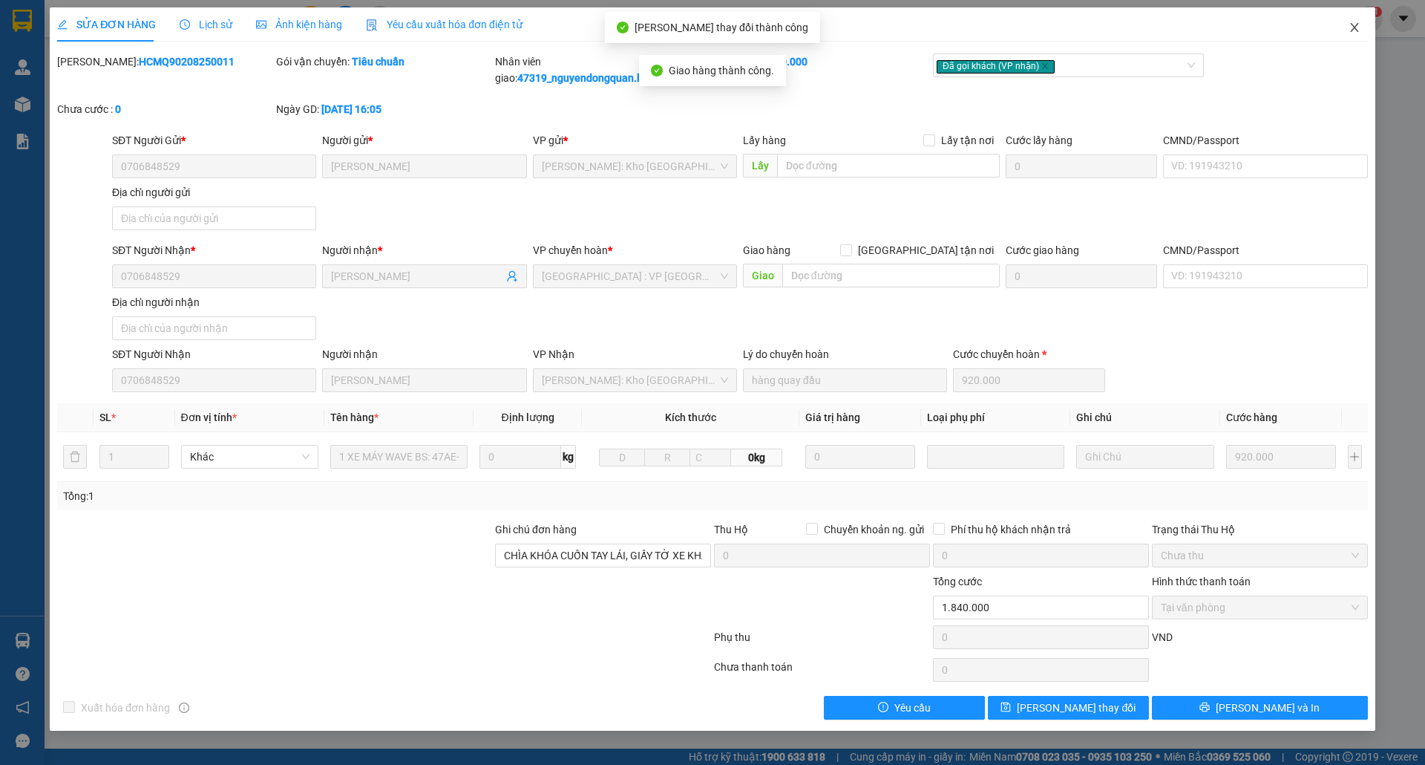
click at [1349, 27] on icon "close" at bounding box center [1355, 28] width 12 height 12
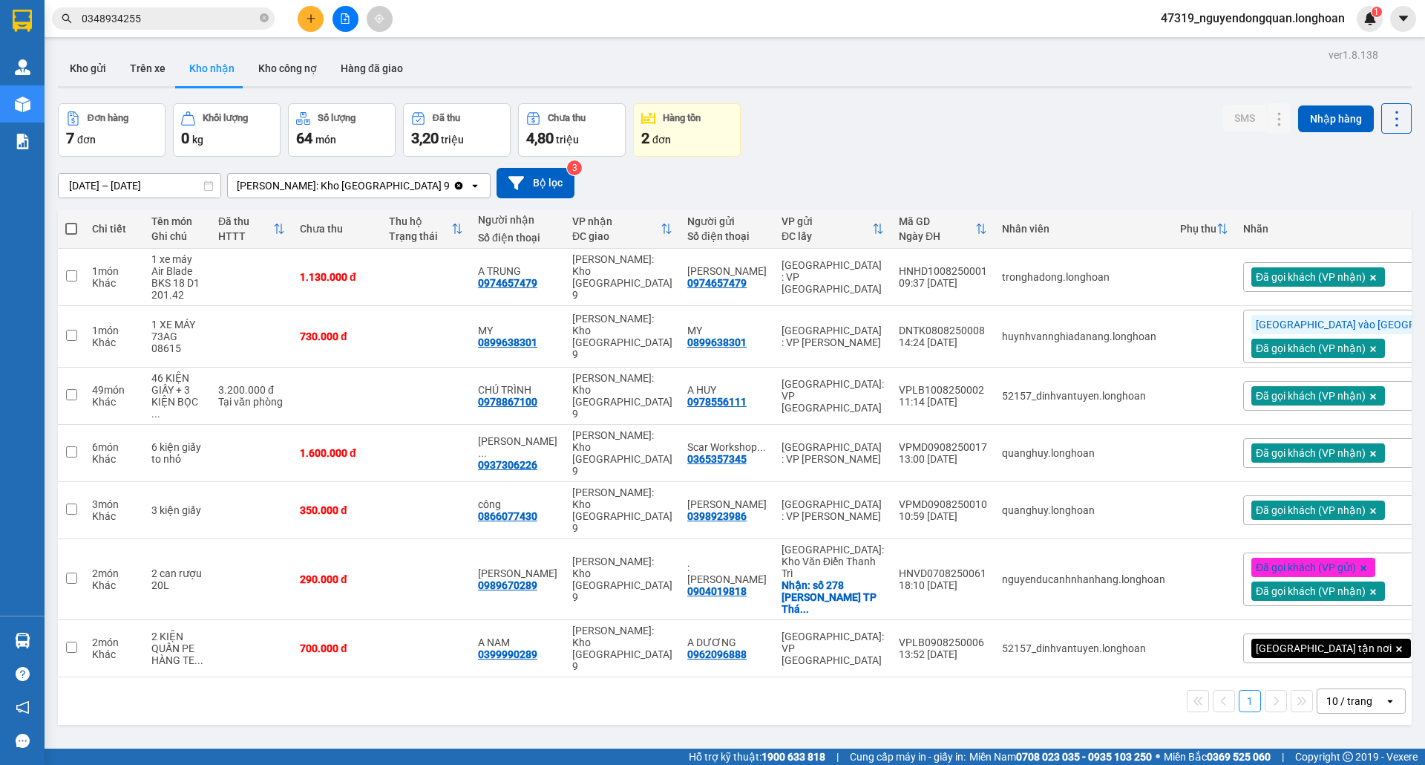
click at [1360, 689] on div "10 / trang" at bounding box center [1351, 701] width 67 height 24
click at [1326, 610] on span "100 / trang" at bounding box center [1340, 607] width 53 height 15
click at [99, 65] on button "Kho gửi" at bounding box center [88, 68] width 60 height 36
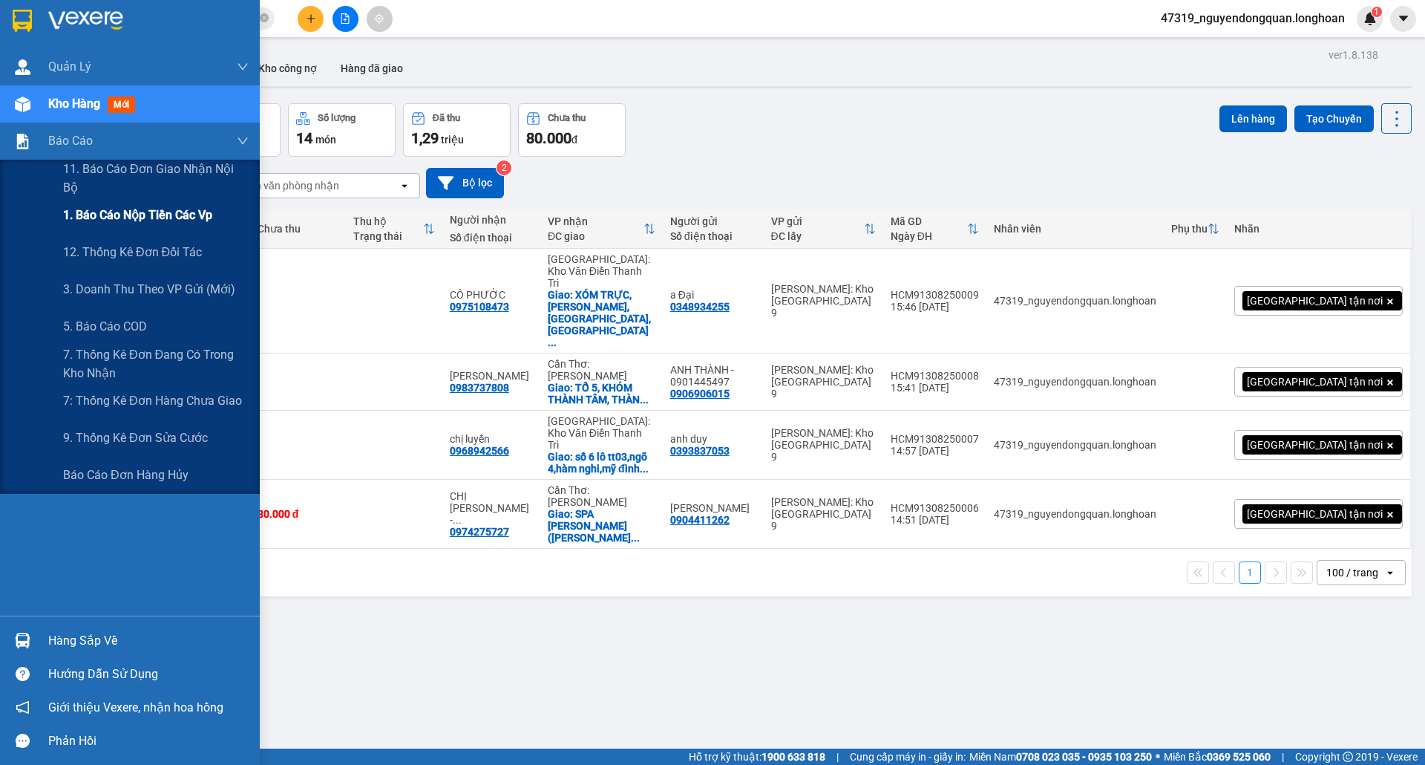
click at [168, 223] on span "1. Báo cáo nộp tiền các vp" at bounding box center [137, 215] width 149 height 19
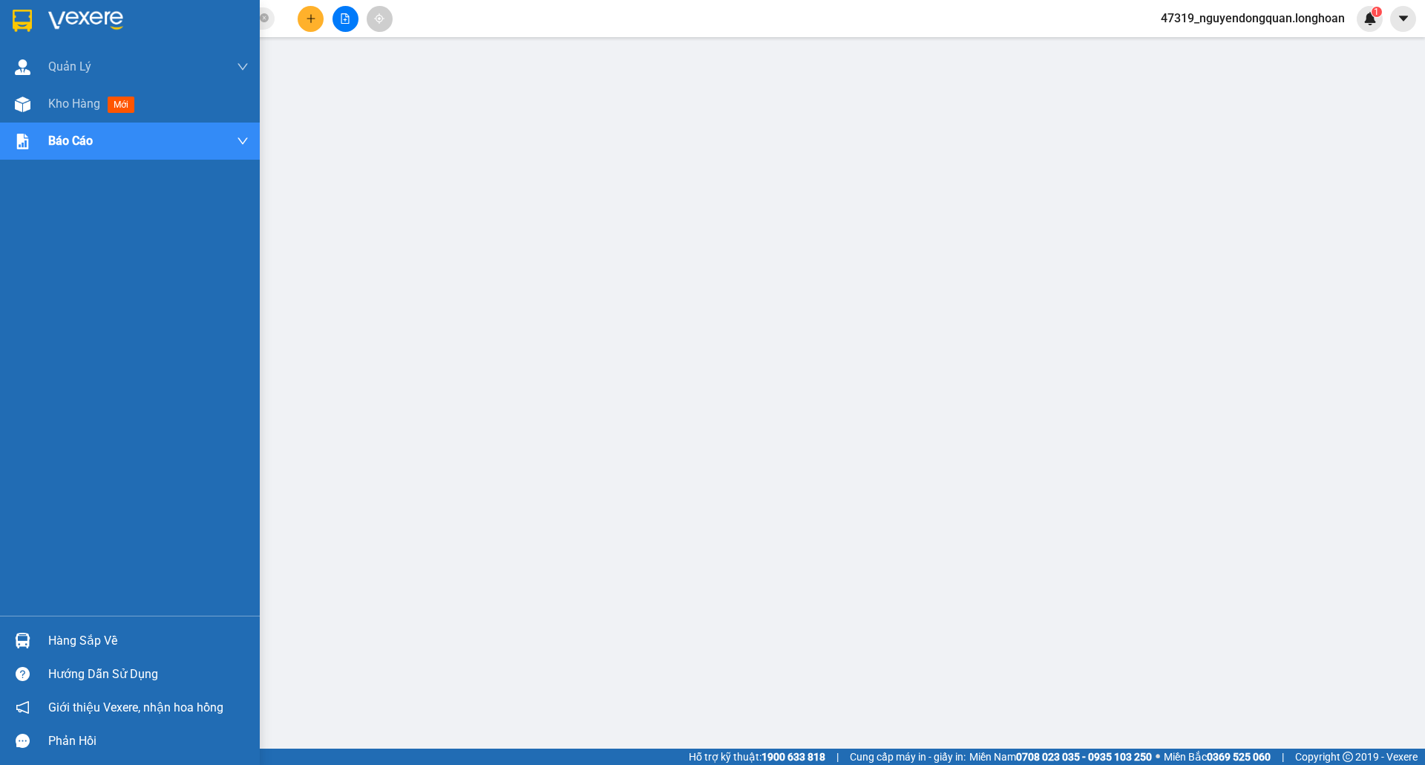
click at [24, 27] on img at bounding box center [22, 21] width 19 height 22
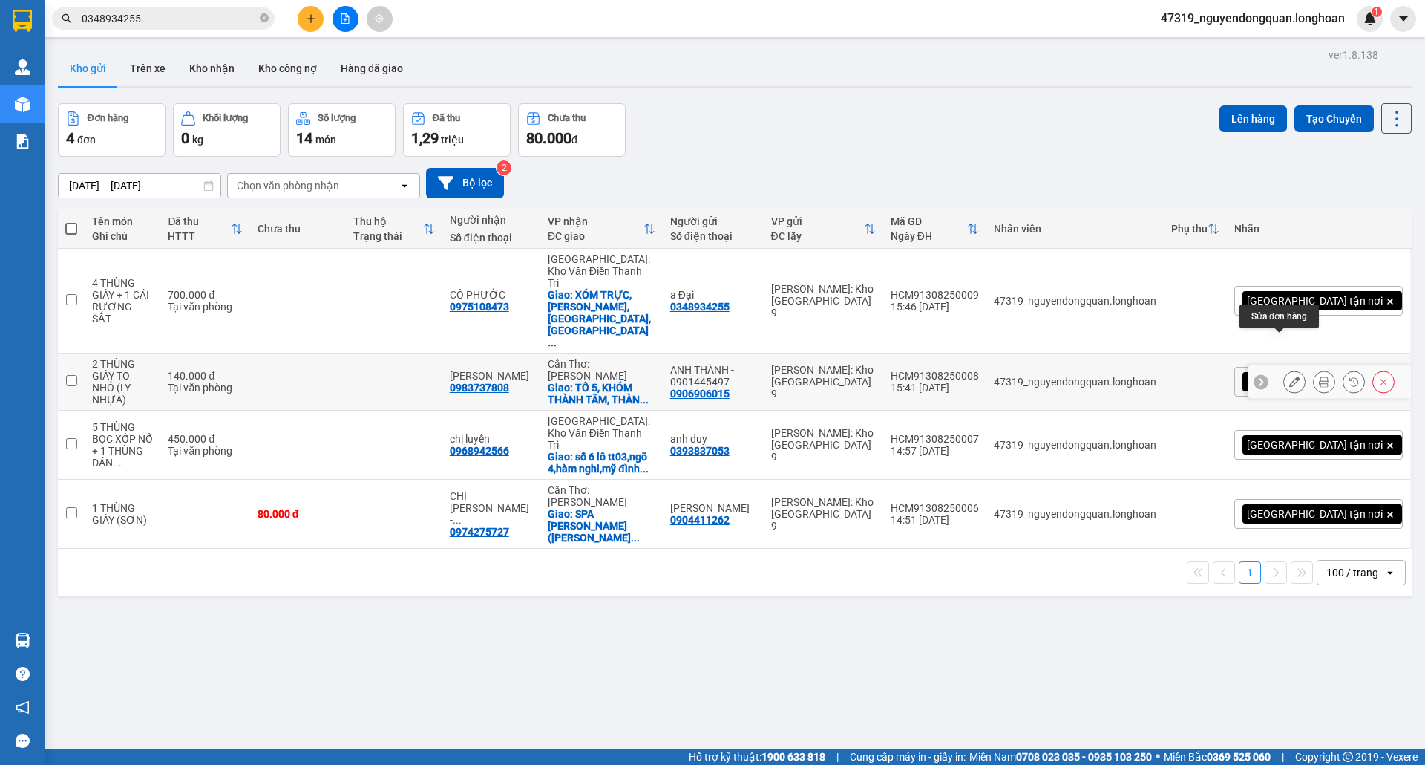
click at [1289, 376] on icon at bounding box center [1294, 381] width 10 height 10
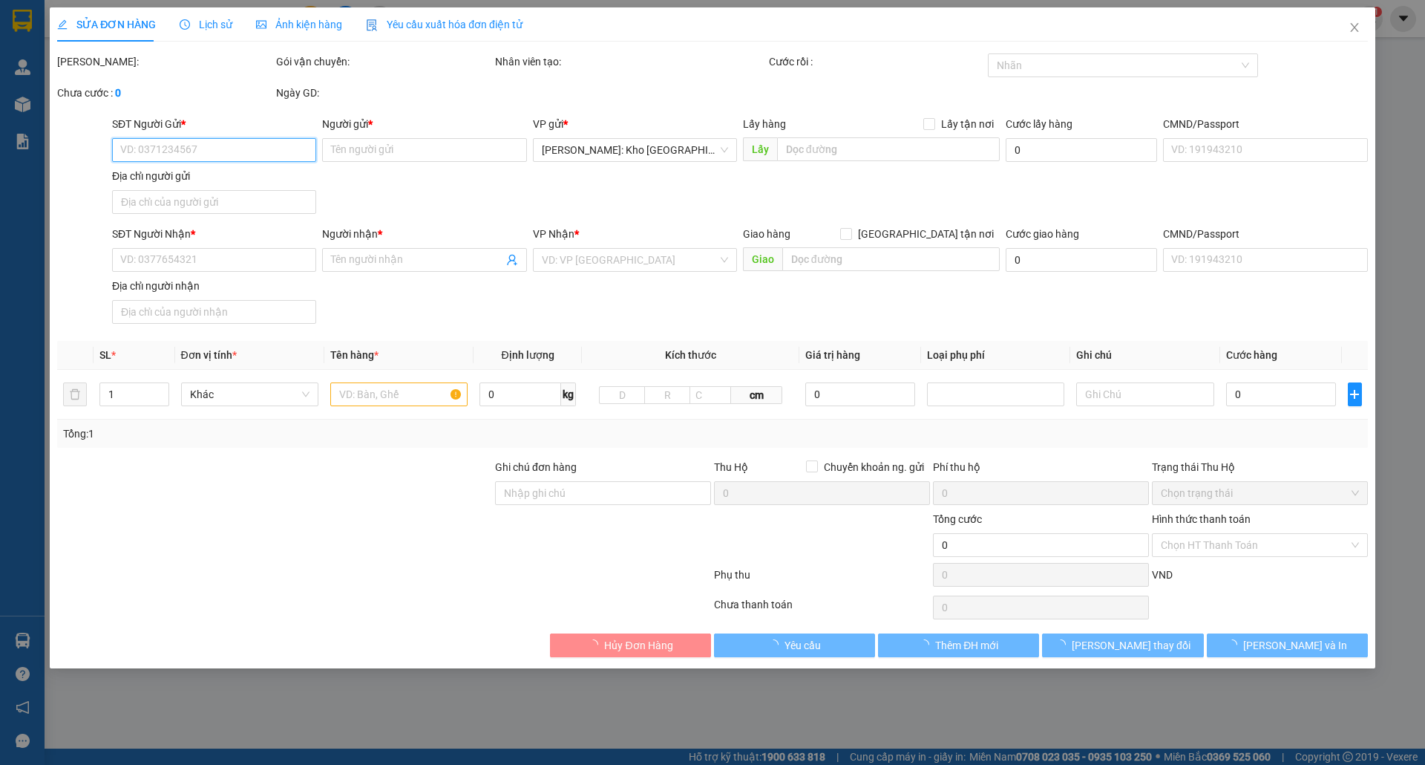
type input "0906906015"
type input "ANH THÀNH - 0901445497"
type input "0983737808"
type input "[PERSON_NAME]"
checkbox input "true"
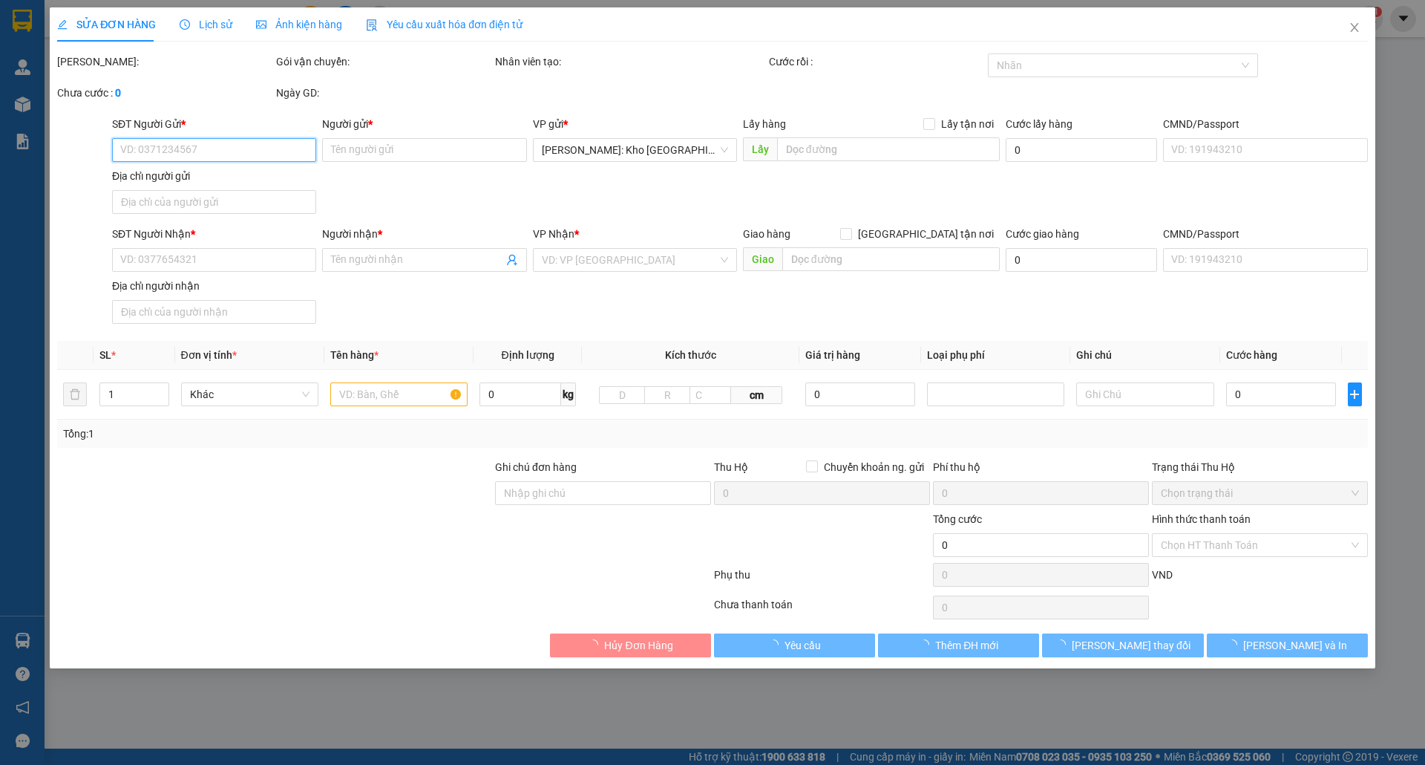
type input "TỔ 5, KHÓM THÀNH TÂM, THÀNH LỢI, BÌNH TÂN, VĨNH LONG"
type input "nhận theo kiện-giao nguyên kiên-hư hỏng không chịu trách nhiệm"
type input "140.000"
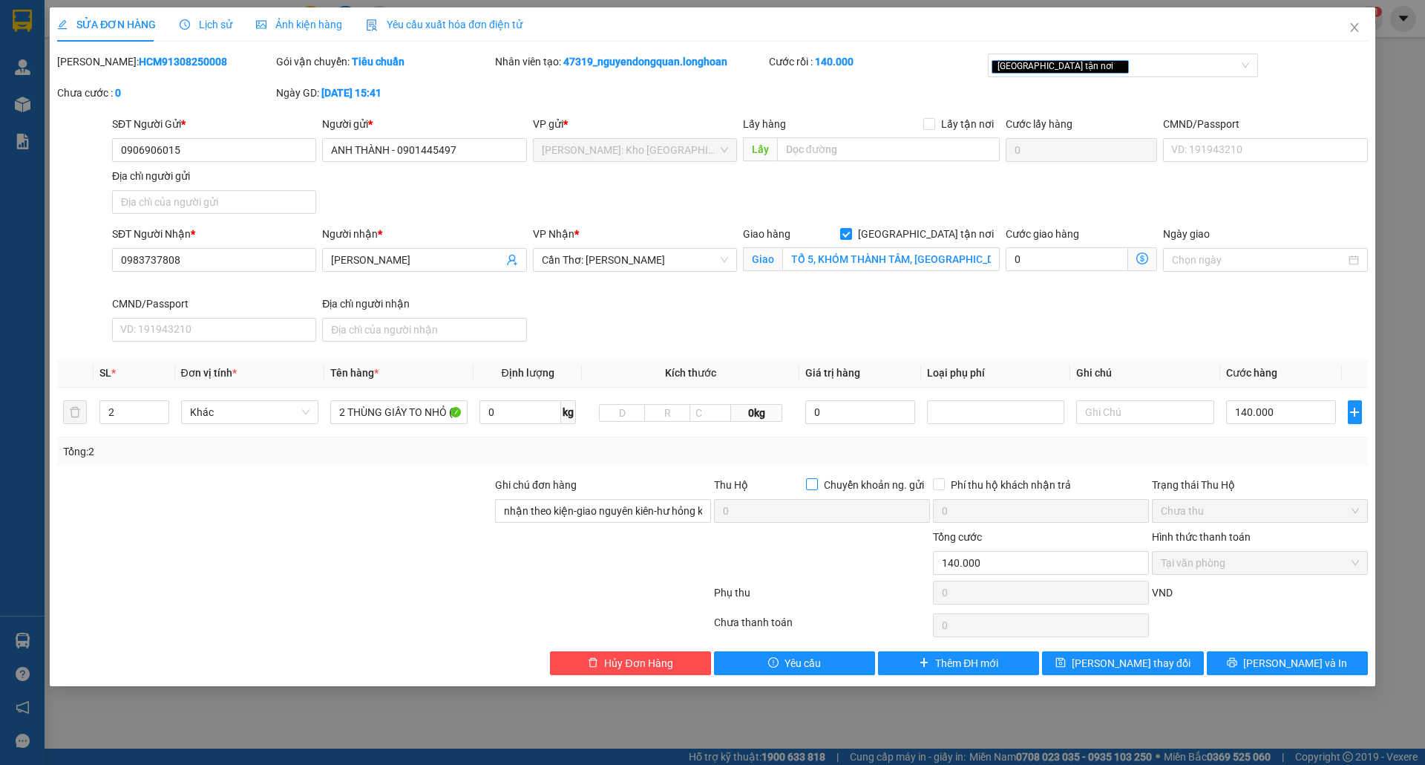
click at [831, 477] on span "Chuyển khoản ng. gửi" at bounding box center [874, 485] width 112 height 16
click at [817, 478] on input "Chuyển khoản ng. gửi" at bounding box center [811, 483] width 10 height 10
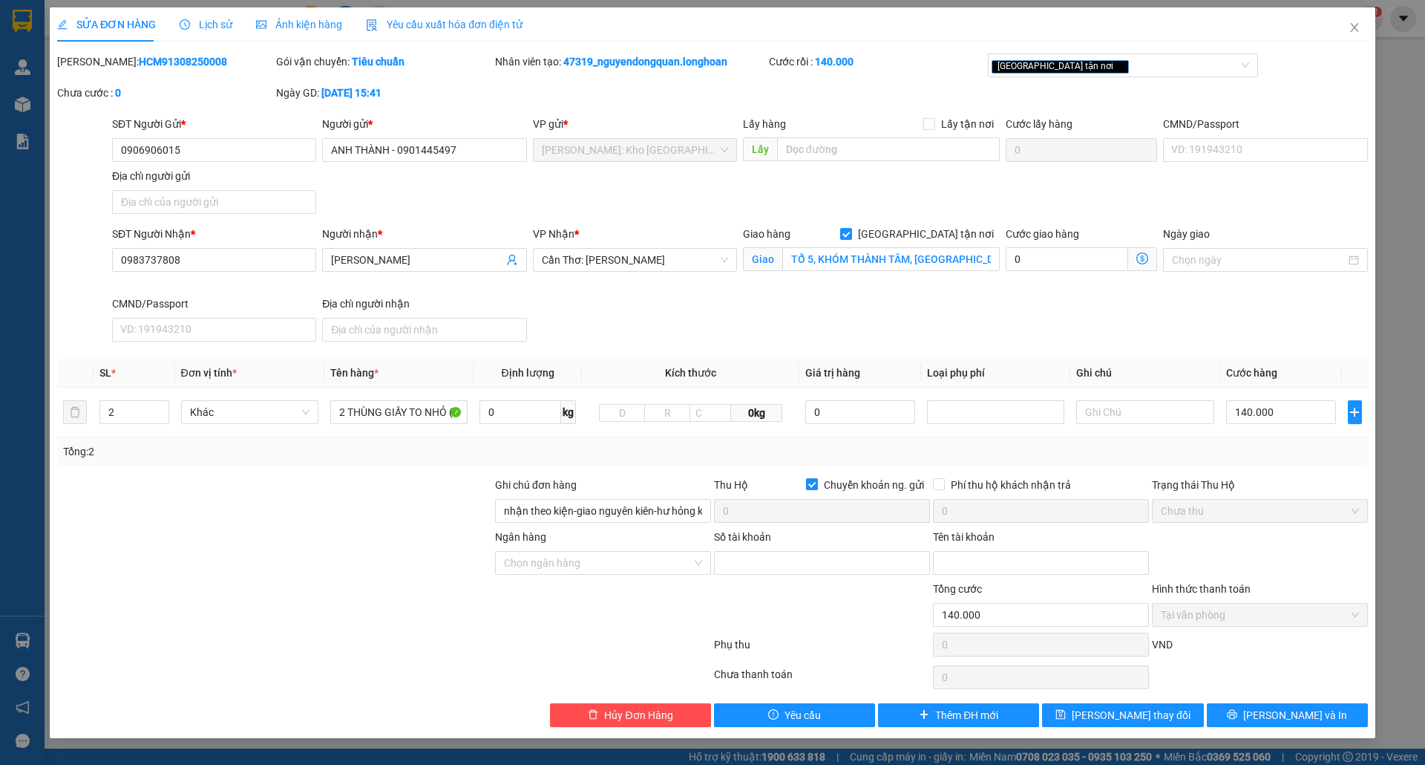
click at [808, 478] on span at bounding box center [812, 484] width 12 height 12
click at [808, 478] on input "Chuyển khoản ng. gửi" at bounding box center [811, 483] width 10 height 10
checkbox input "false"
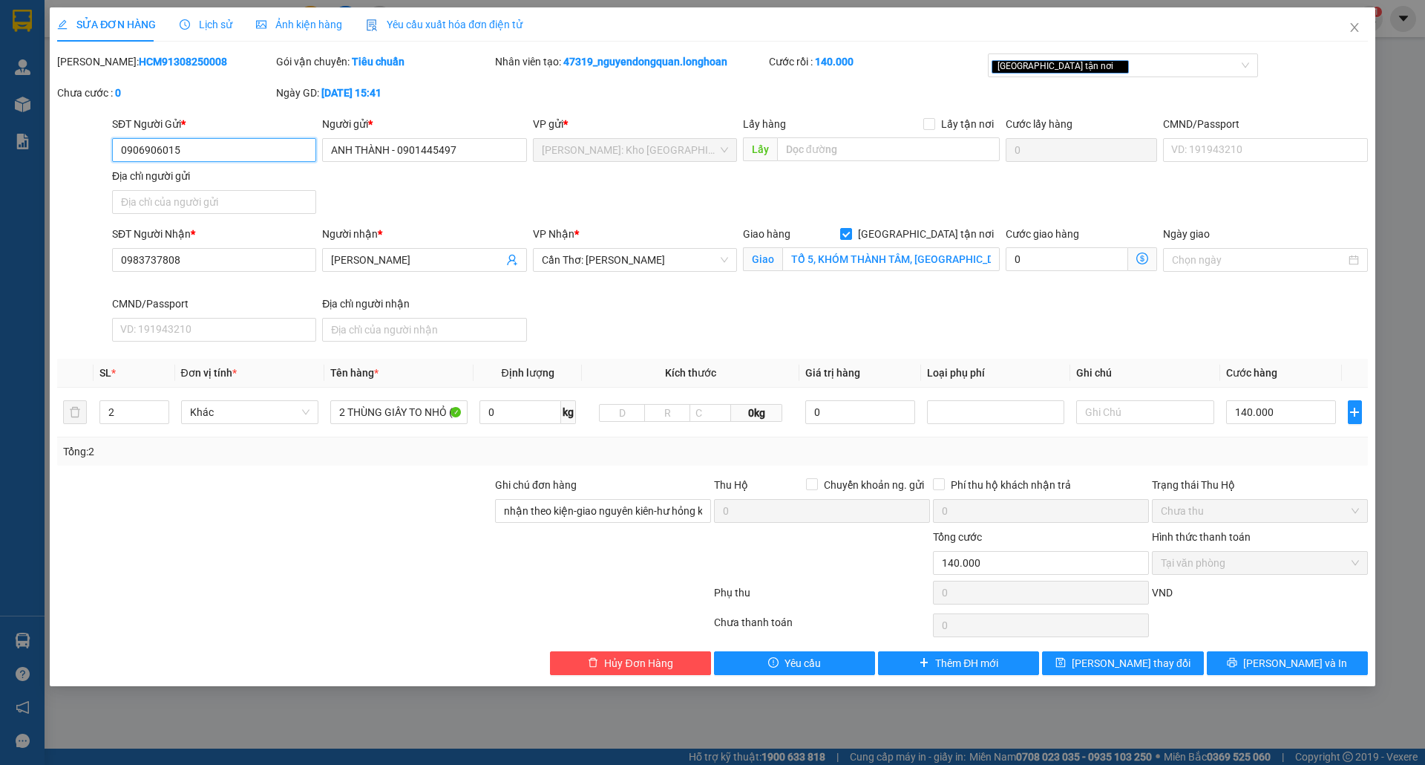
drag, startPoint x: 116, startPoint y: 153, endPoint x: 193, endPoint y: 155, distance: 77.2
click at [193, 155] on input "0906906015" at bounding box center [214, 150] width 204 height 24
click at [1355, 24] on icon "close" at bounding box center [1355, 28] width 12 height 12
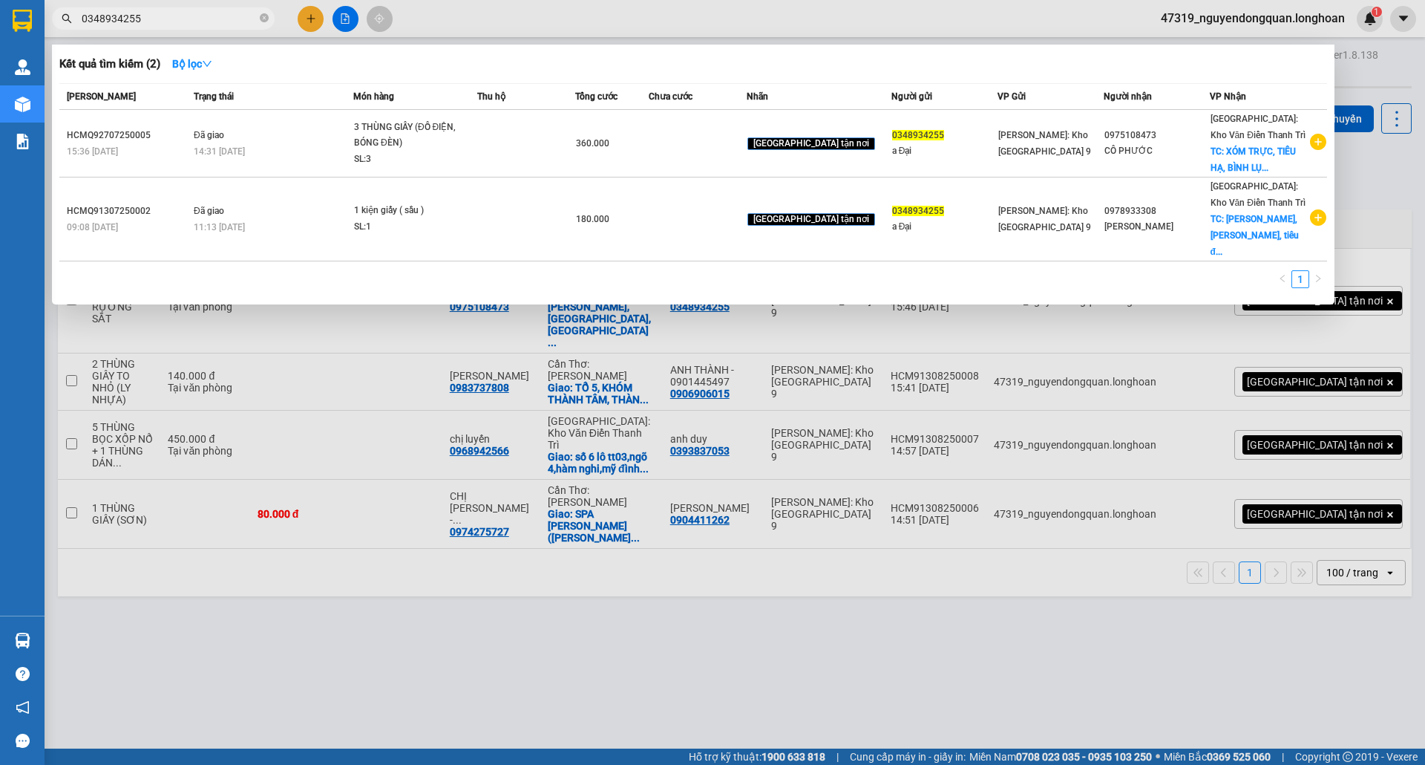
click at [258, 22] on span "0348934255" at bounding box center [163, 18] width 223 height 22
click at [263, 19] on icon "close-circle" at bounding box center [264, 17] width 9 height 9
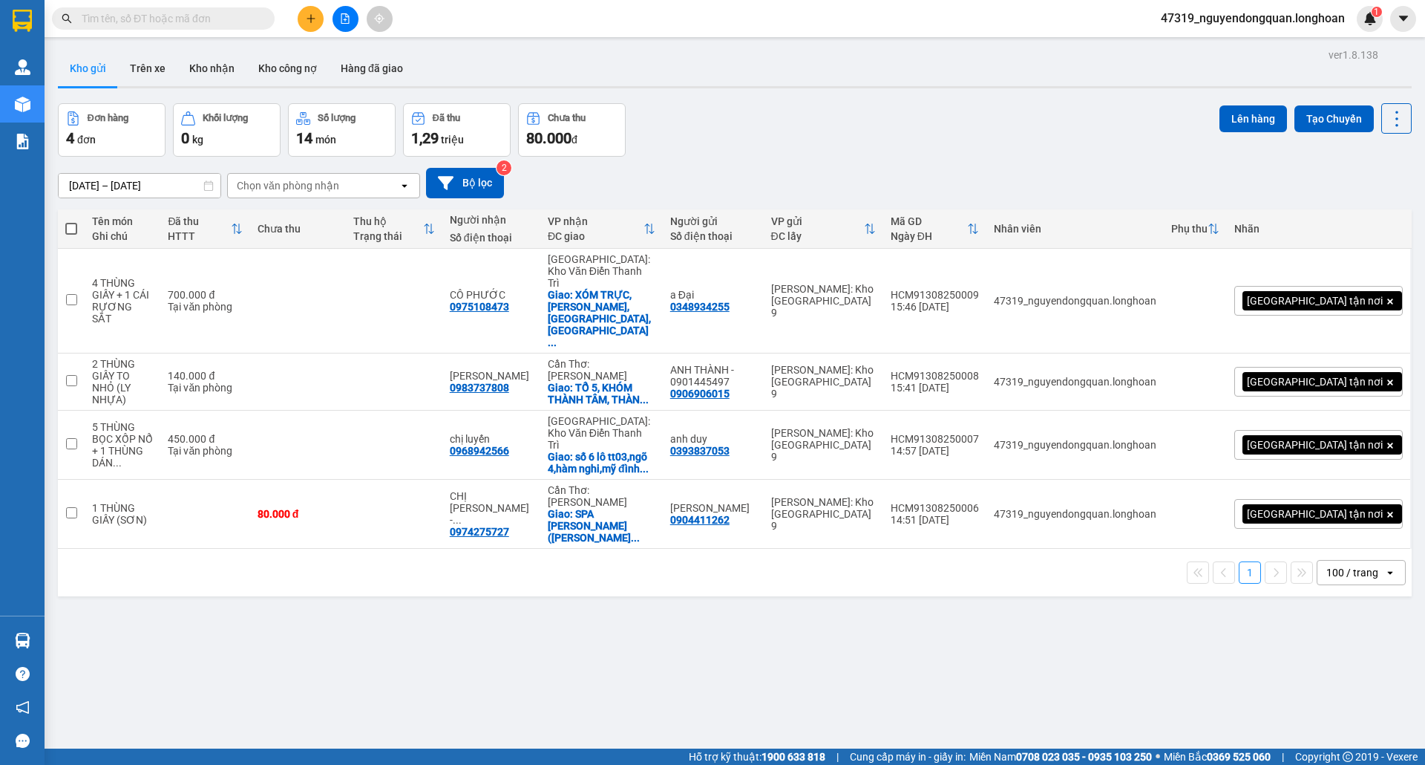
paste input "0906906015"
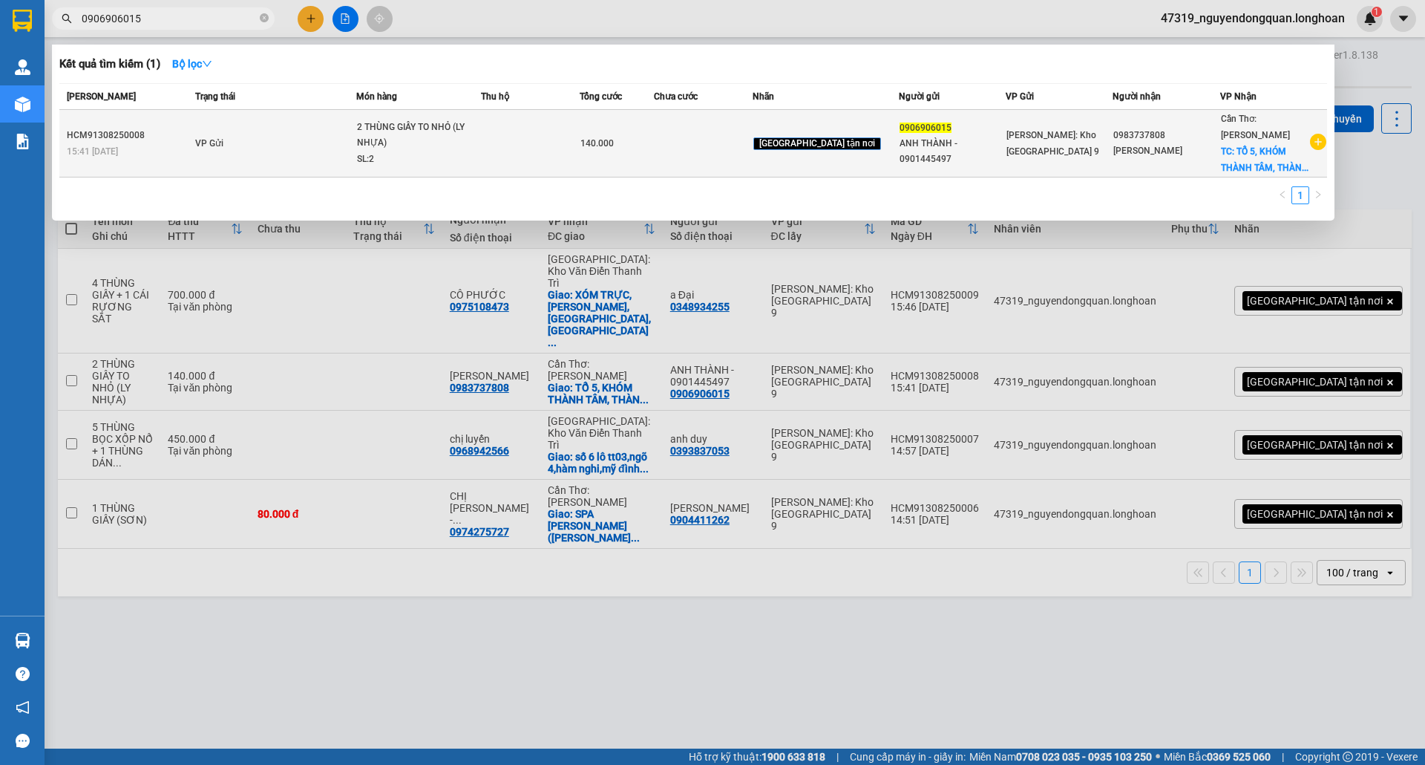
type input "0906906015"
click at [1320, 141] on icon "plus-circle" at bounding box center [1318, 142] width 16 height 16
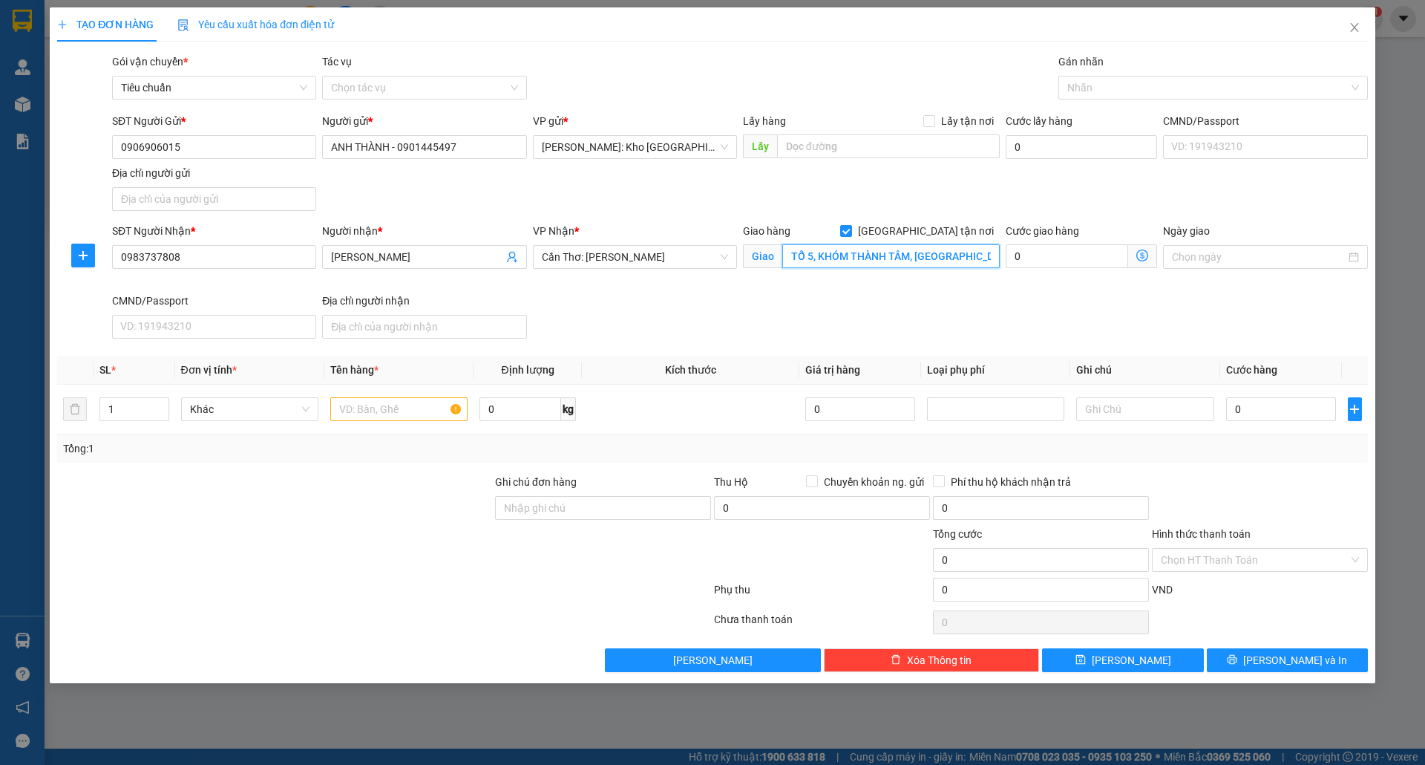
click at [840, 251] on input "TỔ 5, KHÓM THÀNH TÂM, THÀNH LỢI, BÌNH TÂN, VĨNH LONG" at bounding box center [890, 256] width 217 height 24
click at [1120, 82] on div at bounding box center [1205, 88] width 287 height 18
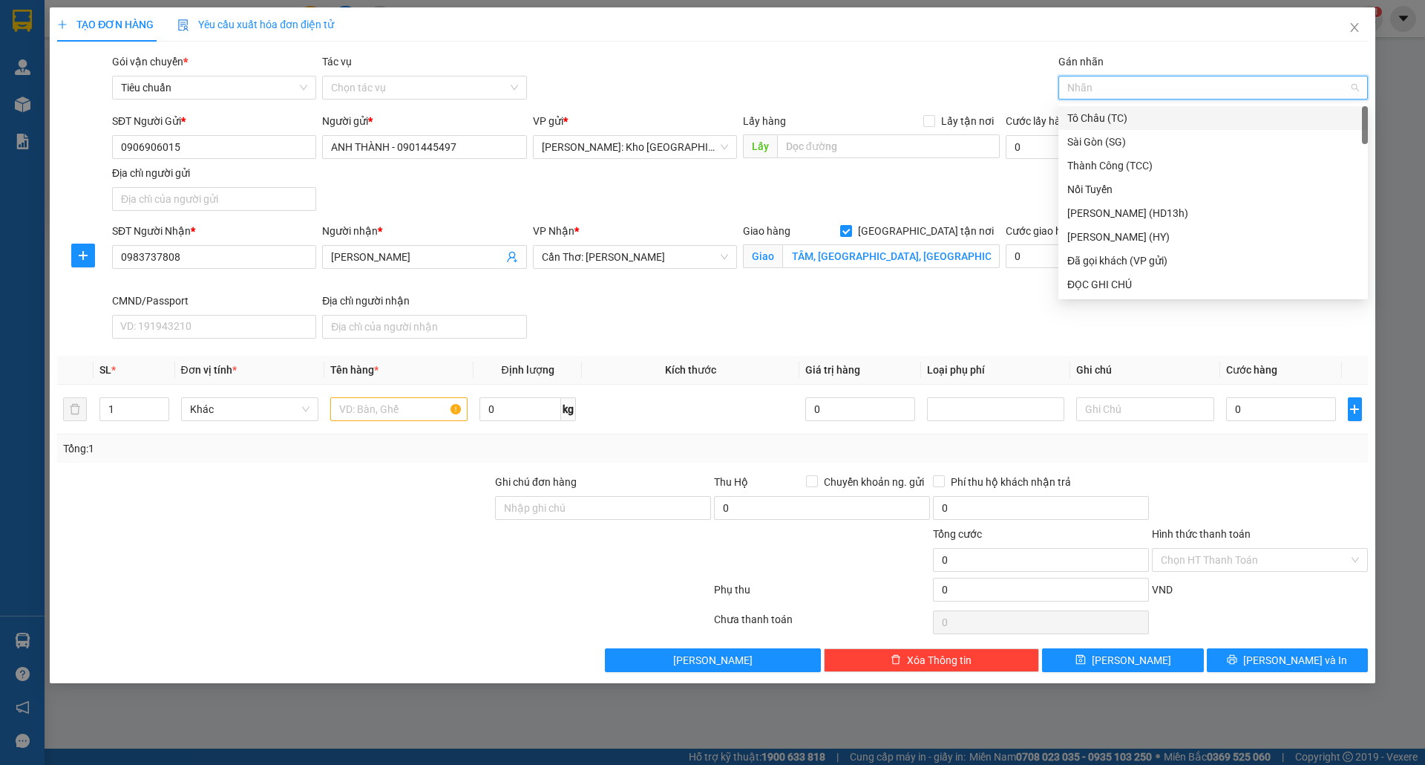
scroll to position [0, 0]
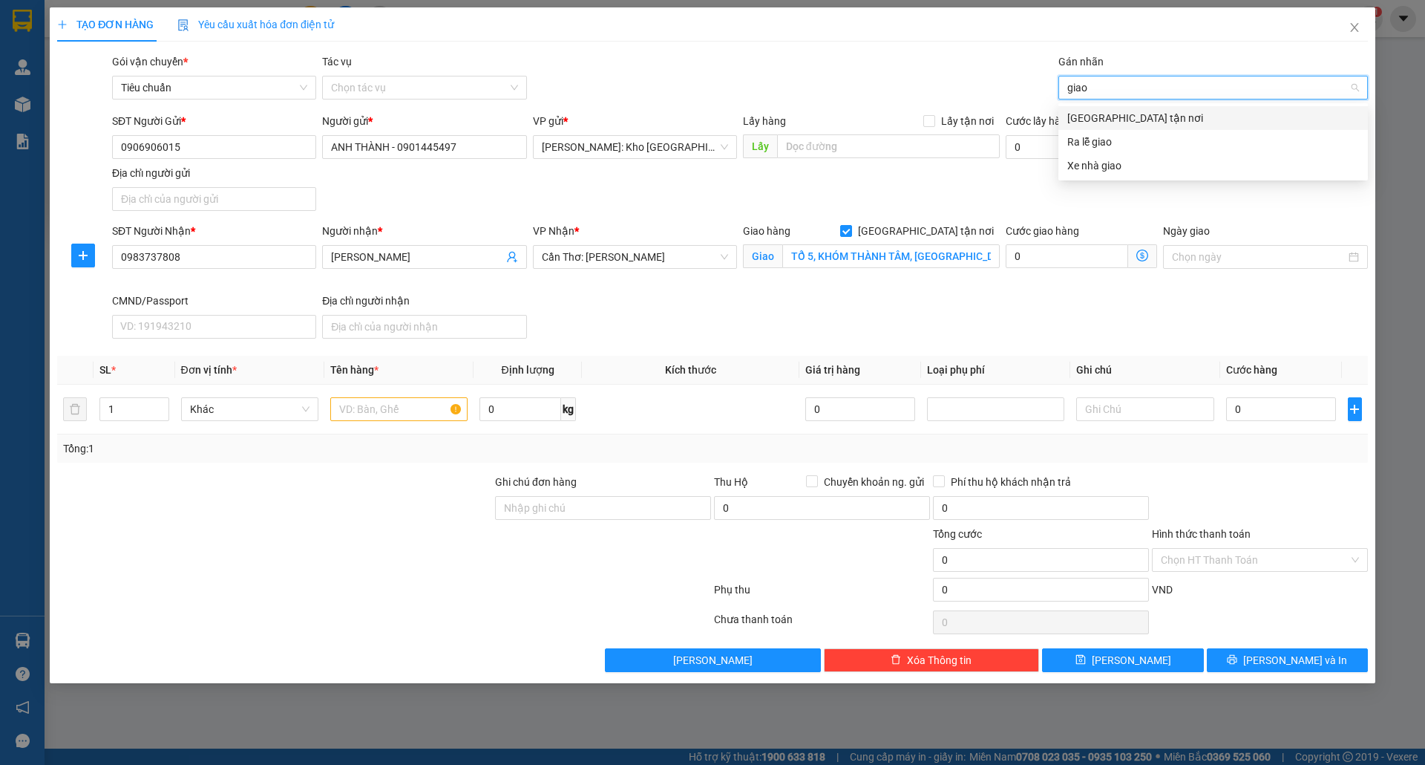
type input "giao"
click at [1135, 105] on body "Kết quả tìm kiếm ( 1 ) Bộ lọc Mã ĐH Trạng thái Món hàng Thu hộ Tổng cước Chưa c…" at bounding box center [712, 382] width 1425 height 765
click at [1132, 93] on div at bounding box center [1205, 88] width 287 height 18
type input "giao"
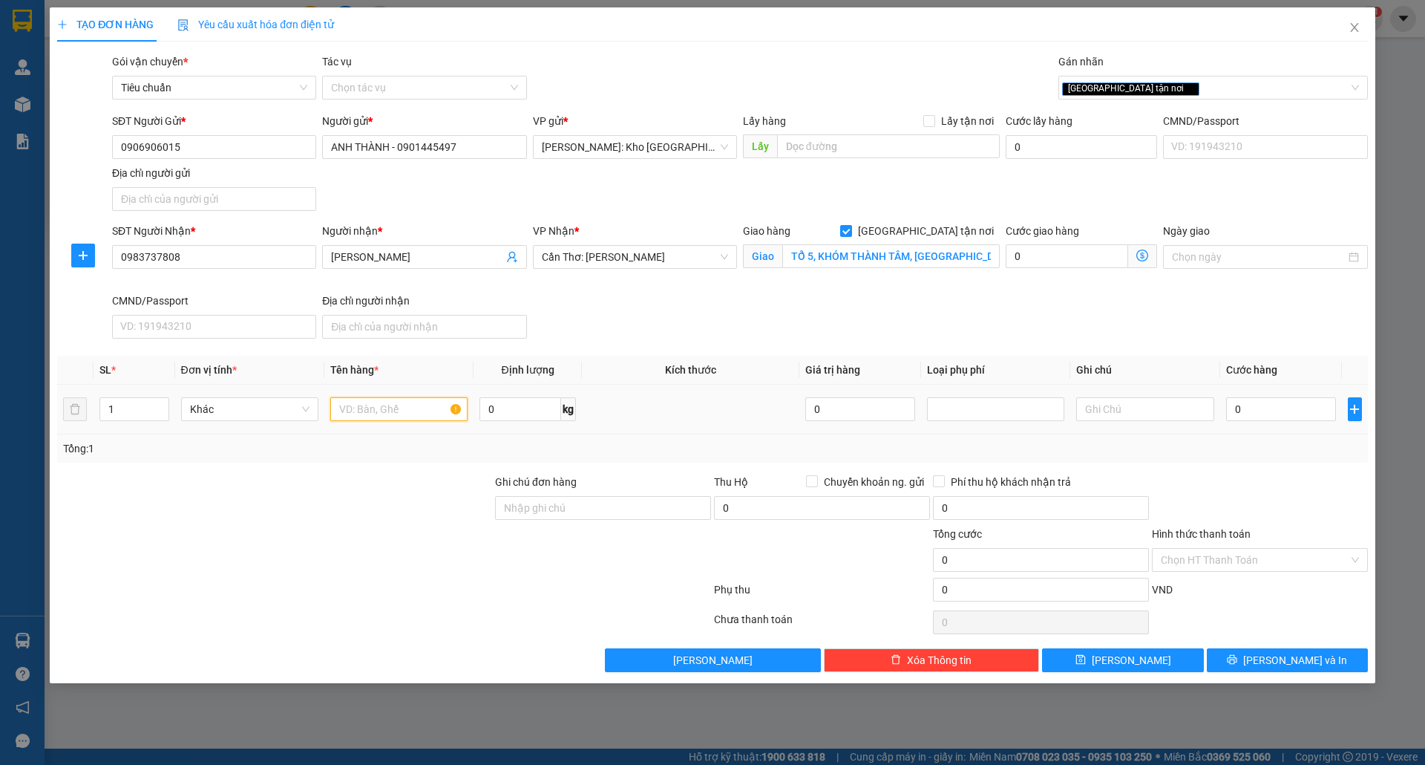
click at [414, 411] on input "text" at bounding box center [398, 409] width 137 height 24
type input "2"
click at [161, 401] on span "up" at bounding box center [161, 405] width 9 height 9
click at [407, 408] on input "text" at bounding box center [398, 409] width 137 height 24
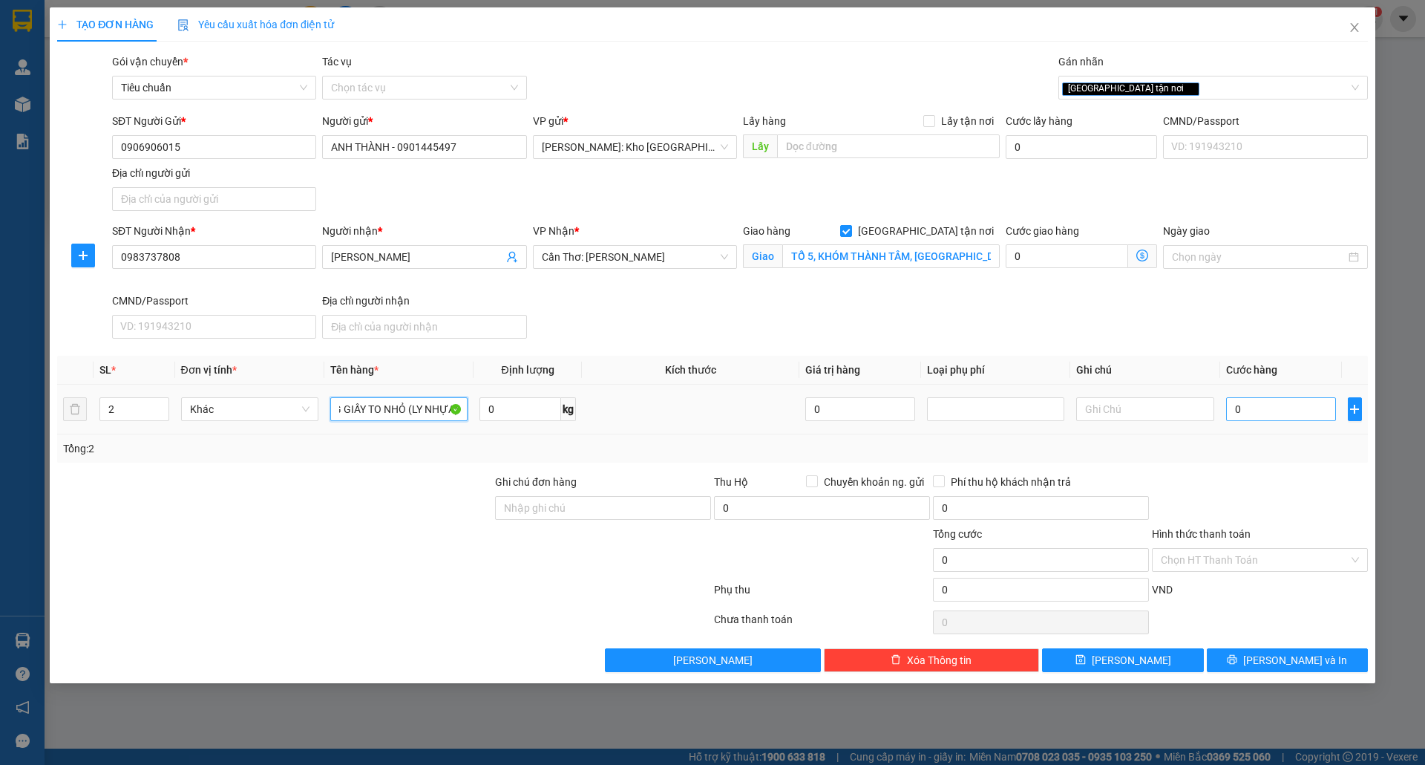
type input "2 THÙNG GIẤY TO NHỎ (LY NHỰA)"
click at [1256, 408] on input "0" at bounding box center [1281, 409] width 111 height 24
click at [1260, 399] on input "0" at bounding box center [1281, 409] width 111 height 24
type input "001"
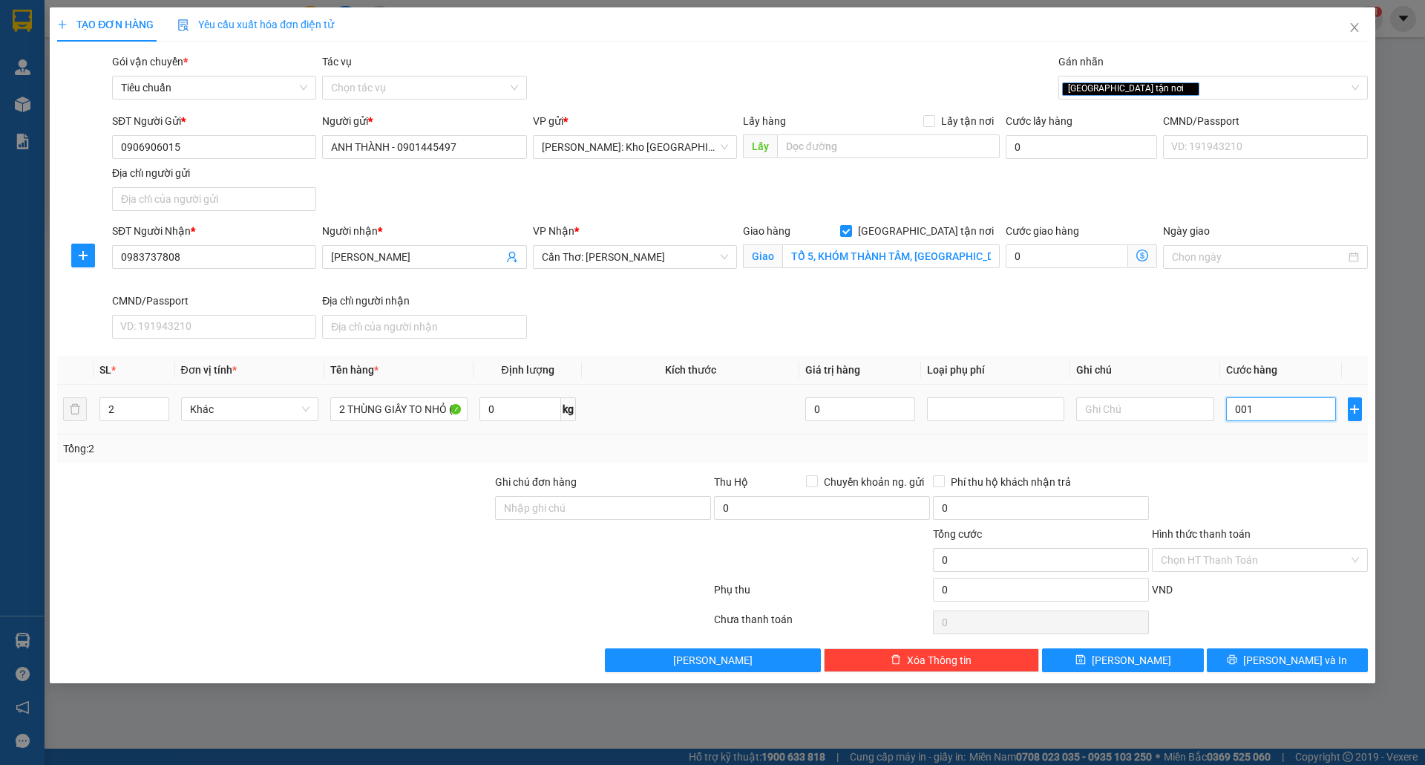
type input "1"
type input "0.014"
type input "14"
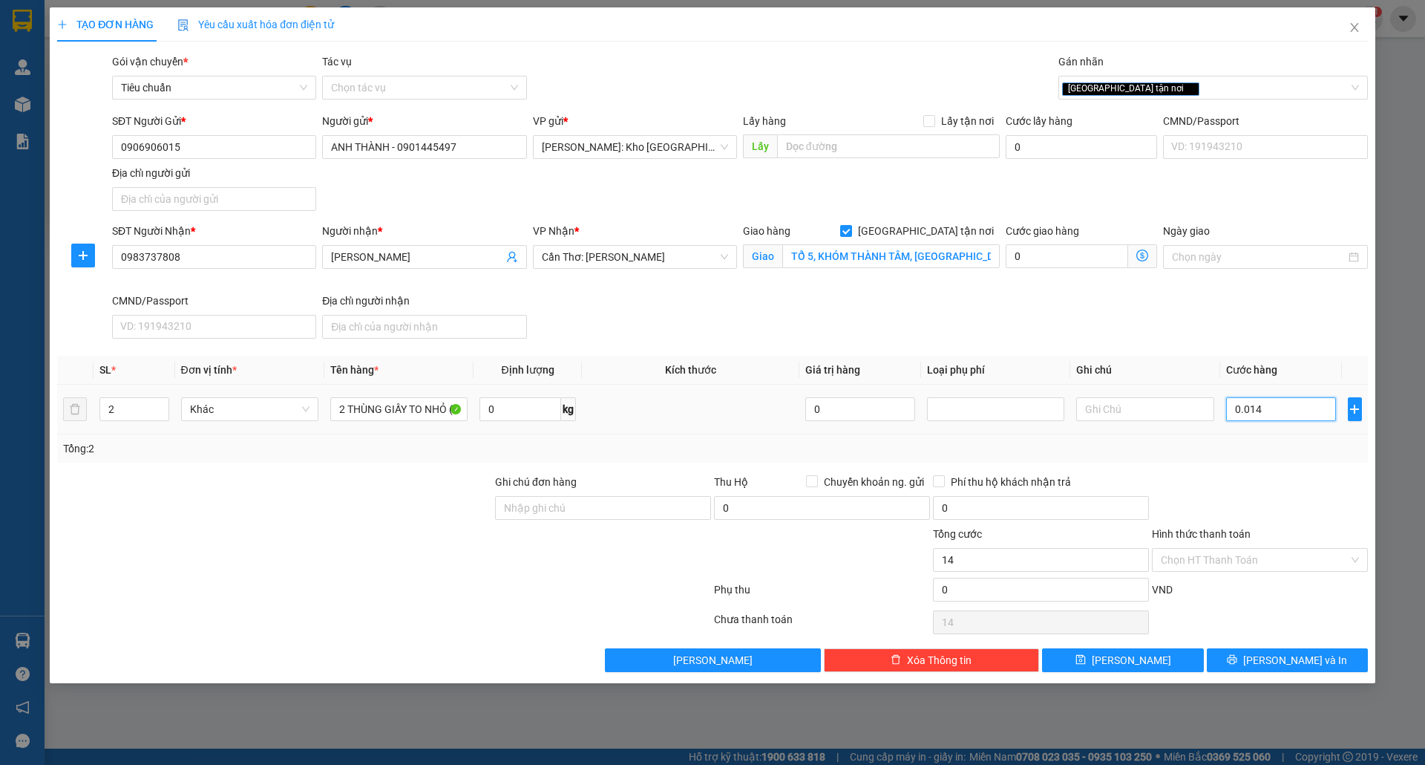
type input "00.140"
type input "140"
type input "0.001.400"
type input "1.400"
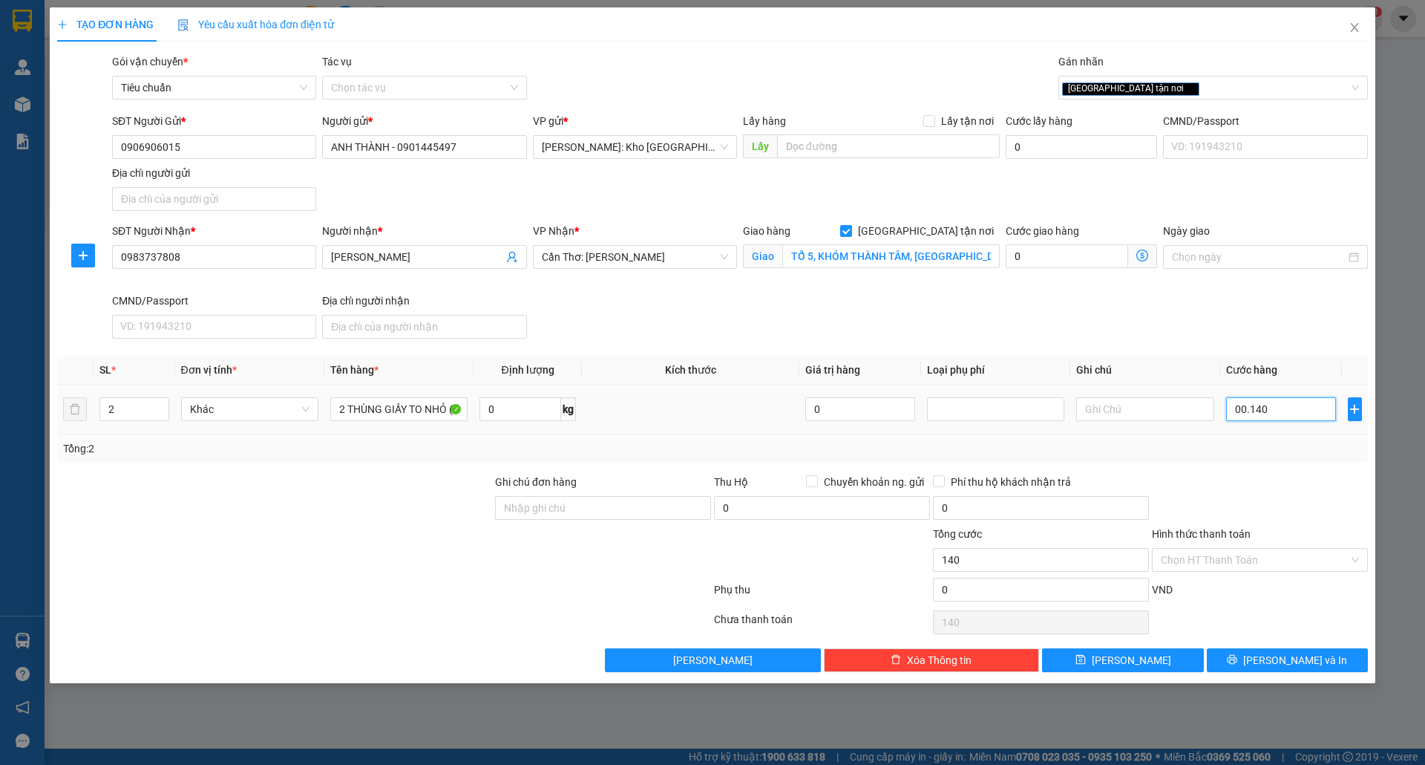
type input "1.400"
type input "000.014.000"
type input "14.000"
type input "00.000.140.000"
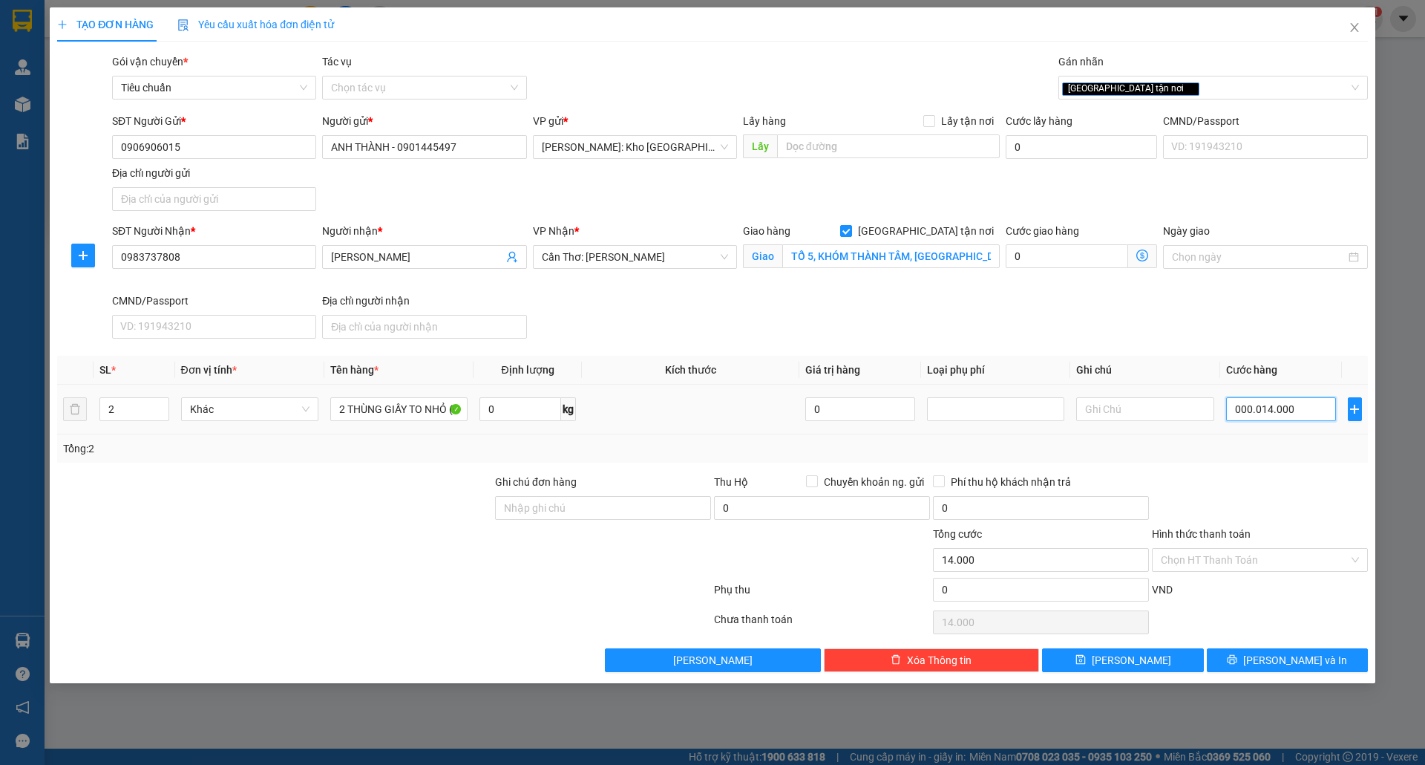
type input "140.000"
type input "00.140.000"
click at [818, 481] on span "Chuyển khoản ng. gửi" at bounding box center [874, 482] width 112 height 16
click at [817, 481] on input "Chuyển khoản ng. gửi" at bounding box center [811, 480] width 10 height 10
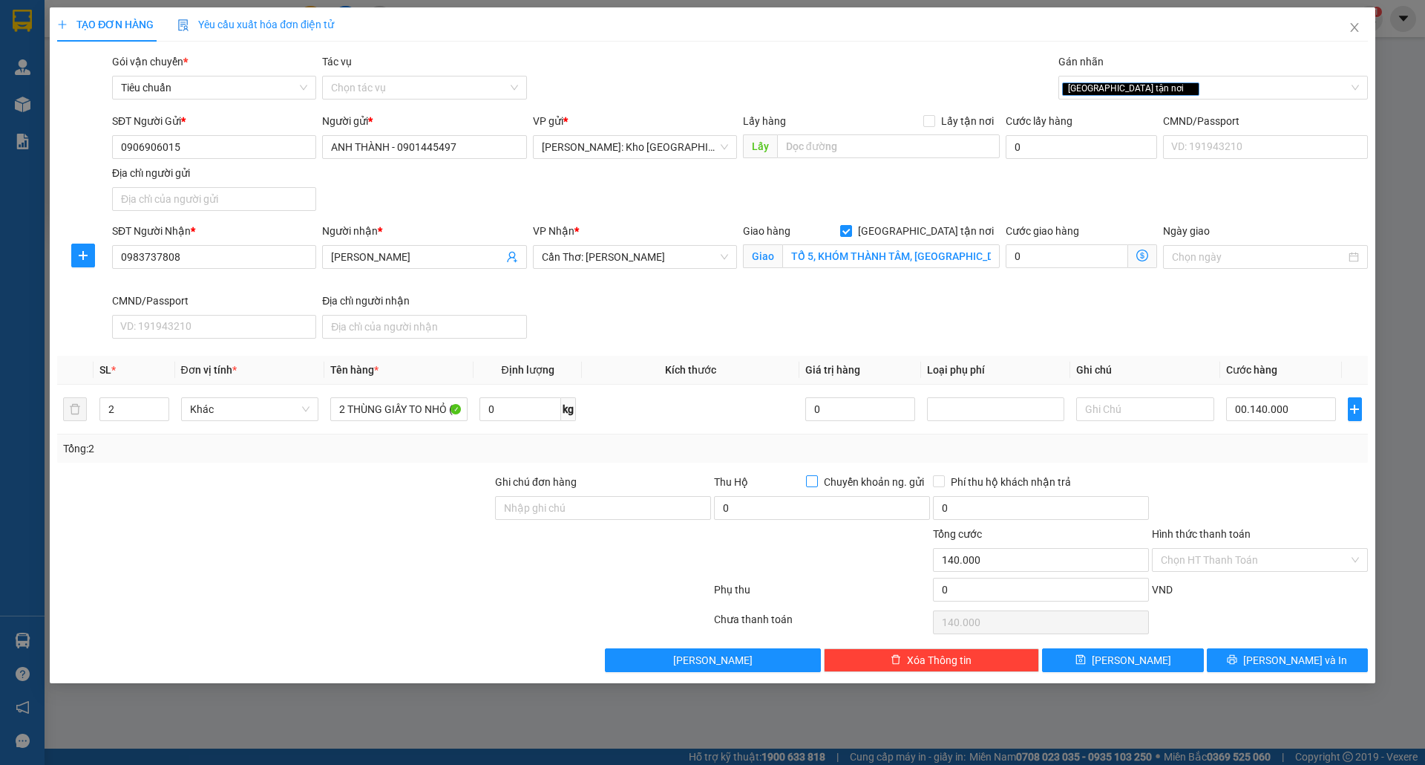
checkbox input "true"
type input "140.000"
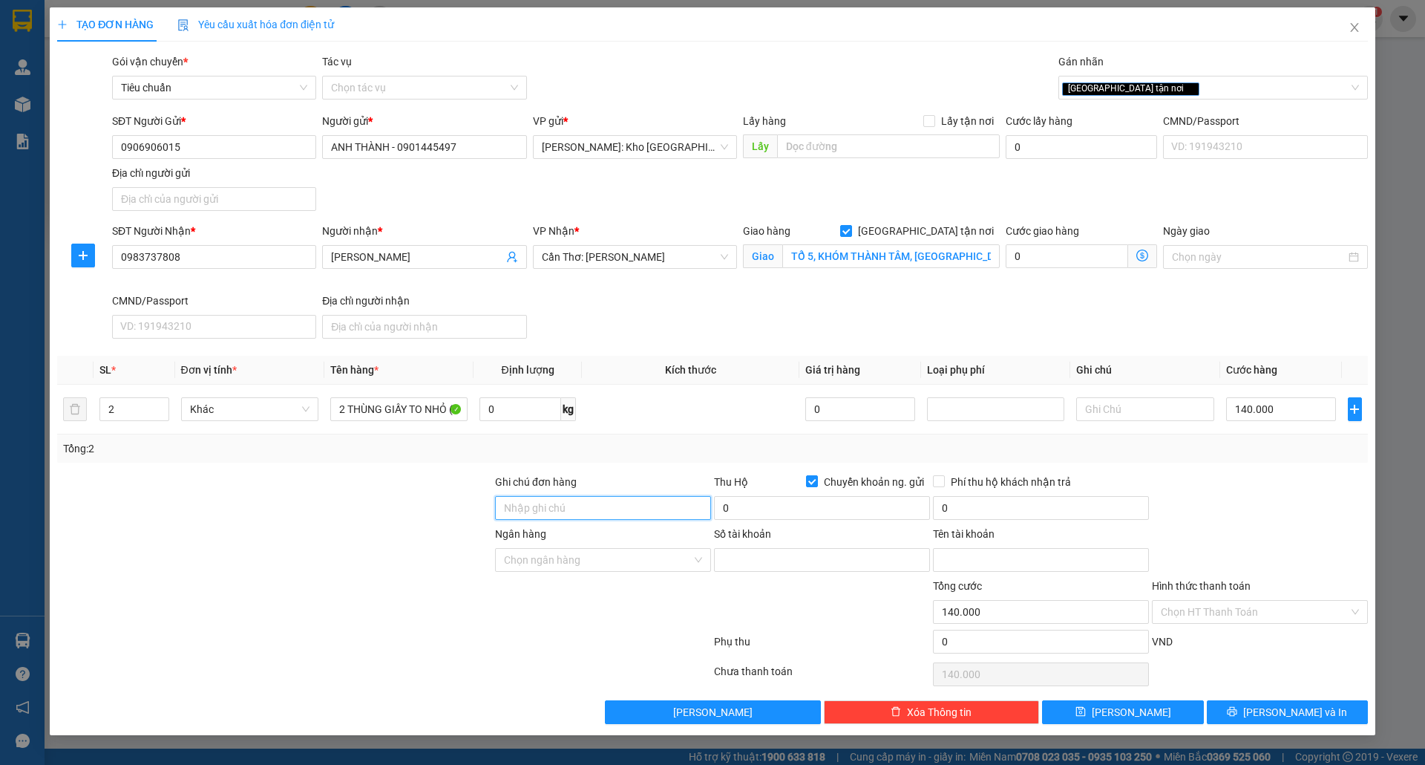
click at [627, 506] on input "Ghi chú đơn hàng" at bounding box center [603, 508] width 216 height 24
type input "nhận theo kiện-giao nguyên kiên-hư hỏng không chịu trách nhiệm"
click at [749, 508] on input "0" at bounding box center [822, 508] width 216 height 24
click at [733, 528] on label "Số tài khoản" at bounding box center [742, 534] width 57 height 12
click at [733, 548] on input "Số tài khoản" at bounding box center [822, 560] width 216 height 24
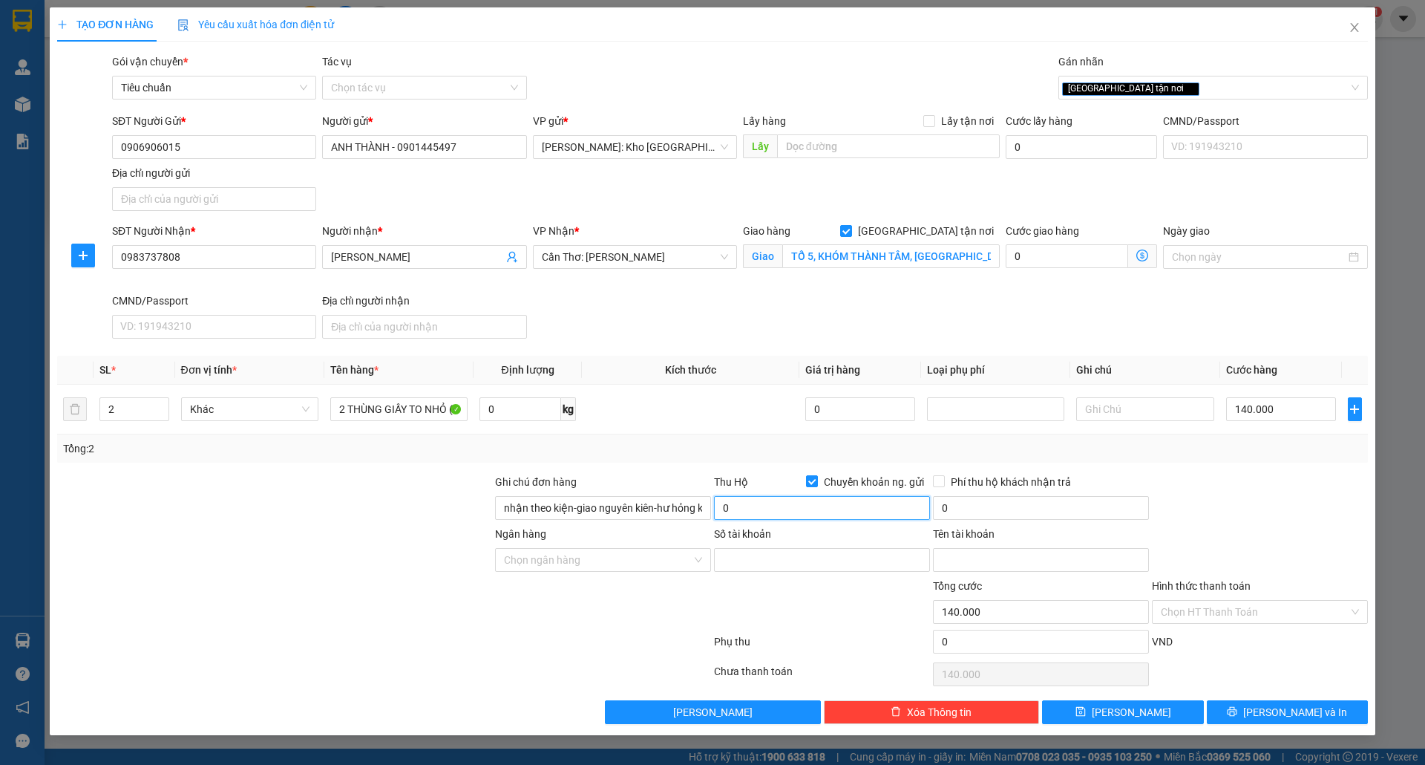
click at [754, 508] on input "0" at bounding box center [822, 508] width 216 height 24
click at [639, 549] on input "Ngân hàng" at bounding box center [598, 560] width 188 height 22
type input "680.000"
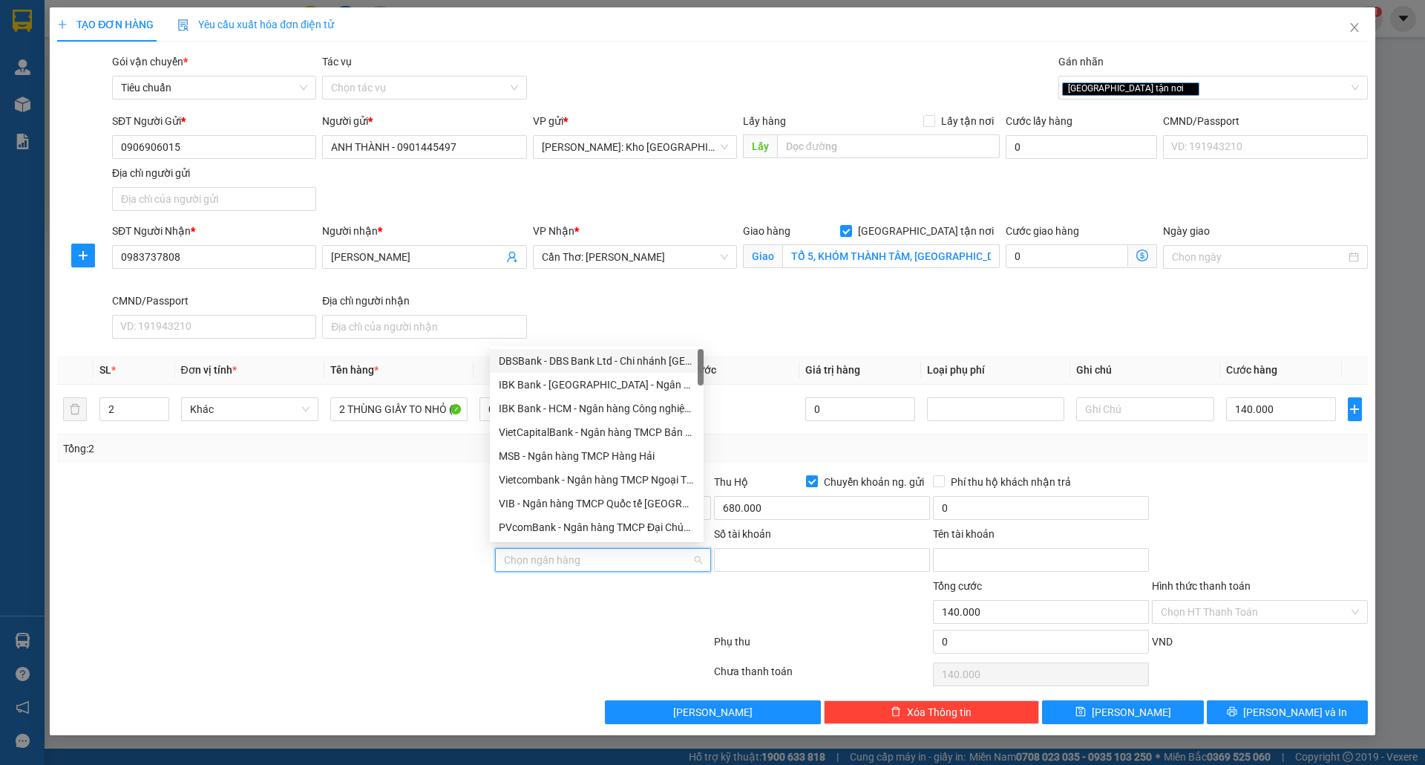
paste input "Vietcombank"
type input "Vietcombank"
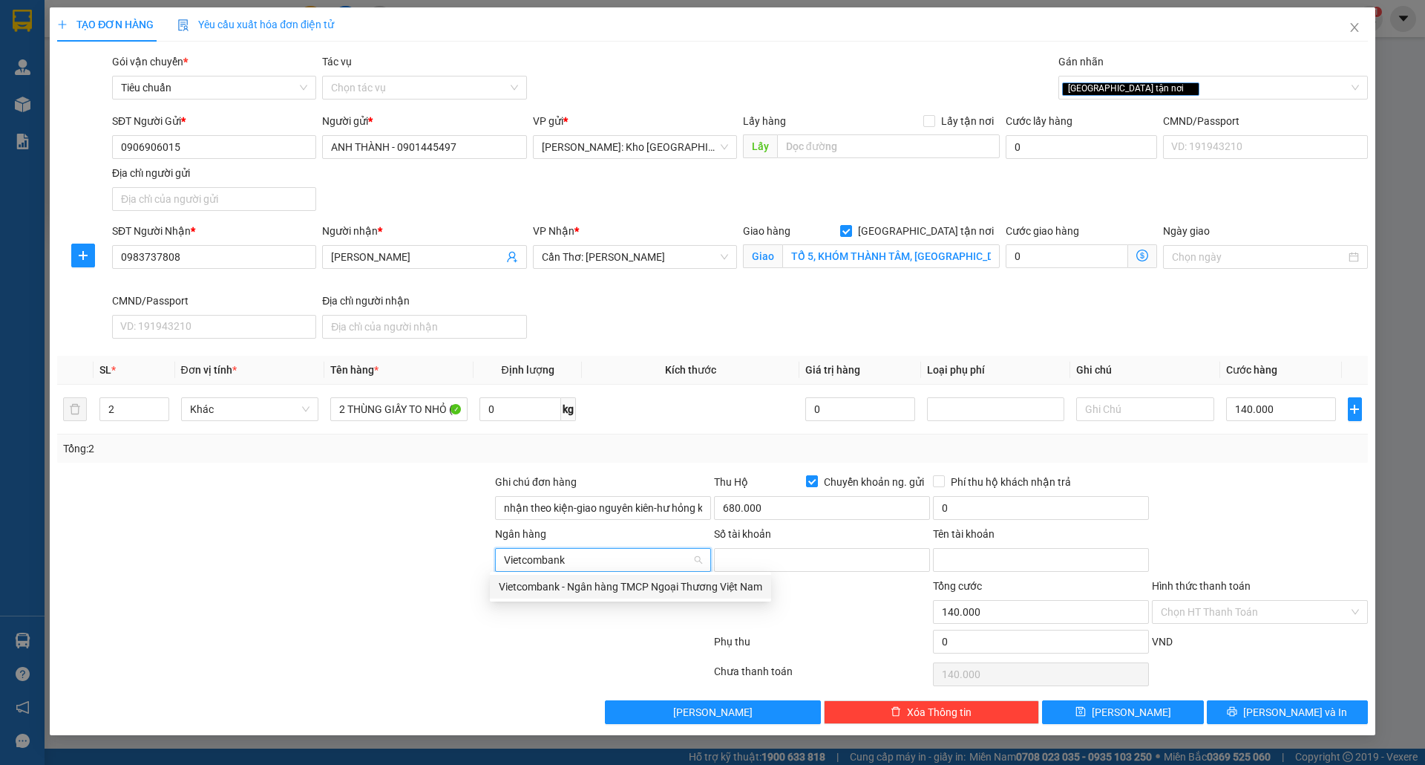
click at [648, 585] on div "Vietcombank - Ngân hàng TMCP Ngoại Thương Việt Nam" at bounding box center [631, 586] width 264 height 16
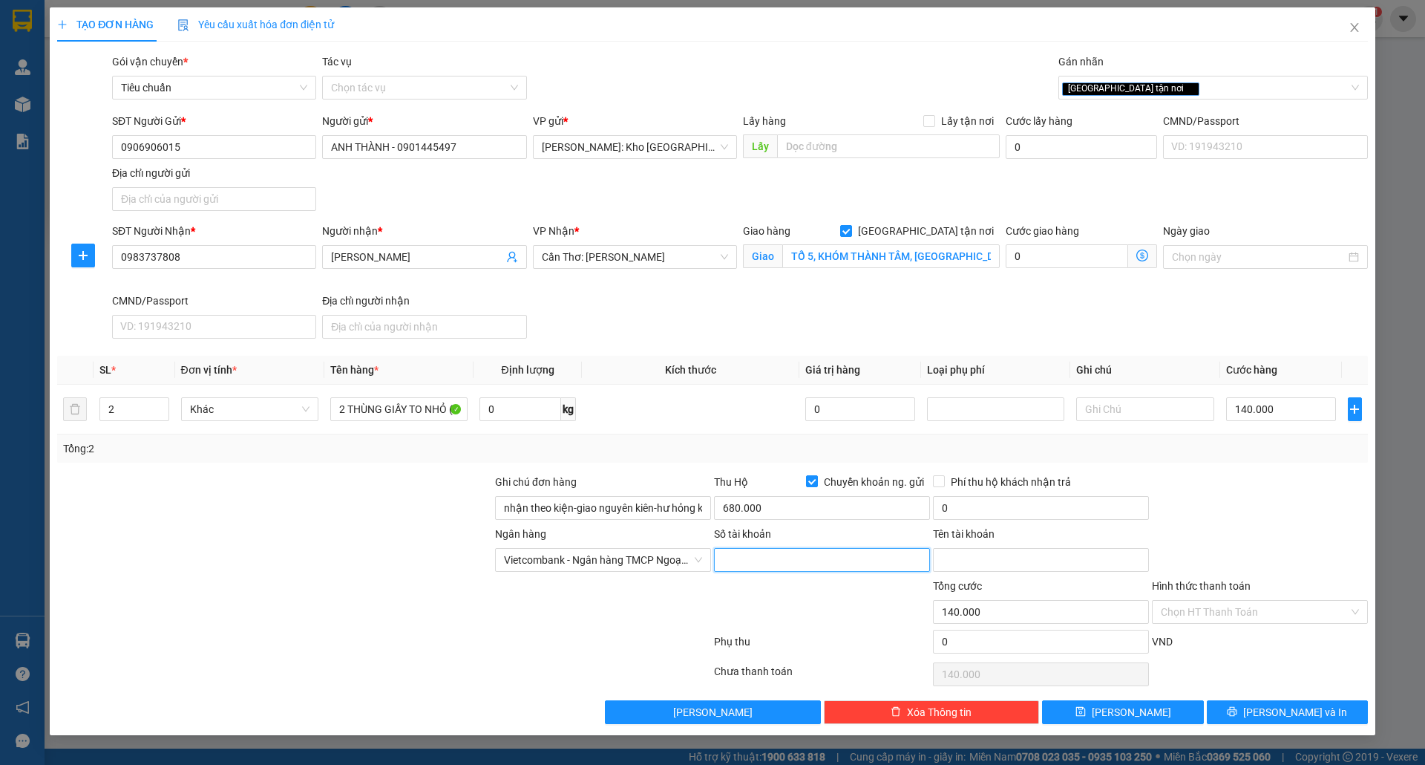
click at [756, 549] on input "Số tài khoản" at bounding box center [822, 560] width 216 height 24
paste input "0381000540073"
type input "0381000540073"
click at [984, 552] on input "Tên tài khoản" at bounding box center [1041, 560] width 216 height 24
paste input "PHAN THANH NHAN"
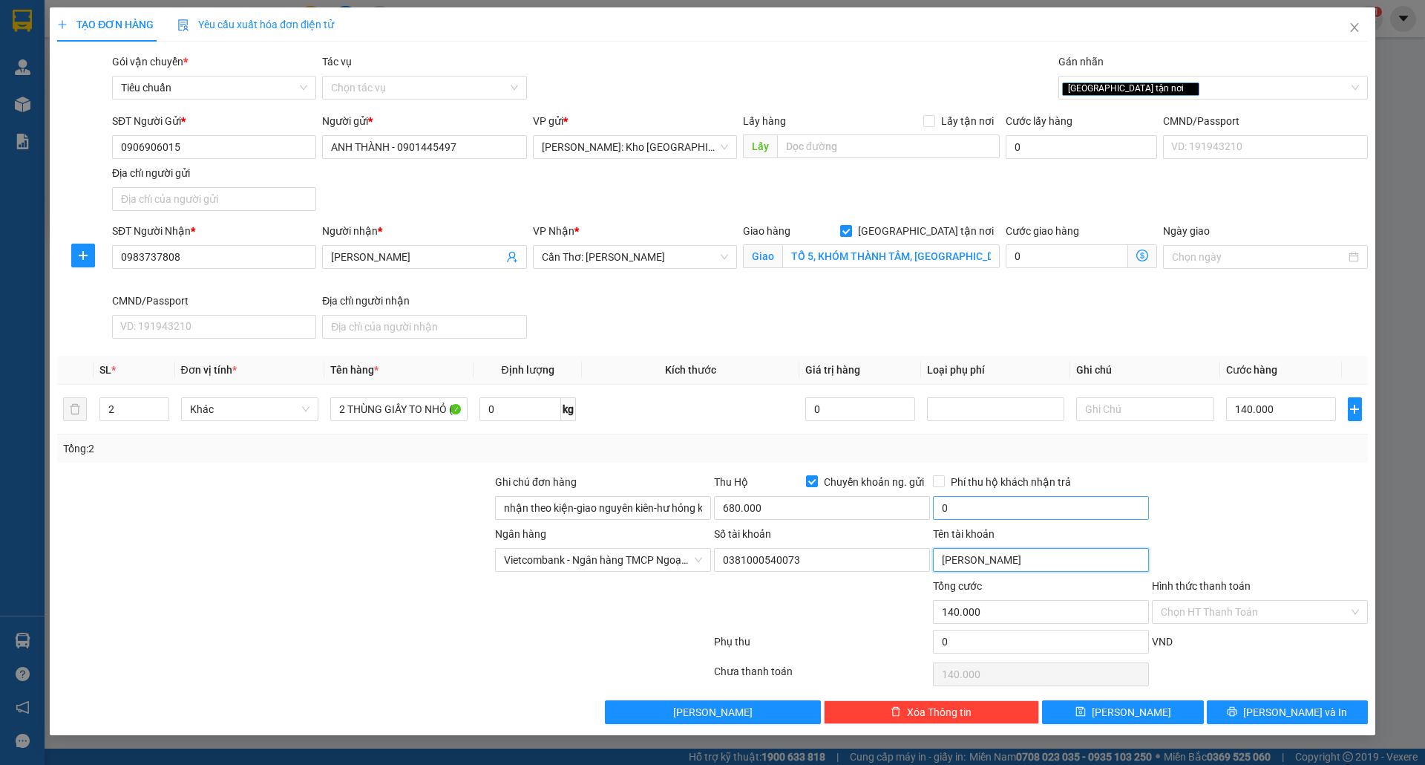
type input "PHAN THANH NHAN"
click at [1026, 502] on input "0" at bounding box center [1041, 508] width 216 height 24
click at [1203, 601] on input "Hình thức thanh toán" at bounding box center [1255, 612] width 188 height 22
type input "10.000"
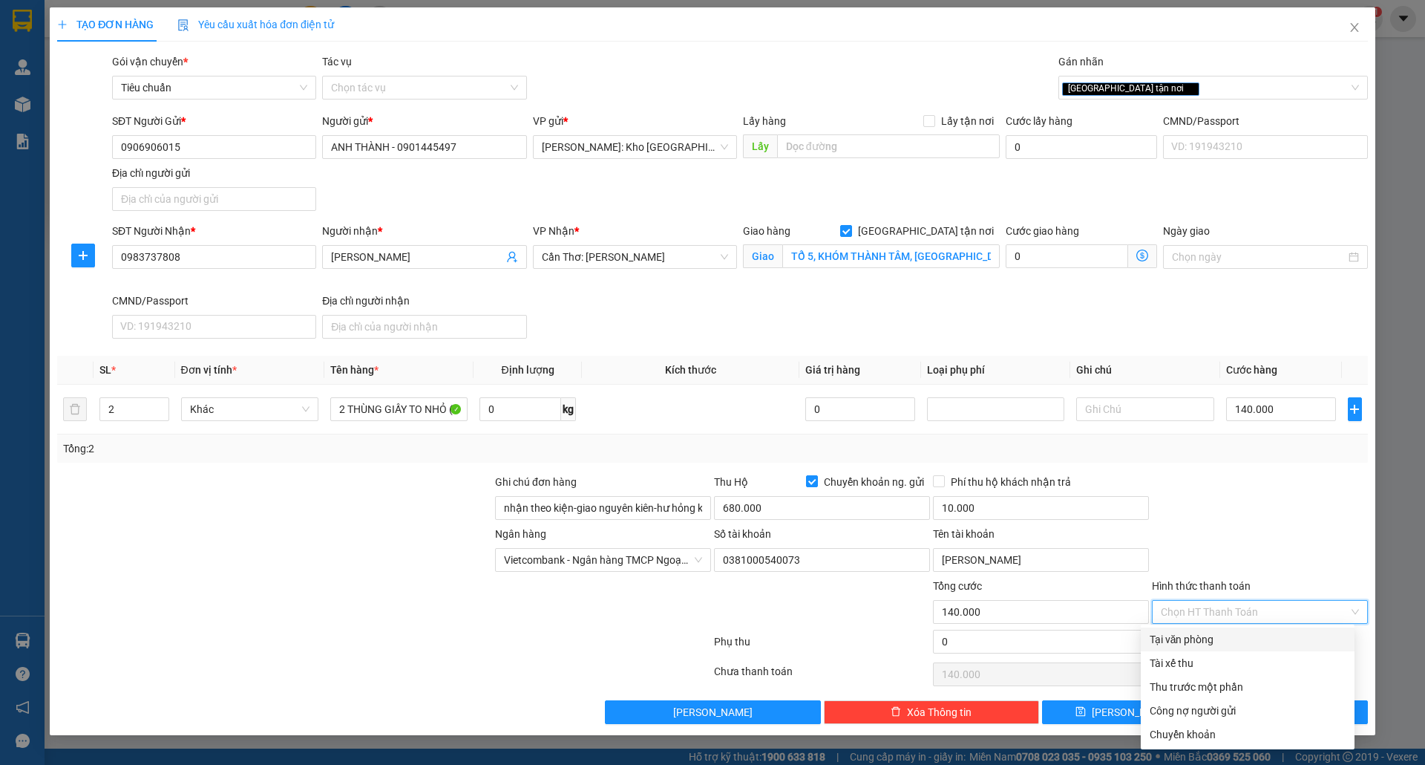
click at [1194, 631] on div "Tại văn phòng" at bounding box center [1248, 639] width 196 height 16
type input "0"
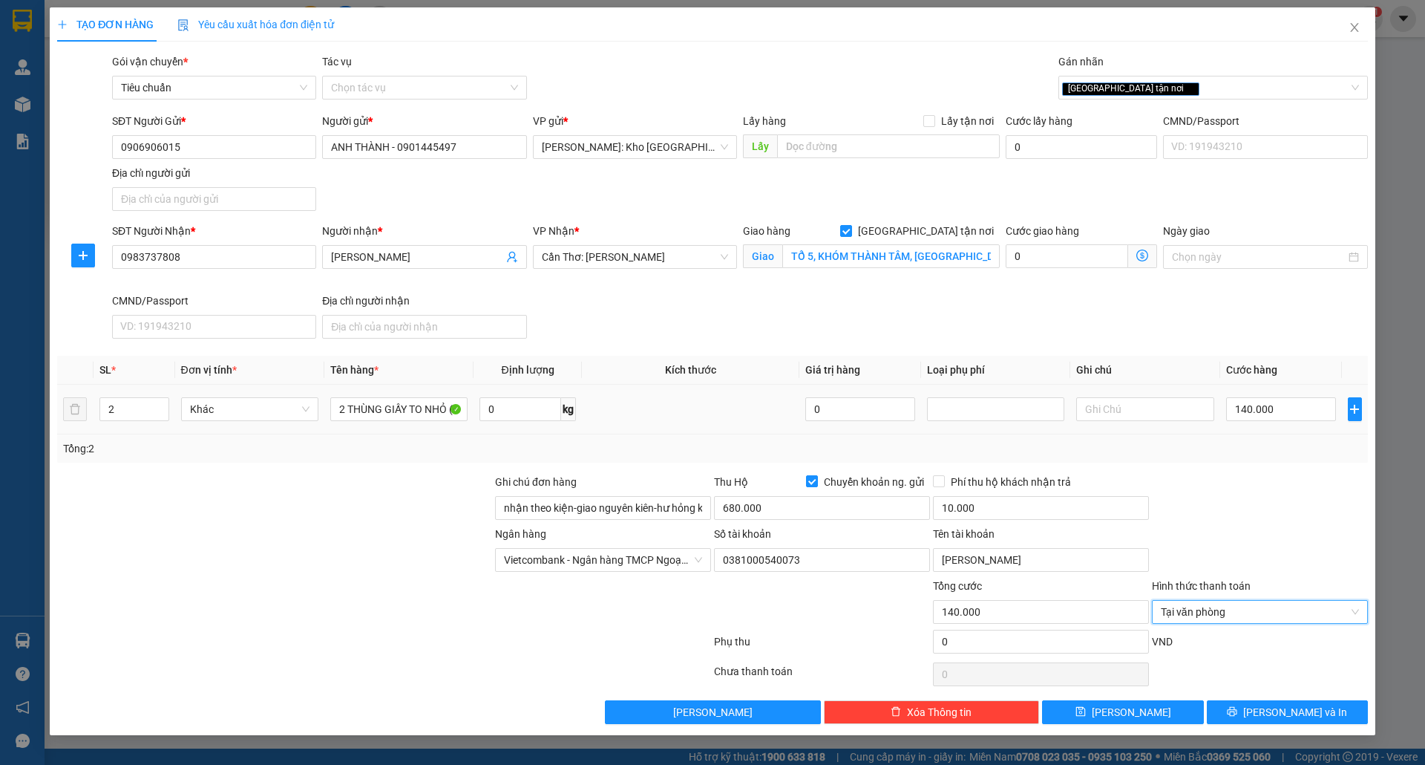
scroll to position [0, 0]
click at [1268, 720] on span "Lưu và In" at bounding box center [1295, 712] width 104 height 16
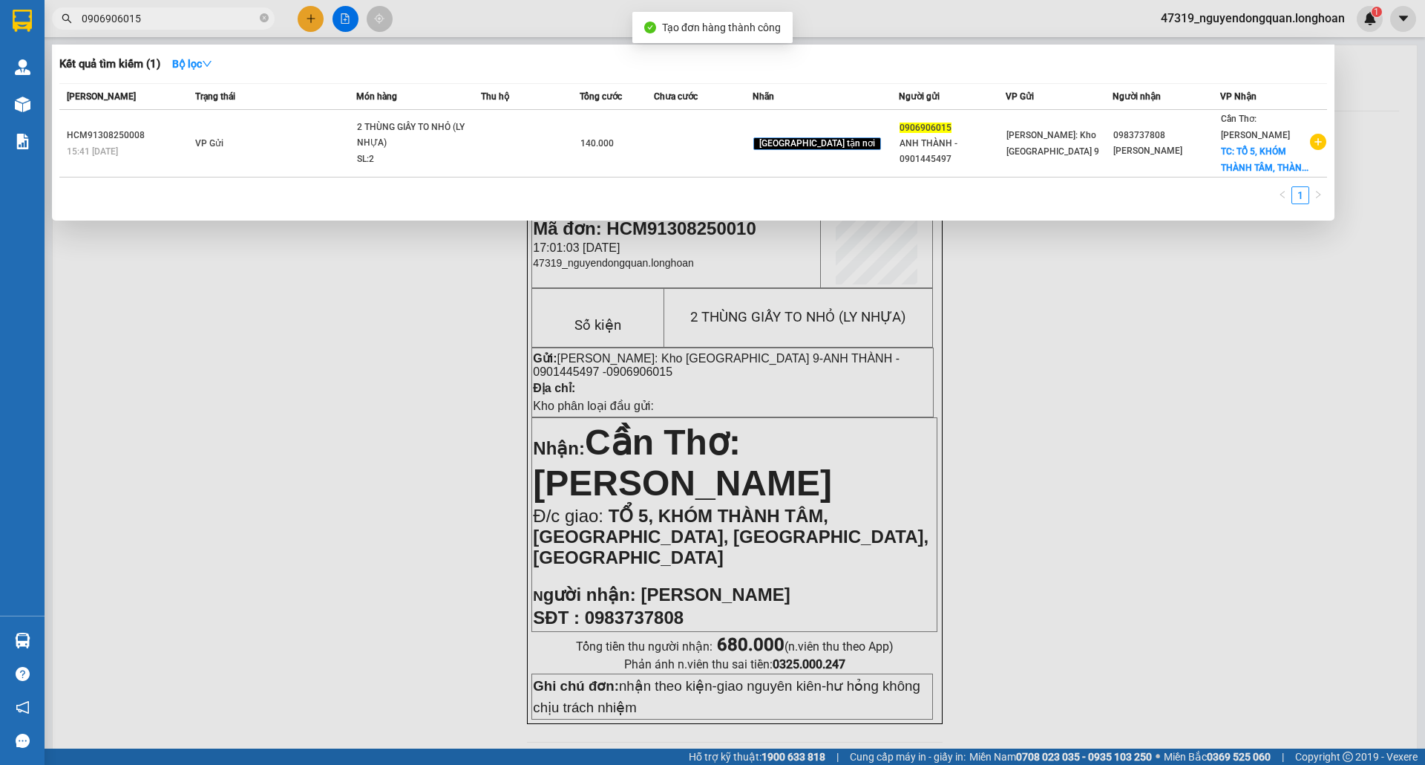
click at [612, 485] on div at bounding box center [712, 382] width 1425 height 765
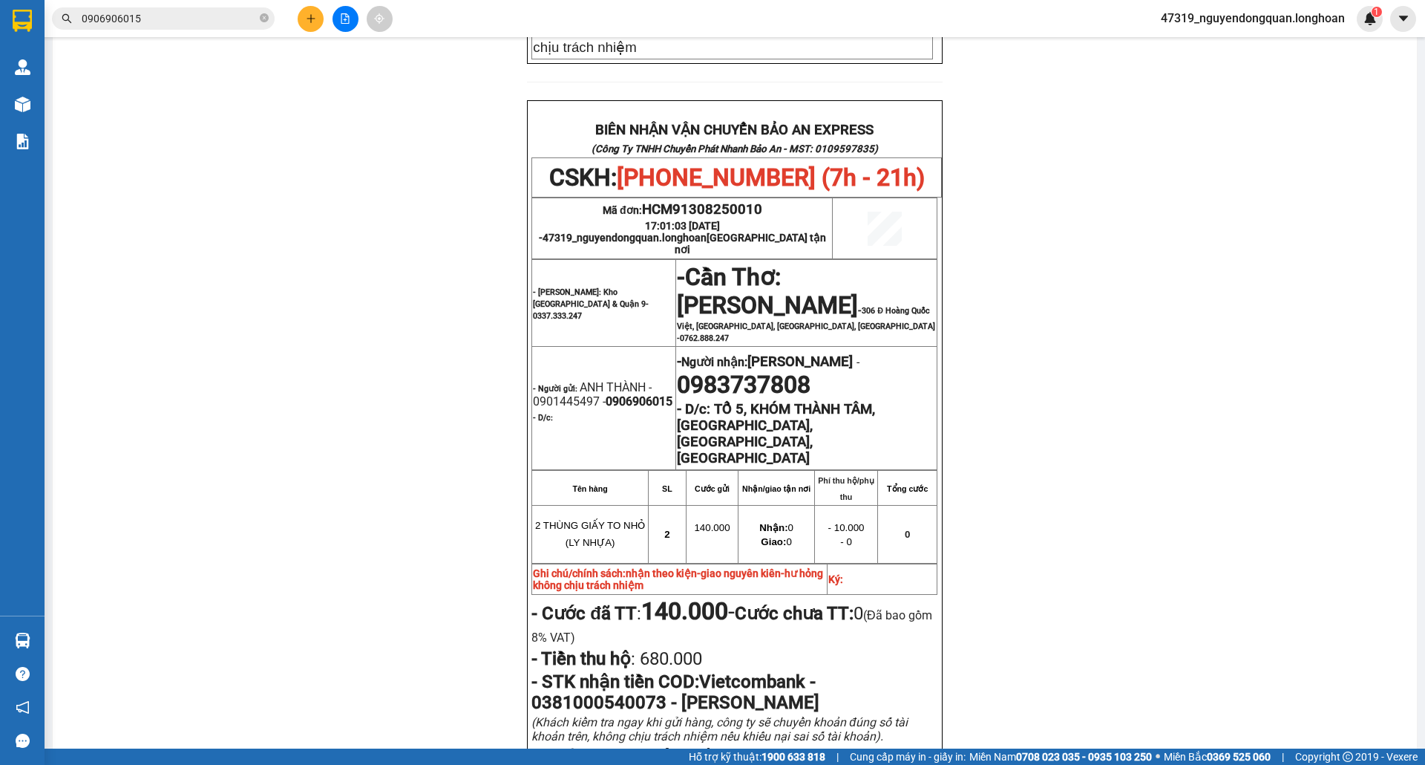
scroll to position [51, 0]
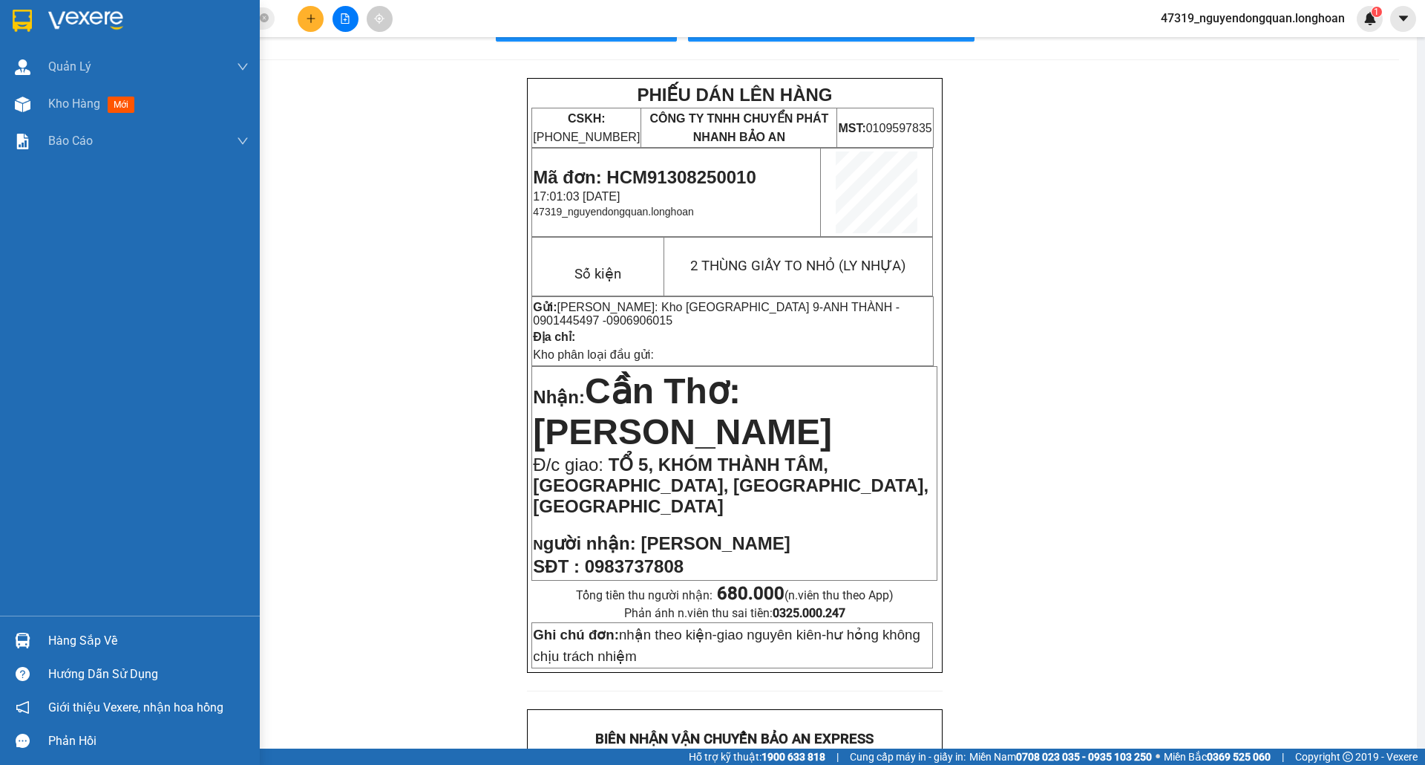
click at [30, 30] on img at bounding box center [22, 21] width 19 height 22
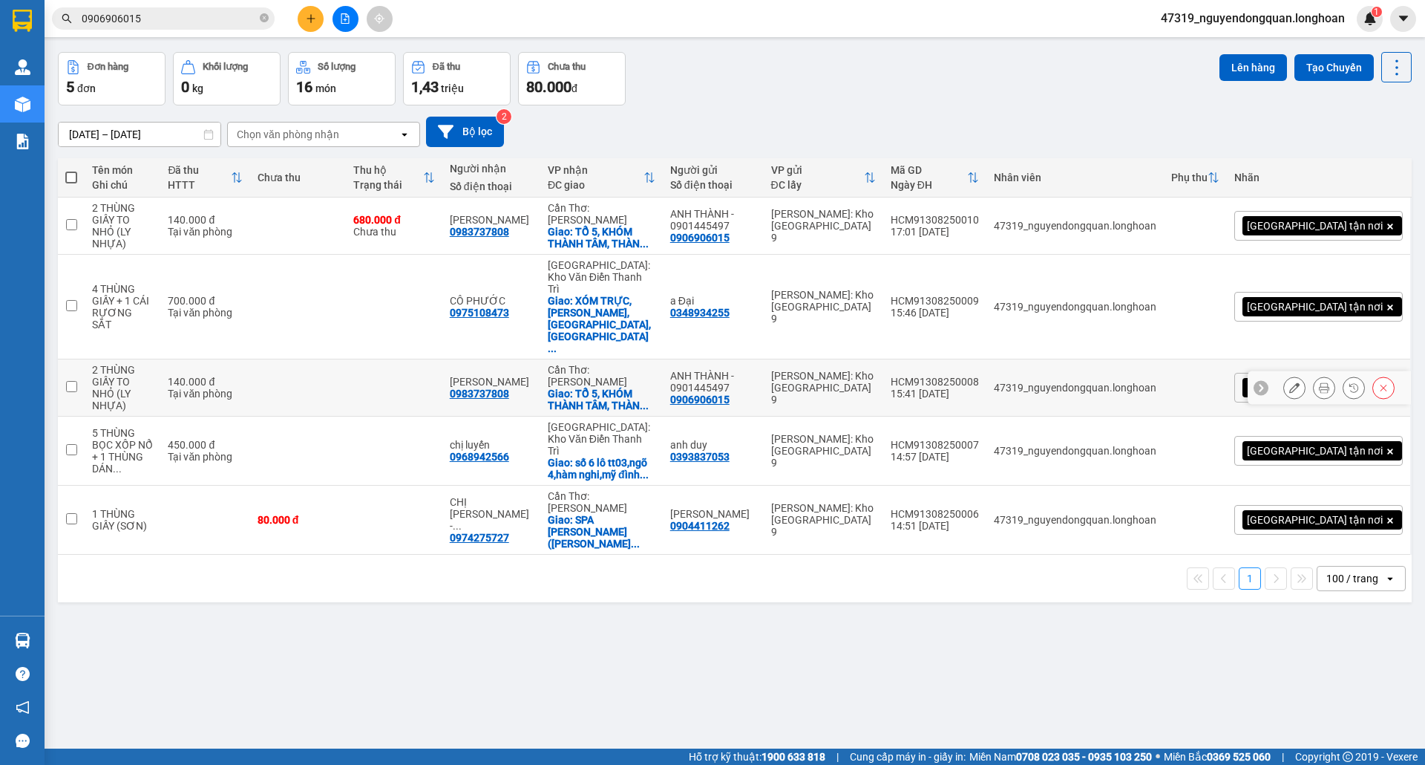
click at [1284, 375] on button at bounding box center [1294, 388] width 21 height 26
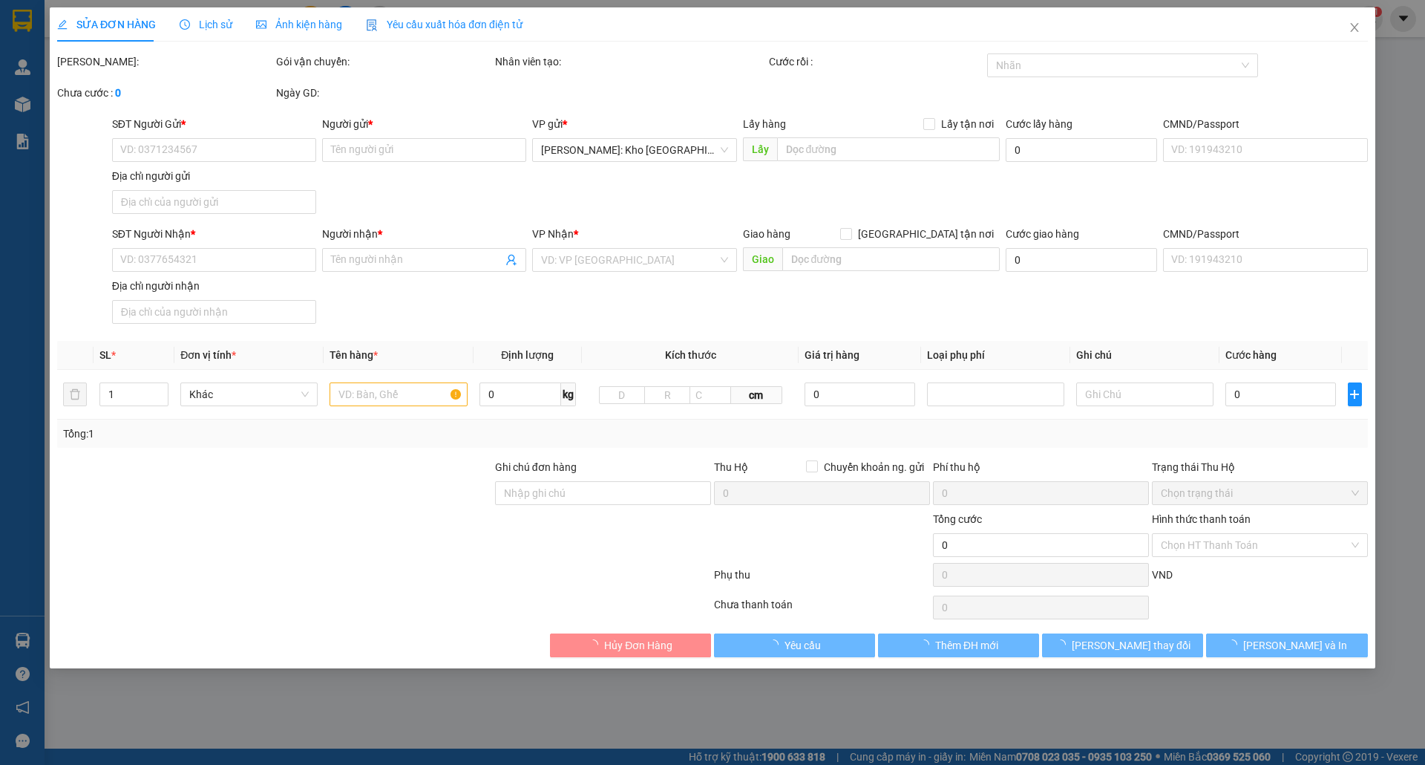
type input "0906906015"
type input "ANH THÀNH - 0901445497"
type input "0983737808"
type input "[PERSON_NAME]"
checkbox input "true"
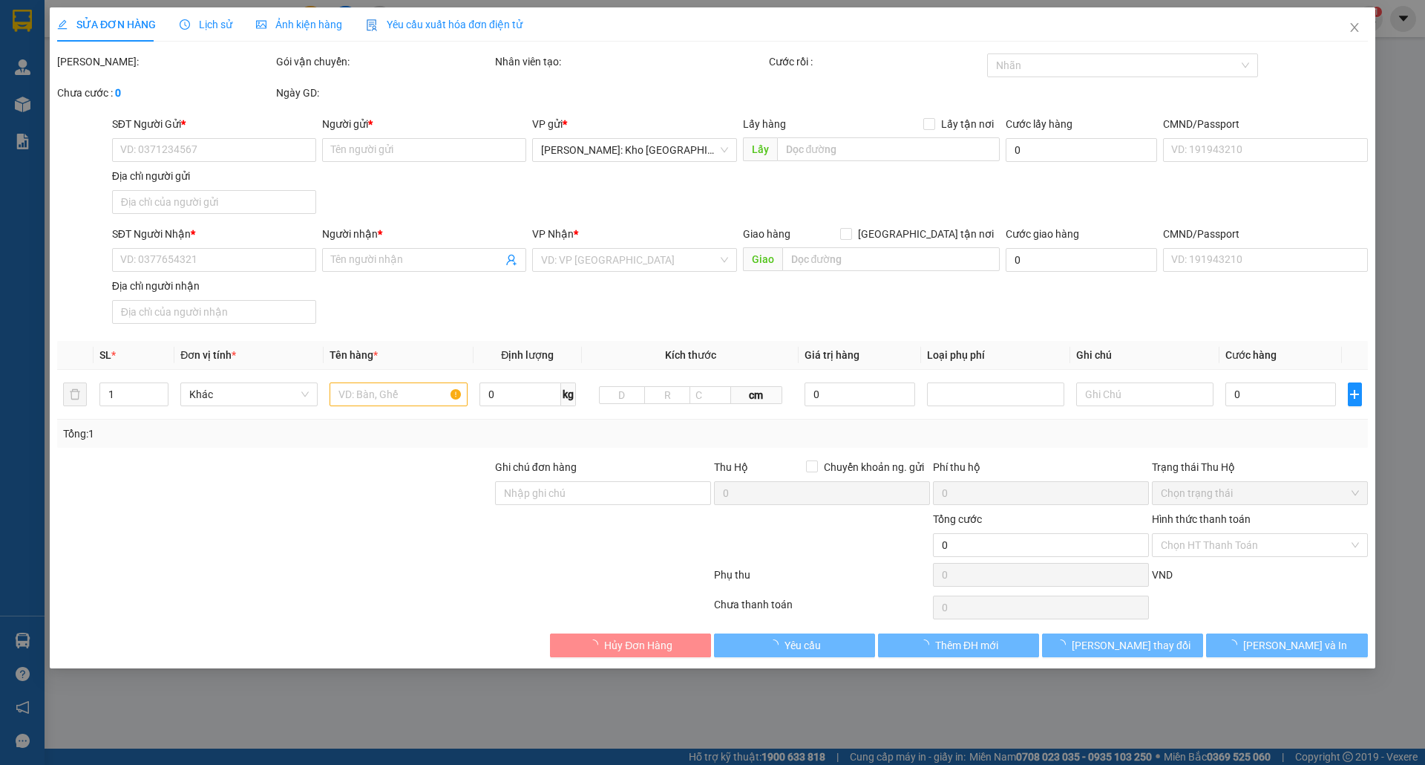
type input "TỔ 5, KHÓM THÀNH TÂM, THÀNH LỢI, BÌNH TÂN, VĨNH LONG"
type input "nhận theo kiện-giao nguyên kiên-hư hỏng không chịu trách nhiệm"
type input "140.000"
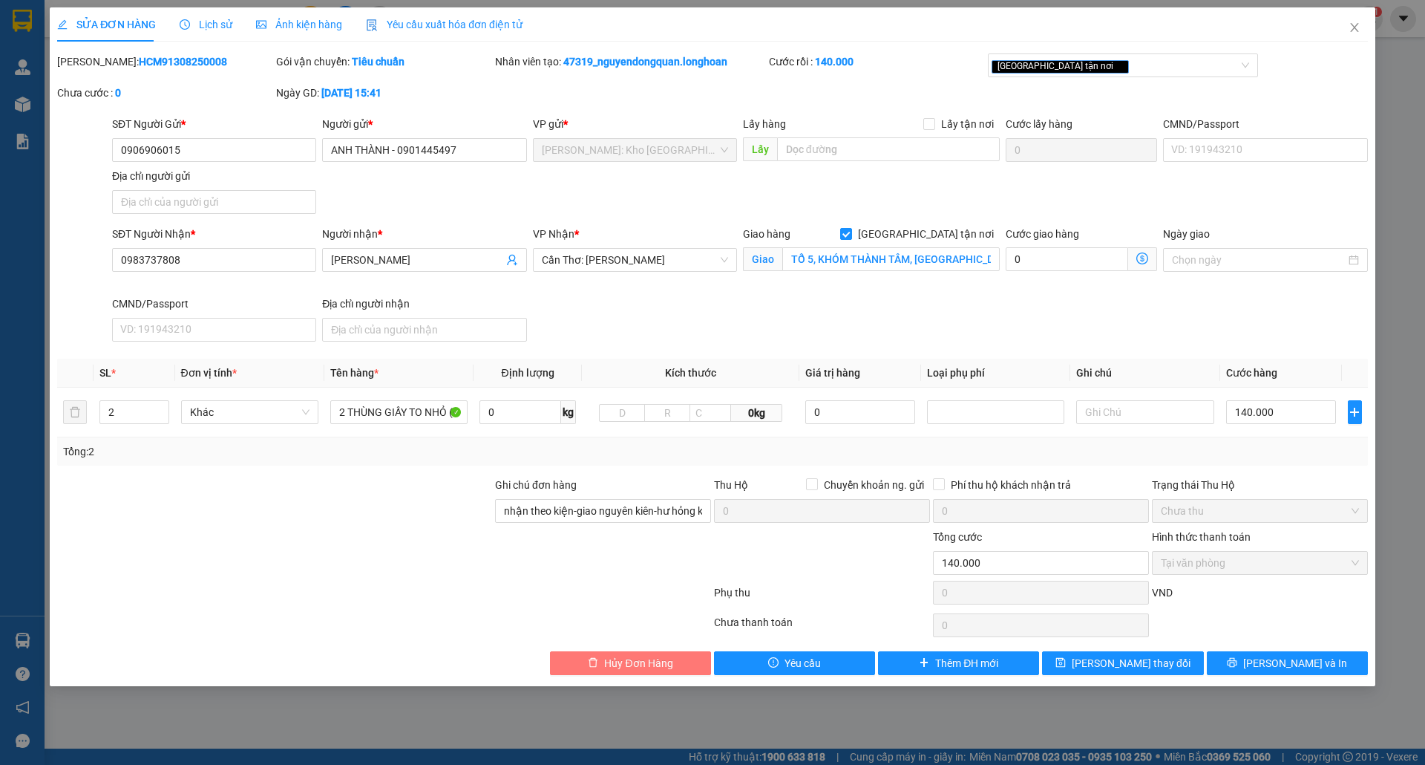
click at [633, 671] on span "Hủy Đơn Hàng" at bounding box center [638, 663] width 68 height 16
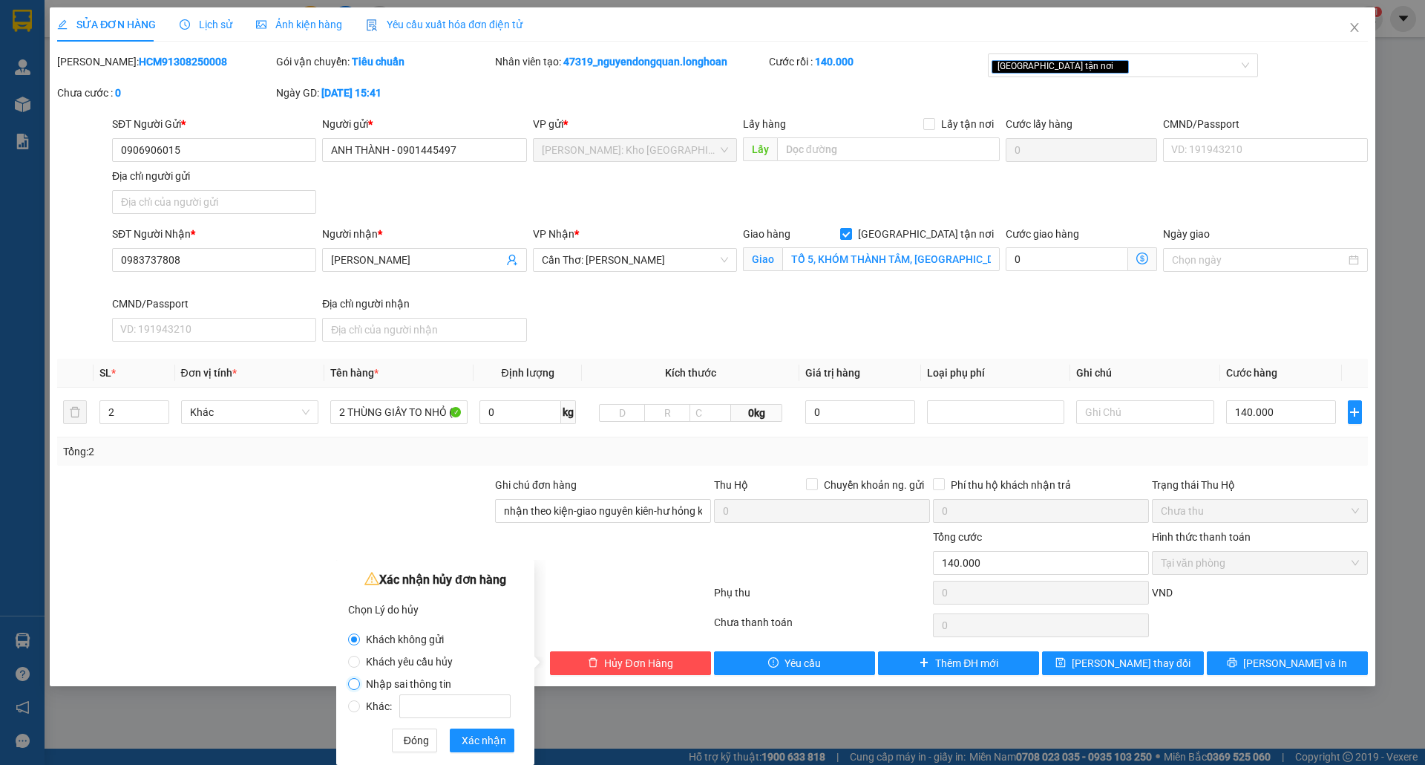
click at [355, 684] on input "Nhập sai thông tin" at bounding box center [354, 684] width 12 height 12
radio input "true"
radio input "false"
click at [500, 736] on span "Xác nhận" at bounding box center [484, 740] width 45 height 16
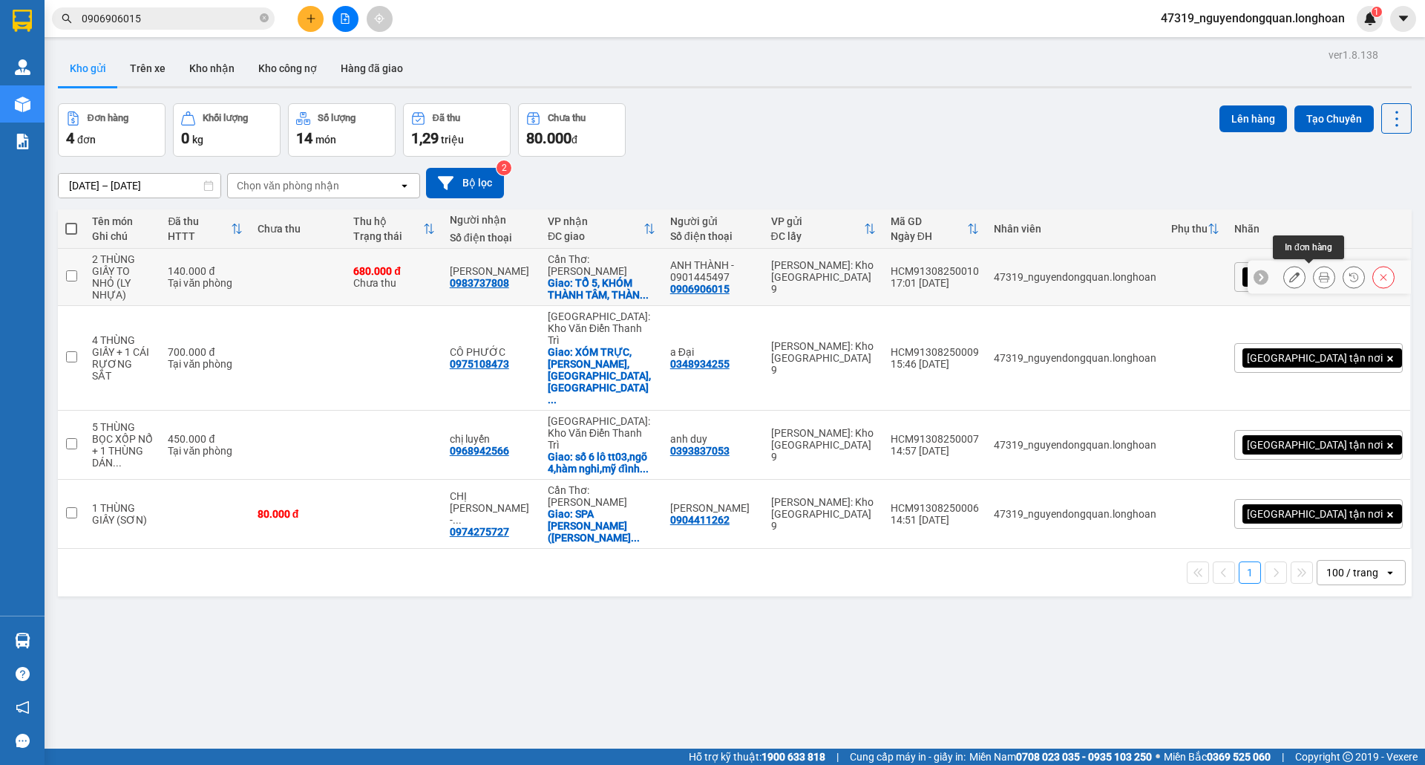
click at [1319, 272] on icon at bounding box center [1324, 277] width 10 height 10
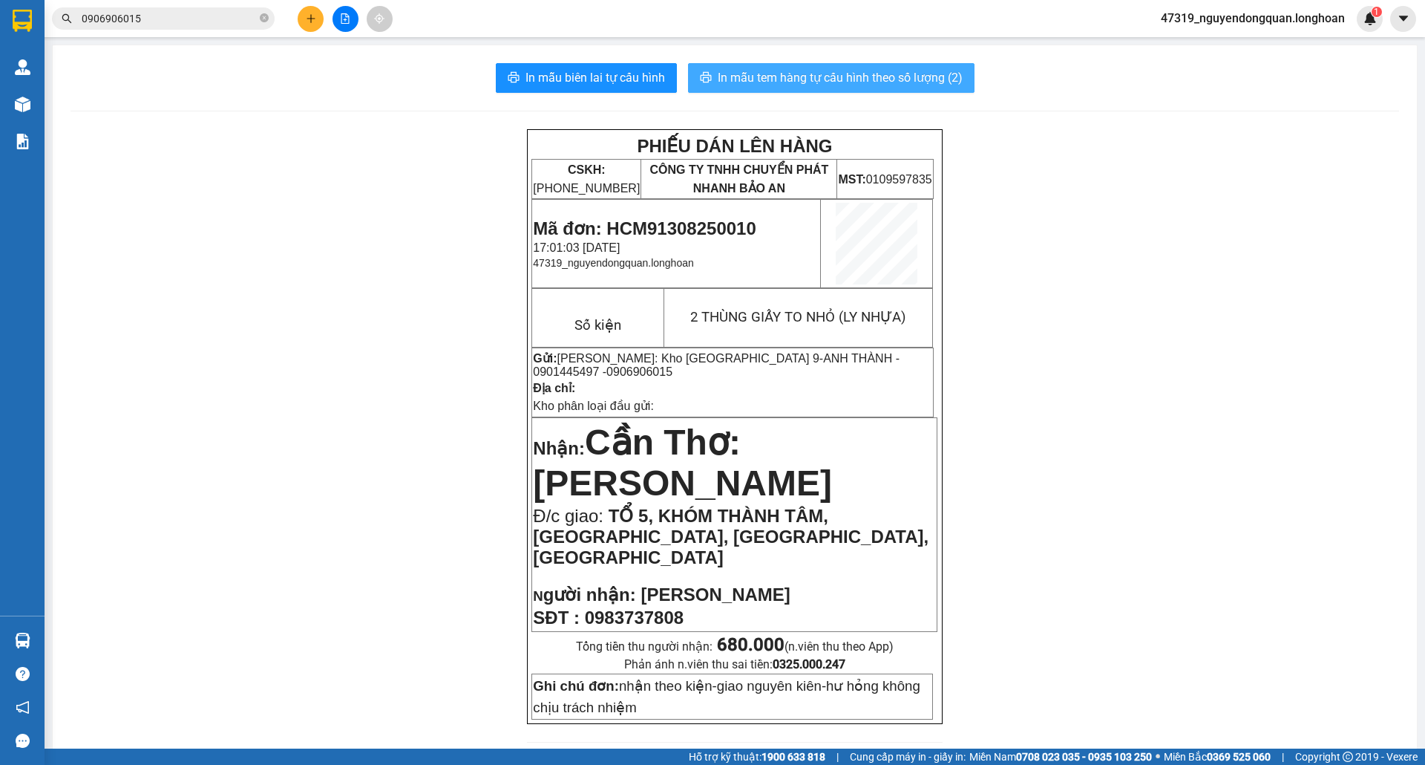
click at [897, 80] on span "In mẫu tem hàng tự cấu hình theo số lượng (2)" at bounding box center [840, 77] width 245 height 19
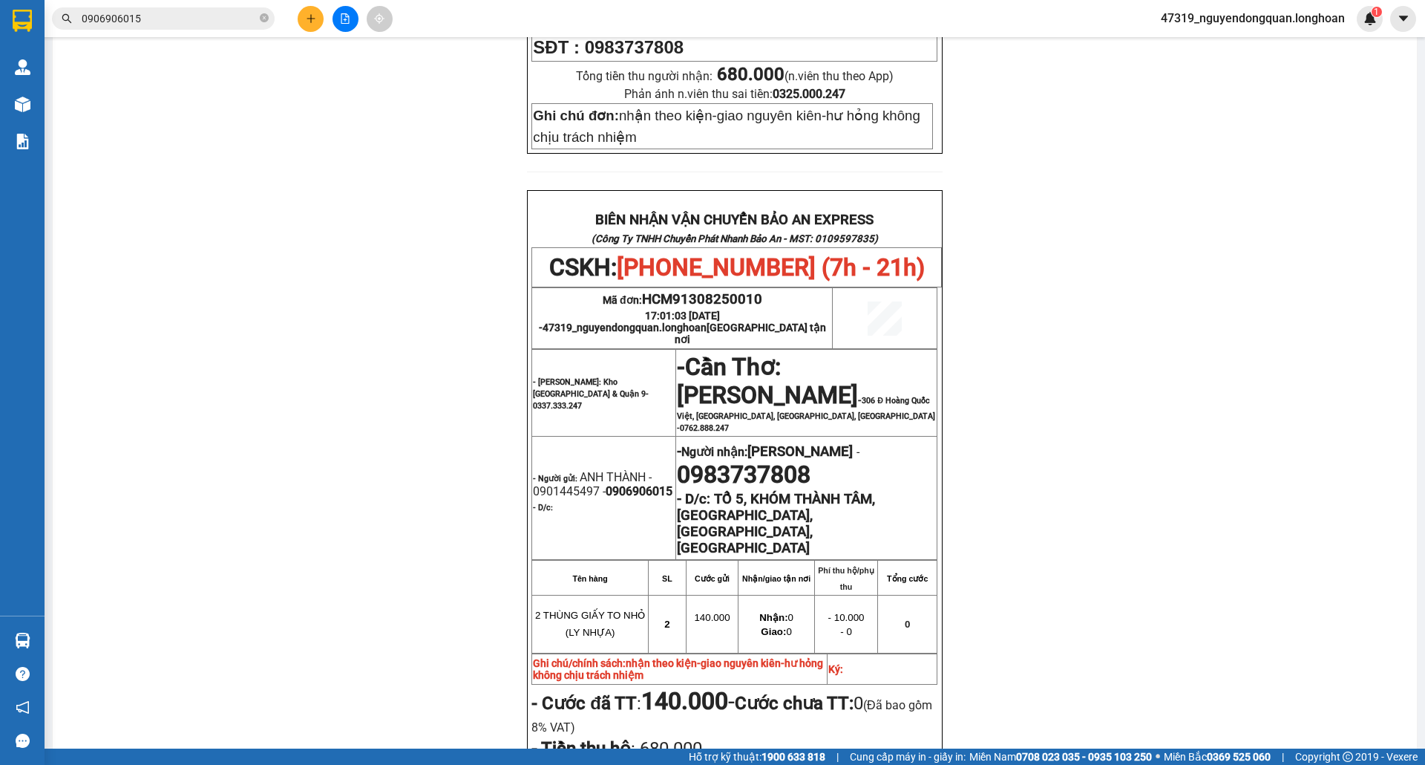
scroll to position [381, 0]
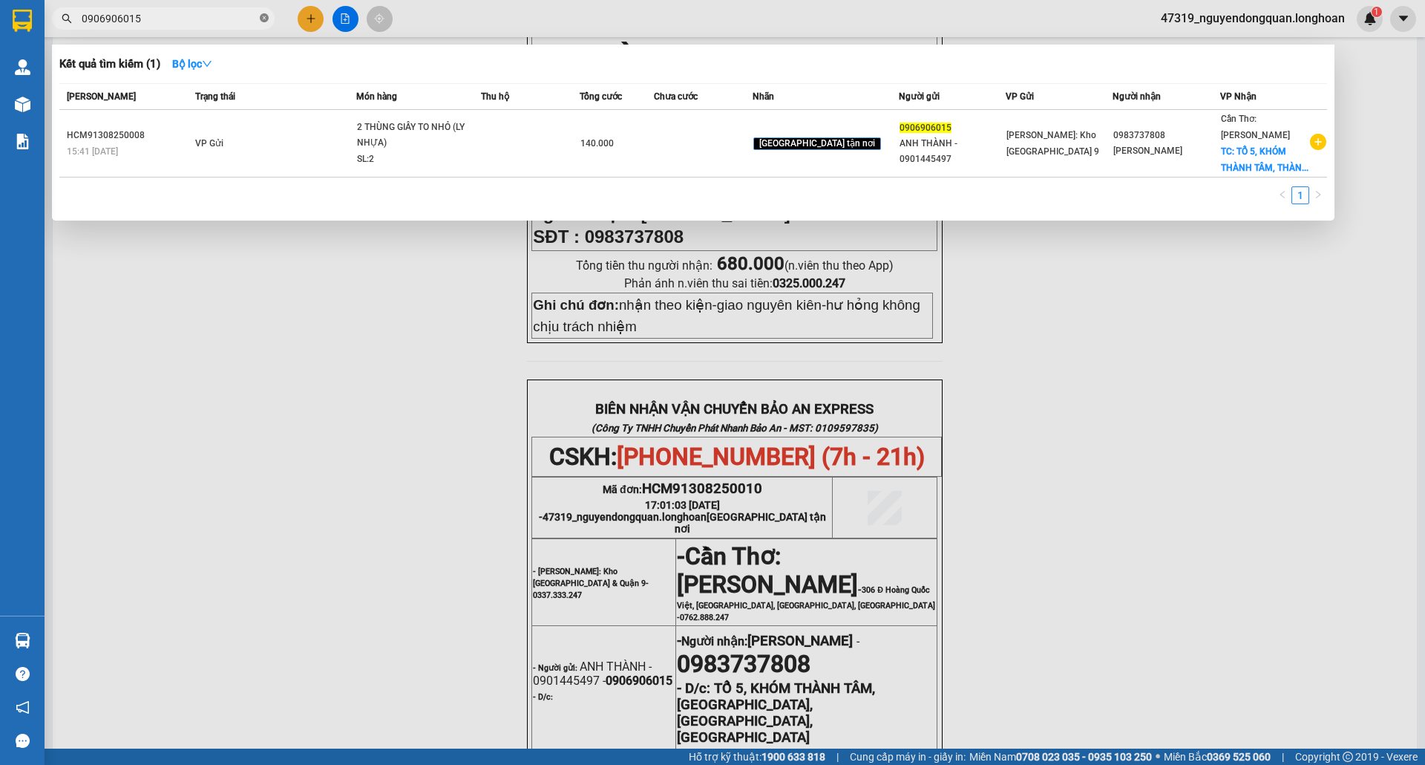
click at [268, 21] on icon "close-circle" at bounding box center [264, 17] width 9 height 9
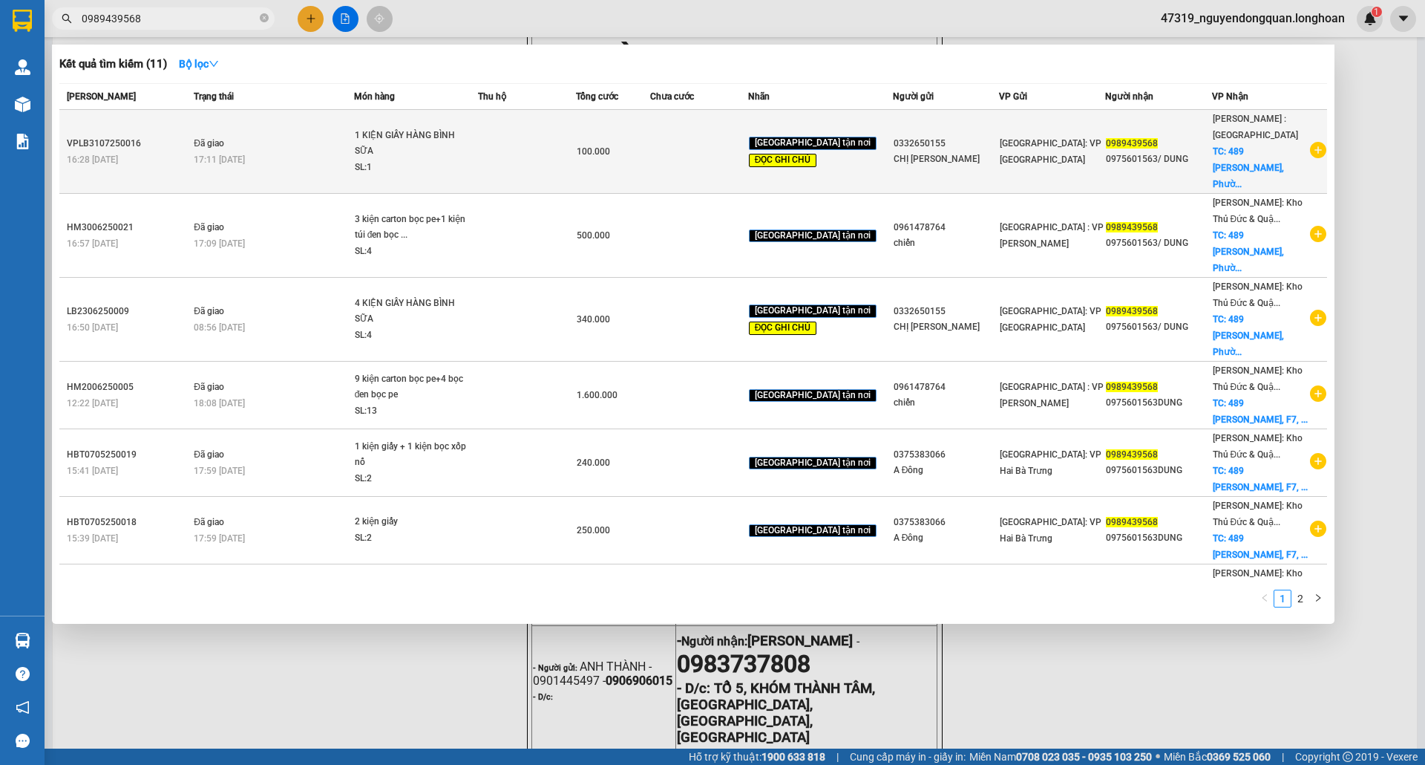
type input "0989439568"
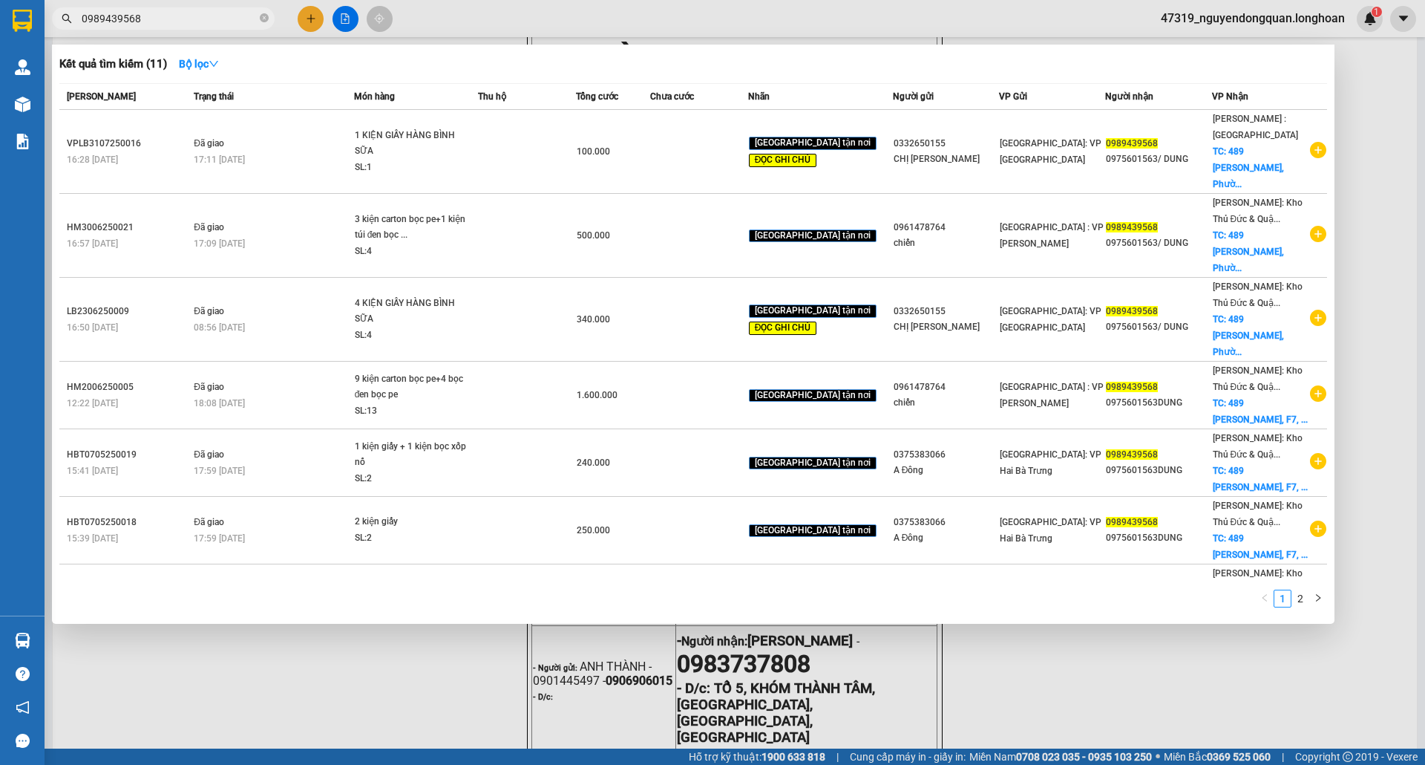
click at [607, 151] on td "100.000" at bounding box center [612, 152] width 73 height 84
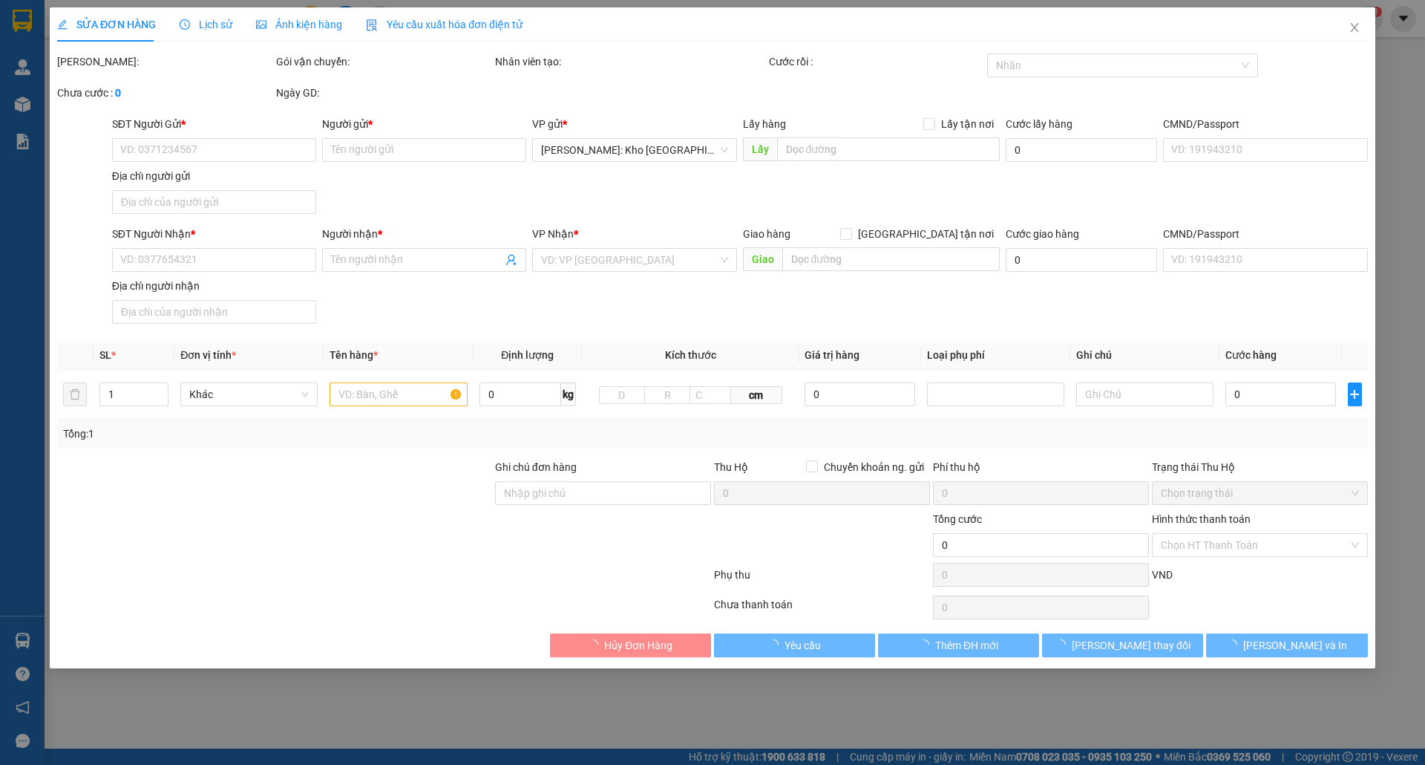
type input "0332650155"
type input "CHỊ CHUNG"
type input "0989439568"
type input "0975601563/ DUNG"
checkbox input "true"
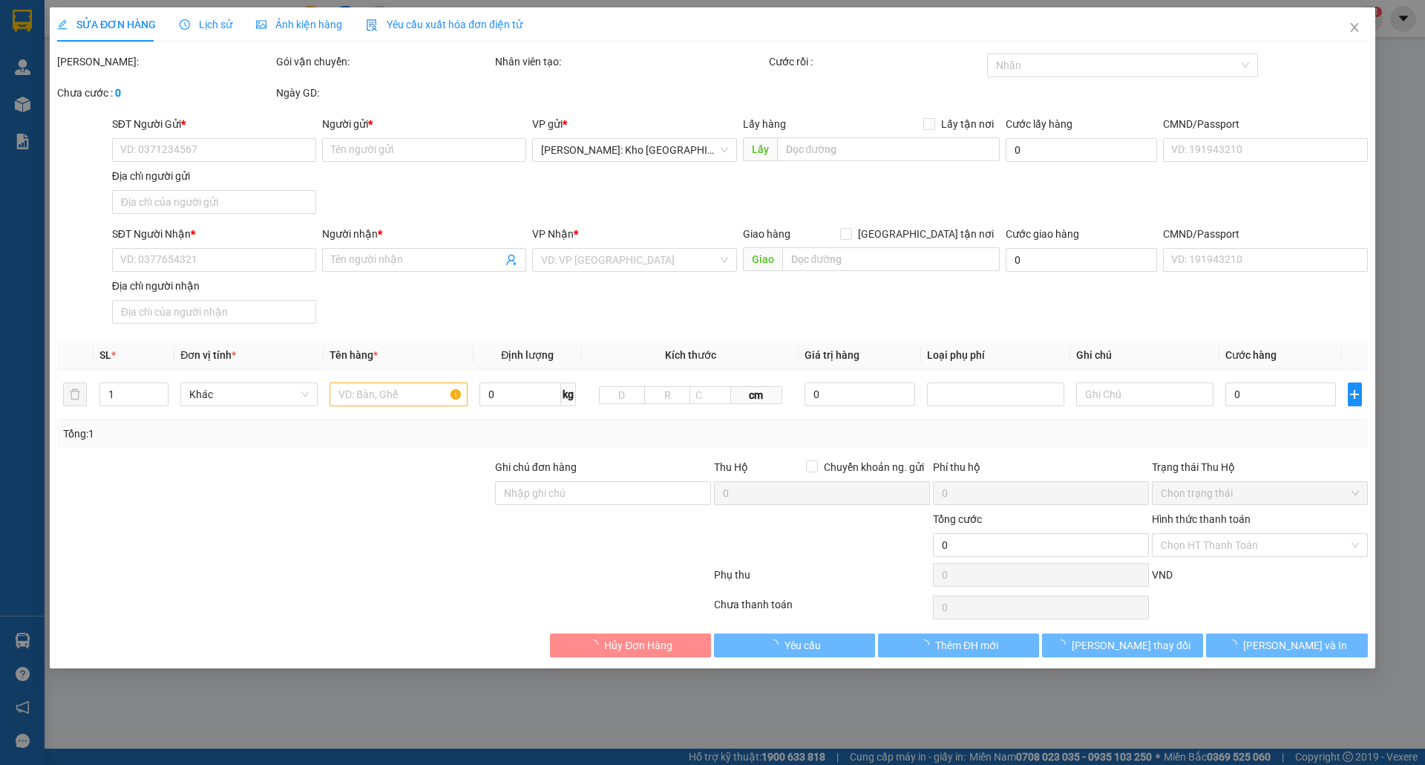
type input "489 Trương Công Định, Phường 7, tp Vũng Tàu, Bà Rịa - Vũng Tàu"
type input "HÀNG DỄ VỠ, NHẸ TAY HƯ VỠ KHÔNG ĐỀN GIÁ TRỊ HÀNG"
type input "100.000"
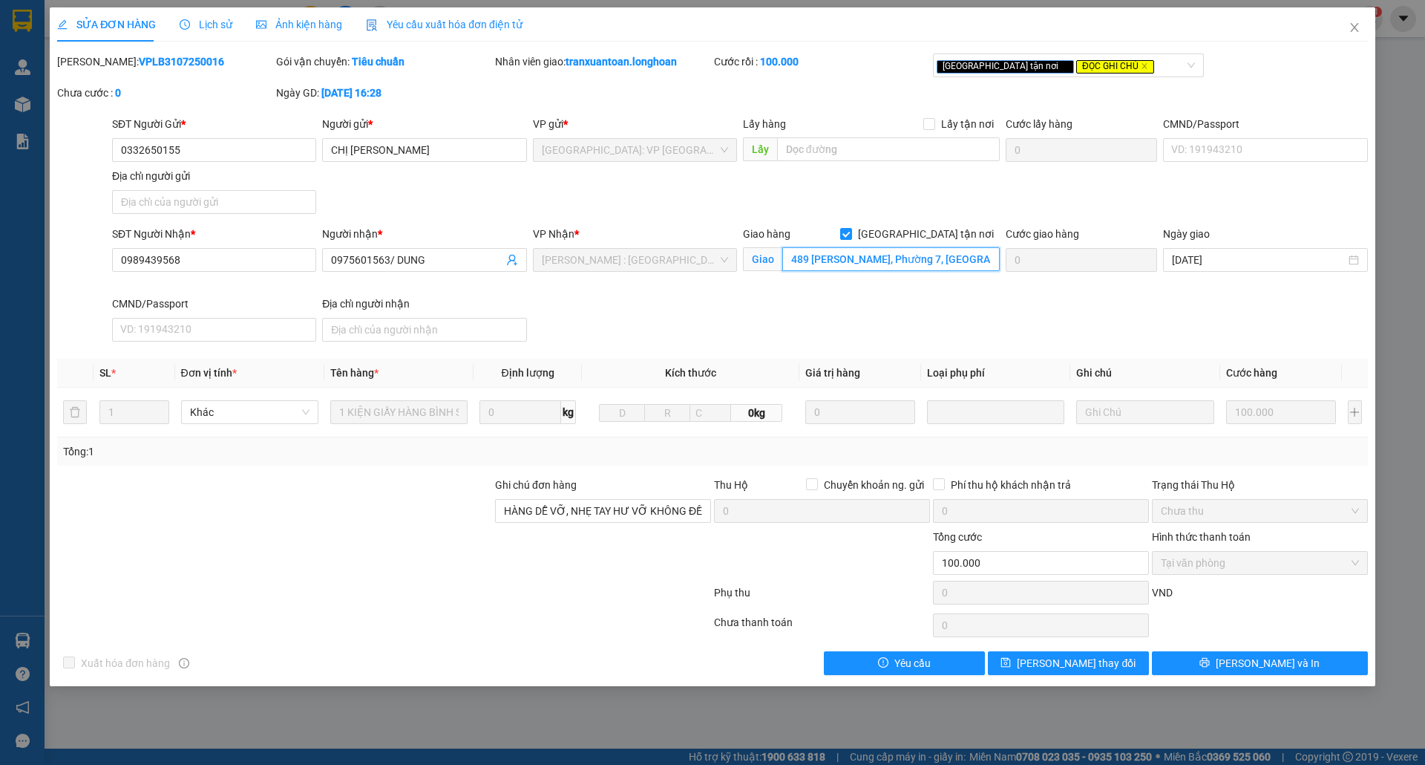
click at [903, 251] on input "489 Trương Công Định, Phường 7, tp Vũng Tàu, Bà Rịa - Vũng Tàu" at bounding box center [890, 259] width 217 height 24
click at [217, 24] on span "Lịch sử" at bounding box center [206, 25] width 53 height 12
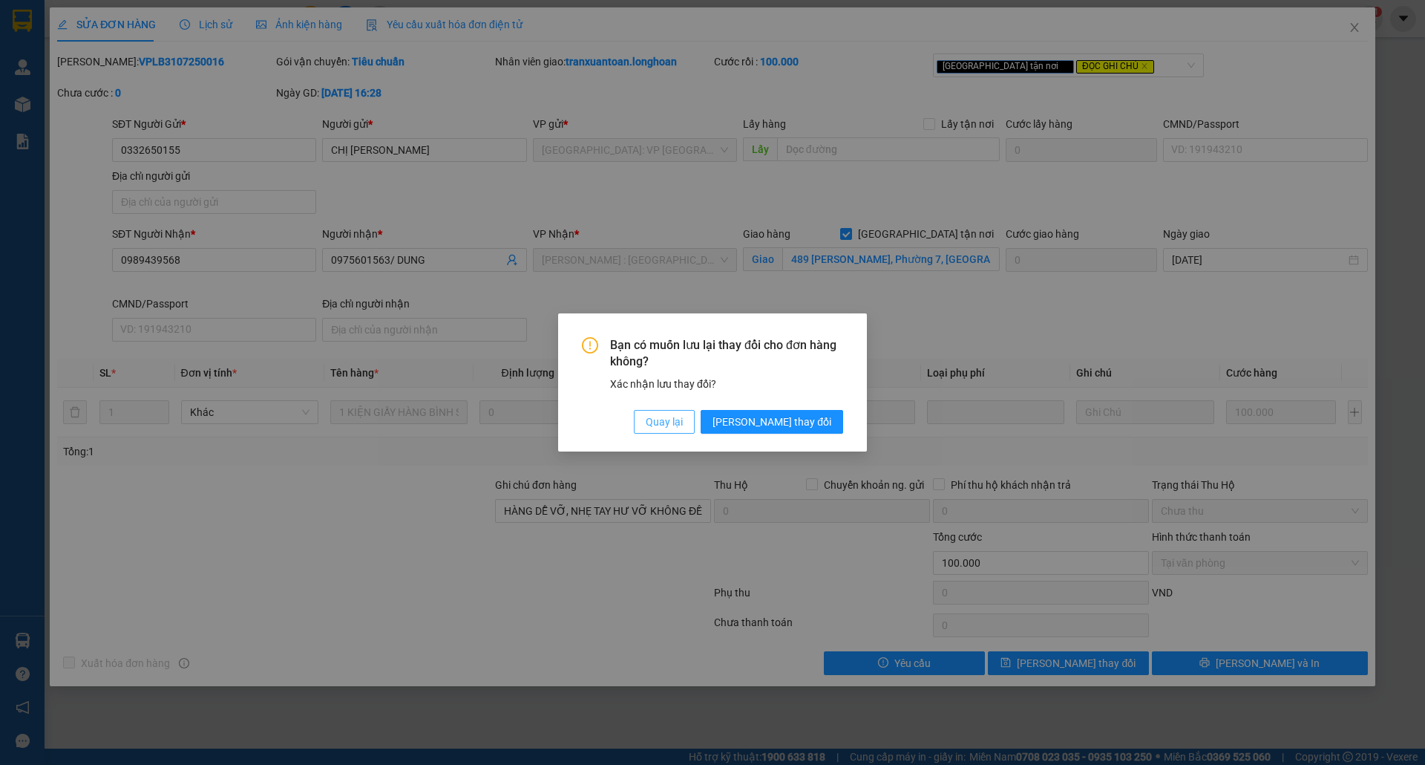
drag, startPoint x: 733, startPoint y: 417, endPoint x: 1072, endPoint y: 194, distance: 405.6
click at [683, 416] on span "Quay lại" at bounding box center [664, 421] width 37 height 16
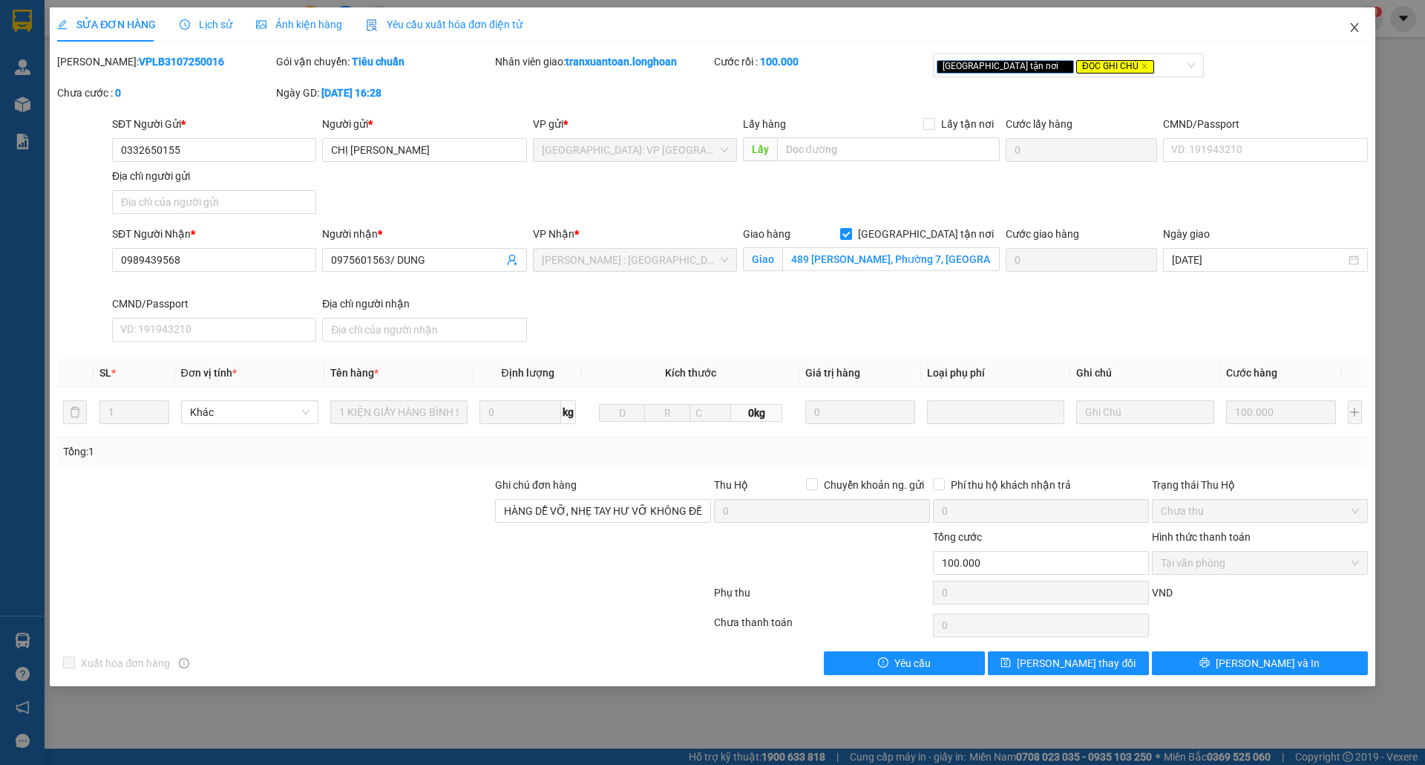
click at [1358, 22] on span "Close" at bounding box center [1355, 28] width 42 height 42
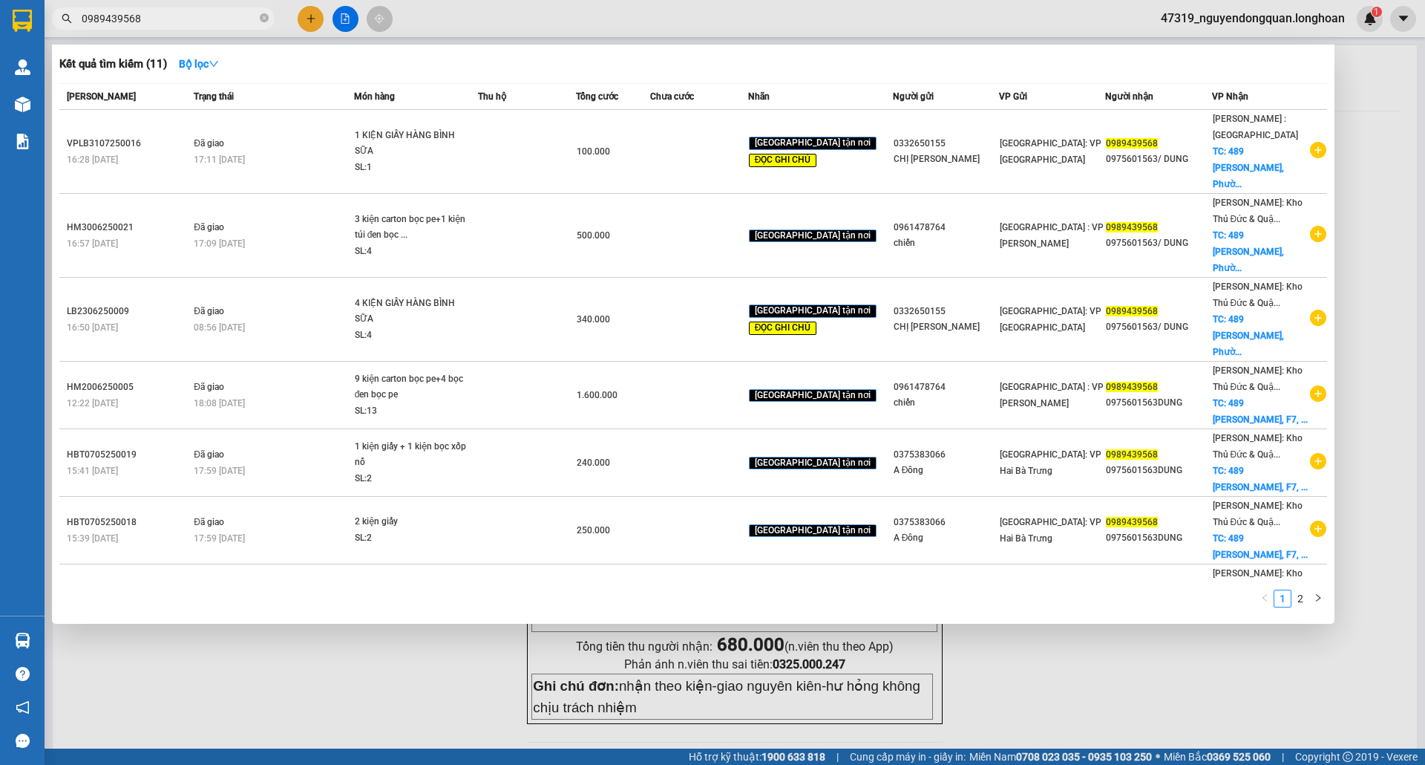
click at [177, 13] on input "0989439568" at bounding box center [169, 18] width 175 height 16
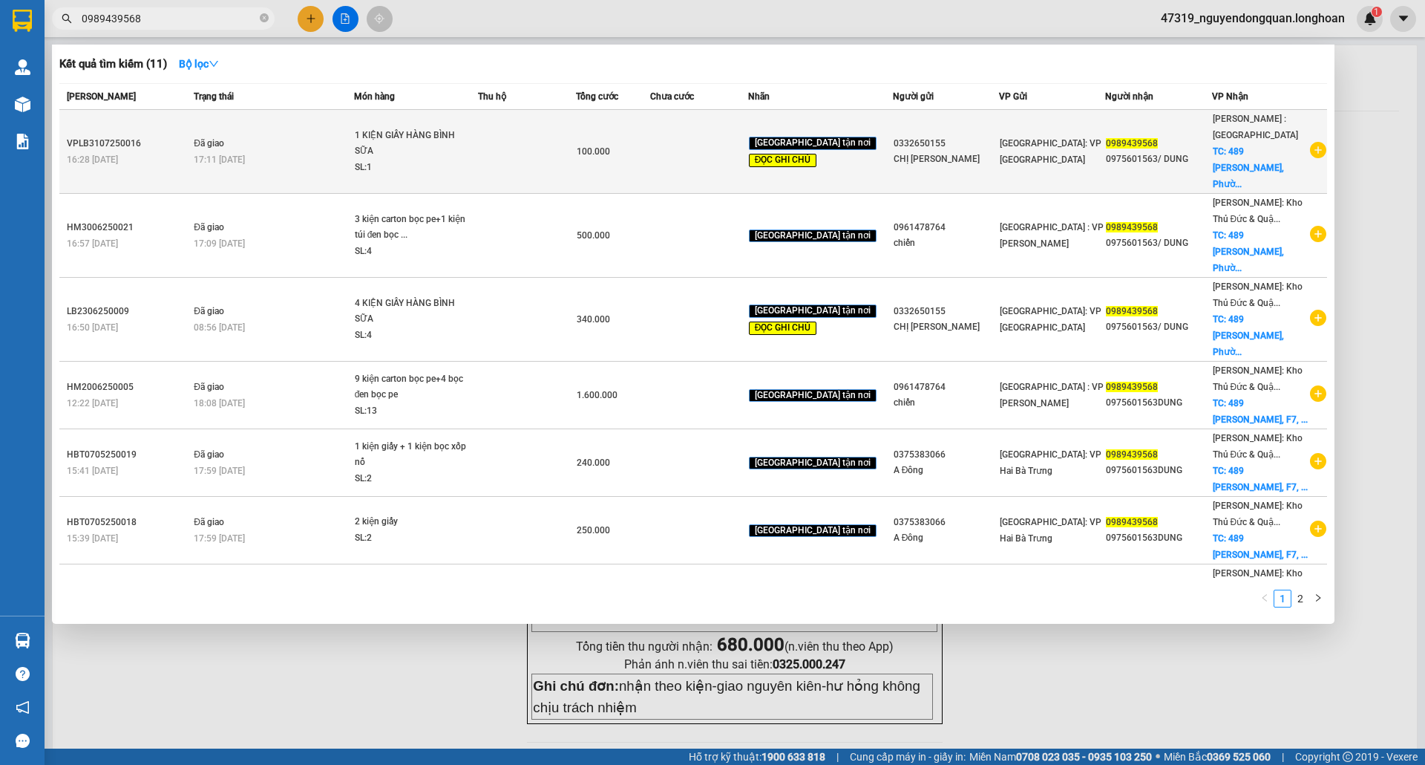
click at [683, 147] on td at bounding box center [699, 152] width 98 height 84
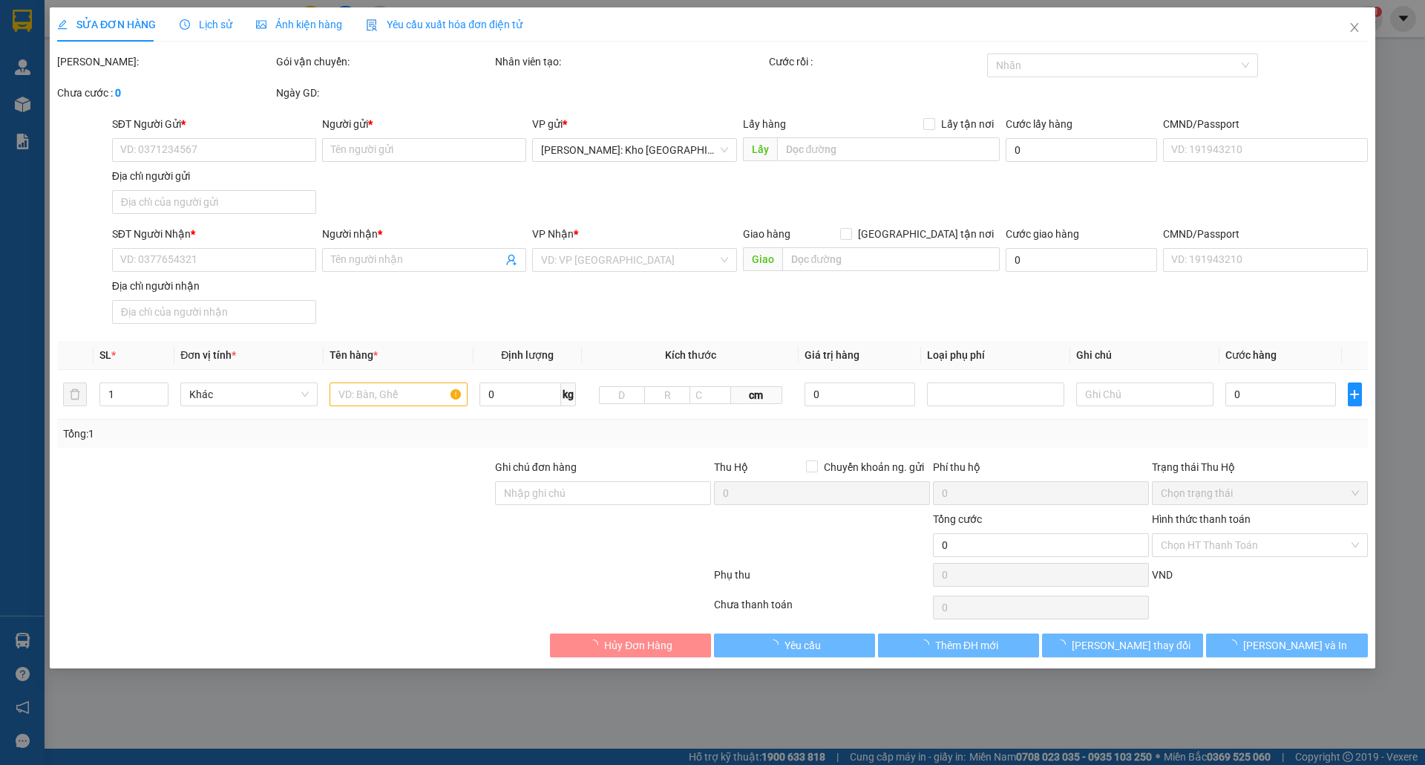
type input "0332650155"
type input "CHỊ CHUNG"
type input "0989439568"
type input "0975601563/ DUNG"
checkbox input "true"
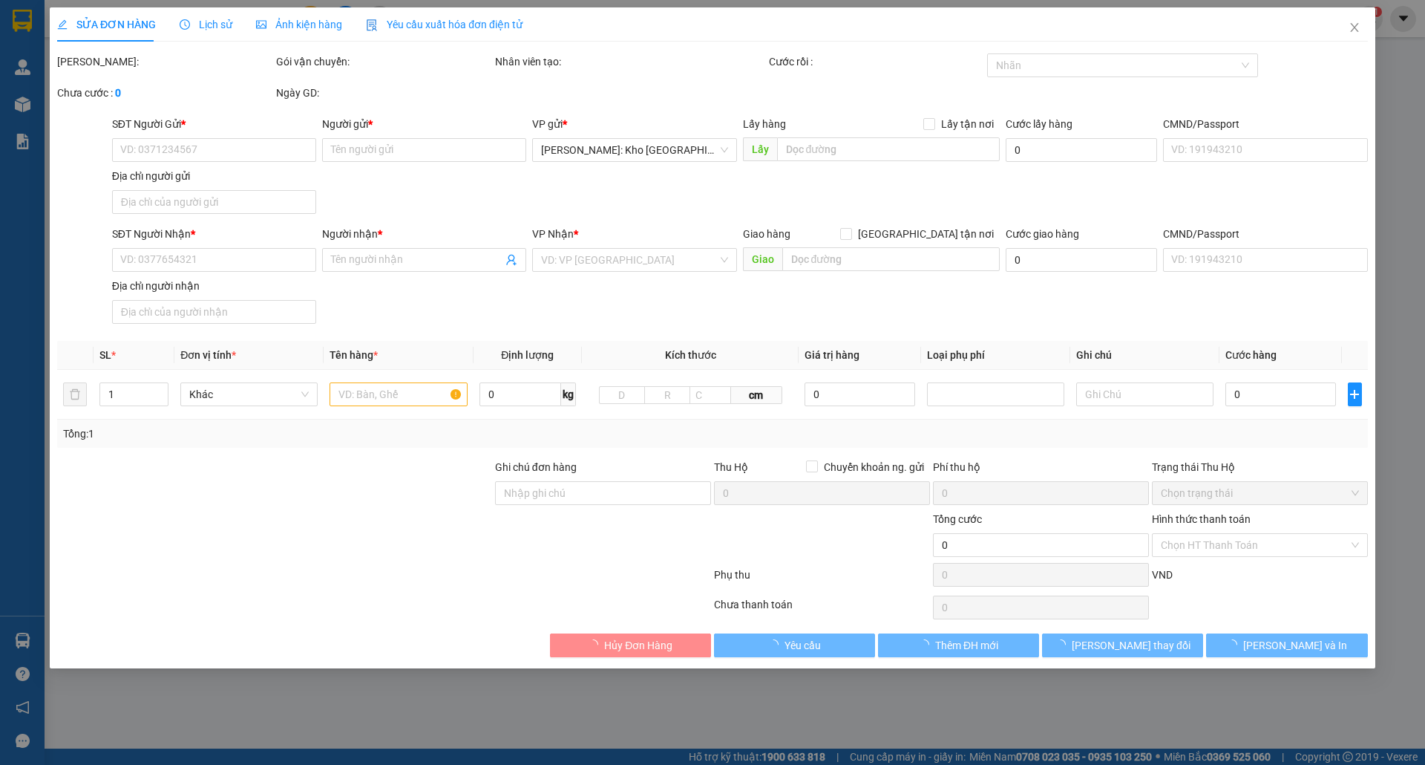
type input "489 Trương Công Định, Phường 7, tp Vũng Tàu, Bà Rịa - Vũng Tàu"
type input "HÀNG DỄ VỠ, NHẸ TAY HƯ VỠ KHÔNG ĐỀN GIÁ TRỊ HÀNG"
type input "100.000"
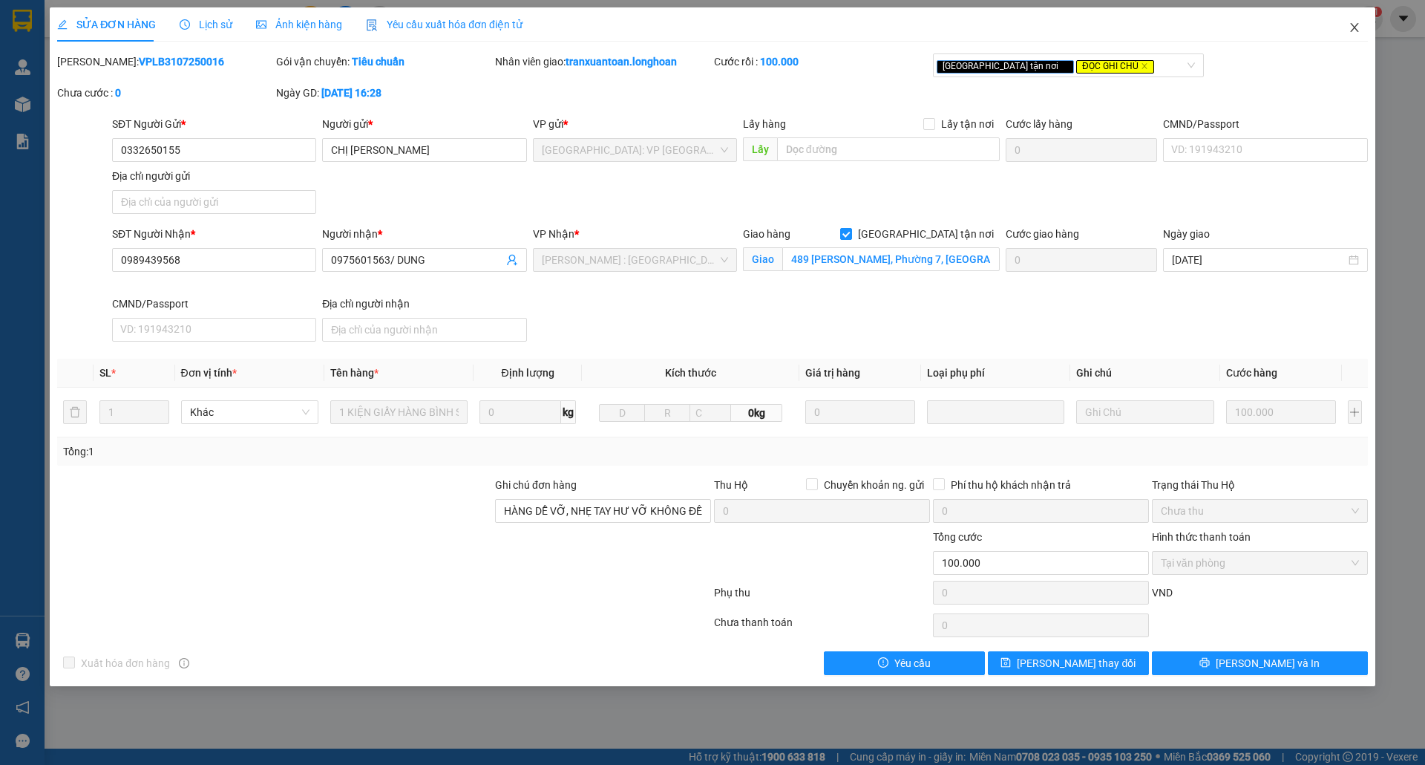
click at [1354, 27] on icon "close" at bounding box center [1354, 27] width 8 height 9
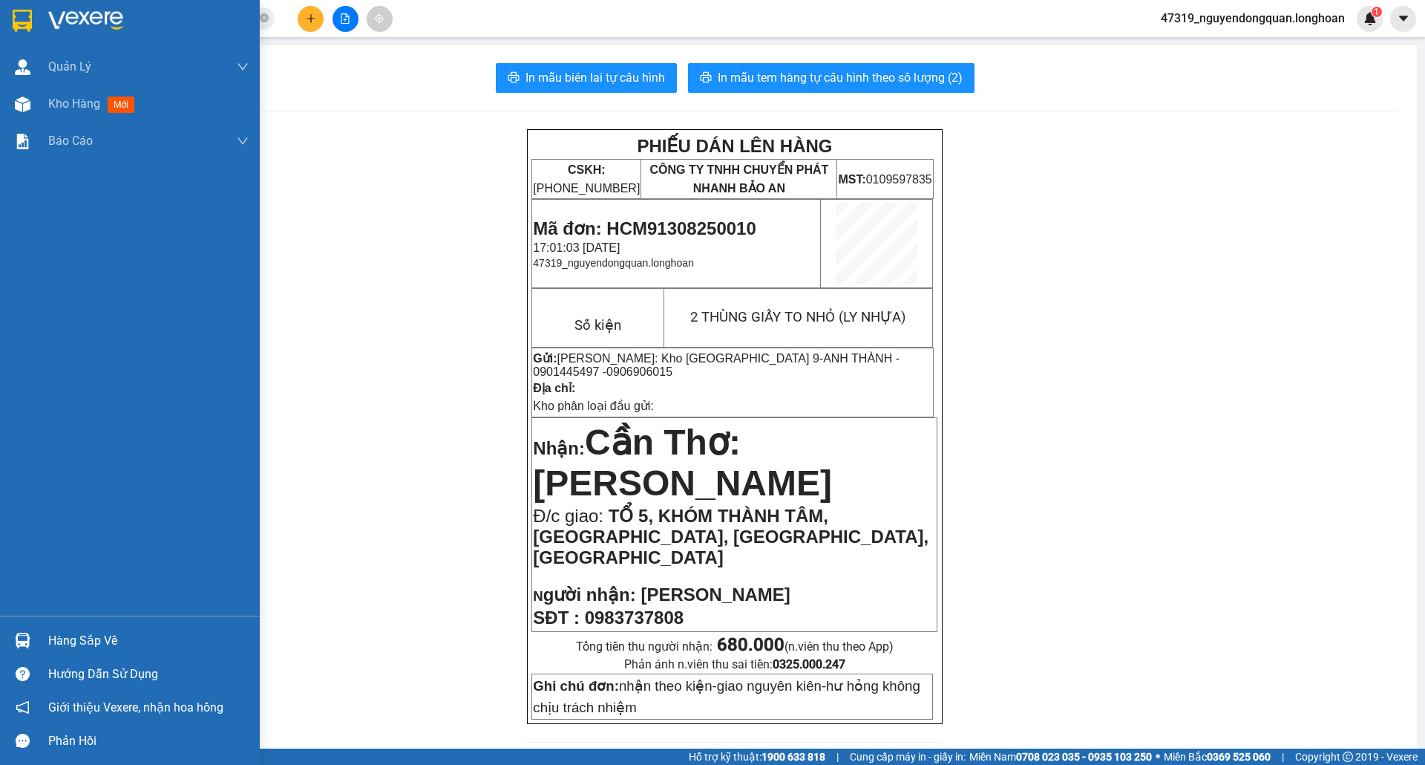
click at [16, 30] on img at bounding box center [22, 21] width 19 height 22
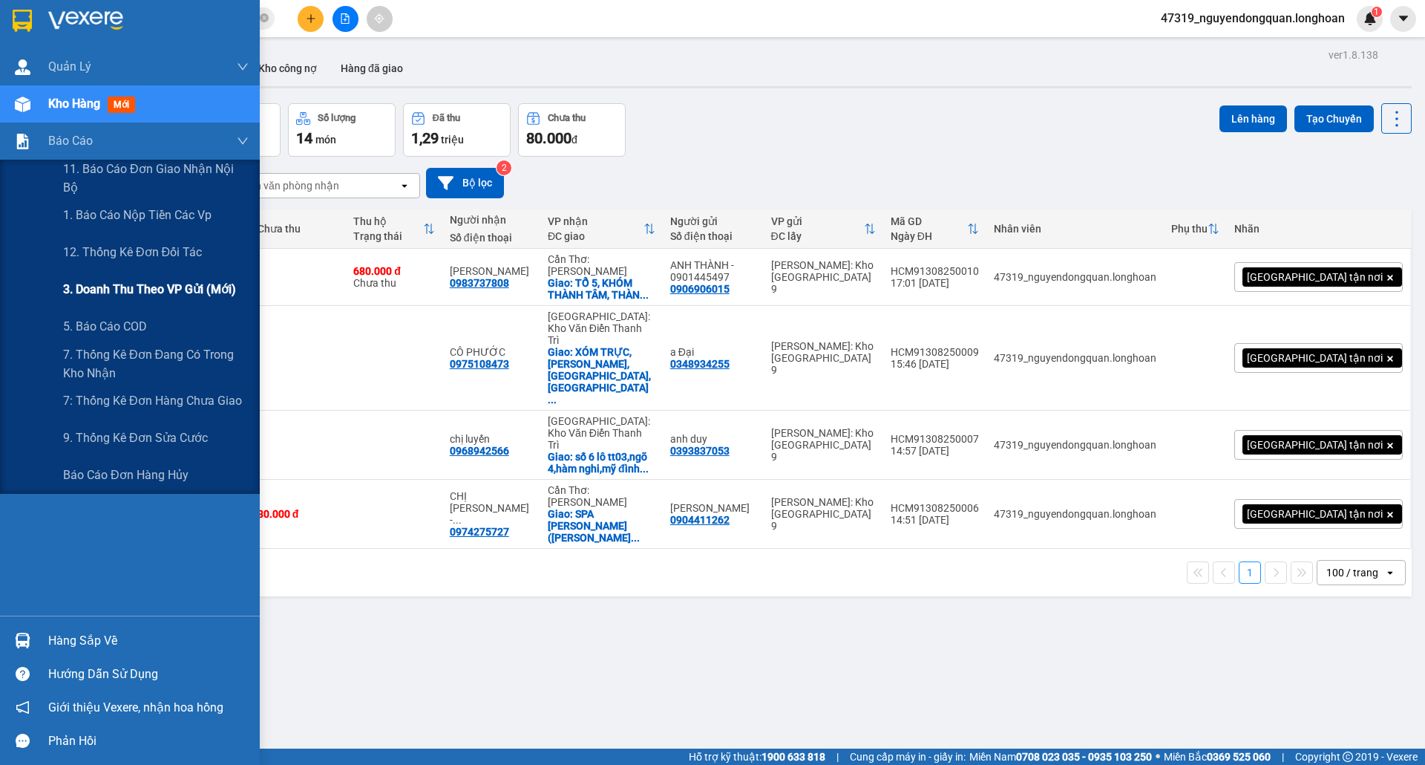
click at [160, 289] on span "3. Doanh Thu theo VP Gửi (mới)" at bounding box center [149, 289] width 173 height 19
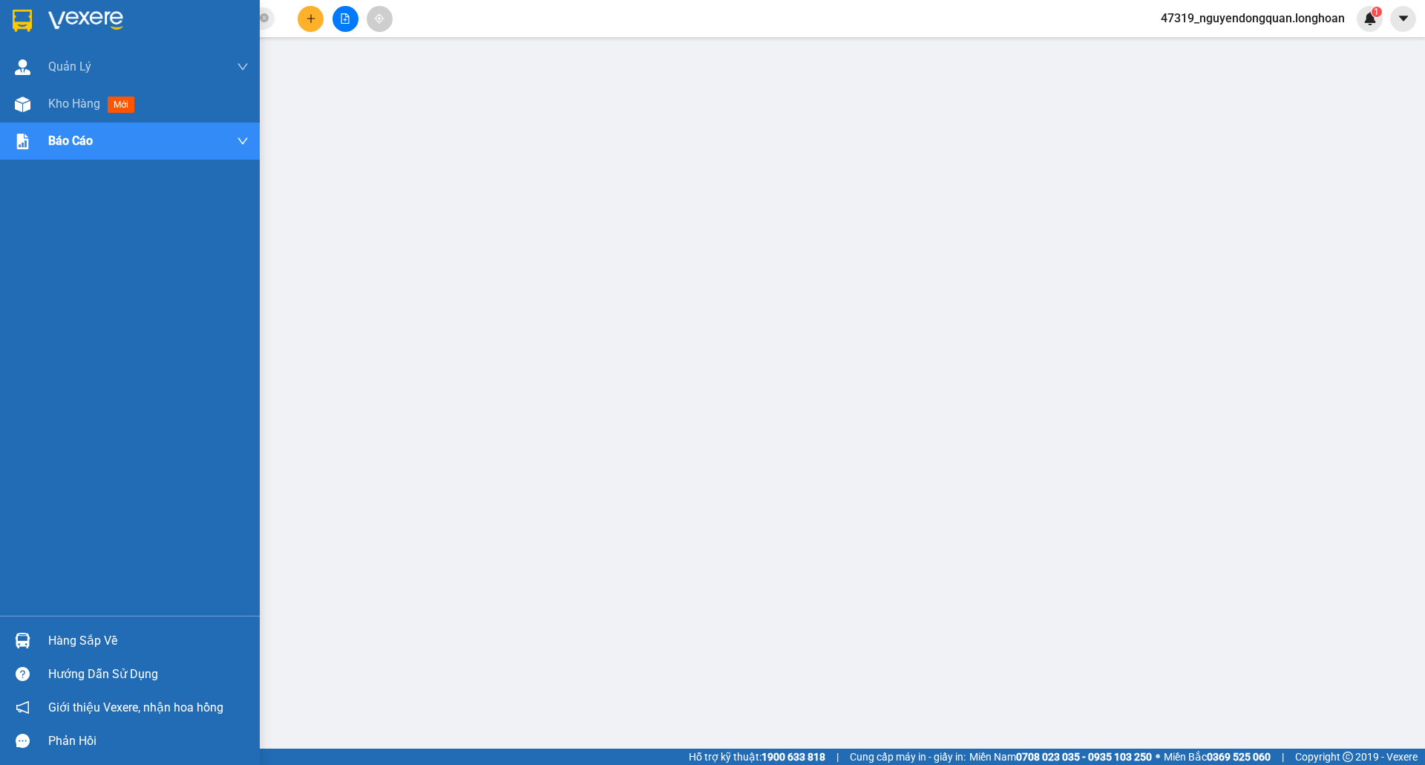
click at [73, 19] on img at bounding box center [85, 21] width 75 height 22
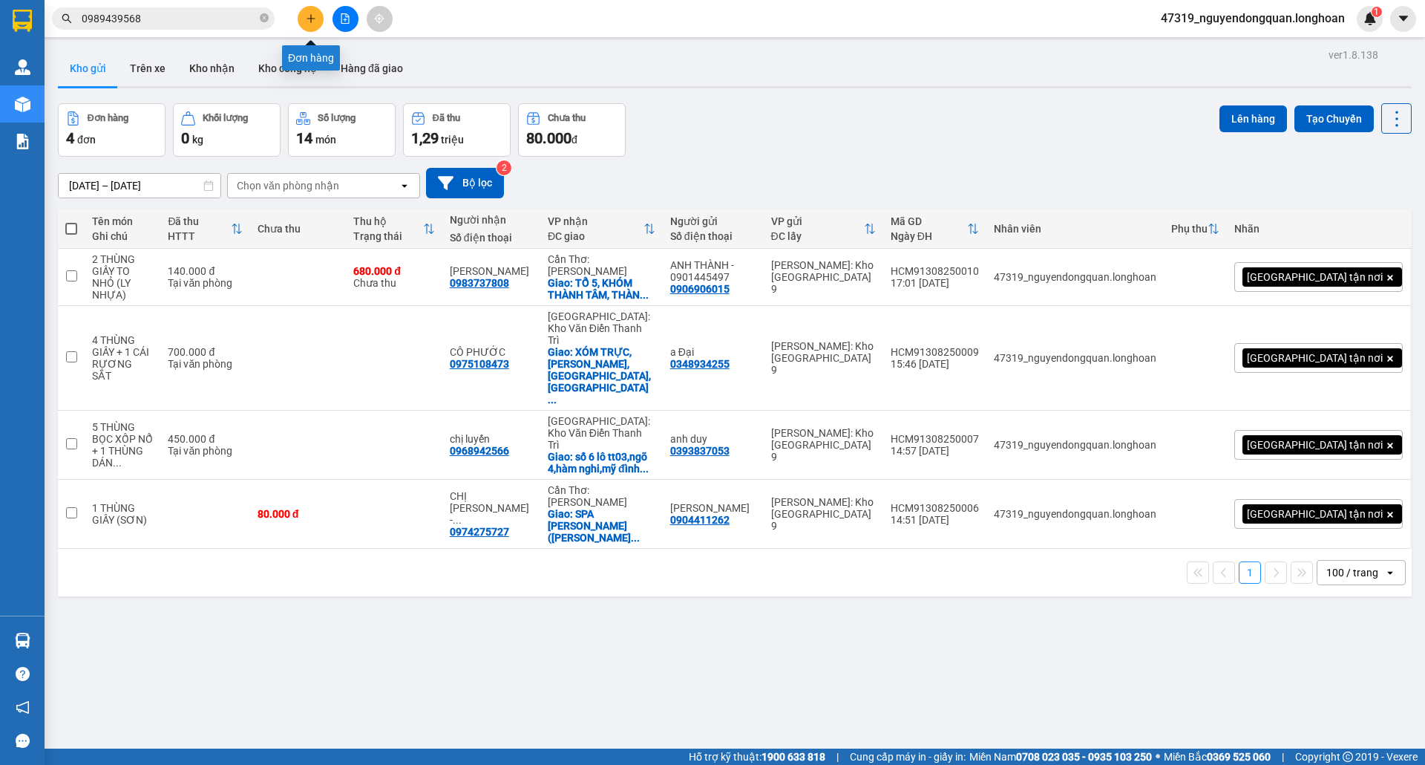
click at [307, 19] on icon "plus" at bounding box center [311, 18] width 10 height 10
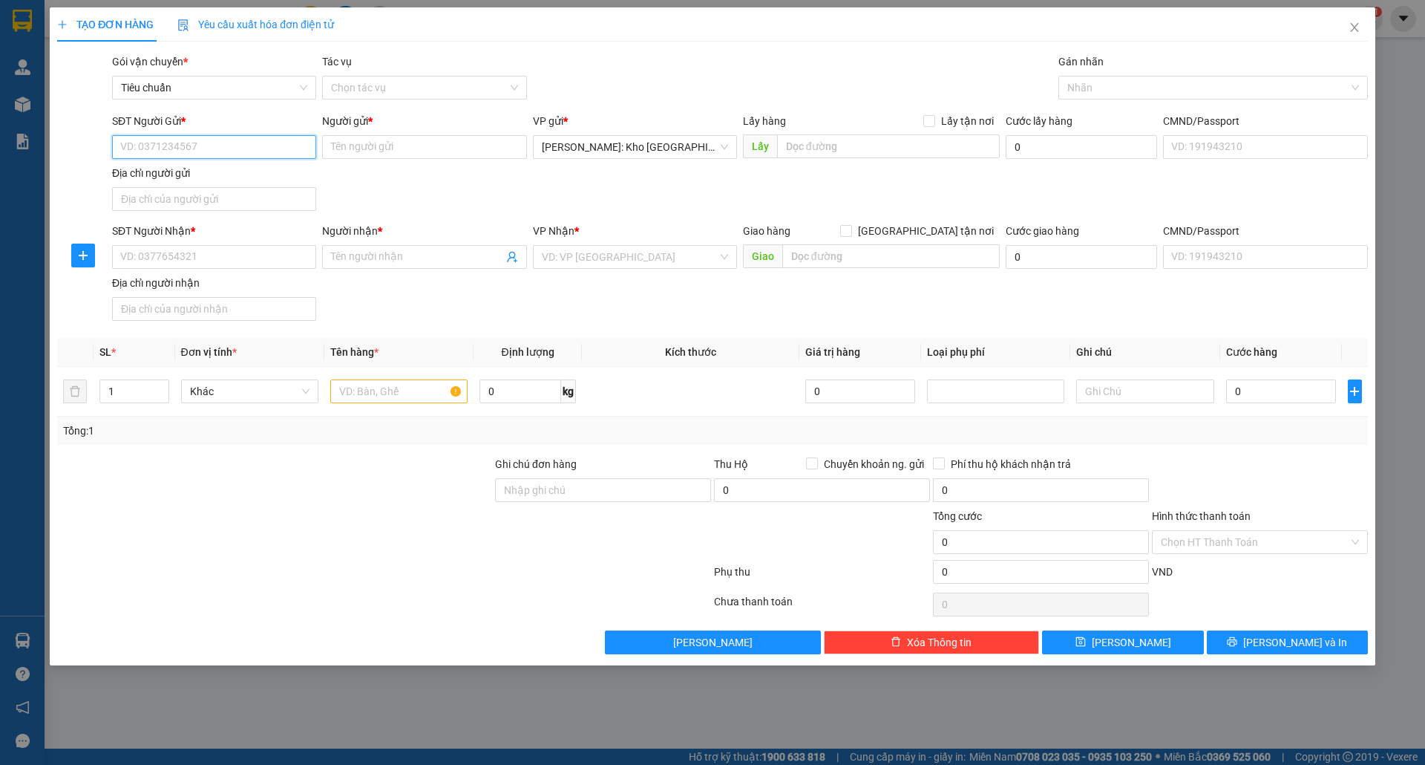
type input "0"
type input "0392009549"
click at [357, 155] on input "Người gửi *" at bounding box center [424, 147] width 204 height 24
type input "c"
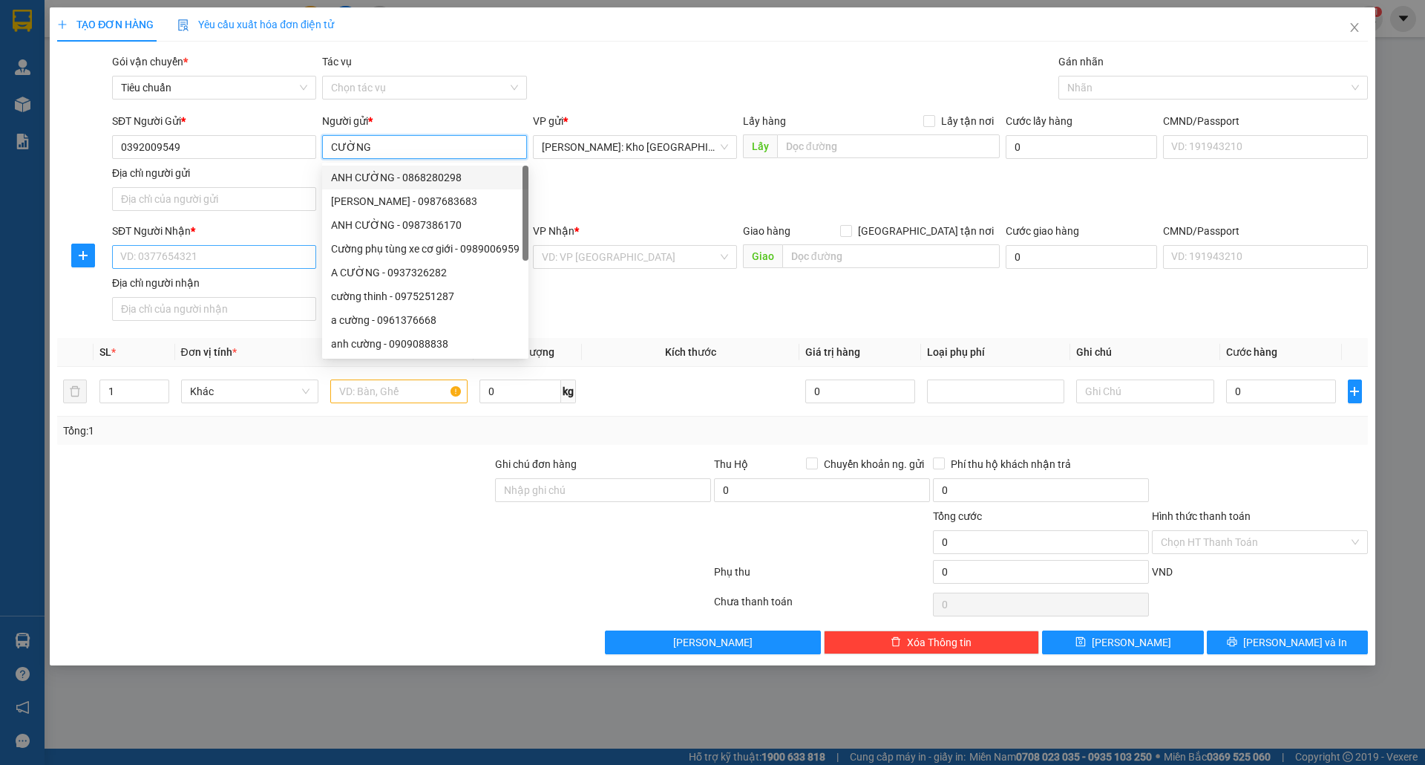
type input "CƯỜNG"
click at [203, 246] on input "SĐT Người Nhận *" at bounding box center [214, 257] width 204 height 24
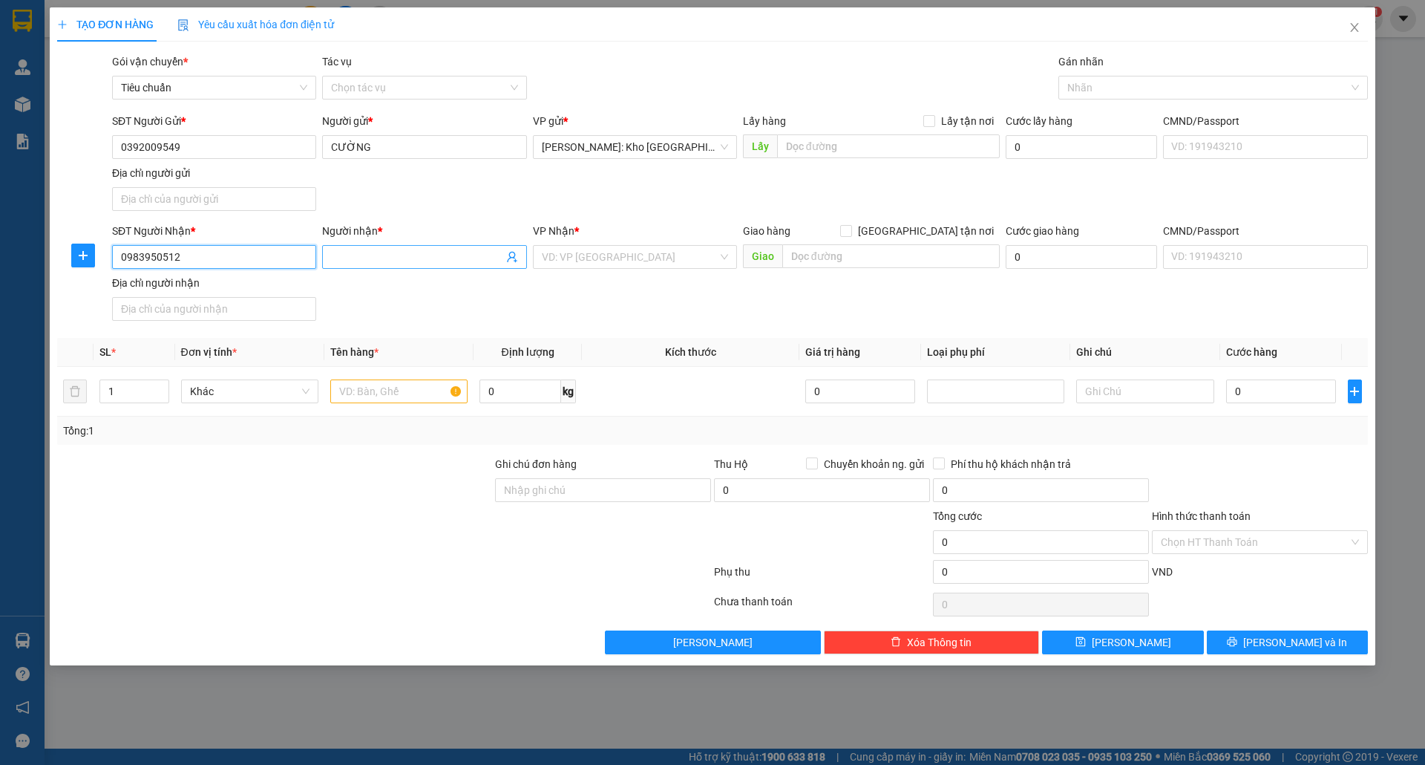
type input "0983950512"
click at [392, 257] on input "Người nhận *" at bounding box center [416, 257] width 171 height 16
type input "XƯỞNG IN ĐỨC HẢI"
click at [628, 249] on input "search" at bounding box center [630, 257] width 176 height 22
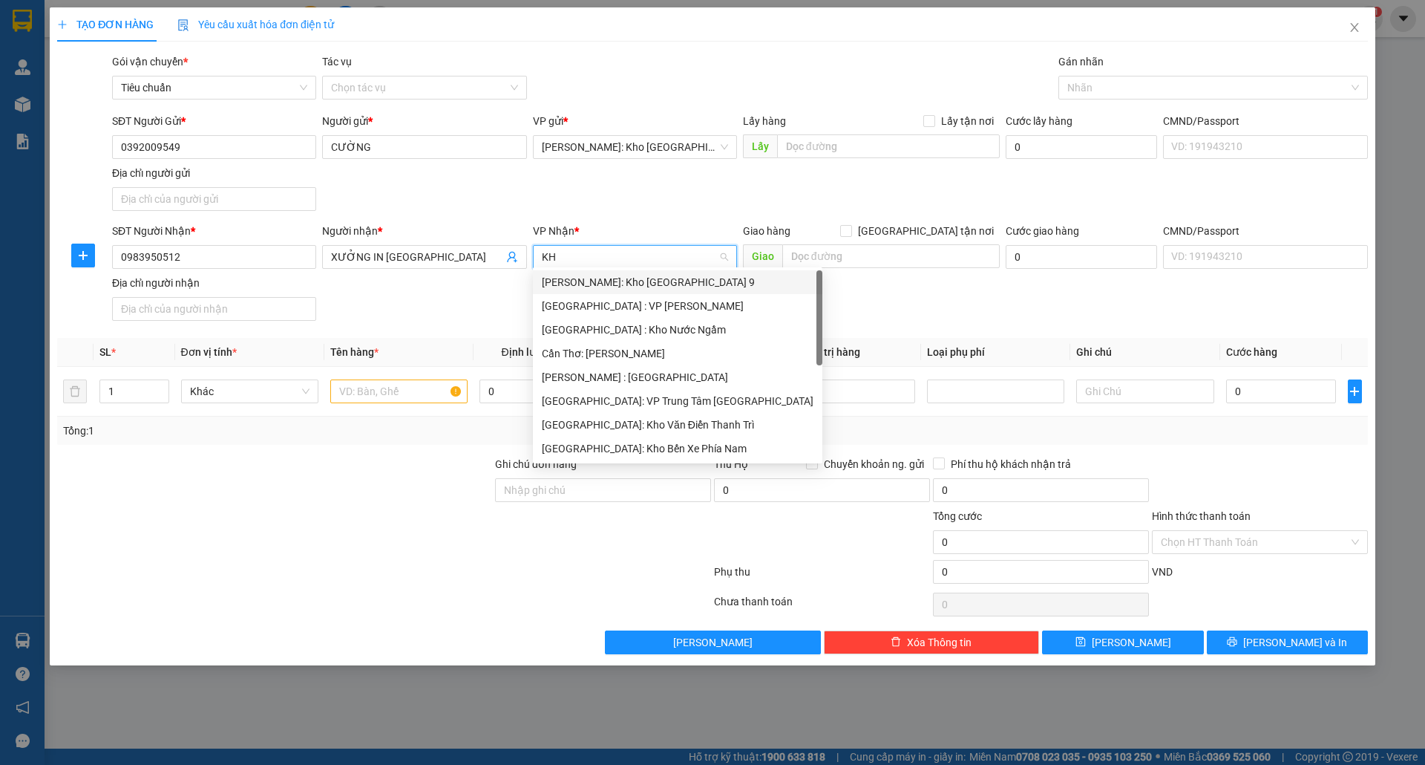
type input "KHO"
click at [658, 375] on div "[GEOGRAPHIC_DATA]: Kho Văn Điển Thanh Trì" at bounding box center [648, 377] width 213 height 16
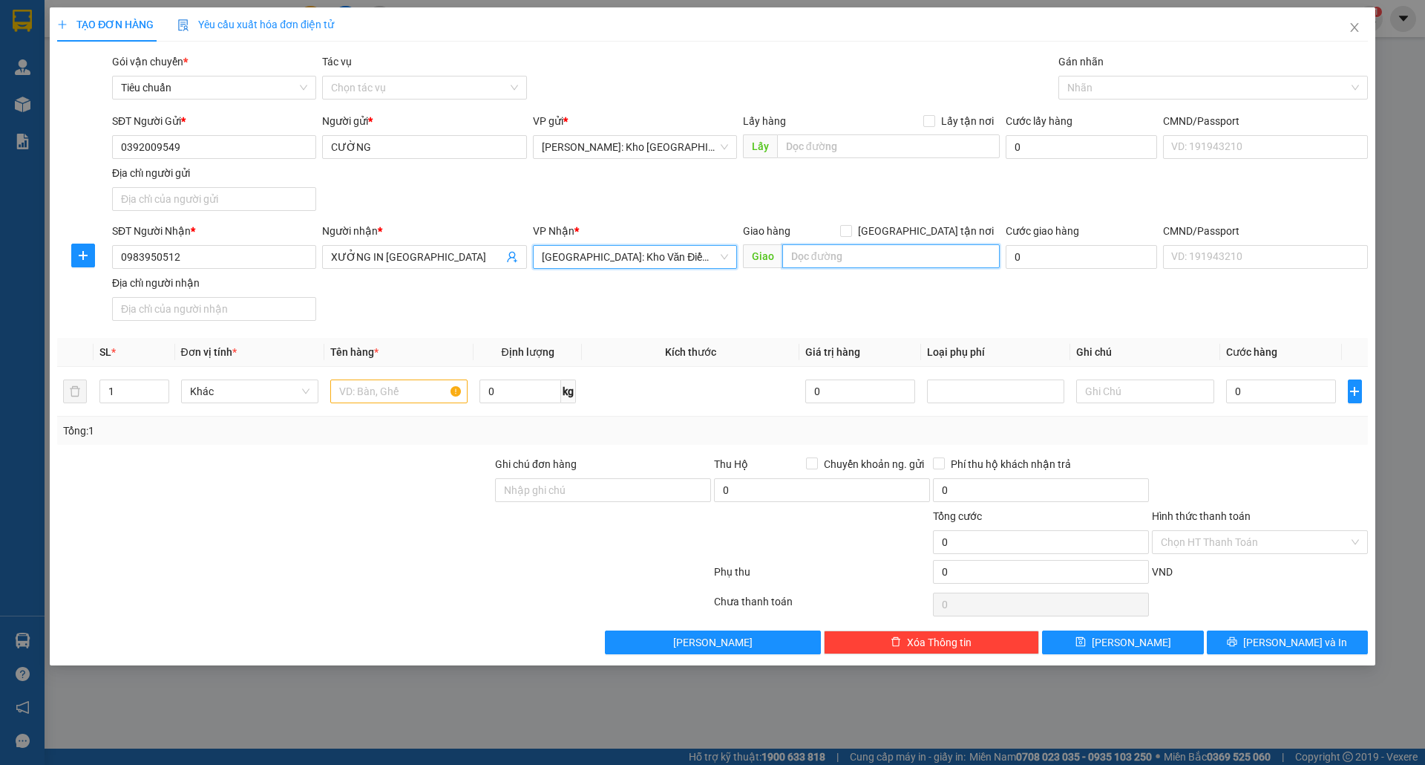
click at [858, 254] on input "text" at bounding box center [890, 256] width 217 height 24
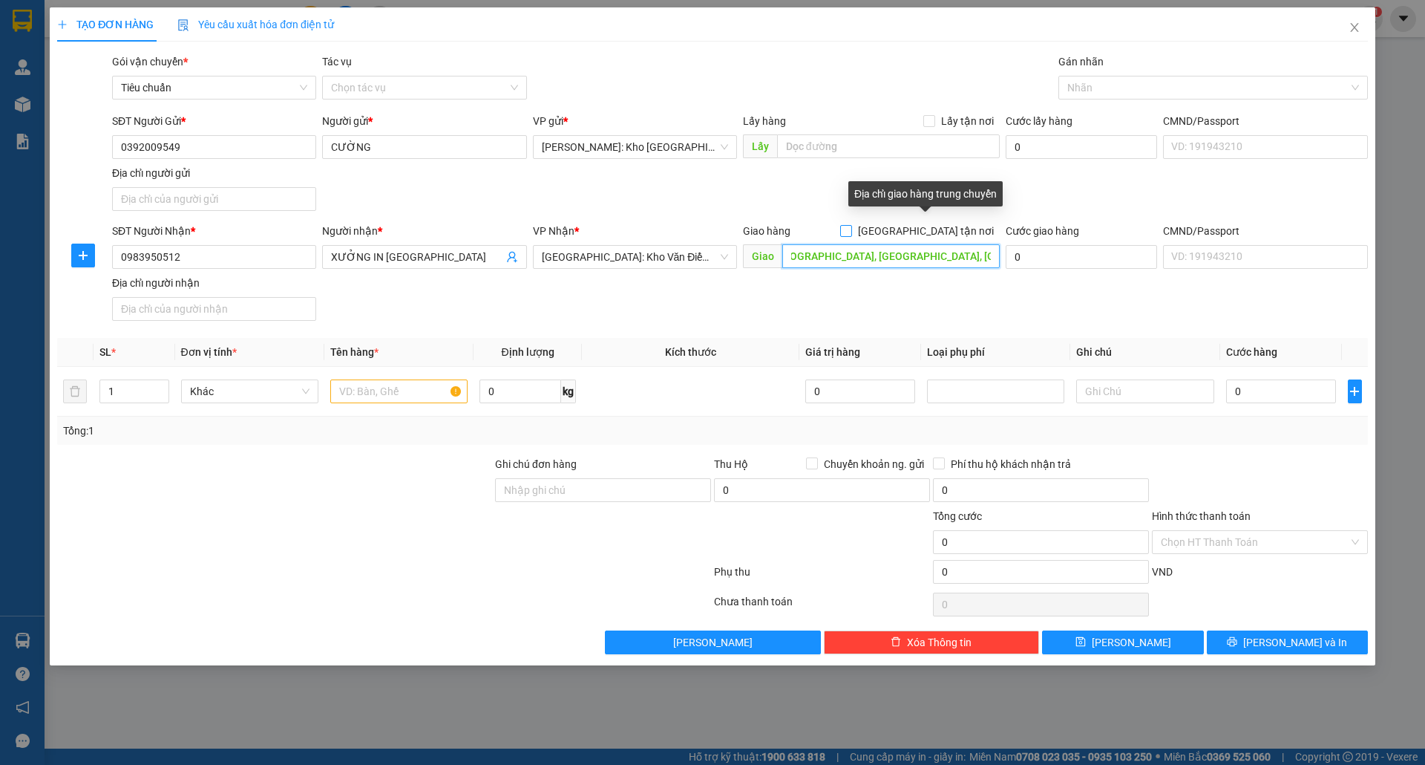
type input "KHU VƯỜN SIM HƯƠNG CANH, BÌNH XUYÊN, VĨNH PHÚC"
click at [852, 226] on span at bounding box center [846, 231] width 12 height 12
click at [851, 226] on input "[GEOGRAPHIC_DATA] tận nơi" at bounding box center [845, 230] width 10 height 10
checkbox input "true"
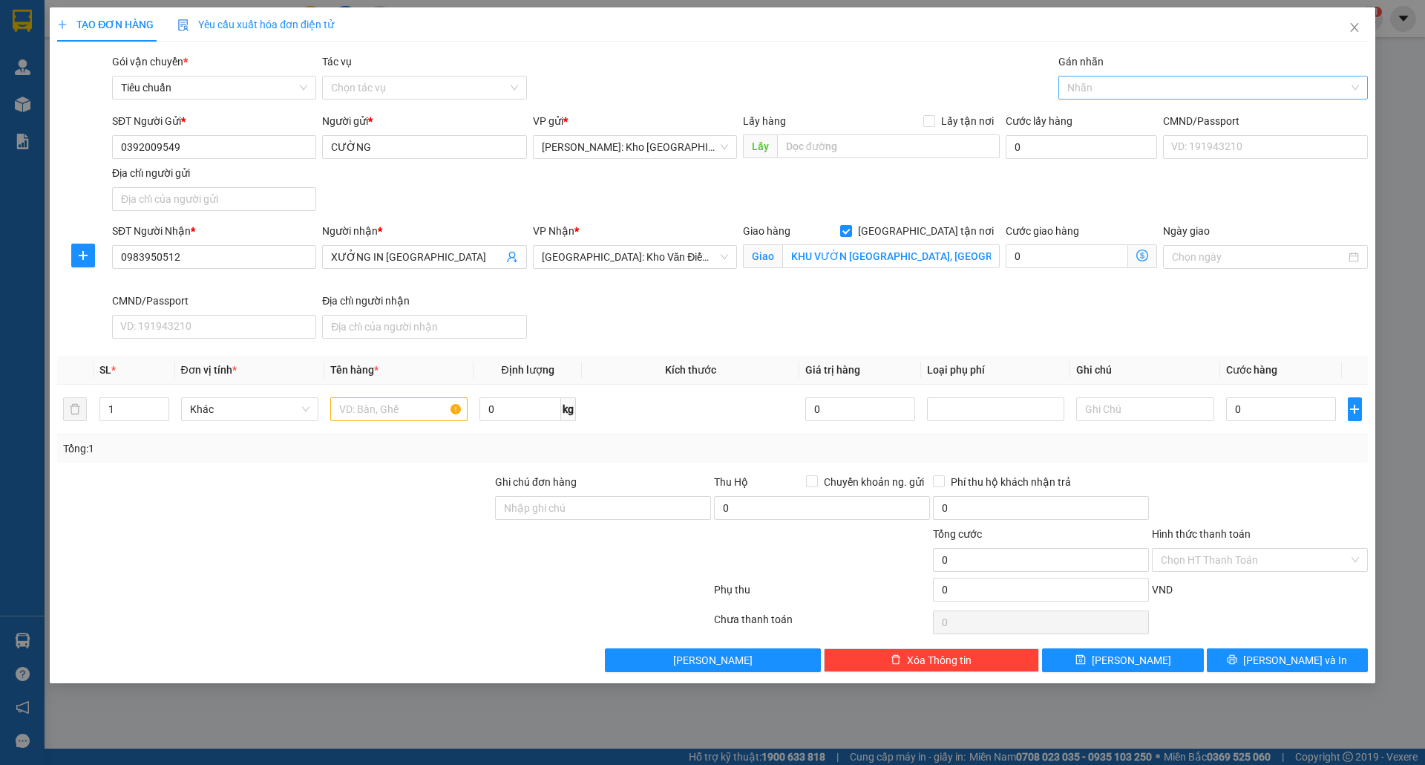
click at [1093, 92] on div at bounding box center [1205, 88] width 287 height 18
type input "GIAO"
click at [1106, 122] on div "[GEOGRAPHIC_DATA] tận nơi" at bounding box center [1213, 118] width 292 height 16
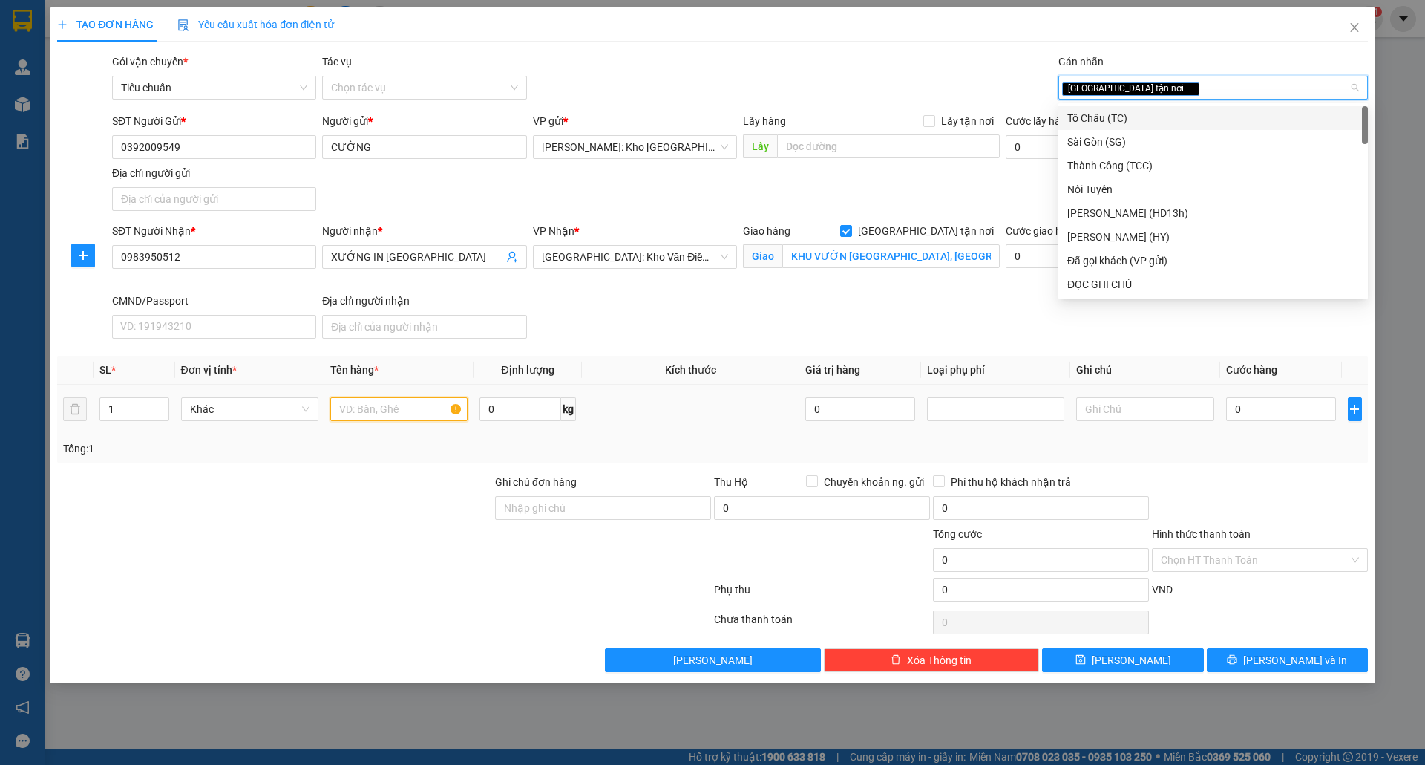
click at [341, 408] on input "text" at bounding box center [398, 409] width 137 height 24
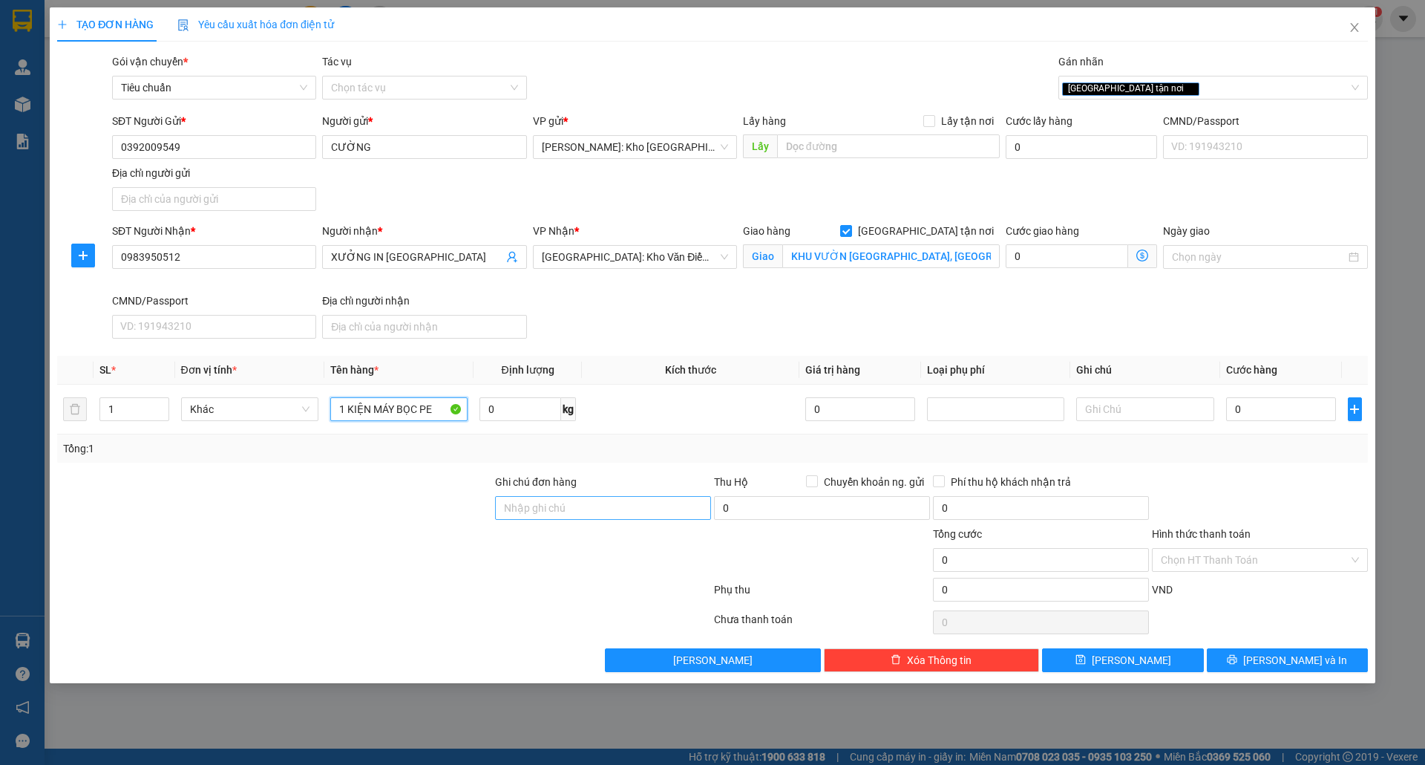
type input "1 KIỆN MÁY BỌC PE"
click at [606, 515] on input "Ghi chú đơn hàng" at bounding box center [603, 508] width 216 height 24
type input "nhận theo kiện-giao nguyên kiên-hư hỏng không chịu trách nhiệm"
click at [1244, 413] on input "0" at bounding box center [1281, 409] width 111 height 24
click at [1290, 411] on input "0" at bounding box center [1281, 409] width 111 height 24
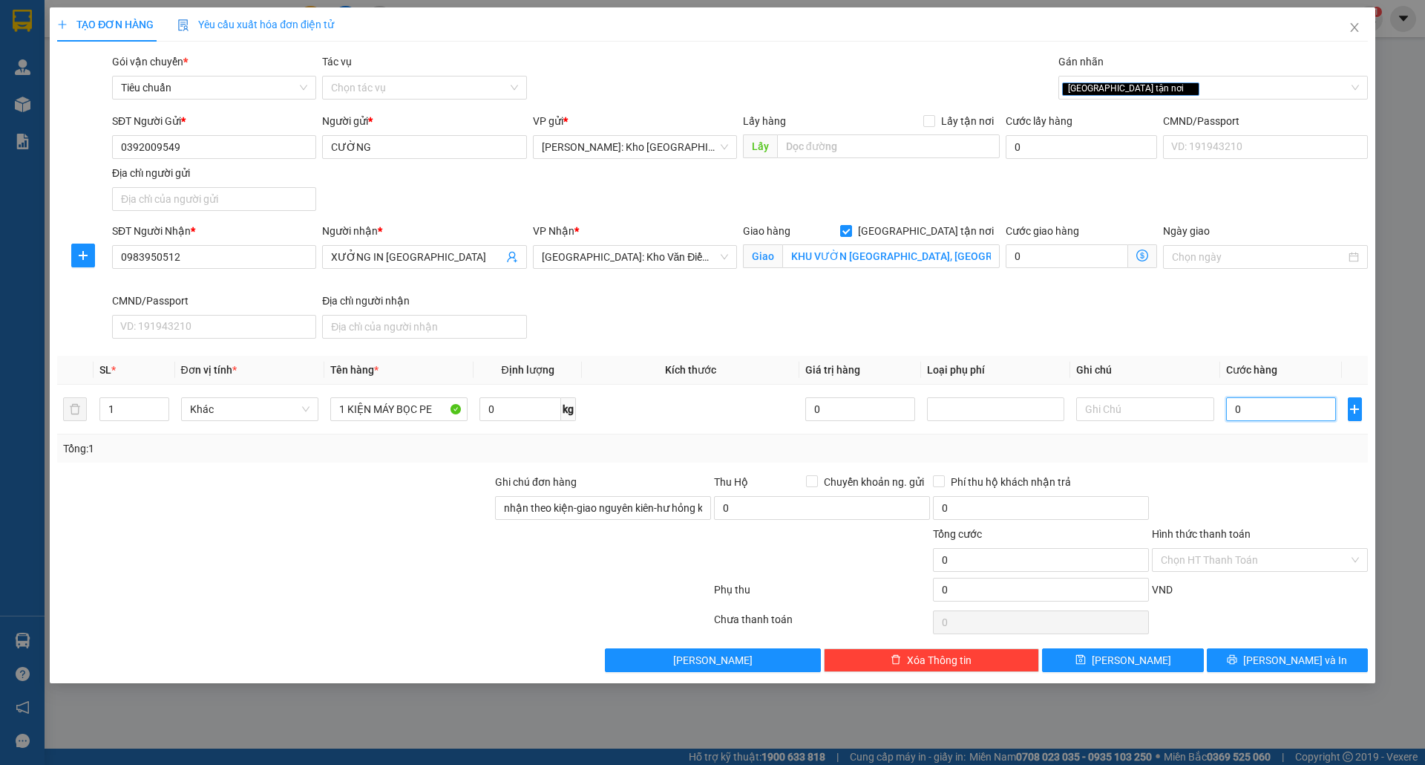
type input "001"
type input "1"
type input "0.010"
type input "10"
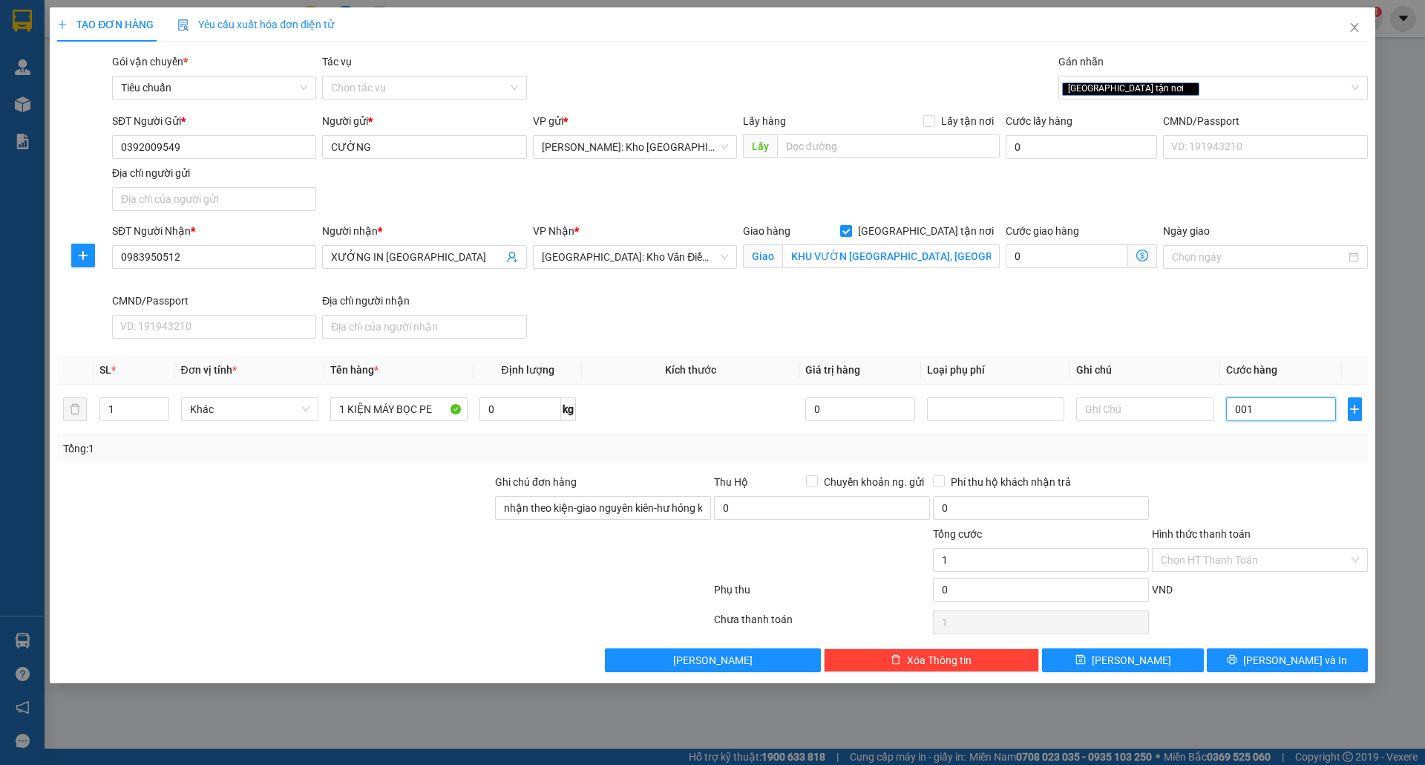
type input "10"
type input "00.100"
type input "100"
type input "0.001.000"
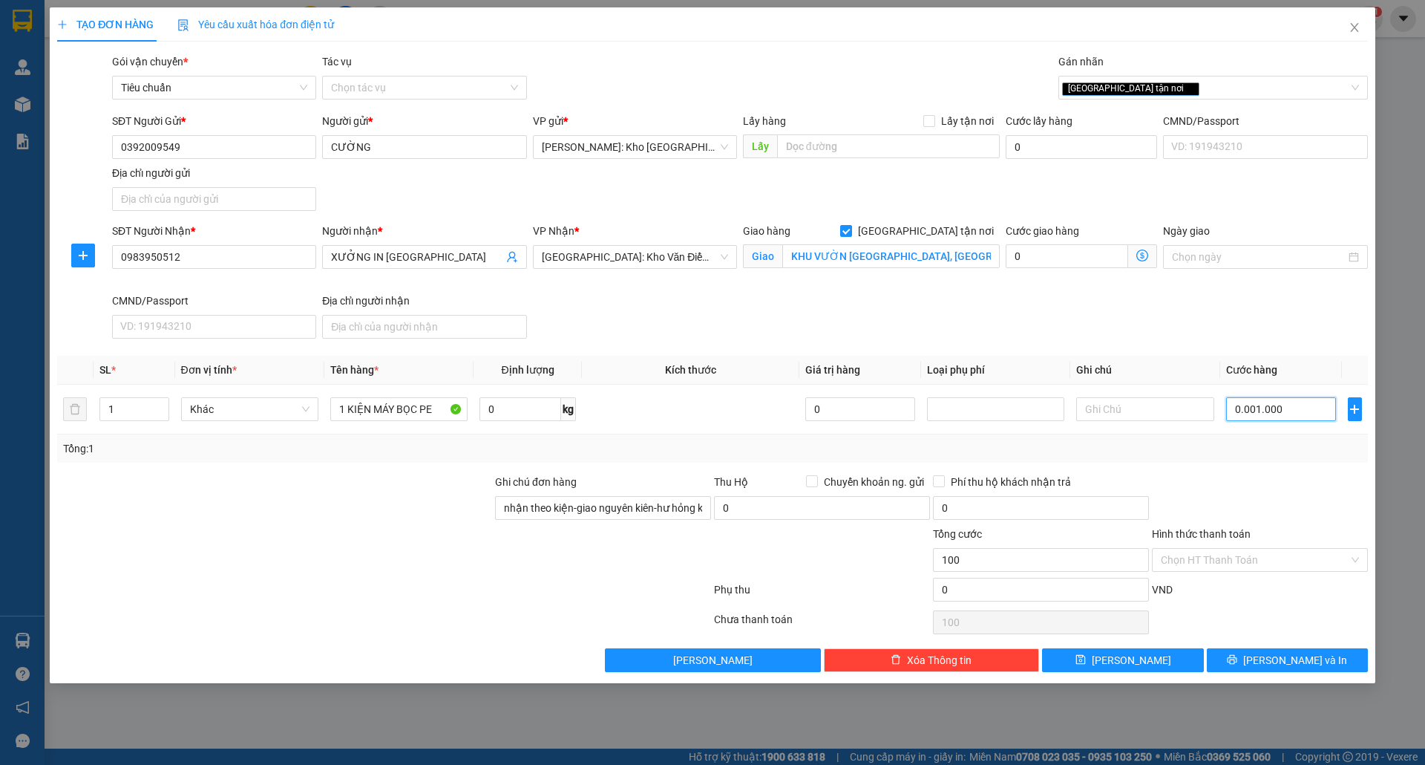
type input "1.000"
type input "000.010.000"
type input "10.000"
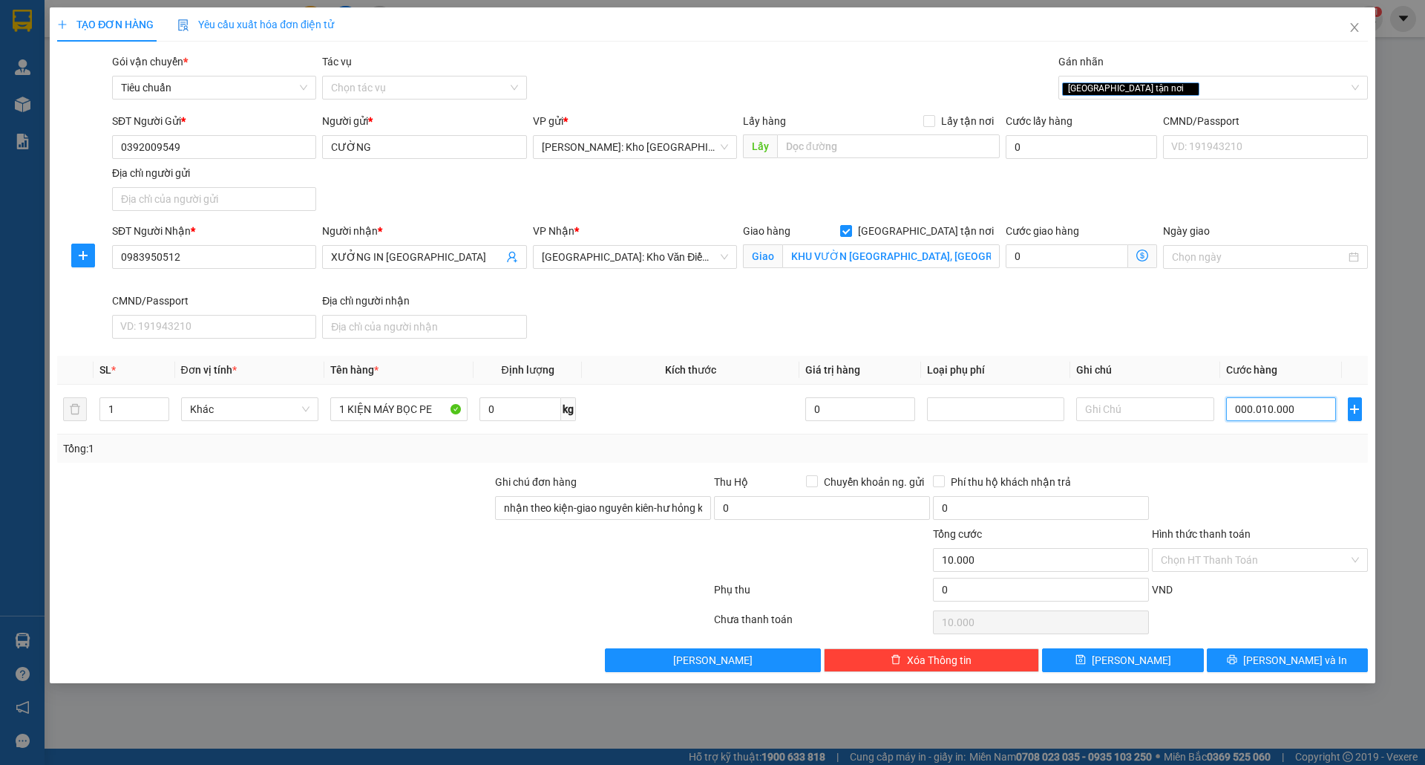
type input "00.000.100.000"
type input "100.000"
type input "0.000.001.000.000"
type input "1.000.000"
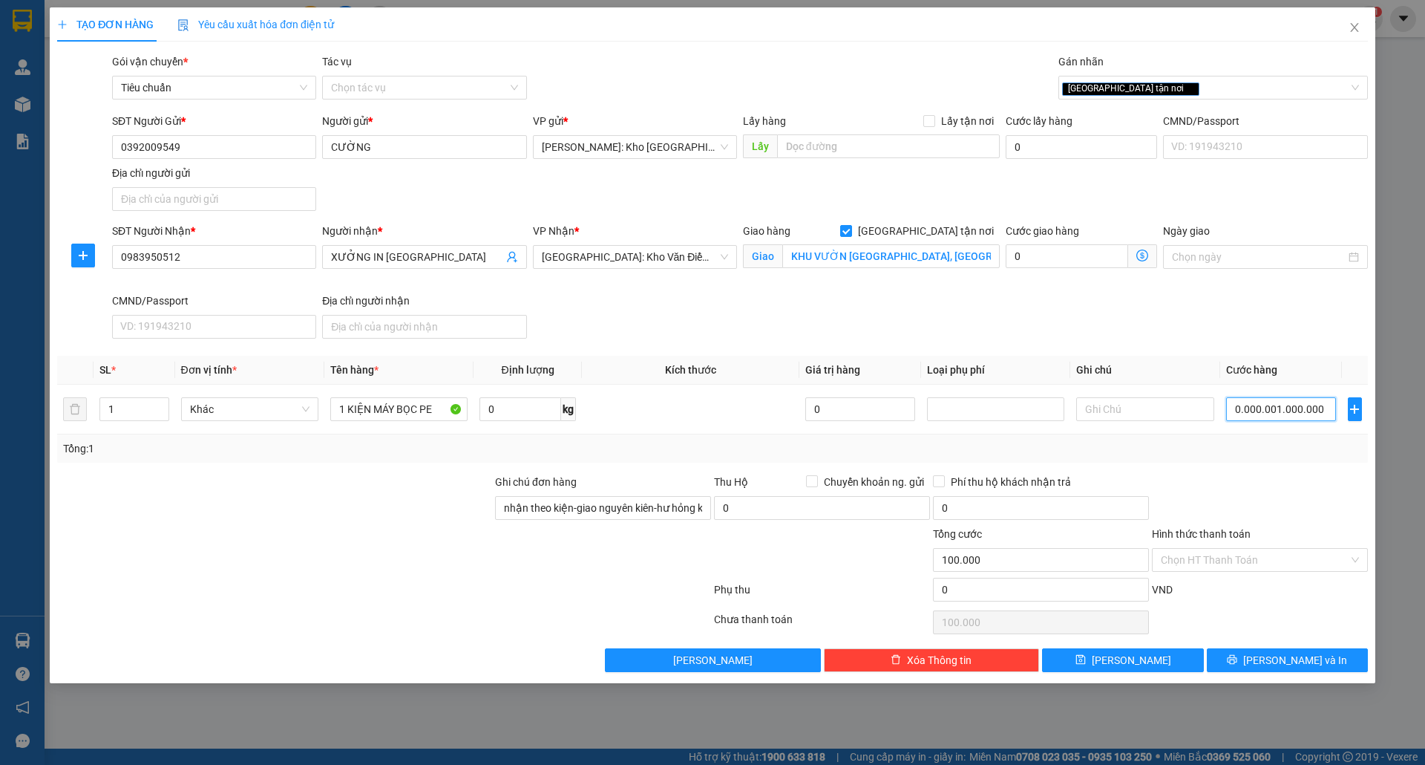
type input "1.000.000"
click at [1278, 668] on span "Lưu và In" at bounding box center [1295, 660] width 104 height 16
type input "1.000.000"
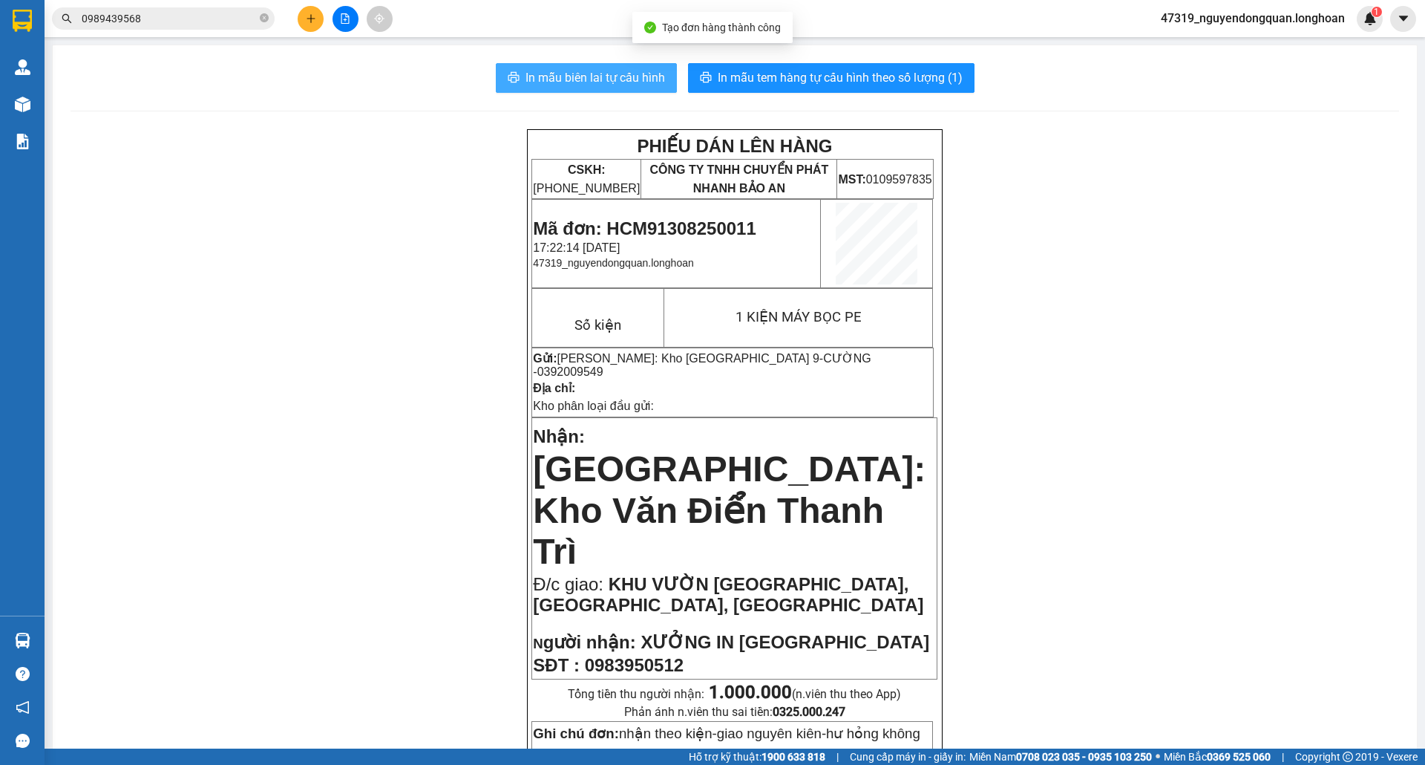
click at [615, 84] on span "In mẫu biên lai tự cấu hình" at bounding box center [596, 77] width 140 height 19
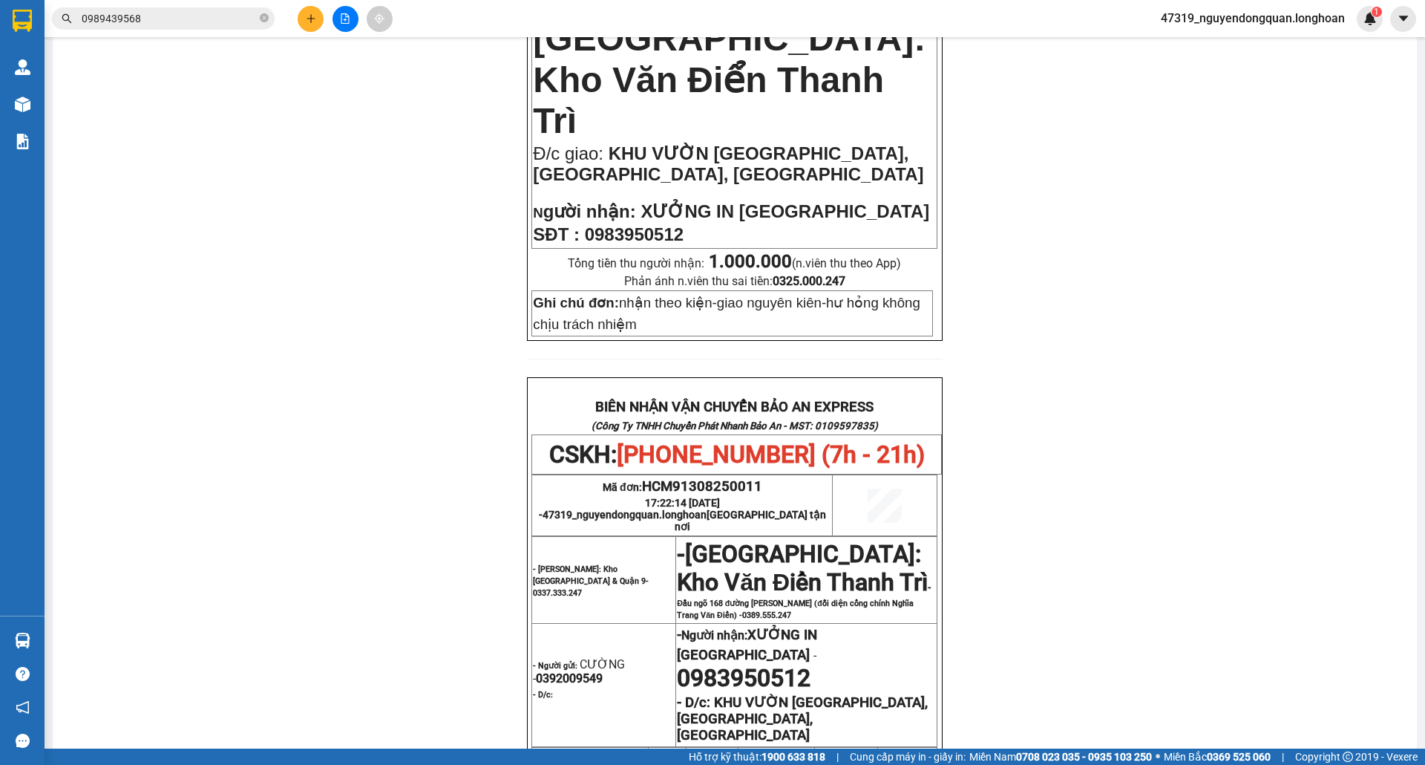
scroll to position [494, 0]
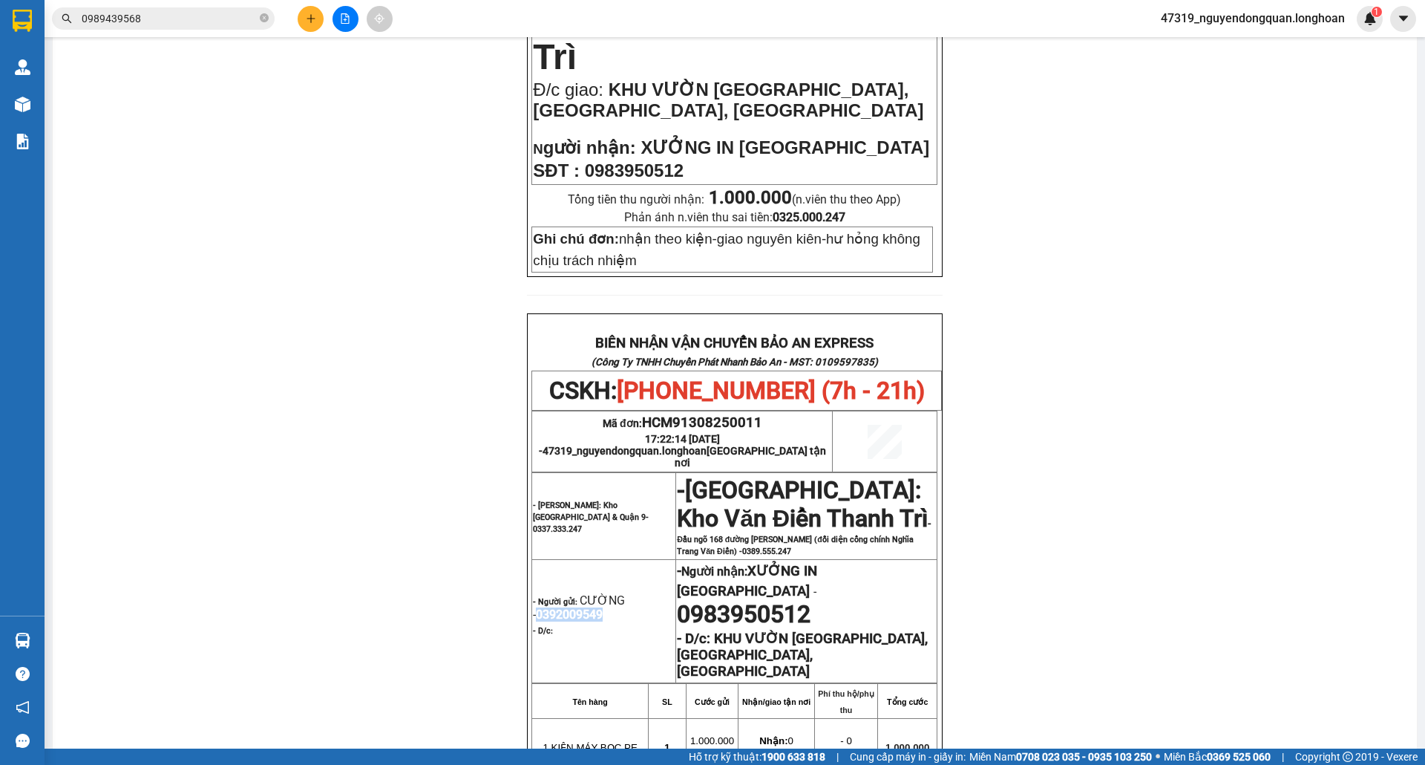
drag, startPoint x: 529, startPoint y: 524, endPoint x: 601, endPoint y: 526, distance: 72.0
click at [601, 593] on p "- Người gửi: CƯỜNG - 0392009549" at bounding box center [604, 607] width 142 height 28
copy span "0392009549"
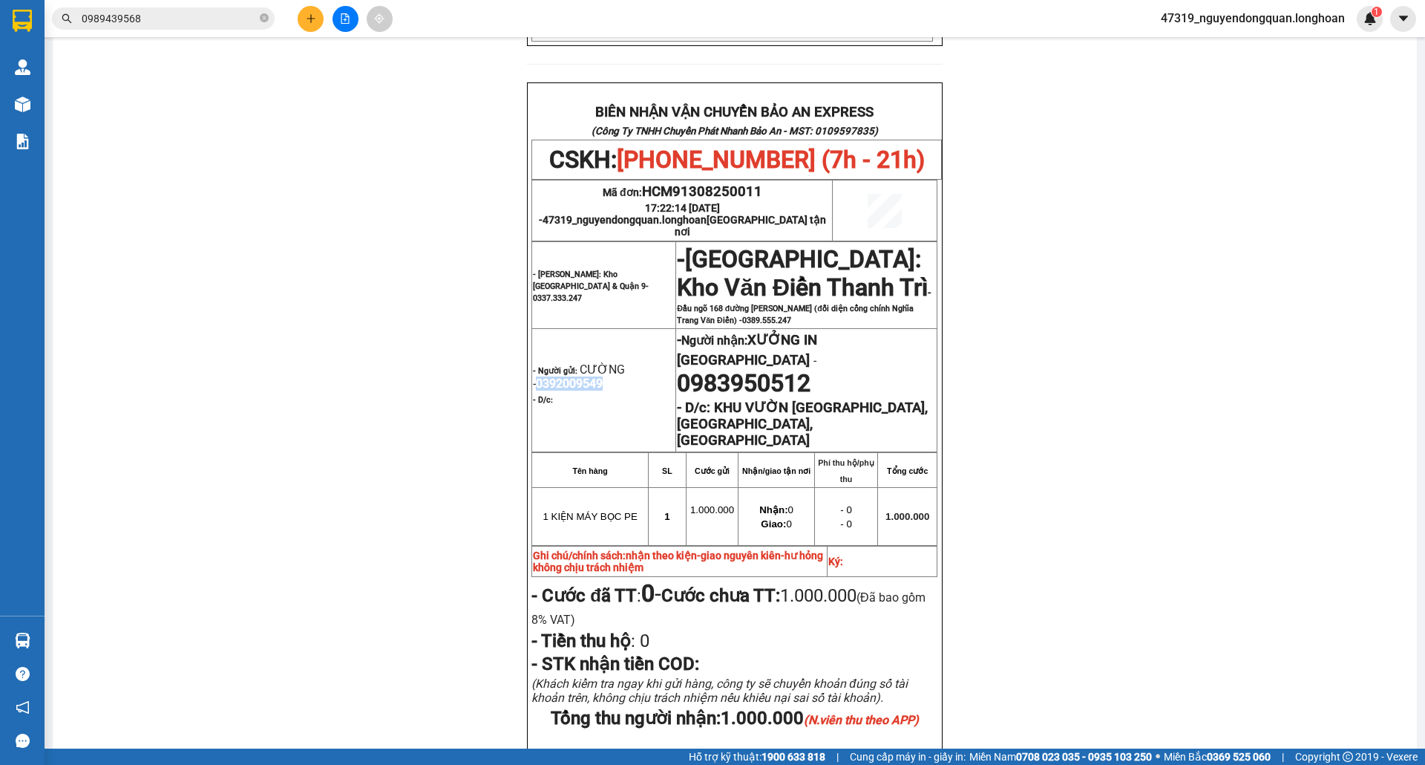
scroll to position [710, 0]
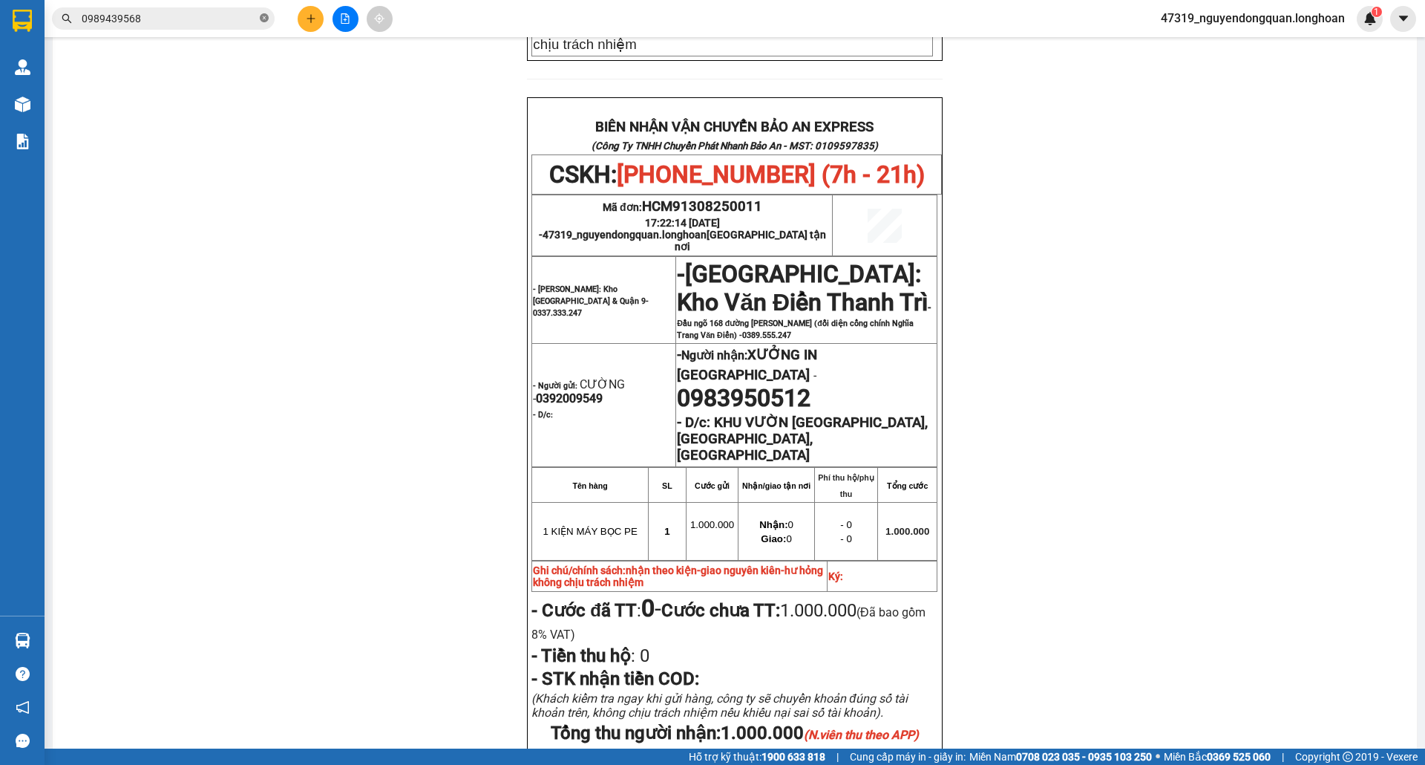
click at [265, 16] on icon "close-circle" at bounding box center [264, 17] width 9 height 9
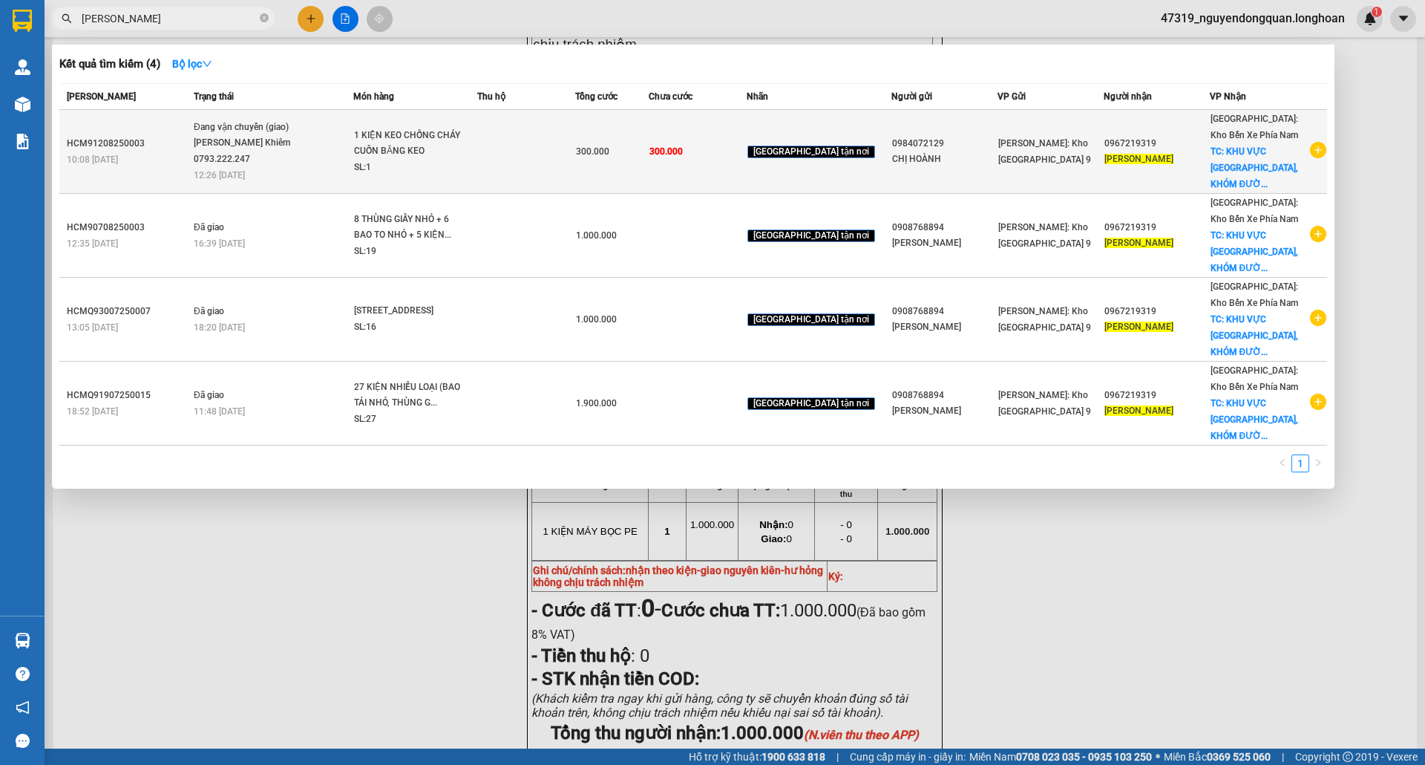
type input "LÂM HỒNG Ý"
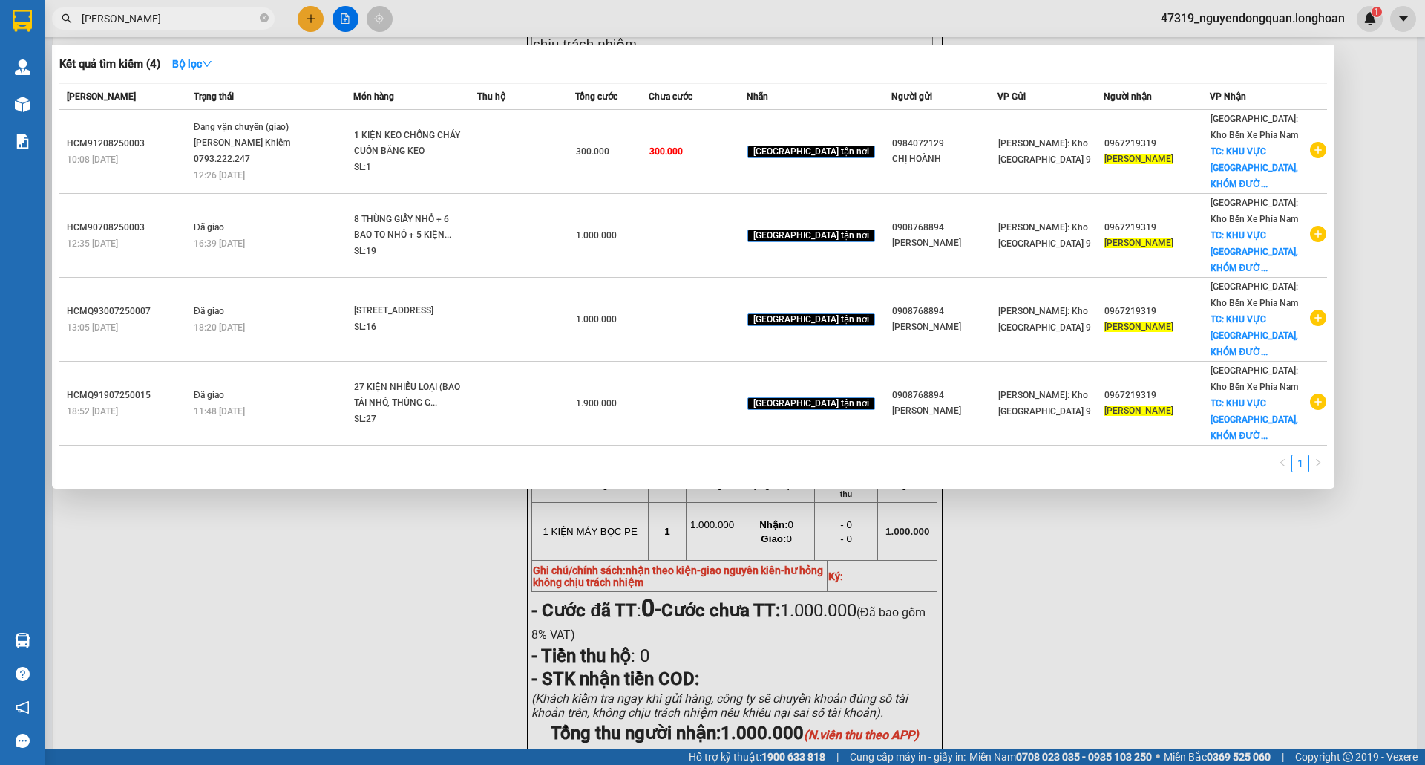
click at [575, 141] on td at bounding box center [526, 152] width 98 height 84
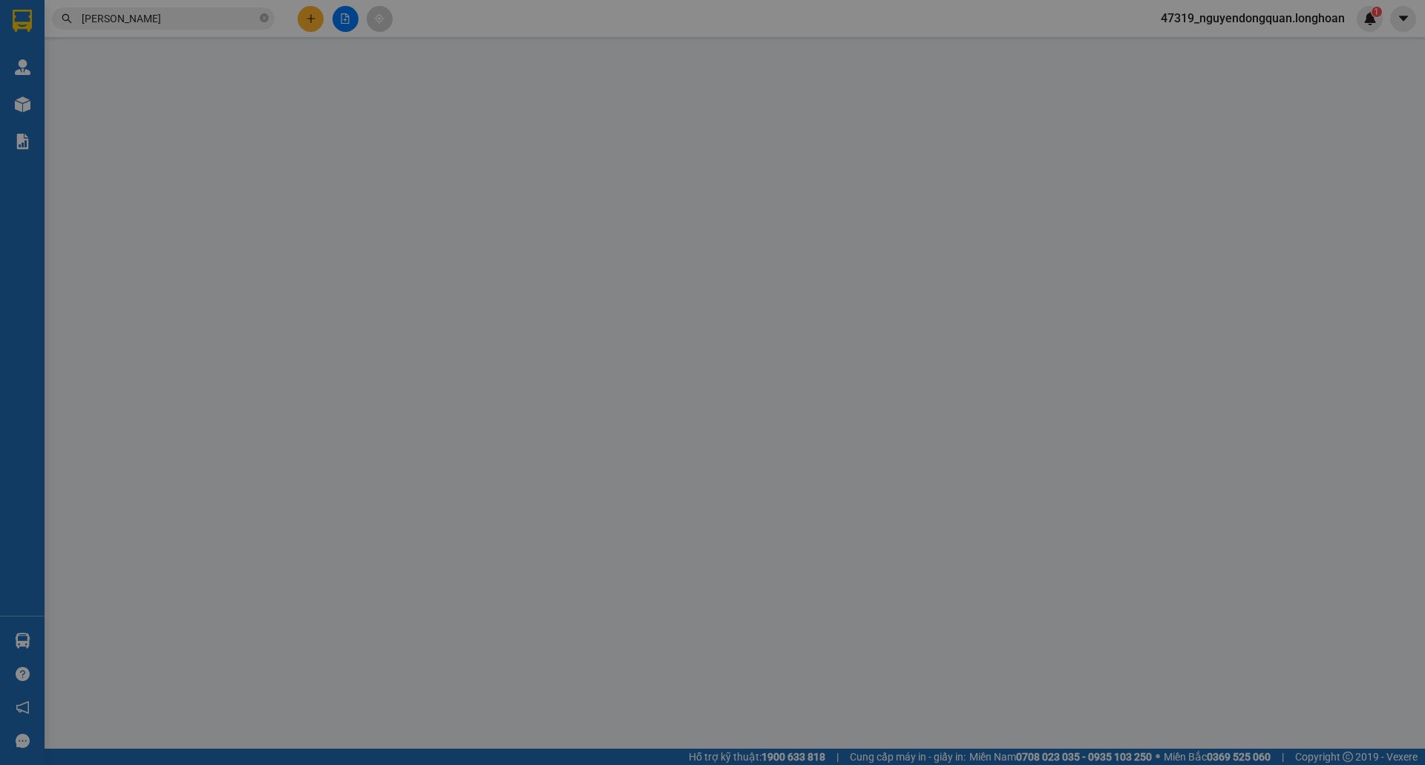
type input "0984072129"
type input "CHỊ HOÀNH"
type input "0967219319"
type input "LÂM HỒNG Ý"
checkbox input "true"
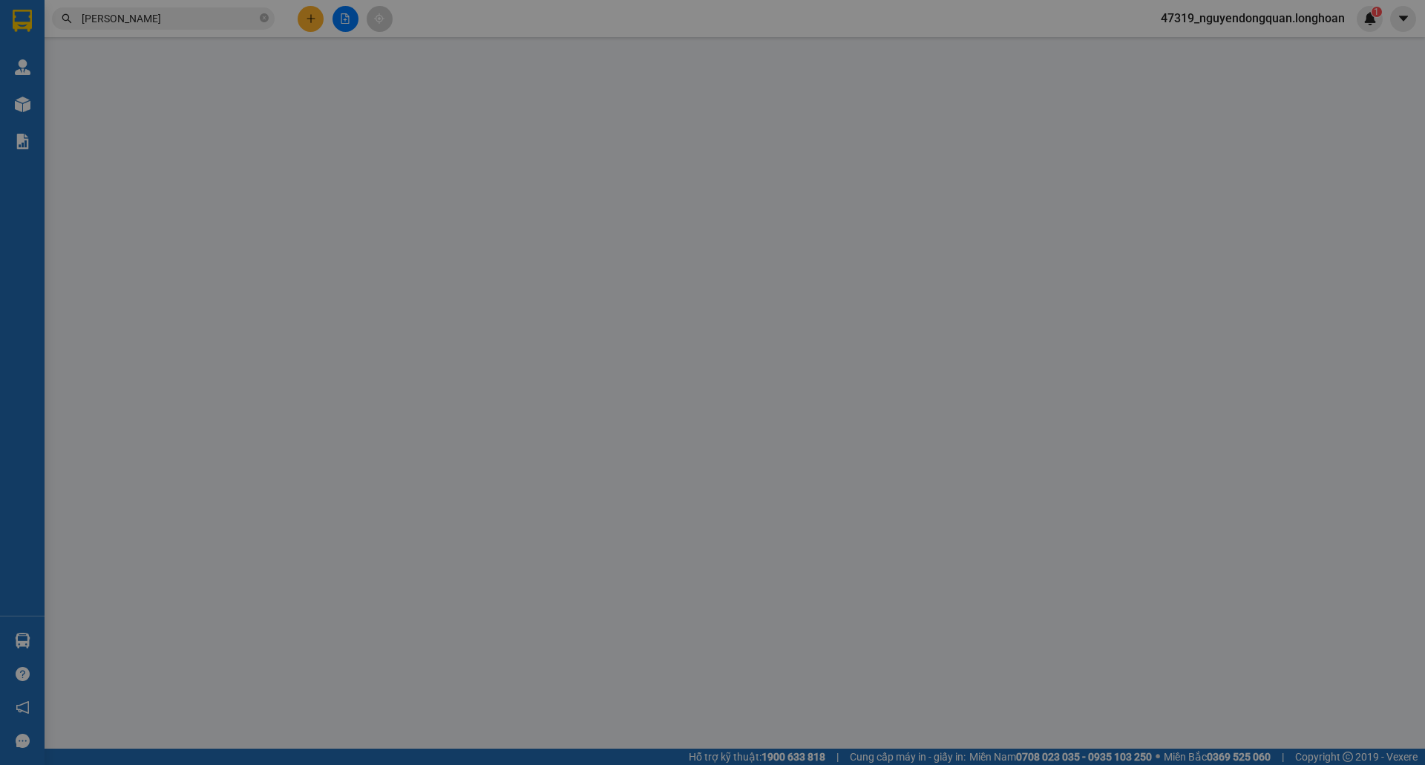
type input "KHU VỰC BÃI TIÊN, KHÓM ĐƯỜNG ĐẸ, P BẮC NHA TRANG, TỈNH KHÁNH HÒA"
type input "nhận theo kiện-giao nguyên kiên-hư hỏng không chịu trách nhiệm"
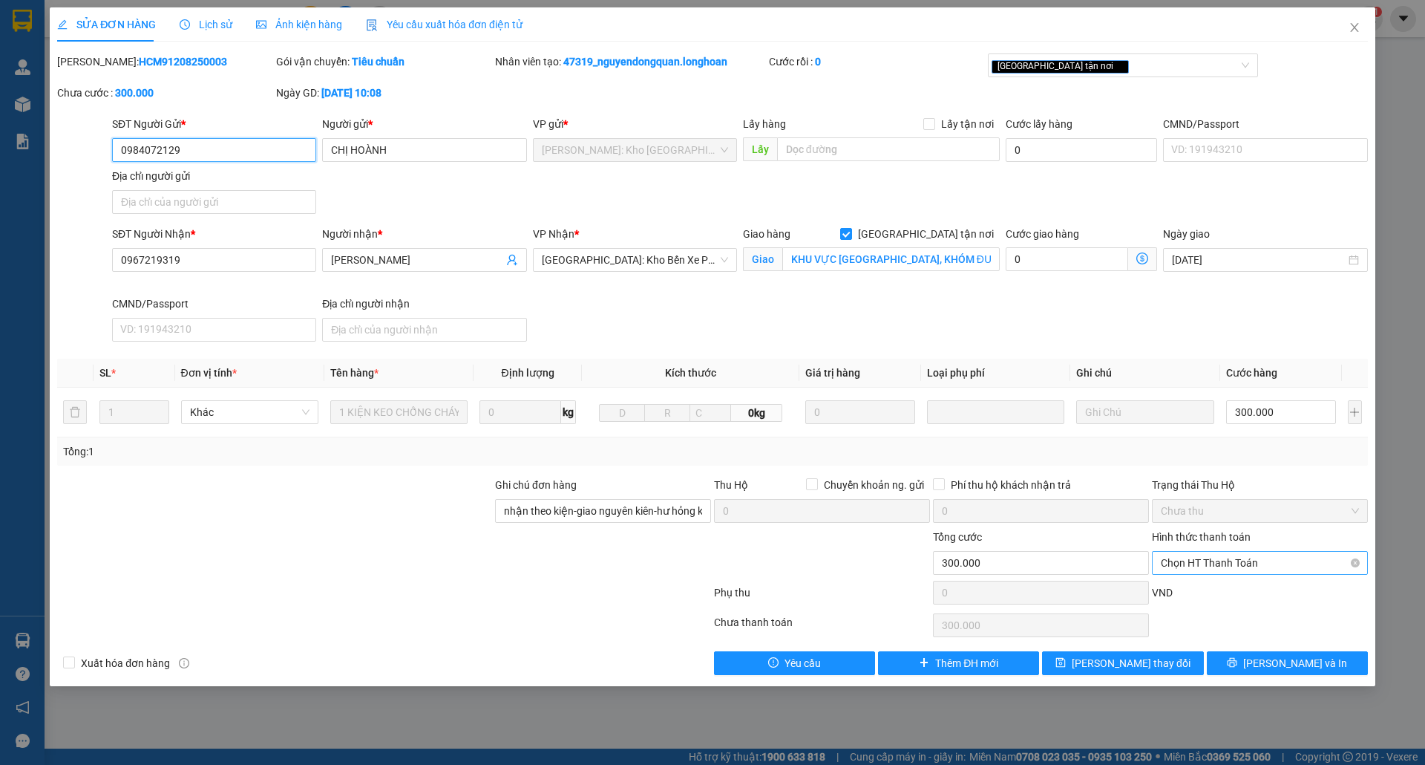
click at [1234, 552] on span "Chọn HT Thanh Toán" at bounding box center [1260, 563] width 198 height 22
click at [1235, 583] on div "Tại văn phòng" at bounding box center [1260, 589] width 198 height 16
click at [0, 0] on div at bounding box center [0, 0] width 0 height 0
click at [1252, 563] on span "Tại văn phòng" at bounding box center [1260, 563] width 198 height 22
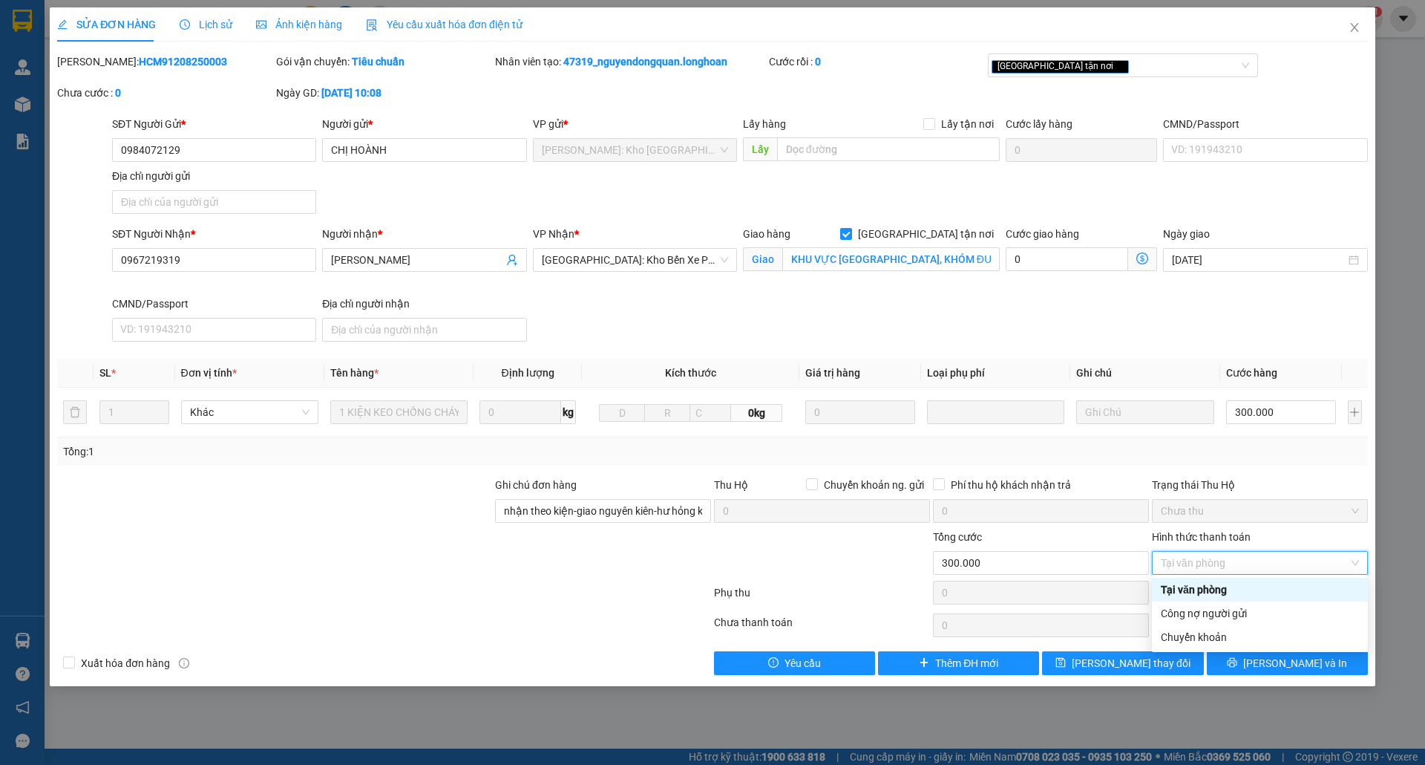
click at [1224, 581] on div "Tại văn phòng" at bounding box center [1260, 589] width 198 height 16
click at [1219, 583] on div "Tại văn phòng" at bounding box center [1260, 589] width 198 height 16
click at [1217, 555] on span "Tại văn phòng" at bounding box center [1260, 563] width 198 height 22
click at [1224, 589] on div "Tại văn phòng" at bounding box center [1260, 589] width 198 height 16
click at [1245, 562] on span "Tại văn phòng" at bounding box center [1260, 563] width 198 height 22
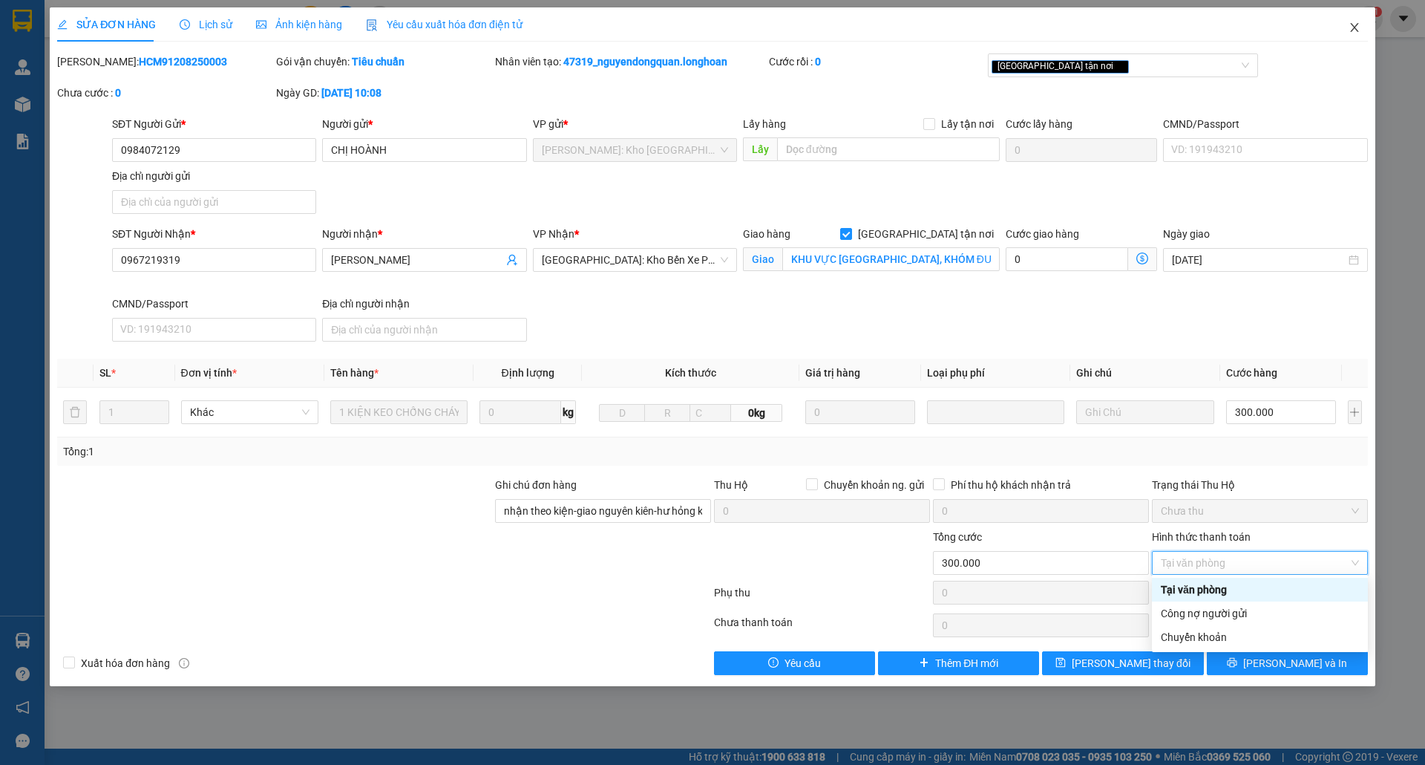
click at [1360, 24] on icon "close" at bounding box center [1355, 28] width 12 height 12
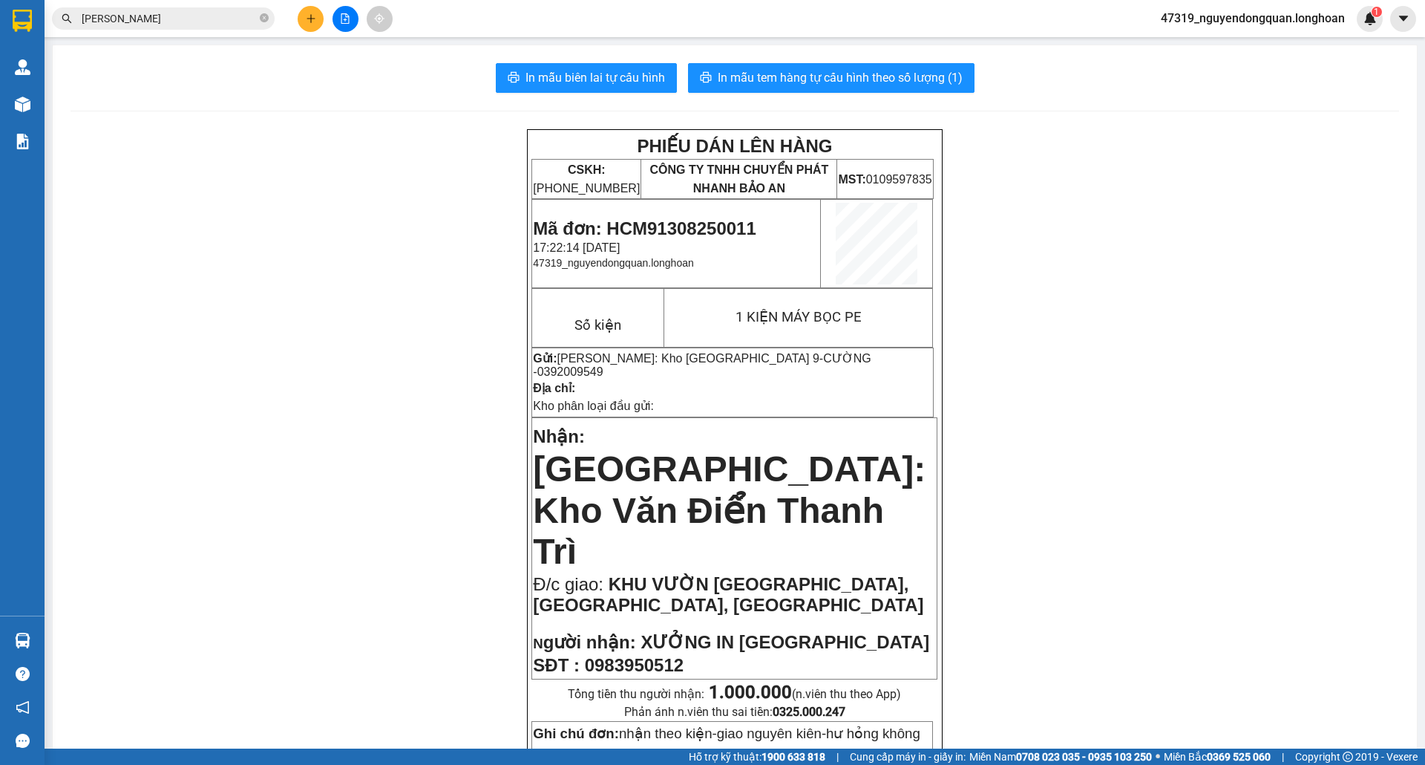
click at [153, 21] on input "LÂM HỒNG Ý" at bounding box center [169, 18] width 175 height 16
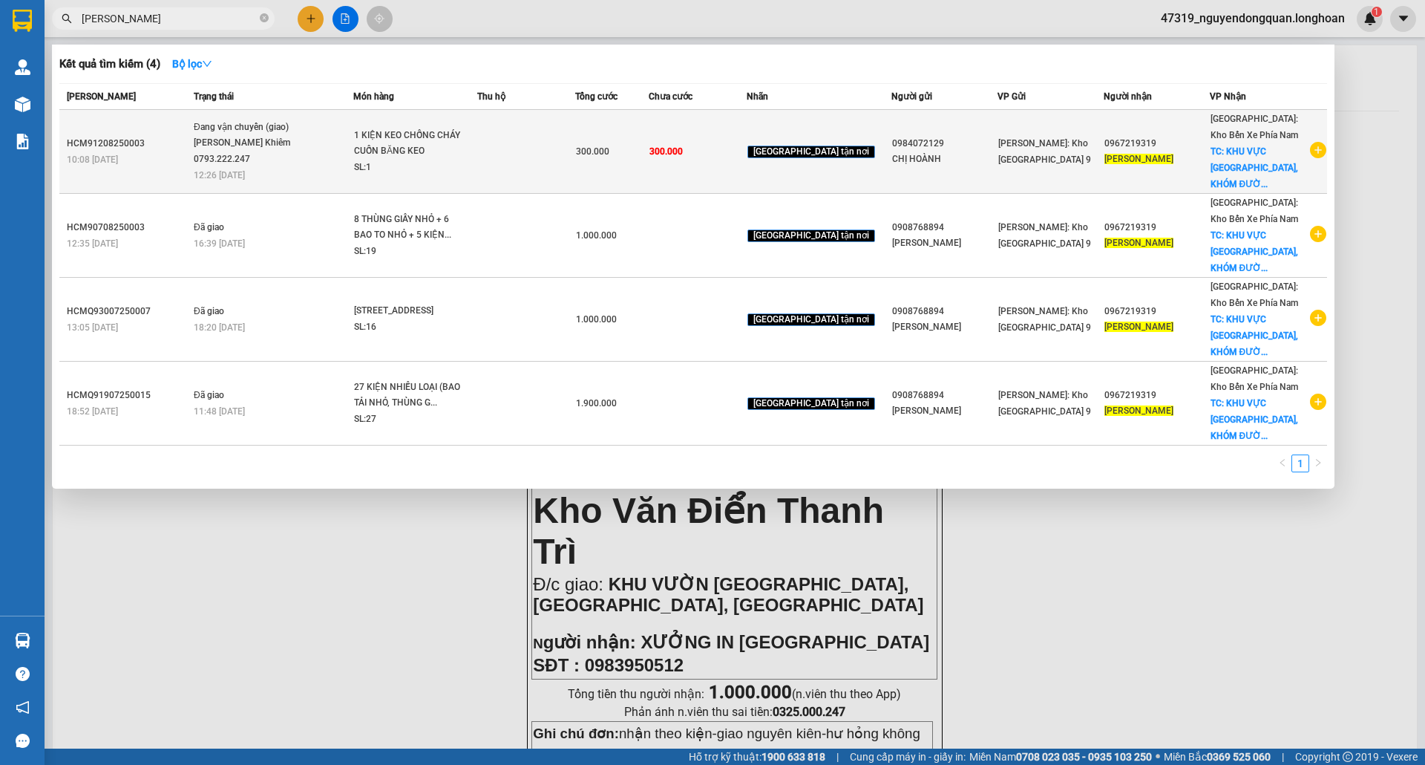
click at [575, 150] on td at bounding box center [526, 152] width 98 height 84
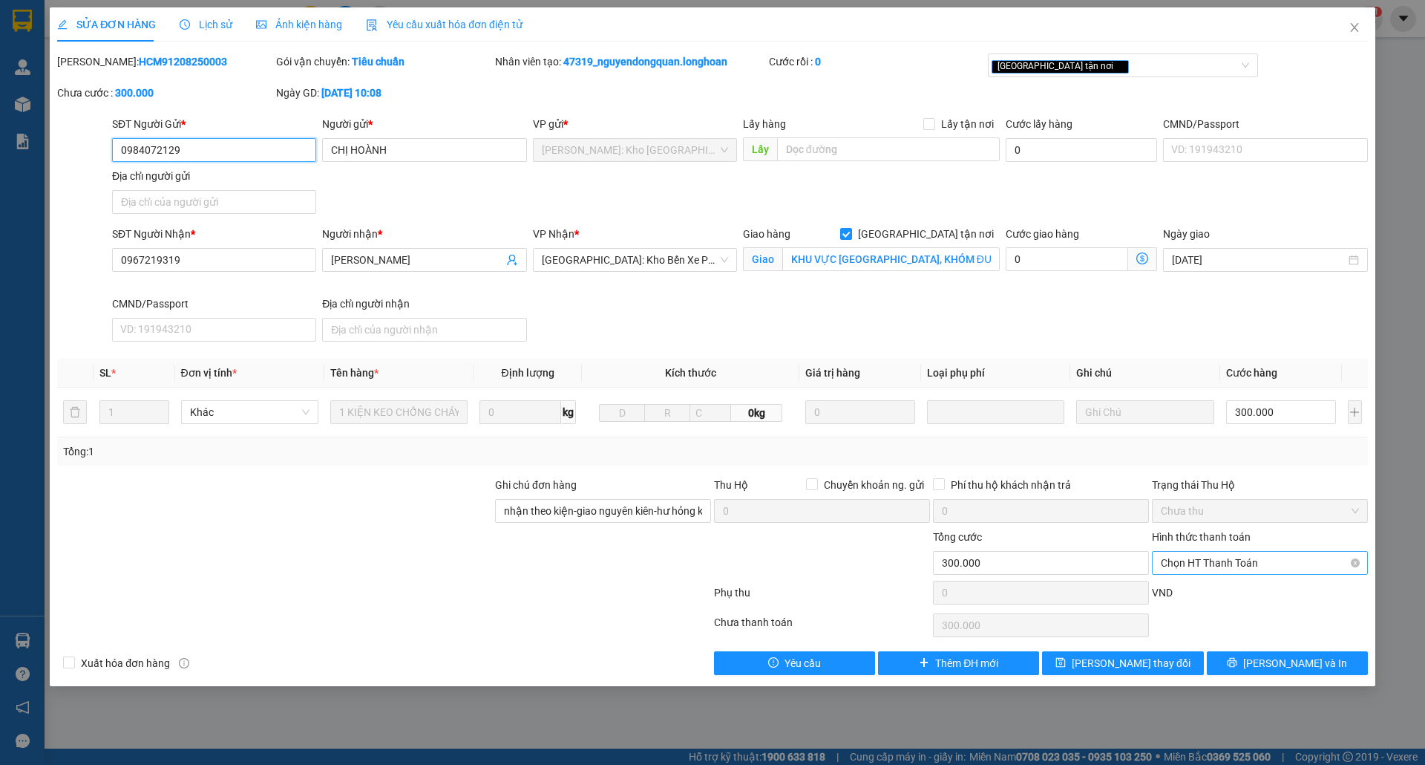
click at [1223, 561] on span "Chọn HT Thanh Toán" at bounding box center [1260, 563] width 198 height 22
click at [1200, 591] on div "Tại văn phòng" at bounding box center [1260, 589] width 198 height 16
click at [883, 584] on div "Phụ thu" at bounding box center [822, 597] width 219 height 26
click at [1358, 30] on icon "close" at bounding box center [1355, 28] width 12 height 12
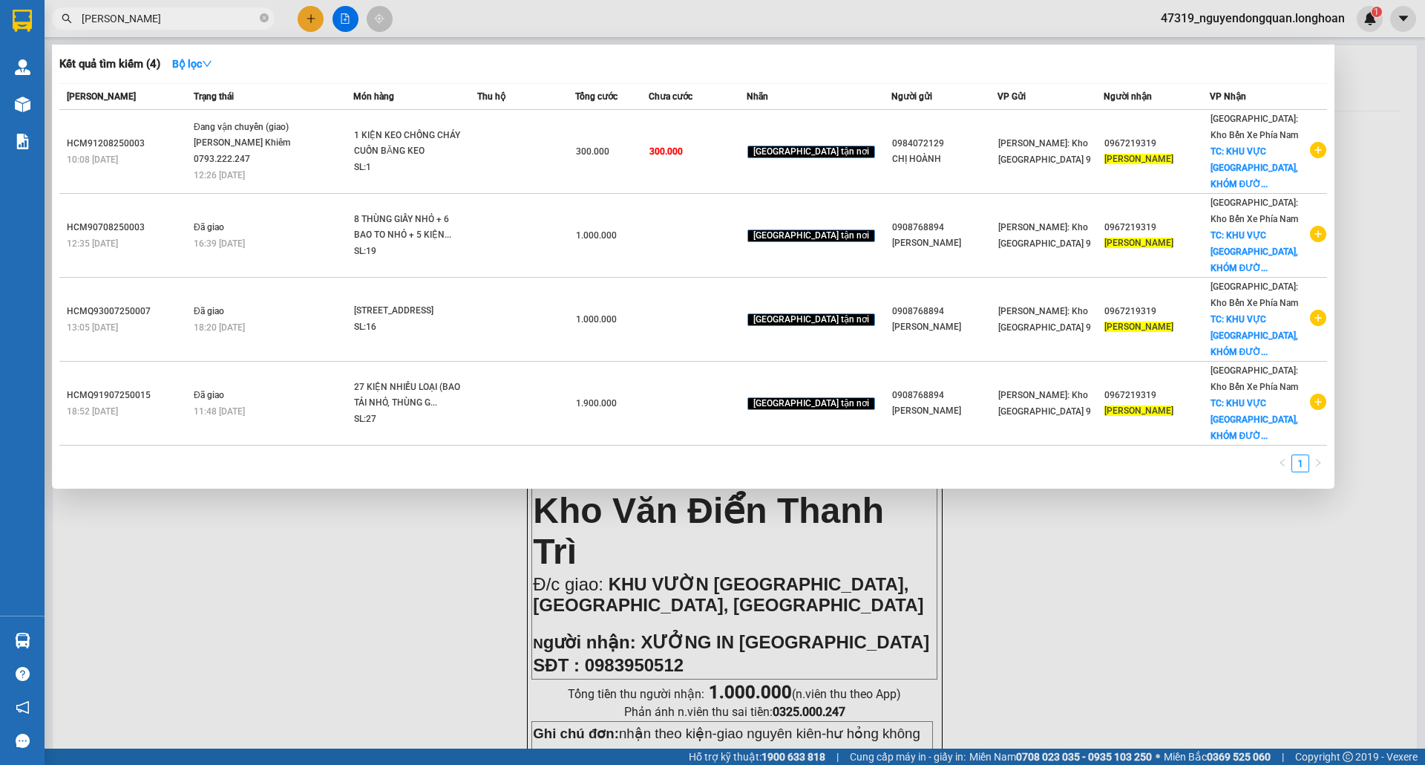
click at [178, 27] on span "LÂM HỒNG Ý" at bounding box center [163, 18] width 223 height 22
click at [181, 22] on input "LÂM HỒNG Ý" at bounding box center [169, 18] width 175 height 16
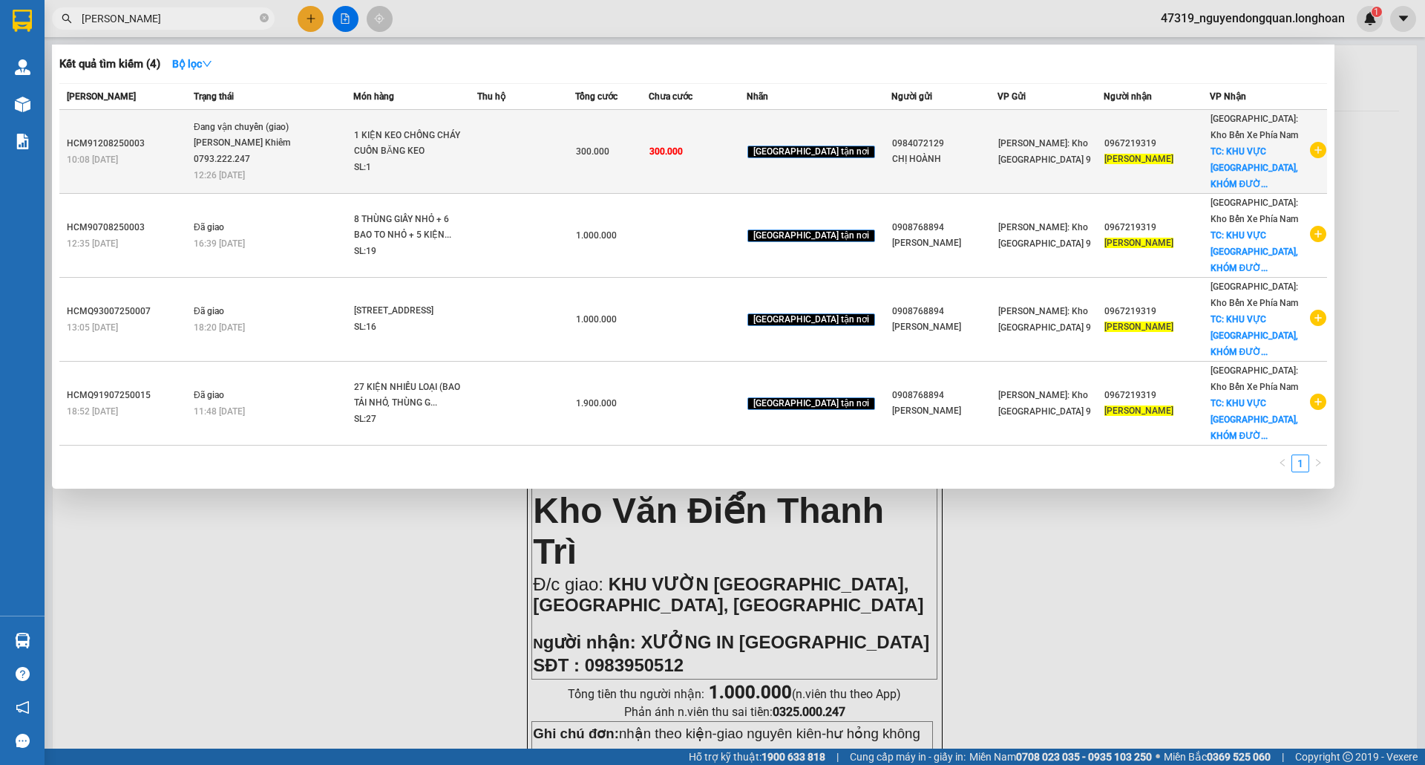
click at [465, 144] on div "1 KIỆN KEO CHỐNG CHÁY CUỐN BĂNG KEO" at bounding box center [409, 144] width 111 height 32
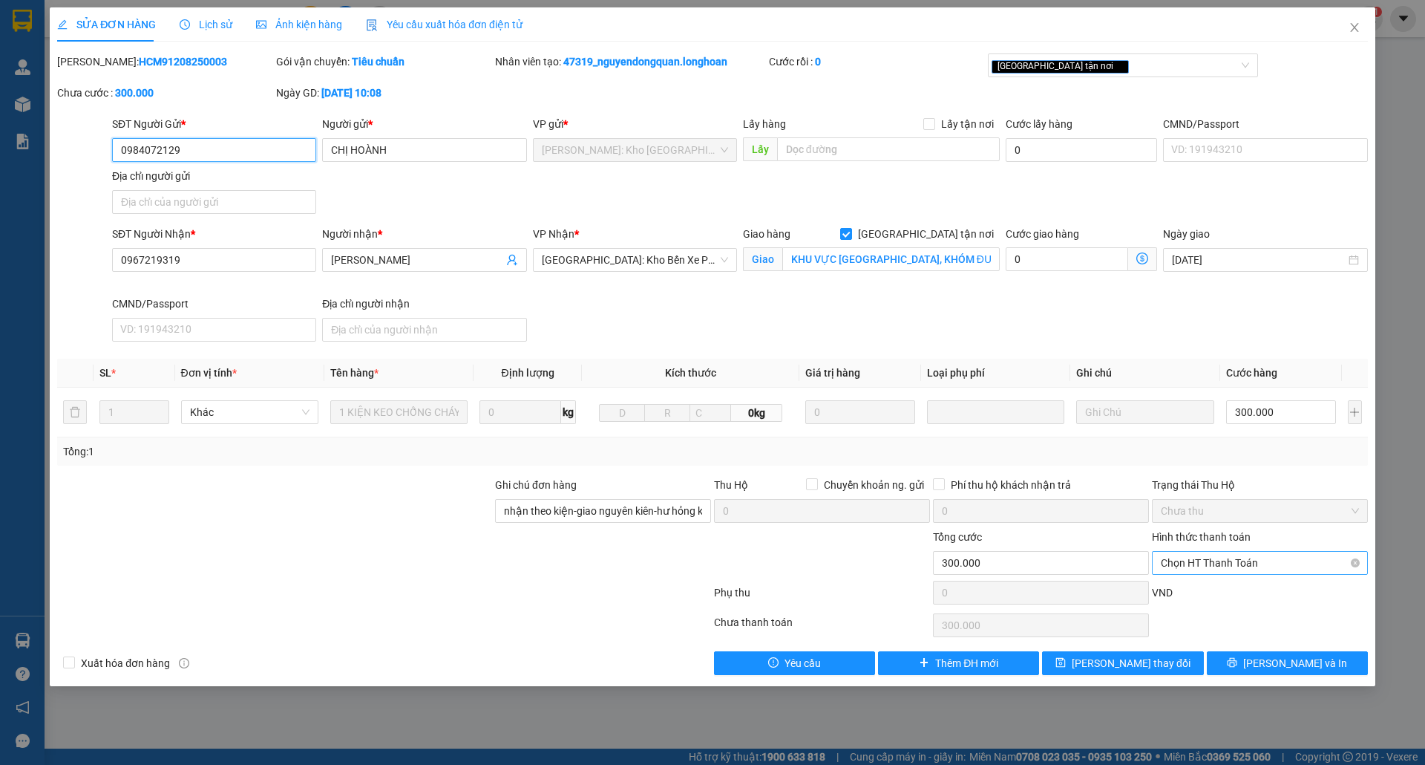
click at [1226, 565] on span "Chọn HT Thanh Toán" at bounding box center [1260, 563] width 198 height 22
click at [1221, 591] on div "Tại văn phòng" at bounding box center [1260, 589] width 198 height 16
click at [1361, 33] on span "Close" at bounding box center [1355, 28] width 42 height 42
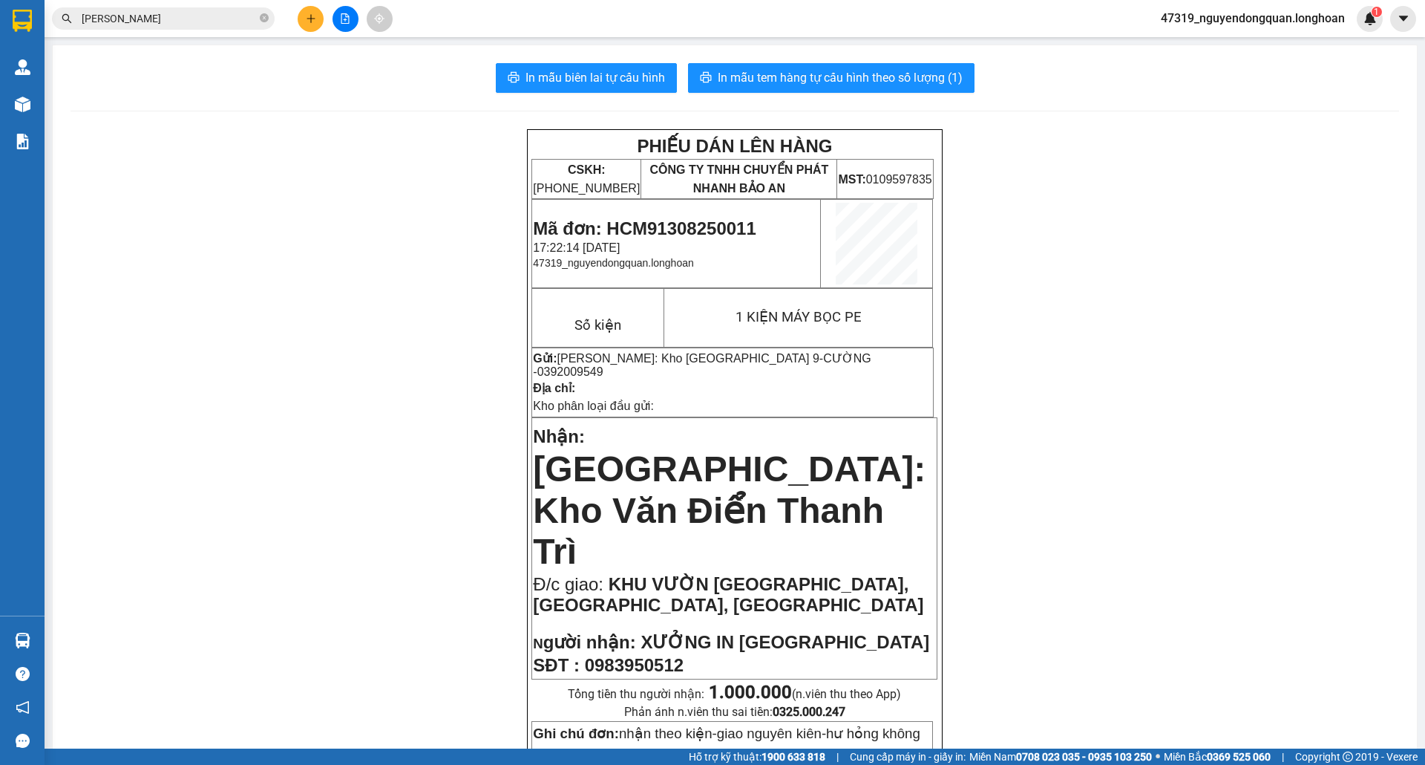
click at [177, 24] on span "LÂM HỒNG Ý" at bounding box center [163, 18] width 223 height 22
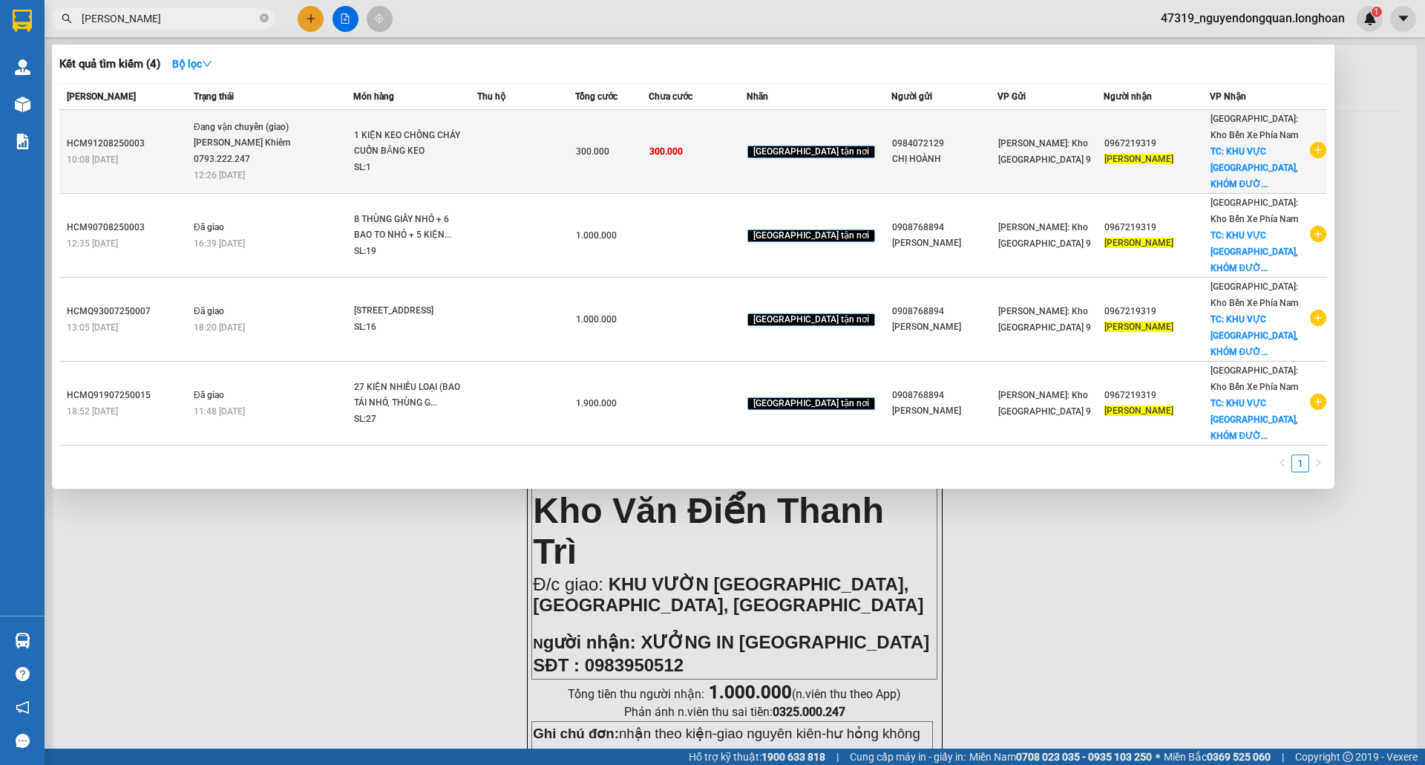
click at [699, 149] on td "300.000" at bounding box center [698, 152] width 98 height 84
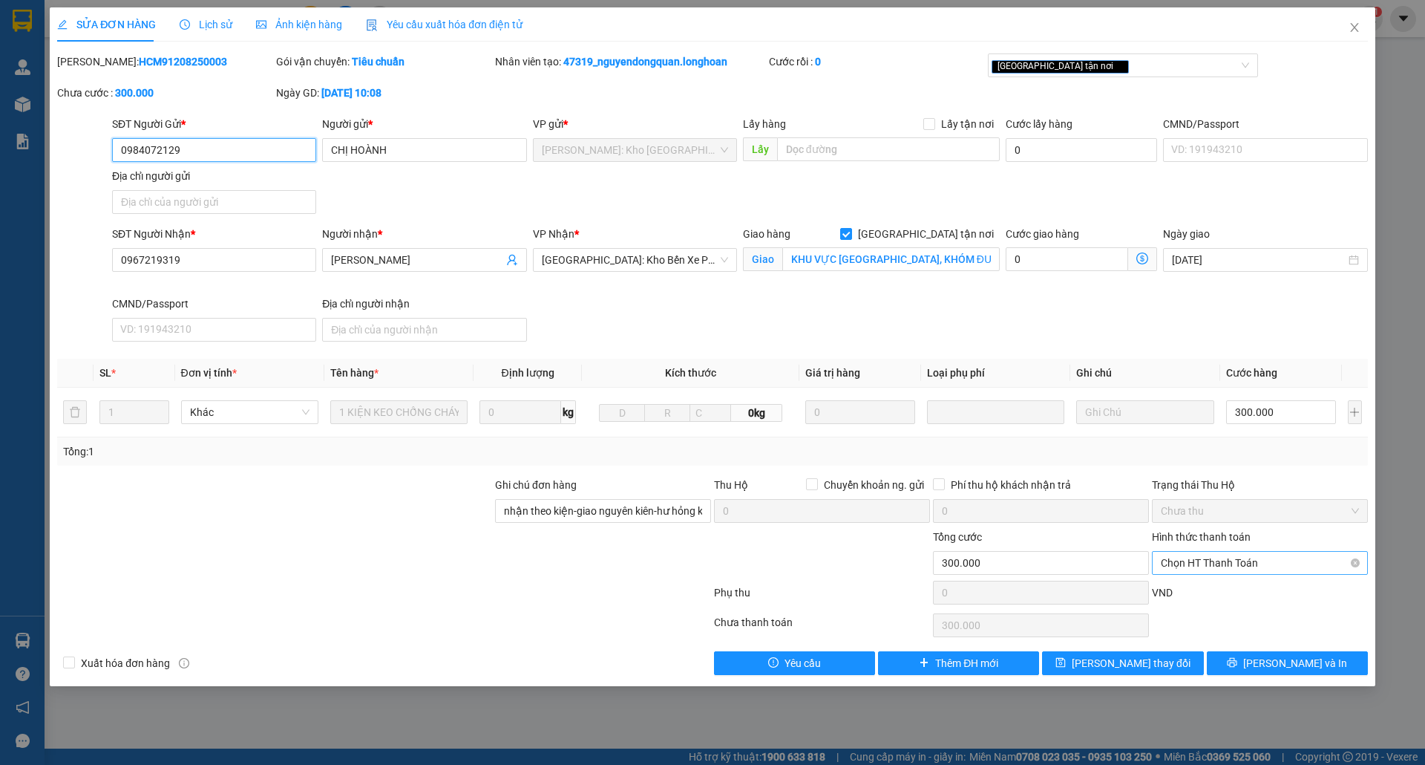
click at [1188, 554] on span "Chọn HT Thanh Toán" at bounding box center [1260, 563] width 198 height 22
click at [1229, 581] on div "Tại văn phòng" at bounding box center [1260, 589] width 198 height 16
click at [1349, 34] on span "Close" at bounding box center [1355, 28] width 42 height 42
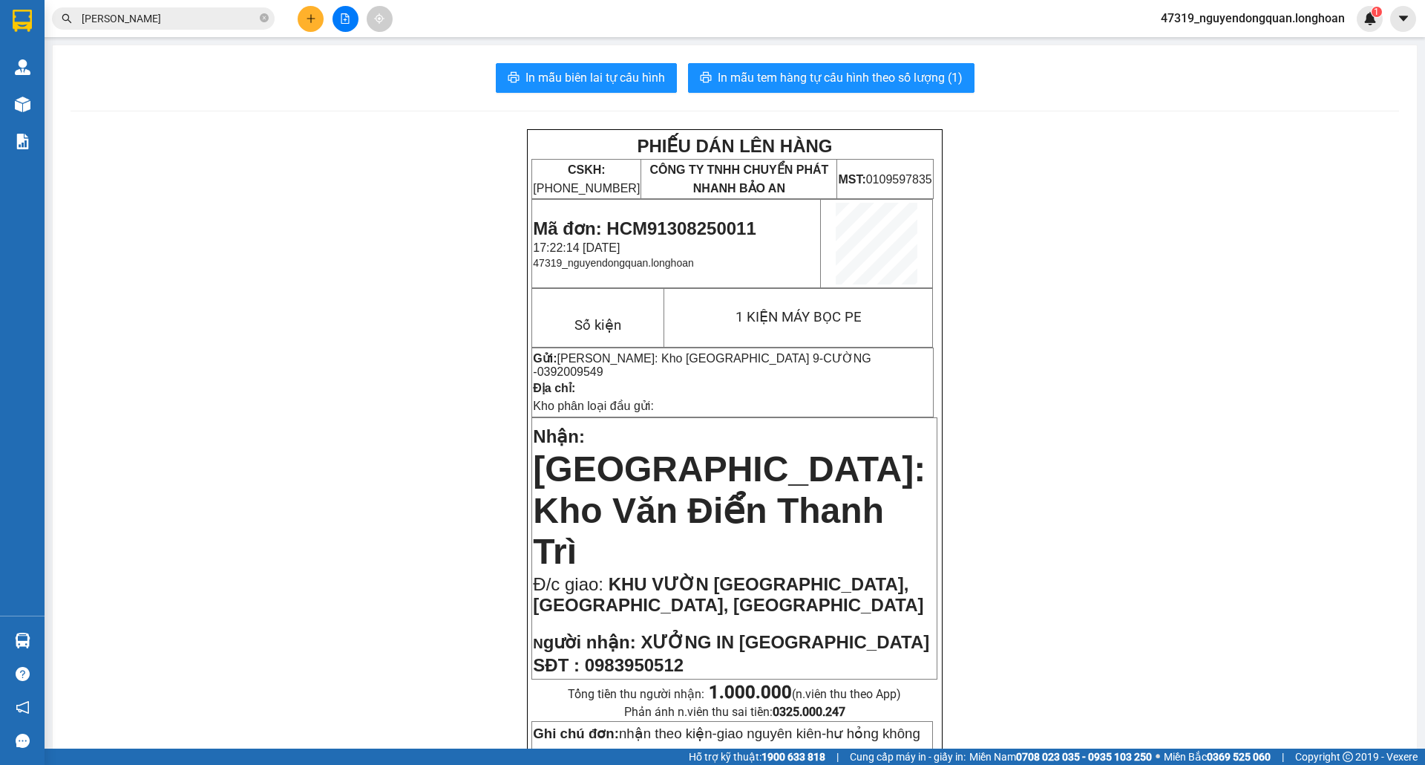
click at [166, 22] on input "LÂM HỒNG Ý" at bounding box center [169, 18] width 175 height 16
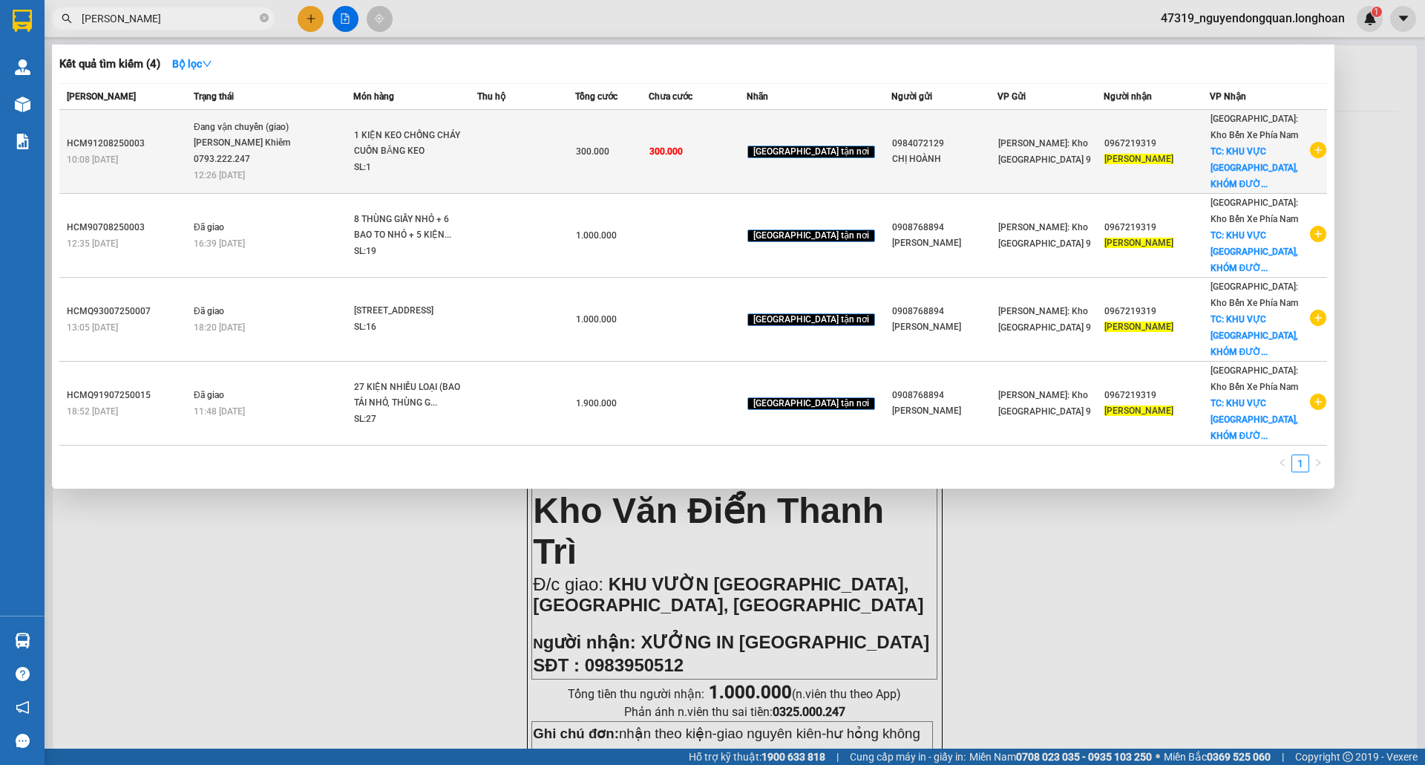
click at [575, 159] on td at bounding box center [526, 152] width 98 height 84
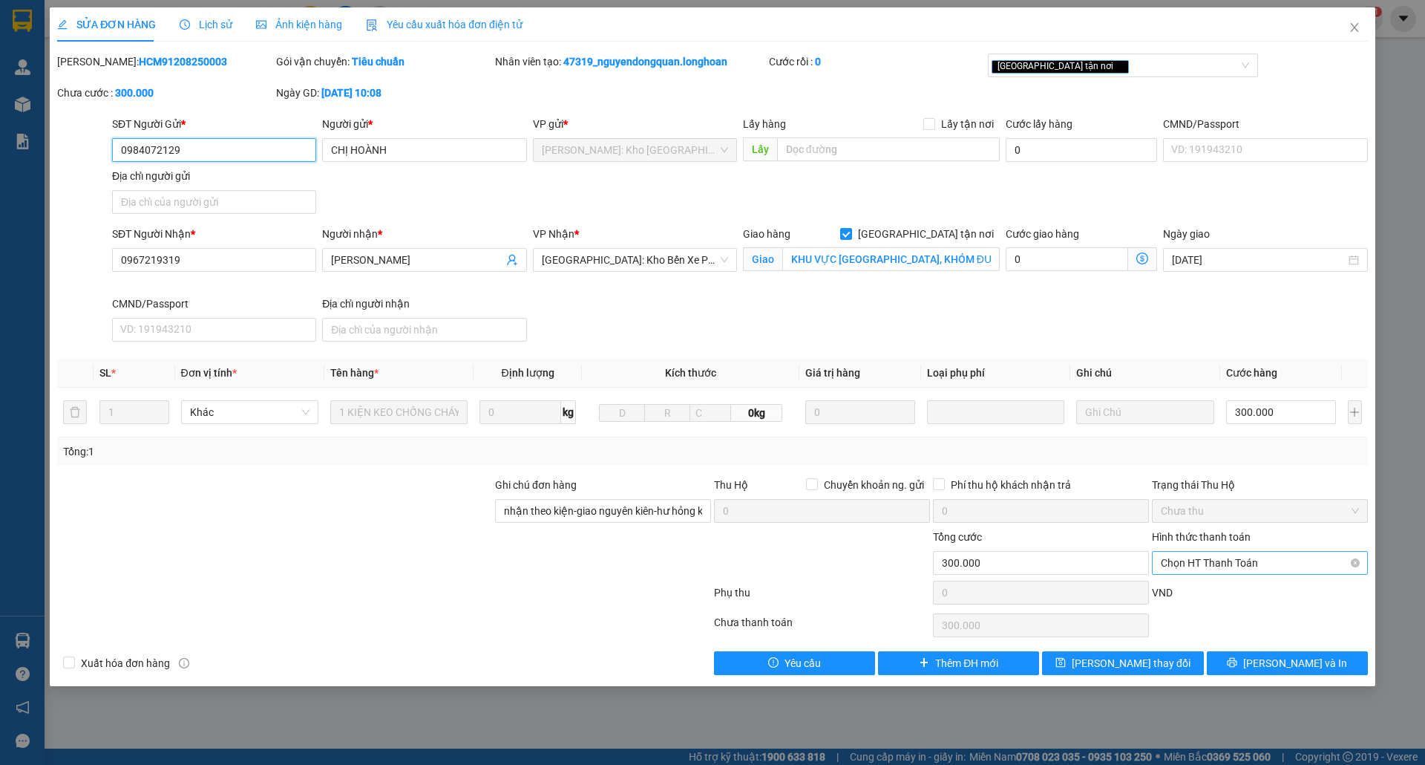
click at [1214, 553] on span "Chọn HT Thanh Toán" at bounding box center [1260, 563] width 198 height 22
click at [1224, 588] on div "Tại văn phòng" at bounding box center [1260, 589] width 198 height 16
click at [0, 0] on span "Tại văn phòng" at bounding box center [0, 0] width 0 height 0
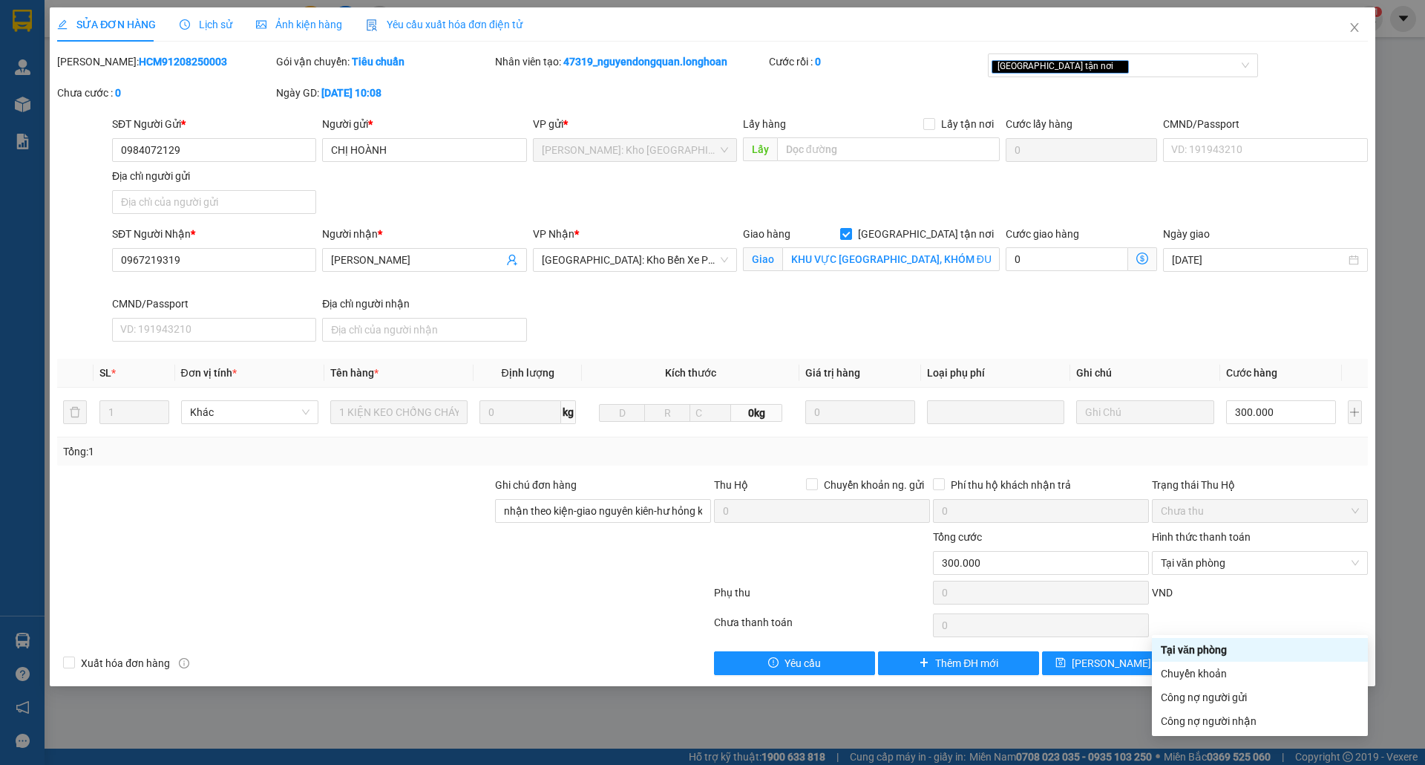
click at [1214, 646] on div "Tại văn phòng" at bounding box center [1260, 649] width 198 height 16
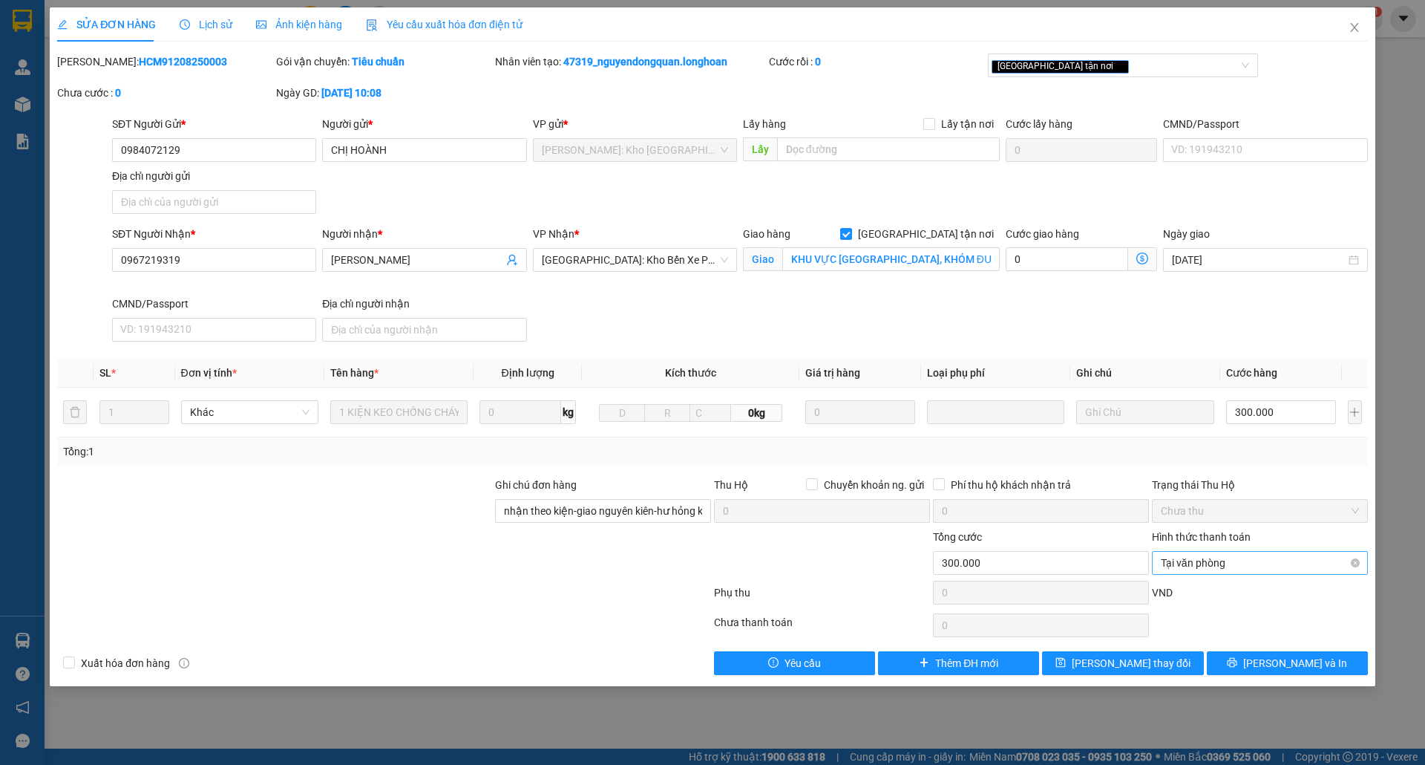
click at [1234, 552] on span "Tại văn phòng" at bounding box center [1260, 563] width 198 height 22
click at [1223, 580] on div "Tại văn phòng" at bounding box center [1260, 590] width 216 height 24
click at [1146, 671] on span "Lưu thay đổi" at bounding box center [1131, 663] width 119 height 16
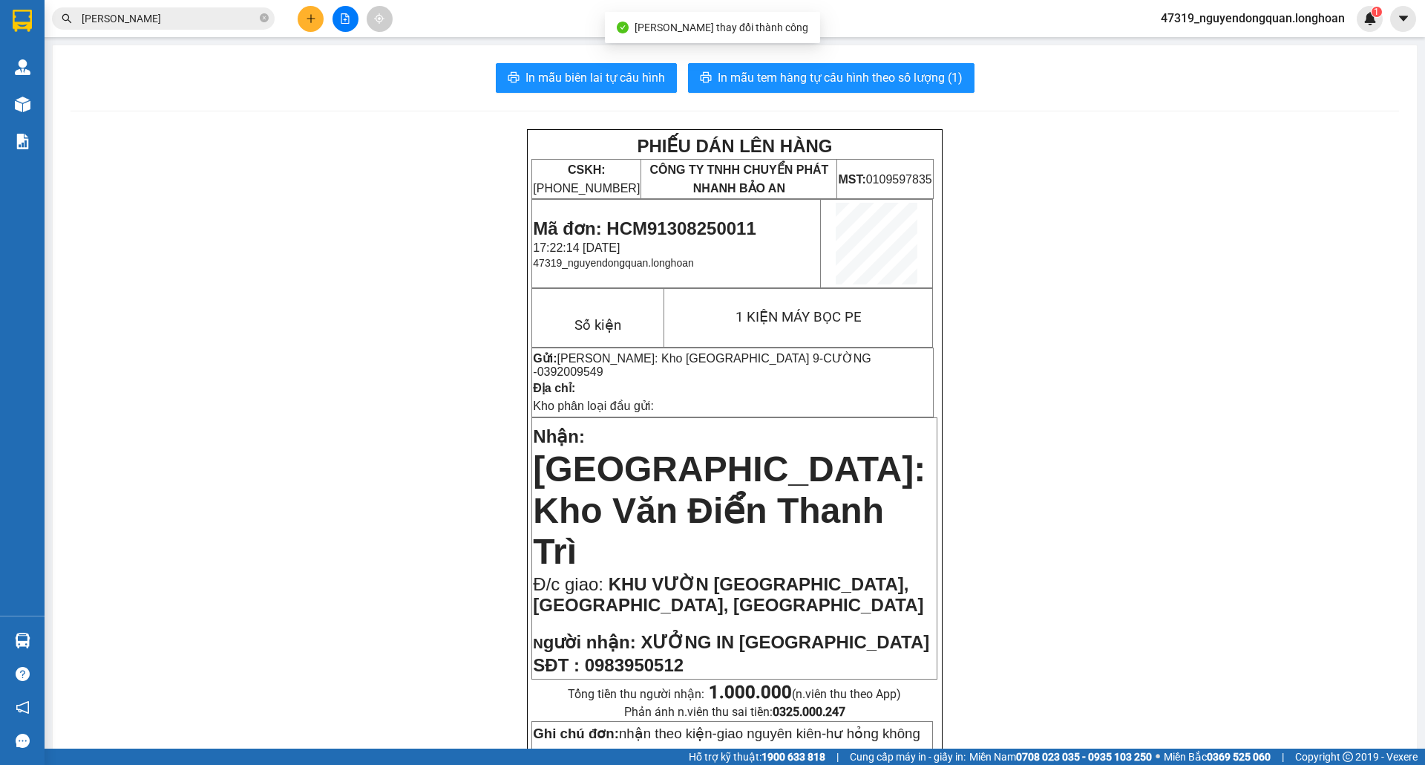
click at [196, 1] on div "Kết quả tìm kiếm ( 4 ) Bộ lọc Mã ĐH Trạng thái Món hàng Thu hộ Tổng cước Chưa c…" at bounding box center [712, 18] width 1425 height 37
click at [187, 22] on input "LÂM HỒNG Ý" at bounding box center [169, 18] width 175 height 16
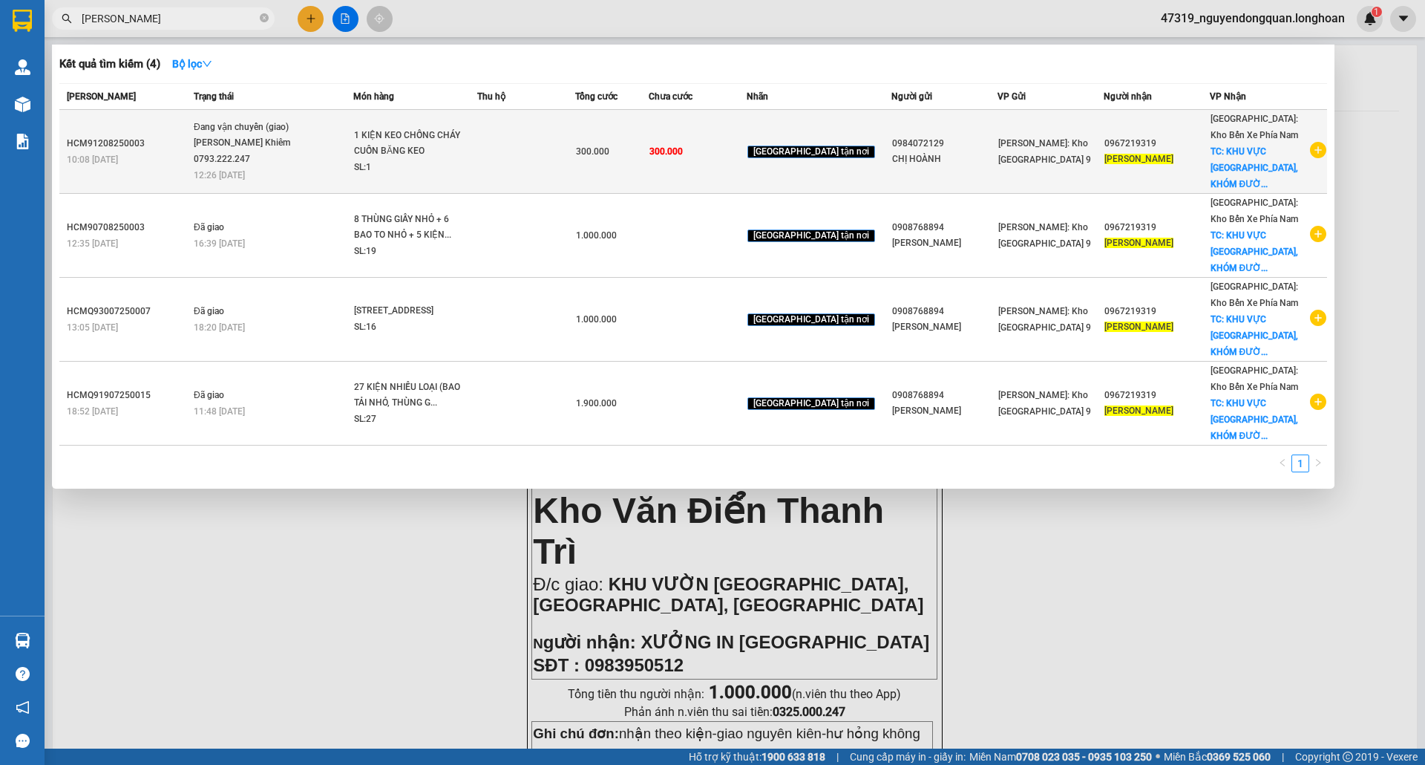
click at [413, 166] on td "1 KIỆN KEO CHỐNG CHÁY CUỐN BĂNG KEO SL: 1" at bounding box center [415, 152] width 124 height 84
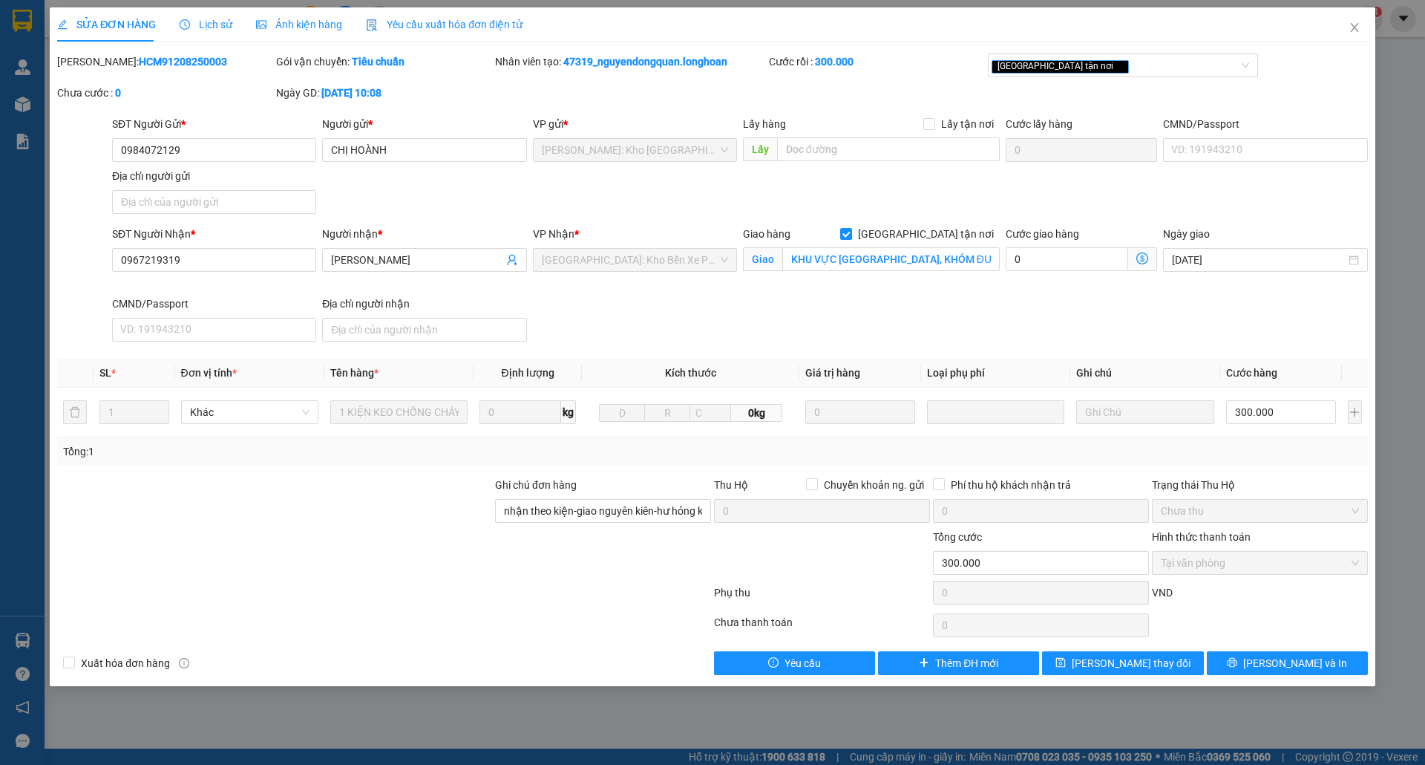
click at [220, 24] on span "Lịch sử" at bounding box center [206, 25] width 53 height 12
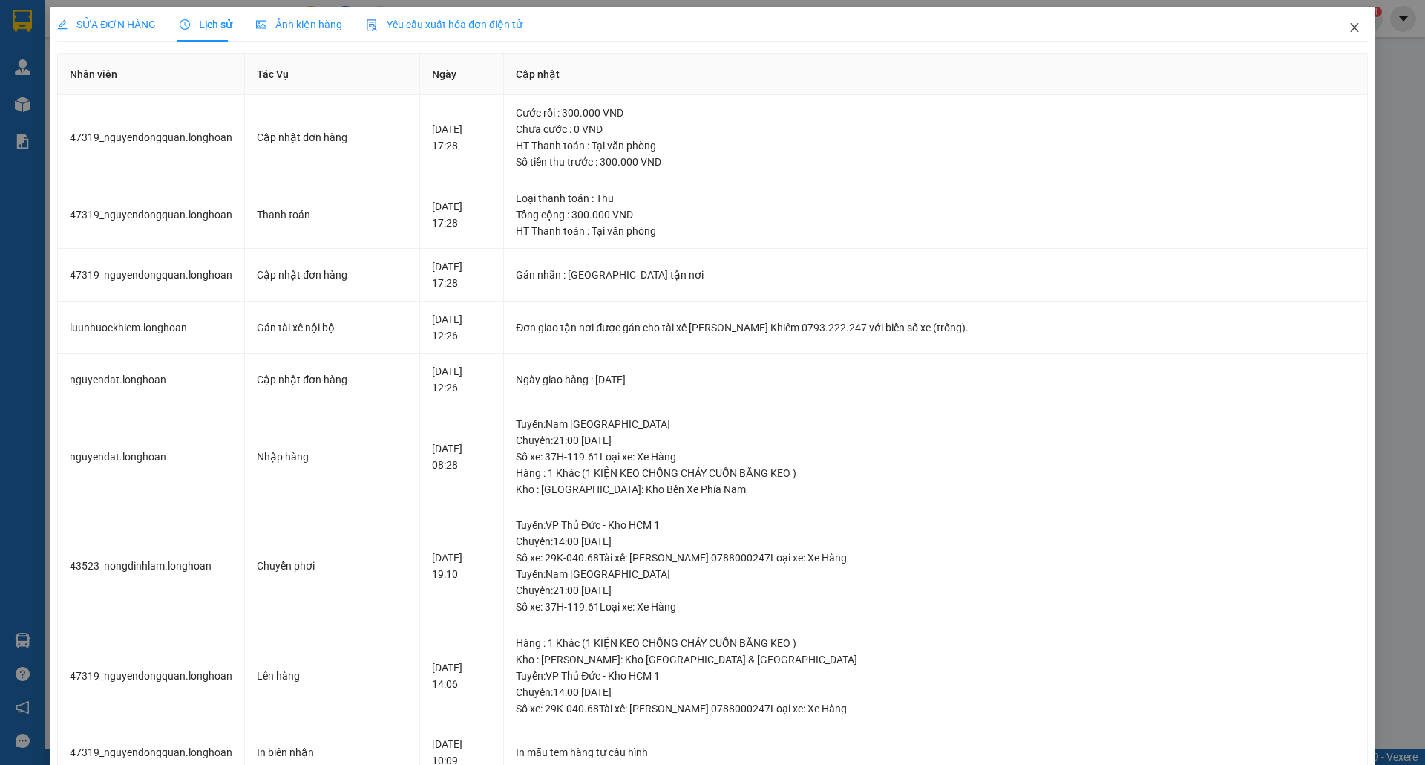
click at [1349, 27] on icon "close" at bounding box center [1355, 28] width 12 height 12
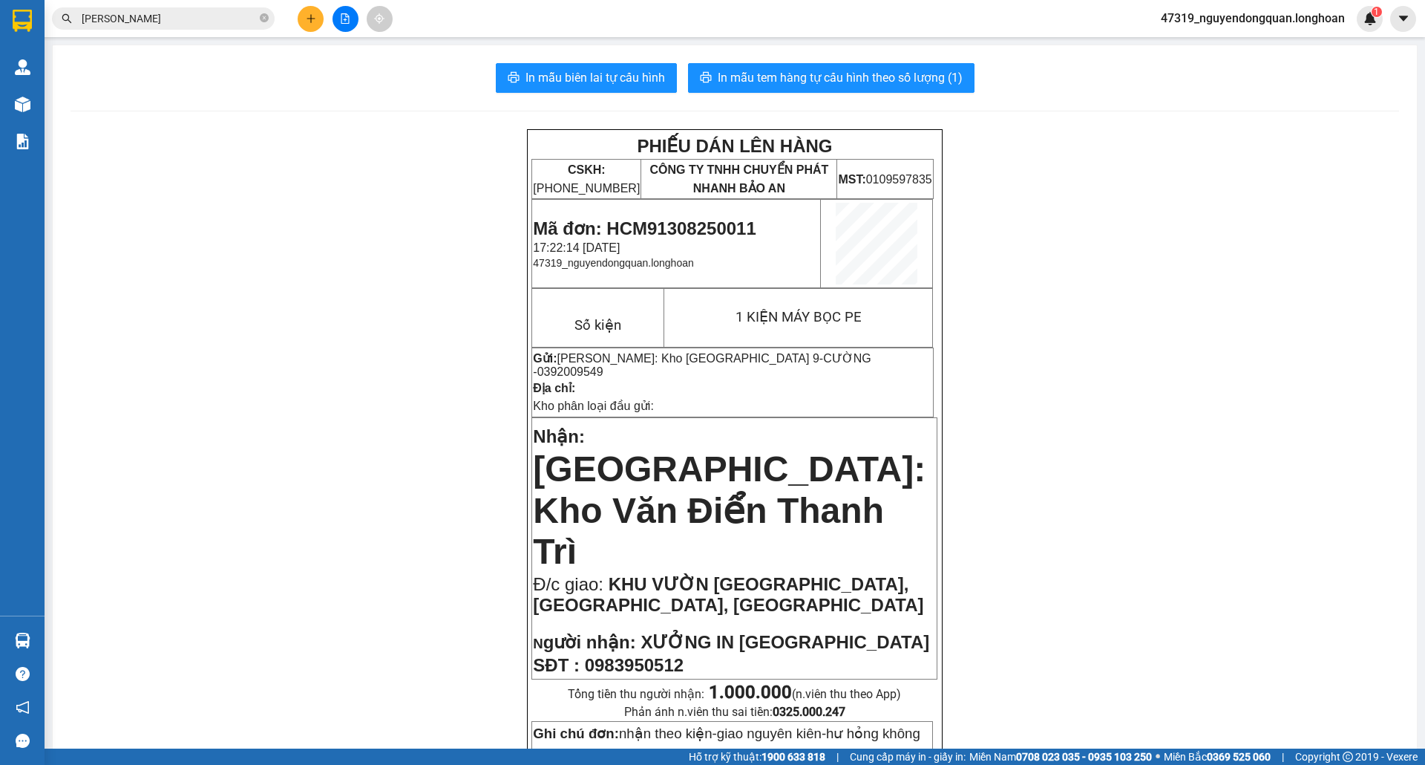
click at [154, 10] on input "LÂM HỒNG Ý" at bounding box center [169, 18] width 175 height 16
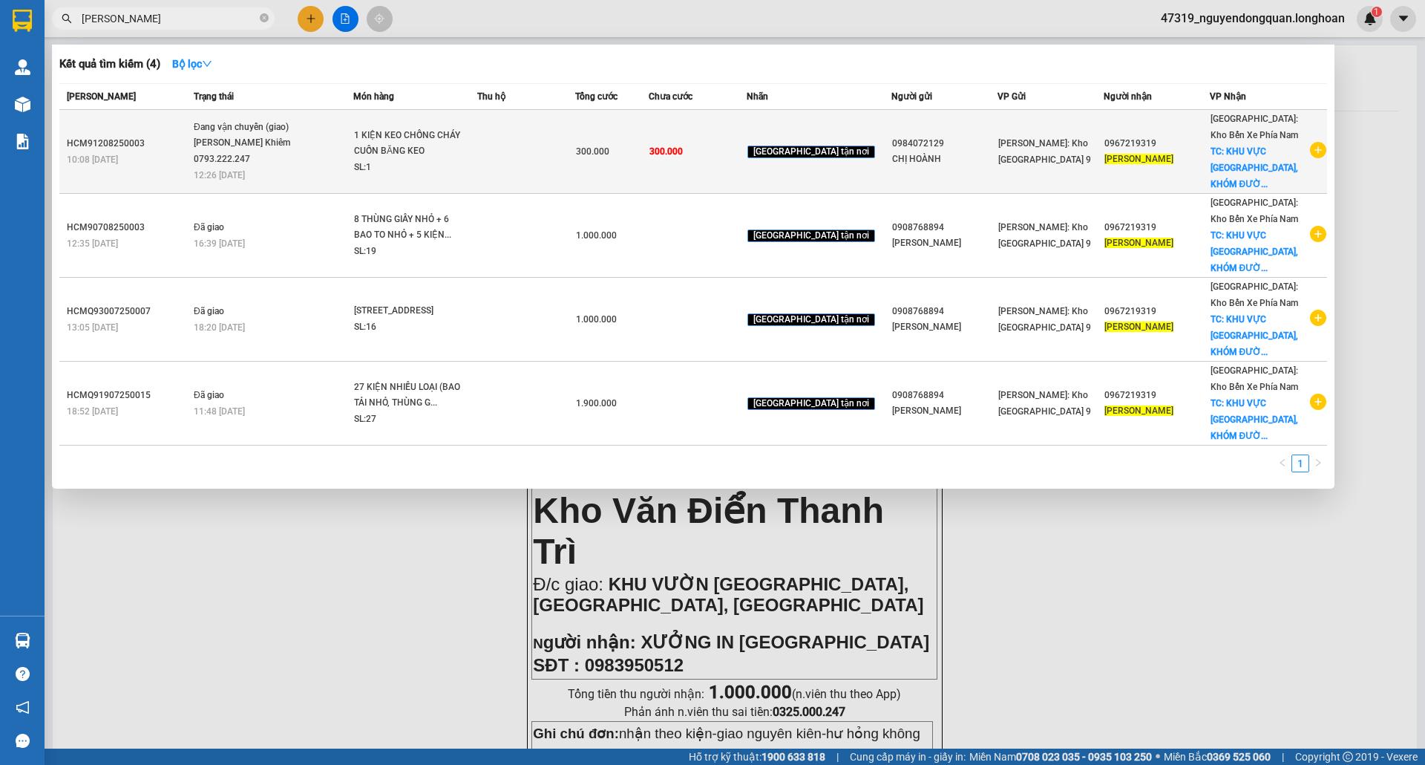
click at [422, 160] on div "SL: 1" at bounding box center [409, 168] width 111 height 16
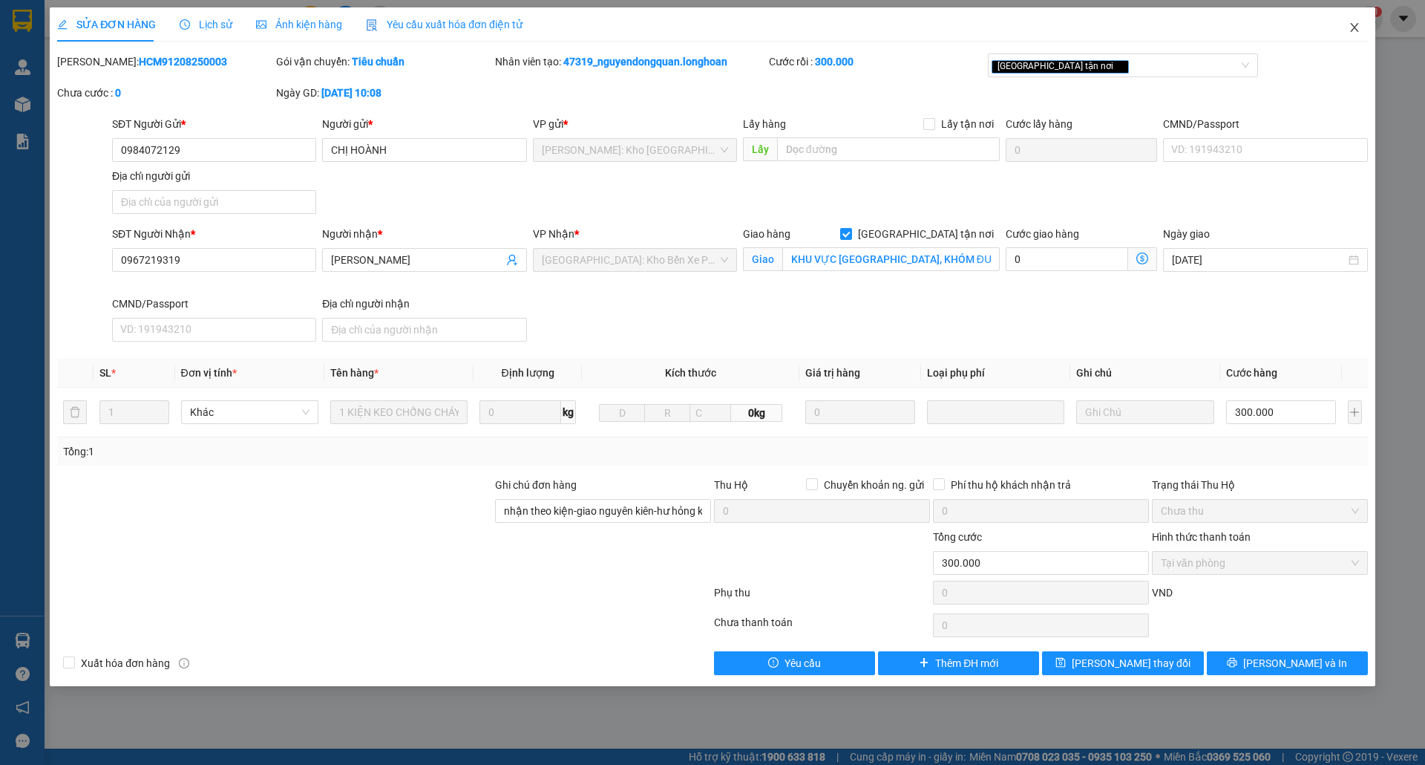
click at [1349, 34] on span "Close" at bounding box center [1355, 28] width 42 height 42
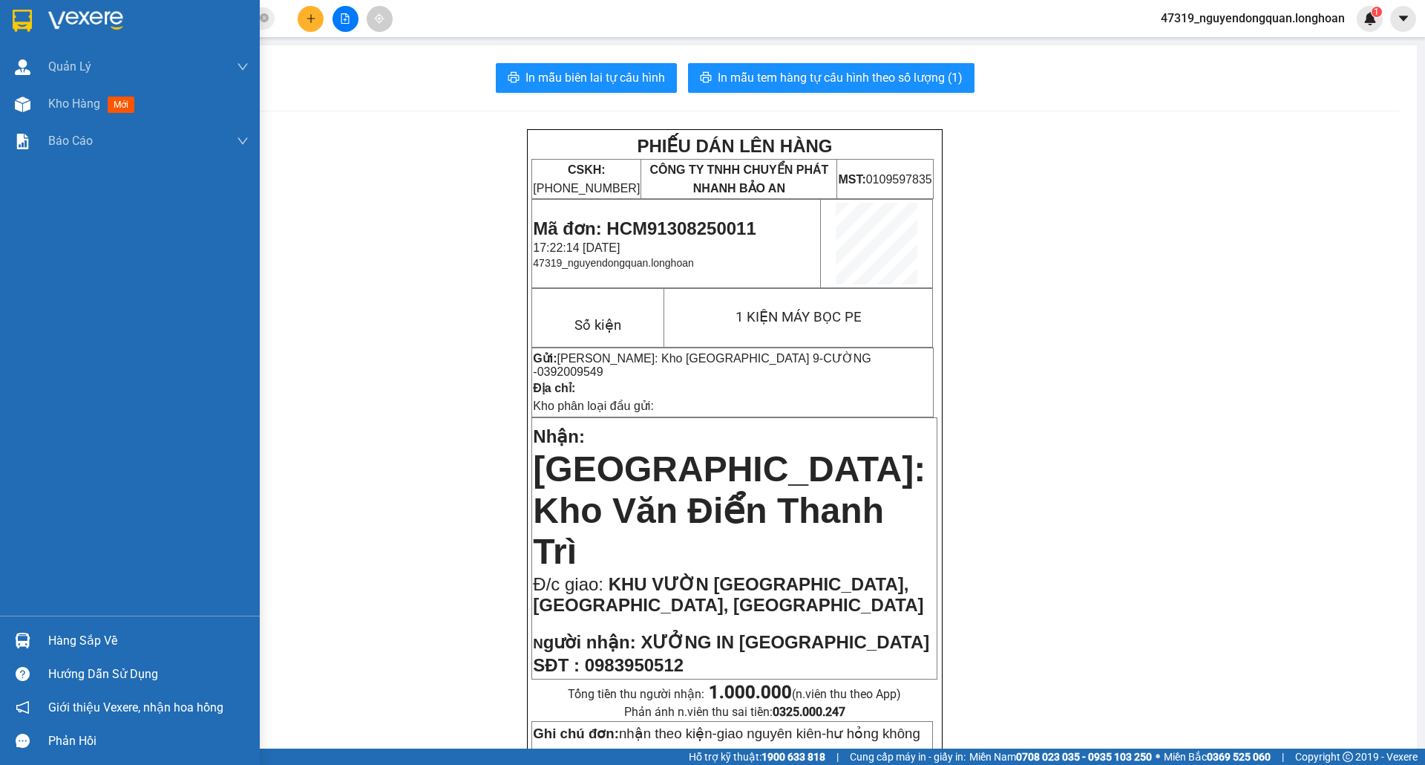
click at [10, 19] on div at bounding box center [23, 20] width 26 height 26
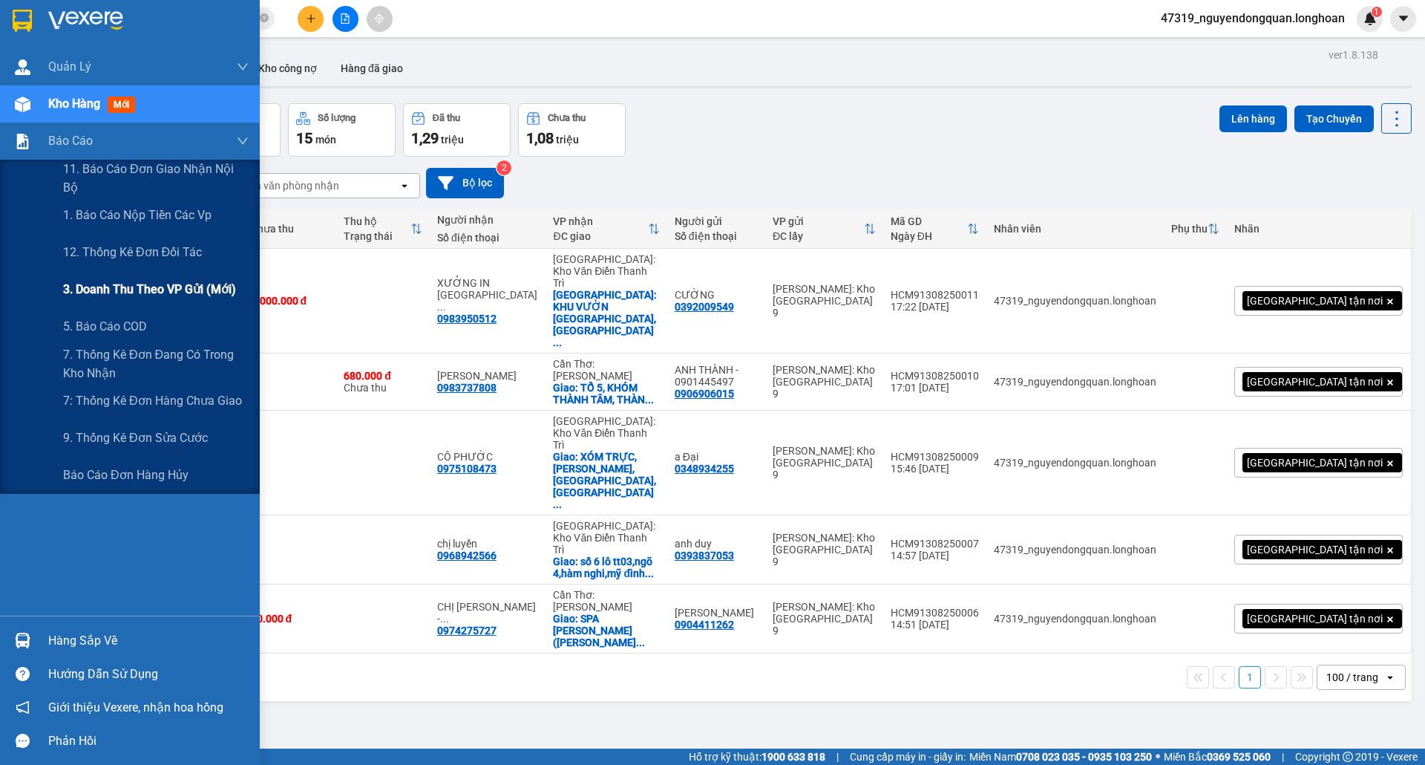
click at [152, 295] on span "3. Doanh Thu theo VP Gửi (mới)" at bounding box center [149, 289] width 173 height 19
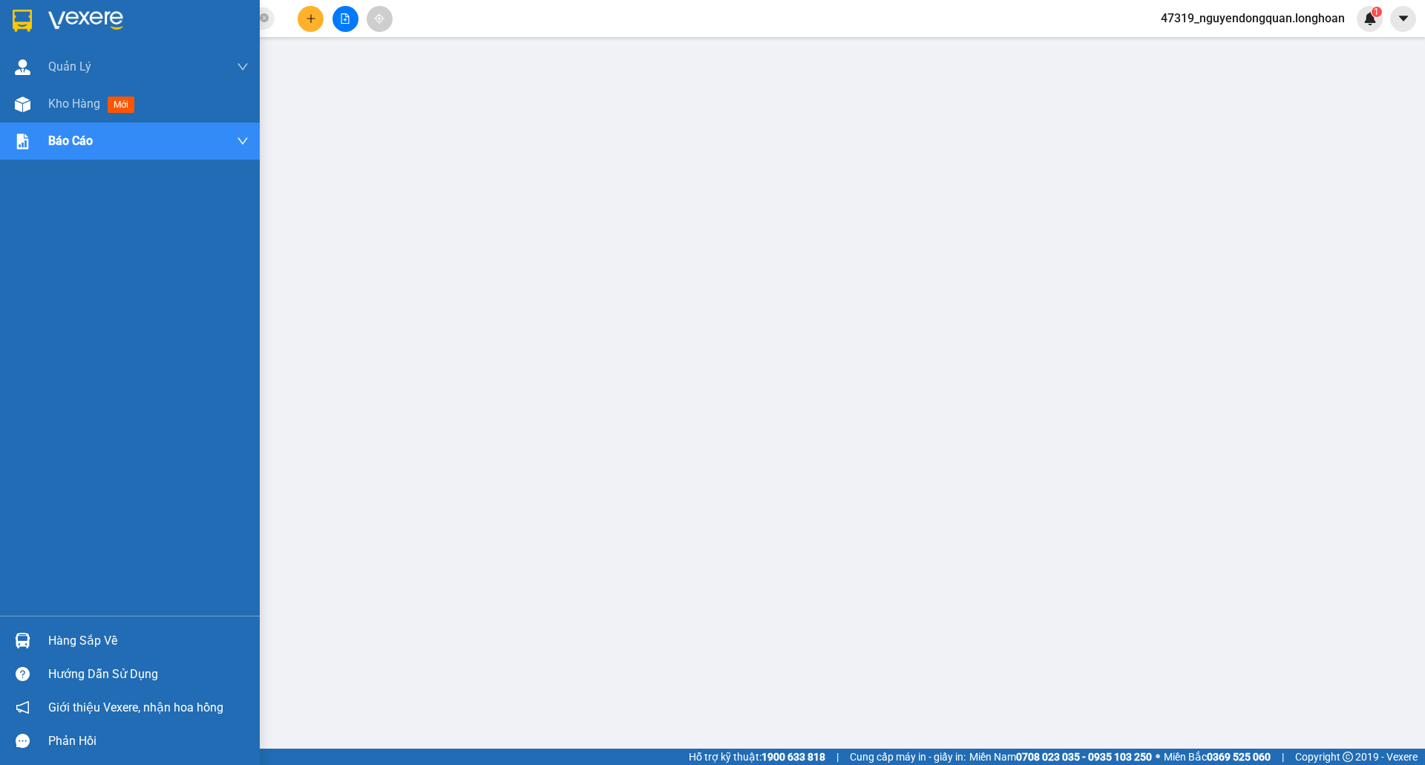
click at [18, 16] on img at bounding box center [22, 21] width 19 height 22
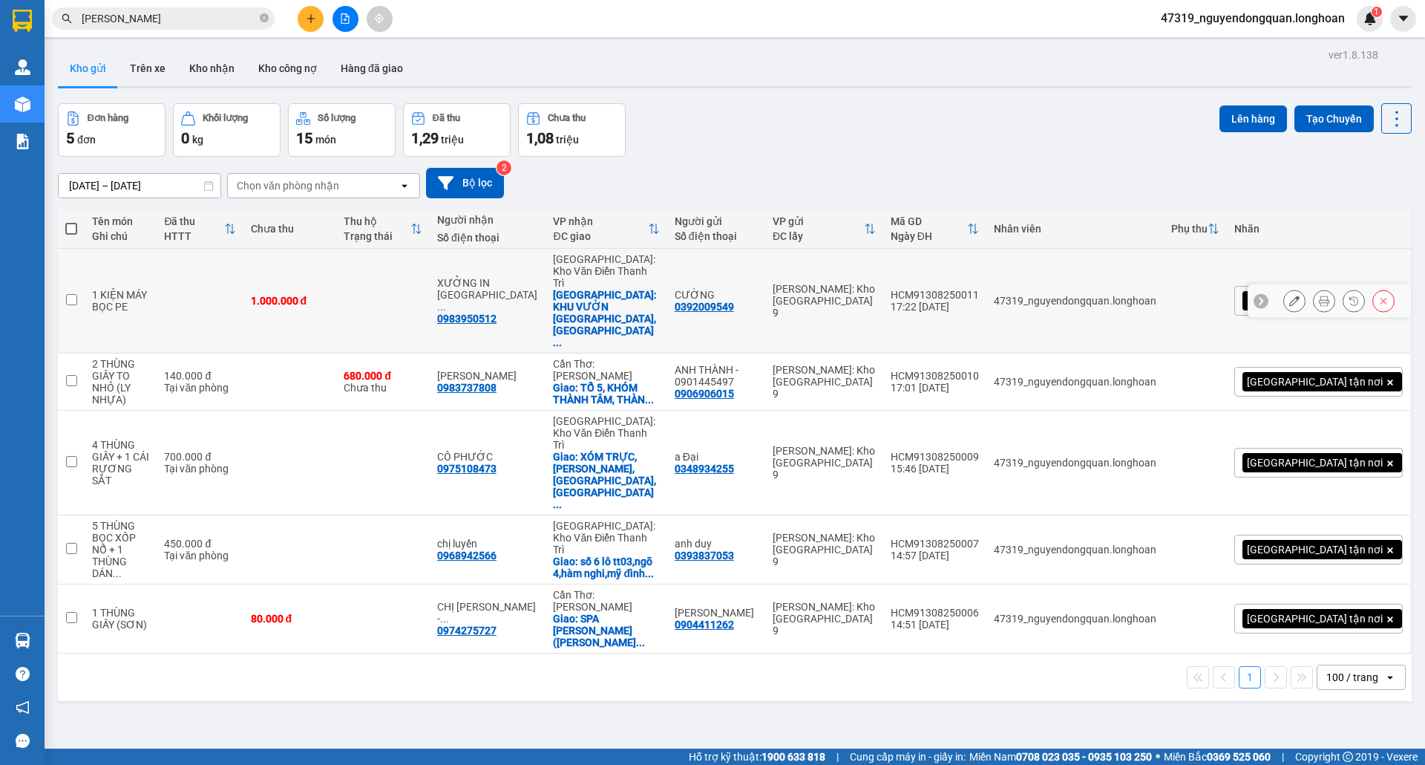
click at [1319, 295] on icon at bounding box center [1324, 300] width 10 height 10
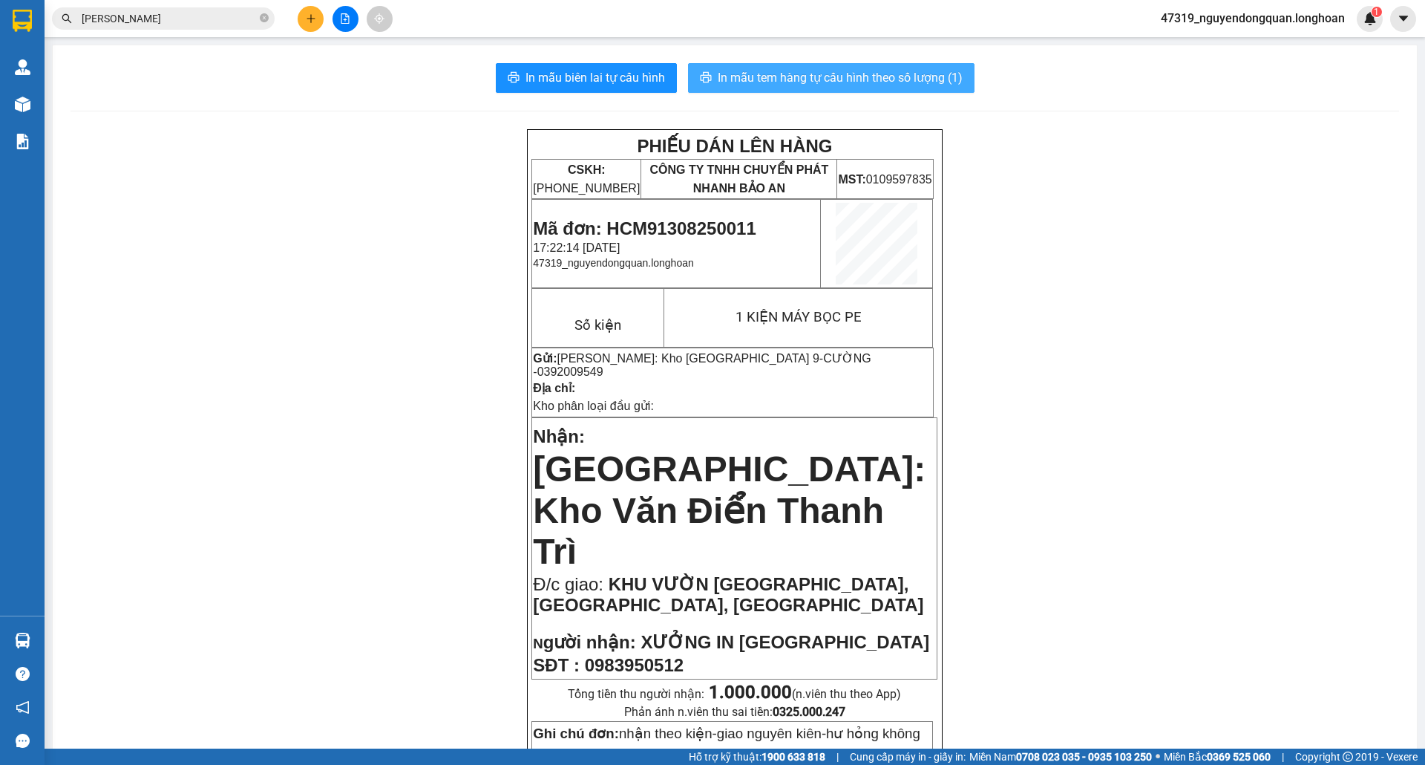
click at [910, 89] on button "In mẫu tem hàng tự cấu hình theo số lượng (1)" at bounding box center [831, 78] width 287 height 30
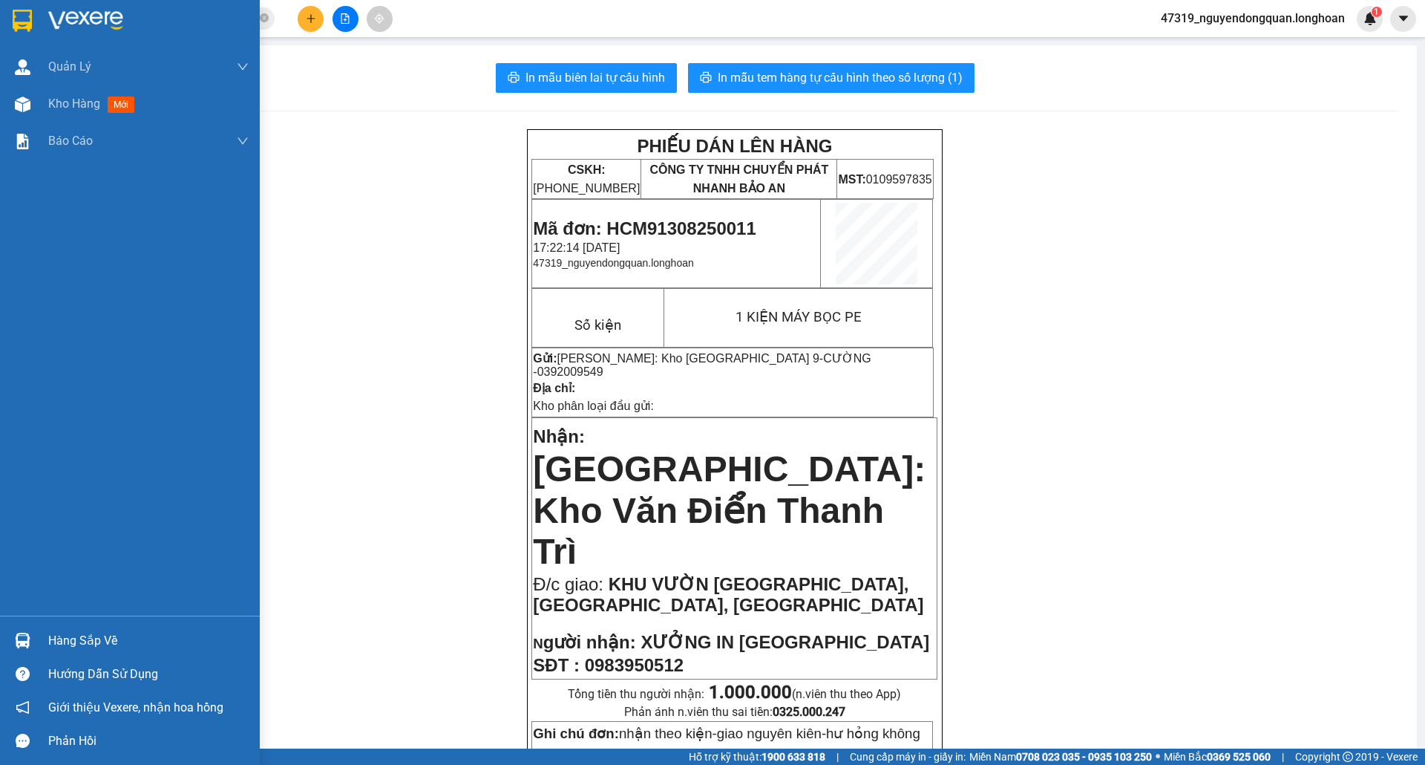
click at [16, 25] on img at bounding box center [22, 21] width 19 height 22
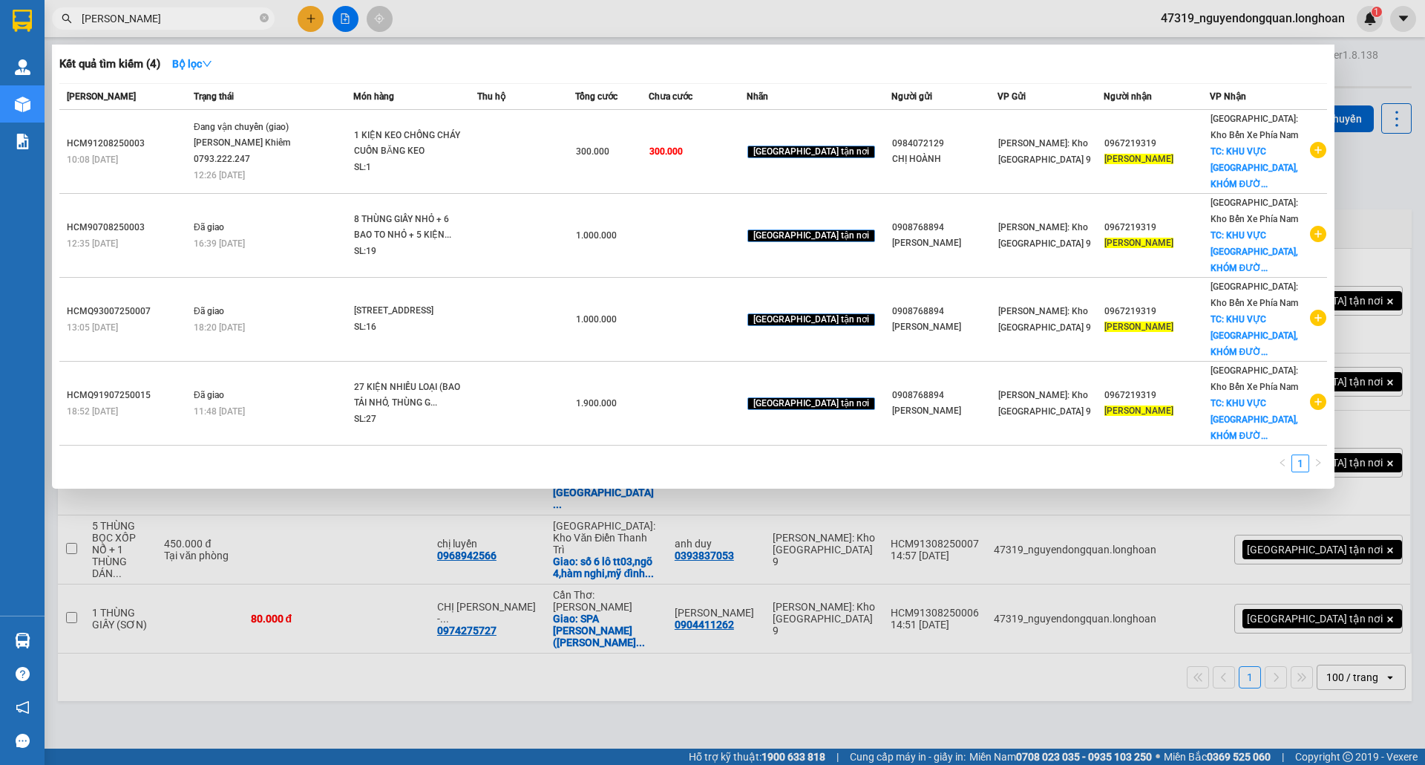
drag, startPoint x: 188, startPoint y: 22, endPoint x: 170, endPoint y: 39, distance: 24.7
click at [189, 22] on input "LÂM HỒNG Ý" at bounding box center [169, 18] width 175 height 16
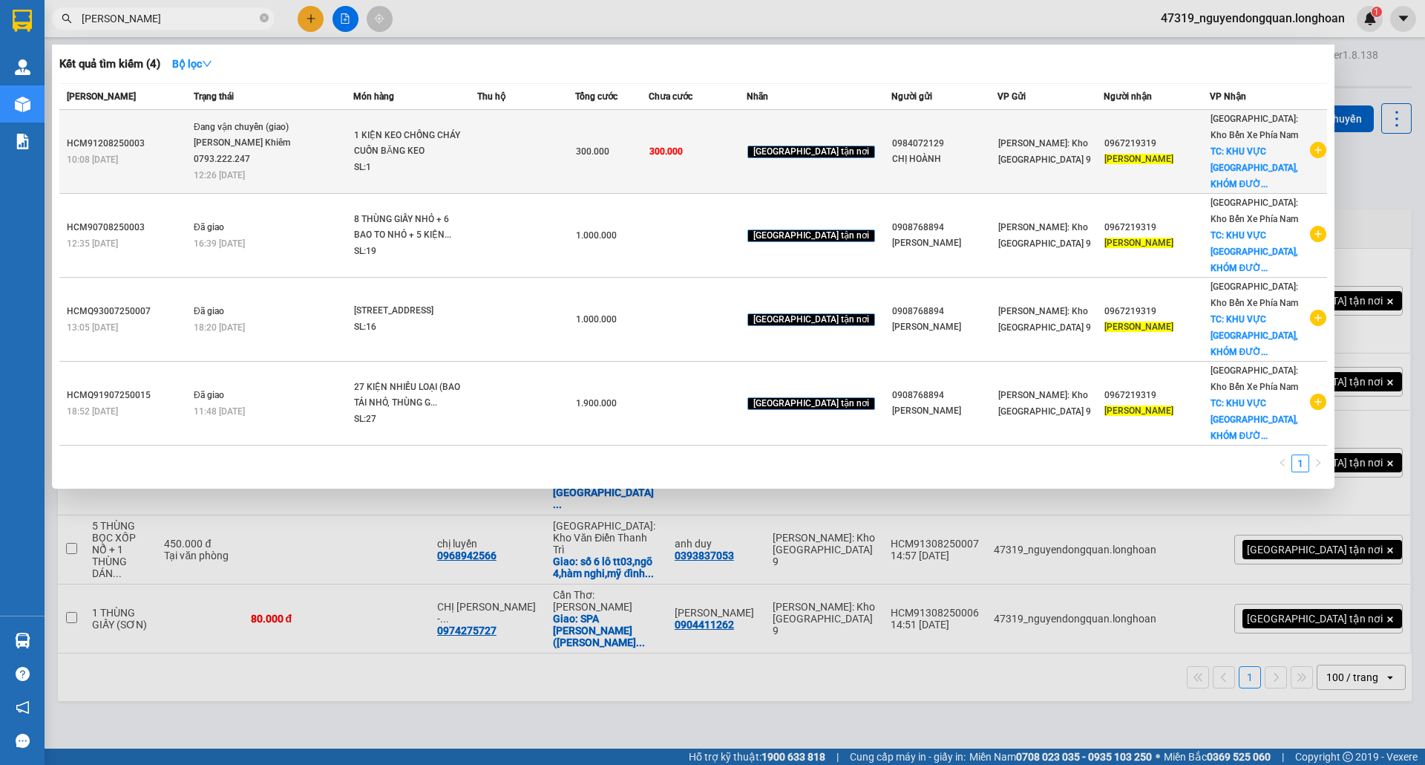
click at [347, 155] on span "Đang vận chuyển (giao) Lưu Nhược Khiêm 0793.222.247 12:26 - 13/08" at bounding box center [273, 151] width 159 height 62
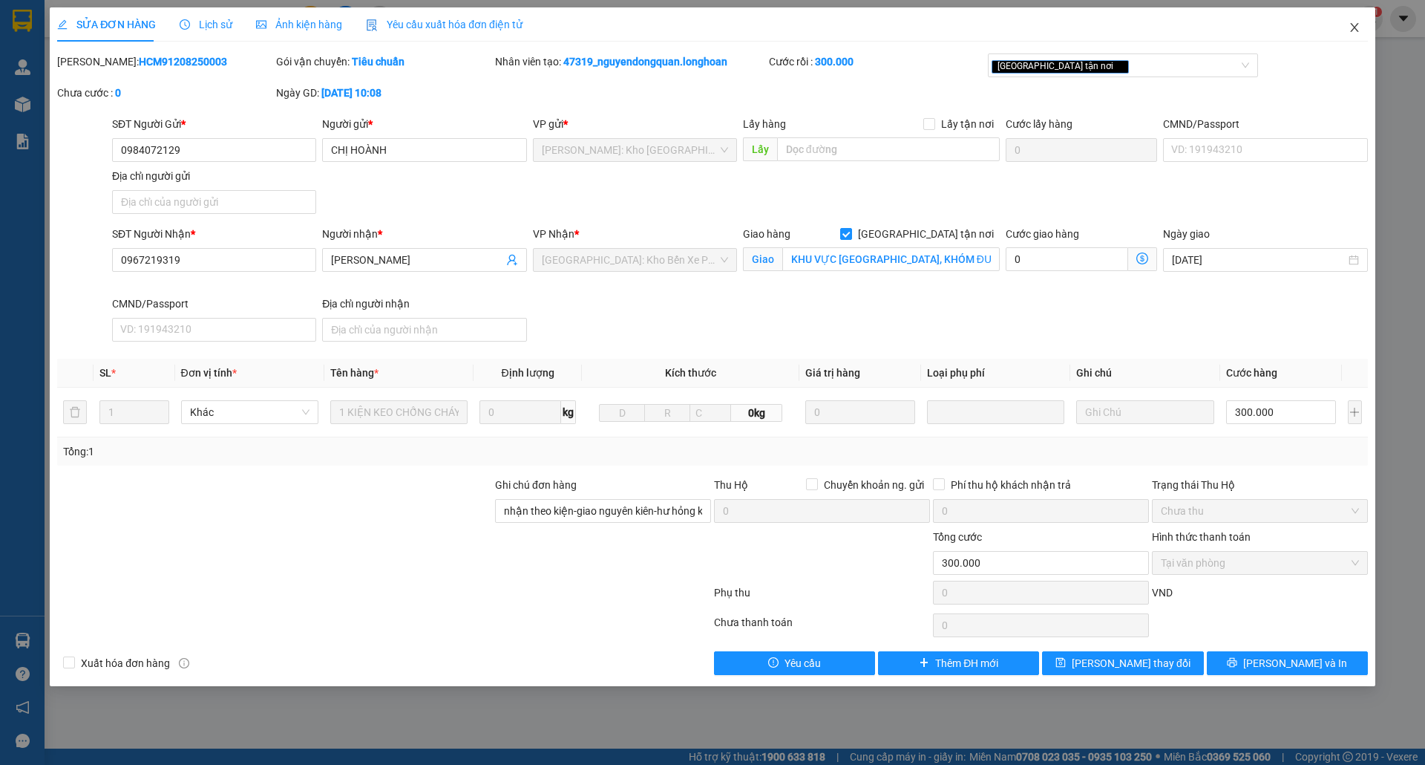
click at [1360, 30] on icon "close" at bounding box center [1355, 28] width 12 height 12
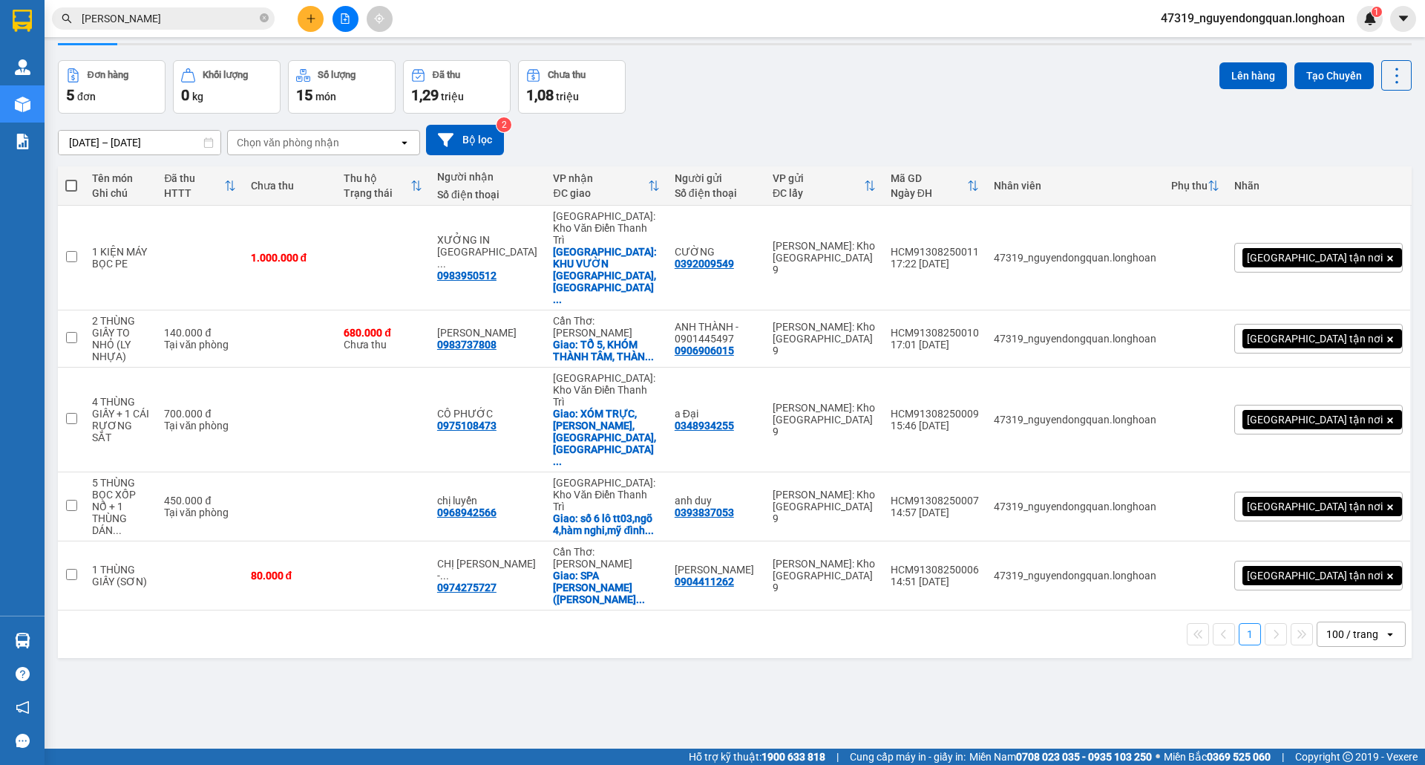
scroll to position [68, 0]
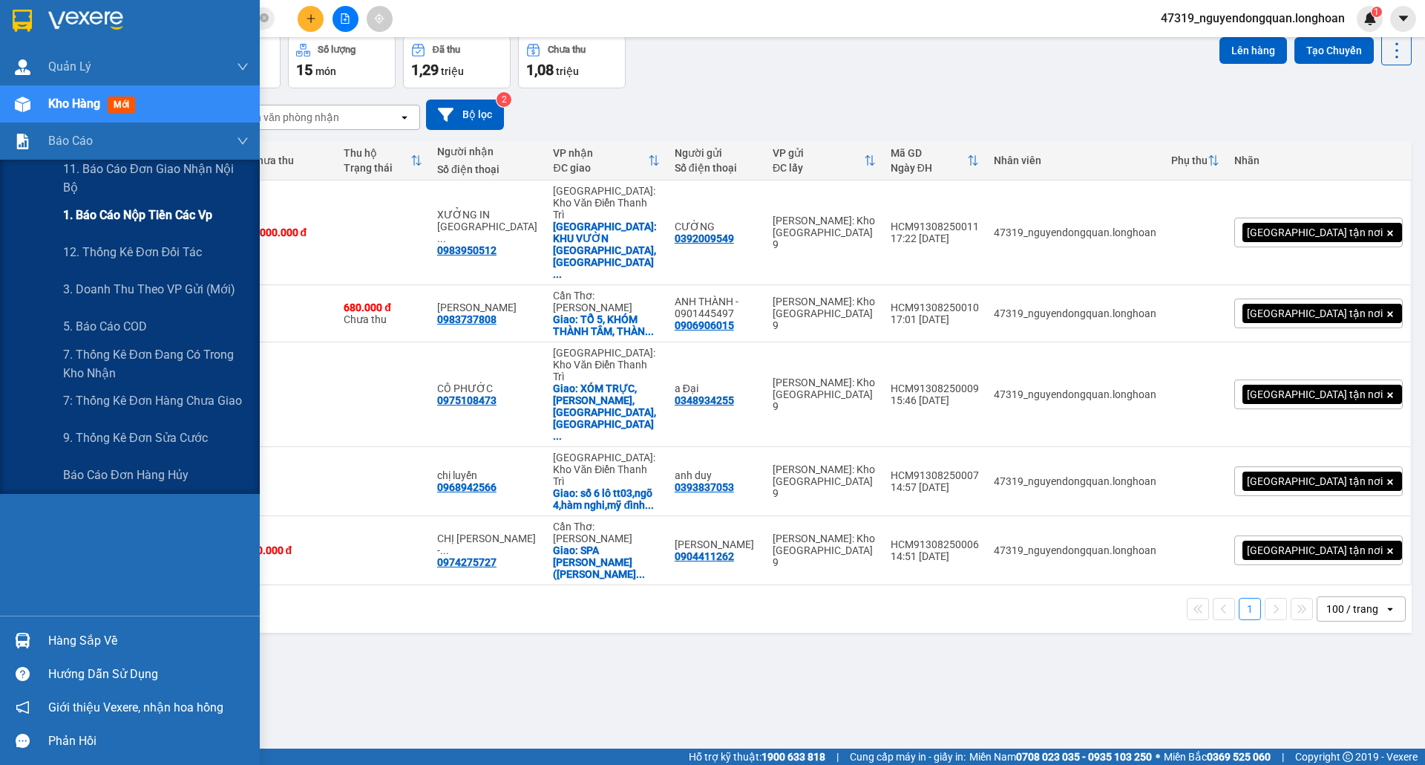
click at [181, 232] on div "1. Báo cáo nộp tiền các vp" at bounding box center [156, 215] width 186 height 37
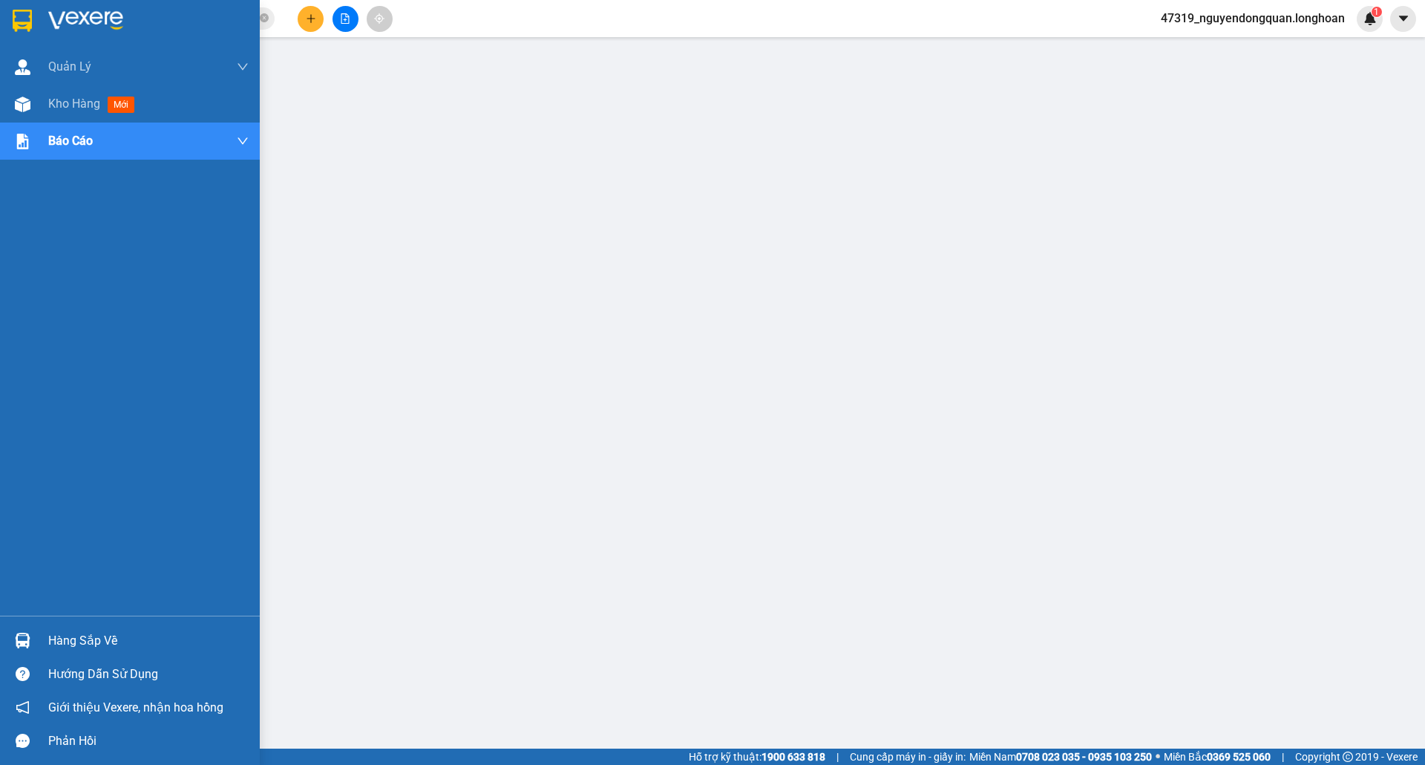
click at [10, 16] on div at bounding box center [23, 20] width 26 height 26
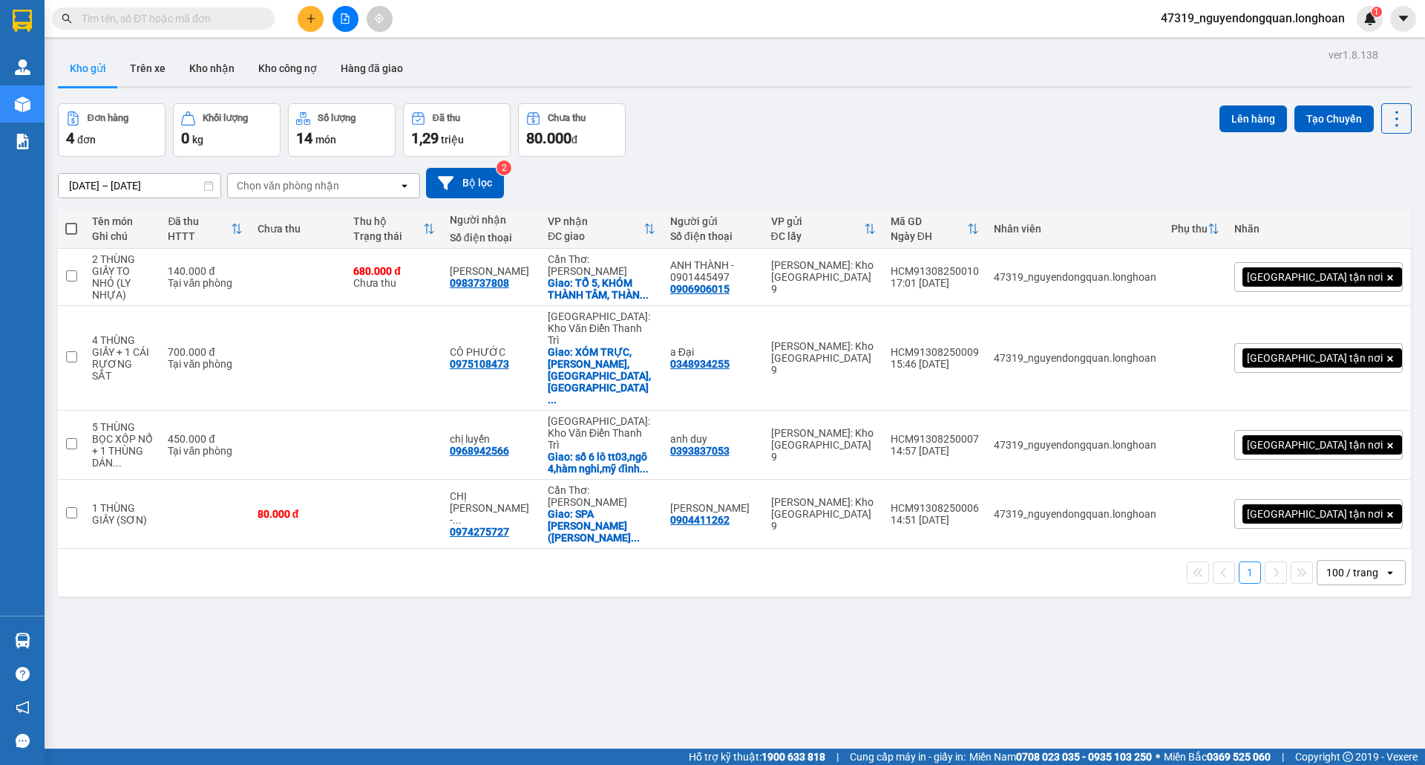
click at [238, 22] on input "text" at bounding box center [169, 18] width 175 height 16
click at [149, 27] on span at bounding box center [163, 18] width 223 height 22
click at [154, 24] on input "text" at bounding box center [169, 18] width 175 height 16
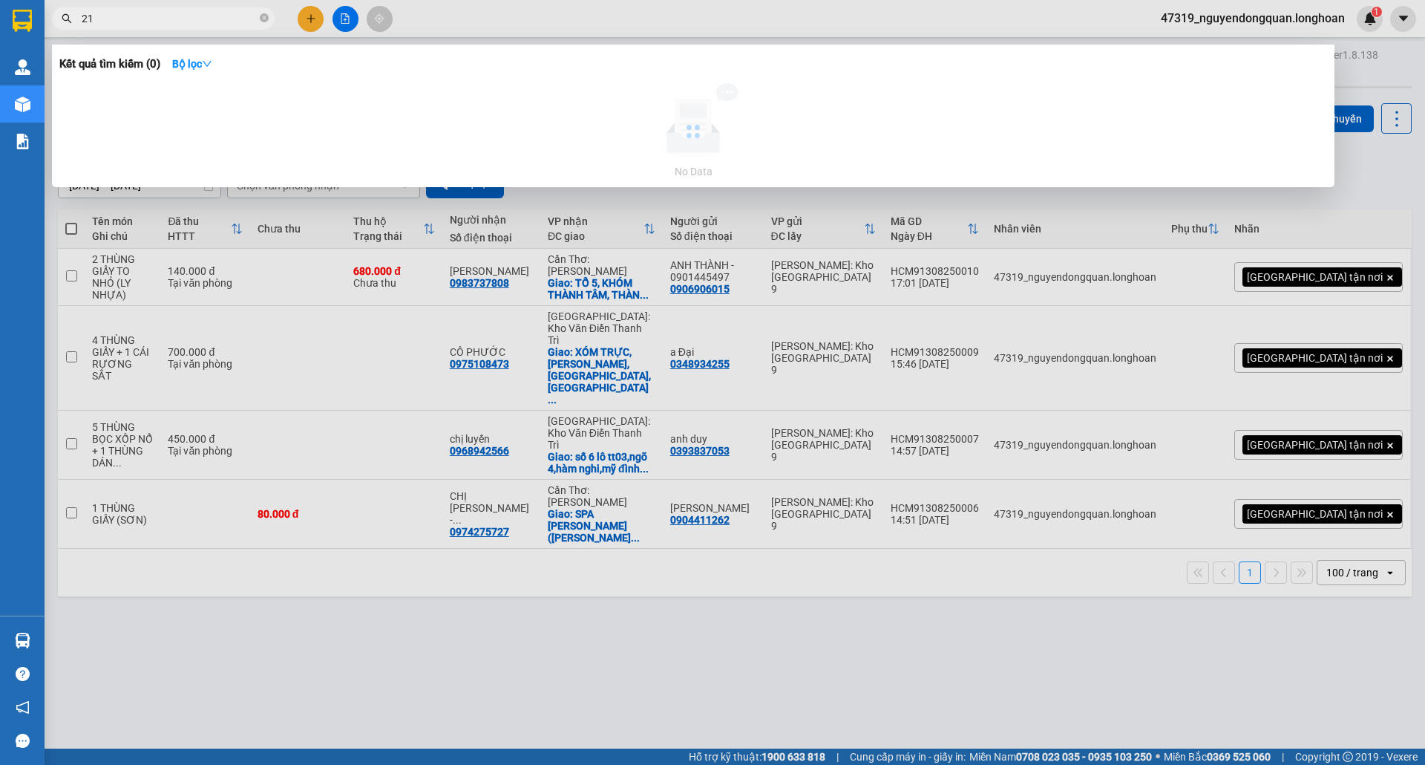
type input "2"
